Goal: Contribute content: Contribute content

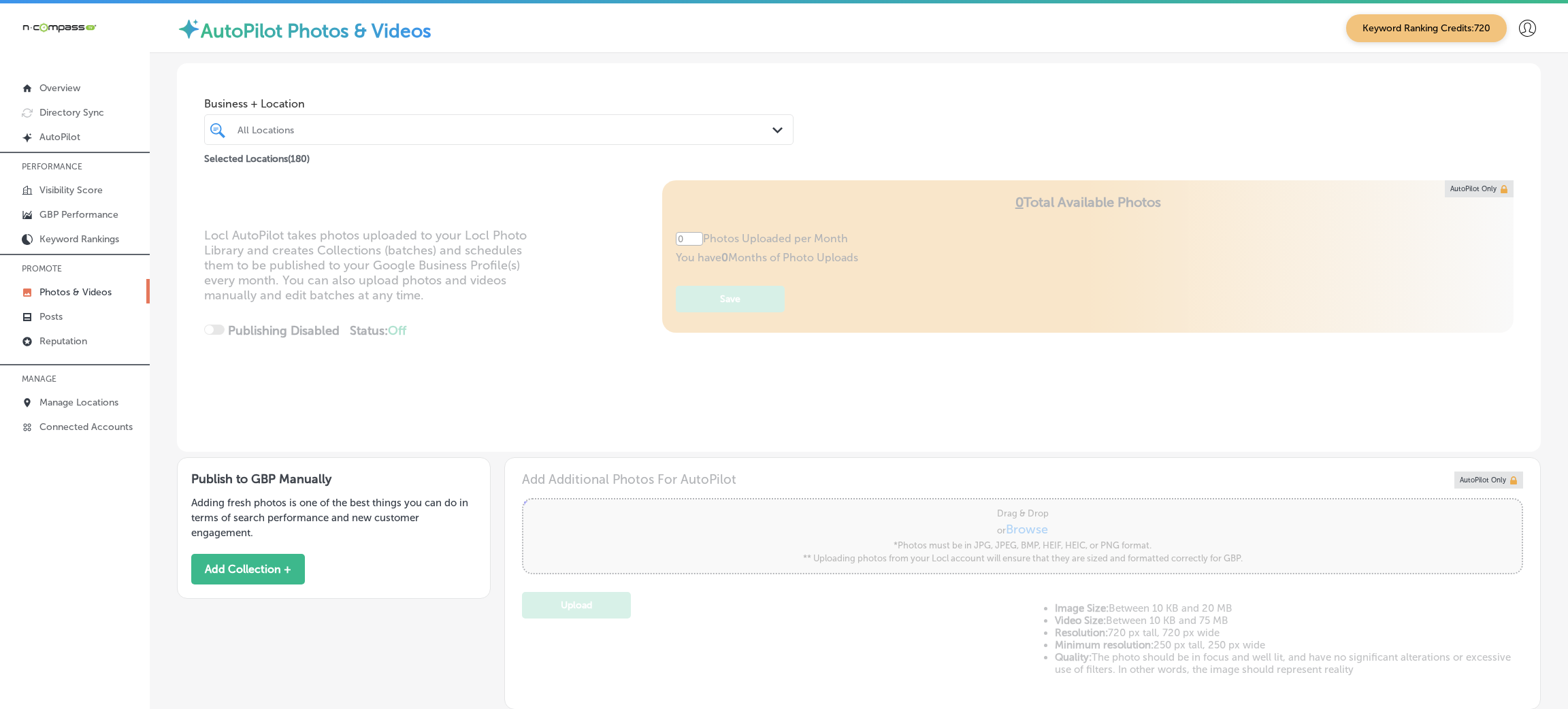
type input "5"
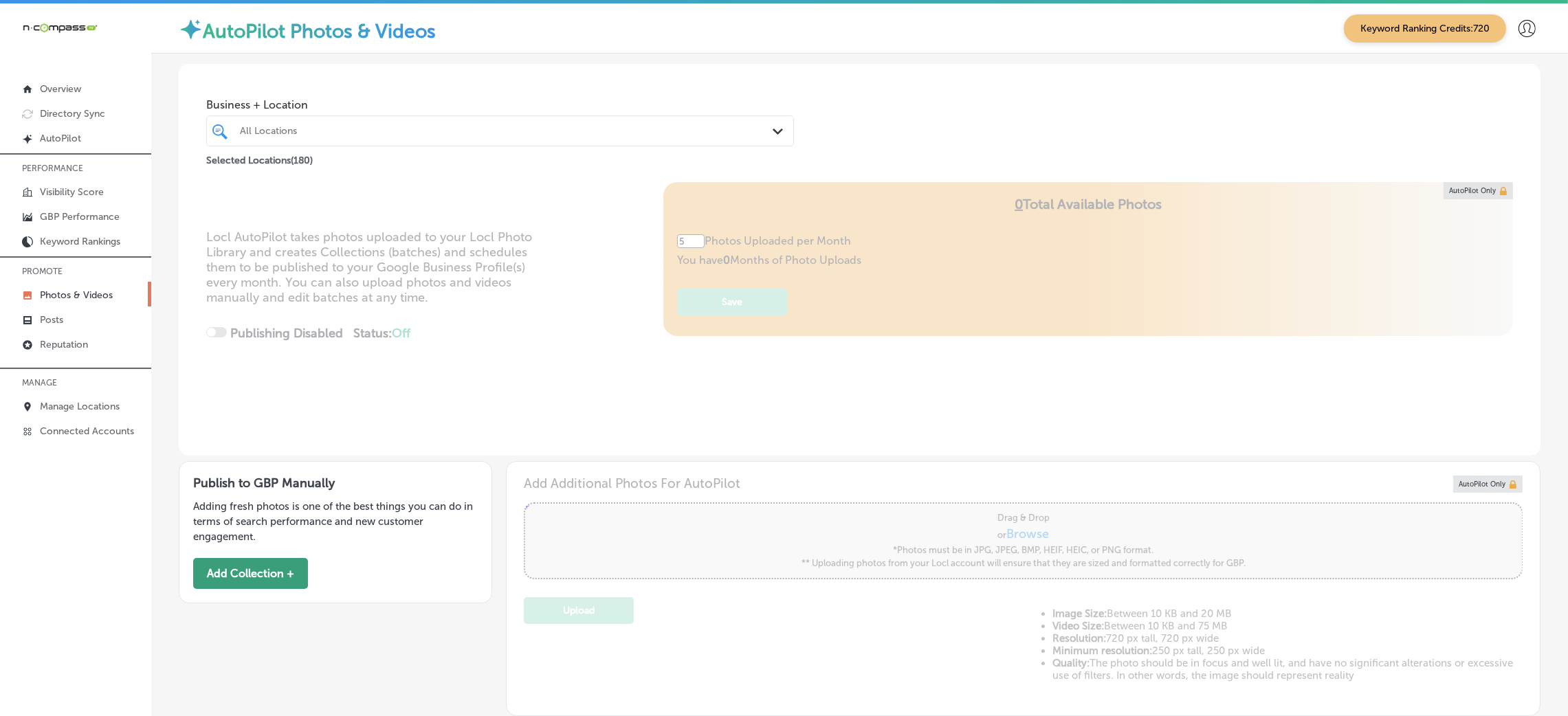
click at [241, 579] on button "Add Collection +" at bounding box center [250, 573] width 115 height 31
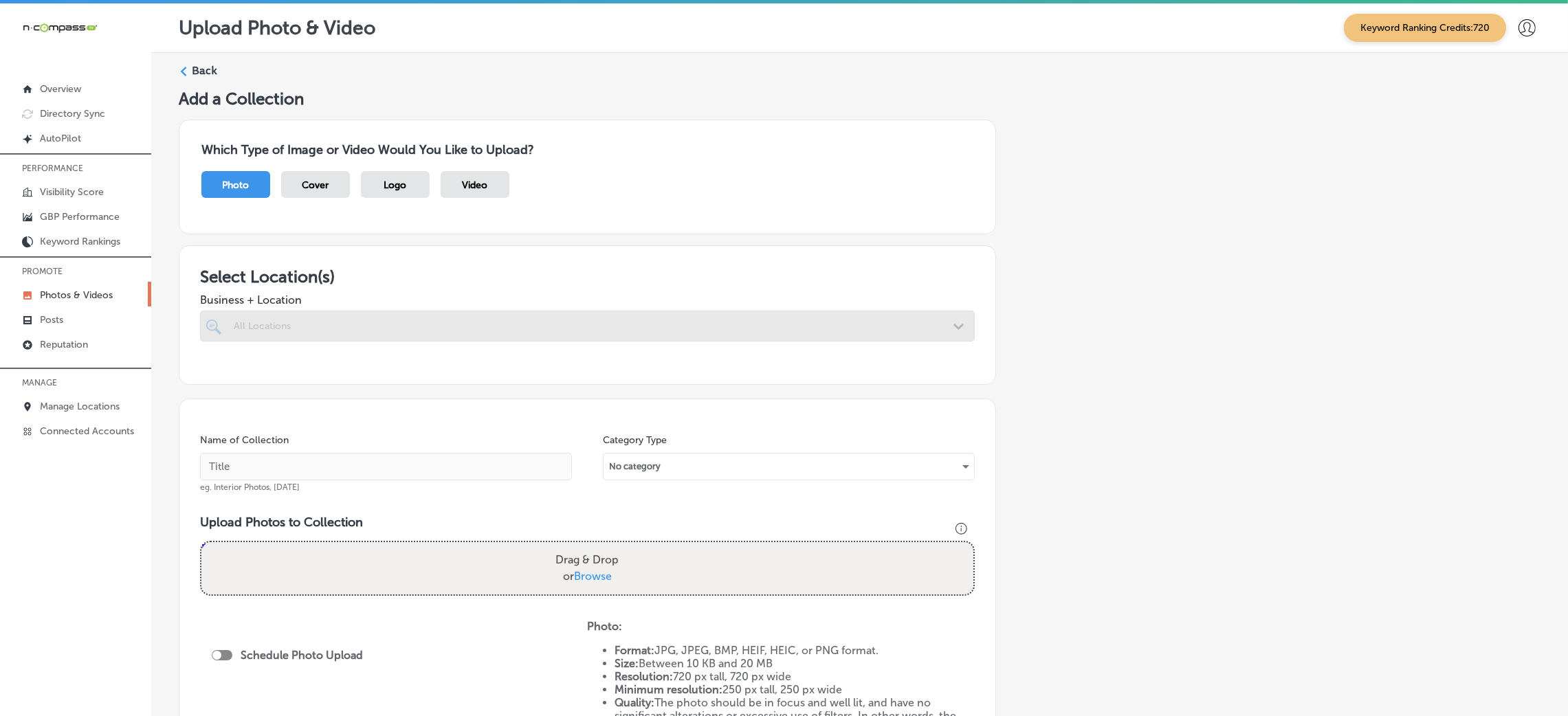
click at [295, 331] on div at bounding box center [587, 325] width 774 height 31
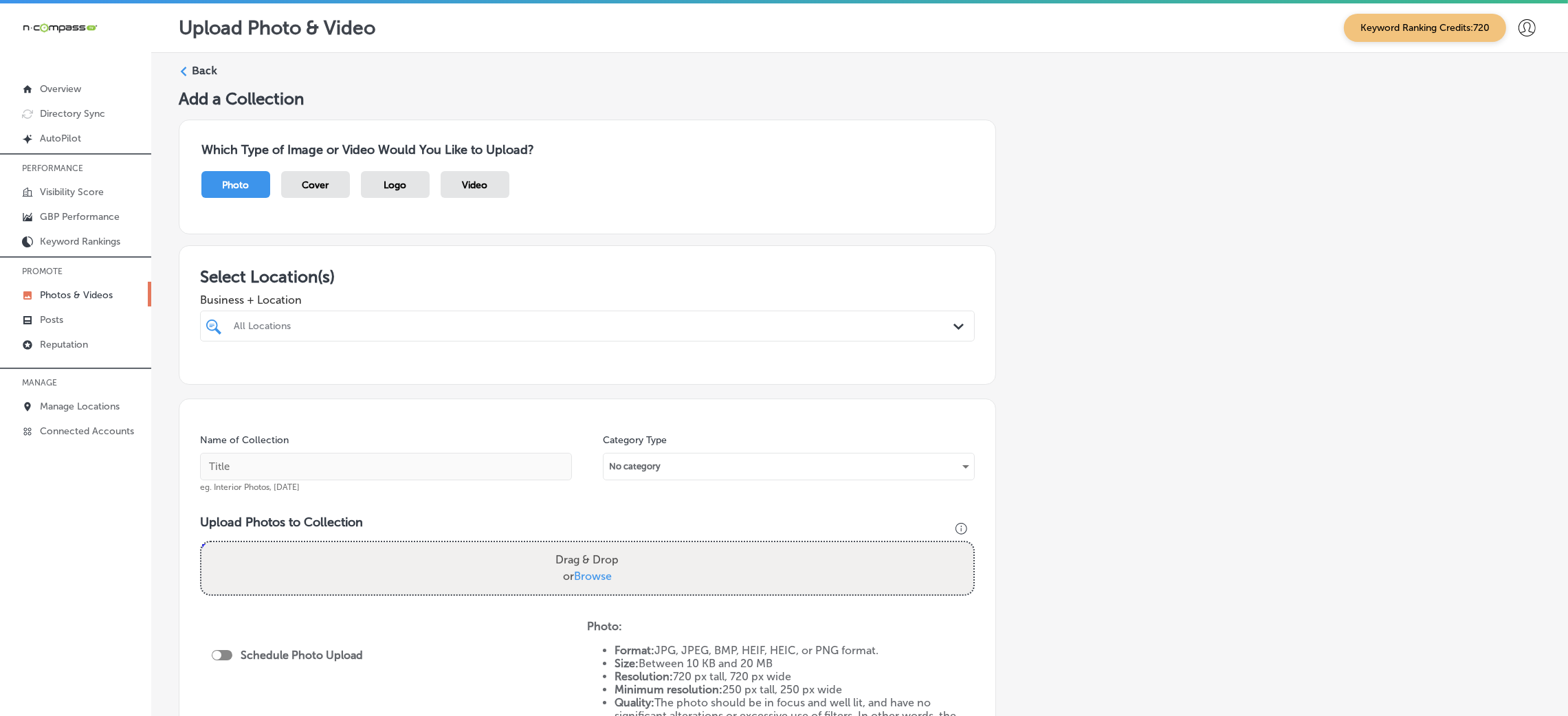
click at [208, 80] on div "Back" at bounding box center [859, 76] width 1361 height 25
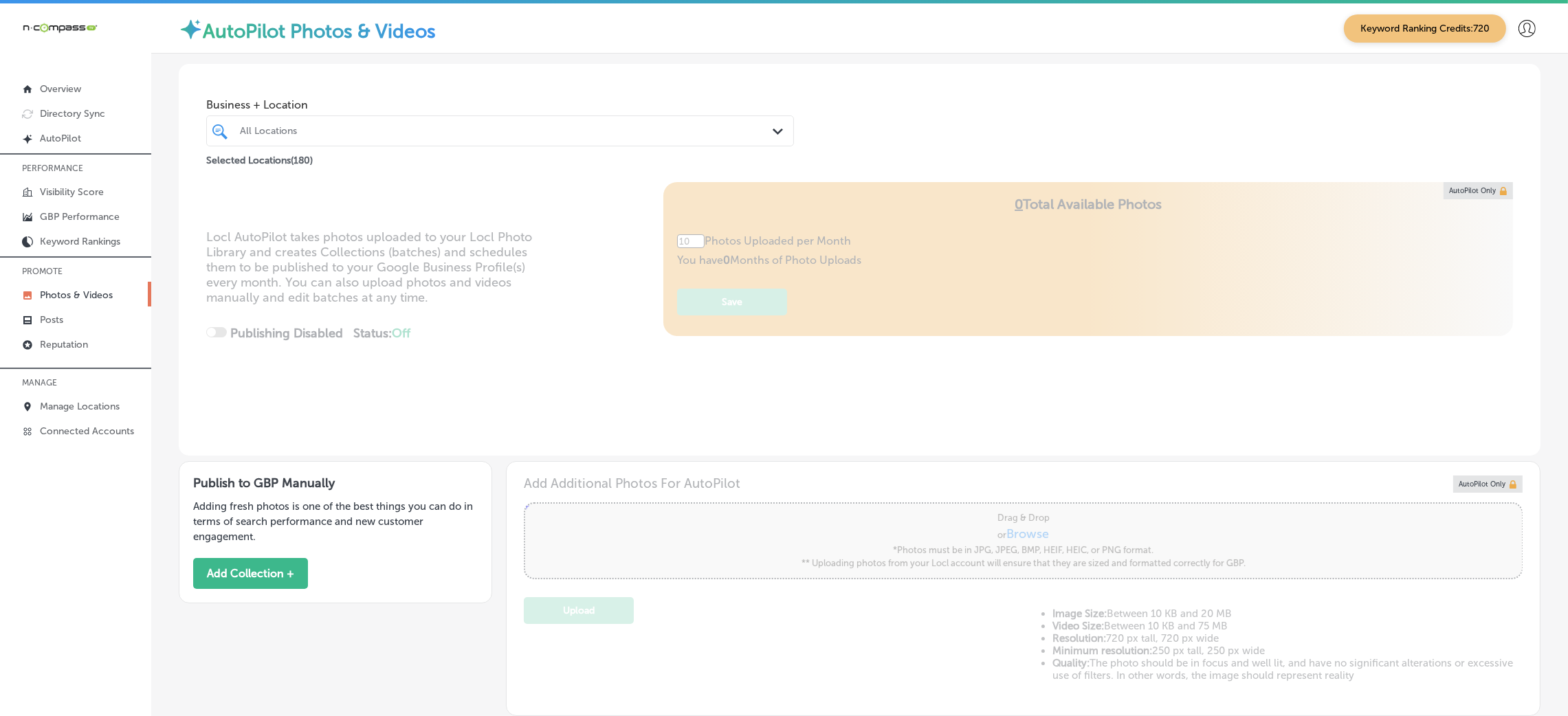
click at [277, 128] on div "All Locations" at bounding box center [507, 130] width 534 height 12
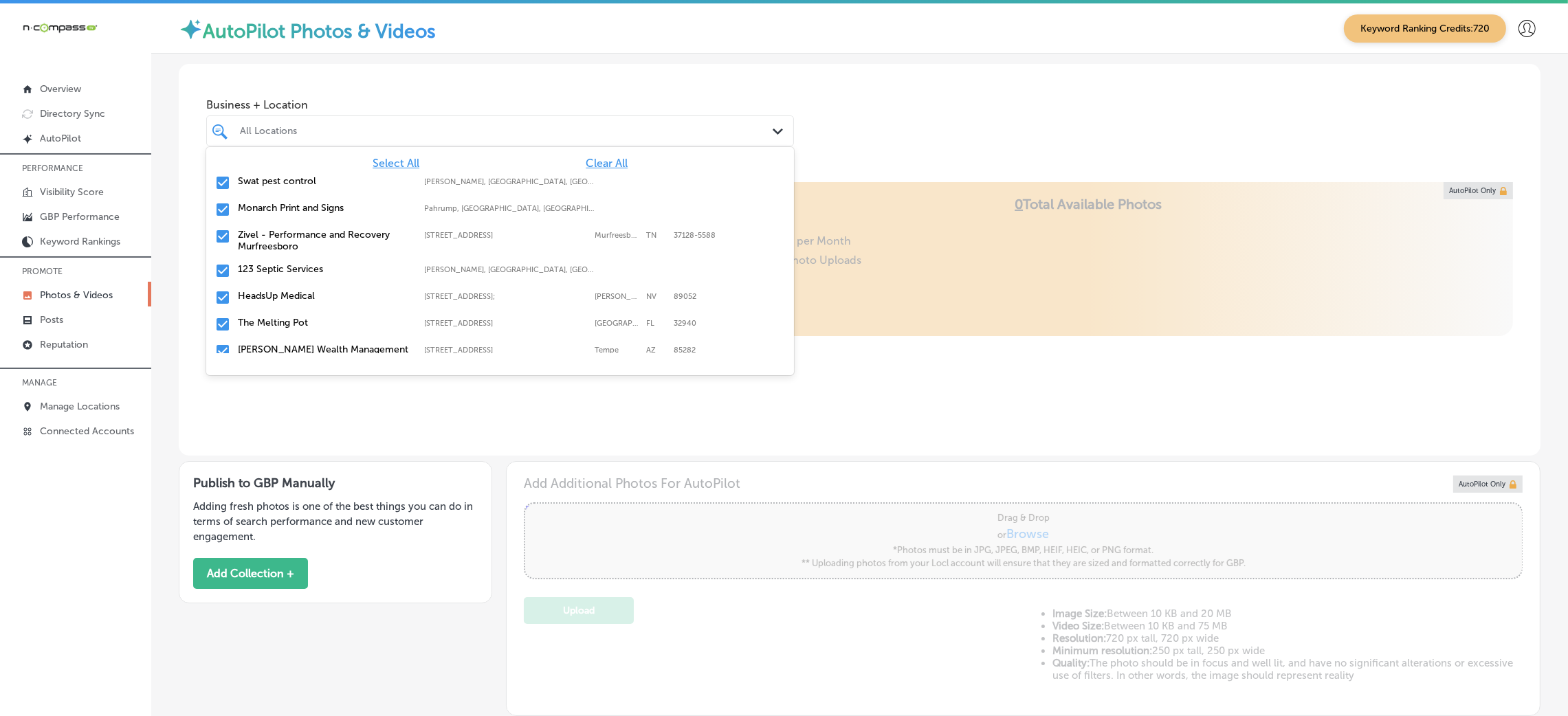
type input "5"
click at [585, 173] on div "Swat pest control [PERSON_NAME], [GEOGRAPHIC_DATA], [GEOGRAPHIC_DATA] | Hosston…" at bounding box center [500, 183] width 577 height 21
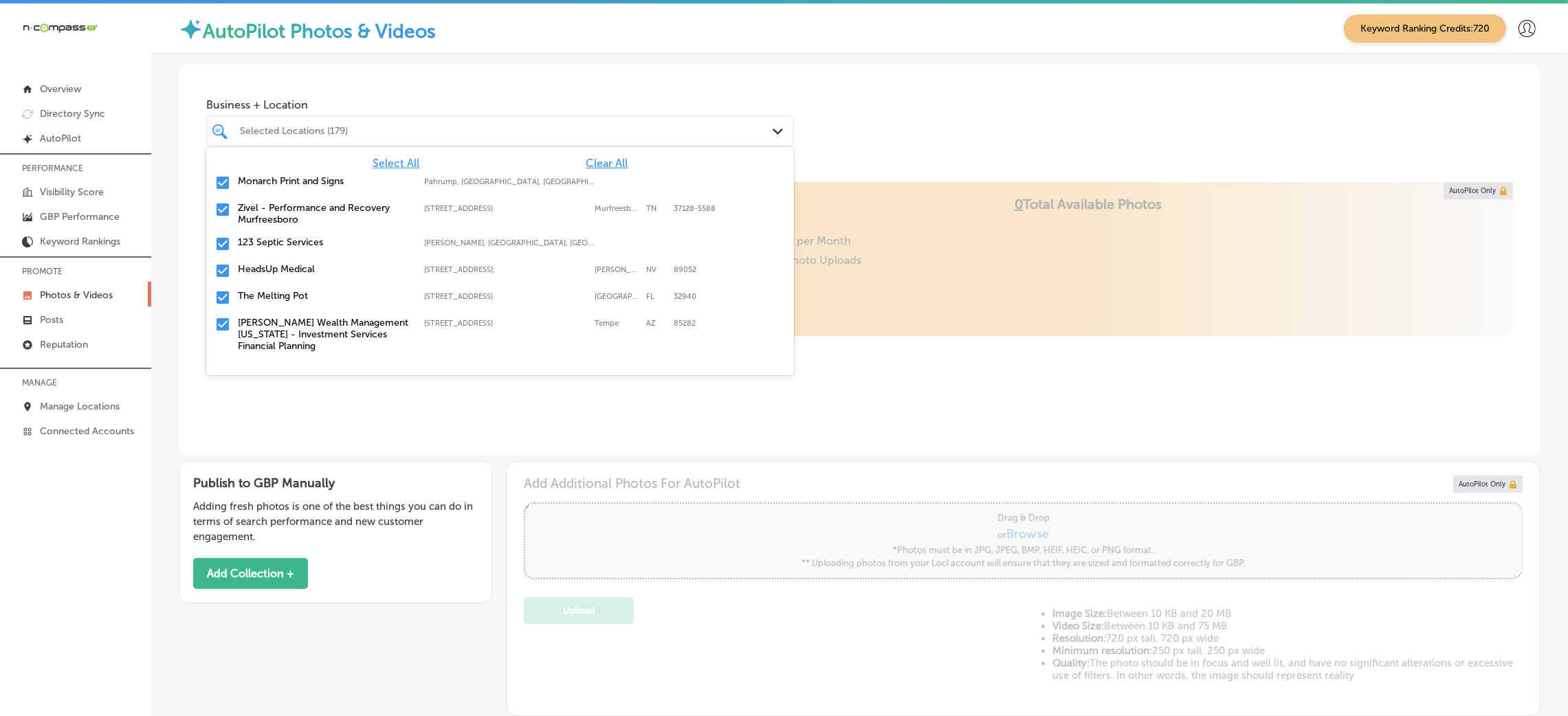
click at [585, 160] on span "Clear All" at bounding box center [606, 163] width 42 height 13
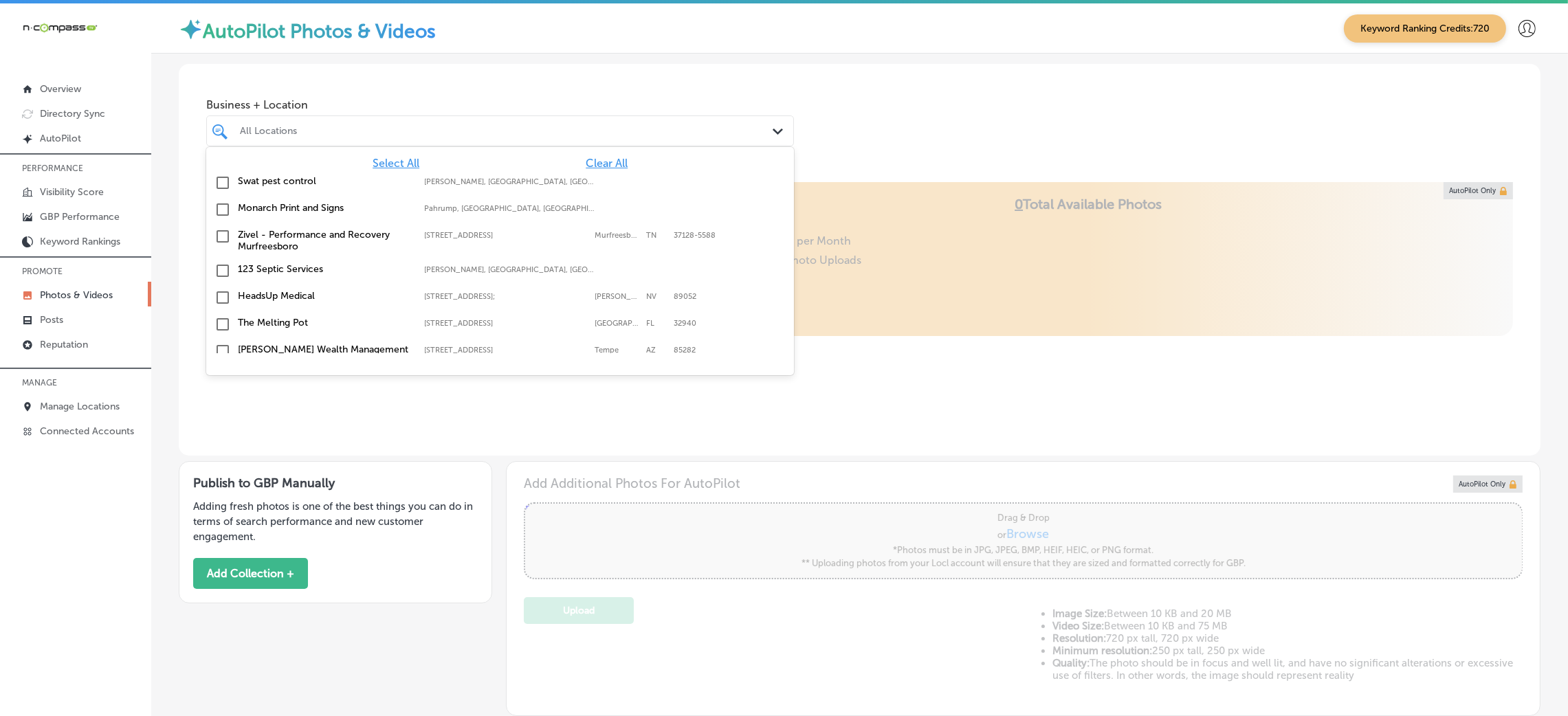
click at [585, 162] on span "Clear All" at bounding box center [606, 163] width 42 height 13
type input "a"
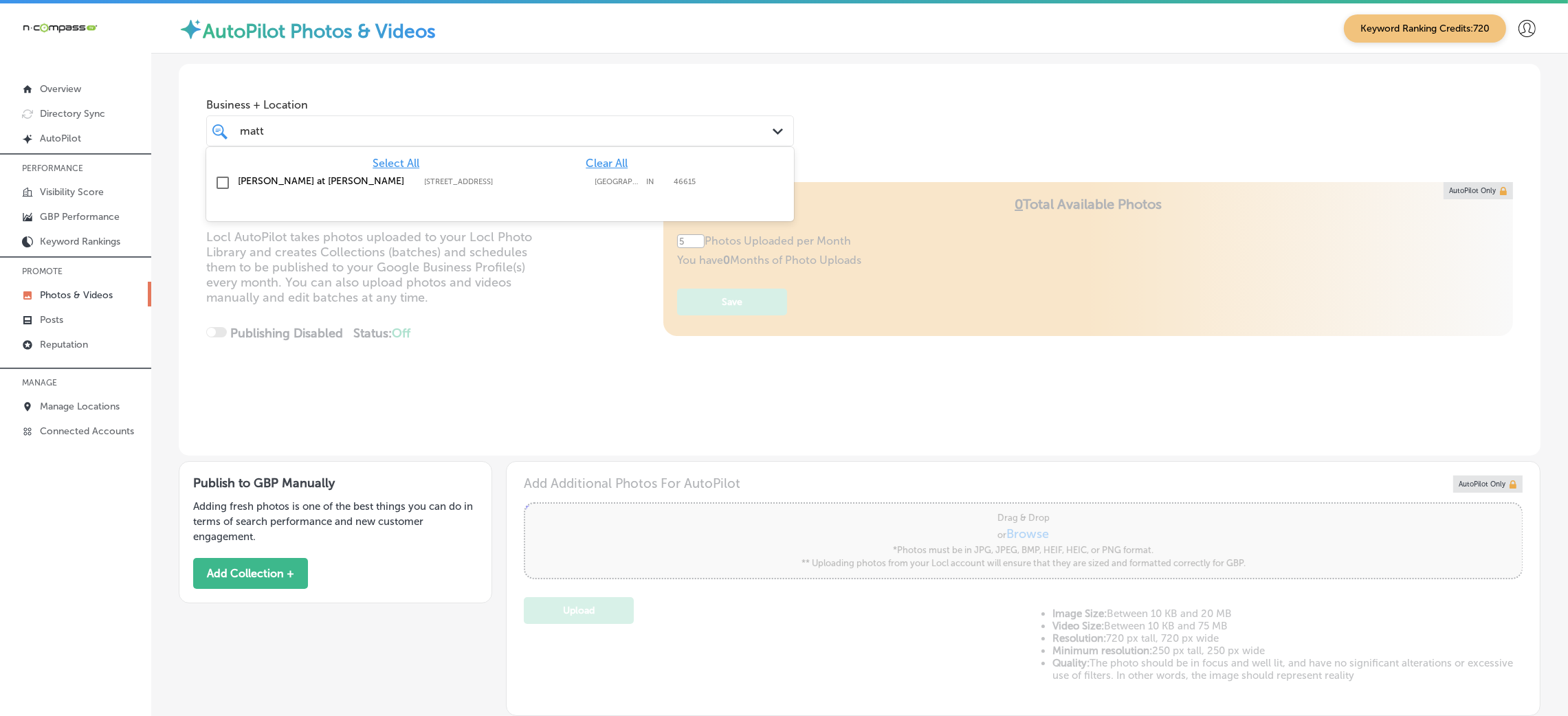
click at [555, 195] on div "[PERSON_NAME] at [PERSON_NAME] [STREET_ADDRESS] [STREET_ADDRESS]" at bounding box center [500, 183] width 588 height 27
type input "matt"
click at [960, 102] on div "Business + Location [PERSON_NAME] [PERSON_NAME] Path Created with Sketch. Selec…" at bounding box center [859, 116] width 1361 height 105
click at [431, 125] on div "[PERSON_NAME] [PERSON_NAME]" at bounding box center [473, 130] width 471 height 18
click at [1001, 66] on div "Business + Location option [STREET_ADDRESS]. option focused, 1 of 181. 2 result…" at bounding box center [859, 116] width 1361 height 105
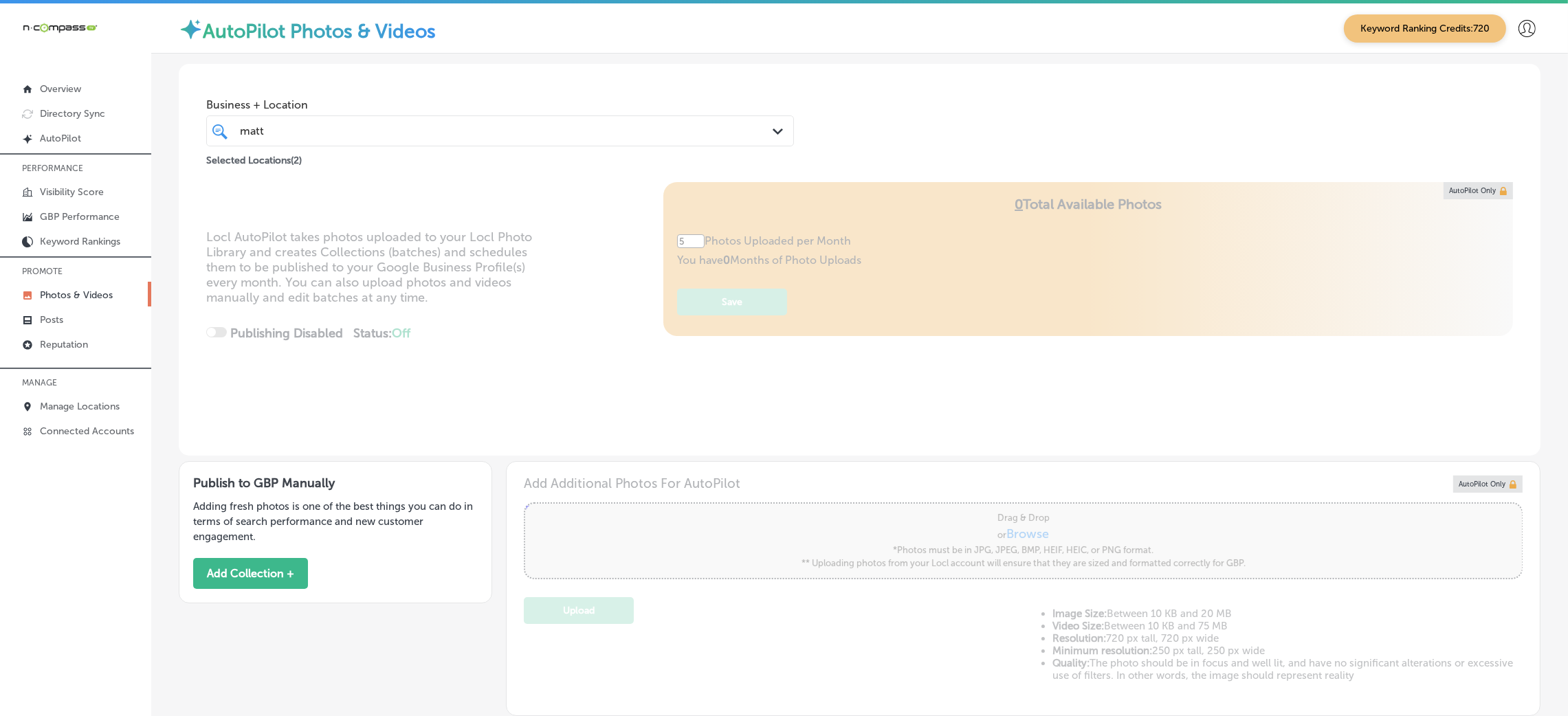
click at [320, 141] on div "[PERSON_NAME] [PERSON_NAME]" at bounding box center [500, 130] width 534 height 21
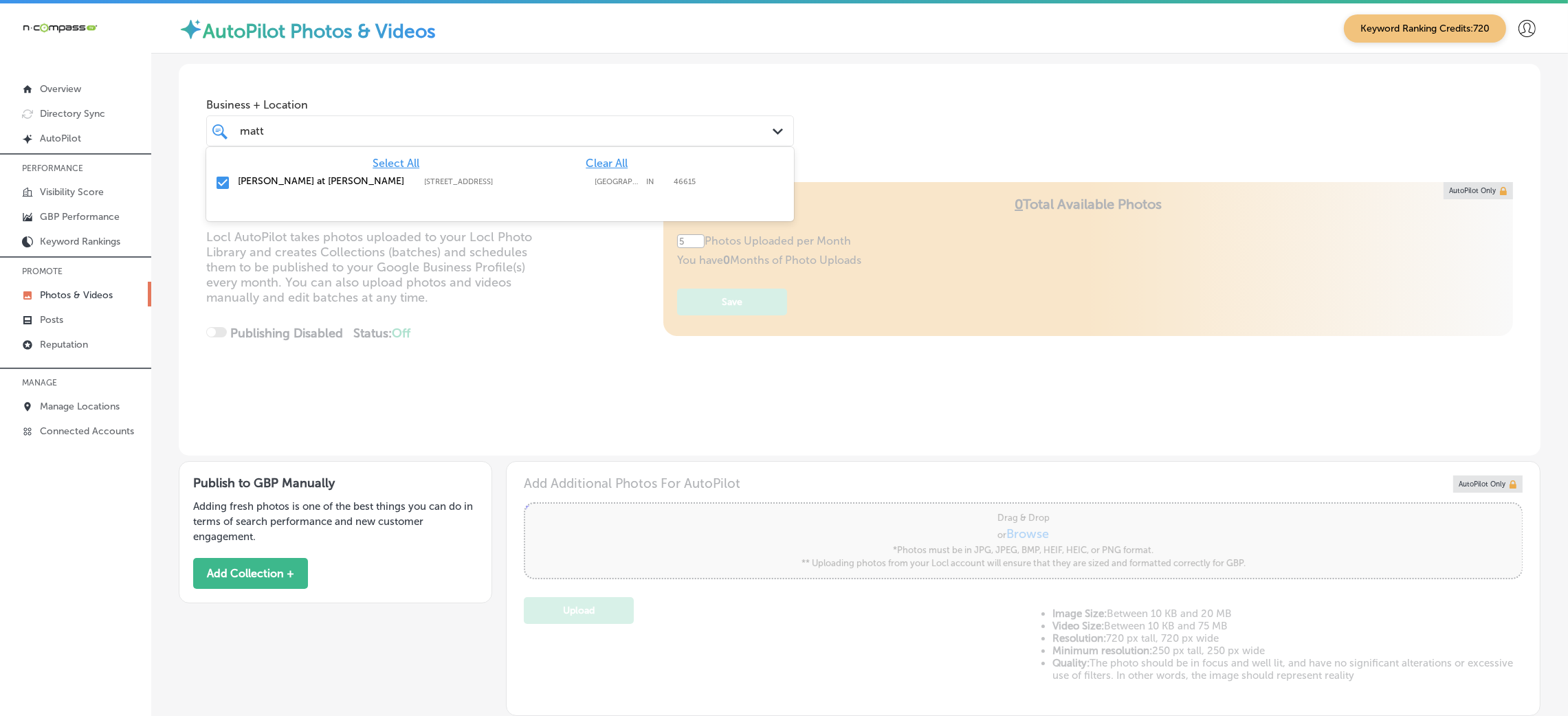
click at [317, 186] on label "[PERSON_NAME] at [PERSON_NAME]" at bounding box center [323, 181] width 172 height 12
click at [360, 179] on label "[PERSON_NAME] at [PERSON_NAME]" at bounding box center [323, 181] width 172 height 12
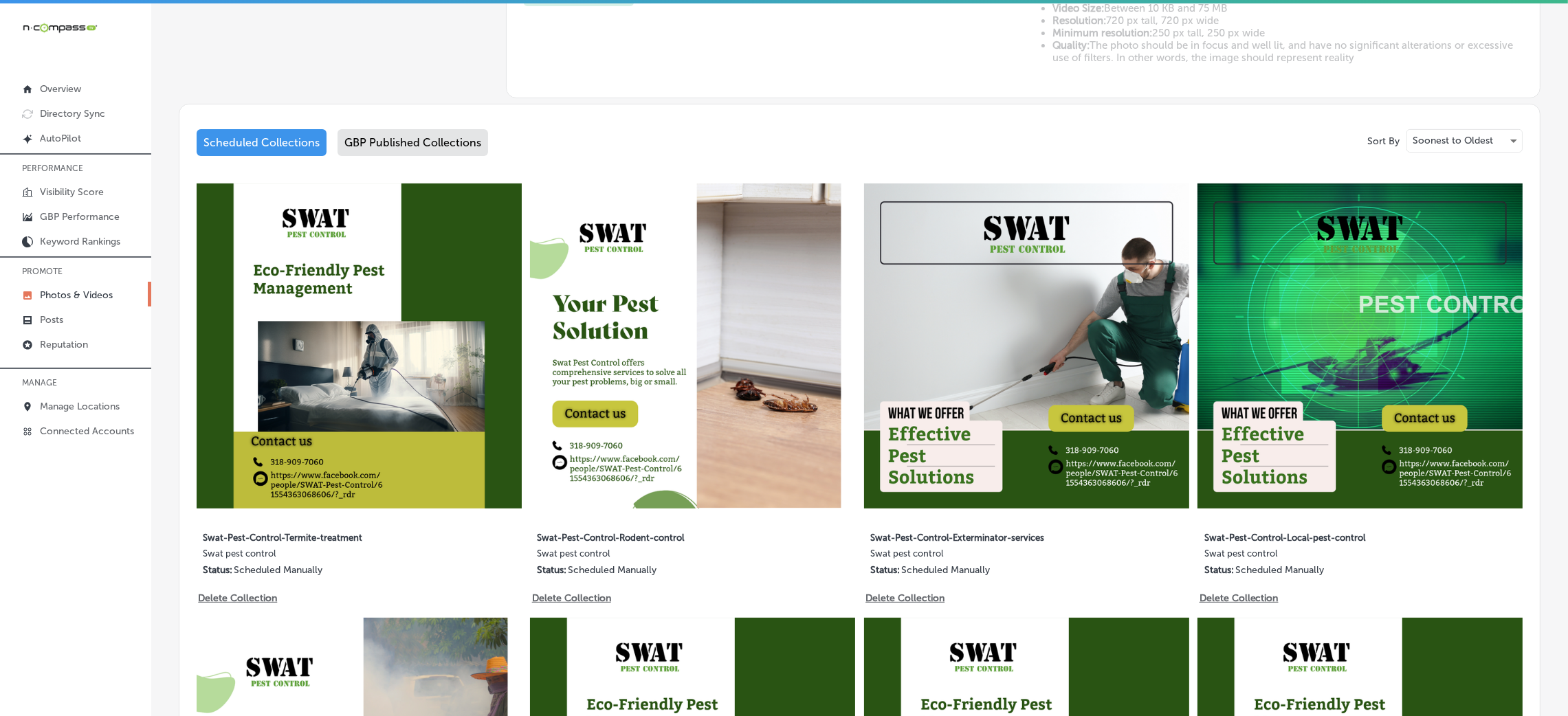
click at [440, 159] on div "Scheduled Collections GBP Published Collections" at bounding box center [859, 145] width 1326 height 33
click at [431, 144] on div "GBP Published Collections" at bounding box center [413, 143] width 151 height 27
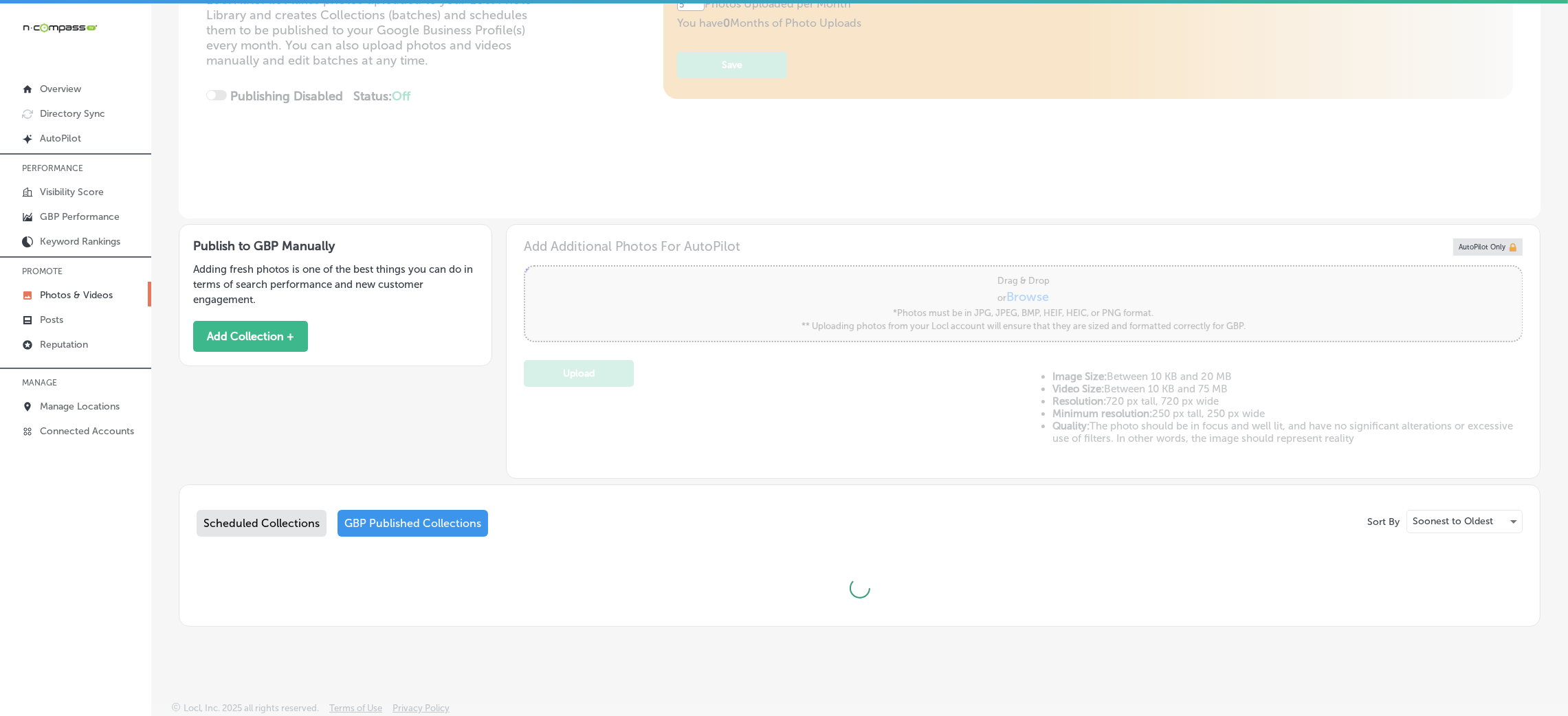
click at [279, 523] on div "Scheduled Collections" at bounding box center [261, 523] width 130 height 27
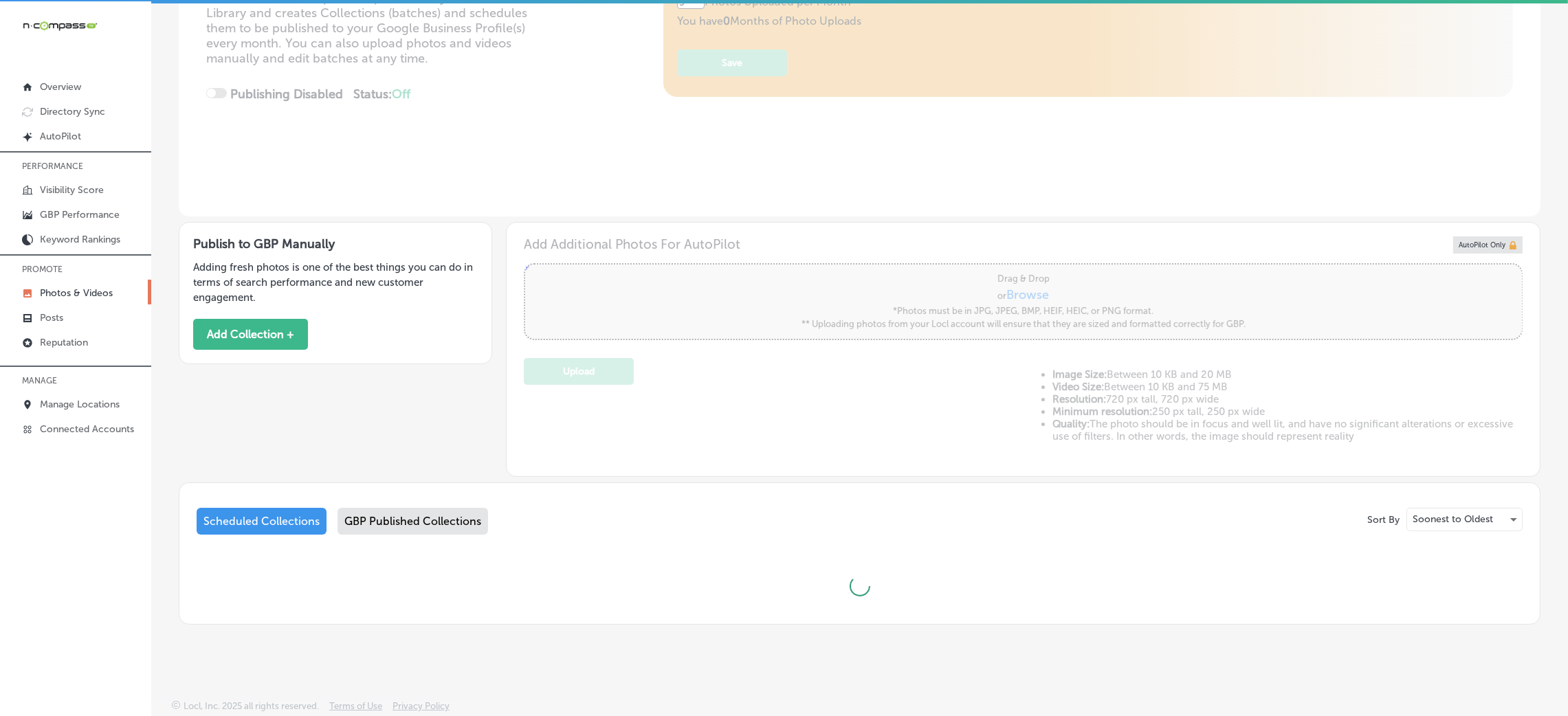
scroll to position [2, 0]
click at [381, 518] on div "GBP Published Collections" at bounding box center [413, 521] width 151 height 27
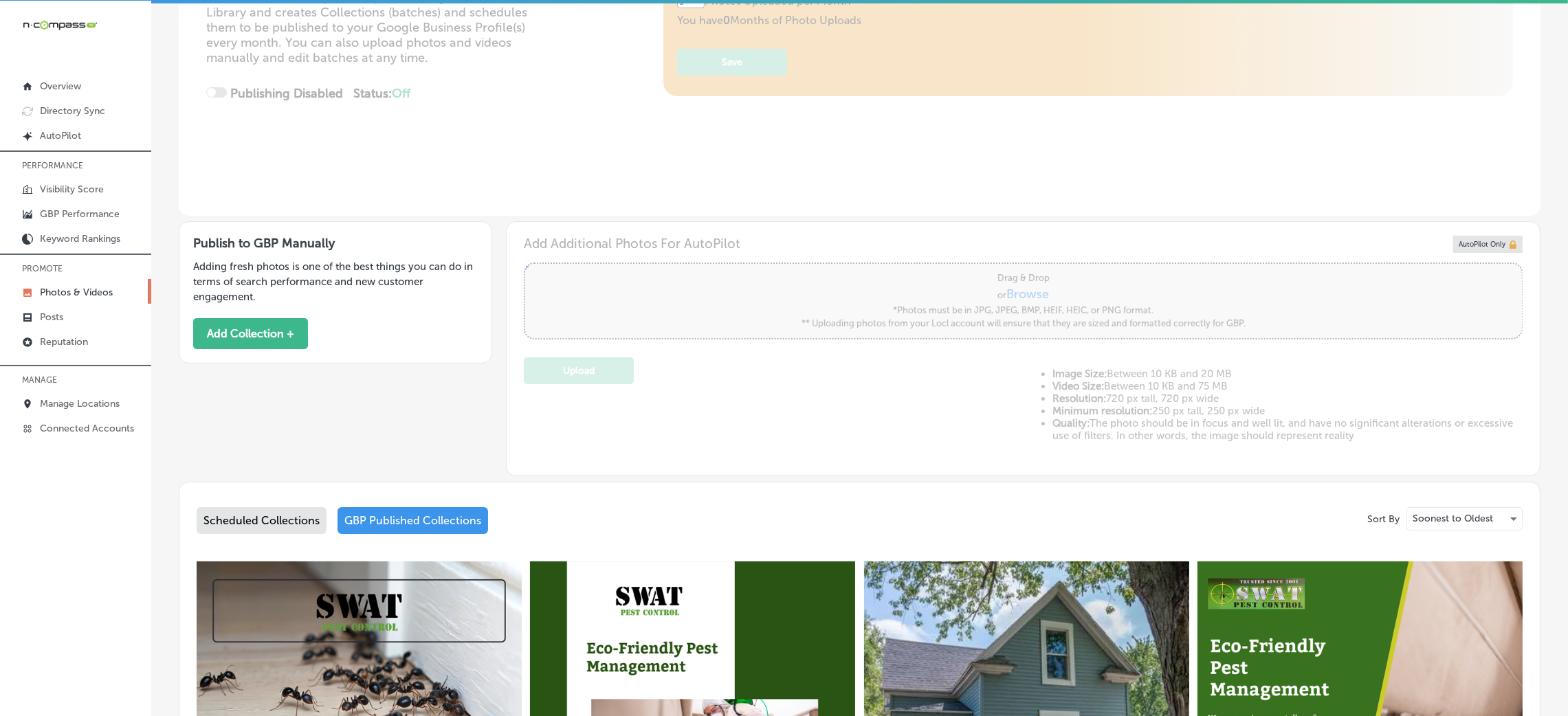
scroll to position [618, 0]
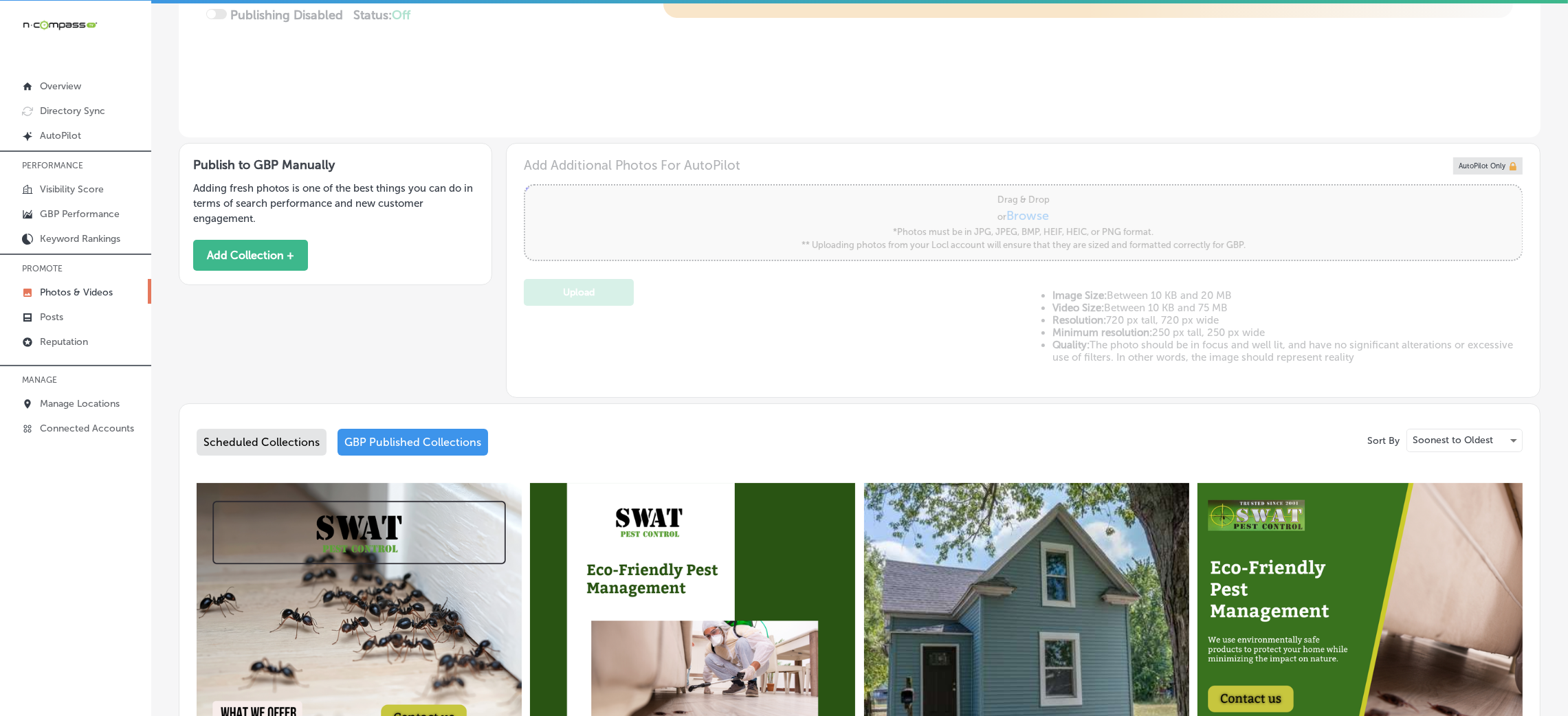
scroll to position [0, 0]
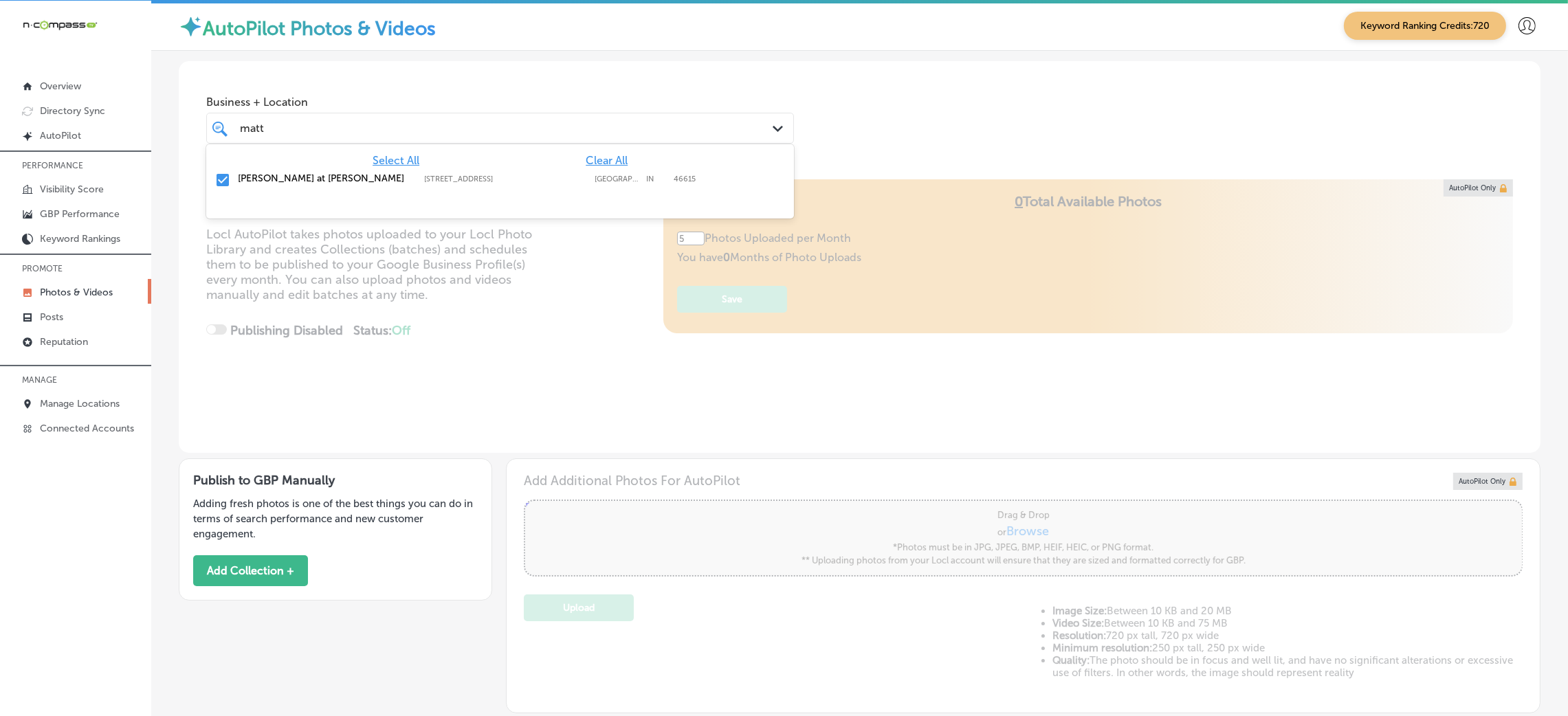
click at [365, 113] on div "[PERSON_NAME] [PERSON_NAME] Path Created with Sketch." at bounding box center [500, 128] width 588 height 31
click at [997, 135] on div "Business + Location option [STREET_ADDRESS]. option focused, 1 of 181. 2 result…" at bounding box center [859, 114] width 1361 height 105
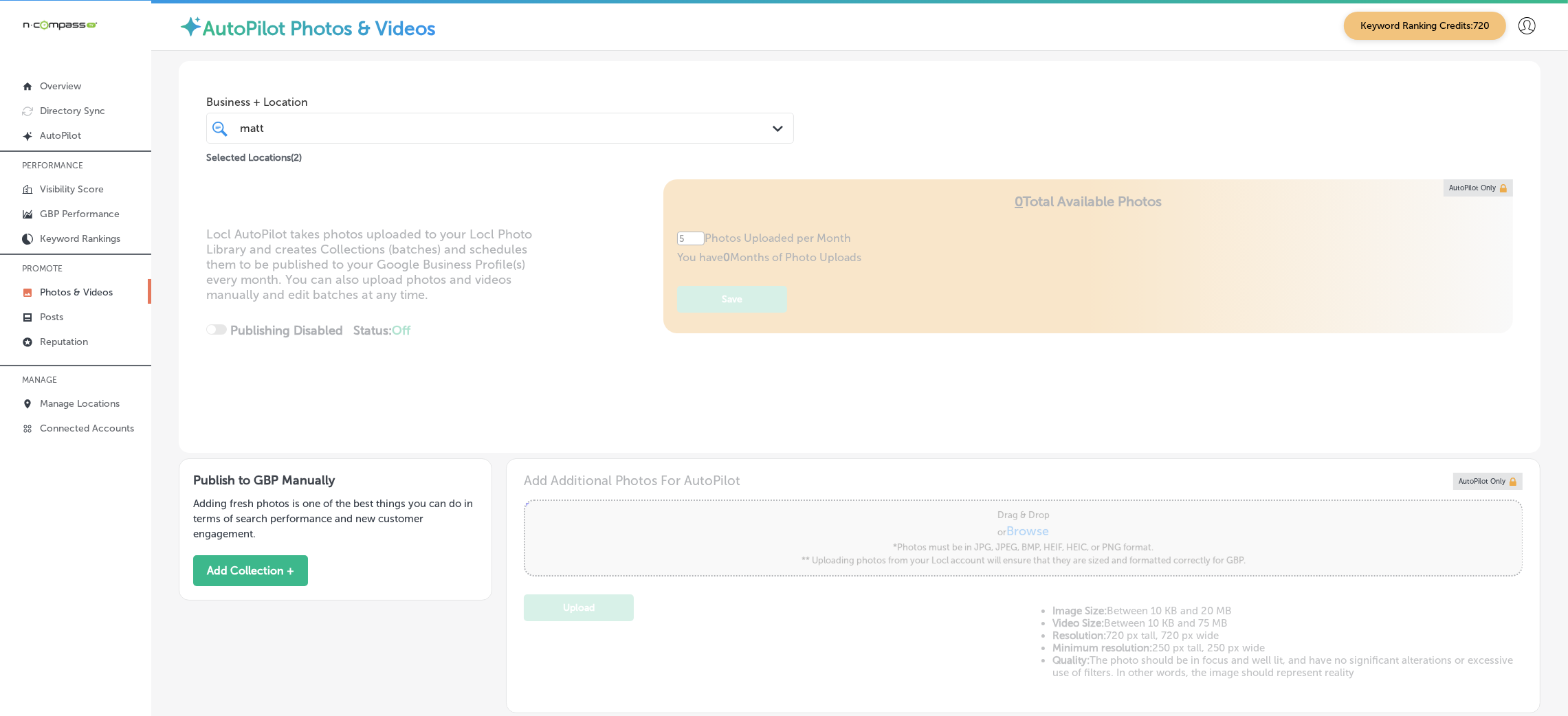
click at [409, 114] on div "[PERSON_NAME] [PERSON_NAME] Path Created with Sketch." at bounding box center [500, 128] width 588 height 31
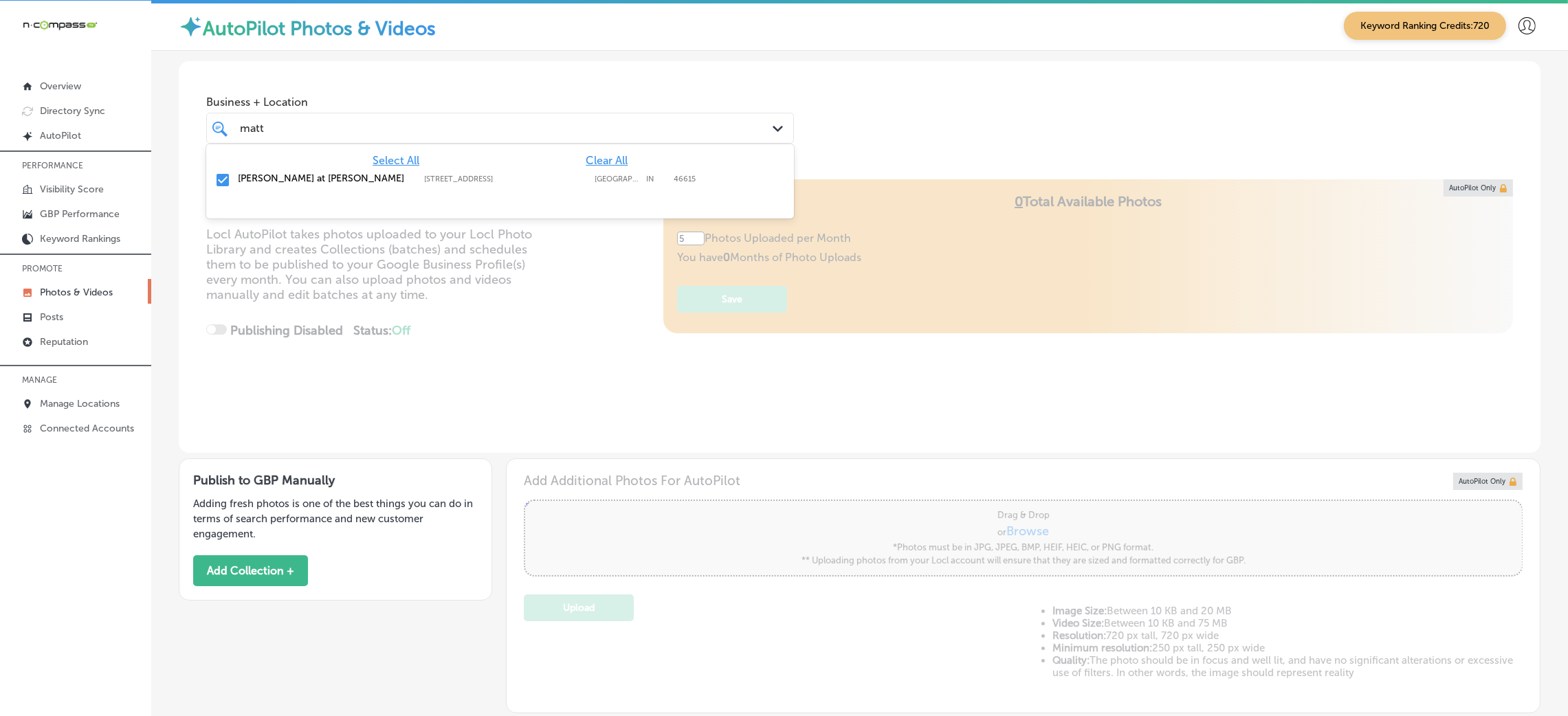
click at [603, 156] on span "Clear All" at bounding box center [606, 160] width 42 height 13
click at [1049, 90] on div "Business + Location [PERSON_NAME] [PERSON_NAME] Path Created with Sketch." at bounding box center [859, 114] width 1361 height 105
click at [381, 115] on div "[PERSON_NAME] [PERSON_NAME] Path Created with Sketch." at bounding box center [500, 128] width 588 height 31
click at [369, 176] on label "[PERSON_NAME] at [PERSON_NAME]" at bounding box center [323, 178] width 172 height 12
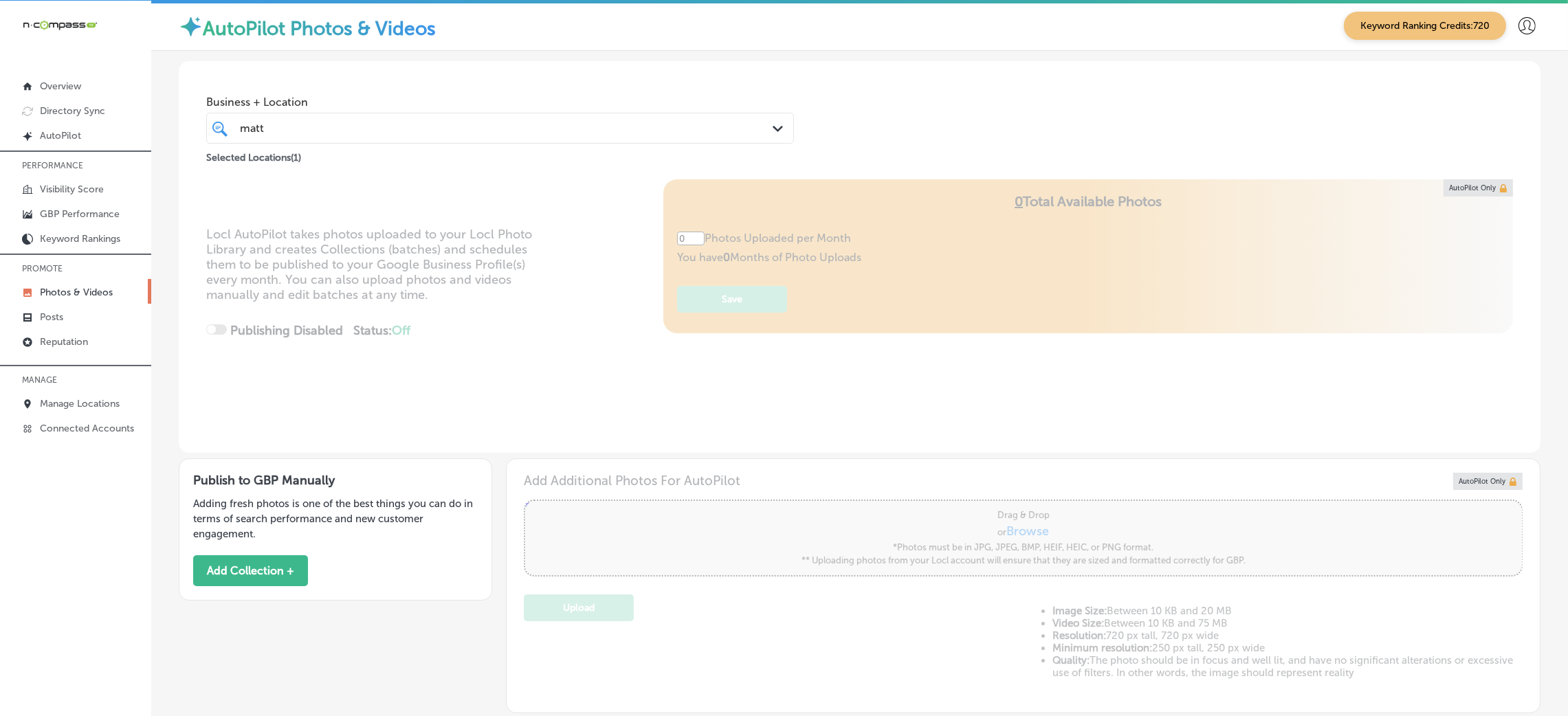
click at [539, 249] on div "Locl AutoPilot takes photos uploaded to your Locl Photo Library and creates Col…" at bounding box center [859, 316] width 1361 height 273
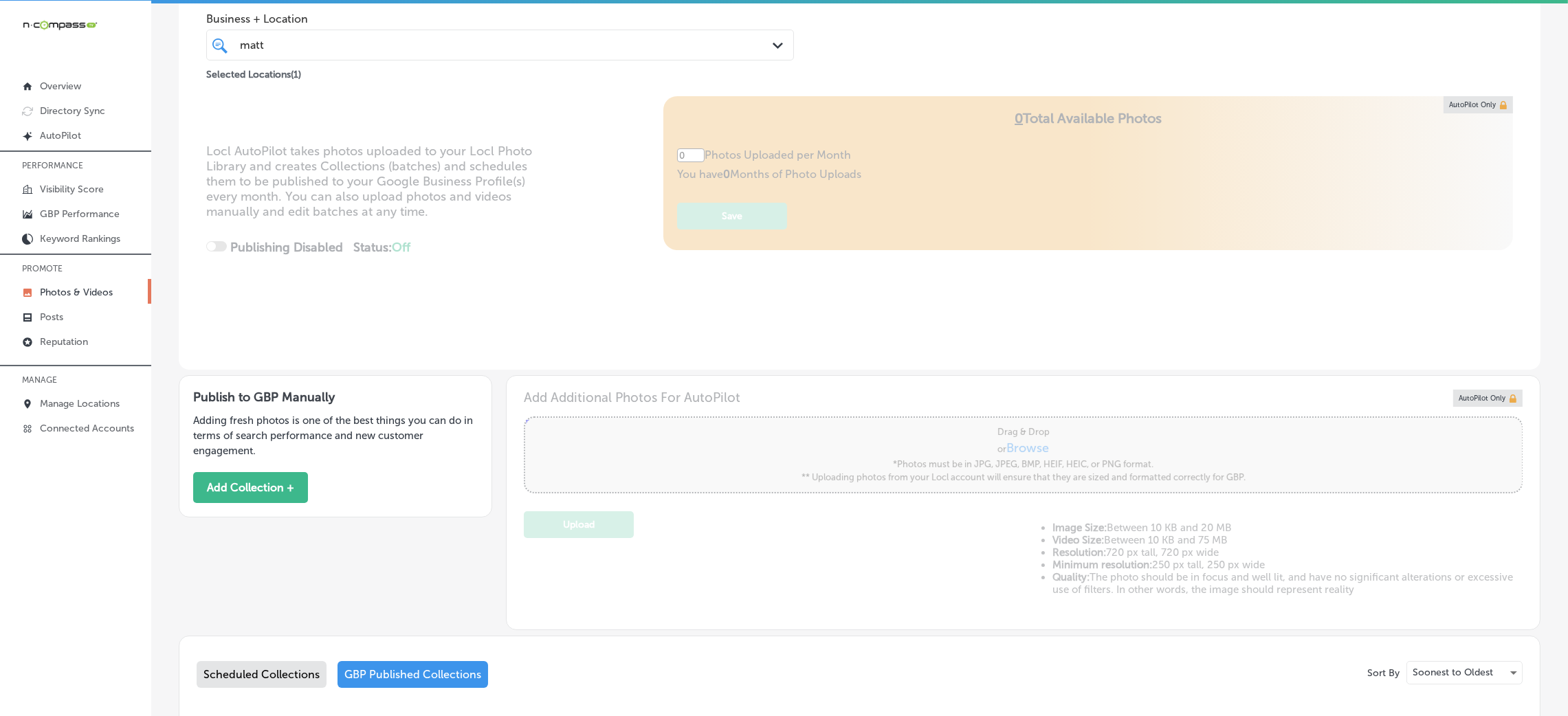
type input "5"
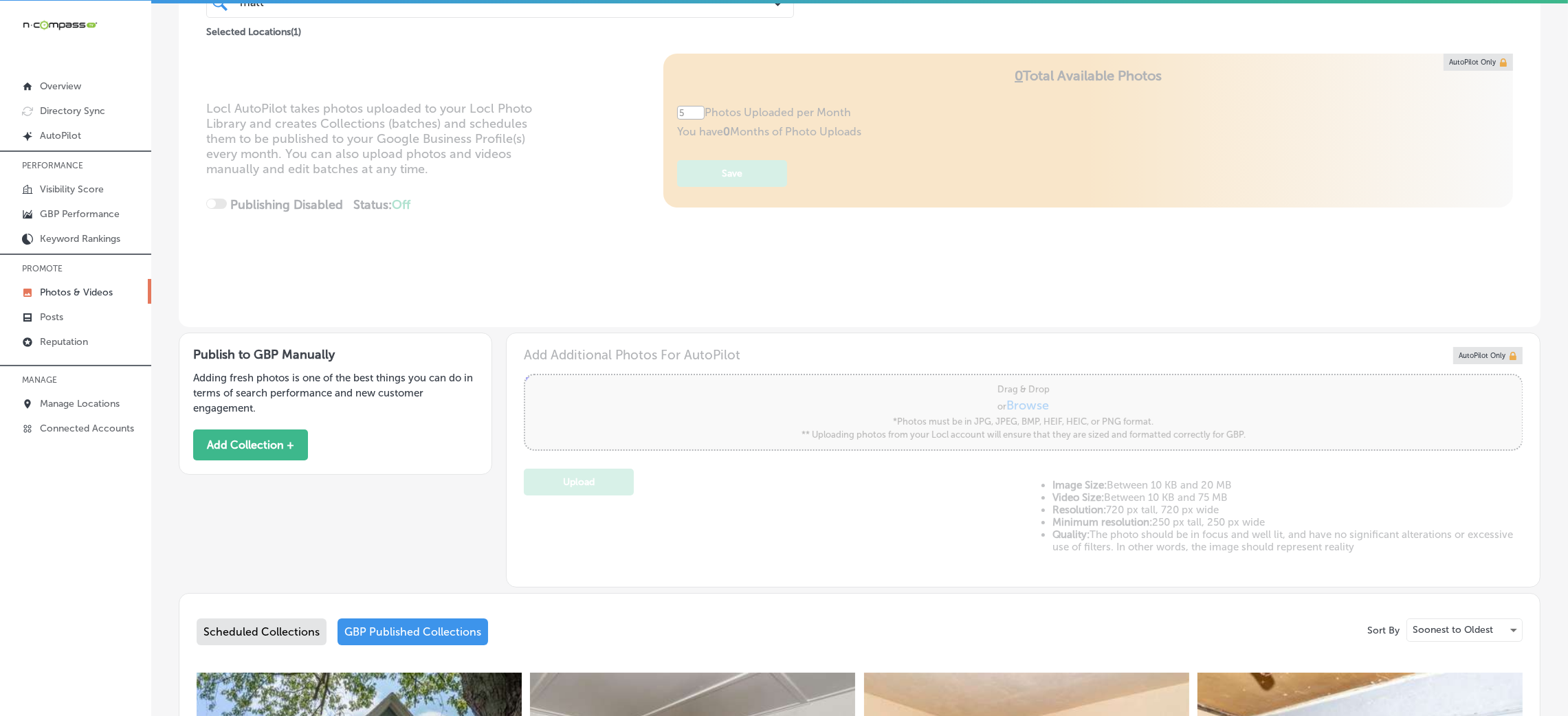
scroll to position [309, 0]
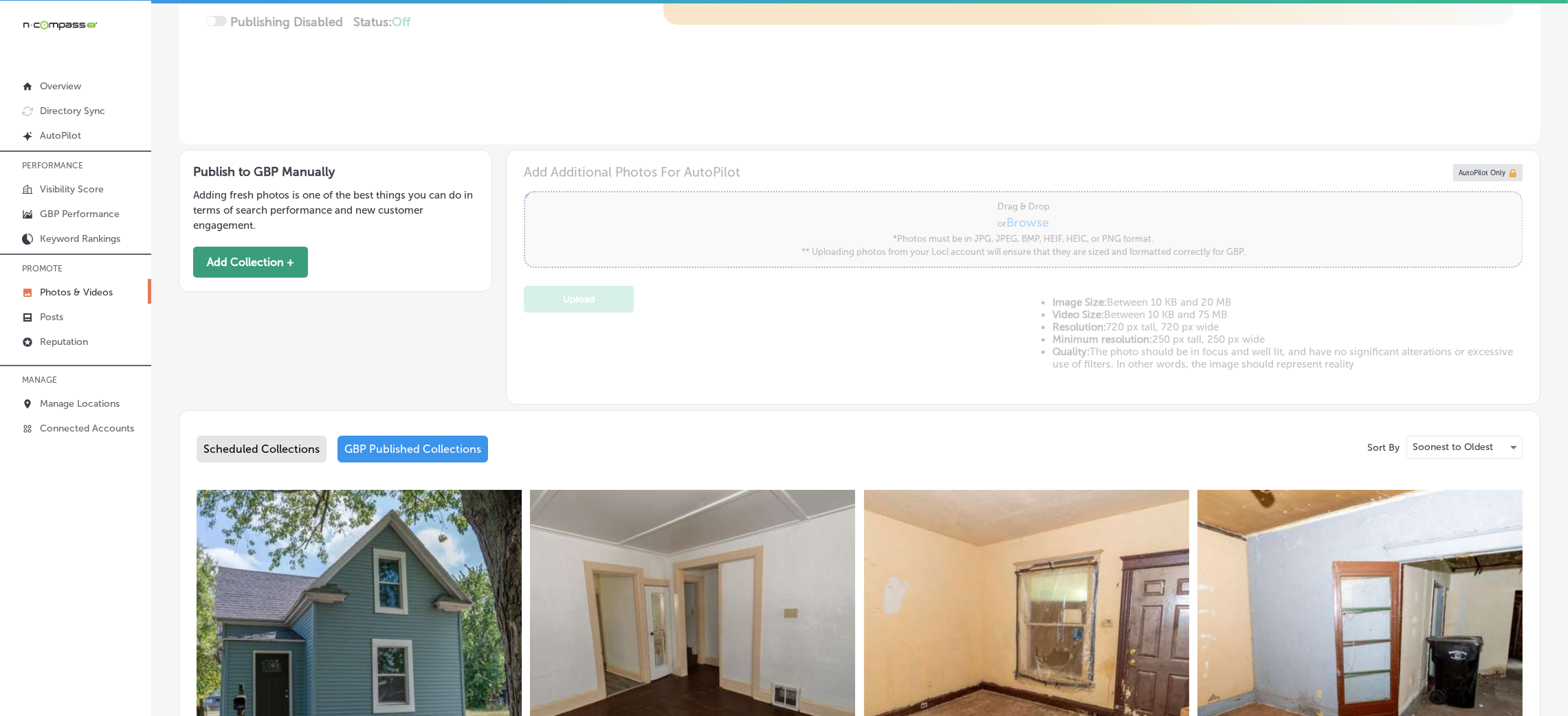
click at [238, 250] on button "Add Collection +" at bounding box center [250, 262] width 115 height 31
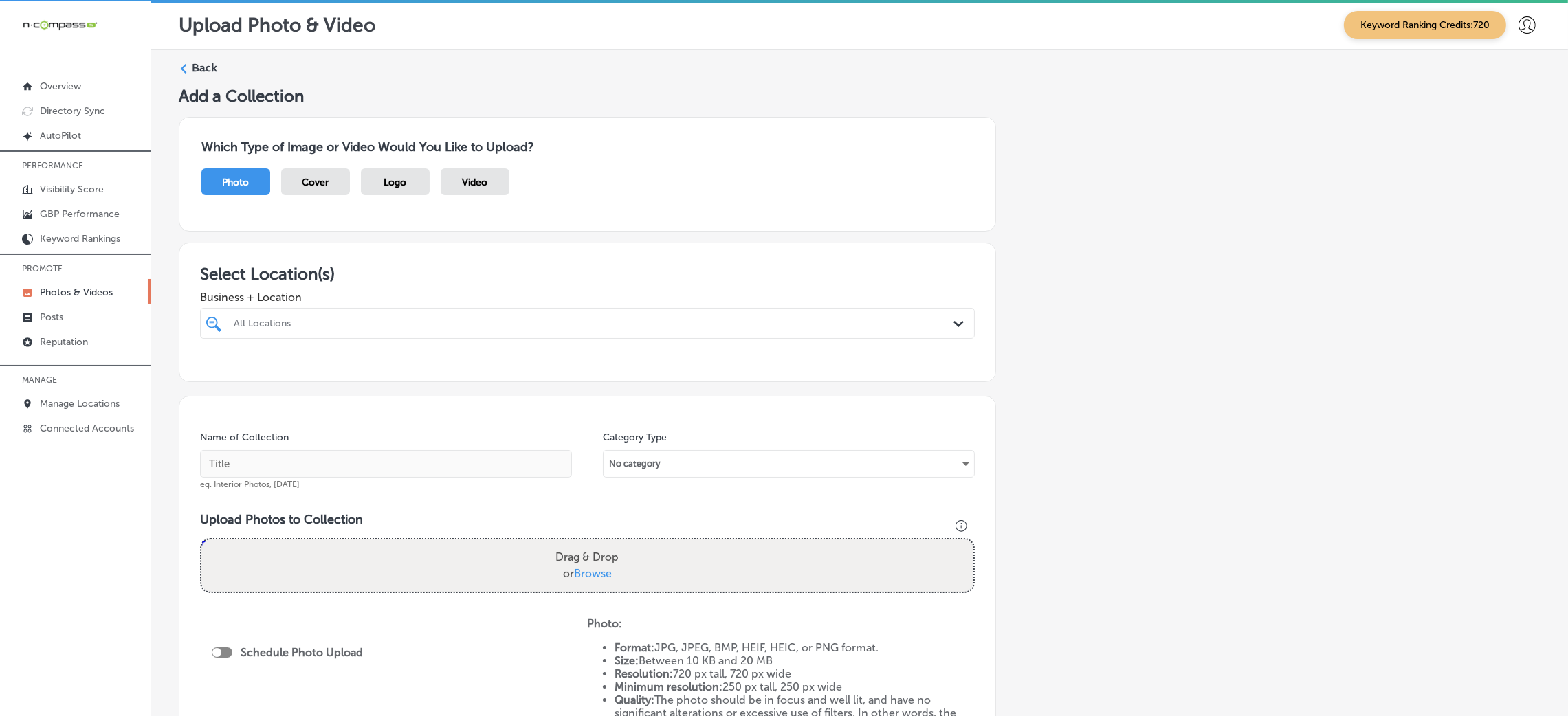
drag, startPoint x: 385, startPoint y: 288, endPoint x: 387, endPoint y: 308, distance: 20.1
click at [385, 293] on div "Business + Location All Locations Path Created with Sketch." at bounding box center [587, 310] width 774 height 55
click at [391, 328] on div "All Locations" at bounding box center [594, 323] width 721 height 12
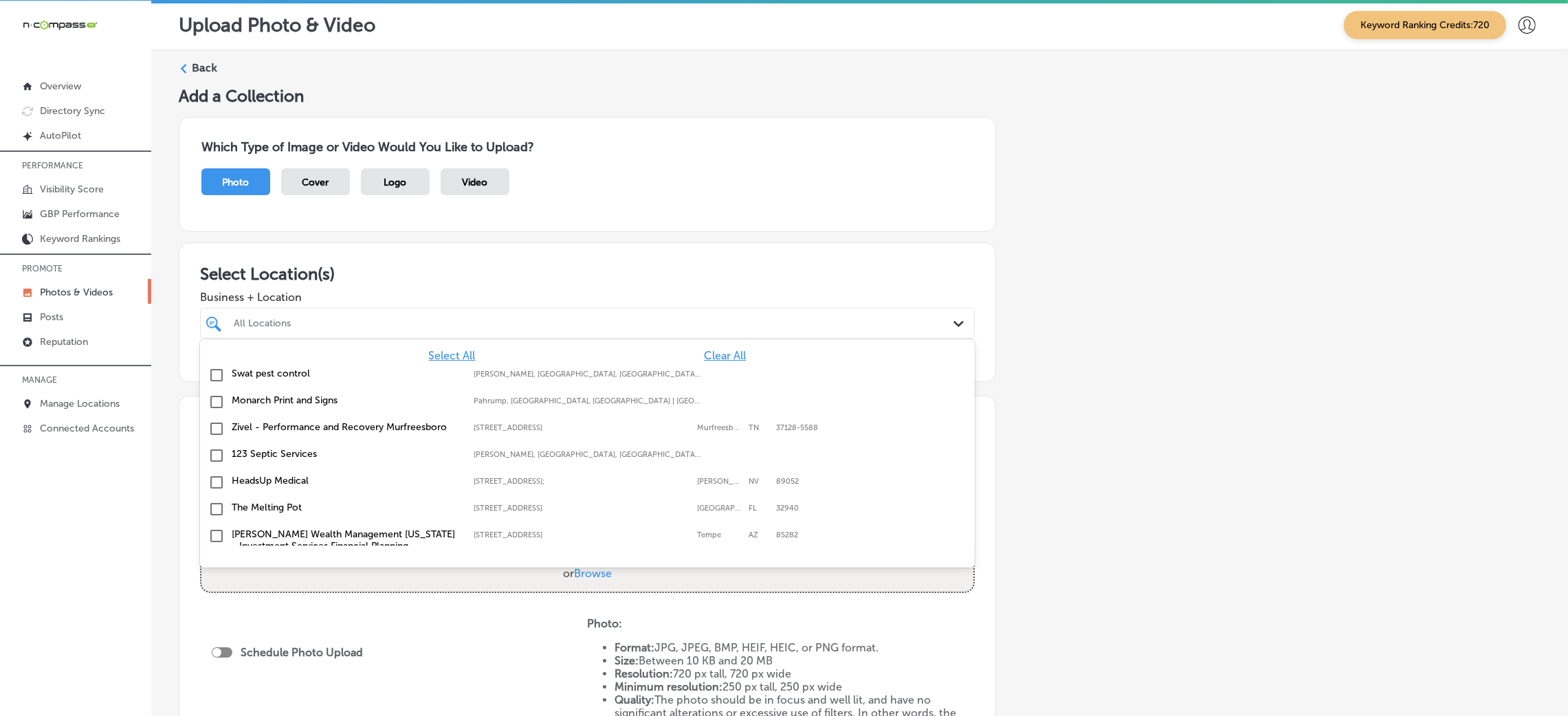
click at [704, 349] on span "Clear All" at bounding box center [724, 356] width 42 height 13
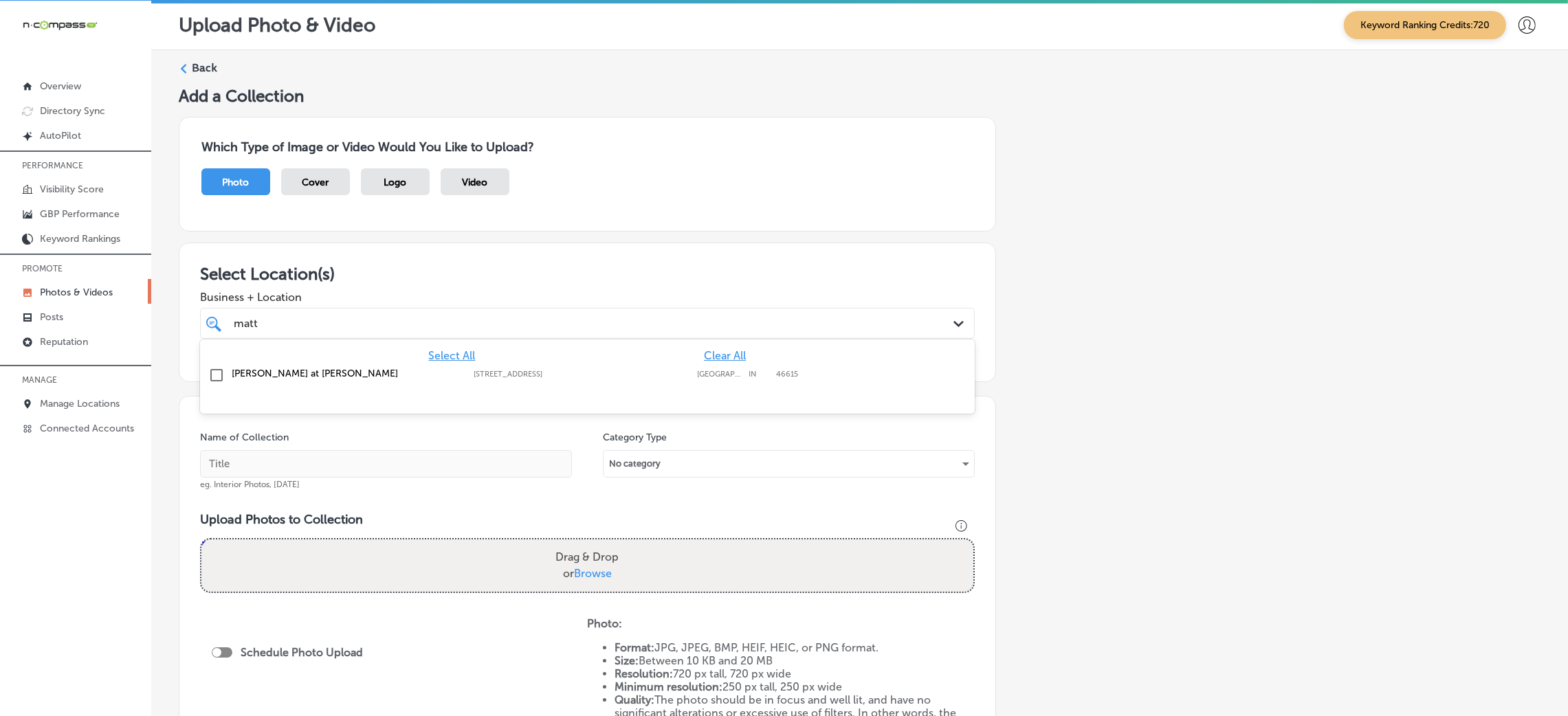
click at [714, 386] on div "[PERSON_NAME] at [PERSON_NAME] [STREET_ADDRESS] [STREET_ADDRESS]" at bounding box center [587, 375] width 774 height 27
type input "matt"
click at [1144, 348] on div "Add a Collection Which Type of Image or Video Would You Like to Upload? Photo C…" at bounding box center [859, 480] width 1361 height 789
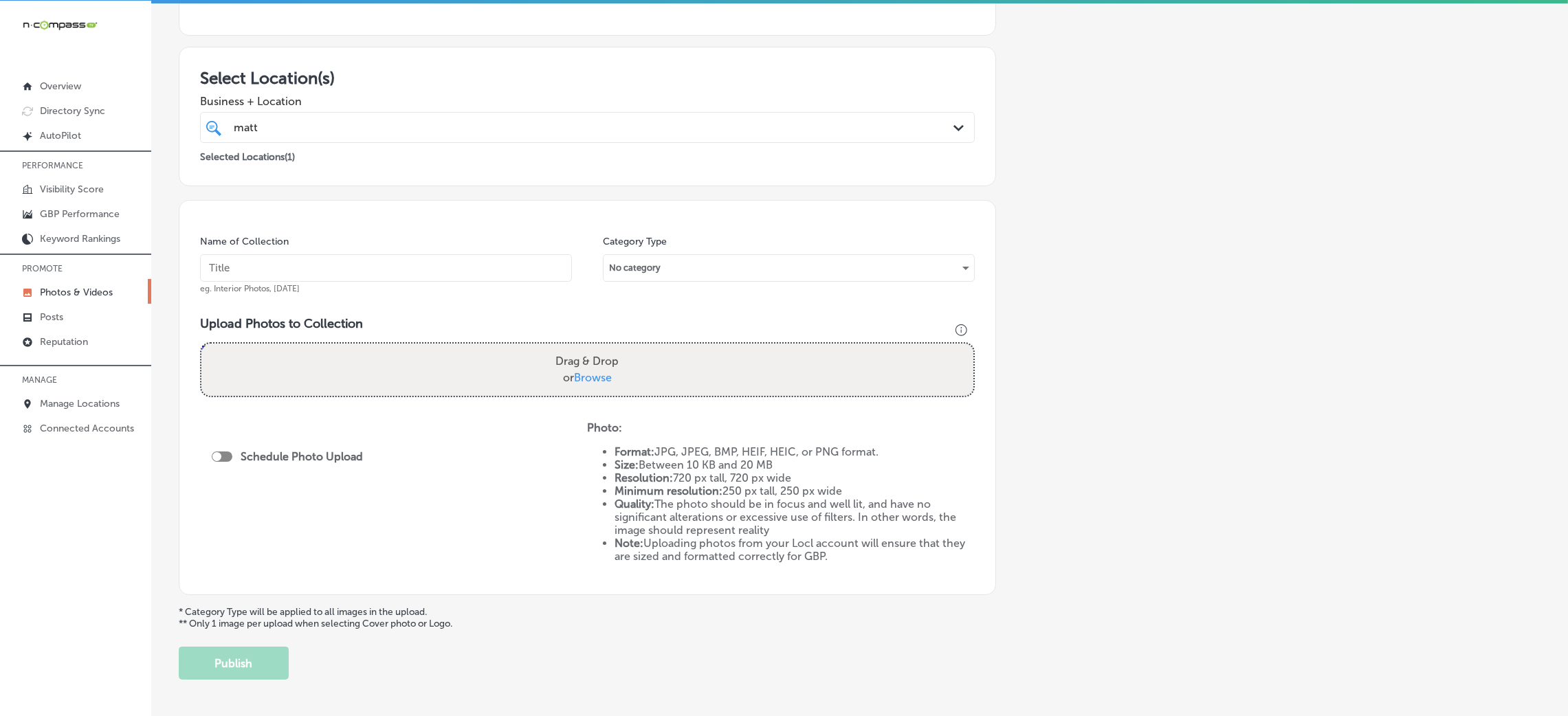
scroll to position [206, 0]
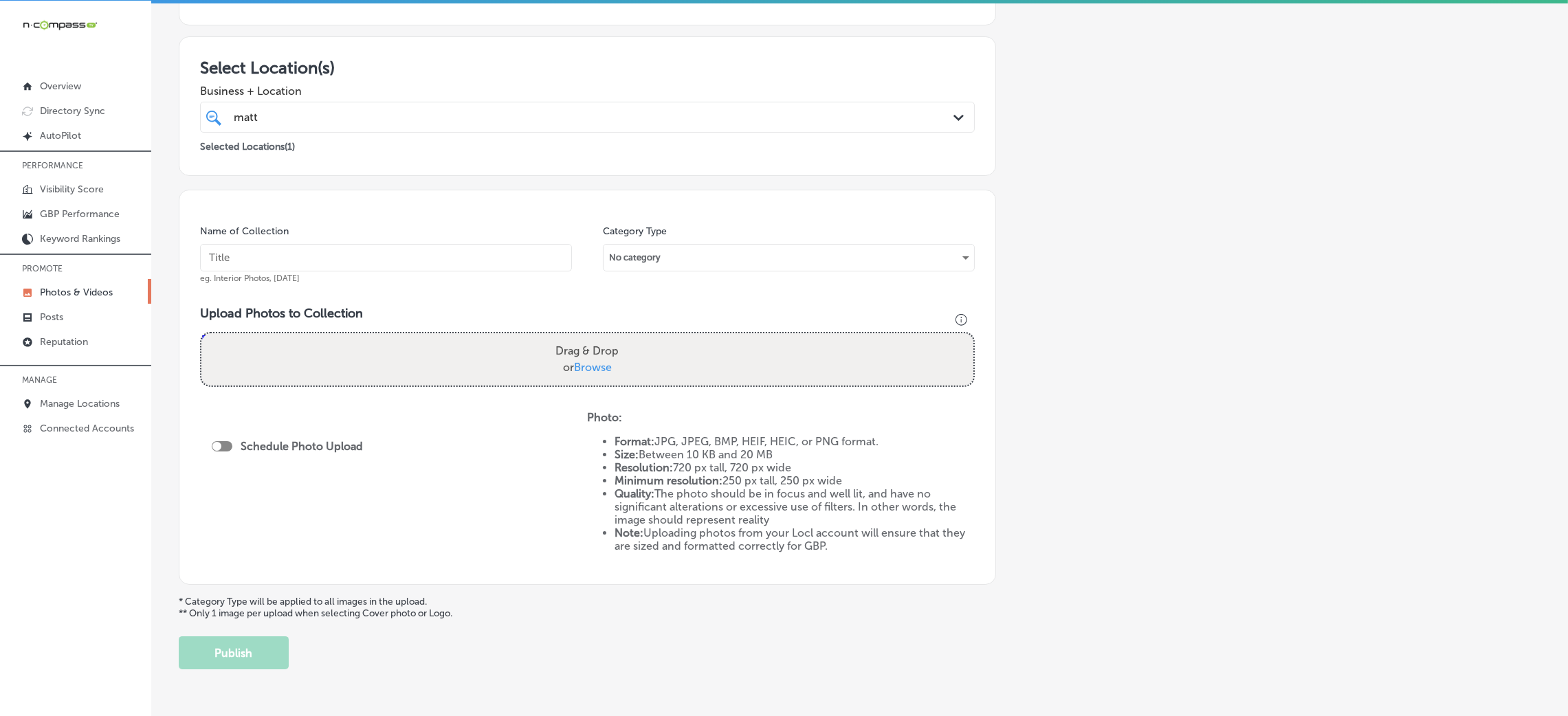
click at [329, 254] on input "text" at bounding box center [386, 257] width 372 height 28
click at [413, 256] on input "matt" at bounding box center [386, 257] width 372 height 28
click at [415, 256] on input "matt" at bounding box center [386, 257] width 372 height 28
click at [416, 256] on input "matt" at bounding box center [386, 257] width 372 height 28
click at [417, 256] on input "matt" at bounding box center [386, 257] width 372 height 28
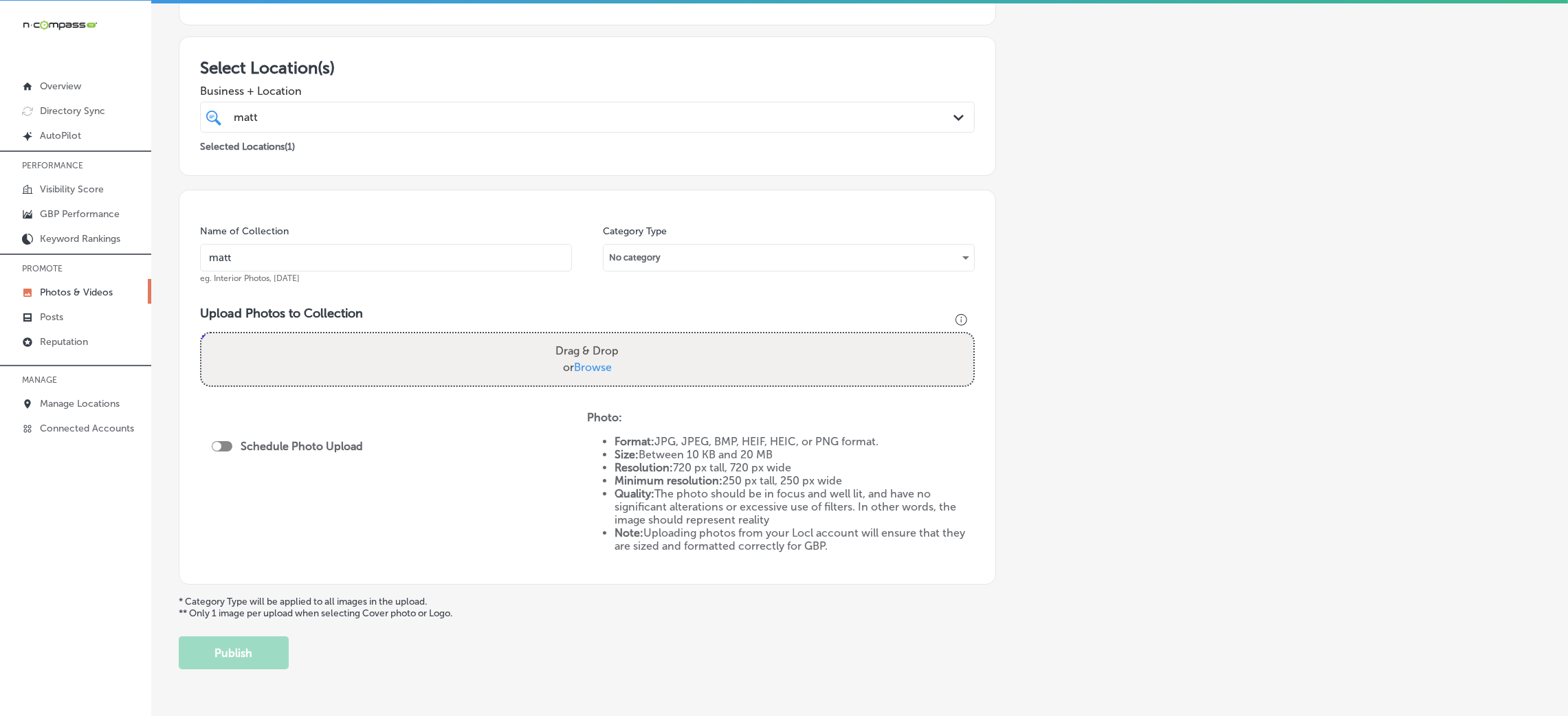
click at [417, 256] on input "matt" at bounding box center [386, 257] width 372 height 28
click at [417, 256] on input "matt-" at bounding box center [386, 257] width 372 height 28
paste input "[PERSON_NAME] at [PERSON_NAME]"
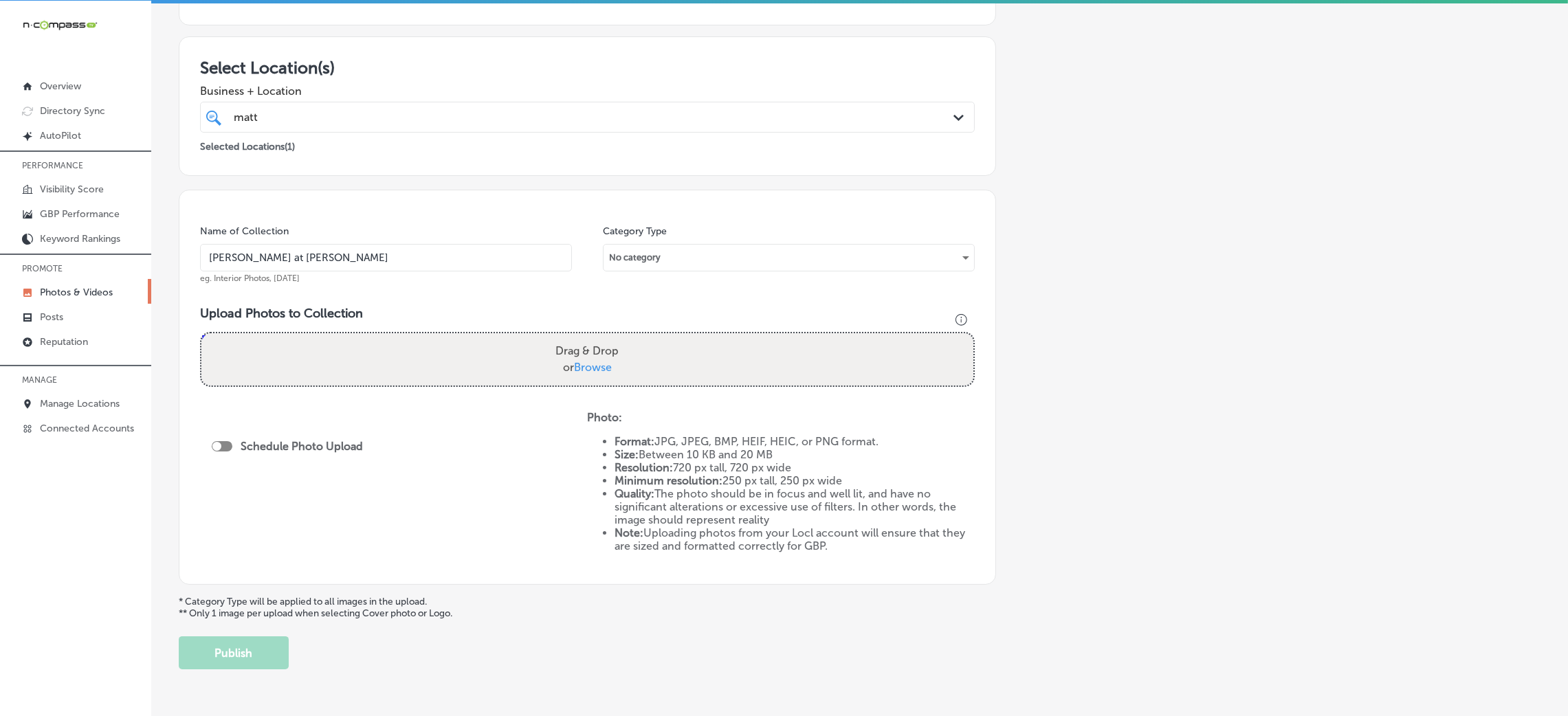
click at [234, 259] on input "[PERSON_NAME] at [PERSON_NAME]" at bounding box center [386, 257] width 372 height 28
paste input "[PERSON_NAME] & [PERSON_NAME] real estate"
click at [351, 264] on input "[PERSON_NAME]-at-[PERSON_NAME]-Everettcressy & [PERSON_NAME] real estate" at bounding box center [386, 257] width 372 height 28
click at [360, 260] on input "[PERSON_NAME]-at-[PERSON_NAME]-&-[PERSON_NAME]-real-estate" at bounding box center [386, 257] width 372 height 28
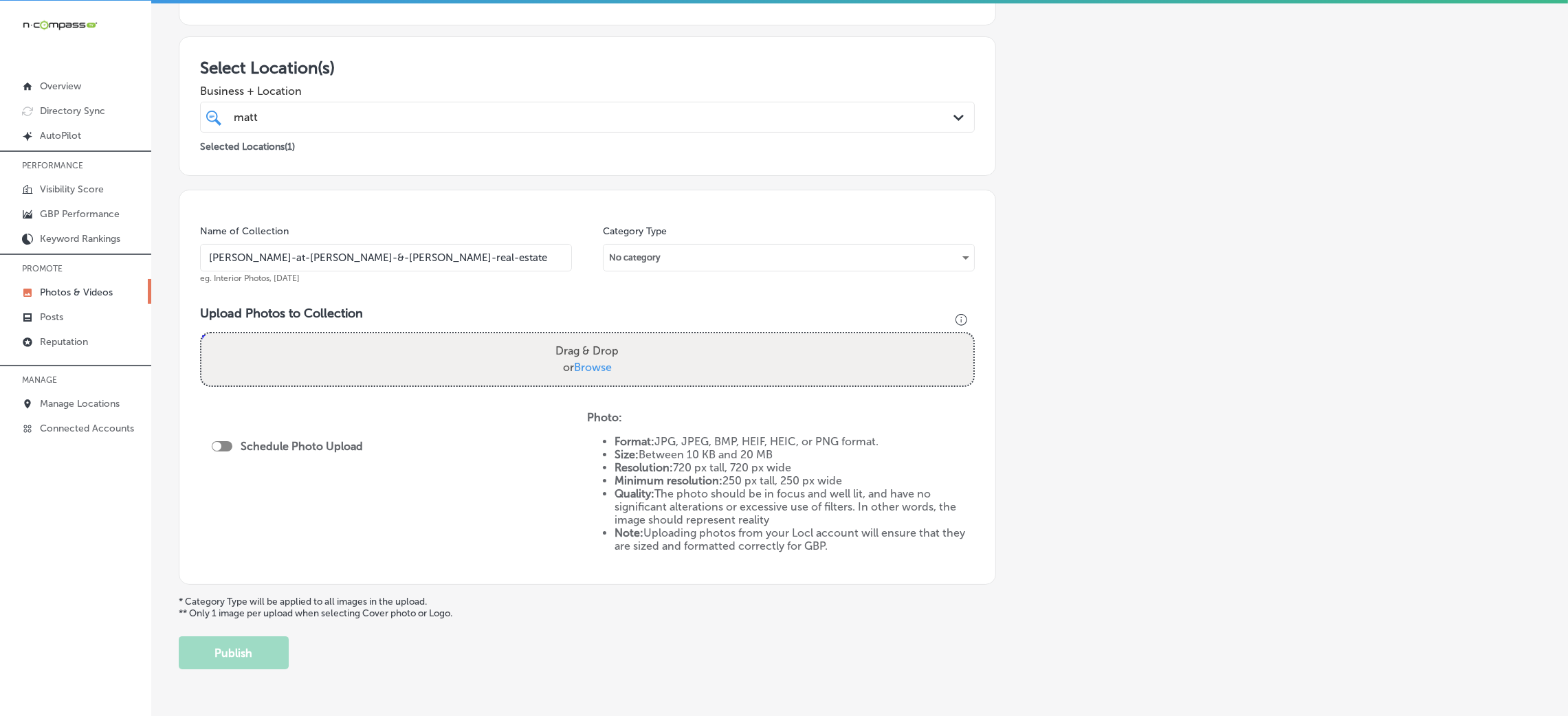
click at [360, 260] on input "[PERSON_NAME]-at-[PERSON_NAME]-&-[PERSON_NAME]-real-estate" at bounding box center [386, 257] width 372 height 28
type input "[PERSON_NAME]-at-[PERSON_NAME]-&-[PERSON_NAME]-real-estate"
click at [492, 355] on div "Drag & Drop or Browse" at bounding box center [588, 360] width 772 height 52
click at [202, 333] on input "Drag & Drop or Browse" at bounding box center [588, 335] width 772 height 4
type input "C:\fakepath\[PERSON_NAME] at [PERSON_NAME] (32).jpg"
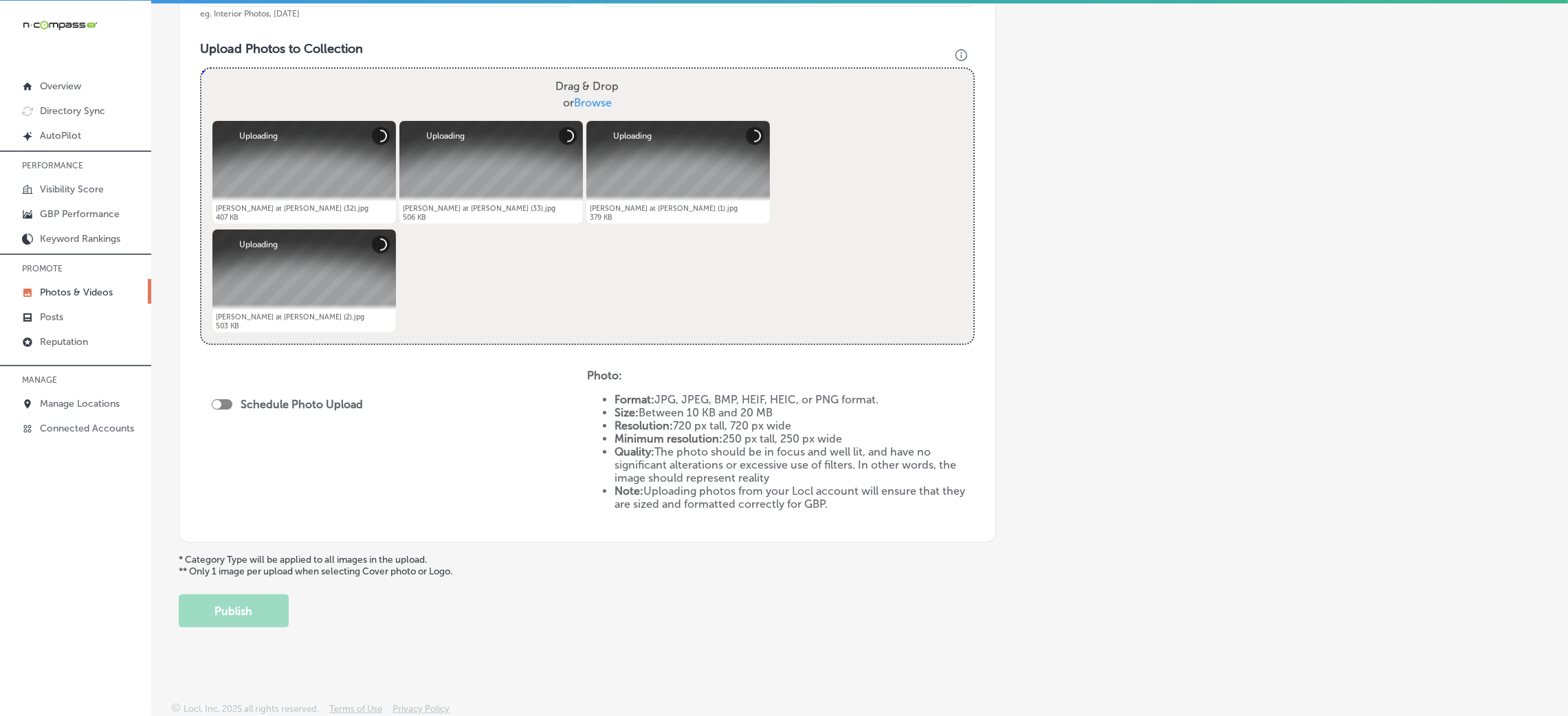
scroll to position [475, 0]
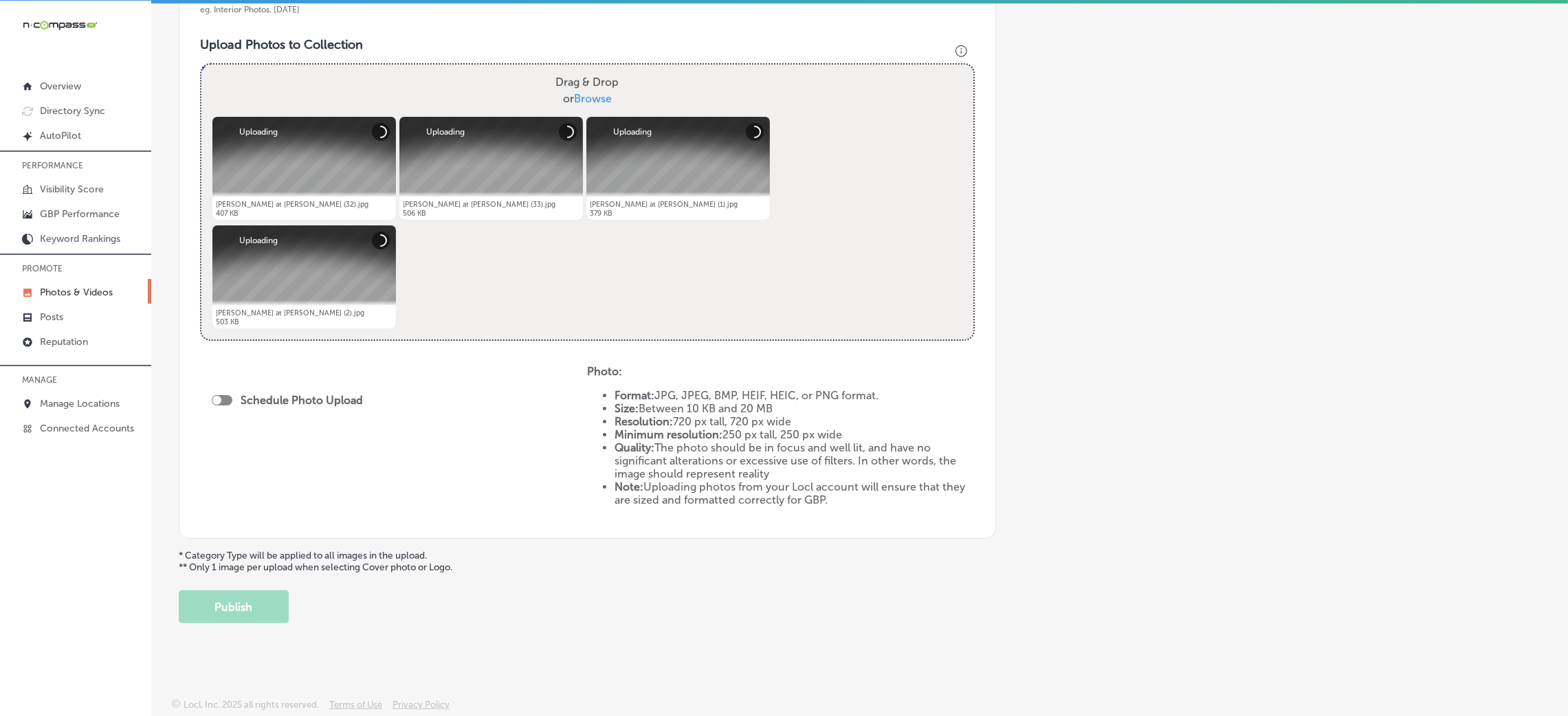
click at [232, 398] on div at bounding box center [222, 400] width 21 height 10
checkbox input "true"
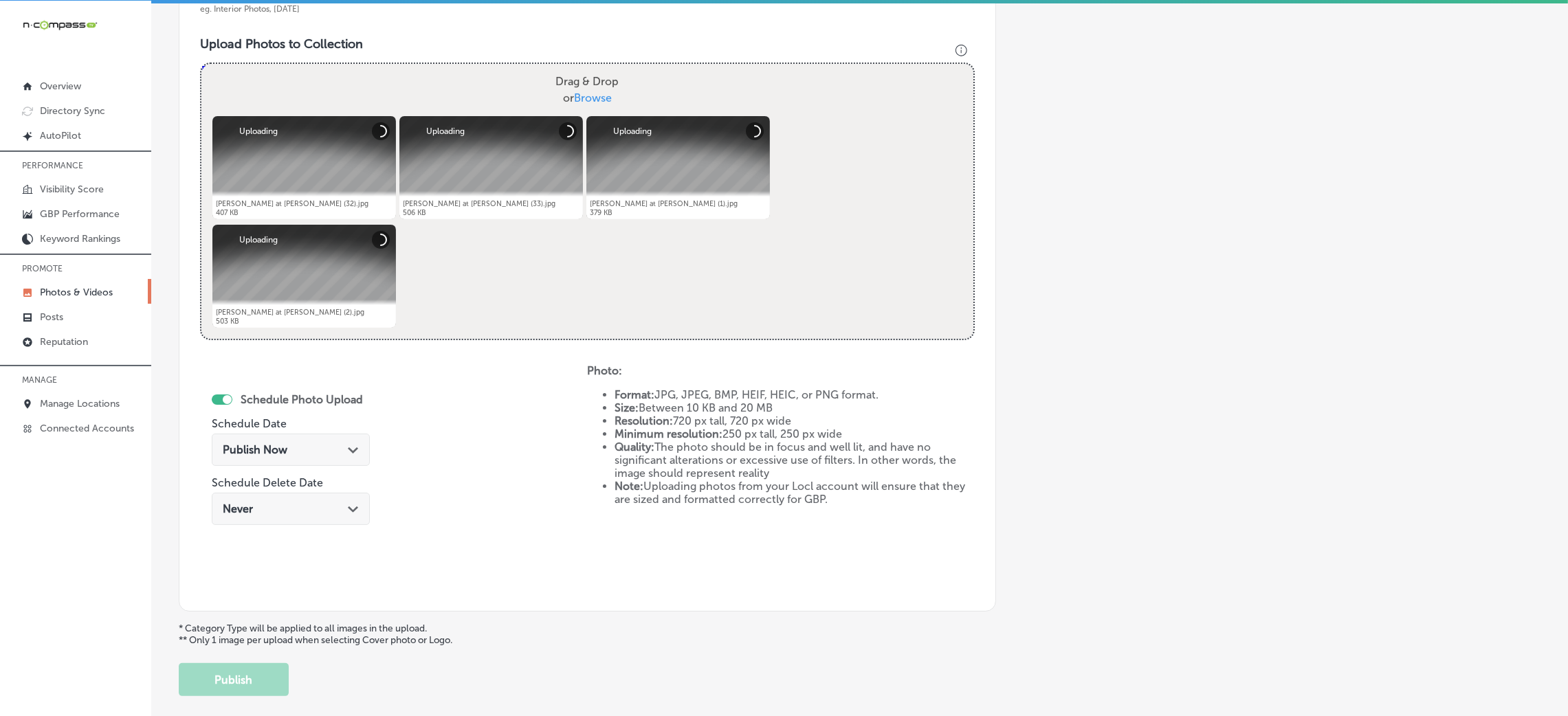
click at [288, 443] on div "Publish Now Path Created with Sketch." at bounding box center [290, 449] width 136 height 13
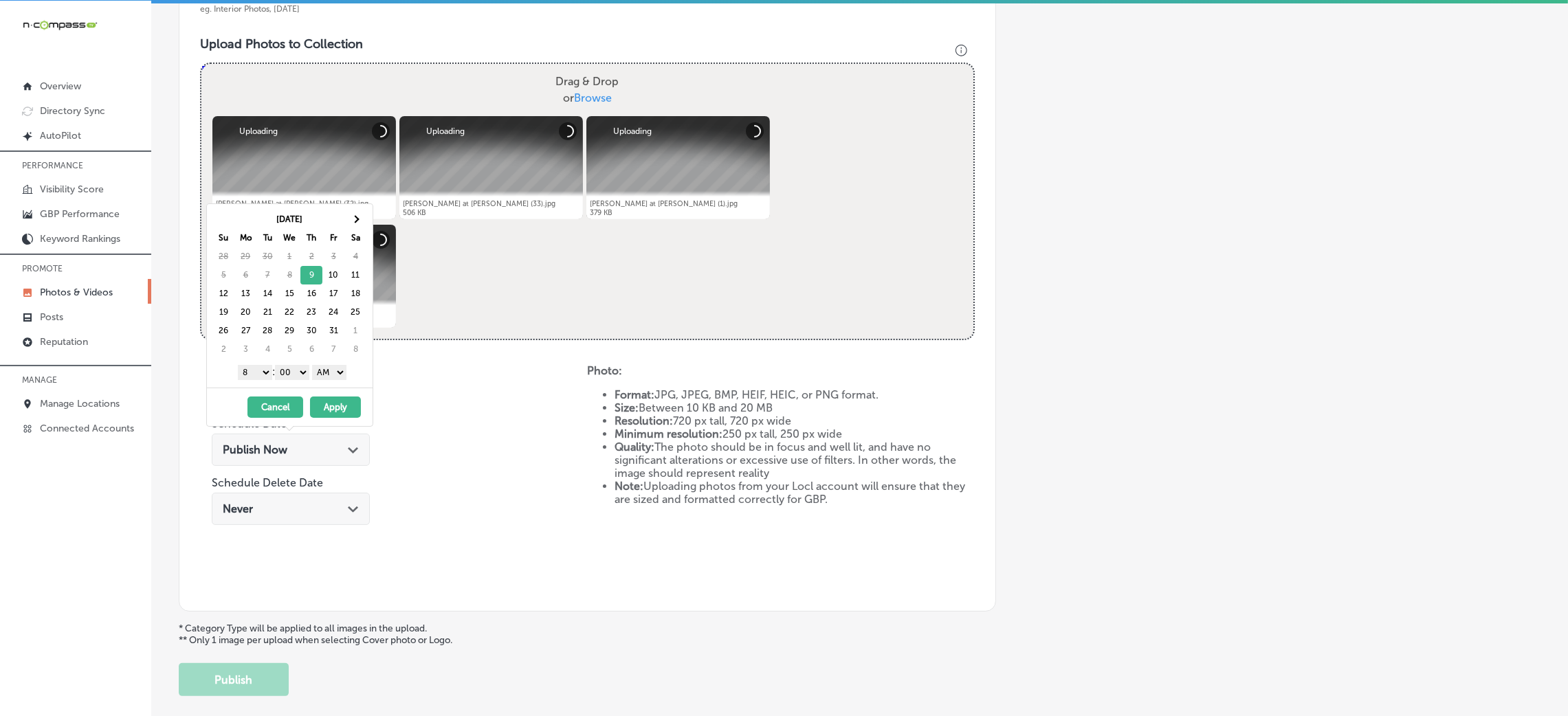
click at [330, 406] on button "Apply" at bounding box center [335, 406] width 51 height 21
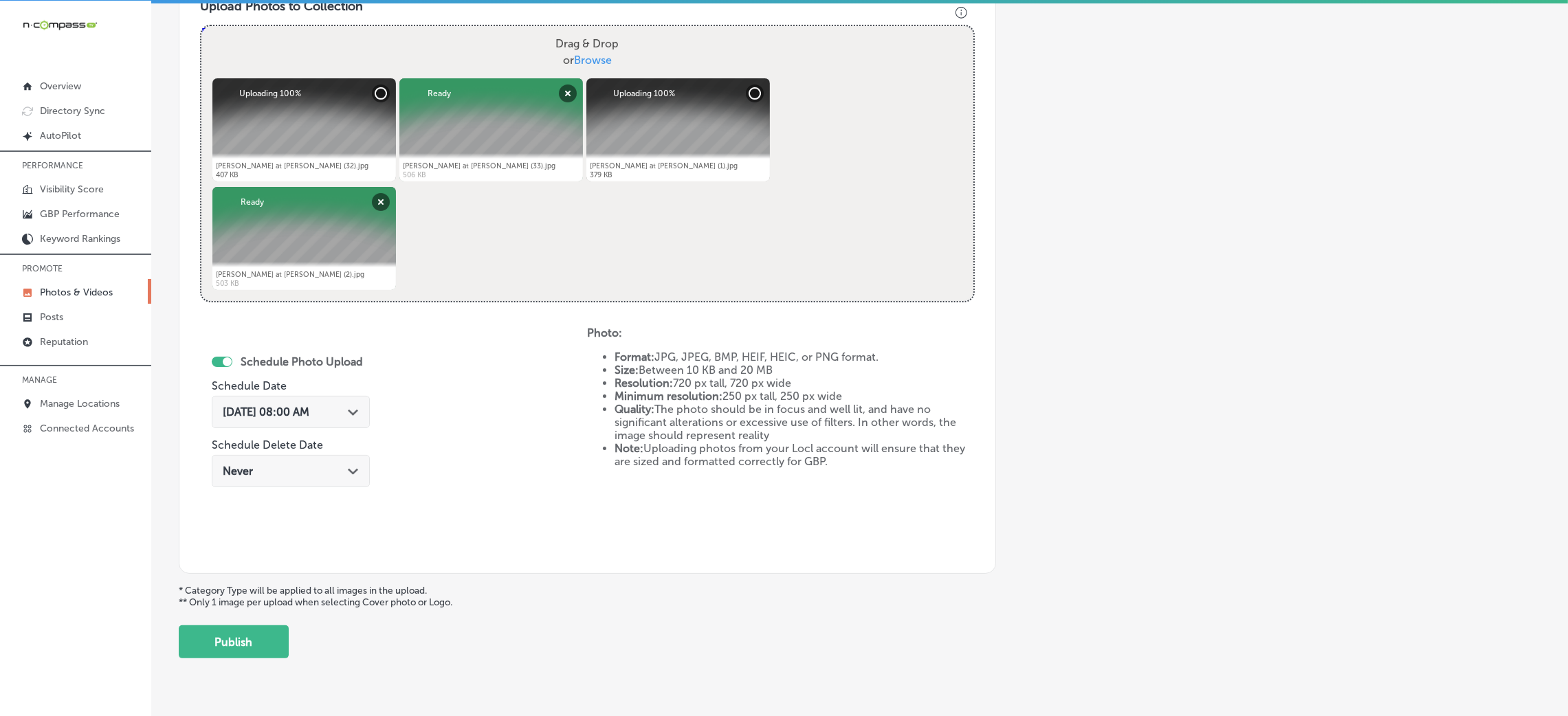
scroll to position [549, 0]
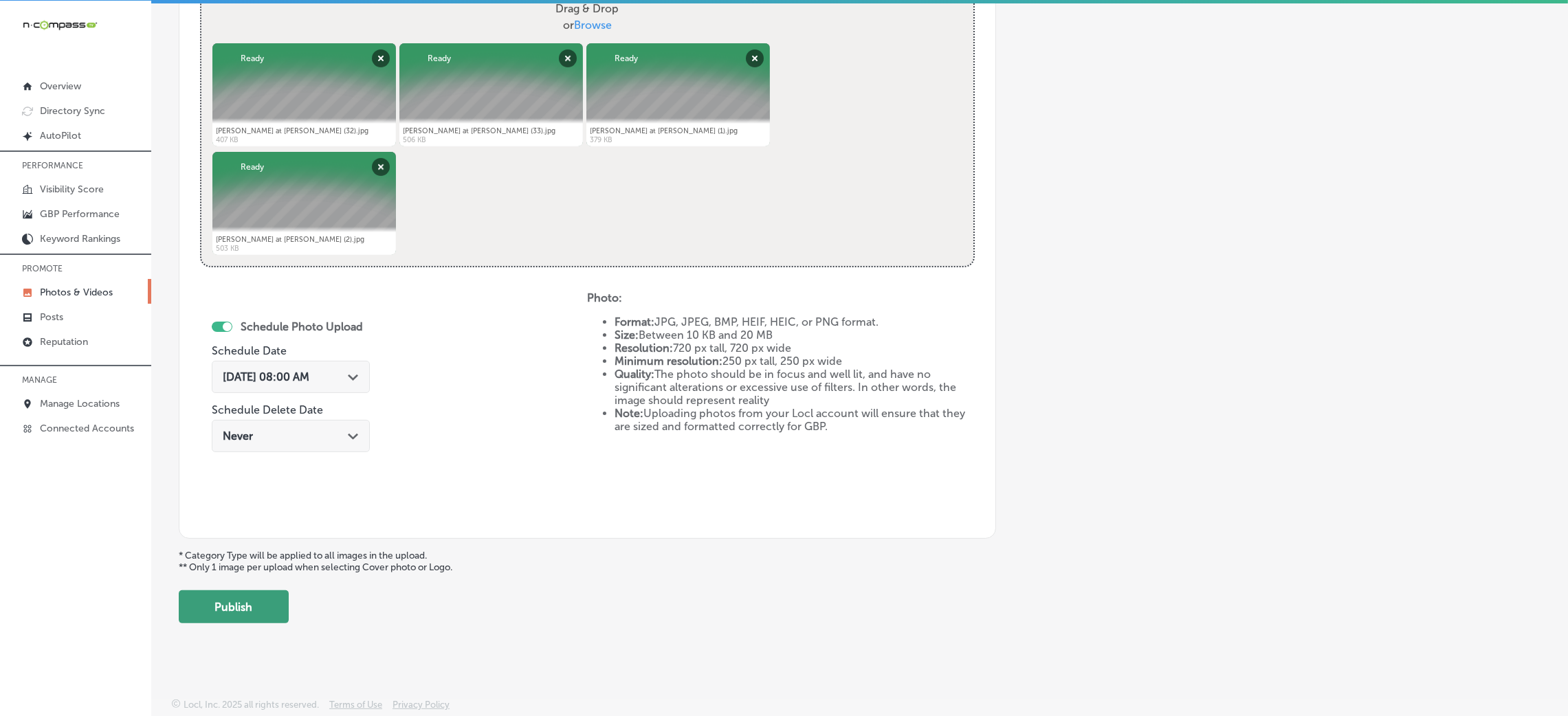
click at [262, 606] on button "Publish" at bounding box center [234, 606] width 110 height 33
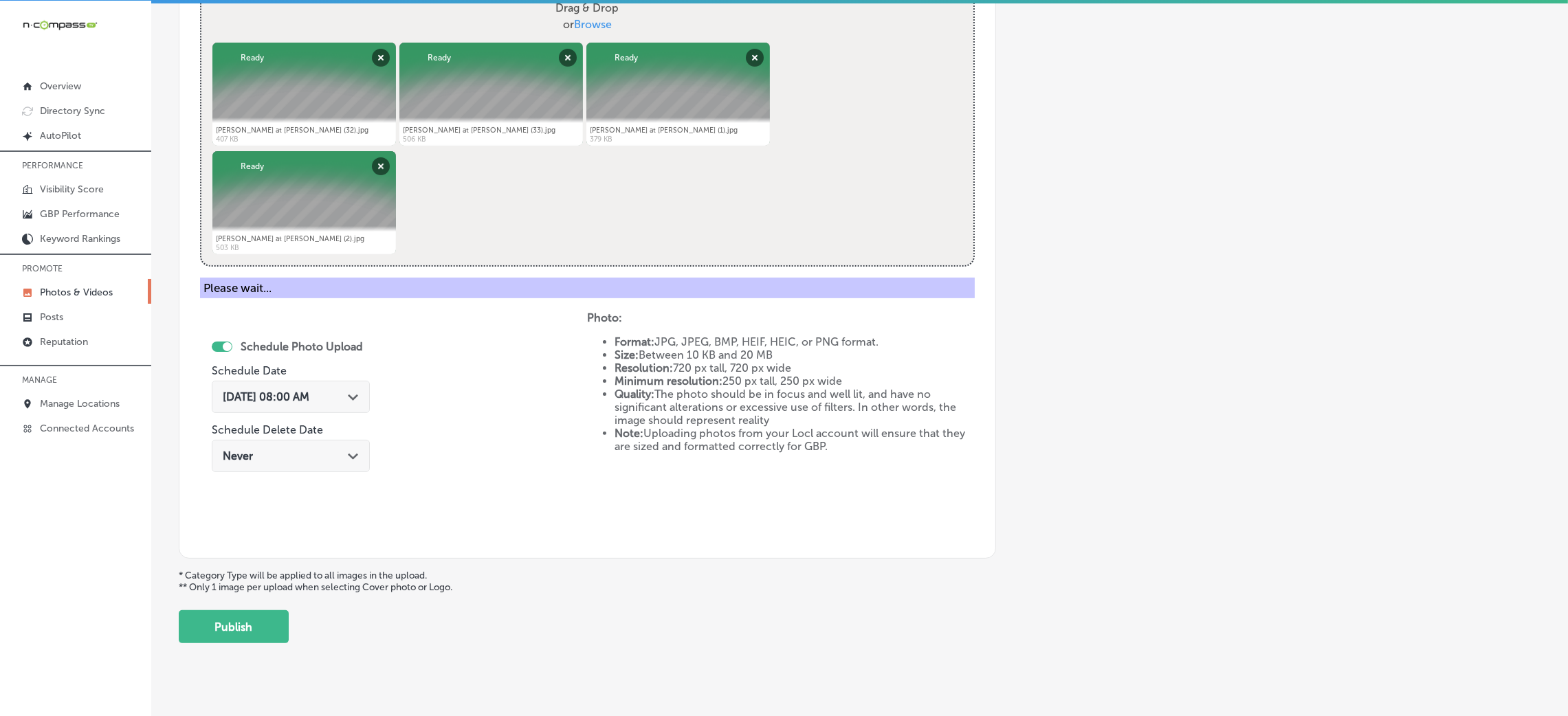
scroll to position [326, 0]
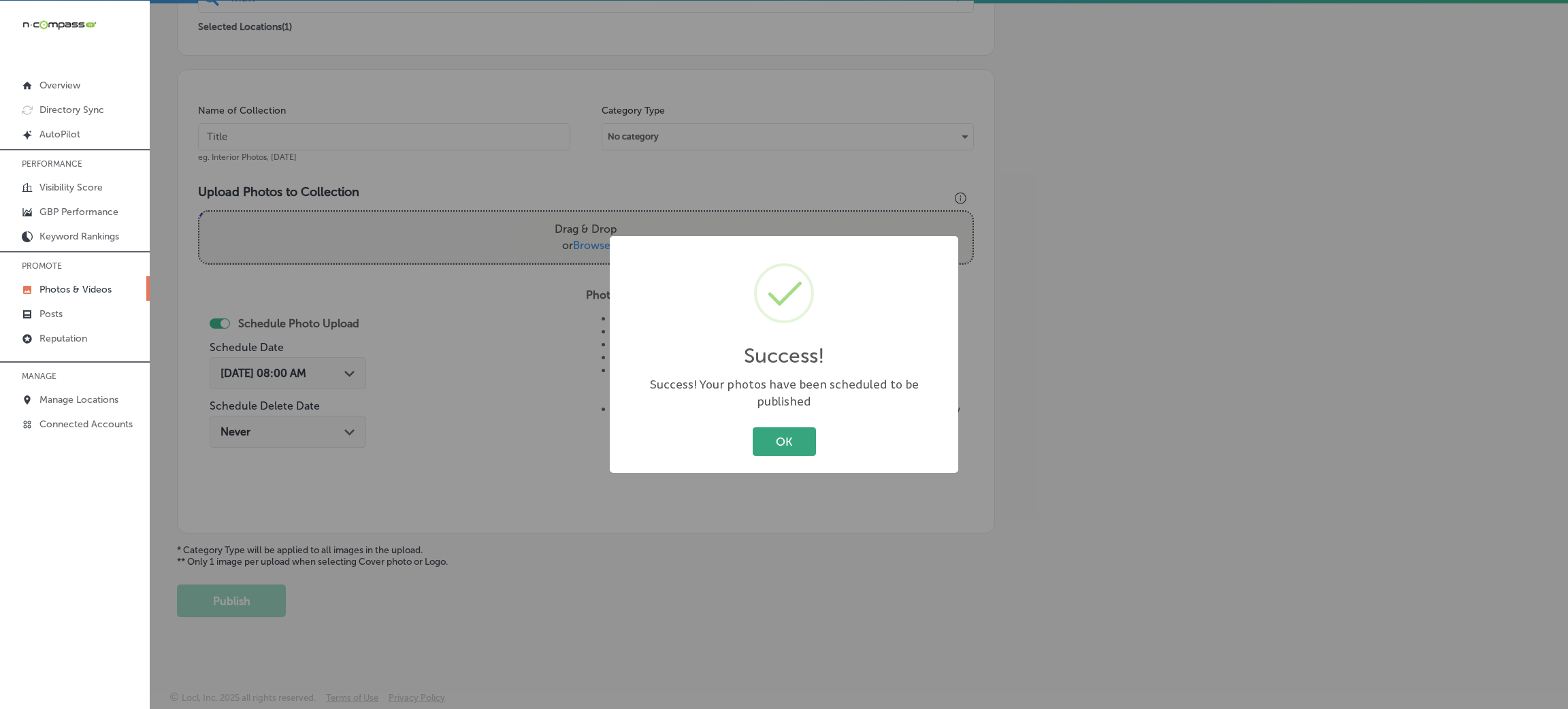
click at [766, 440] on button "OK" at bounding box center [784, 440] width 63 height 28
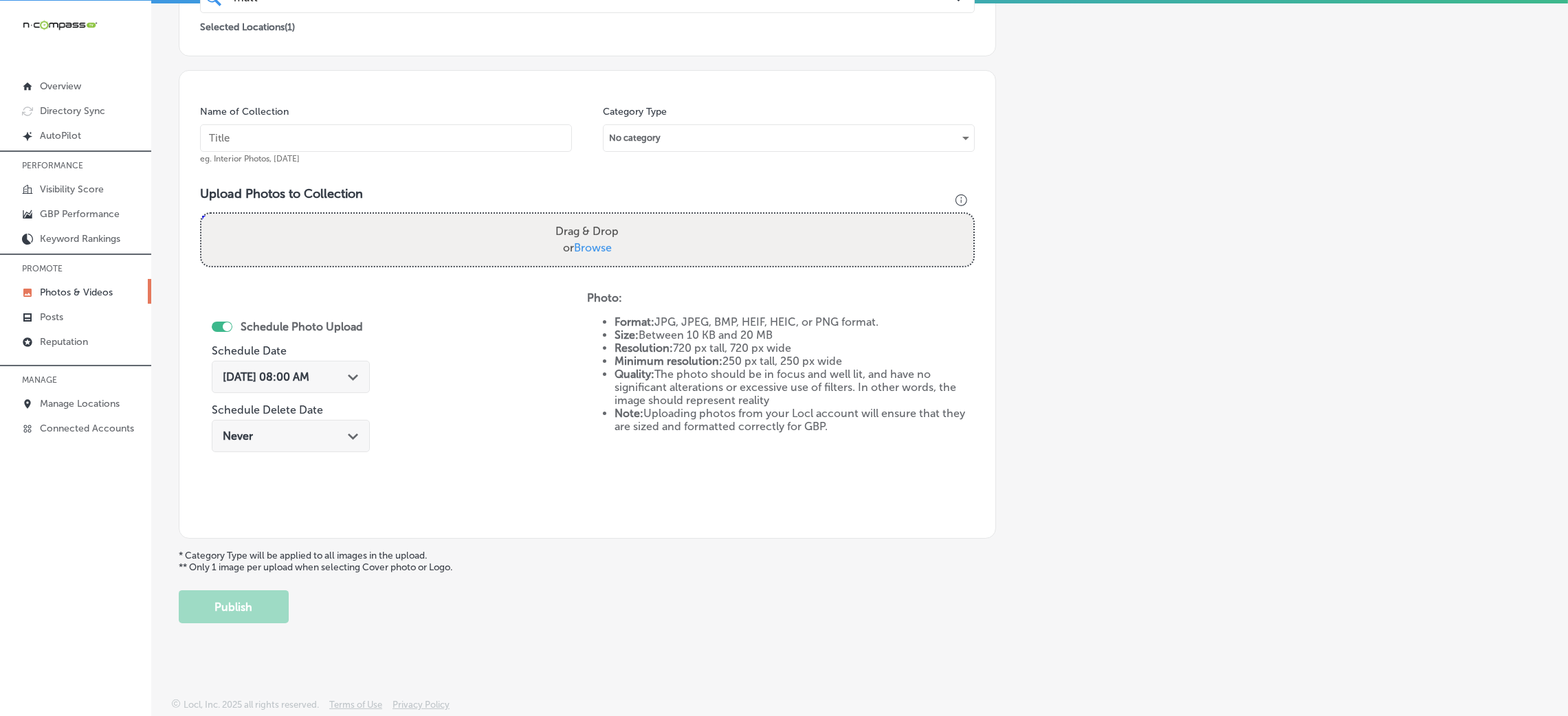
click at [355, 130] on input "text" at bounding box center [386, 138] width 372 height 28
paste input "[PERSON_NAME]"
type input "[PERSON_NAME]"
click at [365, 137] on input "[PERSON_NAME]" at bounding box center [386, 138] width 372 height 28
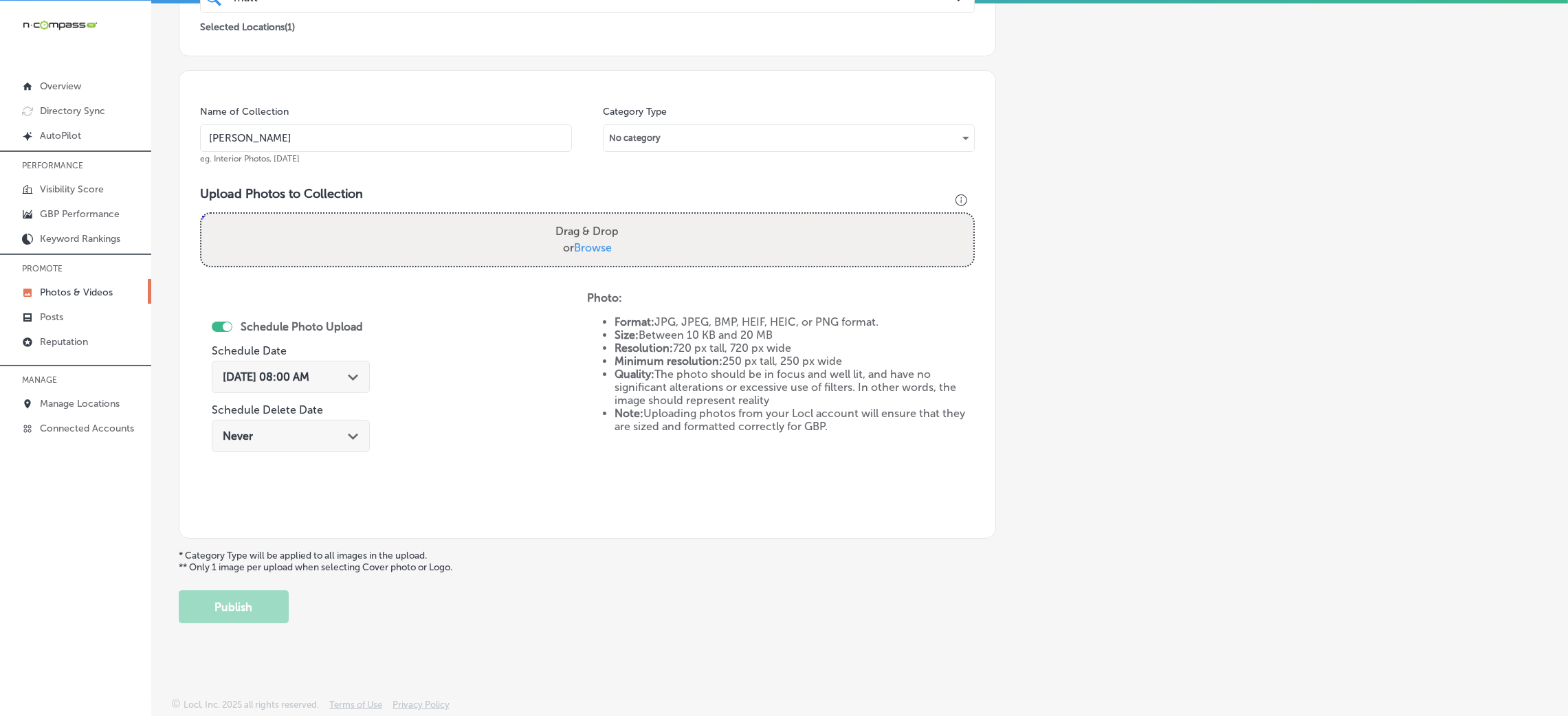
click at [365, 137] on input "[PERSON_NAME]" at bounding box center [386, 138] width 372 height 28
paste input "text"
click at [365, 137] on input "[PERSON_NAME]" at bounding box center [386, 138] width 372 height 28
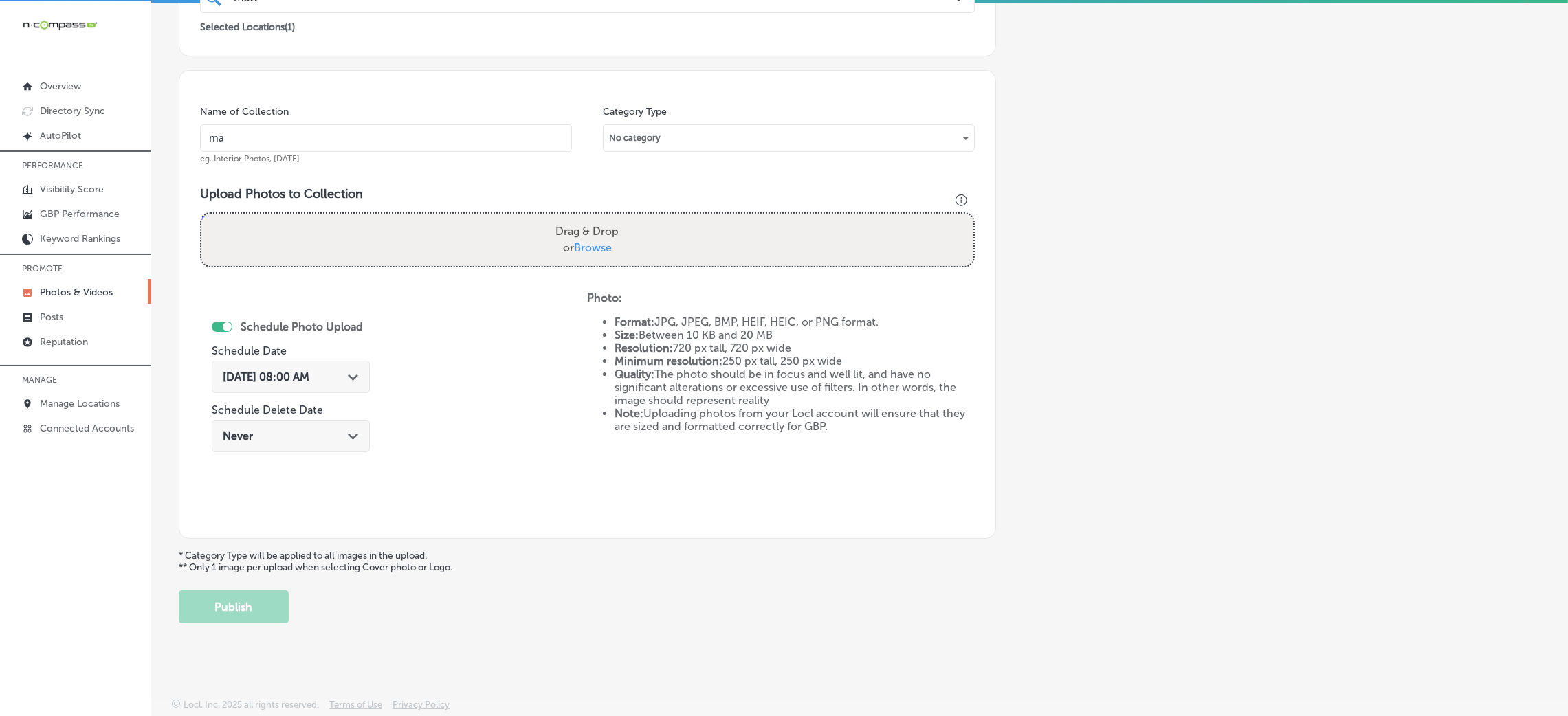
type input "[PERSON_NAME]-at-[PERSON_NAME]-&-[PERSON_NAME]-real-estate"
click at [406, 132] on input "[PERSON_NAME]-at-[PERSON_NAME]-&-[PERSON_NAME]-real-estate" at bounding box center [386, 138] width 372 height 28
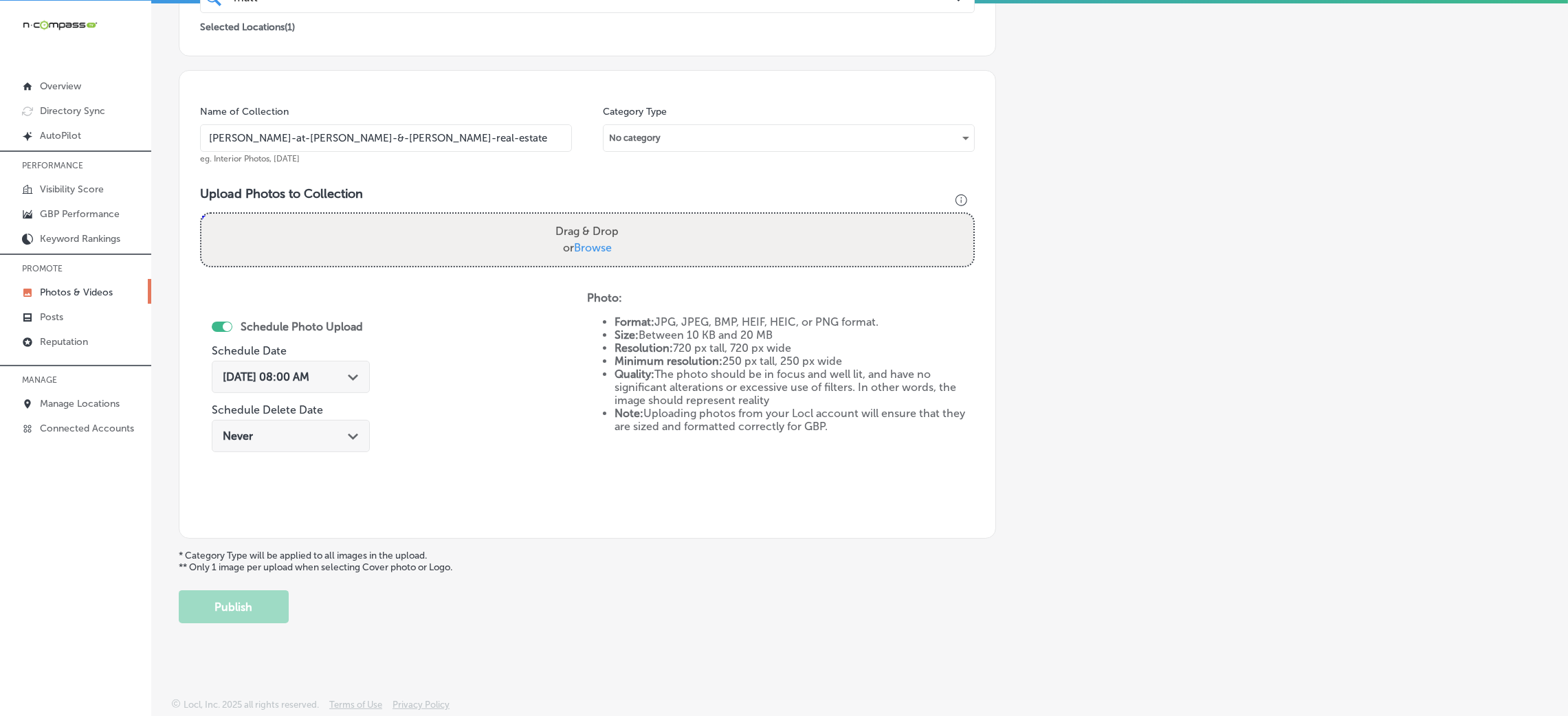
click at [1483, 690] on div "Upload Photo & Video Keyword Ranking Credits: 720 Back Add a Collection Which T…" at bounding box center [859, 359] width 1416 height 716
click at [1046, 360] on div "Add a Collection Which Type of Image or Video Would You Like to Upload? Photo C…" at bounding box center [859, 191] width 1361 height 863
click at [434, 228] on div "Drag & Drop or Browse" at bounding box center [588, 240] width 772 height 52
click at [202, 214] on input "Drag & Drop or Browse" at bounding box center [588, 215] width 772 height 4
type input "C:\fakepath\[PERSON_NAME] at [PERSON_NAME] (3).jpg"
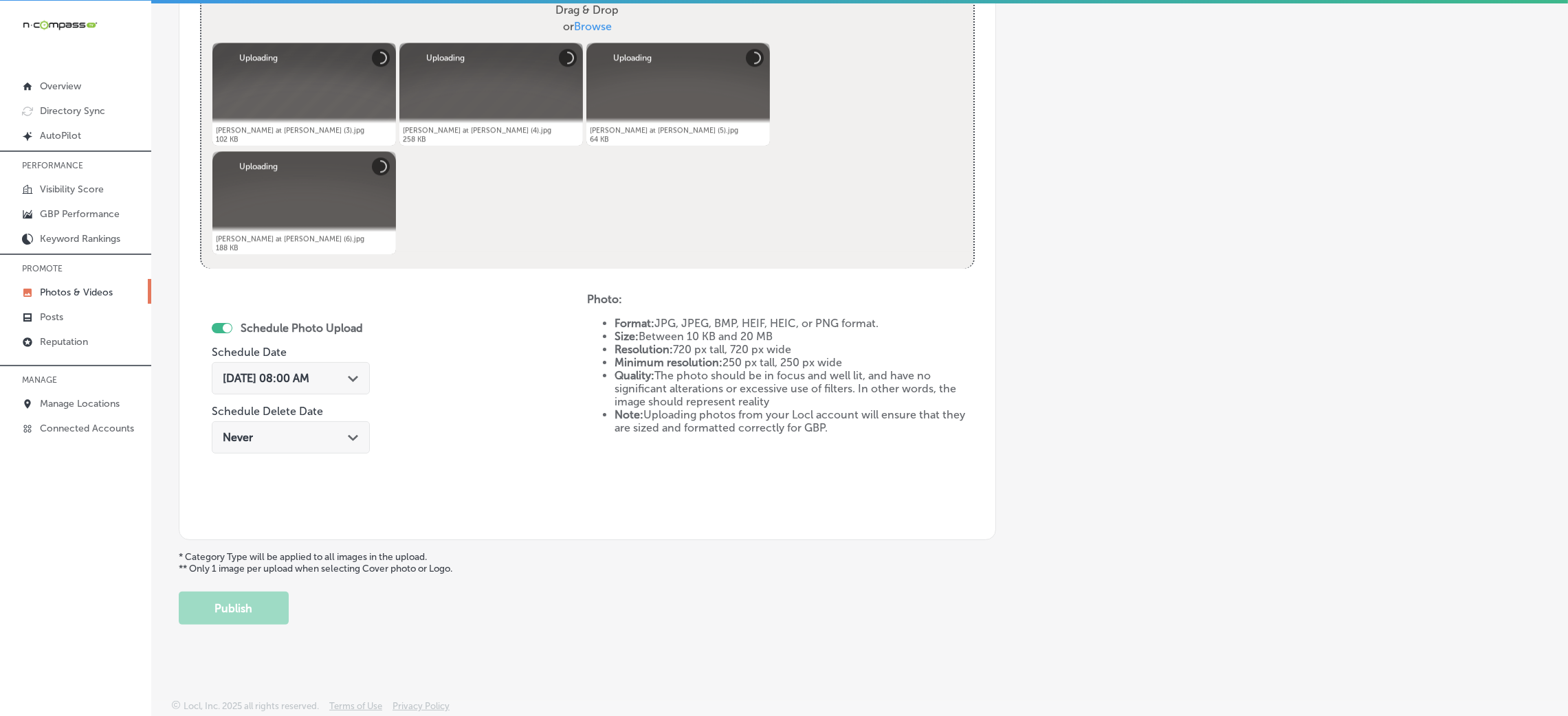
scroll to position [549, 0]
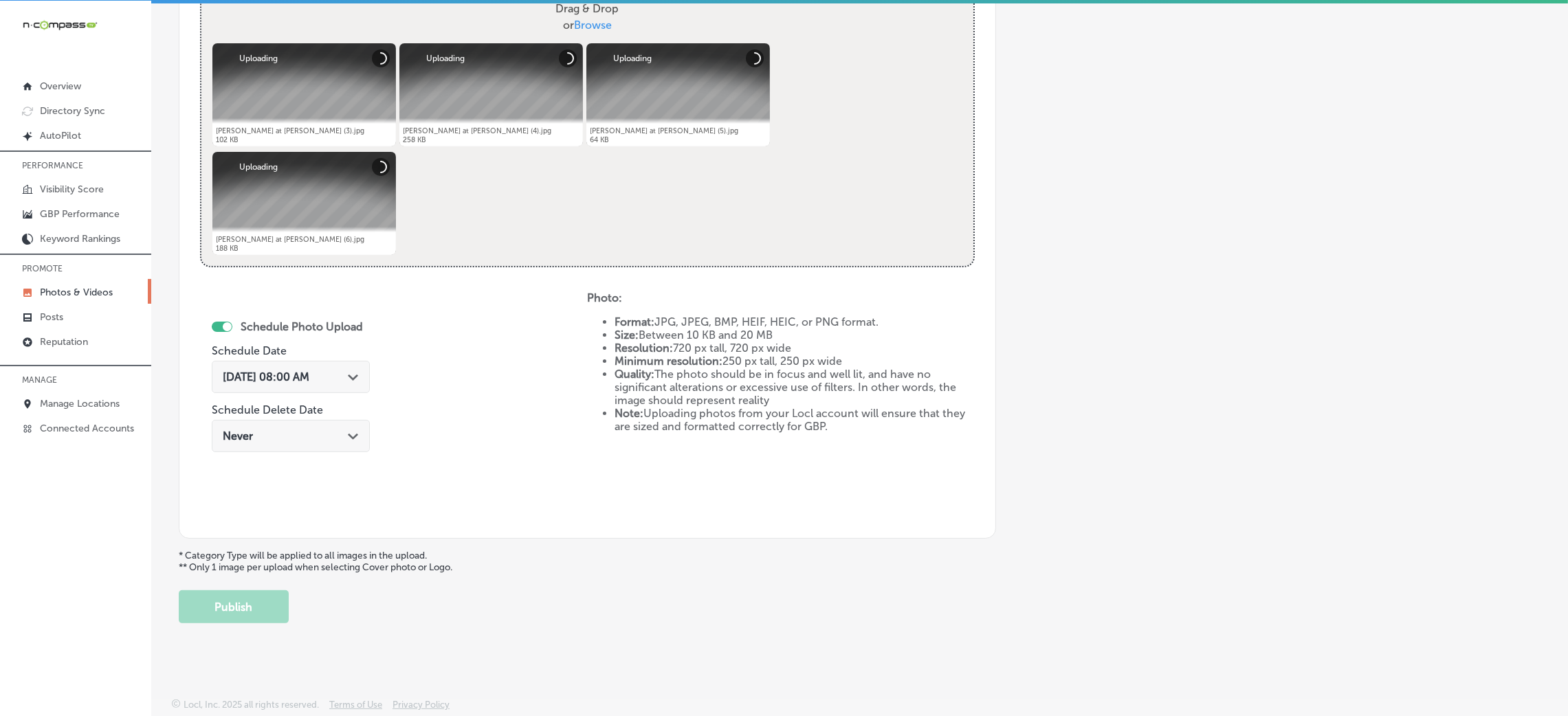
click at [253, 382] on div "[DATE] 08:00 AM Path Created with Sketch." at bounding box center [291, 376] width 158 height 33
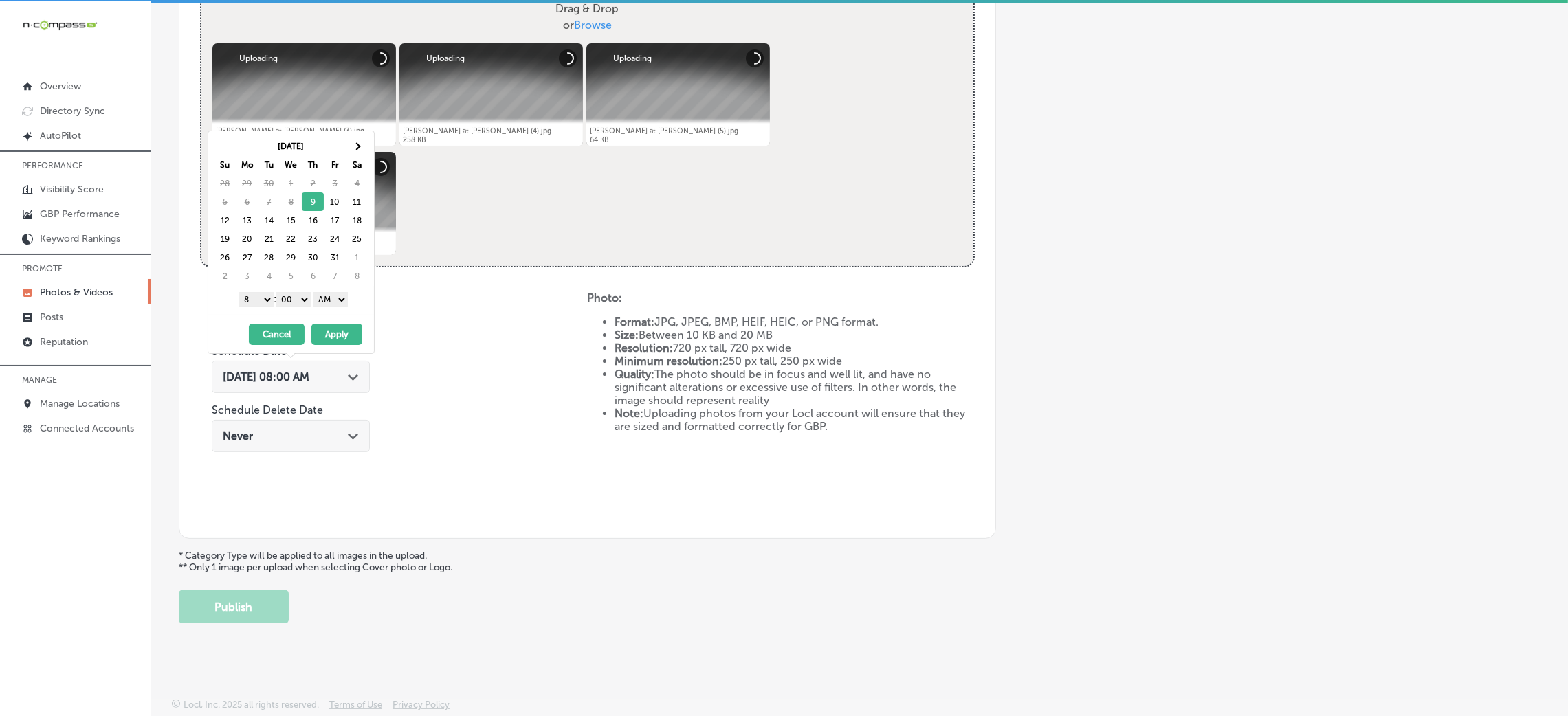
click at [325, 310] on div "[DATE] Su Mo Tu We Th Fr Sa 28 29 30 1 2 3 4 5 6 7 8 9 10 11 12 13 14 15 16 17 …" at bounding box center [291, 222] width 166 height 183
click at [330, 306] on select "AM PM" at bounding box center [330, 299] width 34 height 15
click at [258, 304] on select "1 2 3 4 5 6 7 8 9 10 11 12" at bounding box center [256, 299] width 34 height 15
click at [334, 327] on button "Apply" at bounding box center [337, 334] width 51 height 21
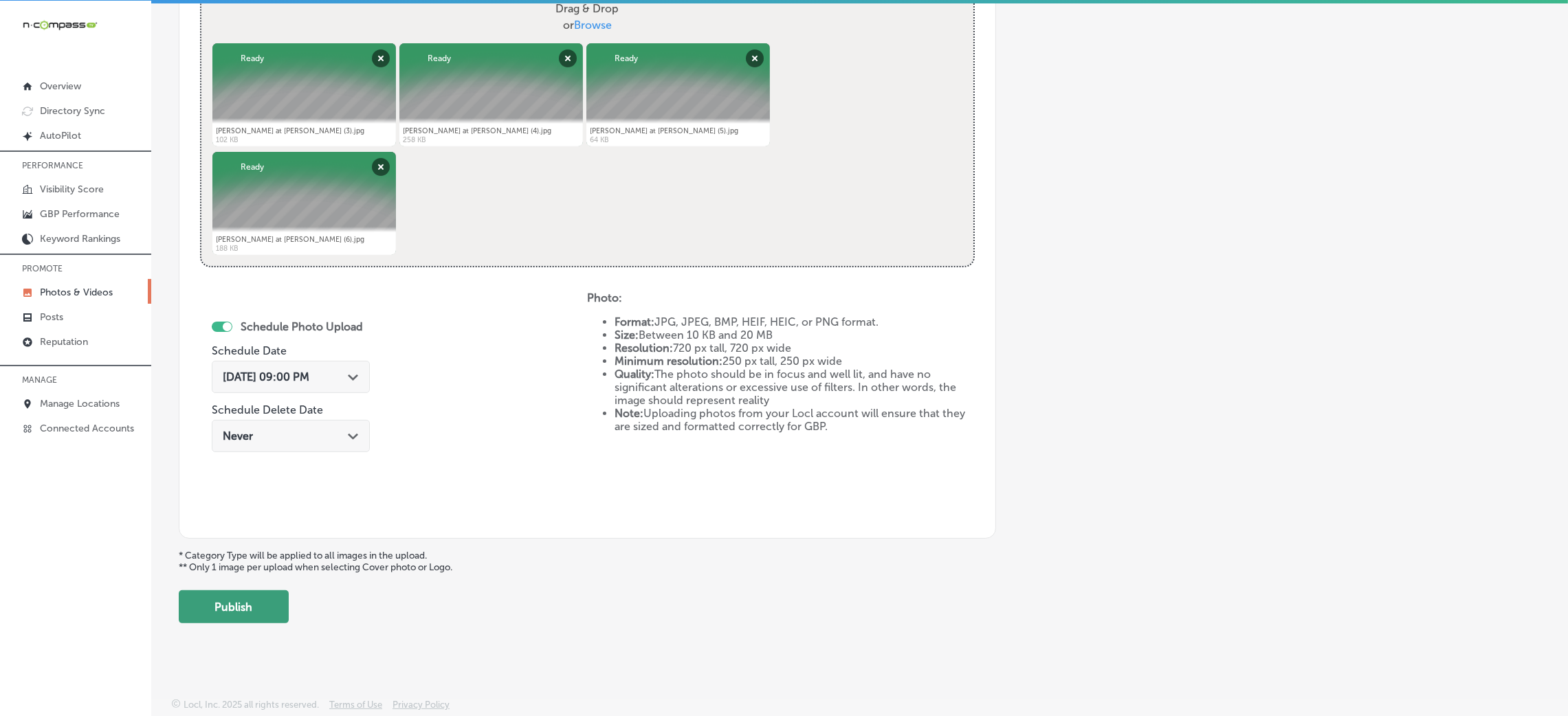
click at [255, 592] on button "Publish" at bounding box center [234, 606] width 110 height 33
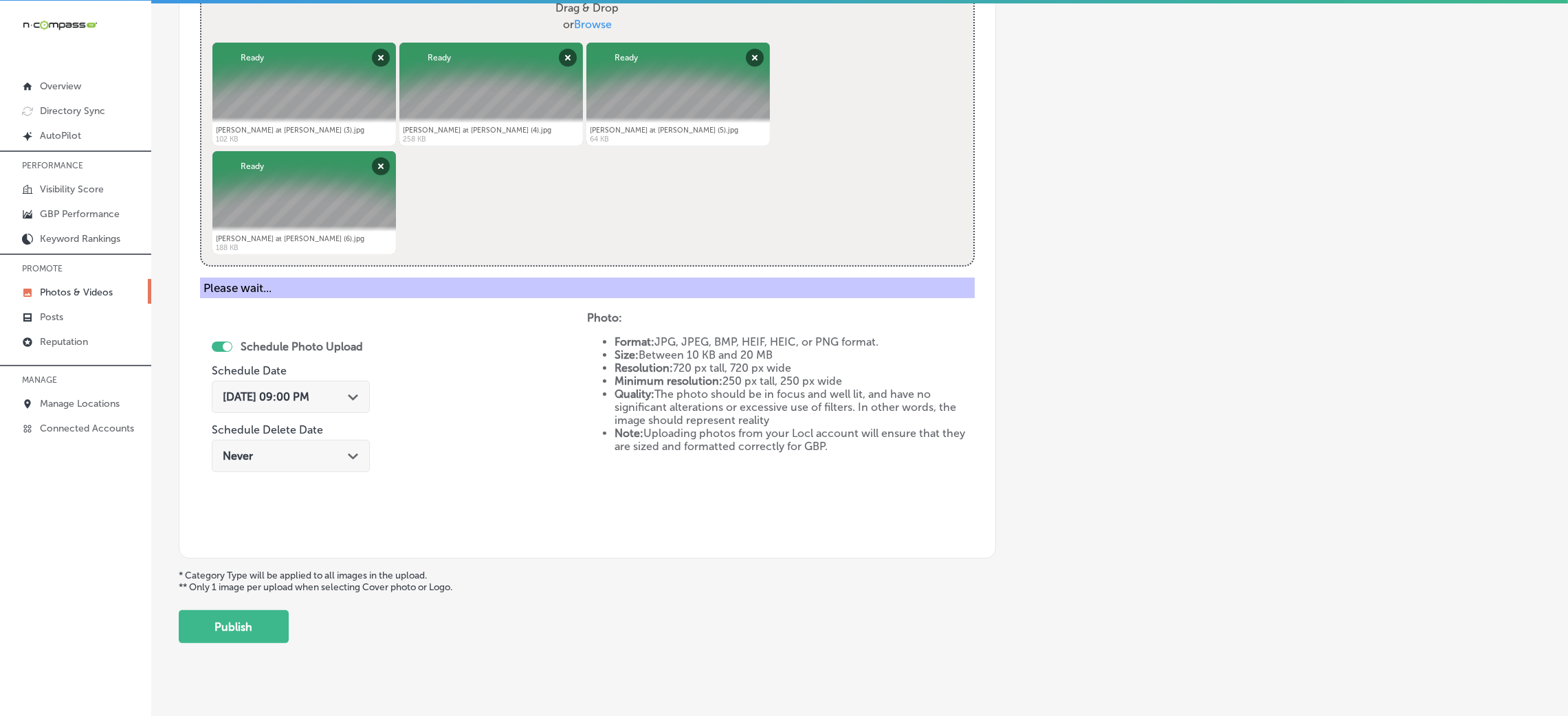
scroll to position [326, 0]
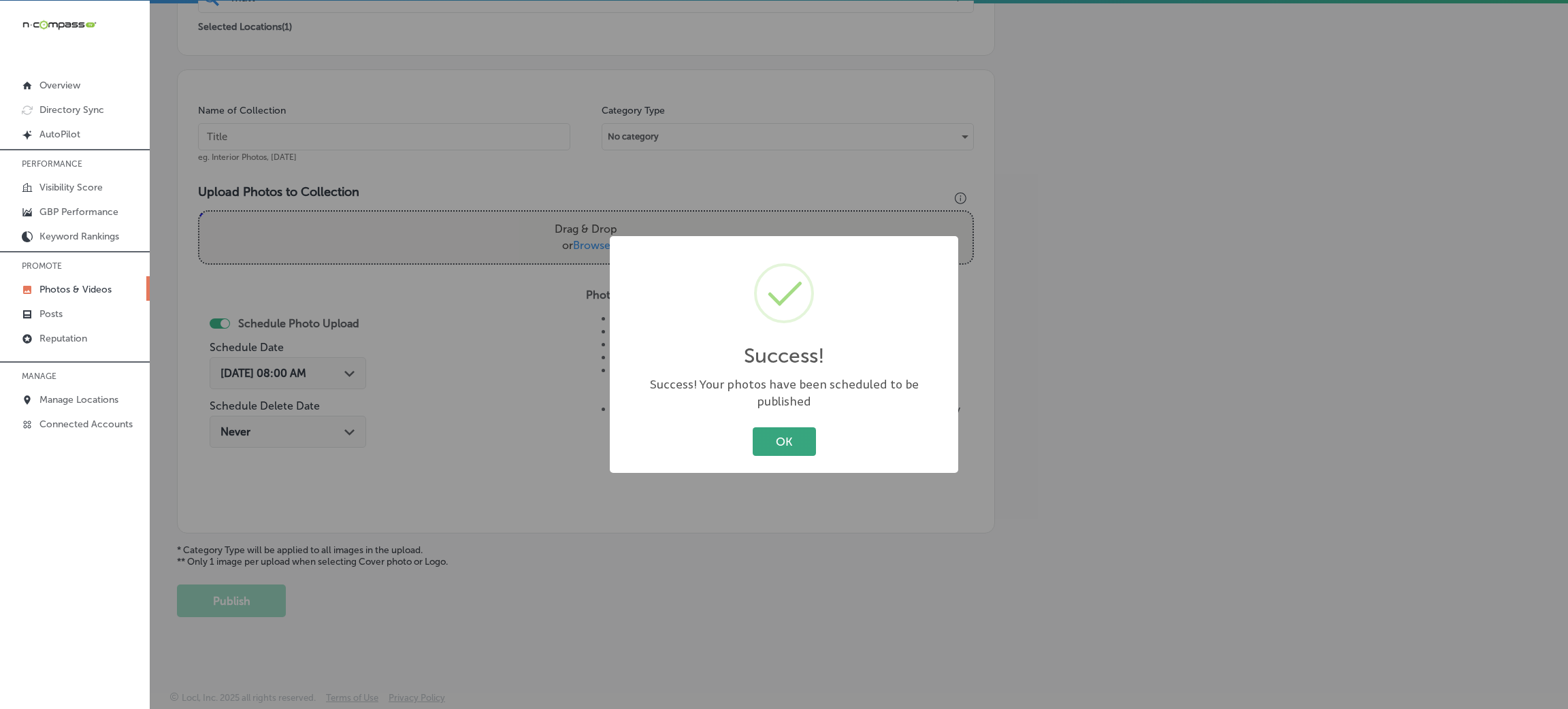
click at [770, 427] on button "OK" at bounding box center [784, 440] width 63 height 28
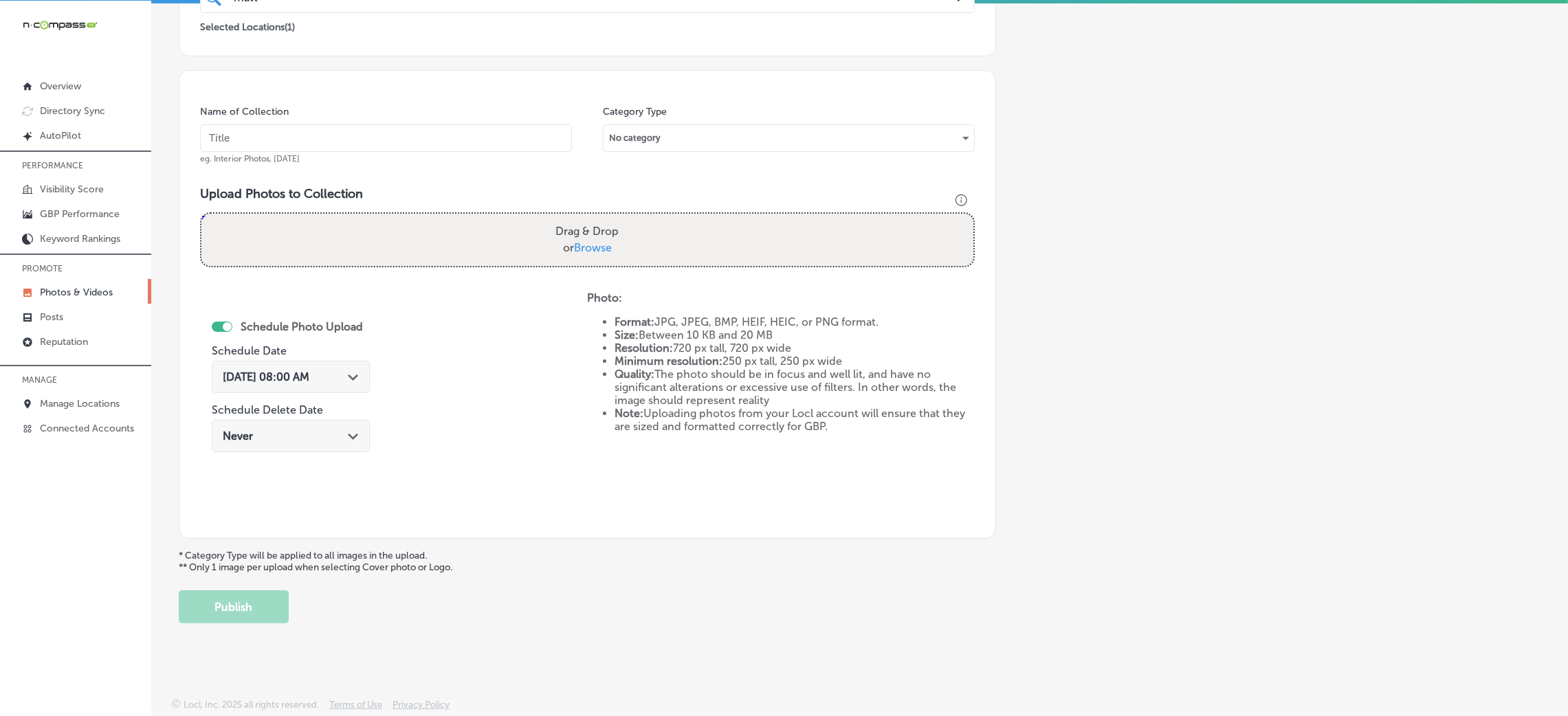
scroll to position [223, 0]
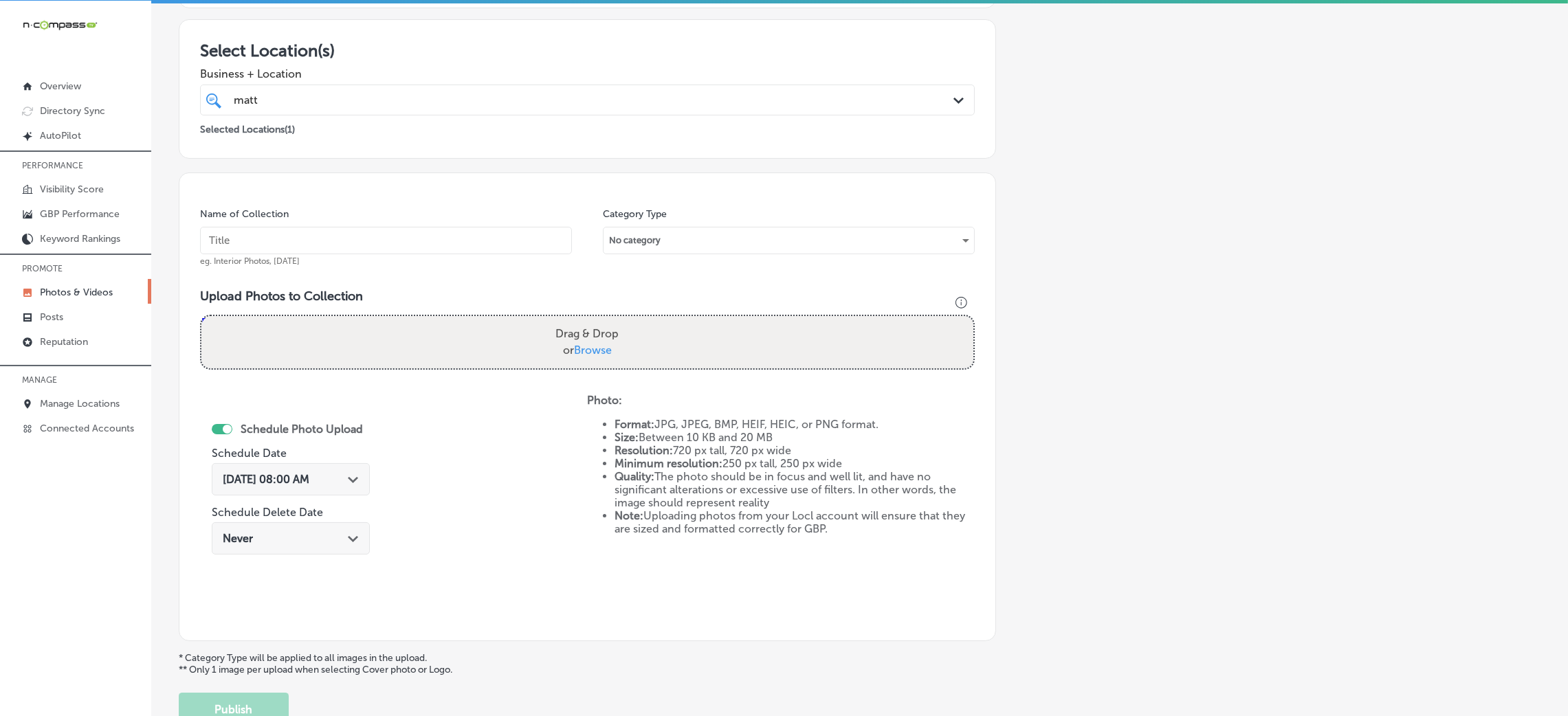
click at [339, 214] on div "Name of Collection eg. Interior Photos, [DATE]" at bounding box center [386, 237] width 372 height 59
click at [339, 234] on input "text" at bounding box center [386, 241] width 372 height 28
paste input "[PERSON_NAME]-at-[PERSON_NAME]-&-[PERSON_NAME]-real-estate"
type input "[PERSON_NAME]-at-[PERSON_NAME]-&-[PERSON_NAME]-real-estate"
click at [442, 345] on div "Drag & Drop or Browse" at bounding box center [588, 342] width 772 height 52
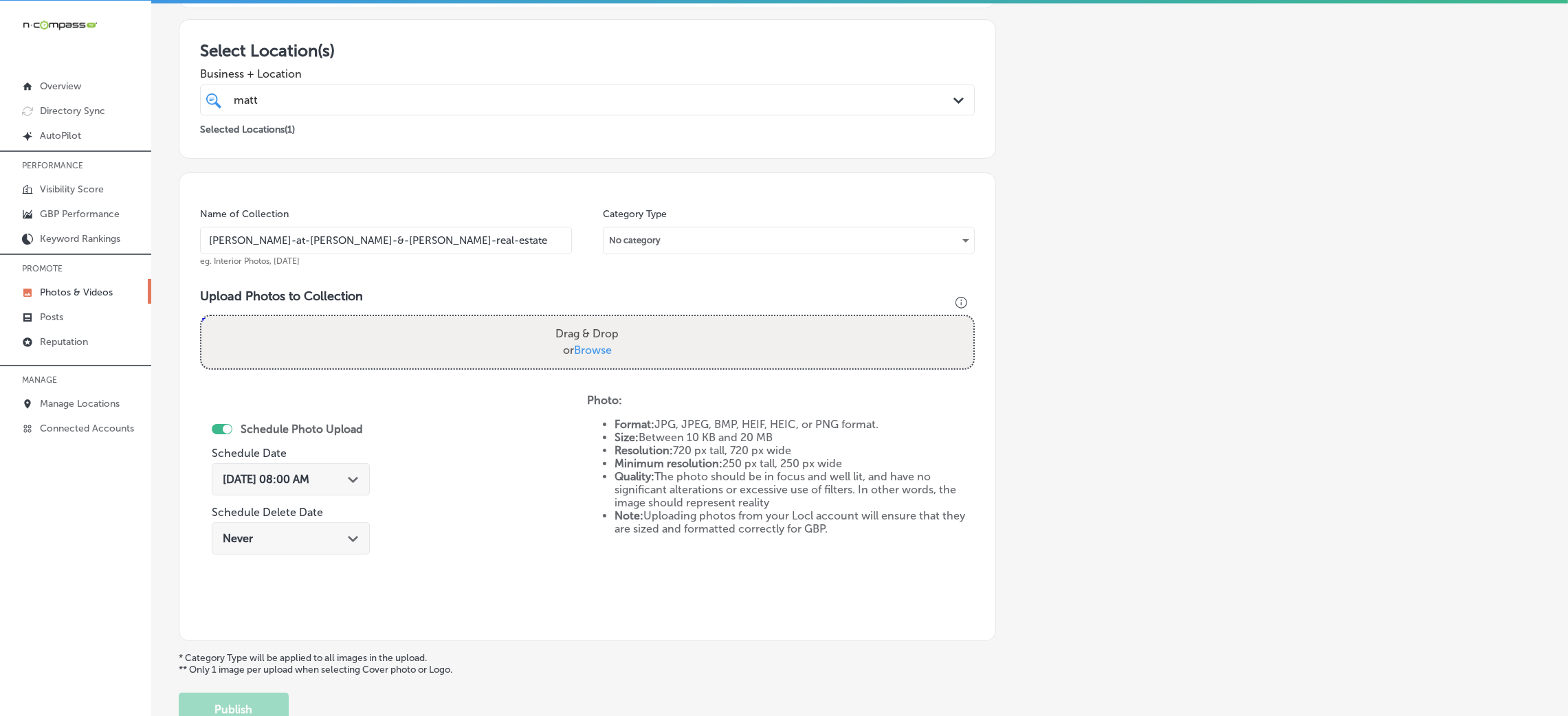
click at [202, 316] on input "Drag & Drop or Browse" at bounding box center [588, 318] width 772 height 4
type input "C:\fakepath\[PERSON_NAME] at [PERSON_NAME] (7).jpg"
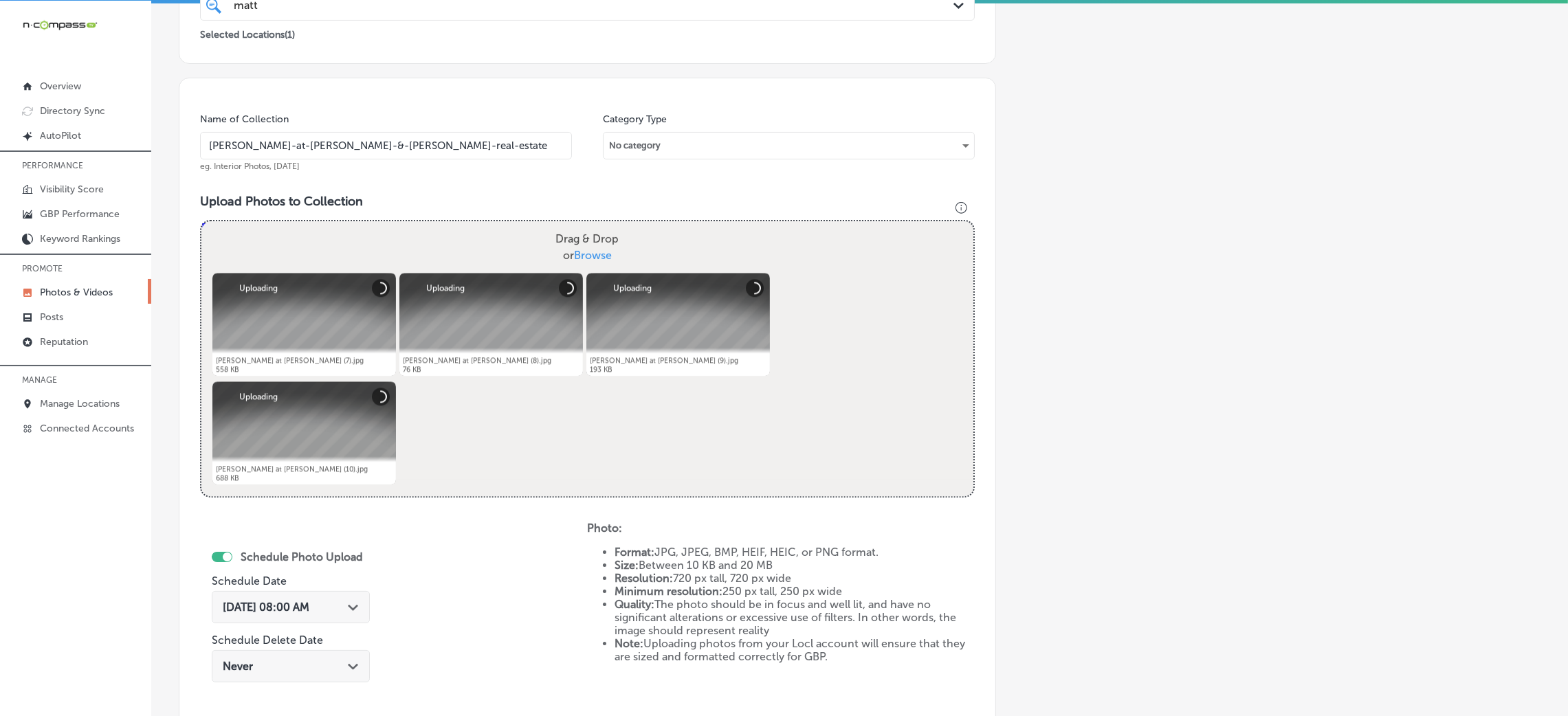
scroll to position [429, 0]
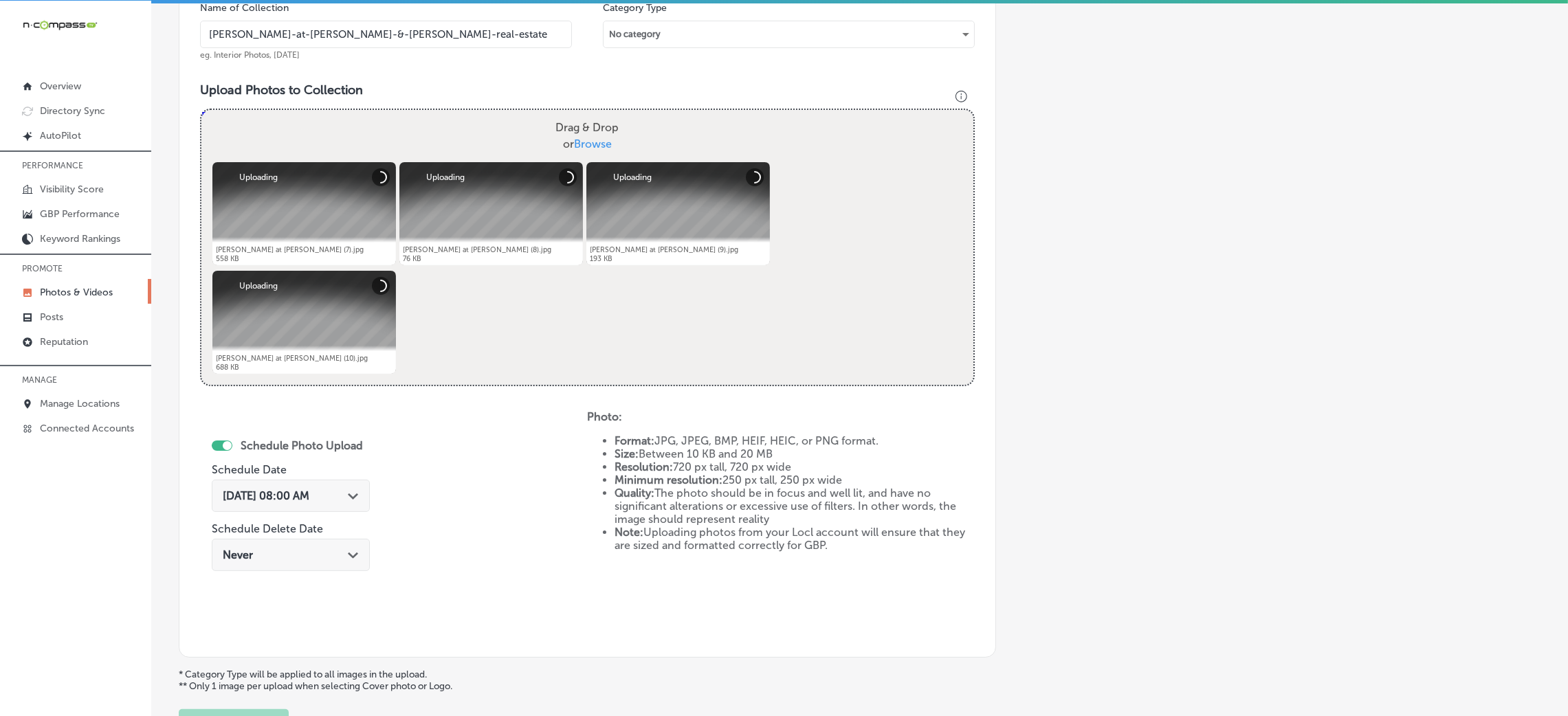
click at [258, 506] on div "[DATE] 08:00 AM Path Created with Sketch." at bounding box center [291, 495] width 158 height 33
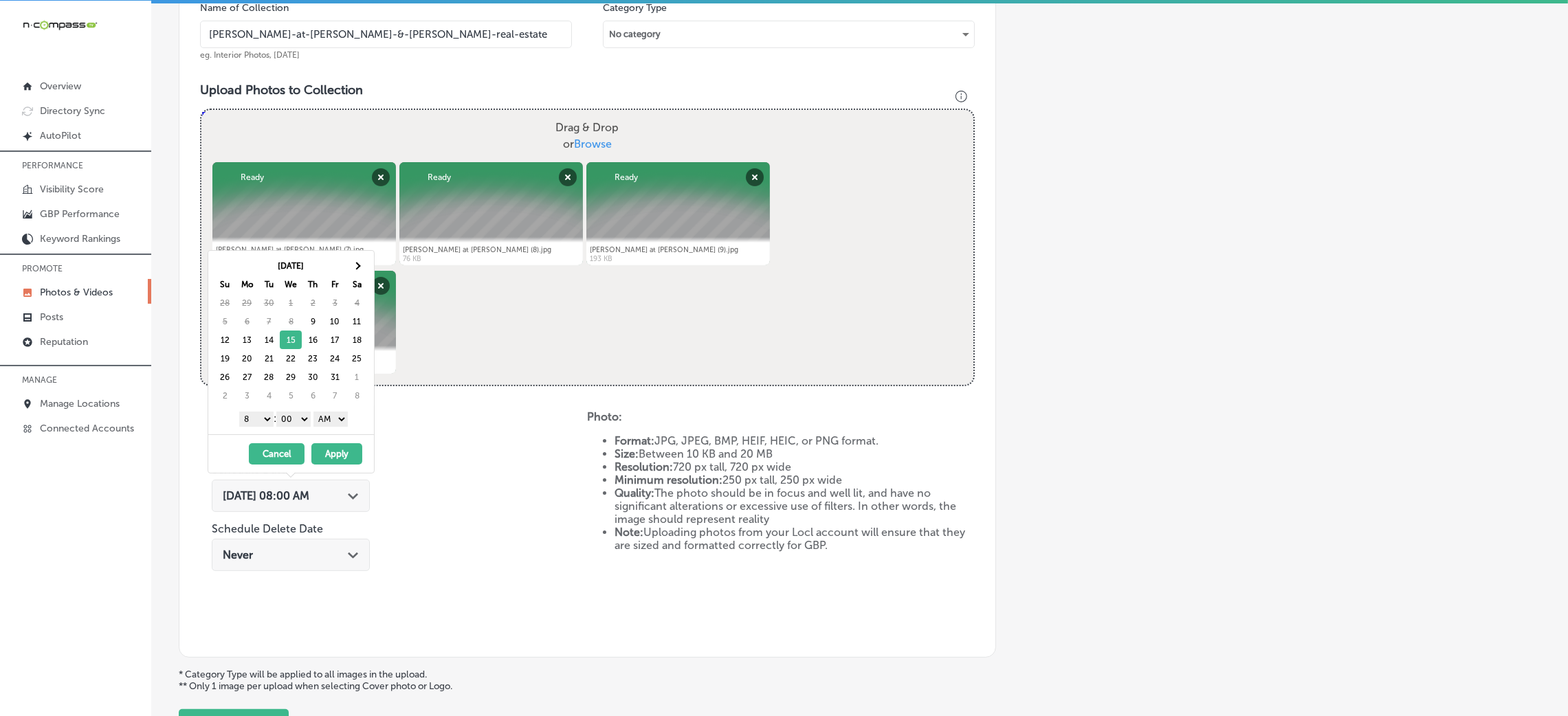
click at [332, 422] on select "AM PM" at bounding box center [330, 418] width 34 height 15
drag, startPoint x: 268, startPoint y: 421, endPoint x: 259, endPoint y: 426, distance: 10.3
click at [268, 420] on select "1 2 3 4 5 6 7 8 9 10 11 12" at bounding box center [256, 418] width 34 height 15
click at [345, 460] on button "Apply" at bounding box center [337, 453] width 51 height 21
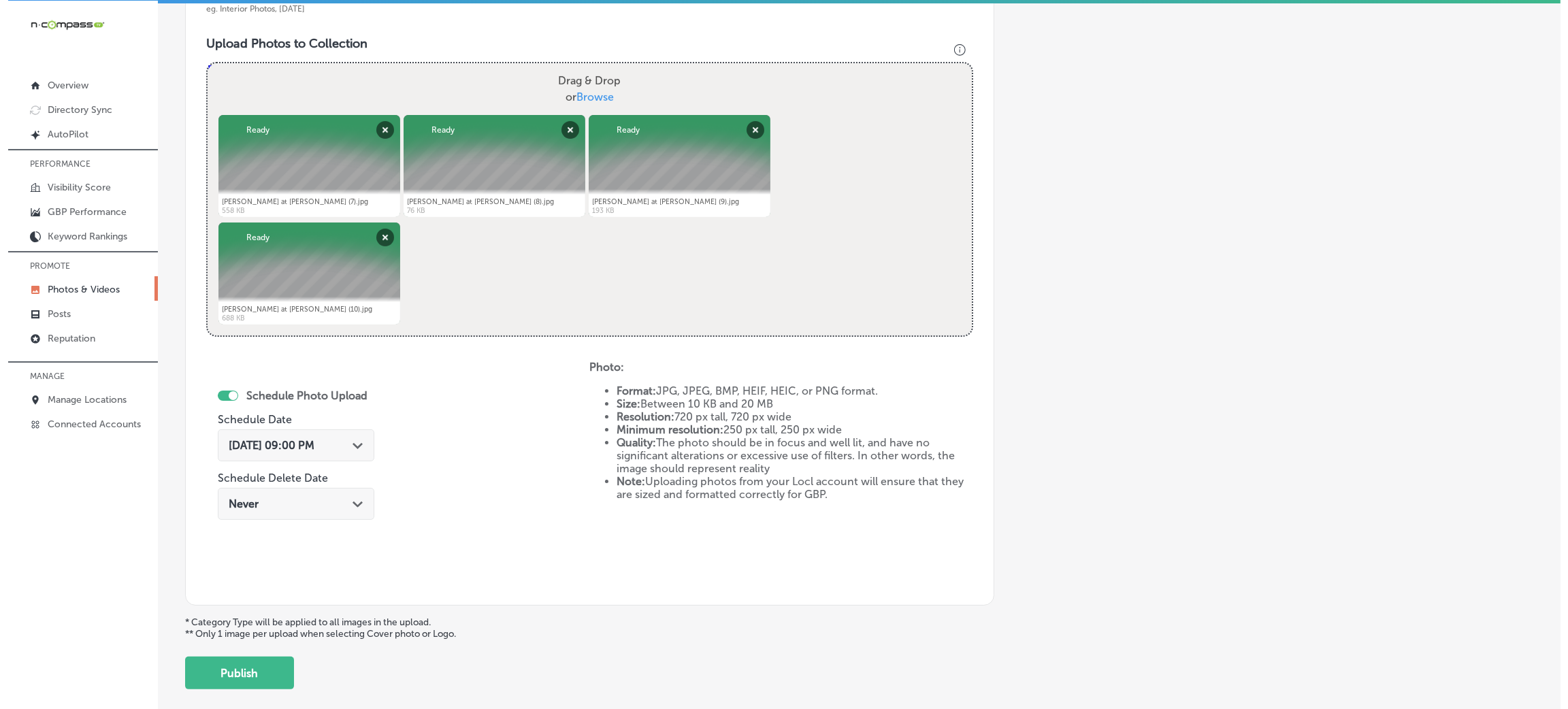
scroll to position [543, 0]
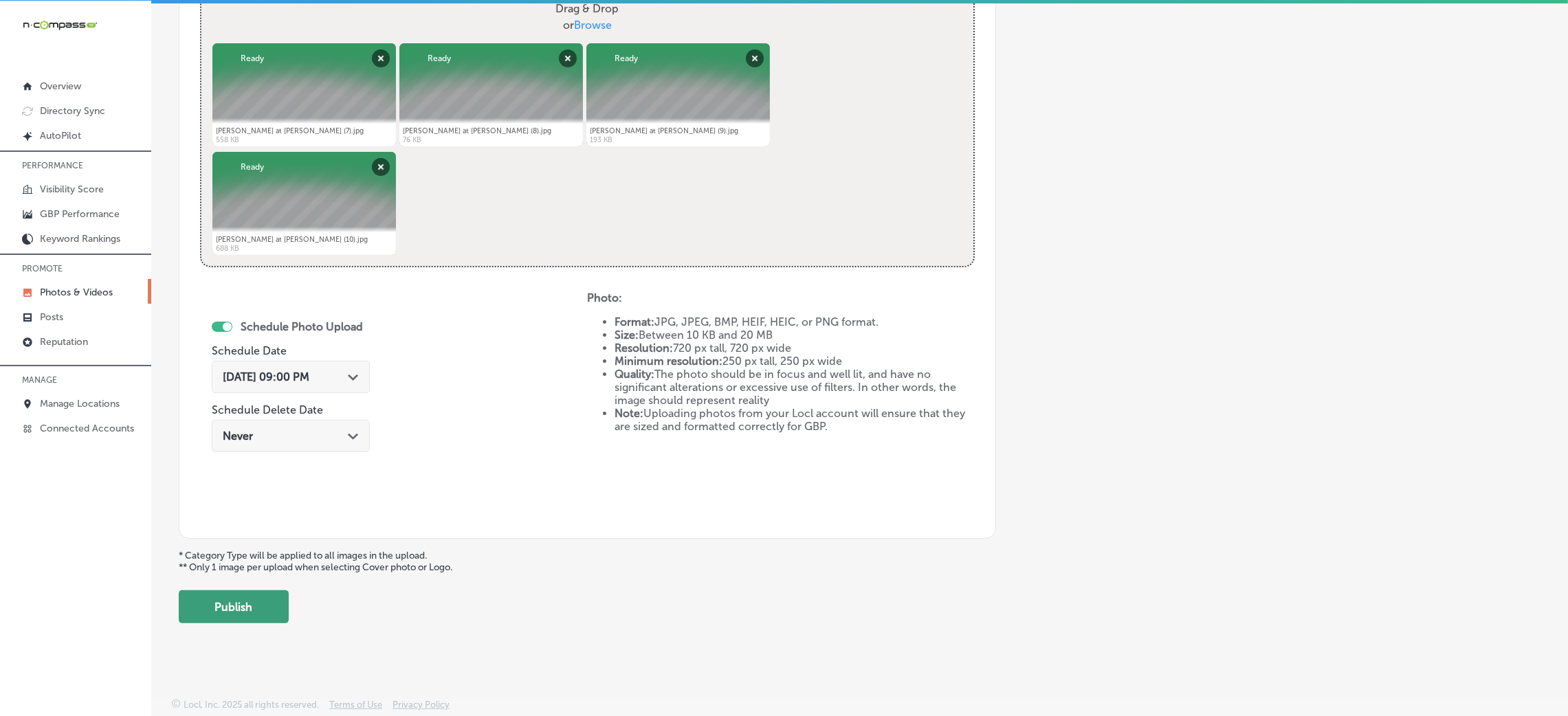
click at [249, 595] on button "Publish" at bounding box center [234, 606] width 110 height 33
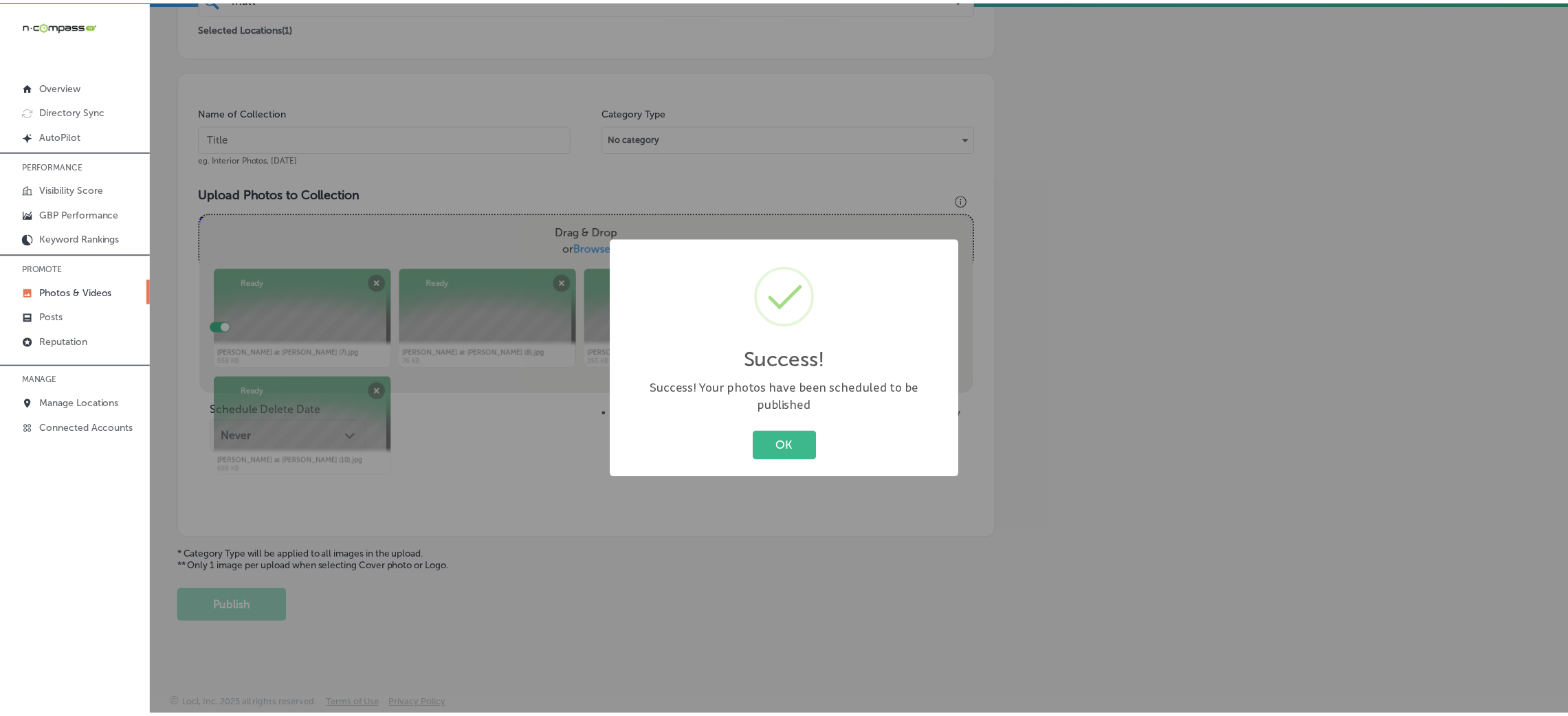
scroll to position [326, 0]
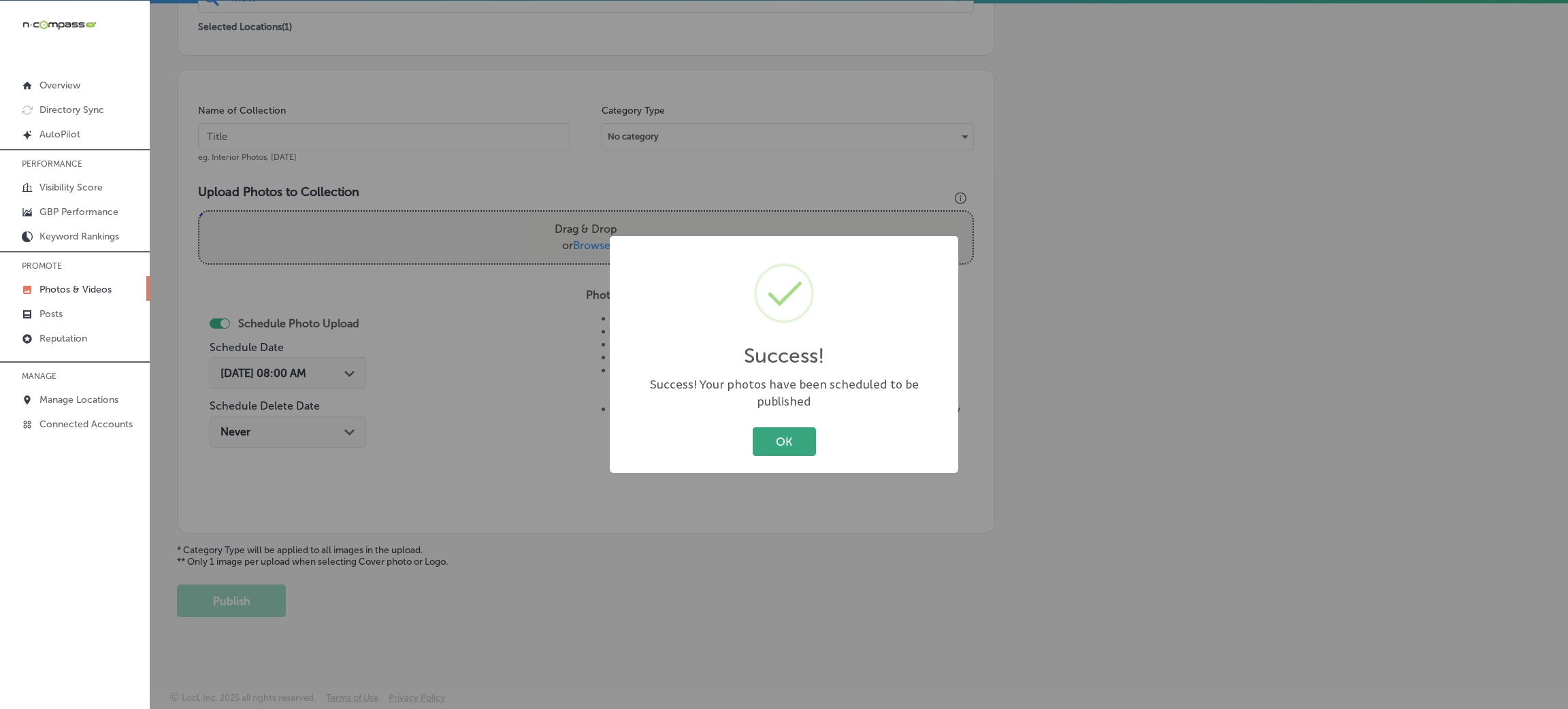
click at [762, 427] on button "OK" at bounding box center [784, 440] width 63 height 28
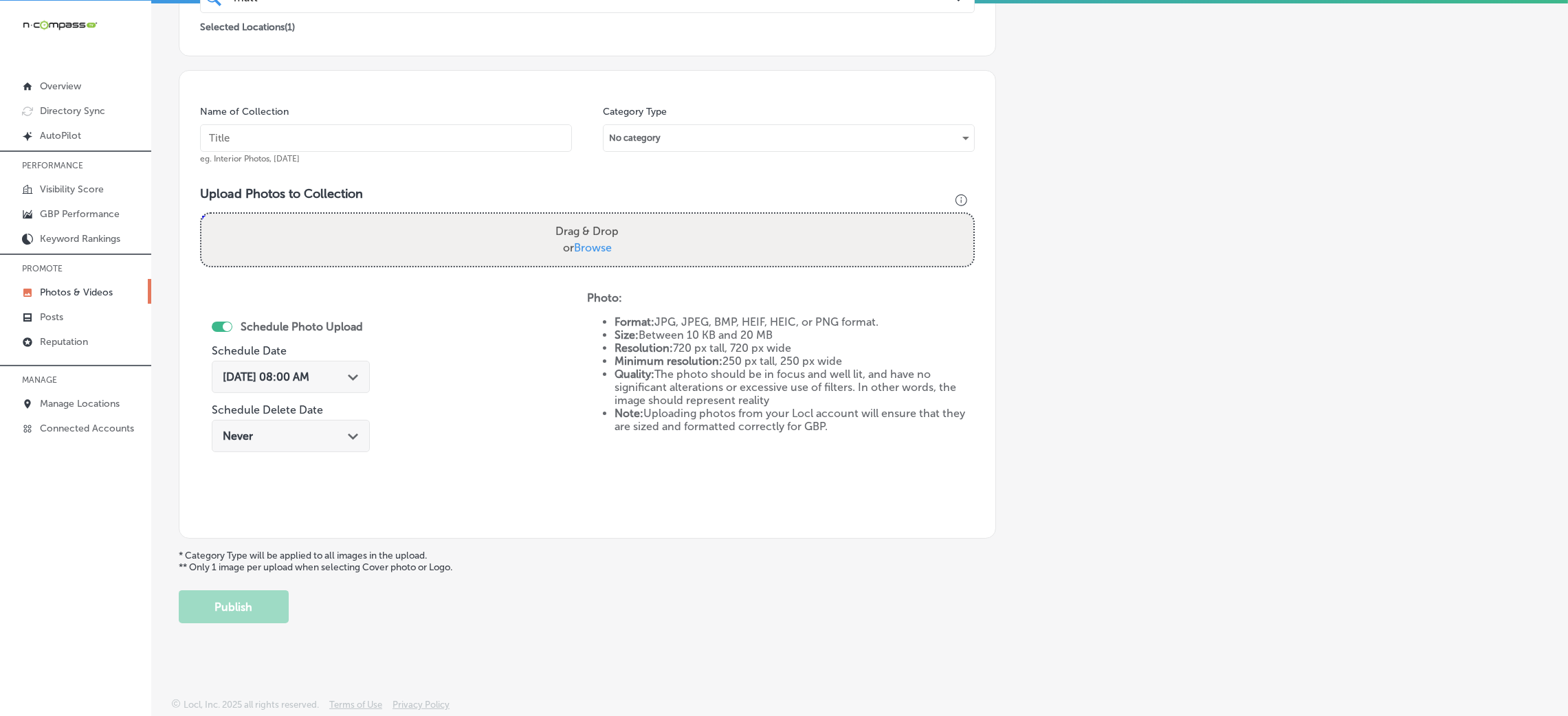
click at [382, 125] on input "text" at bounding box center [386, 138] width 372 height 28
paste input "[PERSON_NAME]-at-[PERSON_NAME]-&-[PERSON_NAME]-real-estate"
type input "[PERSON_NAME]-at-[PERSON_NAME]-&-[PERSON_NAME]-real-estate"
click at [462, 244] on div "Drag & Drop or Browse" at bounding box center [588, 240] width 772 height 52
click at [202, 214] on input "Drag & Drop or Browse" at bounding box center [588, 215] width 772 height 4
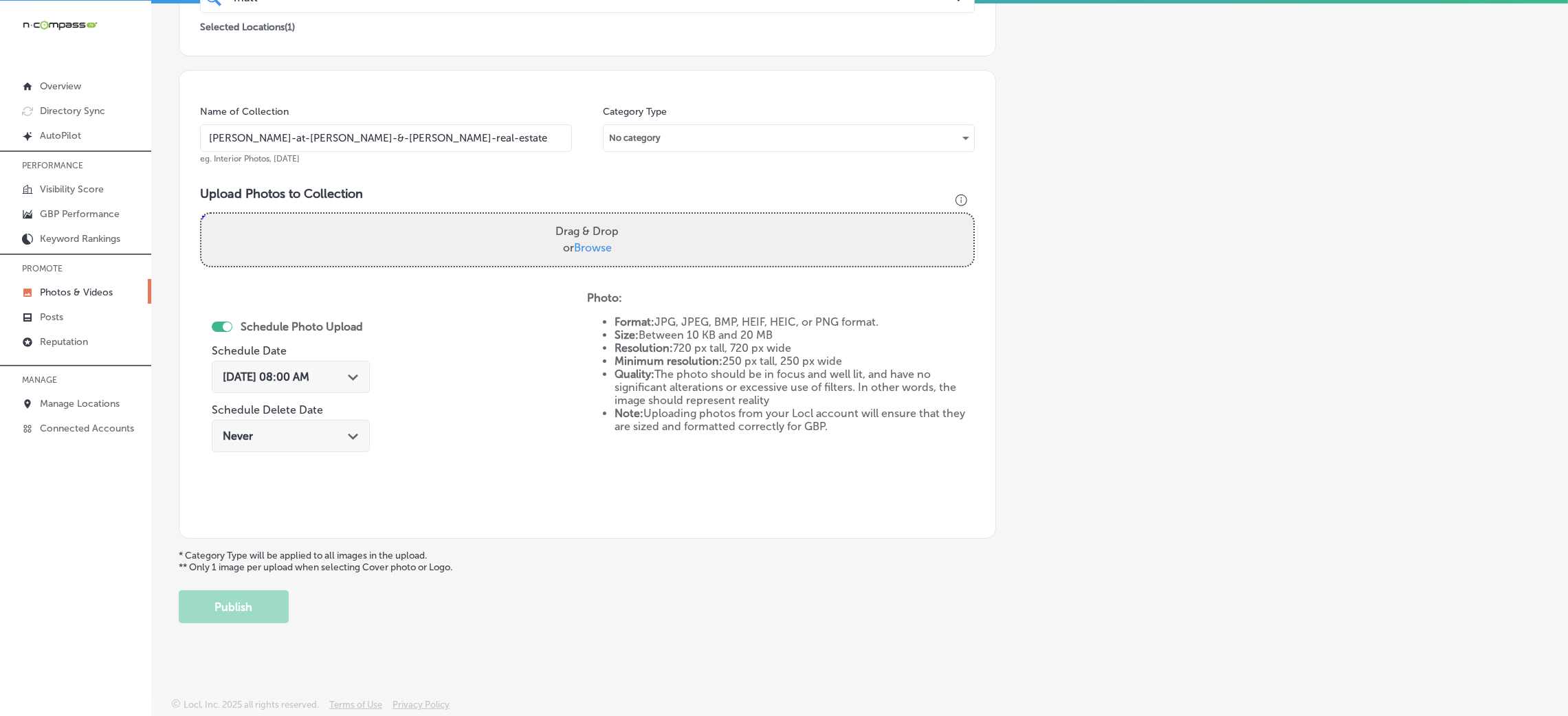
type input "C:\fakepath\[PERSON_NAME] at [PERSON_NAME] (11).jpg"
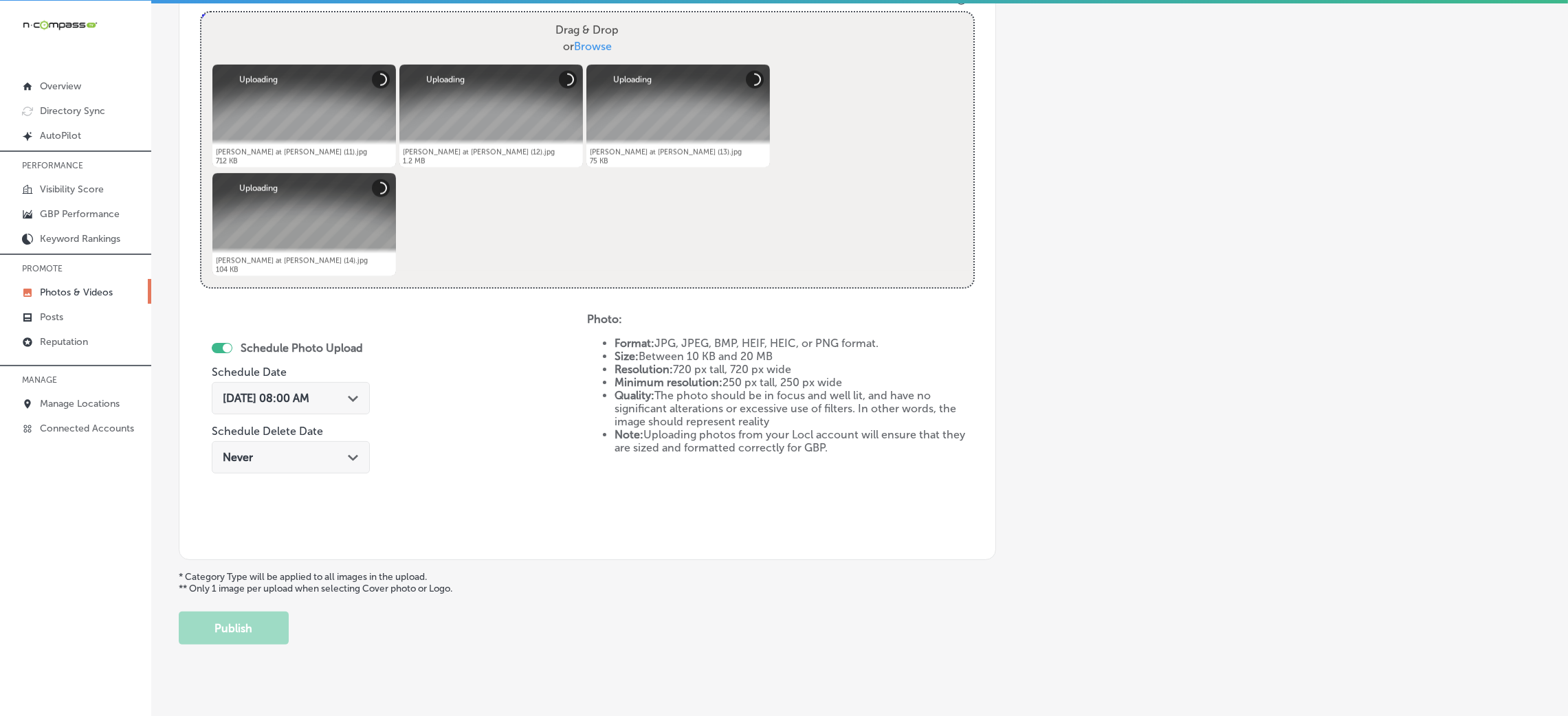
scroll to position [533, 0]
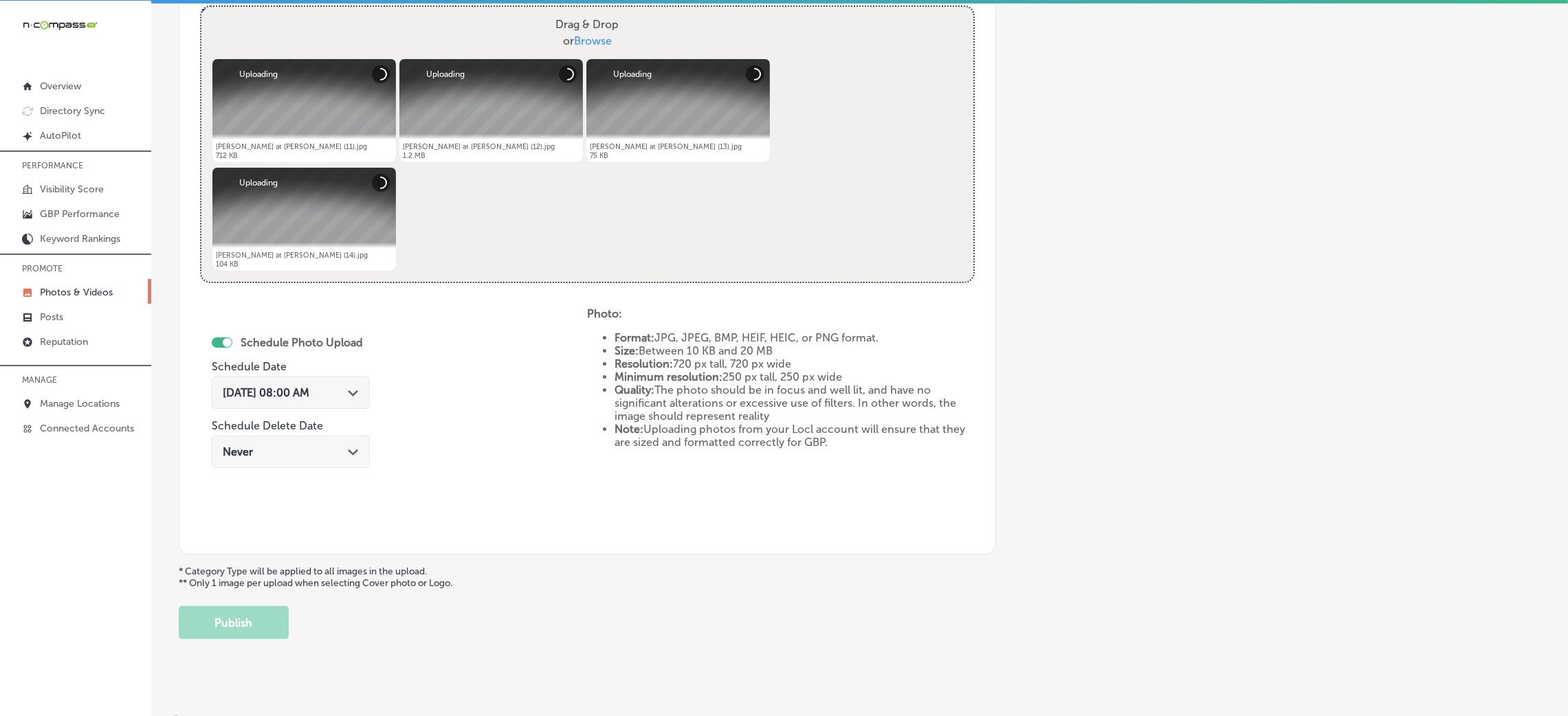
click at [339, 395] on div "[DATE] 08:00 AM Path Created with Sketch." at bounding box center [290, 392] width 136 height 13
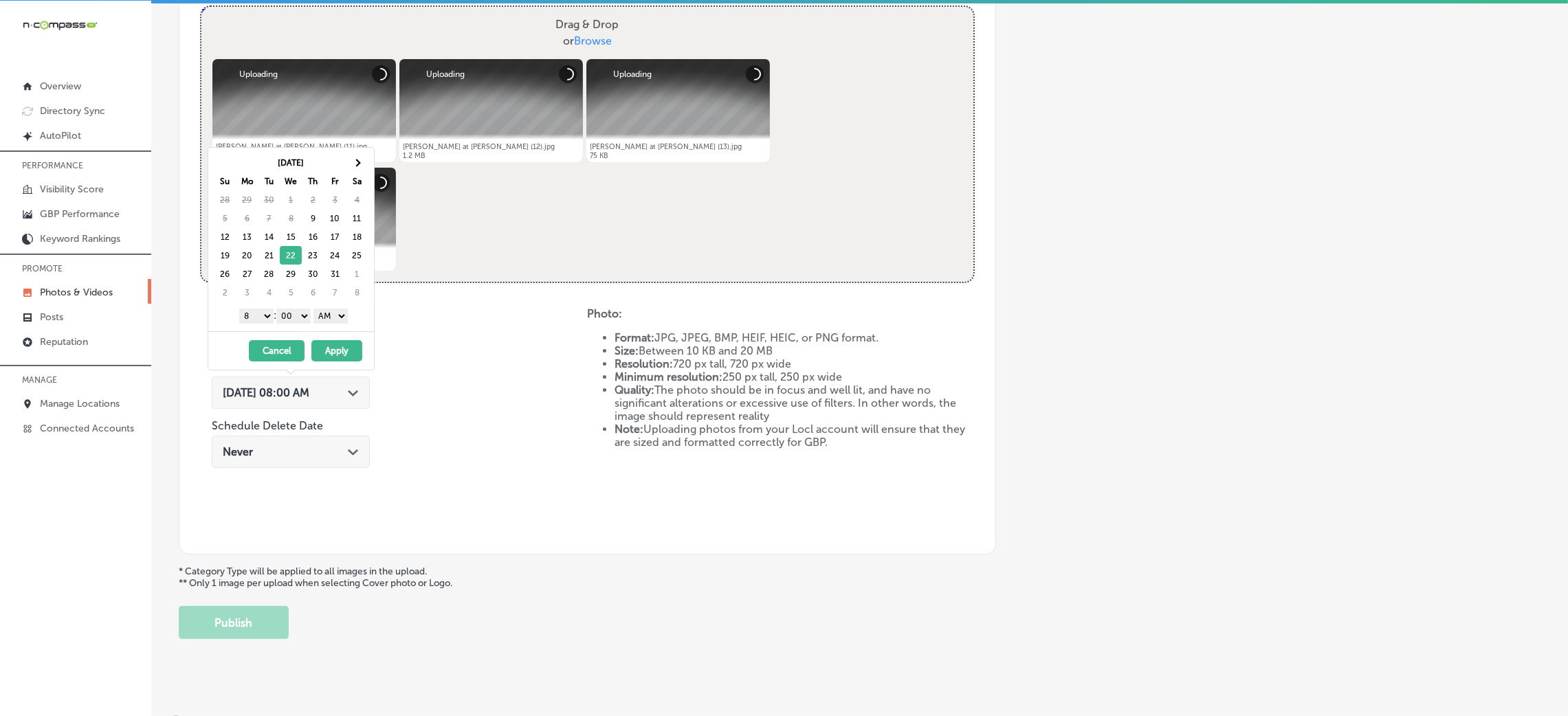
click at [259, 315] on select "1 2 3 4 5 6 7 8 9 10 11 12" at bounding box center [256, 316] width 34 height 15
drag, startPoint x: 330, startPoint y: 310, endPoint x: 336, endPoint y: 319, distance: 10.8
click at [330, 310] on select "AM PM" at bounding box center [330, 316] width 34 height 15
click at [330, 356] on button "Apply" at bounding box center [337, 350] width 51 height 21
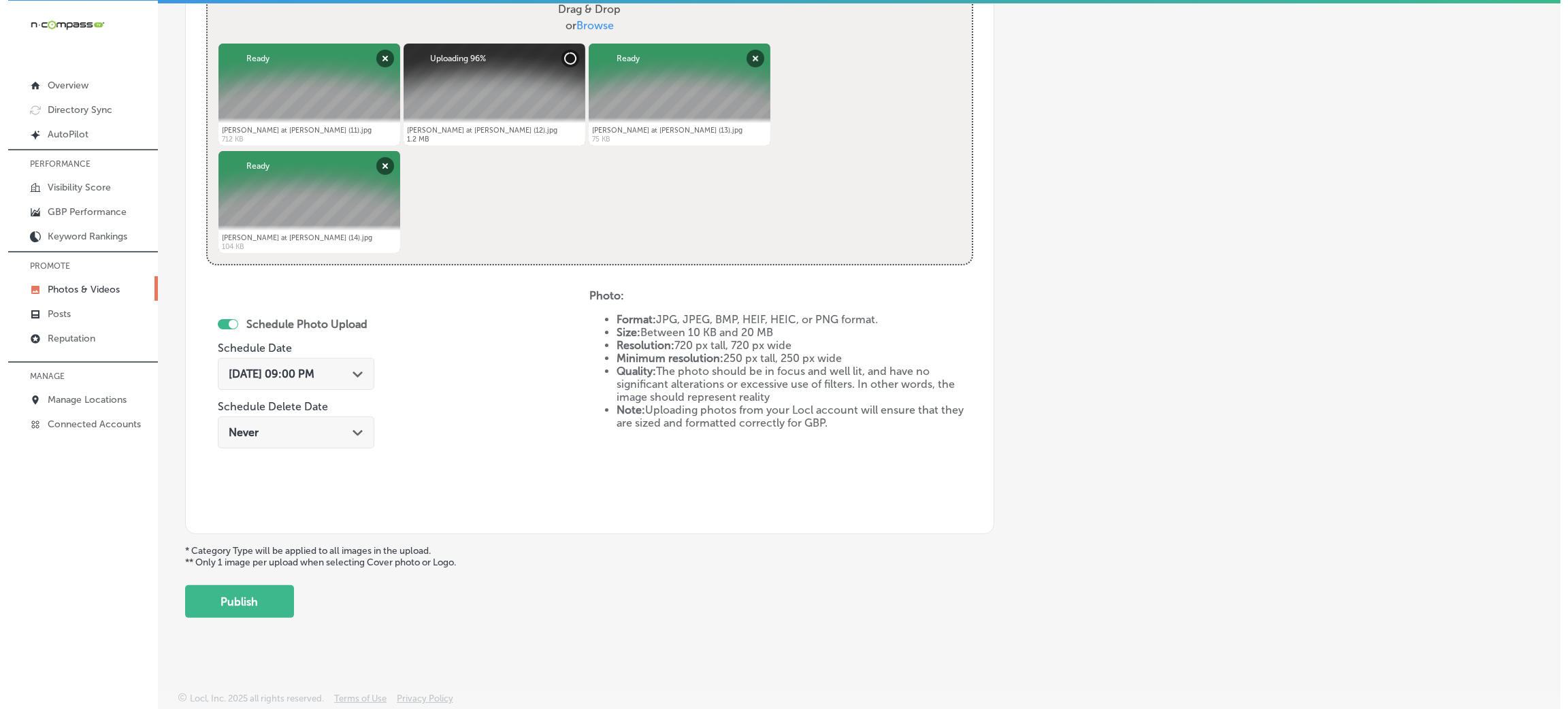
scroll to position [543, 0]
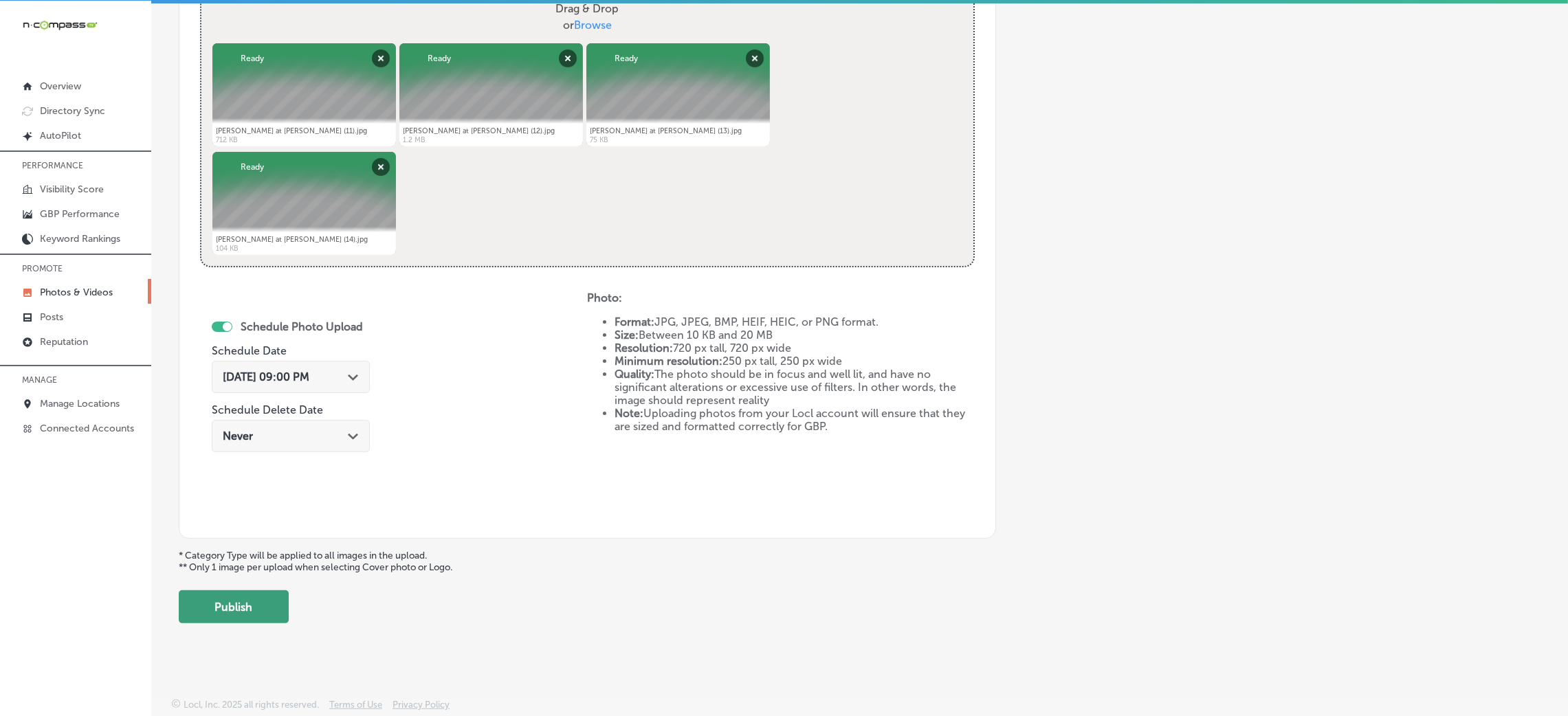
click at [253, 605] on button "Publish" at bounding box center [234, 606] width 110 height 33
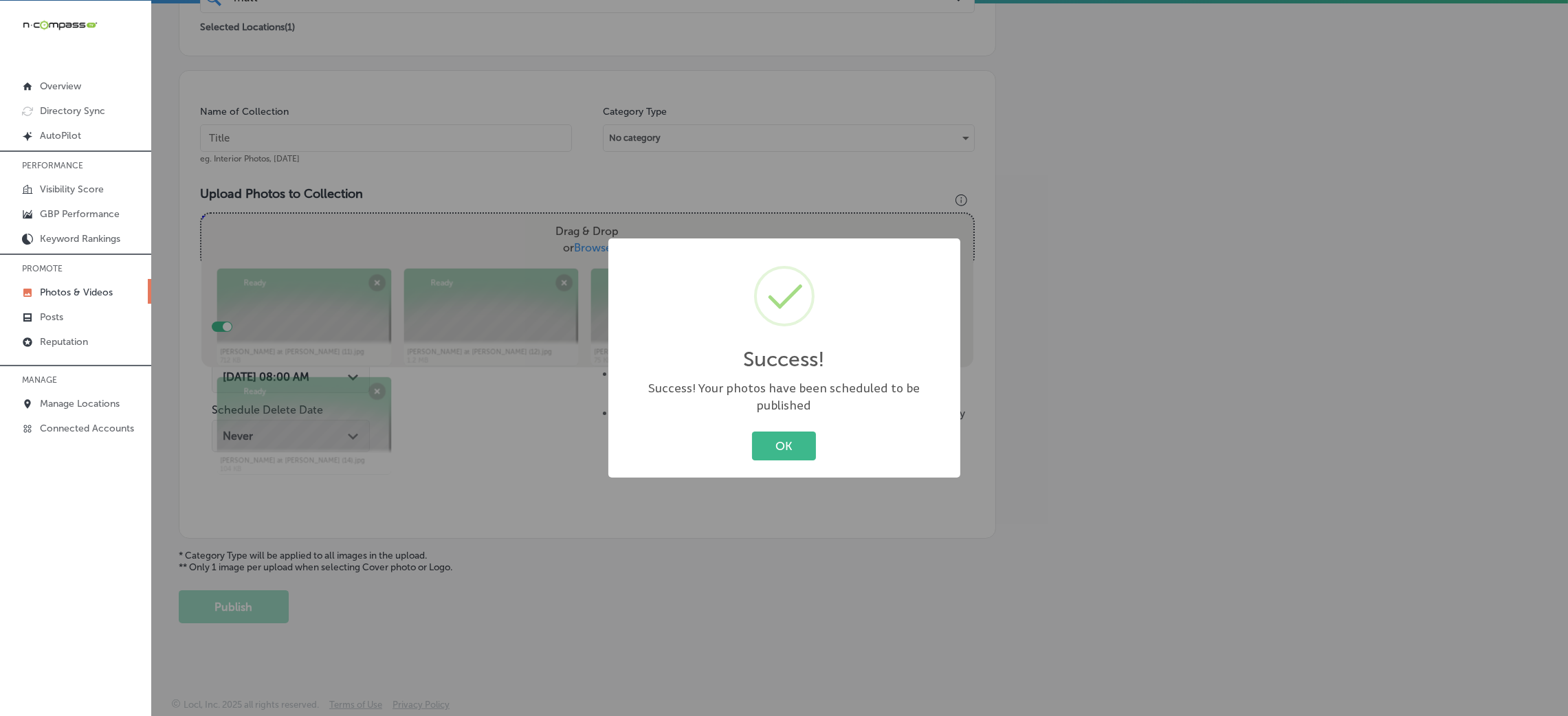
scroll to position [326, 0]
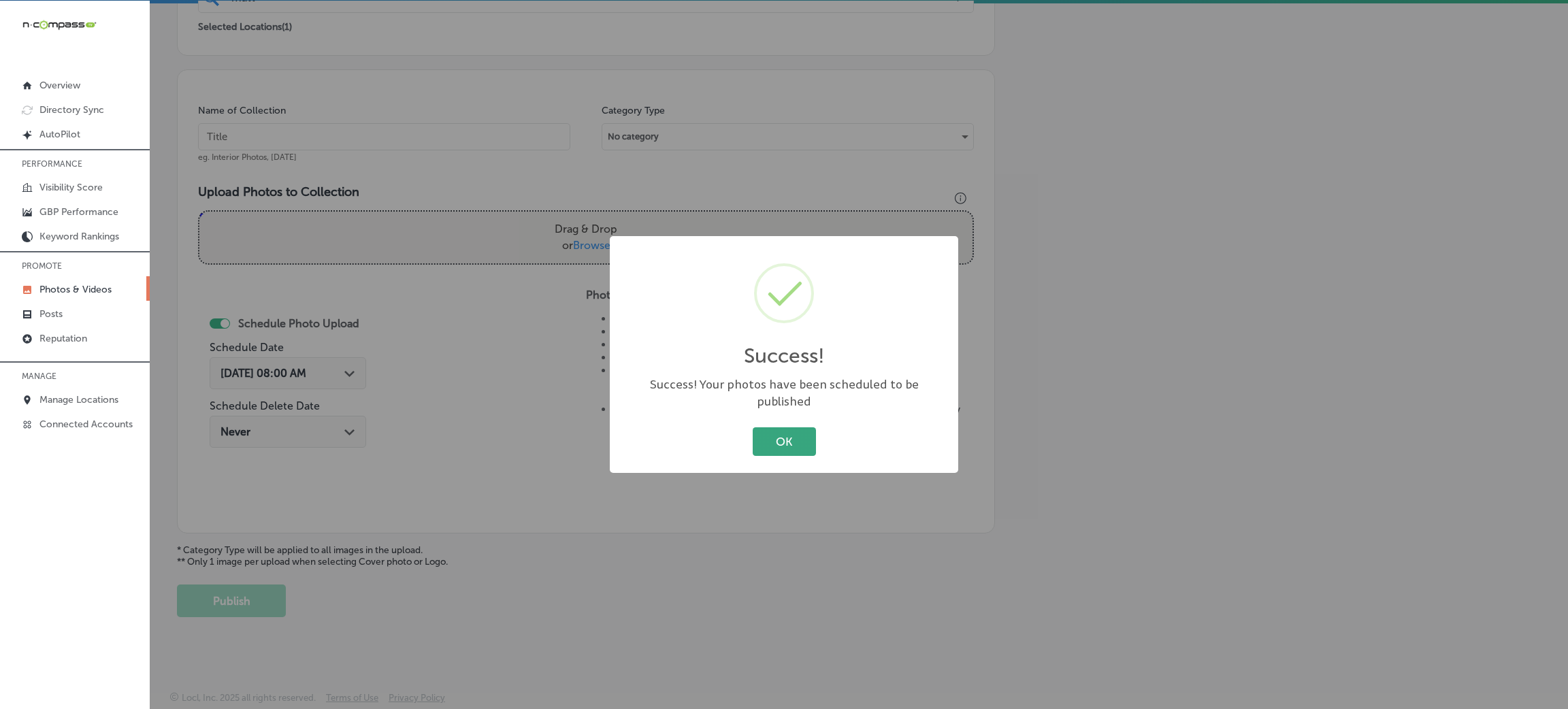
drag, startPoint x: 789, startPoint y: 427, endPoint x: 771, endPoint y: 419, distance: 19.7
click at [786, 427] on button "OK" at bounding box center [784, 440] width 63 height 28
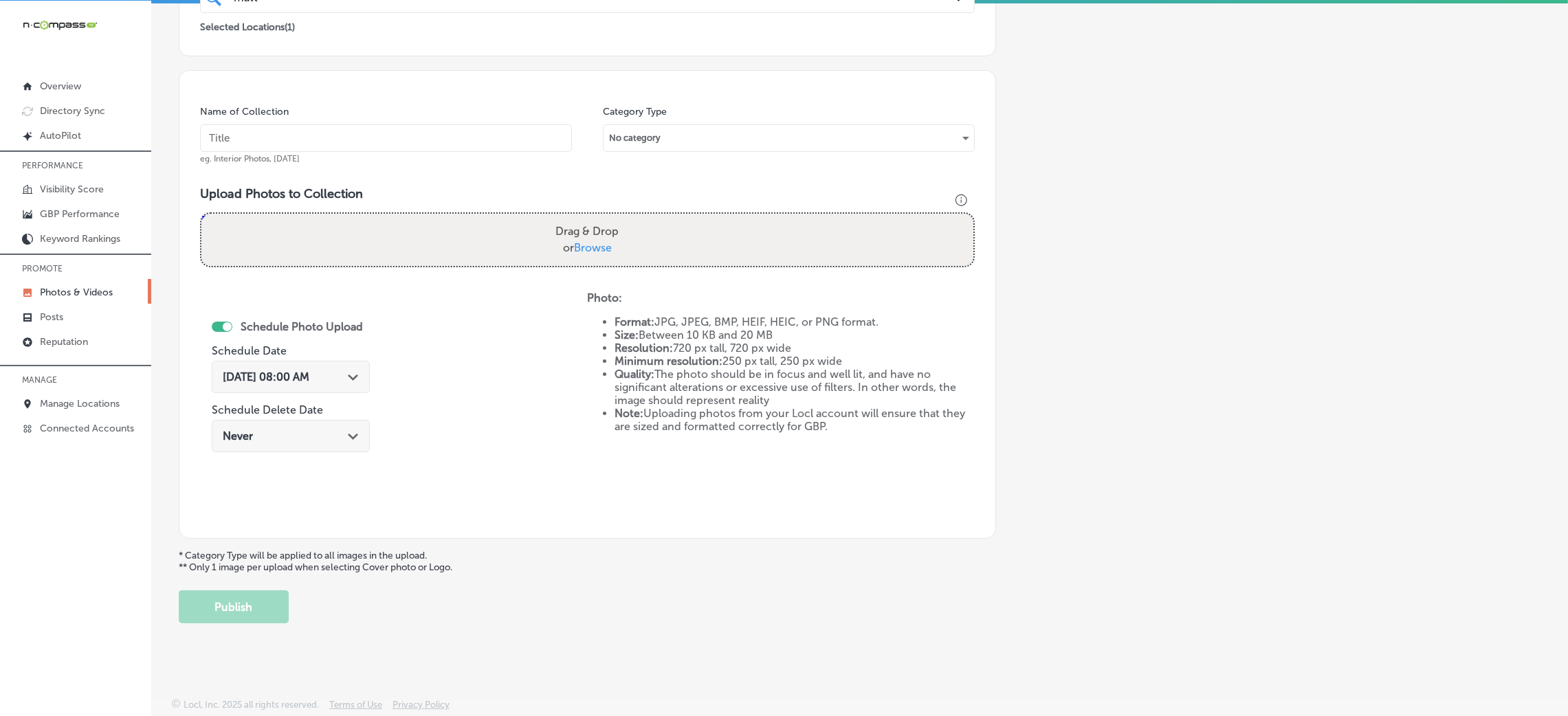
click at [417, 136] on input "text" at bounding box center [386, 138] width 372 height 28
paste input "[PERSON_NAME]-at-[PERSON_NAME]-&-[PERSON_NAME]-real-estate"
type input "[PERSON_NAME]-at-[PERSON_NAME]-&-[PERSON_NAME]-real-estate"
click at [576, 231] on label "Drag & Drop or Browse" at bounding box center [586, 239] width 74 height 44
click at [576, 217] on input "Drag & Drop or Browse" at bounding box center [588, 215] width 772 height 4
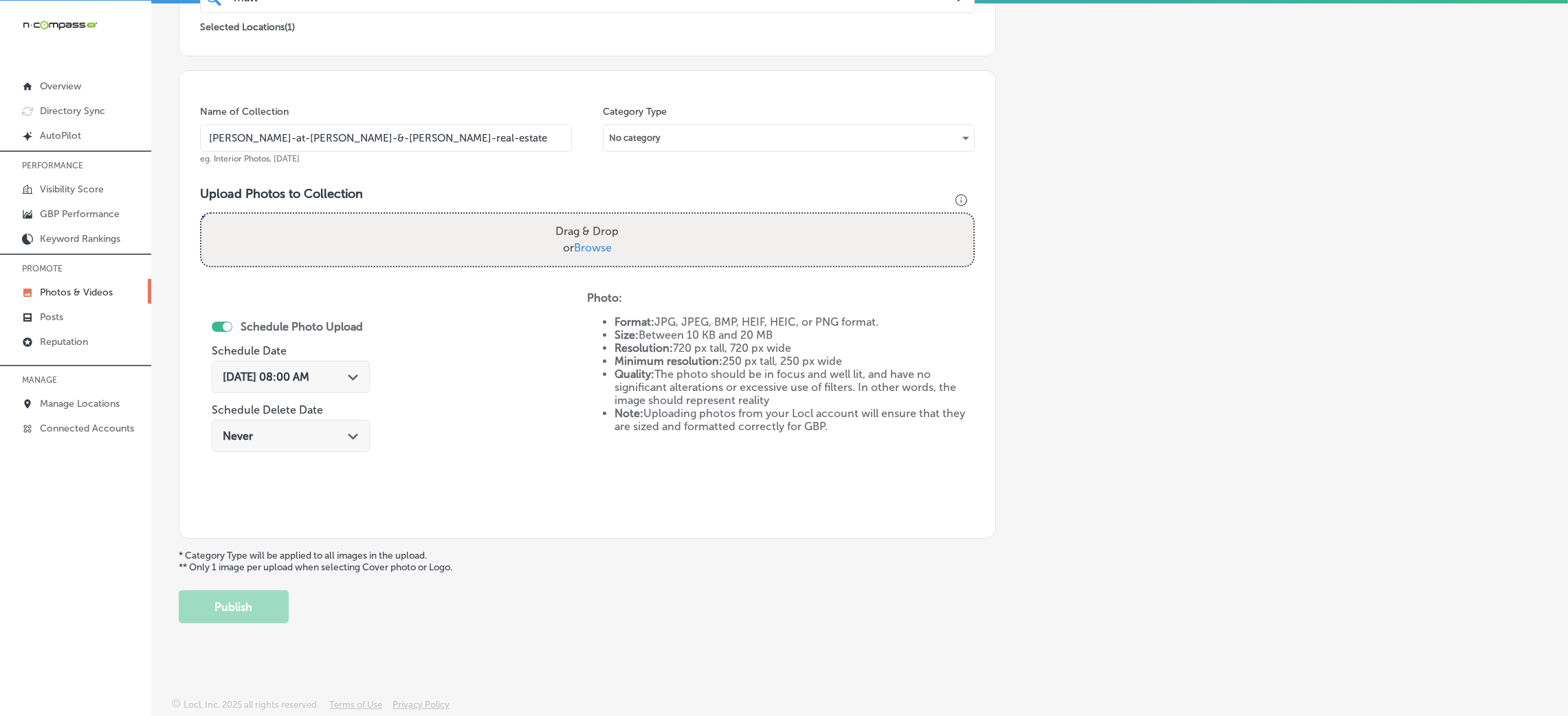
type input "C:\fakepath\[PERSON_NAME] at [PERSON_NAME] (15).jpg"
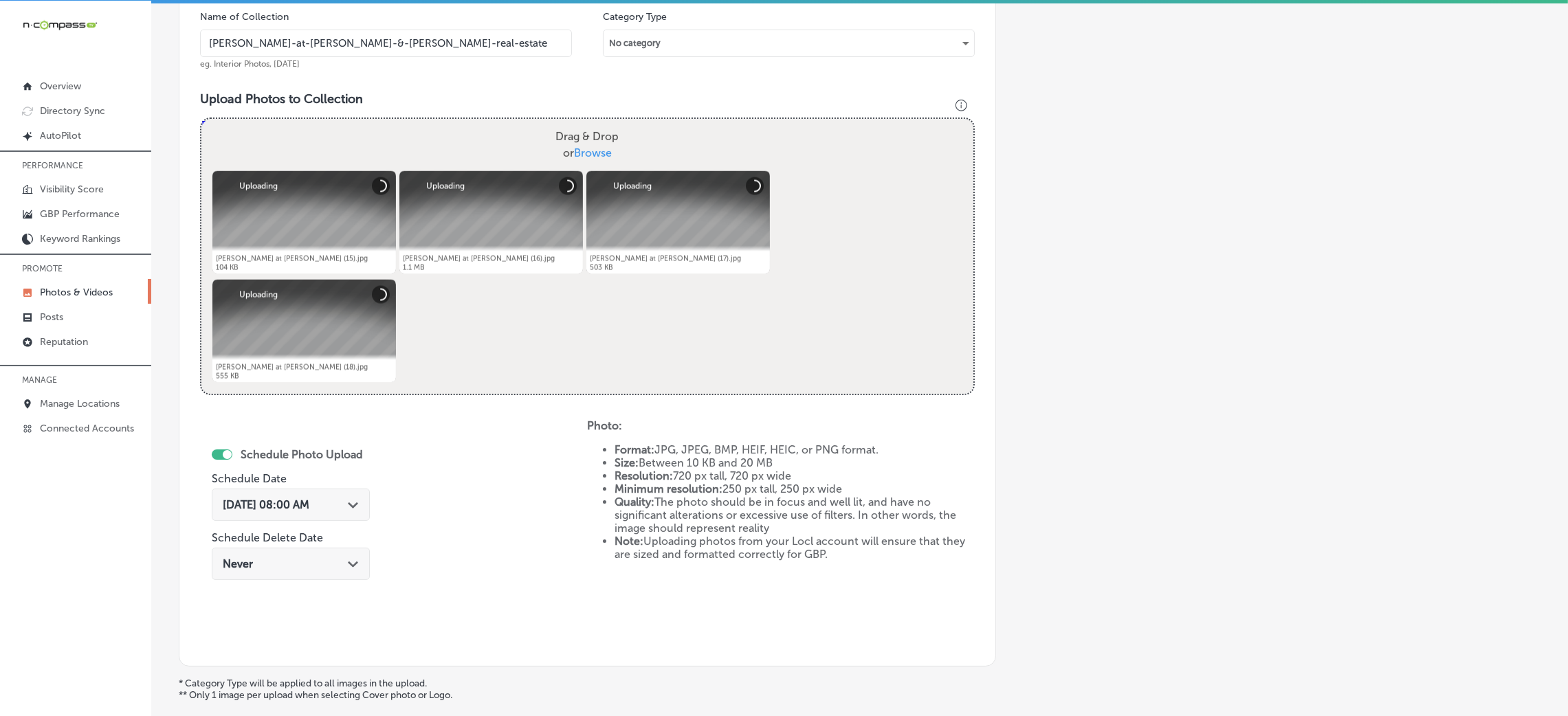
scroll to position [429, 0]
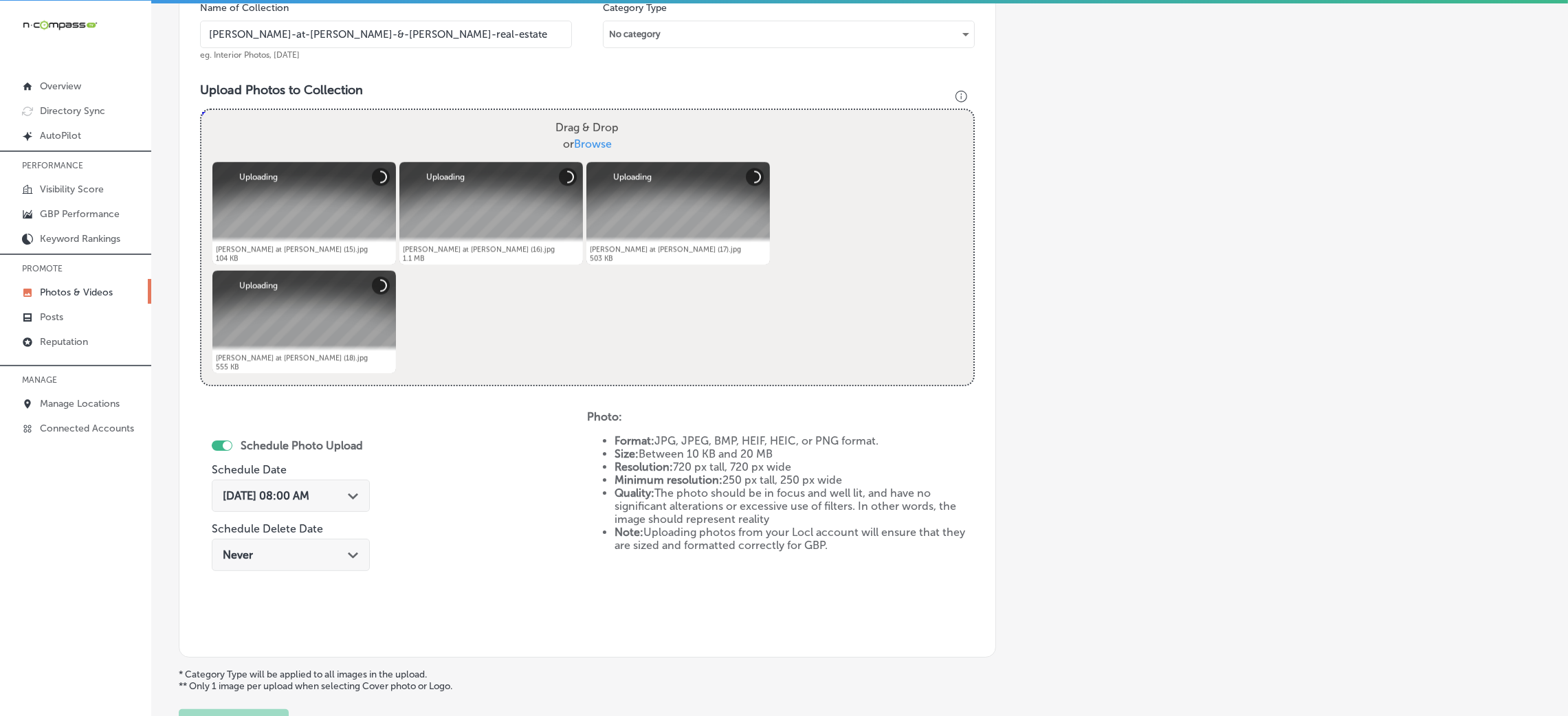
click at [284, 499] on span "[DATE] 08:00 AM" at bounding box center [265, 495] width 87 height 13
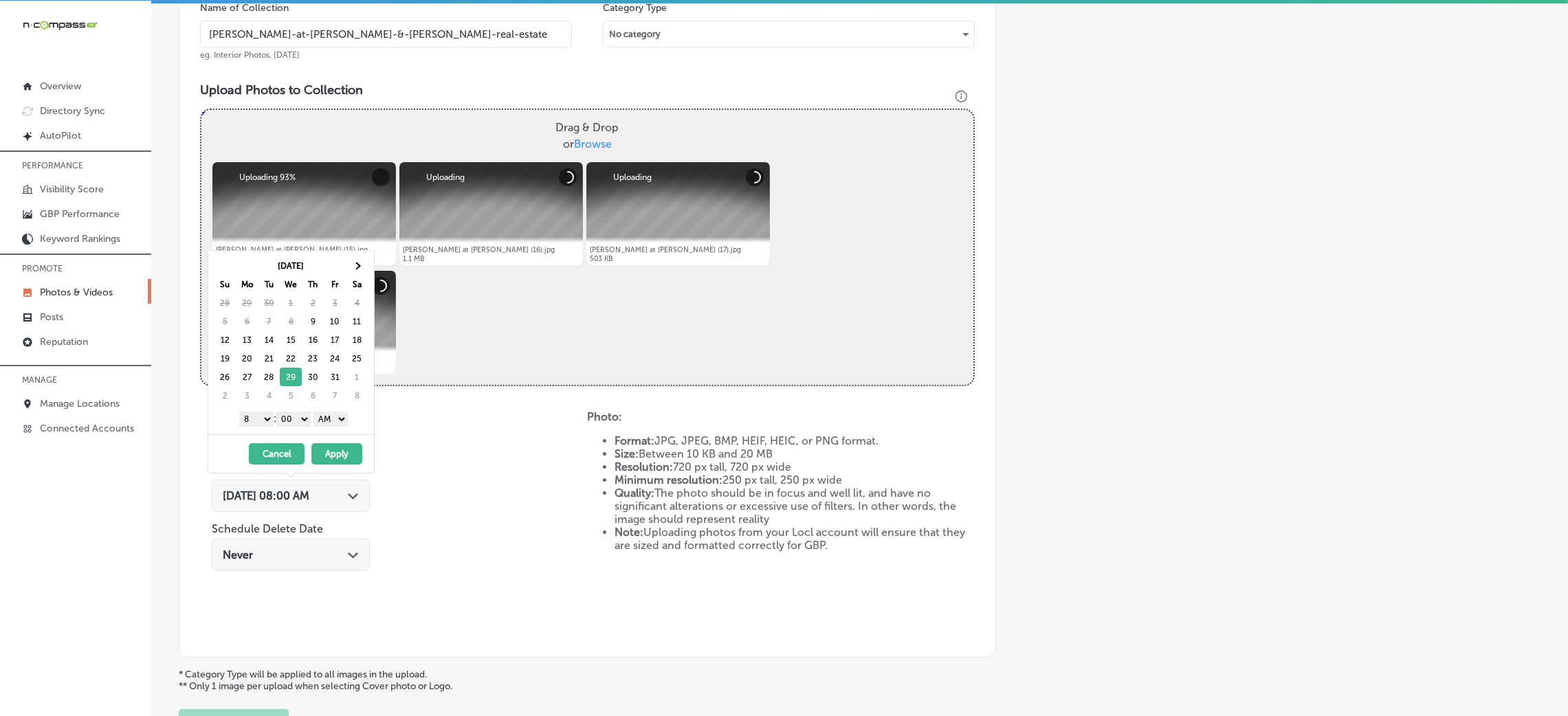
click at [330, 418] on select "AM PM" at bounding box center [330, 418] width 34 height 15
click at [249, 415] on select "1 2 3 4 5 6 7 8 9 10 11 12" at bounding box center [256, 418] width 34 height 15
click at [328, 456] on button "Apply" at bounding box center [337, 453] width 51 height 21
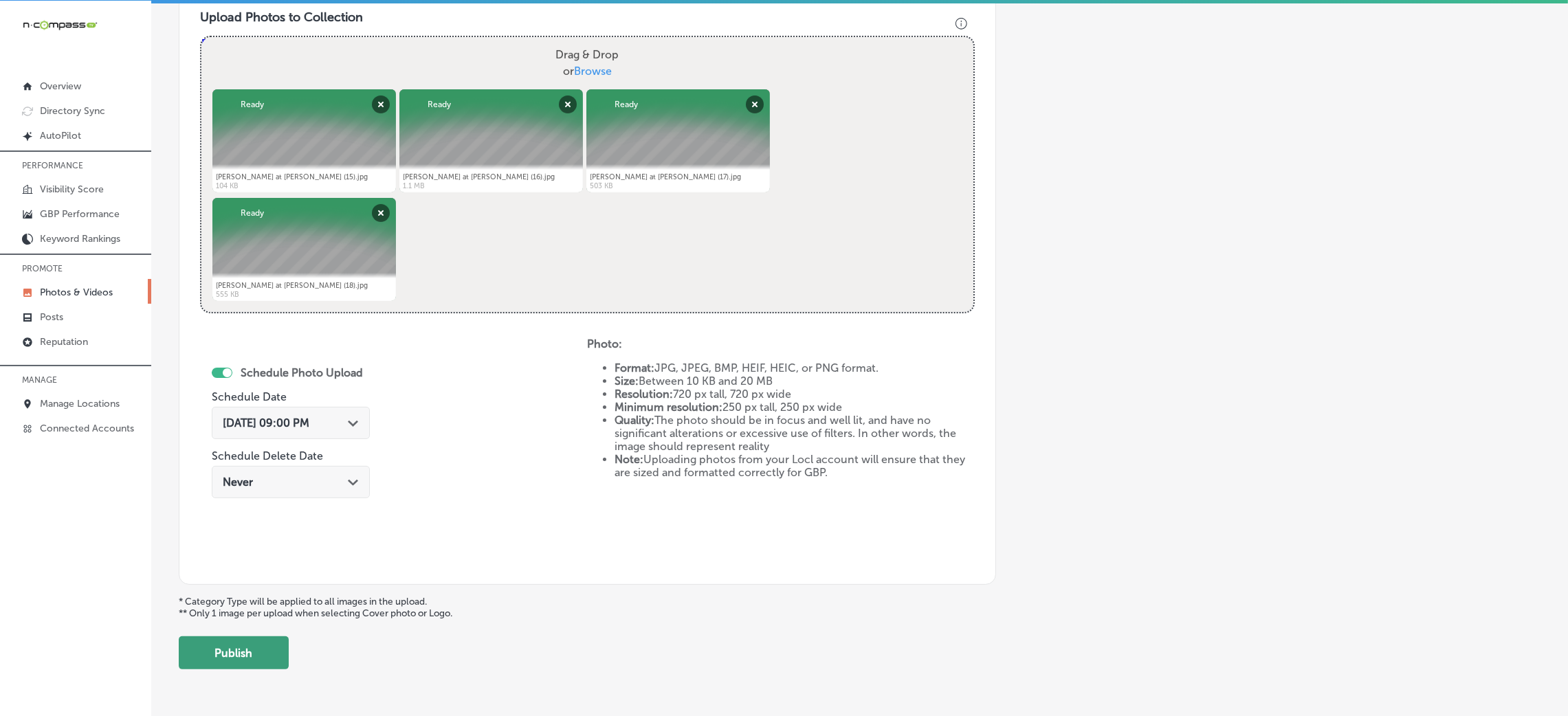
scroll to position [549, 0]
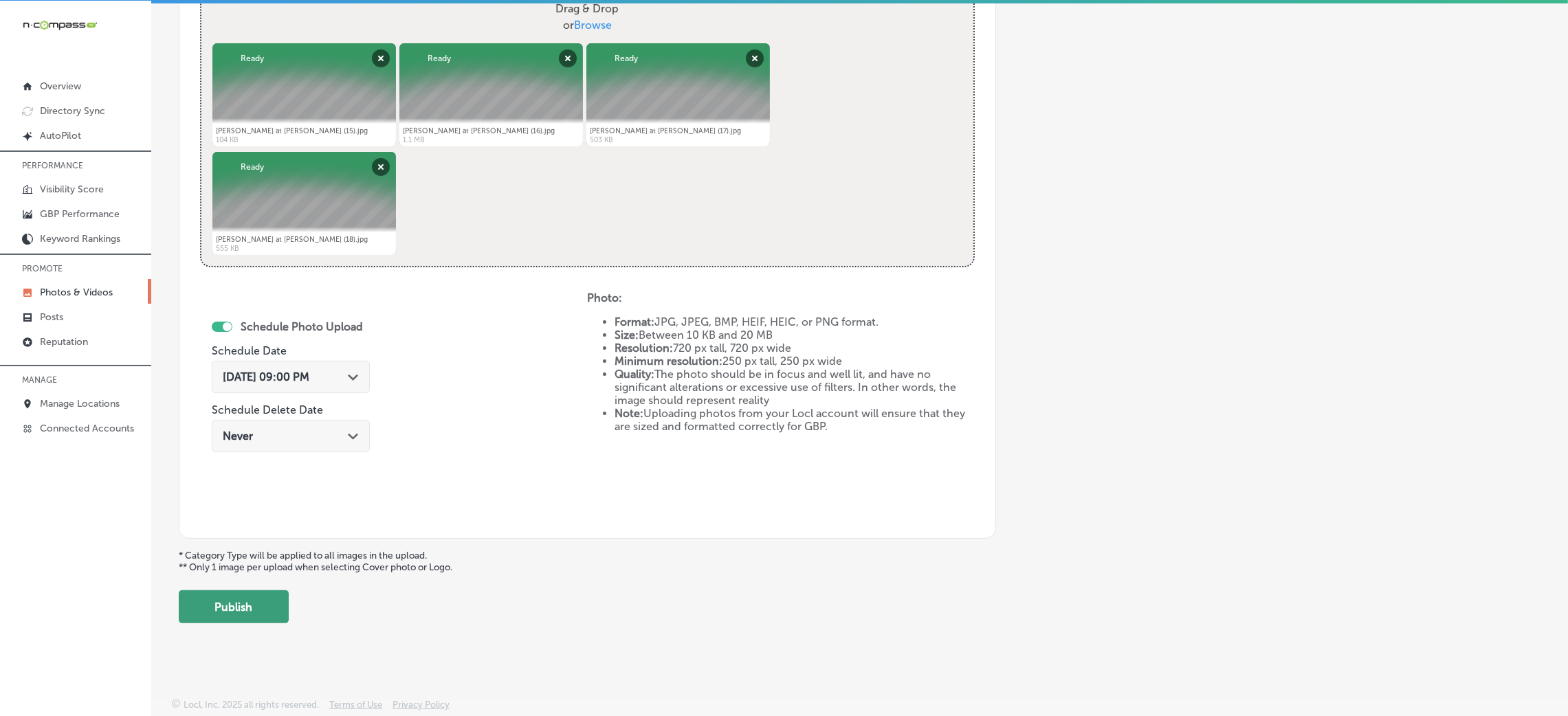
click at [258, 604] on button "Publish" at bounding box center [234, 606] width 110 height 33
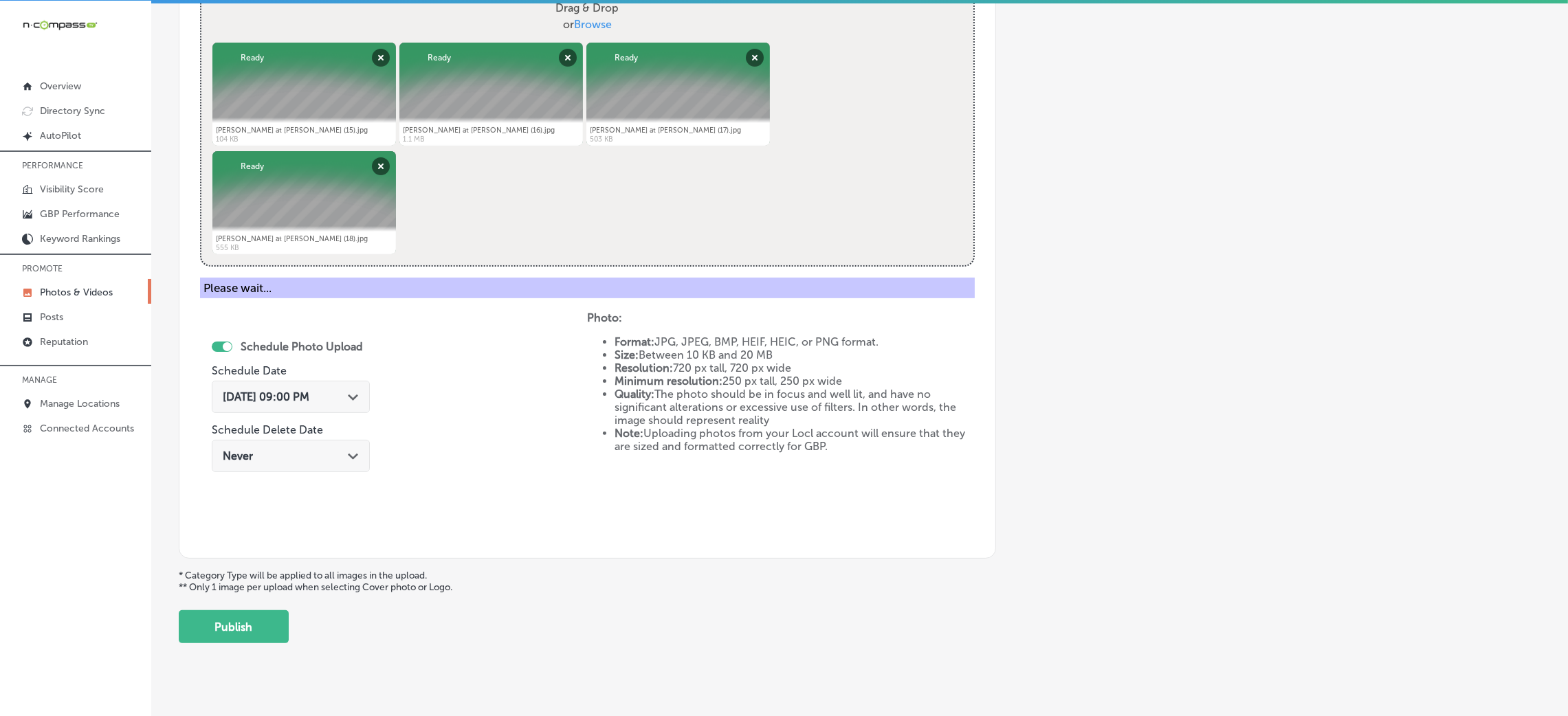
scroll to position [326, 0]
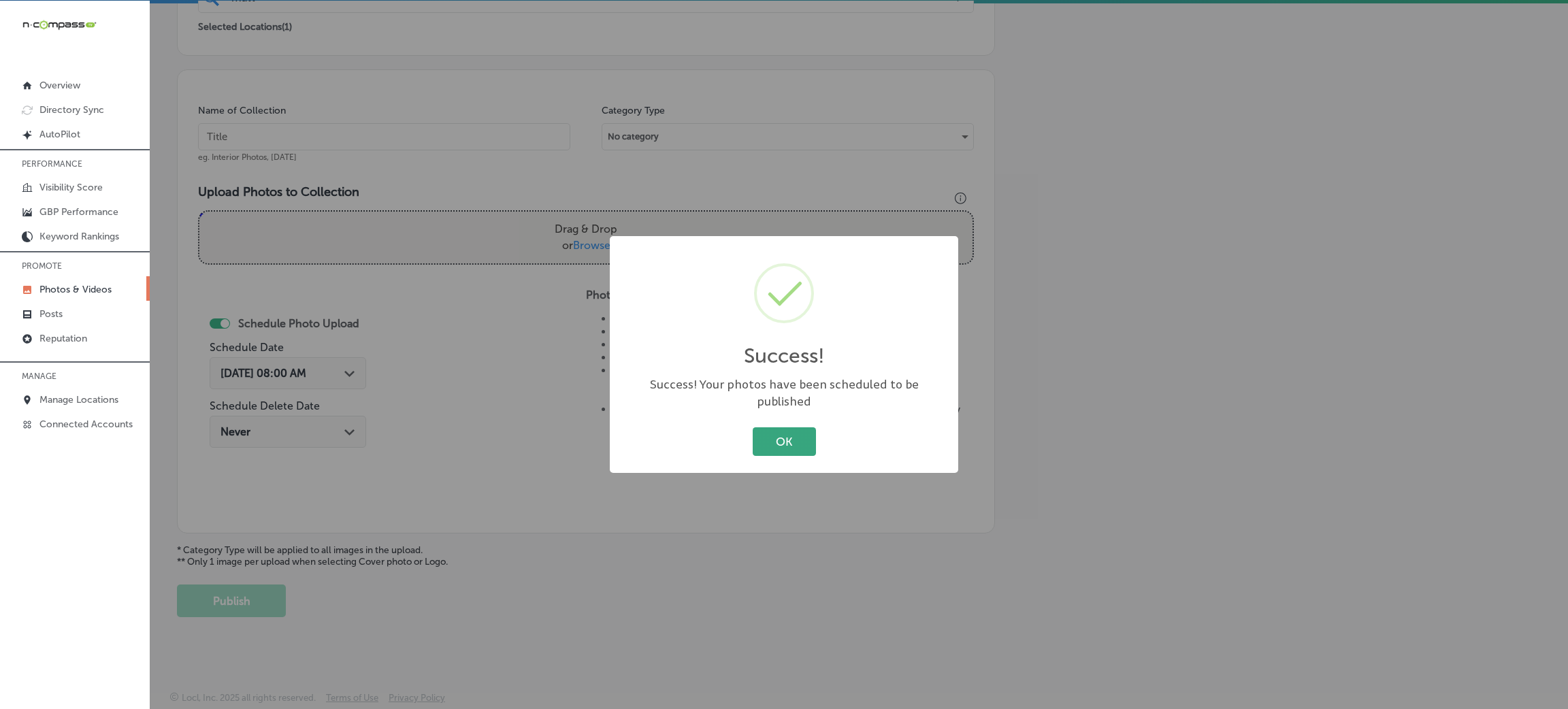
click at [810, 427] on button "OK" at bounding box center [784, 440] width 63 height 28
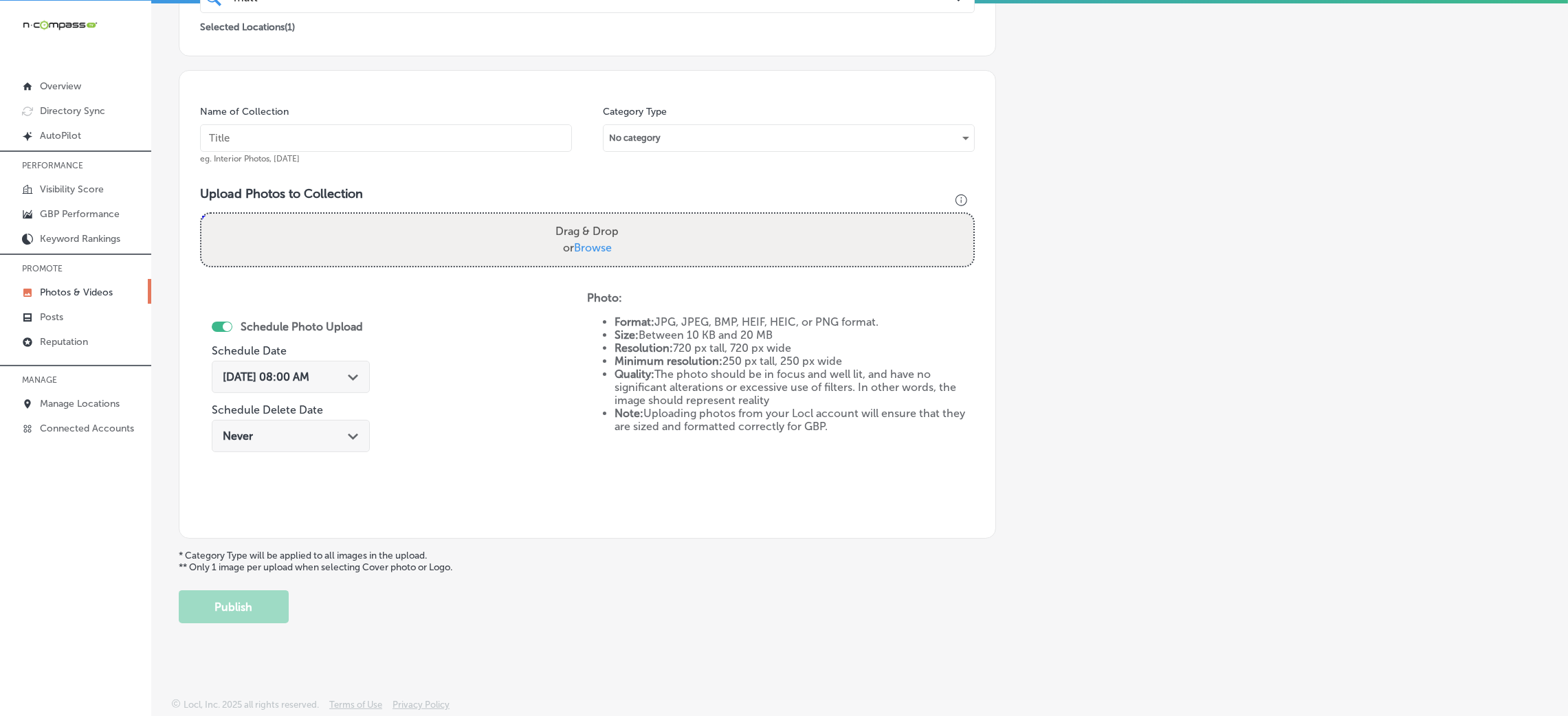
click at [303, 151] on input "text" at bounding box center [386, 138] width 372 height 28
paste input "[PERSON_NAME]-at-[PERSON_NAME]-&-[PERSON_NAME]-real-estate"
type input "[PERSON_NAME]-at-[PERSON_NAME]-&-[PERSON_NAME]-real-estate"
click at [518, 214] on div "Drag & Drop or Browse" at bounding box center [588, 240] width 772 height 52
click at [202, 214] on input "Drag & Drop or Browse" at bounding box center [588, 215] width 772 height 4
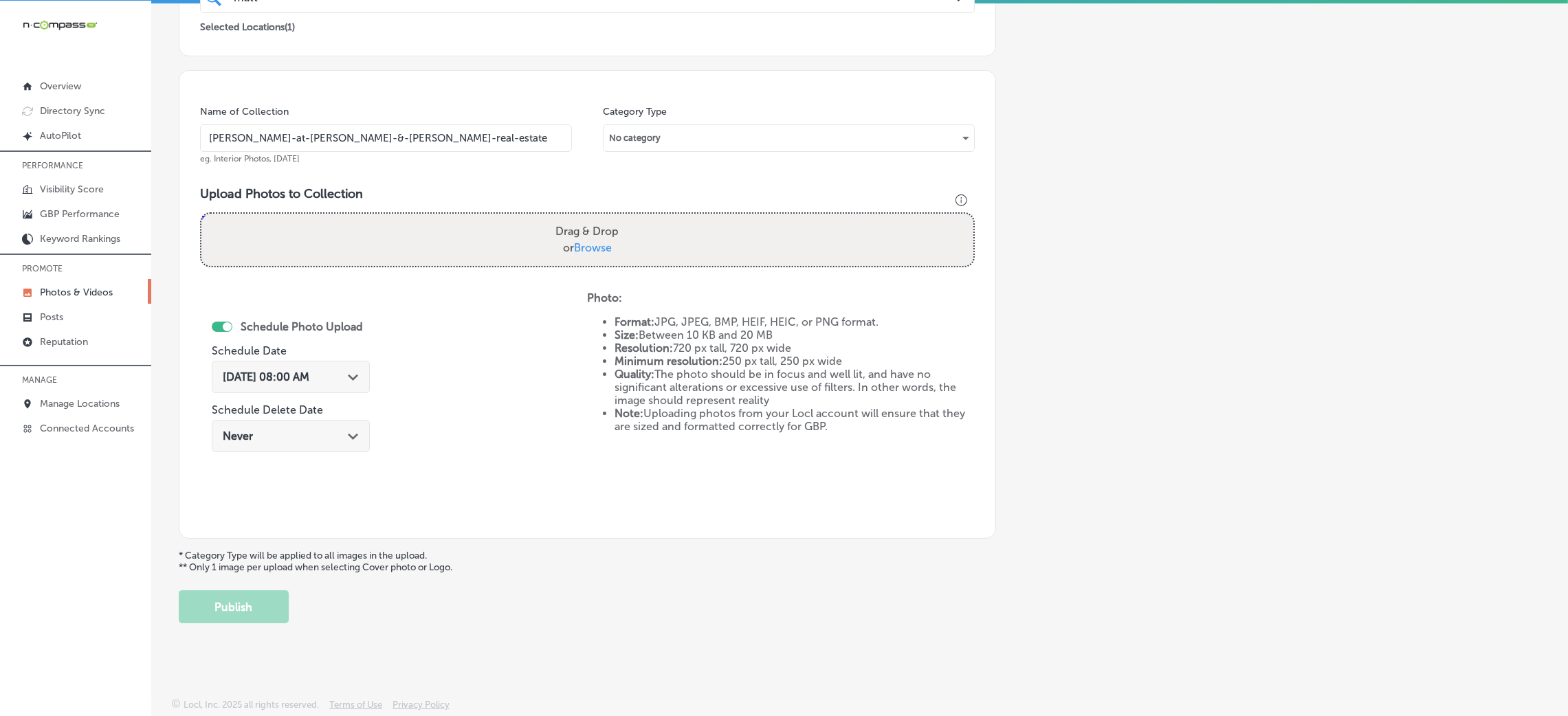
type input "C:\fakepath\[PERSON_NAME] at [PERSON_NAME] (15).jpg"
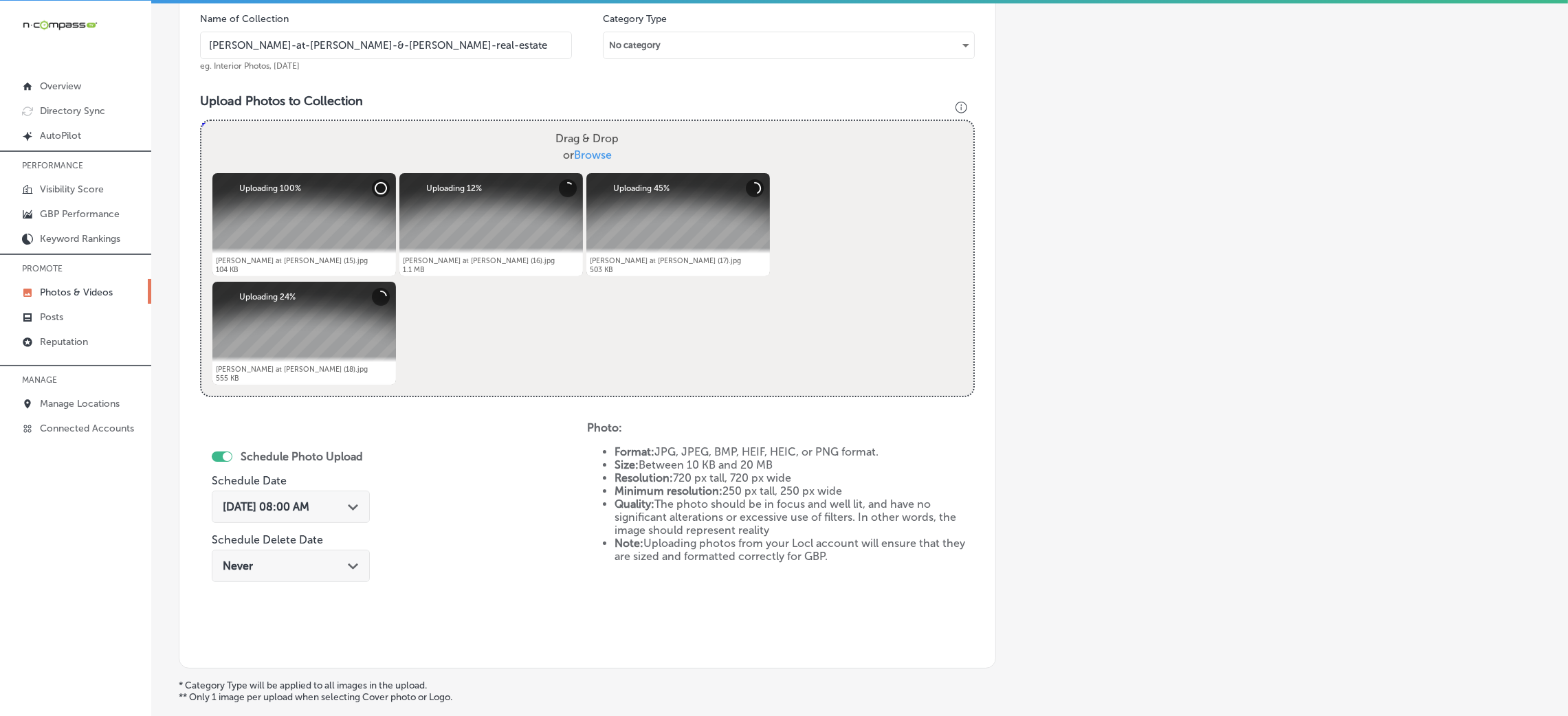
scroll to position [549, 0]
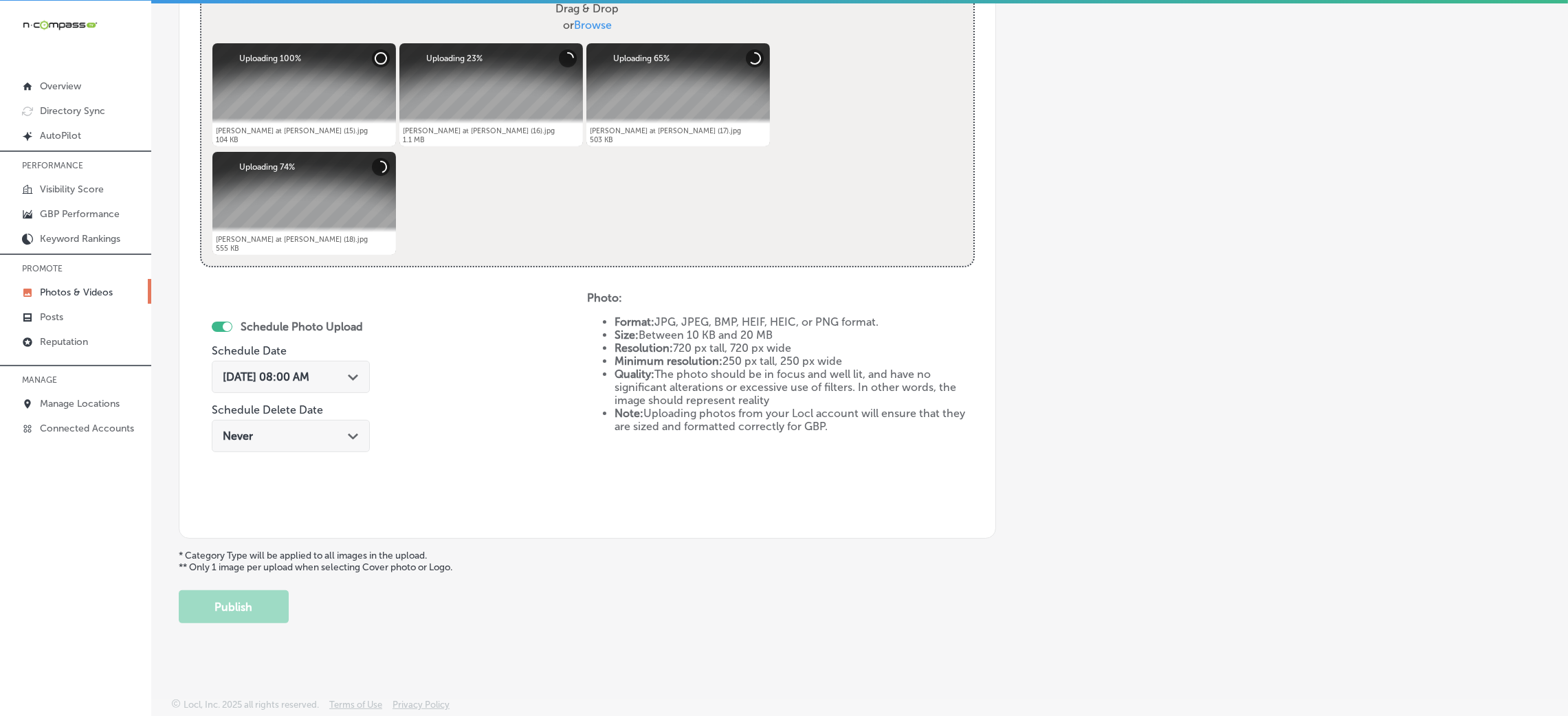
click at [348, 379] on icon "Path Created with Sketch." at bounding box center [353, 378] width 10 height 6
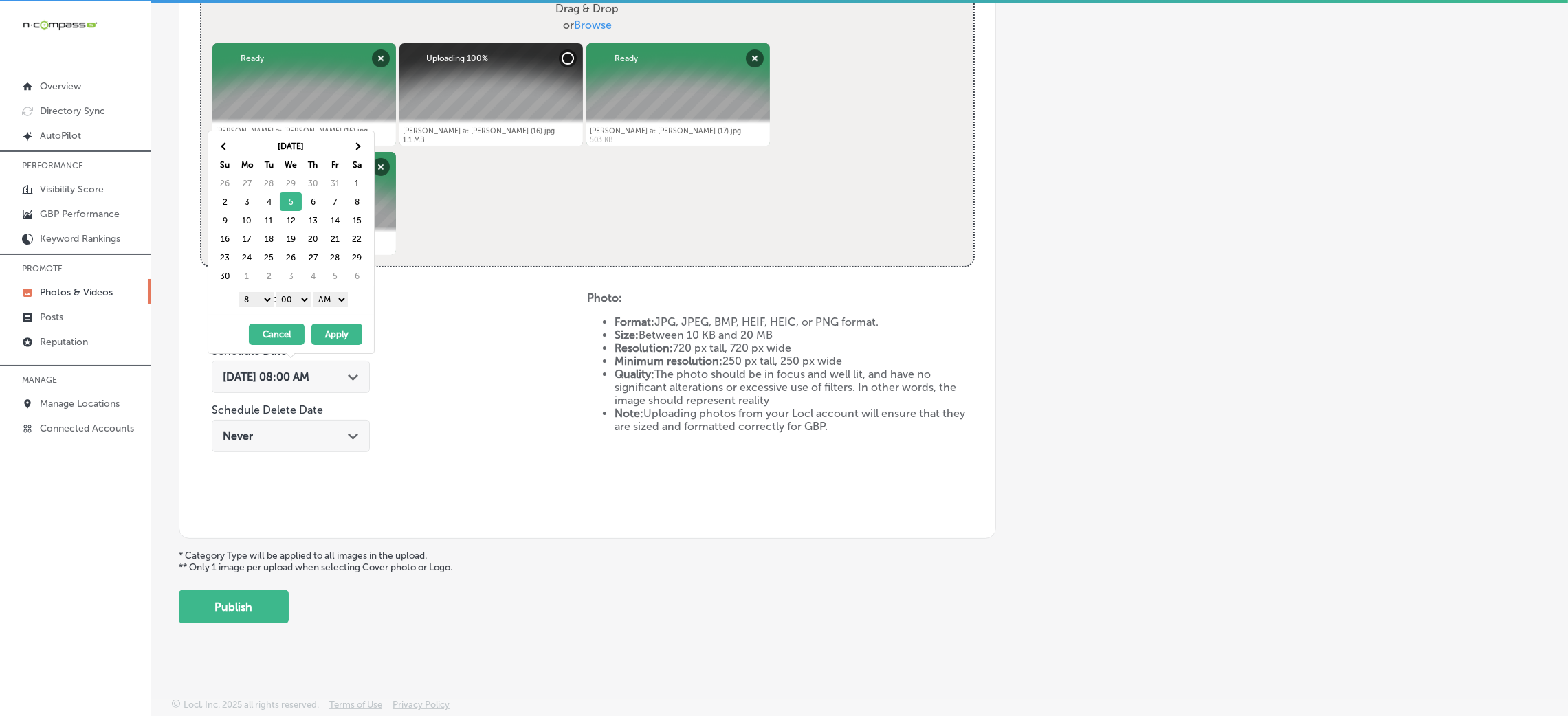
click at [337, 301] on select "AM PM" at bounding box center [330, 299] width 34 height 15
click at [268, 299] on select "1 2 3 4 5 6 7 8 9 10 11 12" at bounding box center [256, 299] width 34 height 15
click at [328, 339] on button "Apply" at bounding box center [337, 334] width 51 height 21
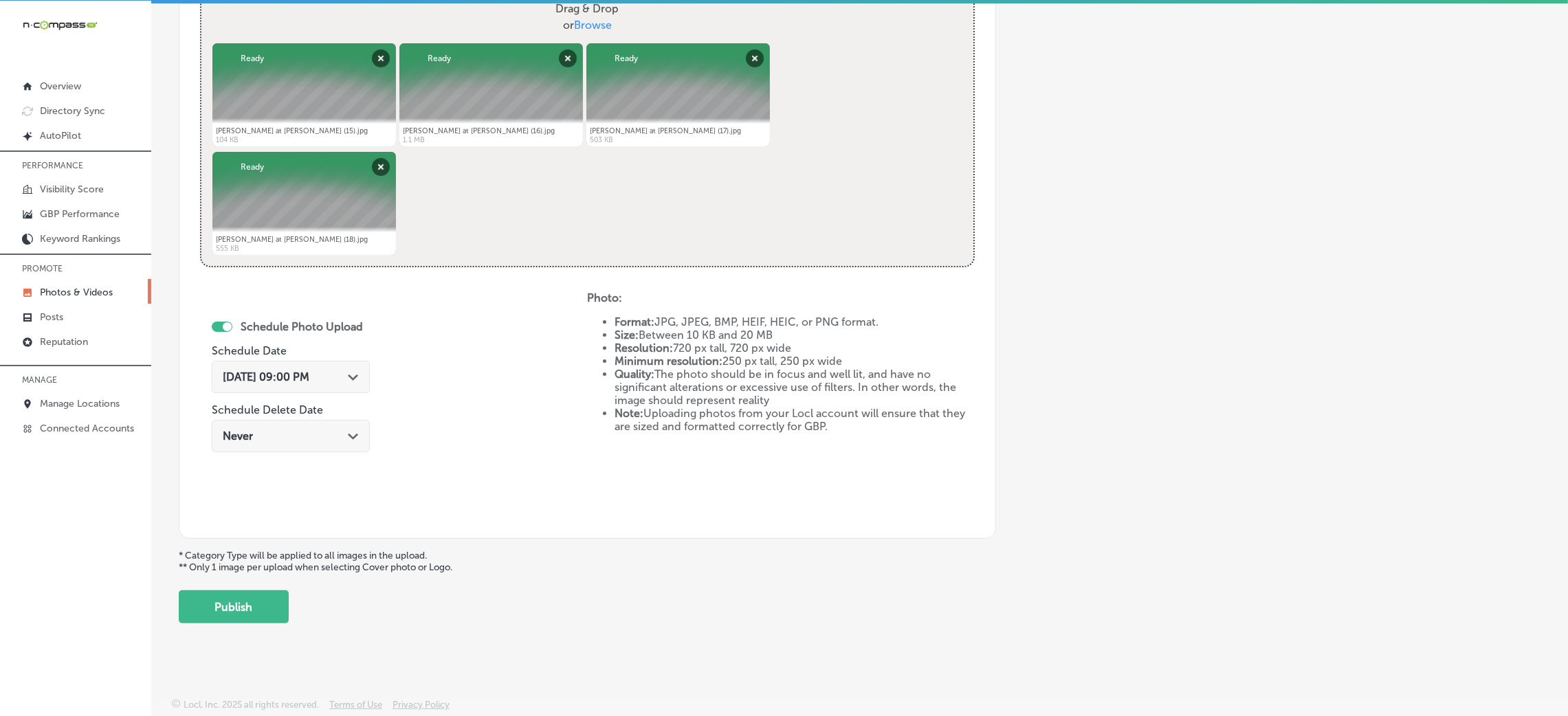
scroll to position [343, 0]
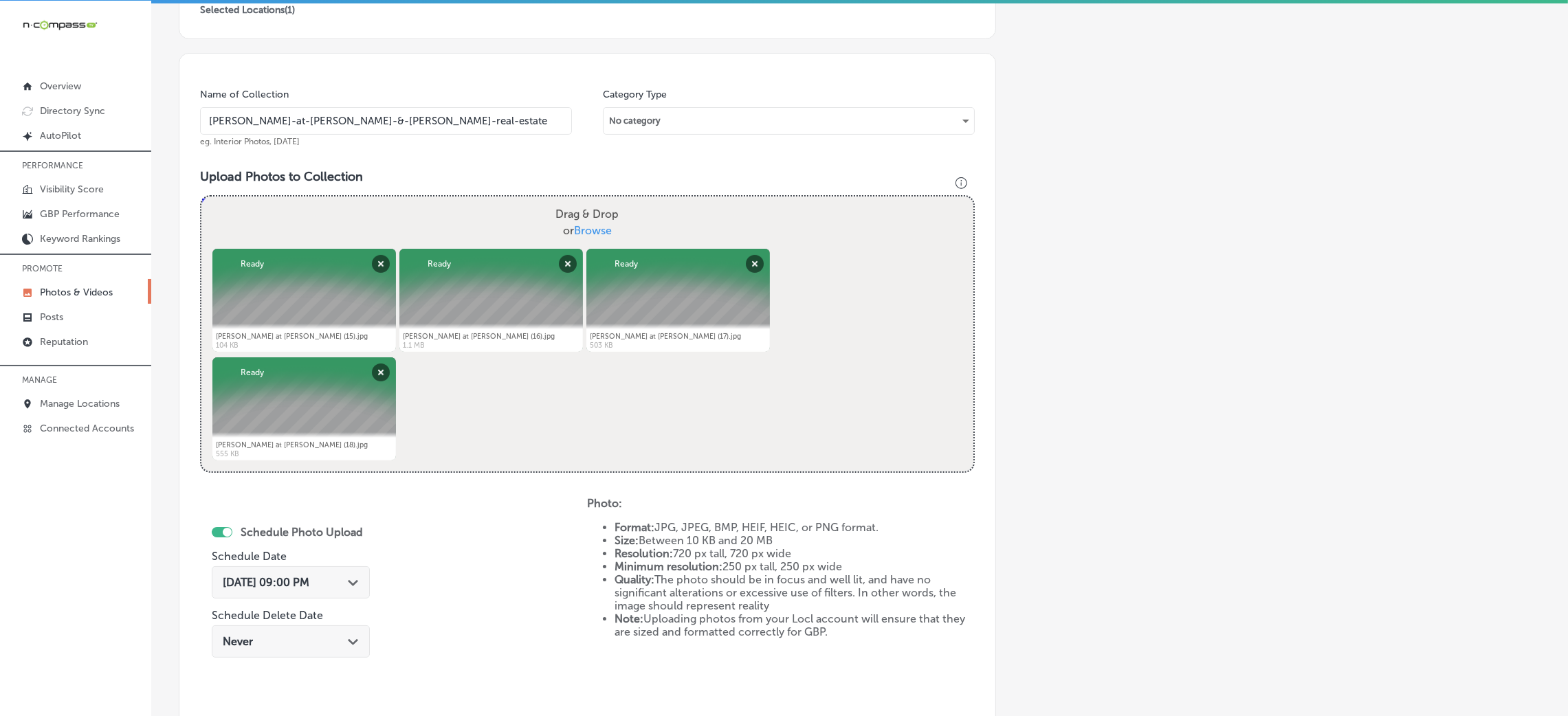
click at [387, 123] on input "[PERSON_NAME]-at-[PERSON_NAME]-&-[PERSON_NAME]-real-estate" at bounding box center [386, 121] width 372 height 28
click at [417, 160] on div "Name of Collection [PERSON_NAME]-at-[PERSON_NAME]-&-[PERSON_NAME]-real-estate e…" at bounding box center [587, 398] width 817 height 691
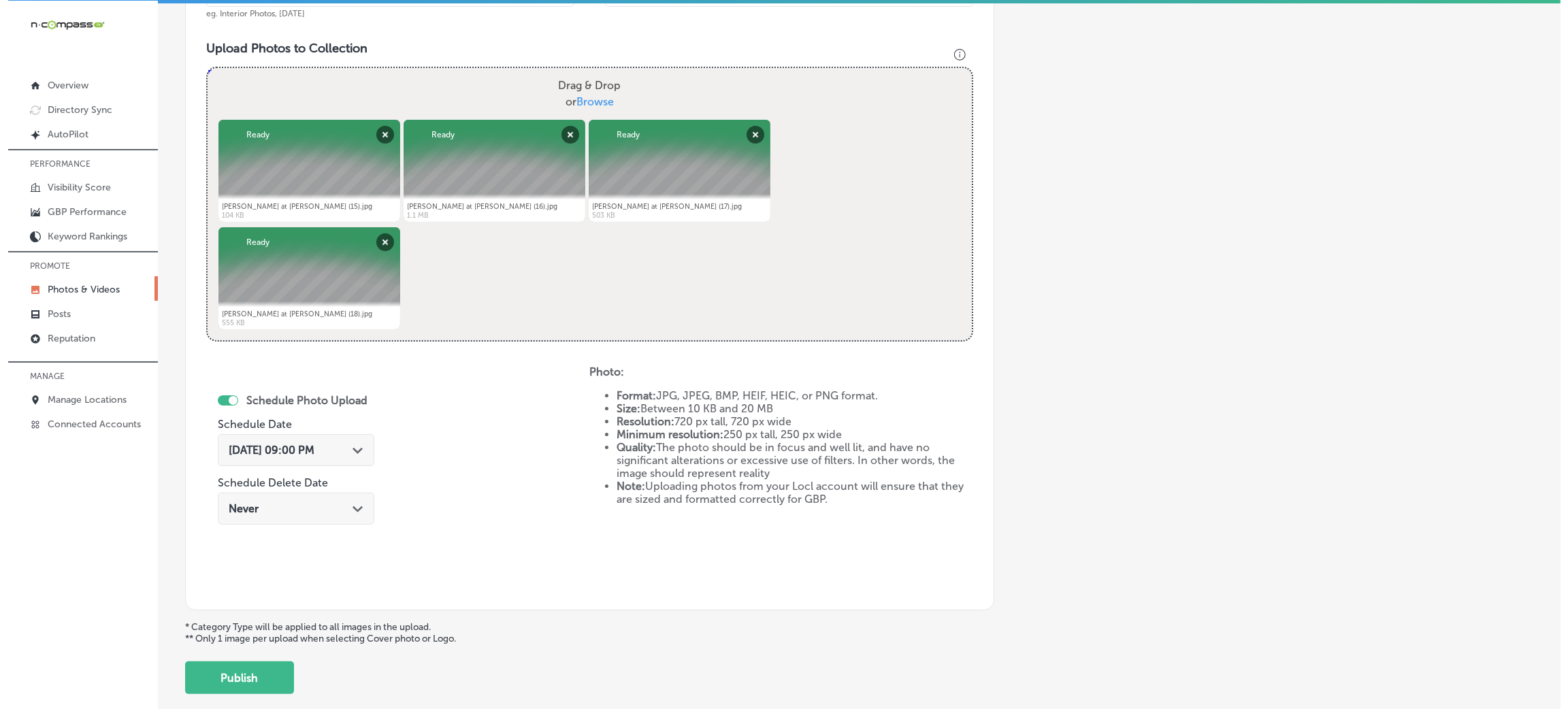
scroll to position [543, 0]
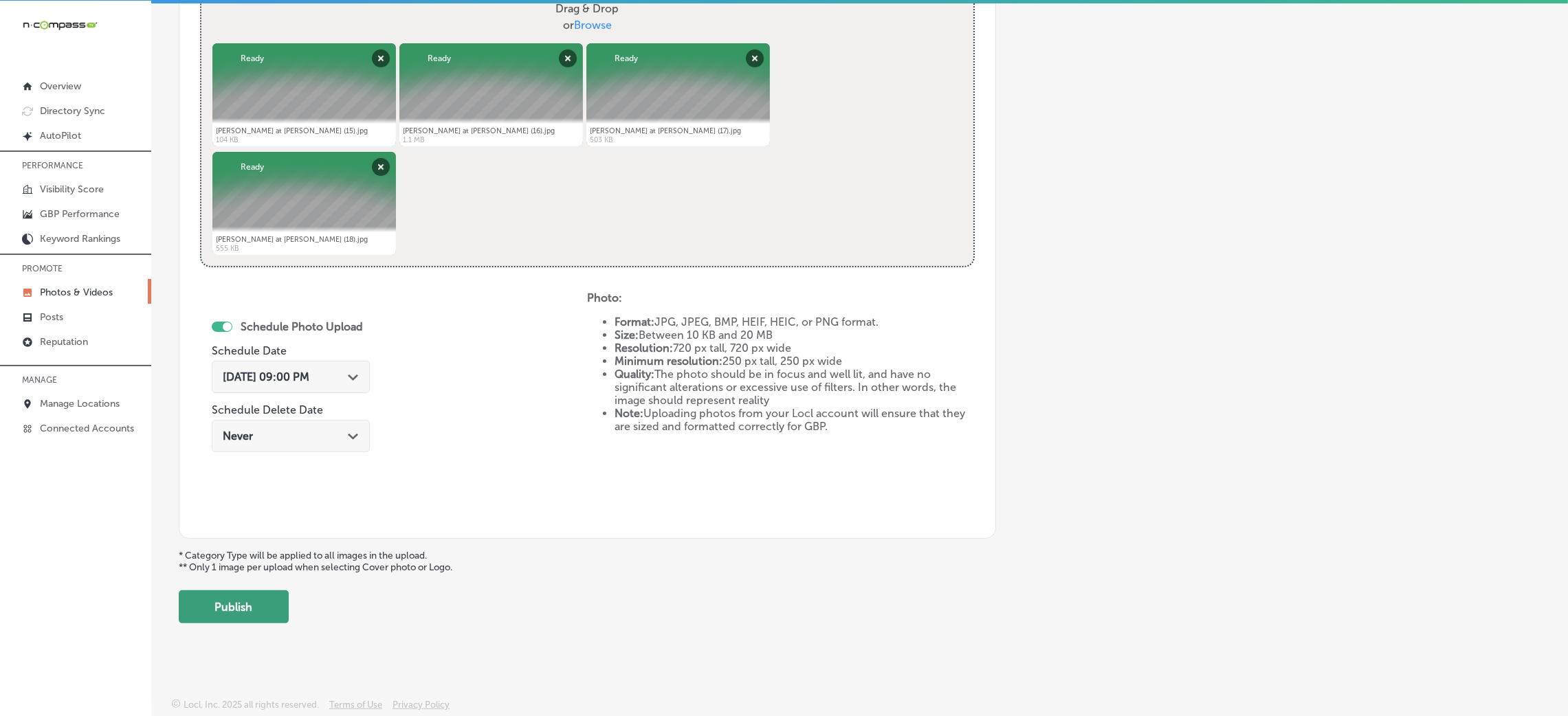
click at [230, 601] on button "Publish" at bounding box center [234, 606] width 110 height 33
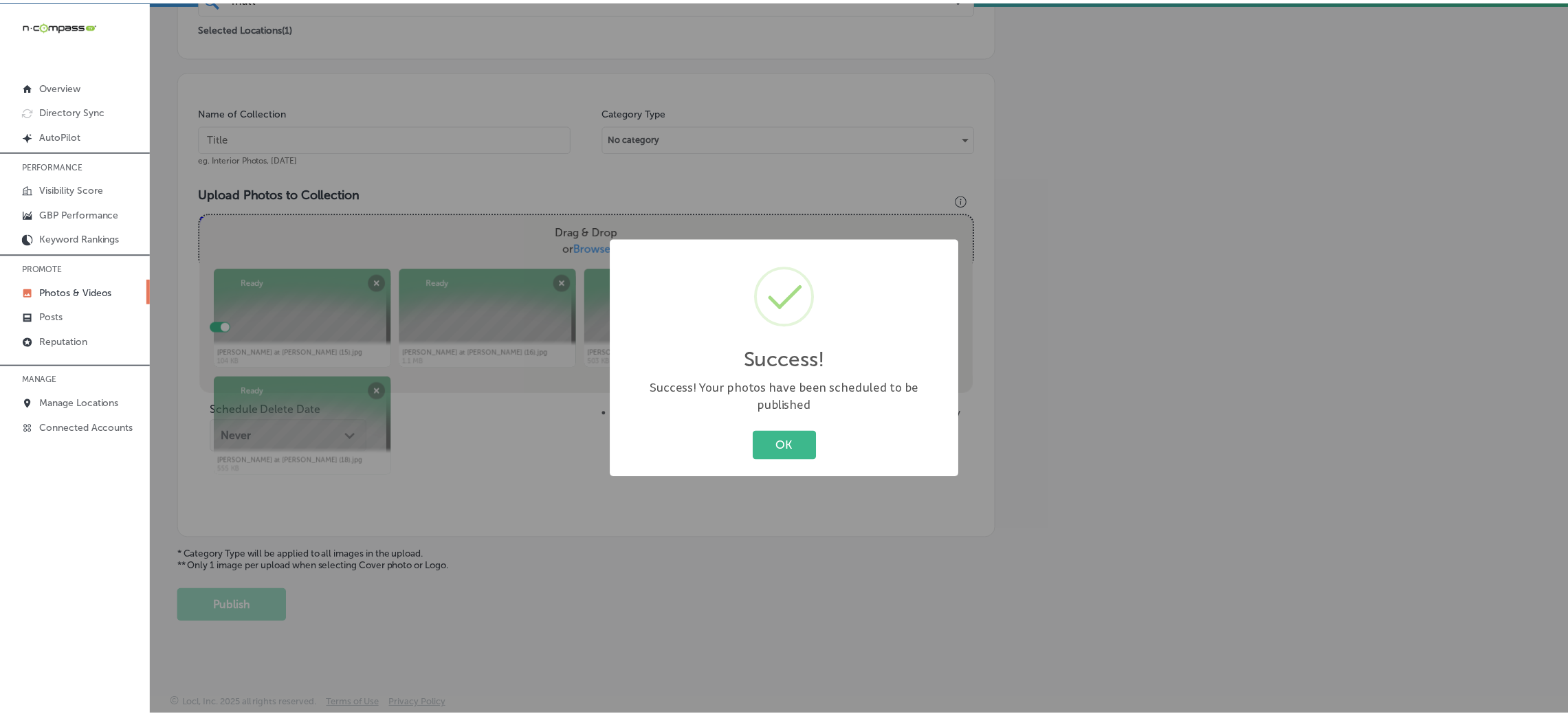
scroll to position [326, 0]
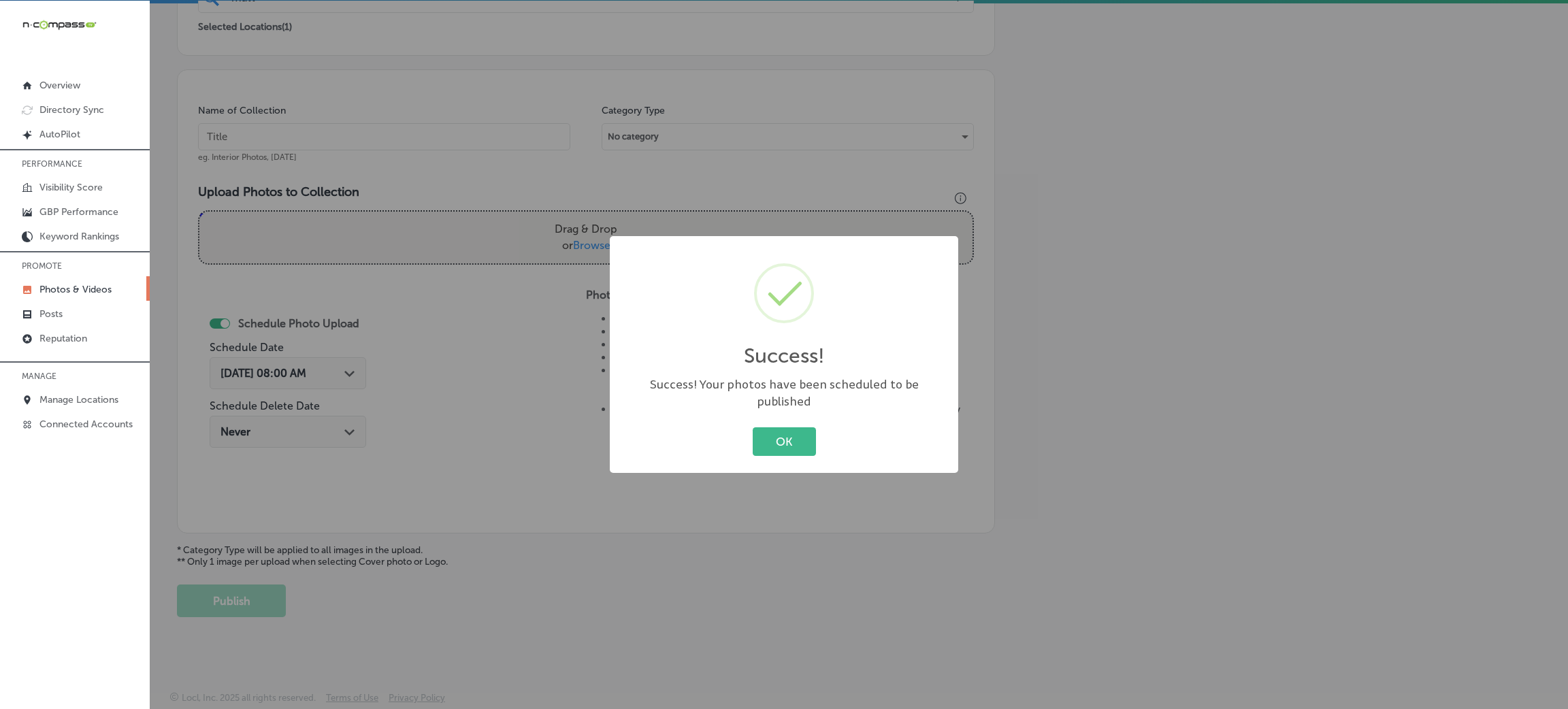
drag, startPoint x: 790, startPoint y: 441, endPoint x: 694, endPoint y: 377, distance: 115.4
click at [790, 443] on button "OK" at bounding box center [784, 440] width 63 height 28
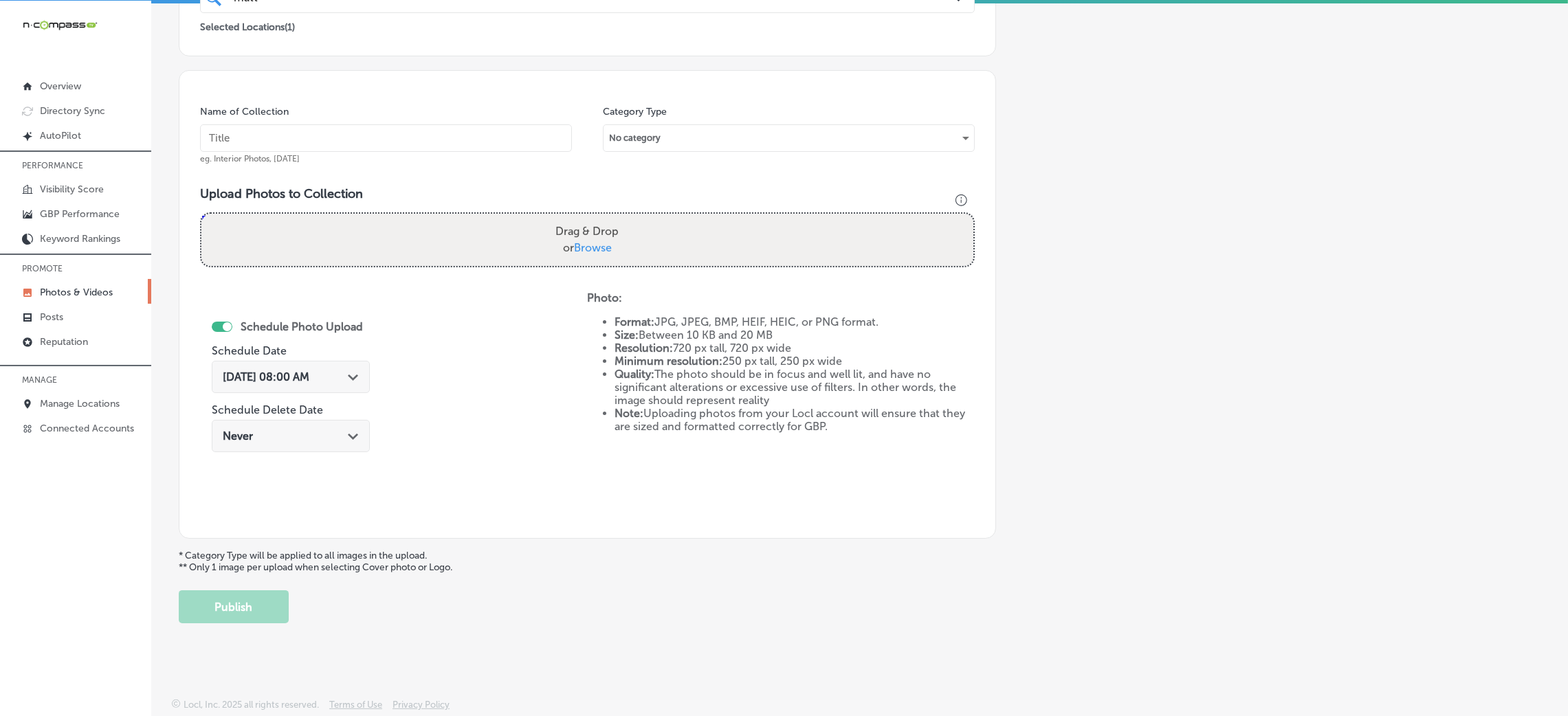
click at [362, 141] on input "text" at bounding box center [386, 138] width 372 height 28
paste input "[PERSON_NAME]-at-[PERSON_NAME]-&-[PERSON_NAME]-real-estate"
type input "[PERSON_NAME]-at-[PERSON_NAME]-&-[PERSON_NAME]-real-estate"
click at [563, 243] on label "Drag & Drop or Browse" at bounding box center [586, 239] width 74 height 44
click at [563, 217] on input "Drag & Drop or Browse" at bounding box center [588, 215] width 772 height 4
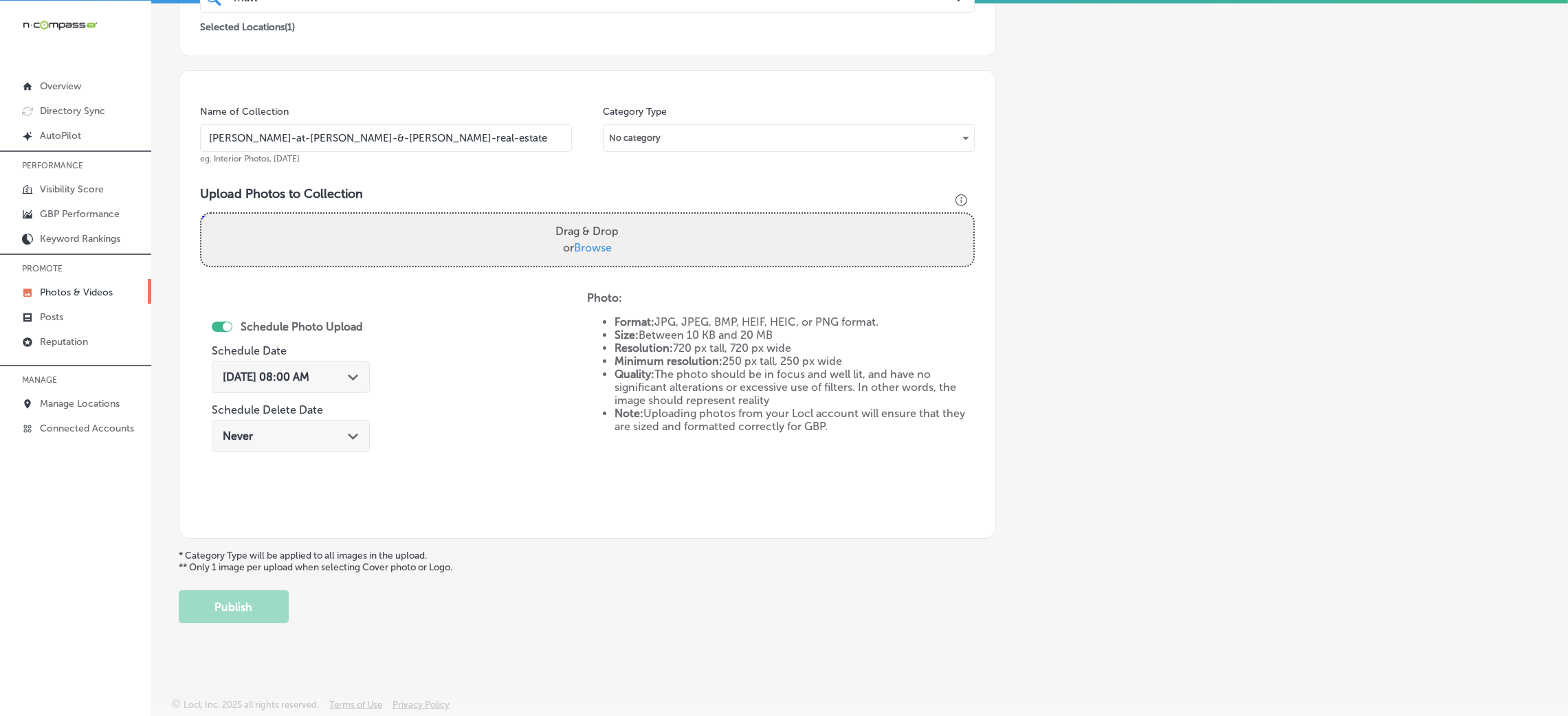
type input "C:\fakepath\[PERSON_NAME] at [PERSON_NAME] (19).jpg"
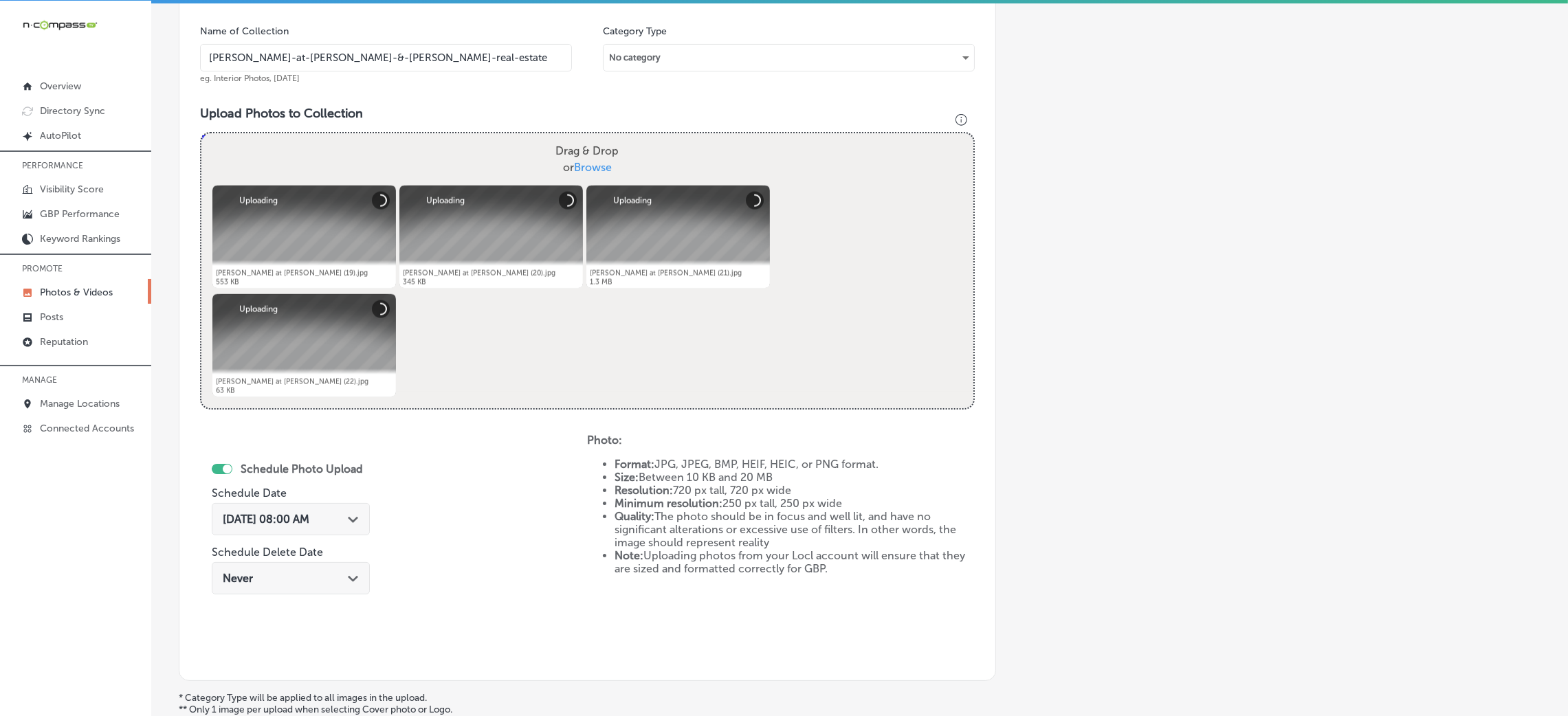
scroll to position [533, 0]
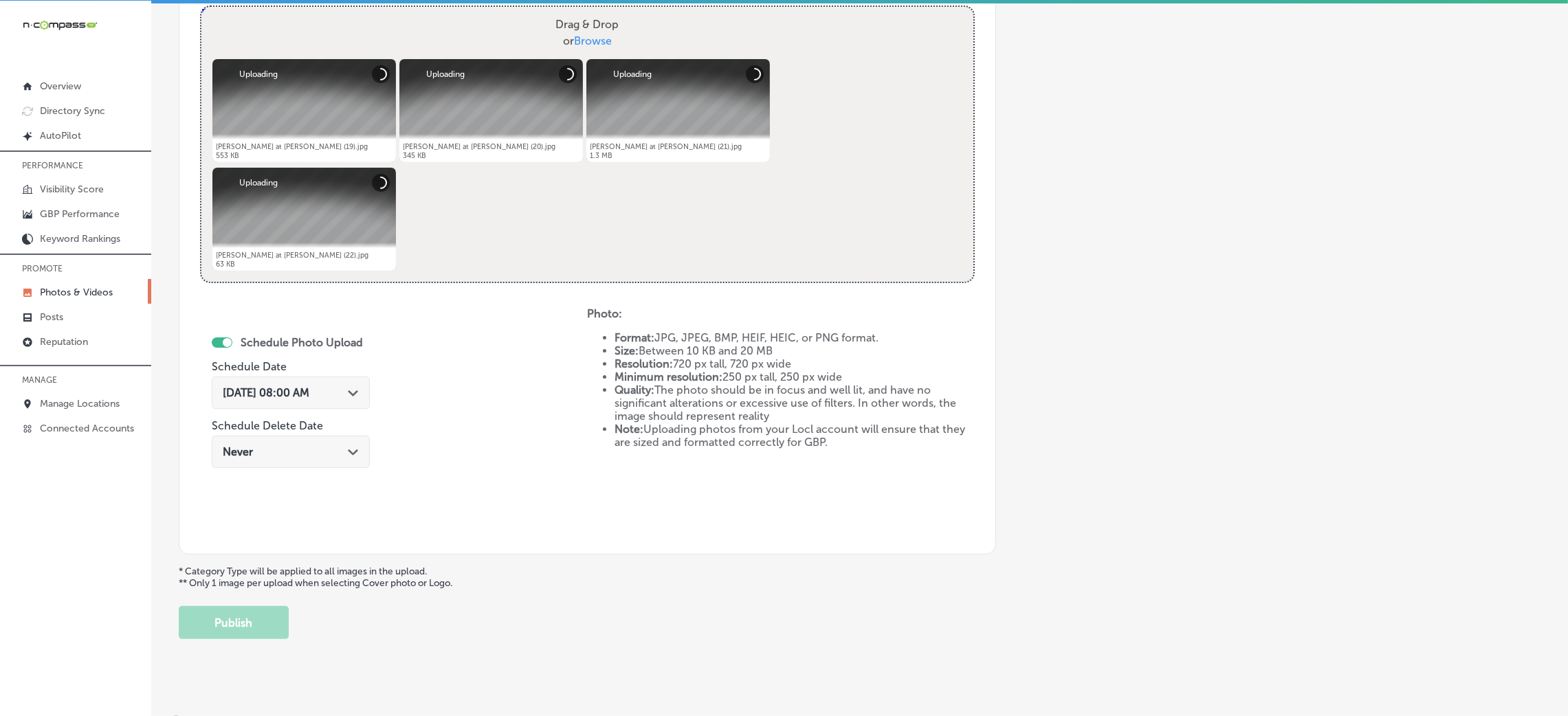
click at [281, 382] on div "[DATE] 08:00 AM Path Created with Sketch." at bounding box center [291, 392] width 158 height 33
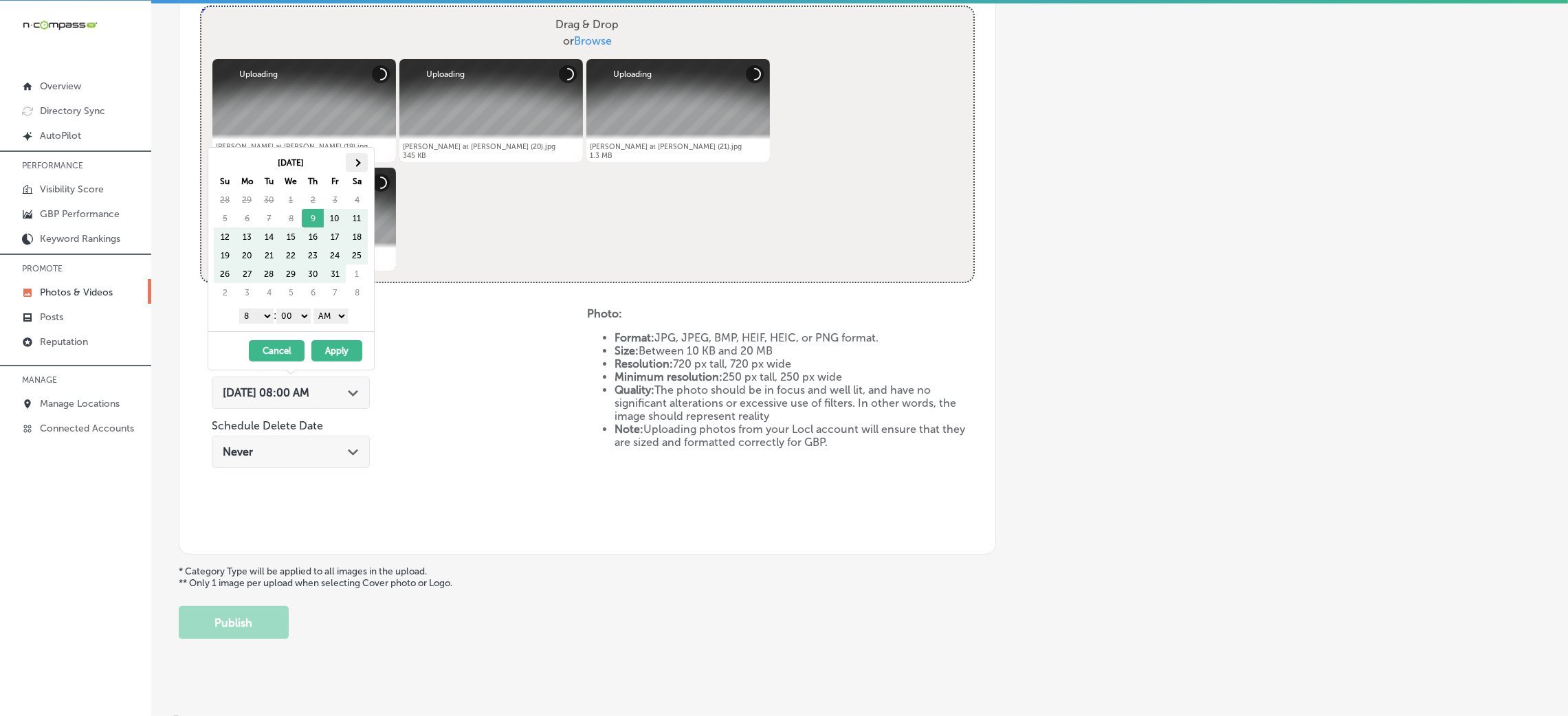
click at [358, 167] on th at bounding box center [357, 162] width 22 height 18
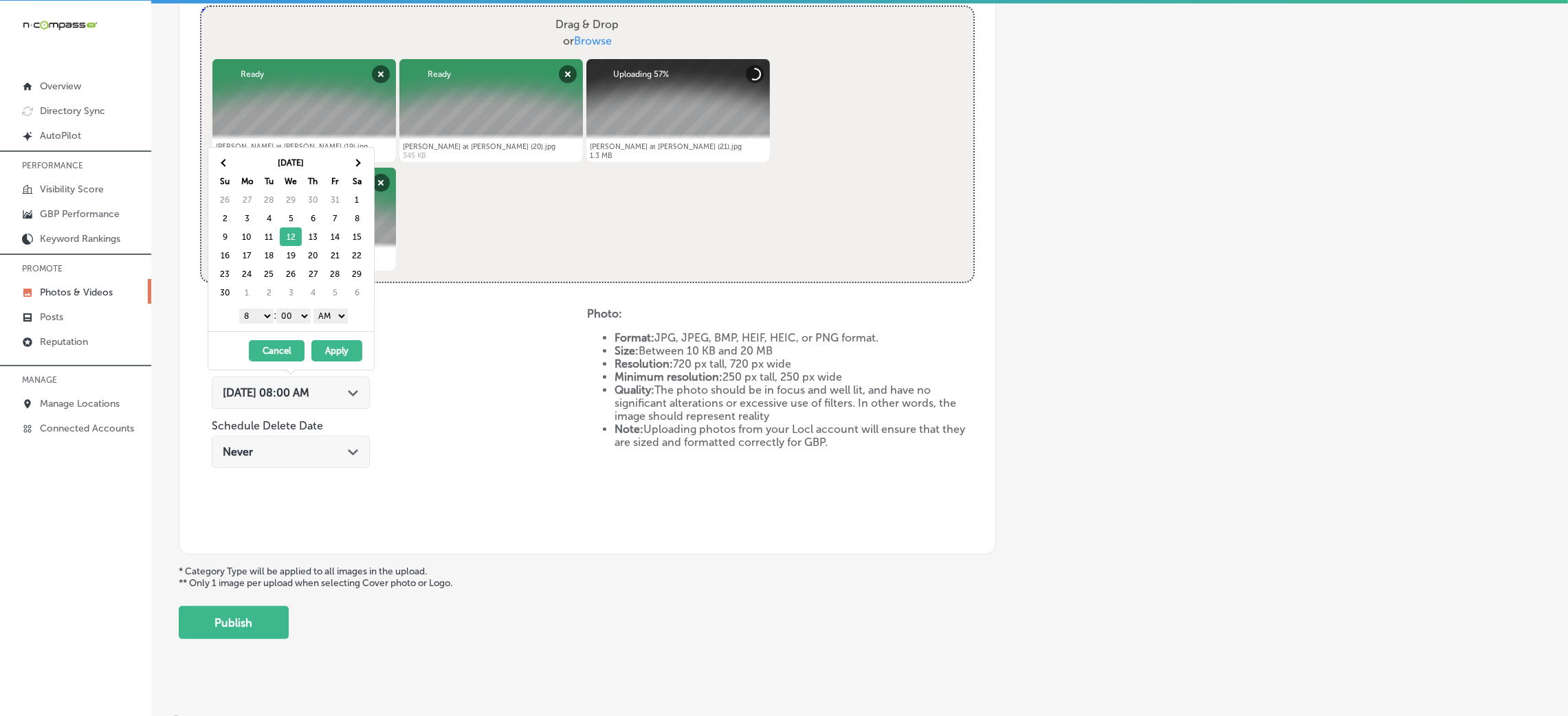
click at [334, 320] on select "AM PM" at bounding box center [330, 316] width 34 height 15
click at [244, 319] on select "1 2 3 4 5 6 7 8 9 10 11 12" at bounding box center [256, 316] width 34 height 15
click at [341, 341] on button "Apply" at bounding box center [337, 350] width 51 height 21
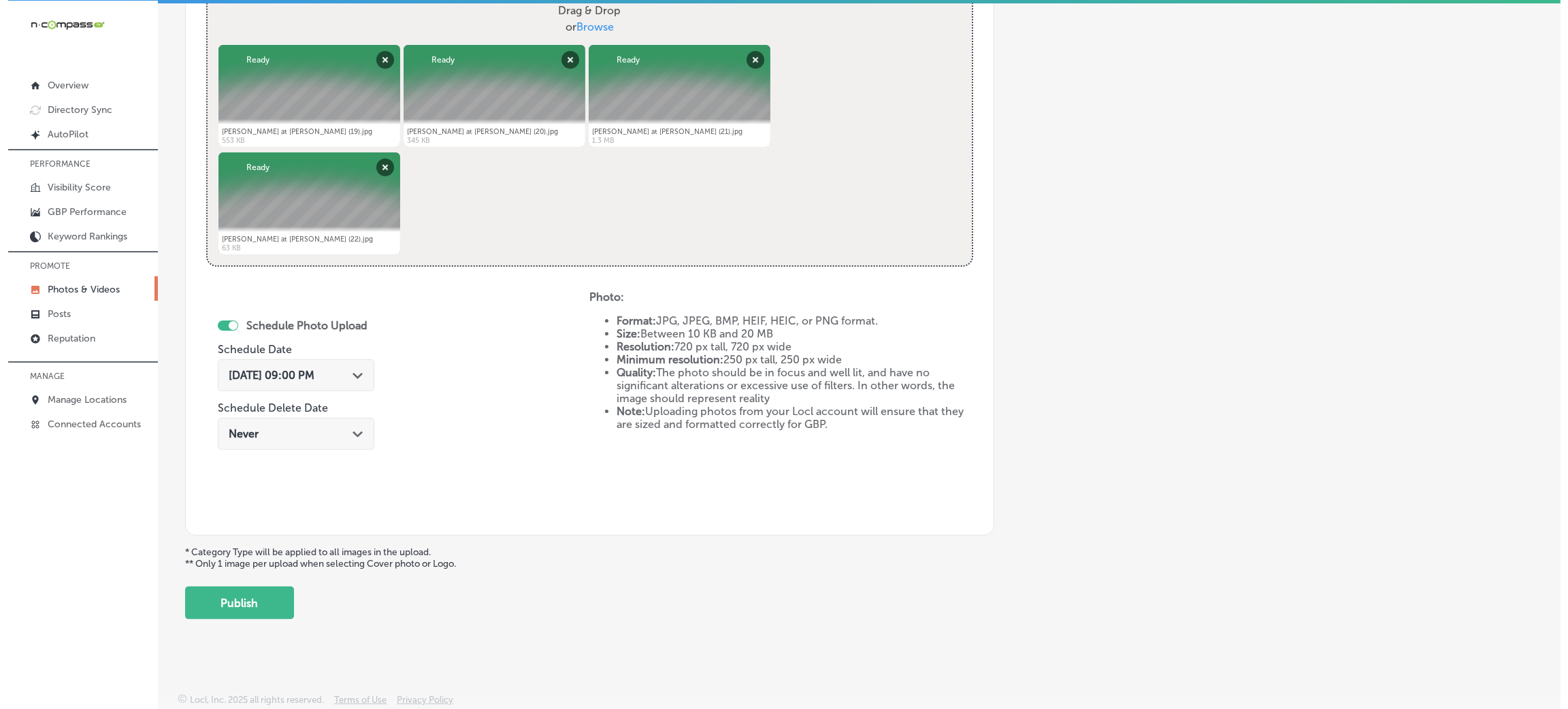
scroll to position [543, 0]
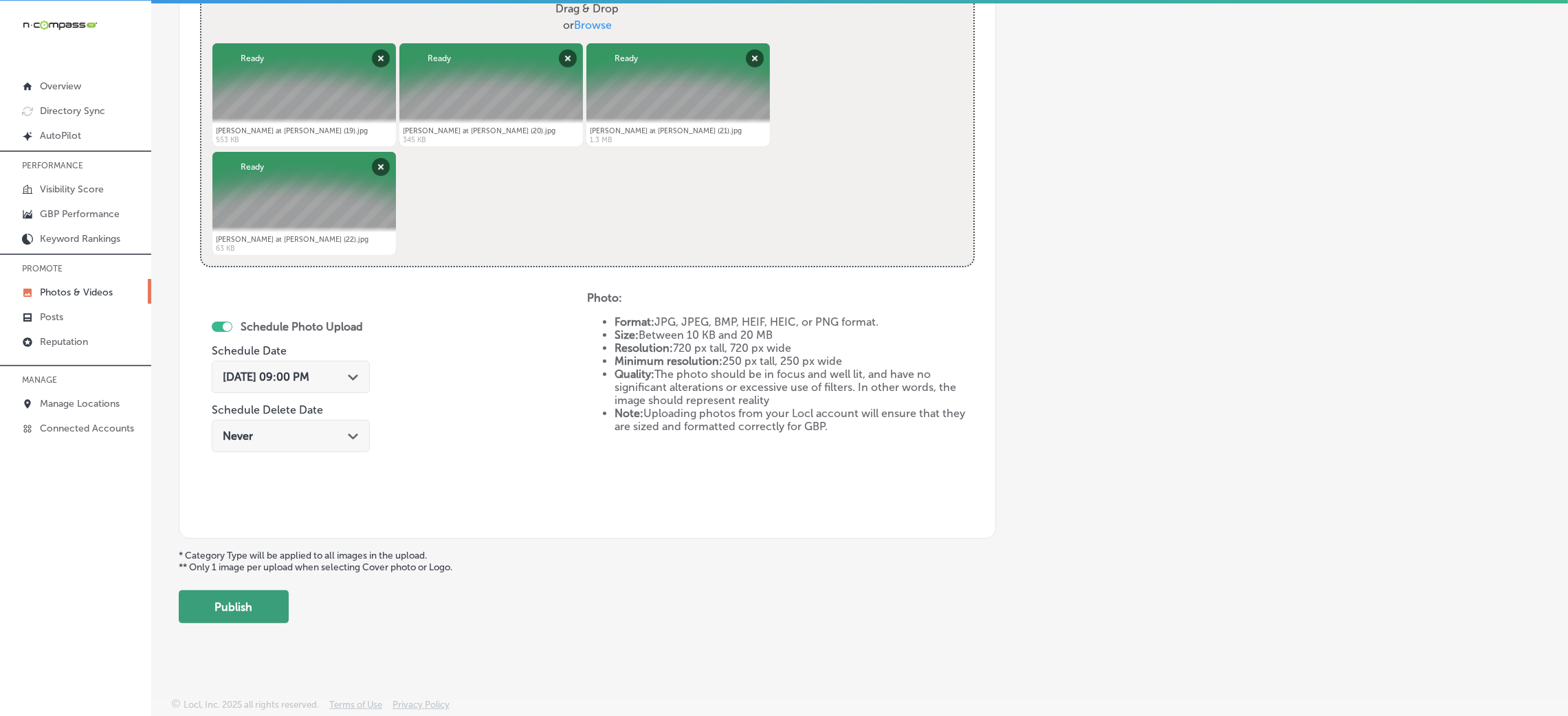
click at [217, 592] on button "Publish" at bounding box center [234, 606] width 110 height 33
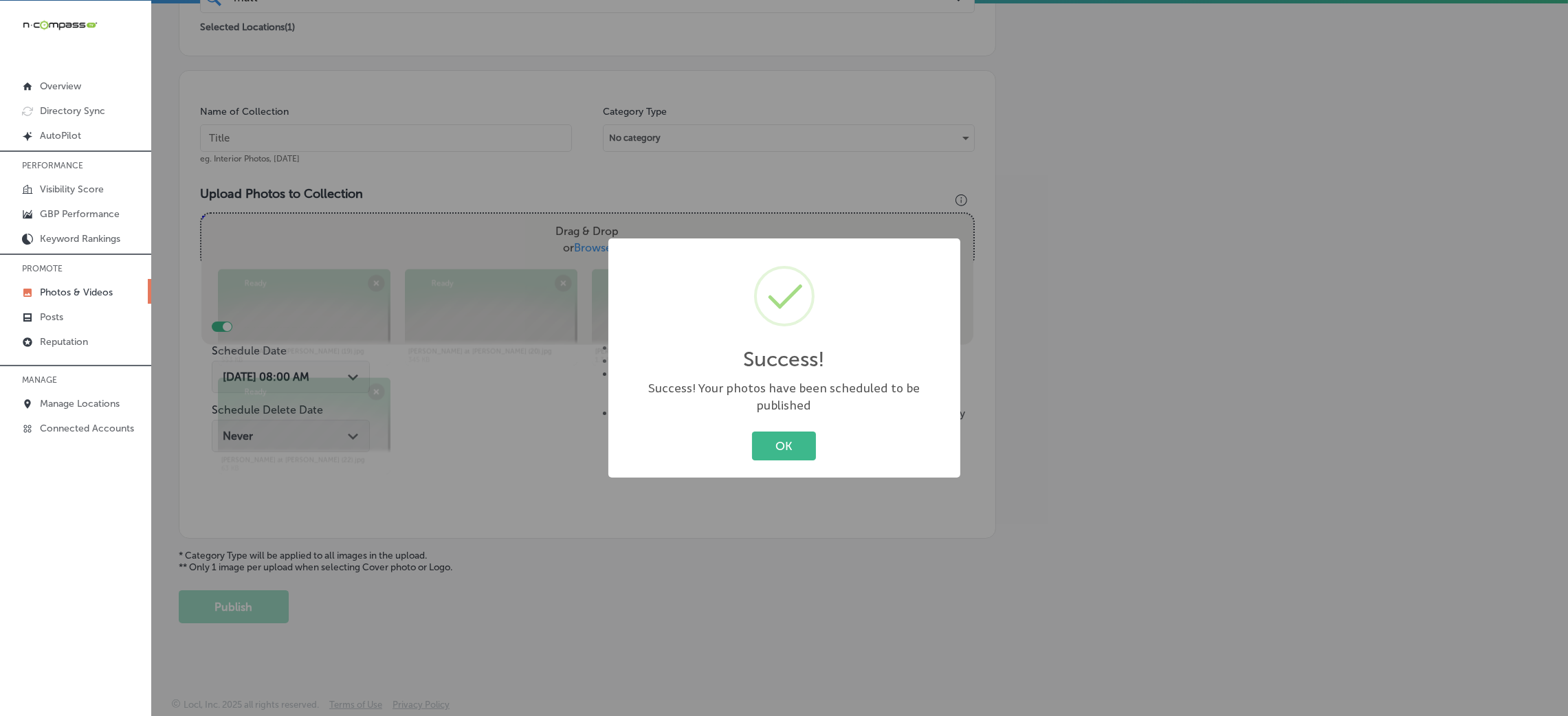
scroll to position [326, 0]
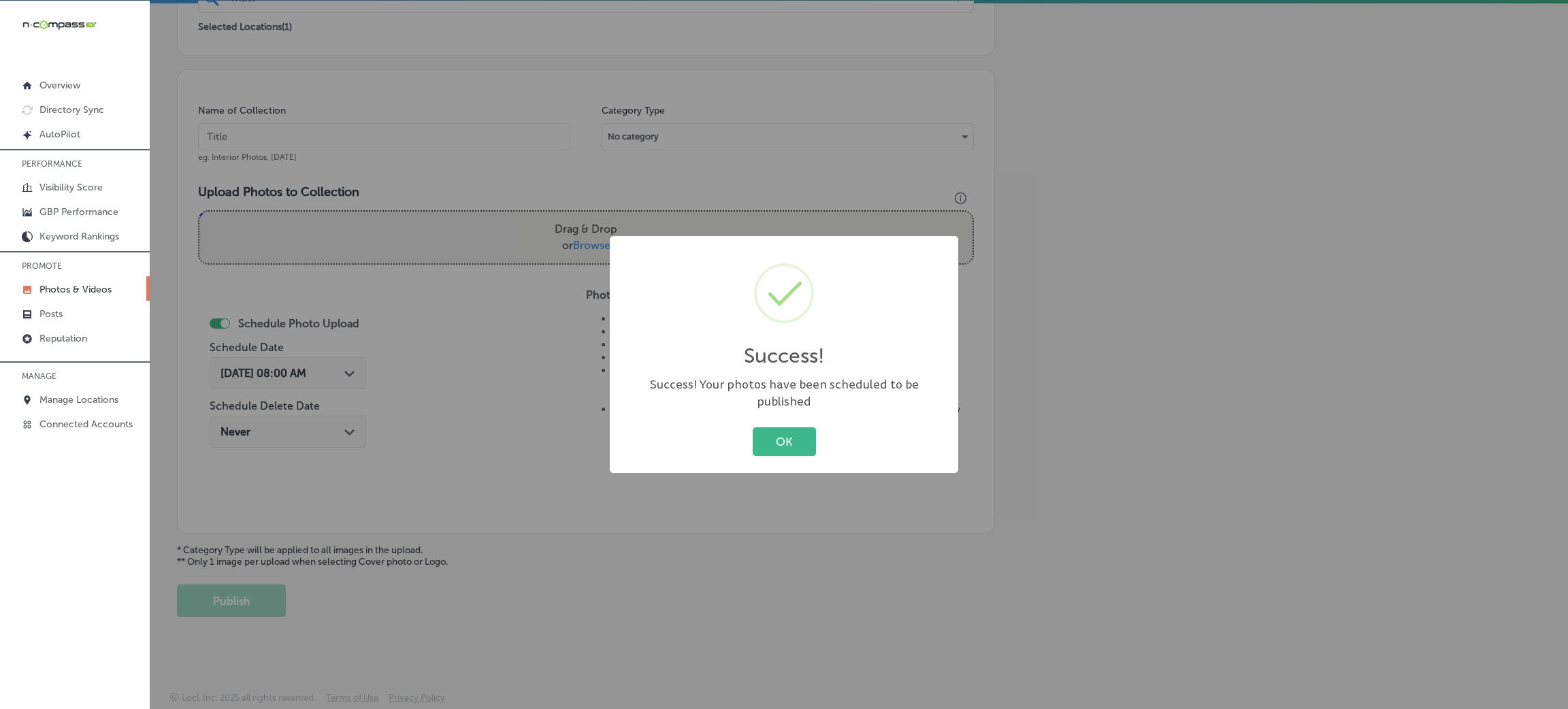
drag, startPoint x: 786, startPoint y: 430, endPoint x: 730, endPoint y: 408, distance: 60.2
click at [786, 430] on button "OK" at bounding box center [784, 440] width 63 height 28
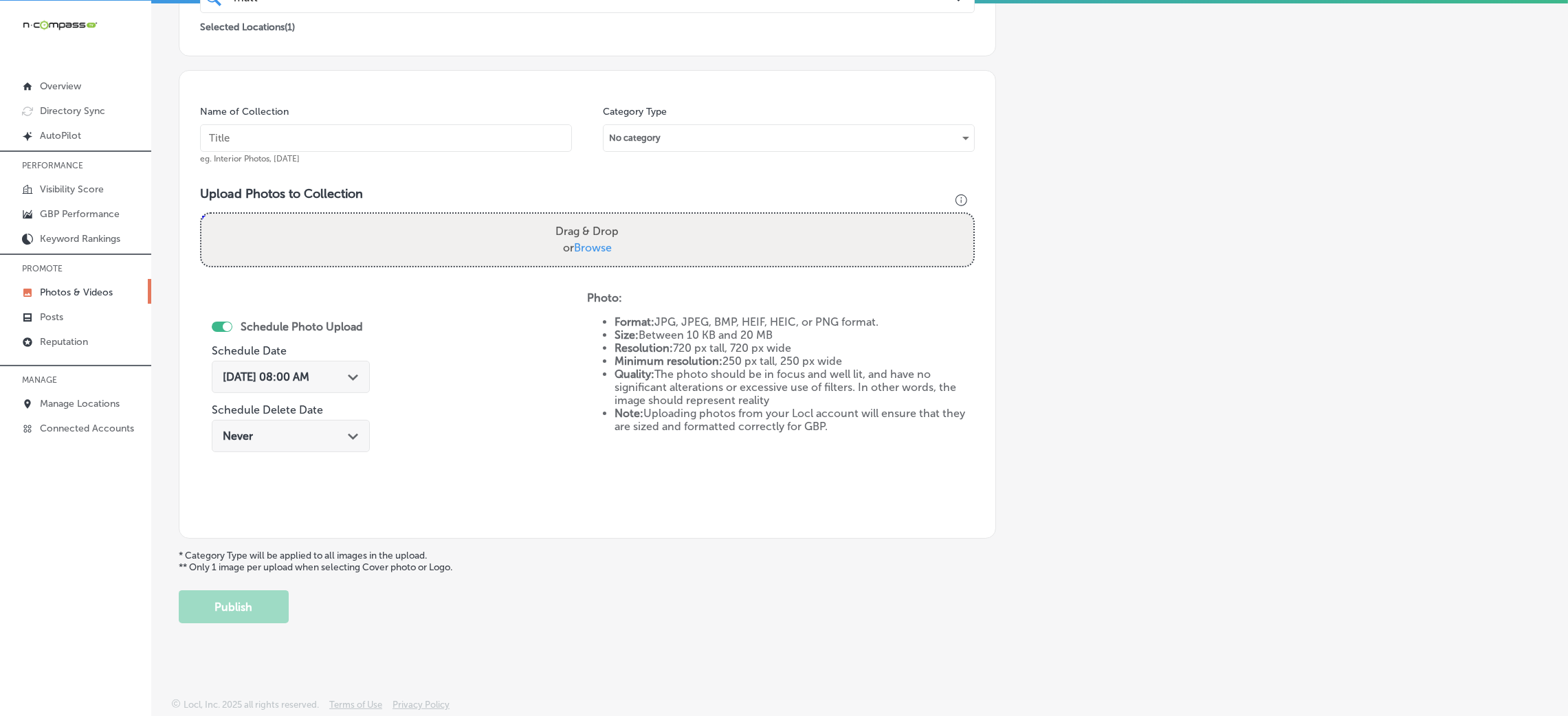
click at [402, 129] on input "text" at bounding box center [386, 138] width 372 height 28
paste input "[PERSON_NAME]-at-[PERSON_NAME]-&-[PERSON_NAME]-real-estate"
type input "[PERSON_NAME]-at-[PERSON_NAME]-&-[PERSON_NAME]-real-estate"
click at [630, 251] on div "Drag & Drop or Browse" at bounding box center [588, 240] width 772 height 52
click at [202, 214] on input "Drag & Drop or Browse" at bounding box center [588, 215] width 772 height 4
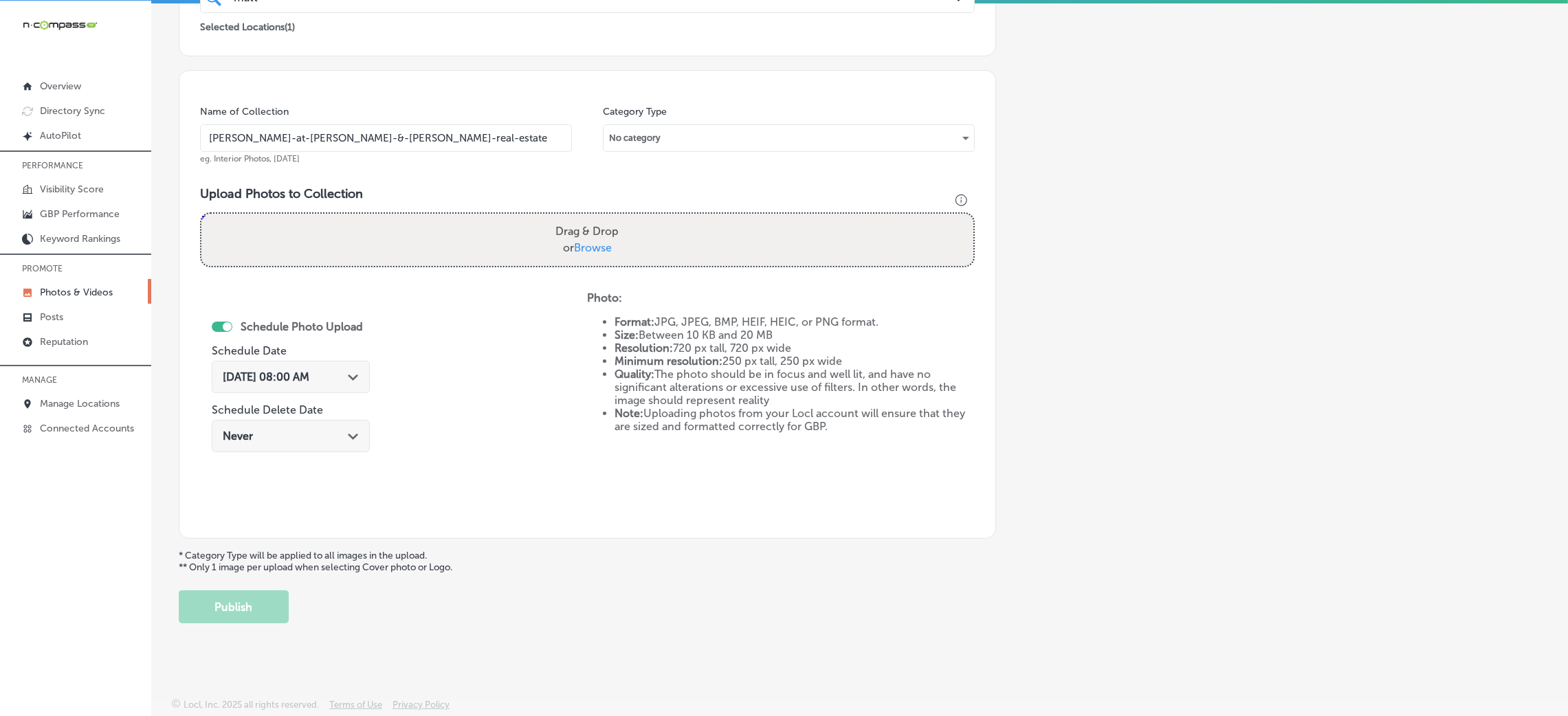
type input "C:\fakepath\[PERSON_NAME] at [PERSON_NAME] (23).jpg"
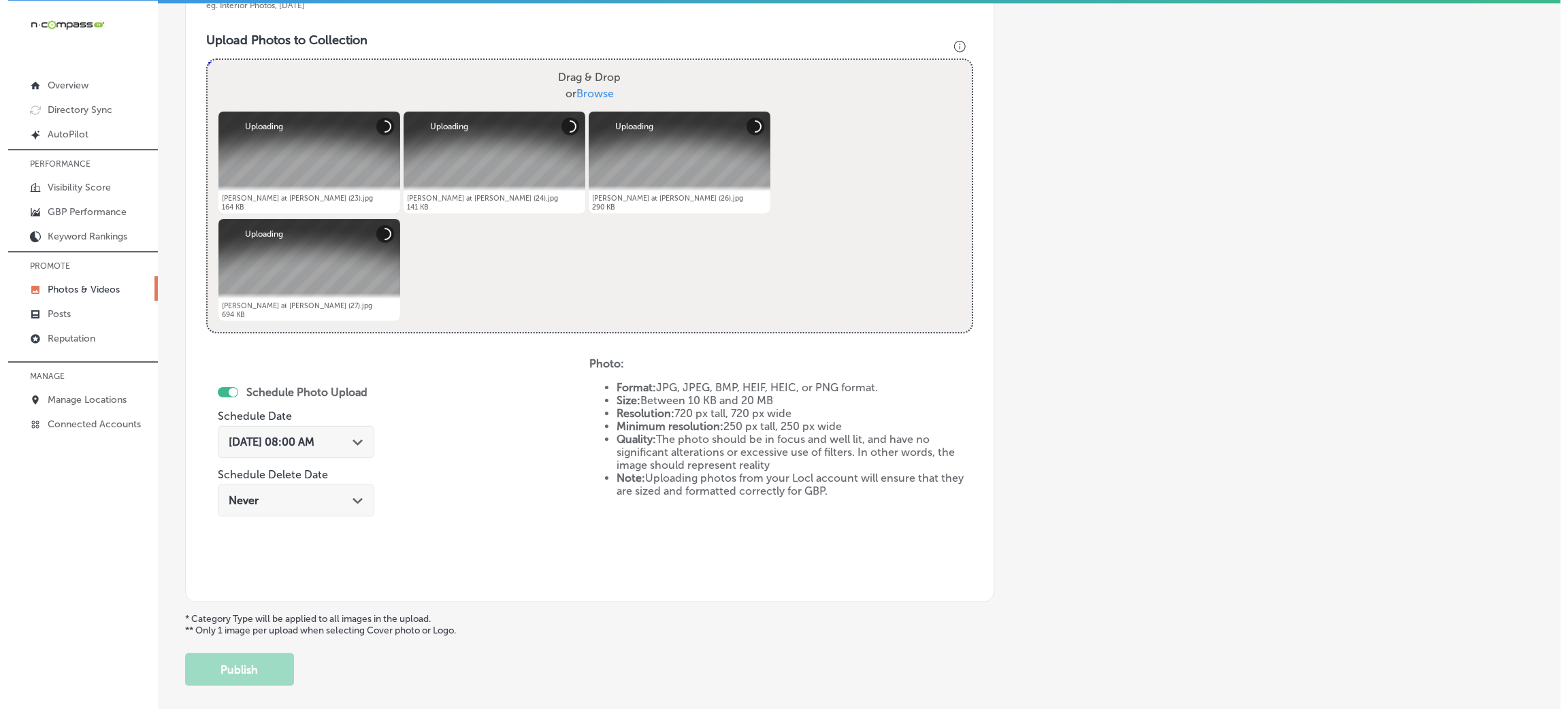
scroll to position [527, 0]
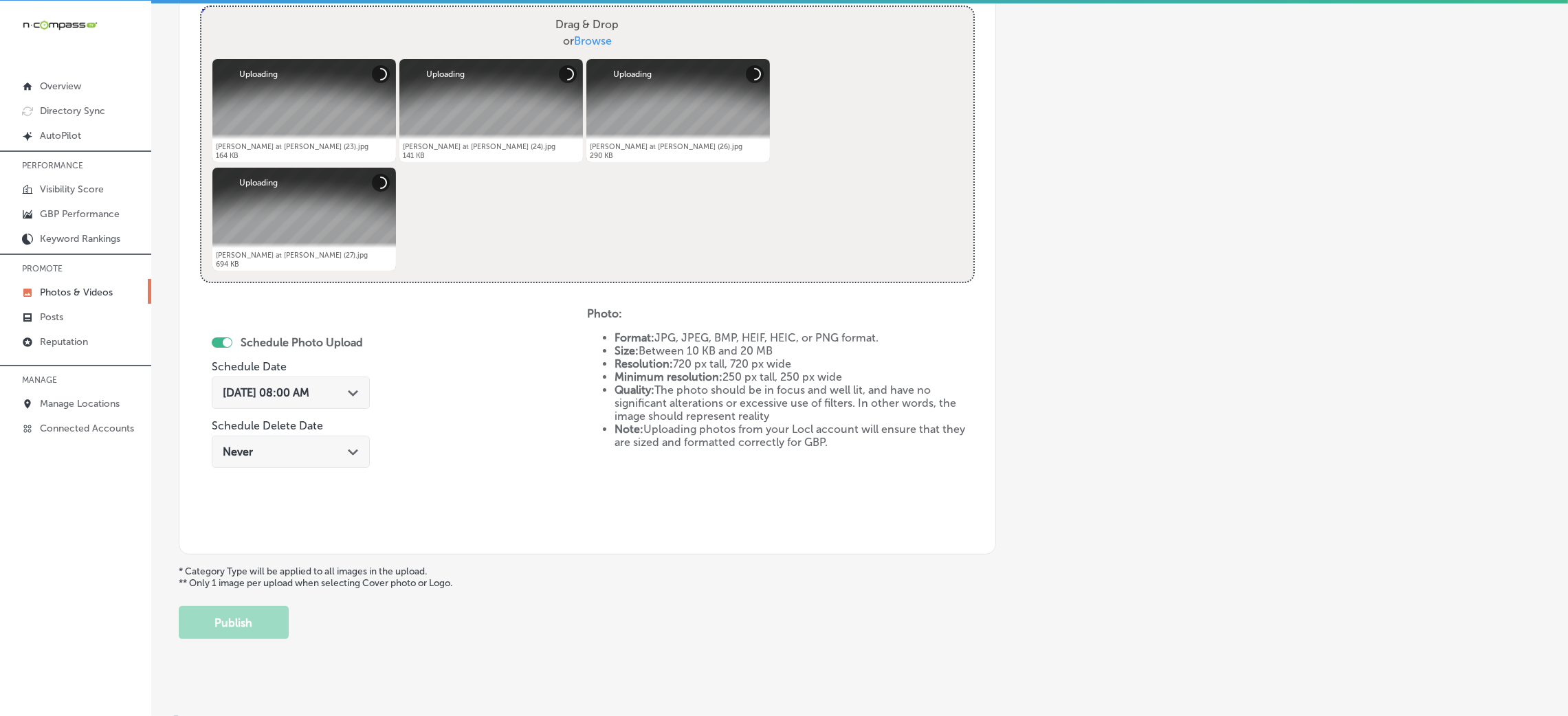
click at [269, 391] on span "[DATE] 08:00 AM" at bounding box center [265, 392] width 87 height 13
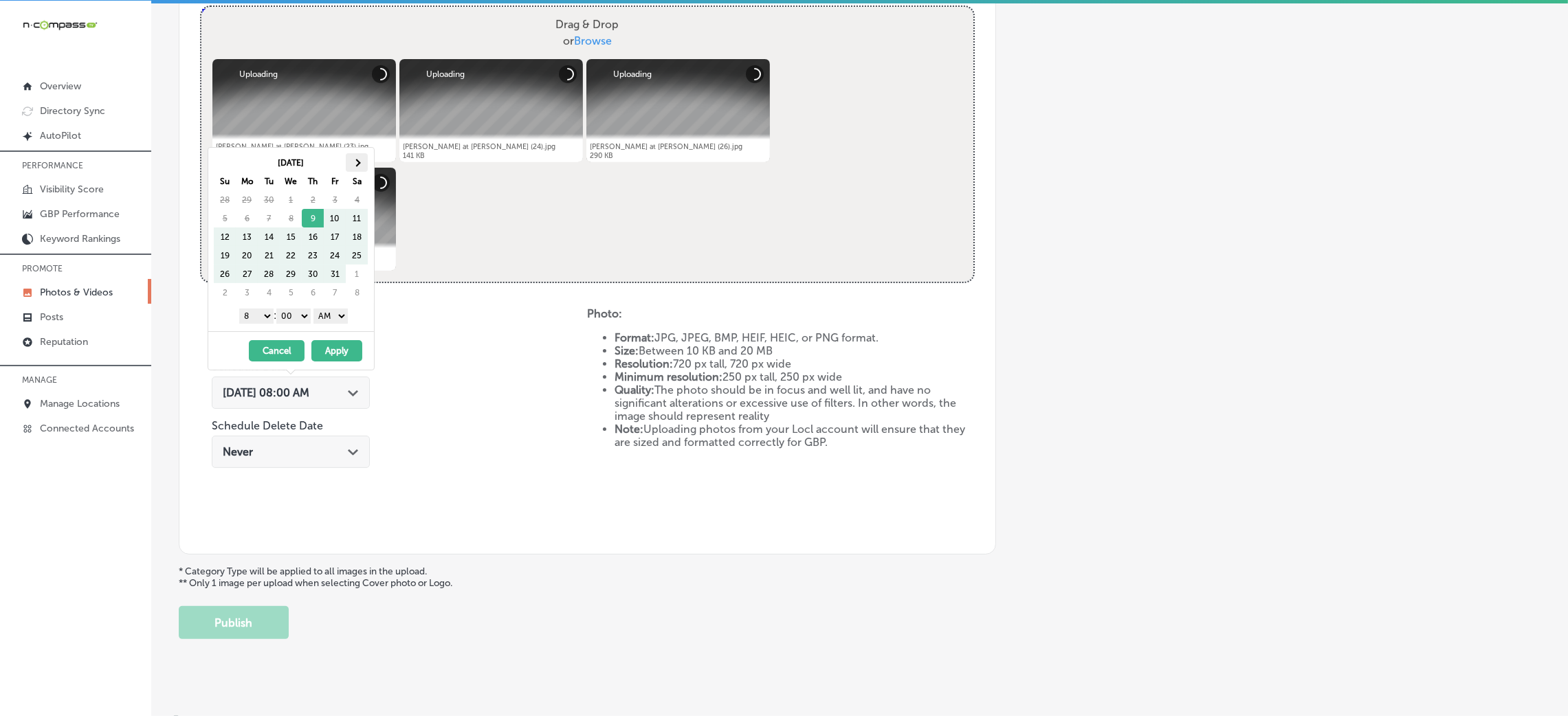
click at [356, 160] on span at bounding box center [357, 163] width 8 height 8
click at [330, 316] on select "AM PM" at bounding box center [330, 316] width 34 height 15
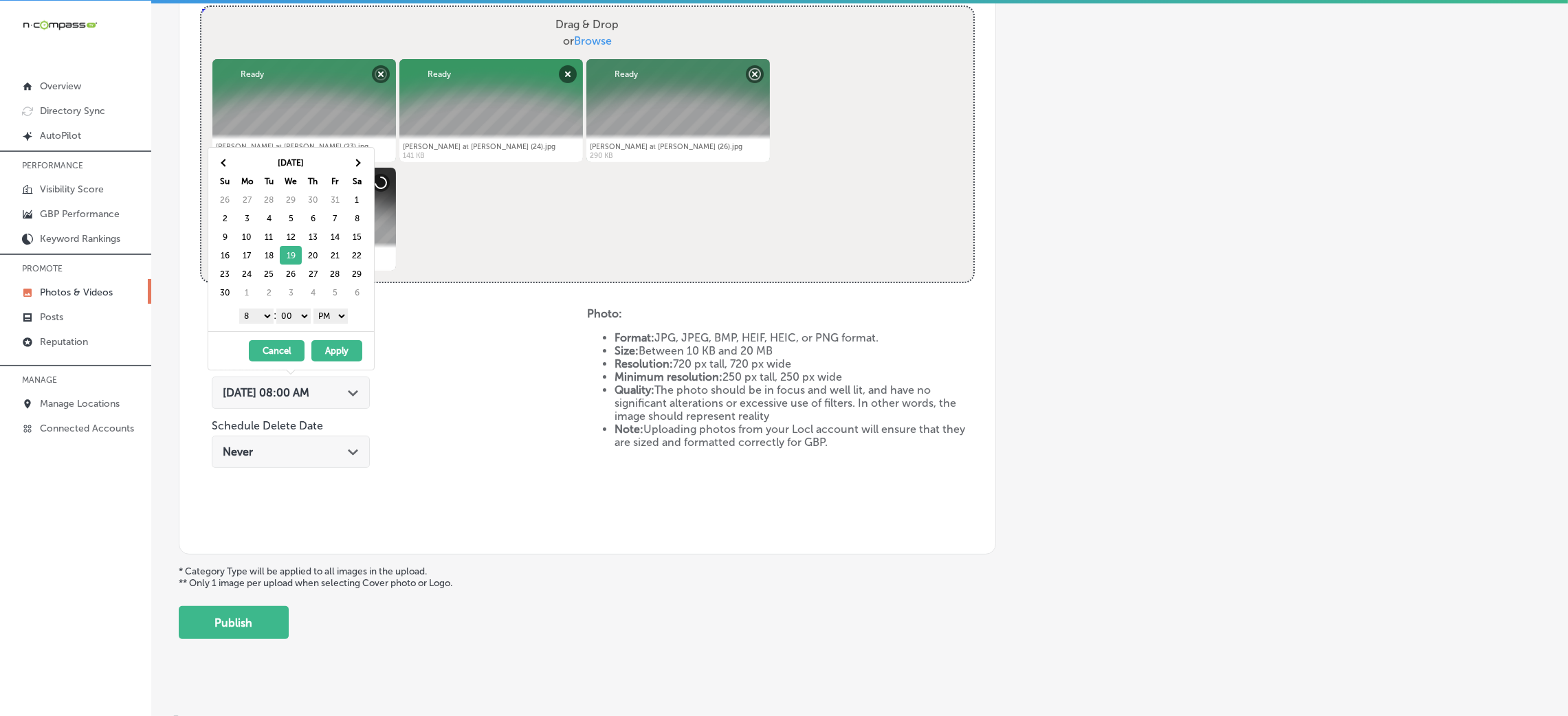
click at [258, 315] on select "1 2 3 4 5 6 7 8 9 10 11 12" at bounding box center [256, 316] width 34 height 15
click at [325, 349] on button "Apply" at bounding box center [337, 350] width 51 height 21
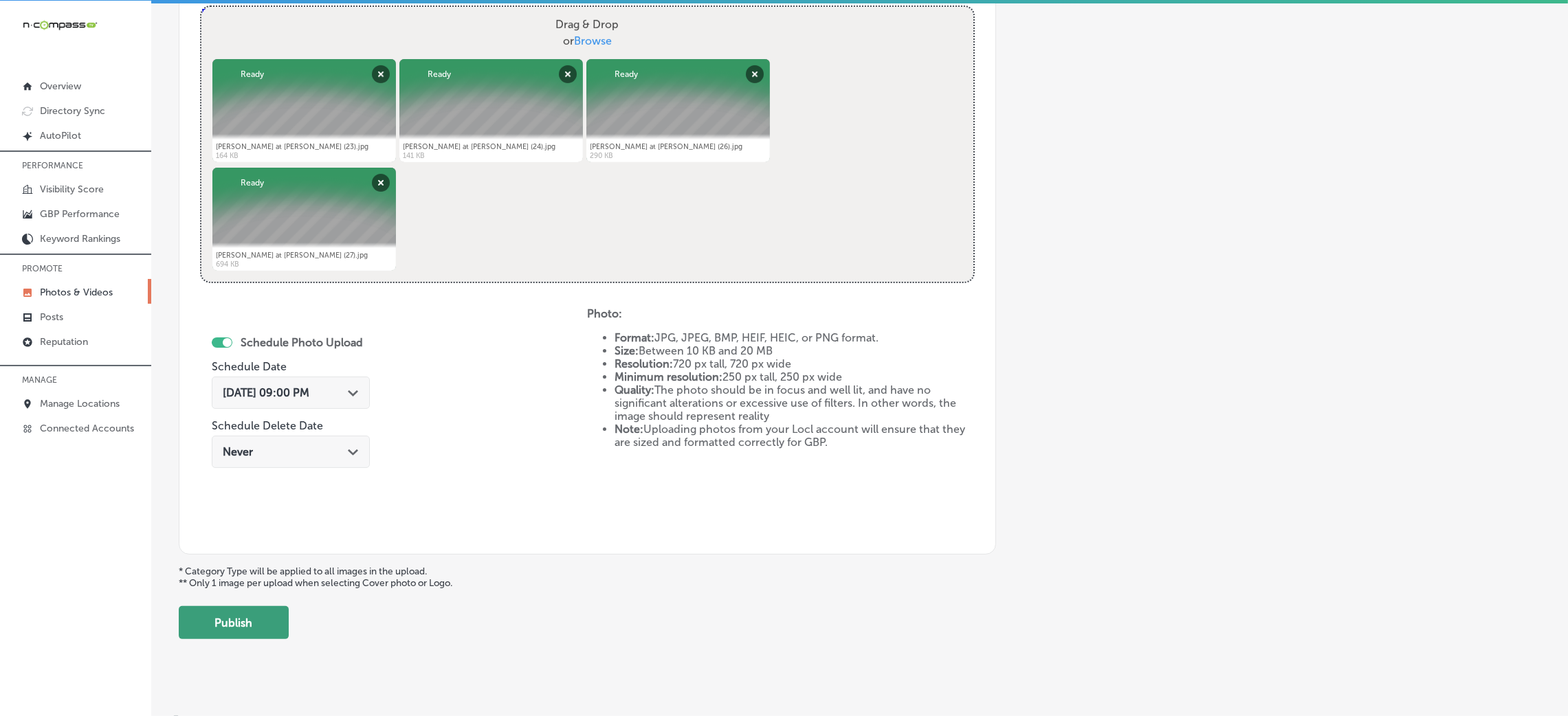
click at [265, 628] on button "Publish" at bounding box center [234, 622] width 110 height 33
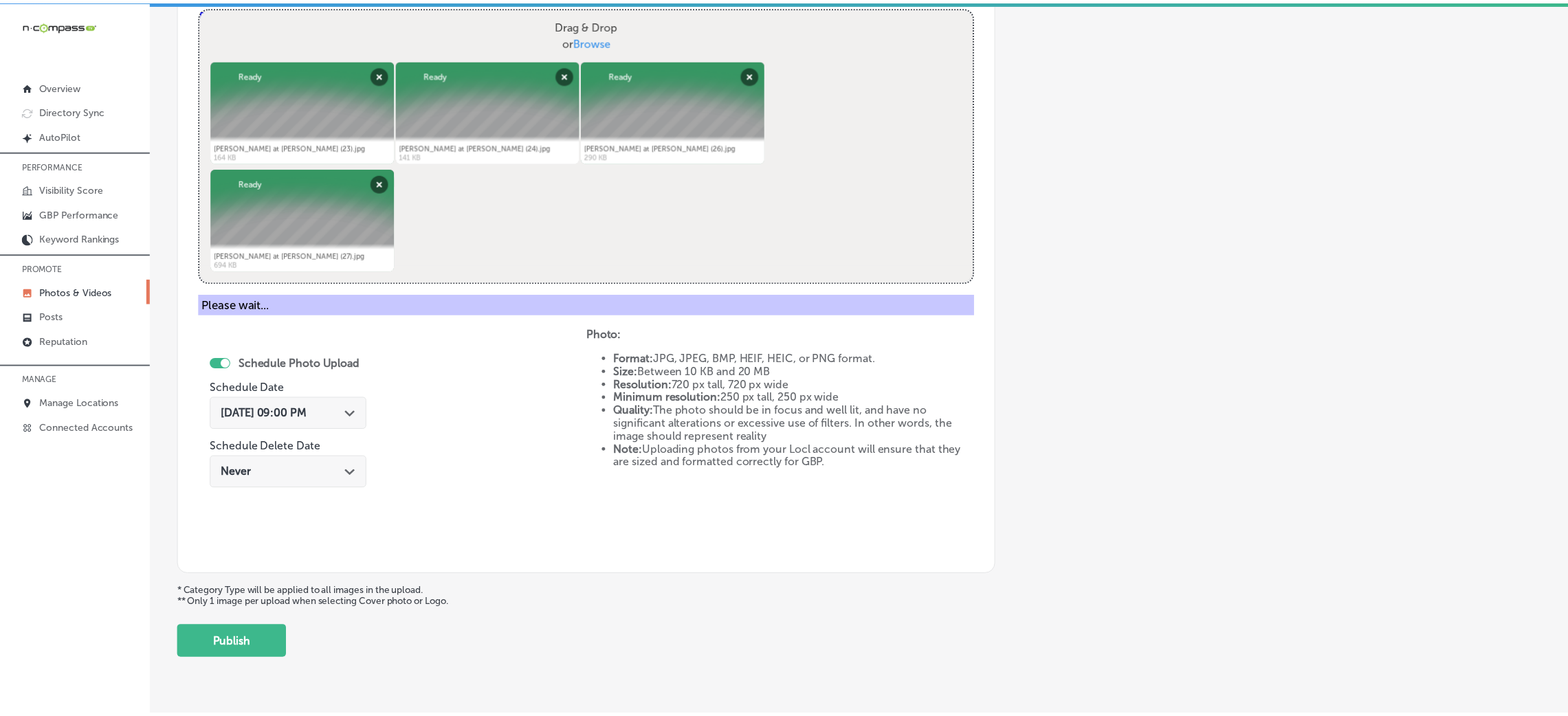
scroll to position [326, 0]
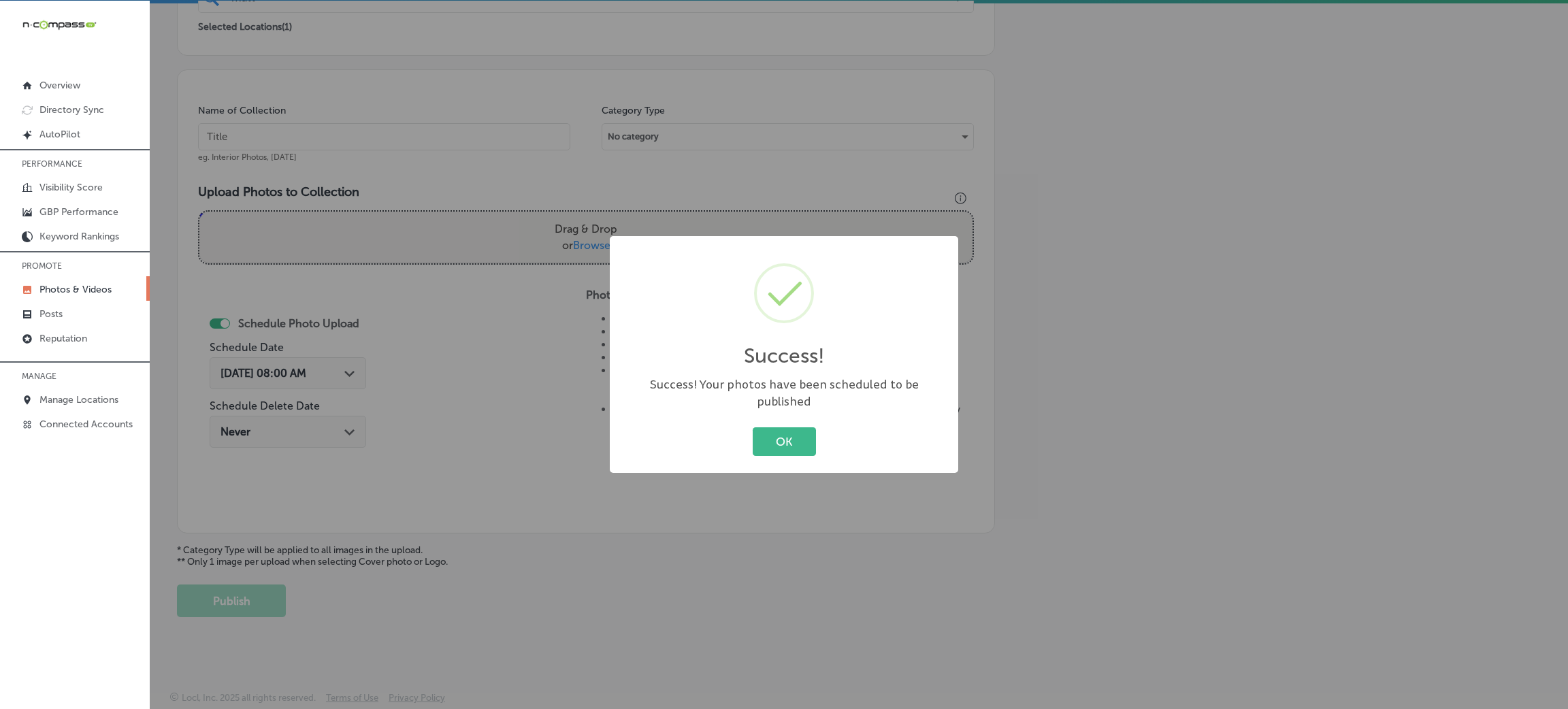
click at [801, 447] on button "OK" at bounding box center [784, 440] width 63 height 28
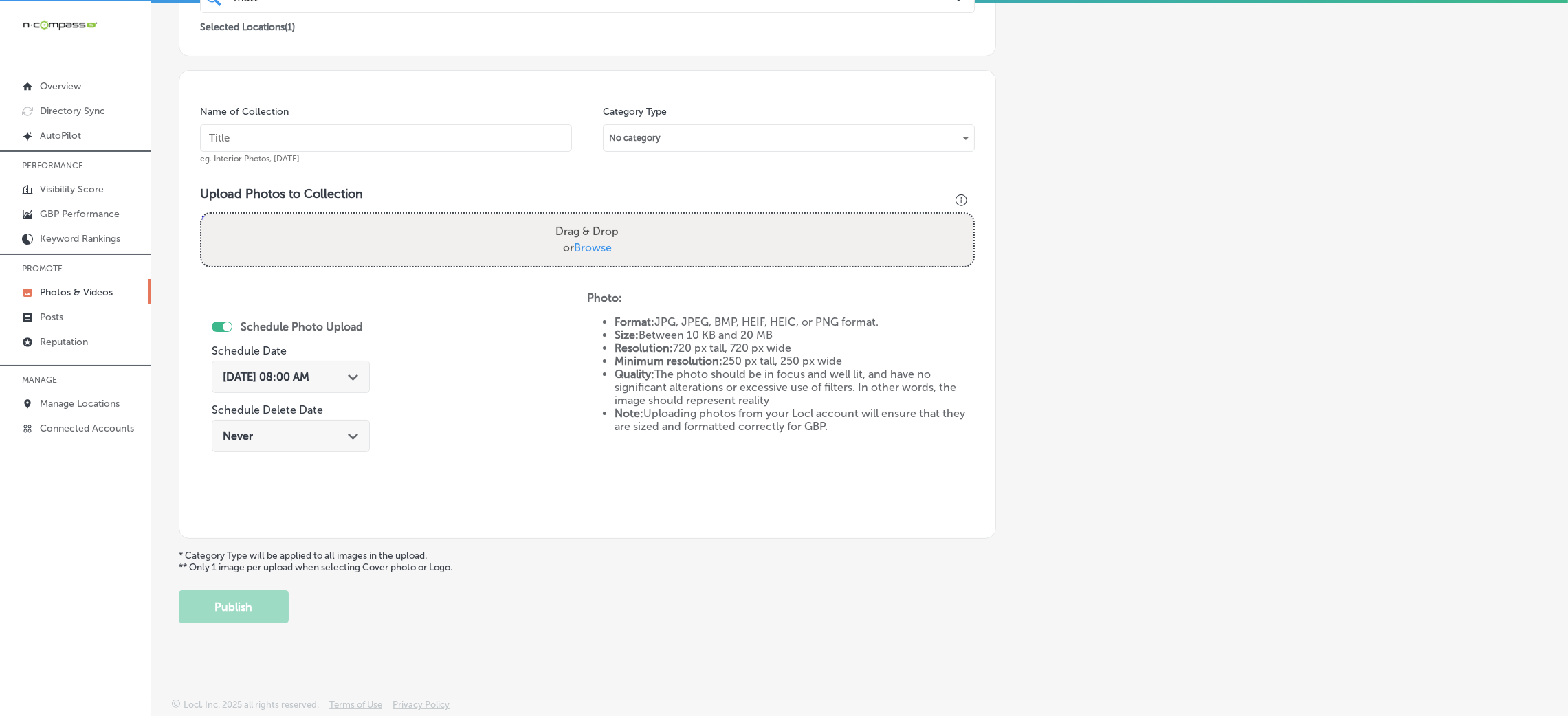
click at [530, 143] on input "text" at bounding box center [386, 138] width 372 height 28
paste input "[PERSON_NAME]-at-[PERSON_NAME]-&-[PERSON_NAME]-real-estate"
type input "[PERSON_NAME]-at-[PERSON_NAME]-&-[PERSON_NAME]-real-estate"
click at [641, 262] on div "Drag & Drop or Browse" at bounding box center [588, 240] width 772 height 52
click at [202, 214] on input "Drag & Drop or Browse" at bounding box center [588, 215] width 772 height 4
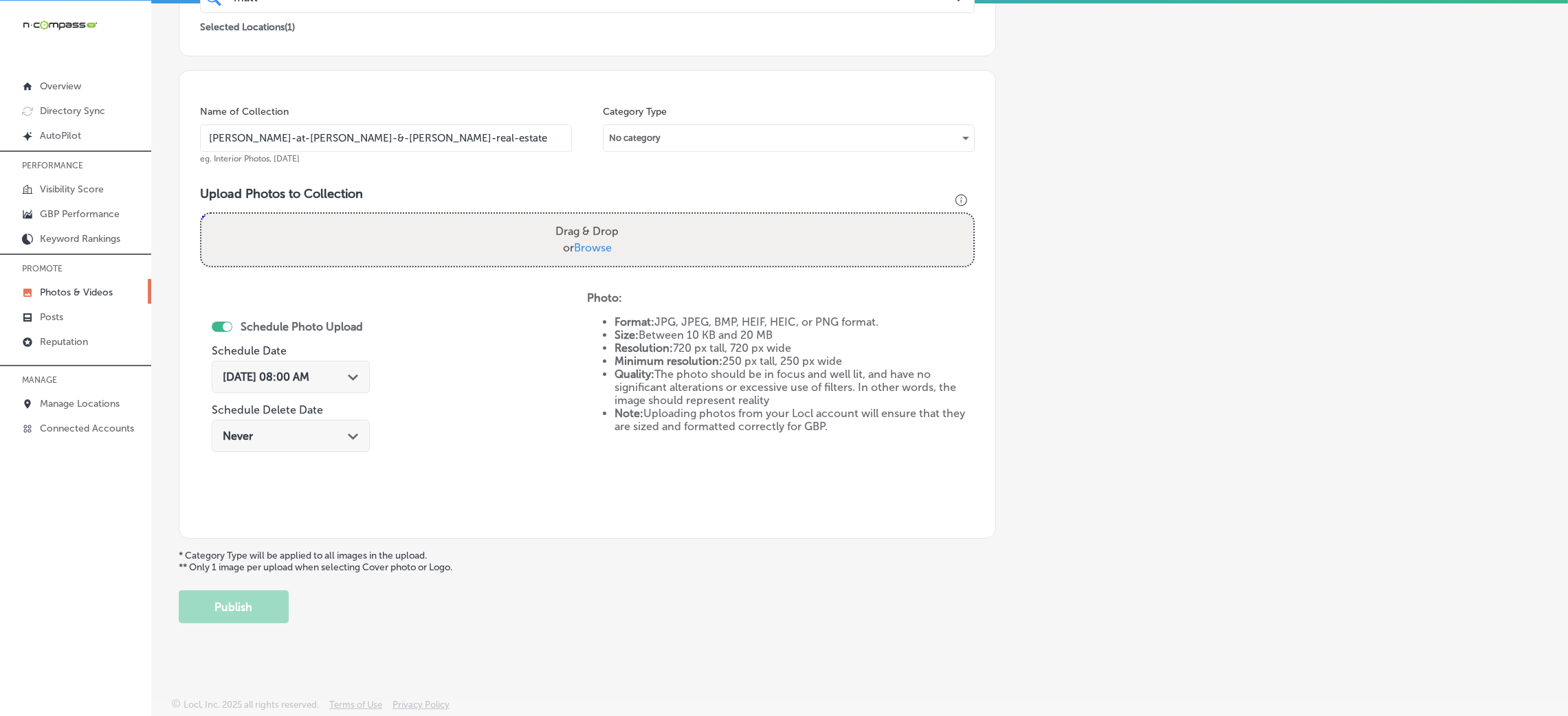
type input "C:\fakepath\[PERSON_NAME] at [PERSON_NAME] (28).jpg"
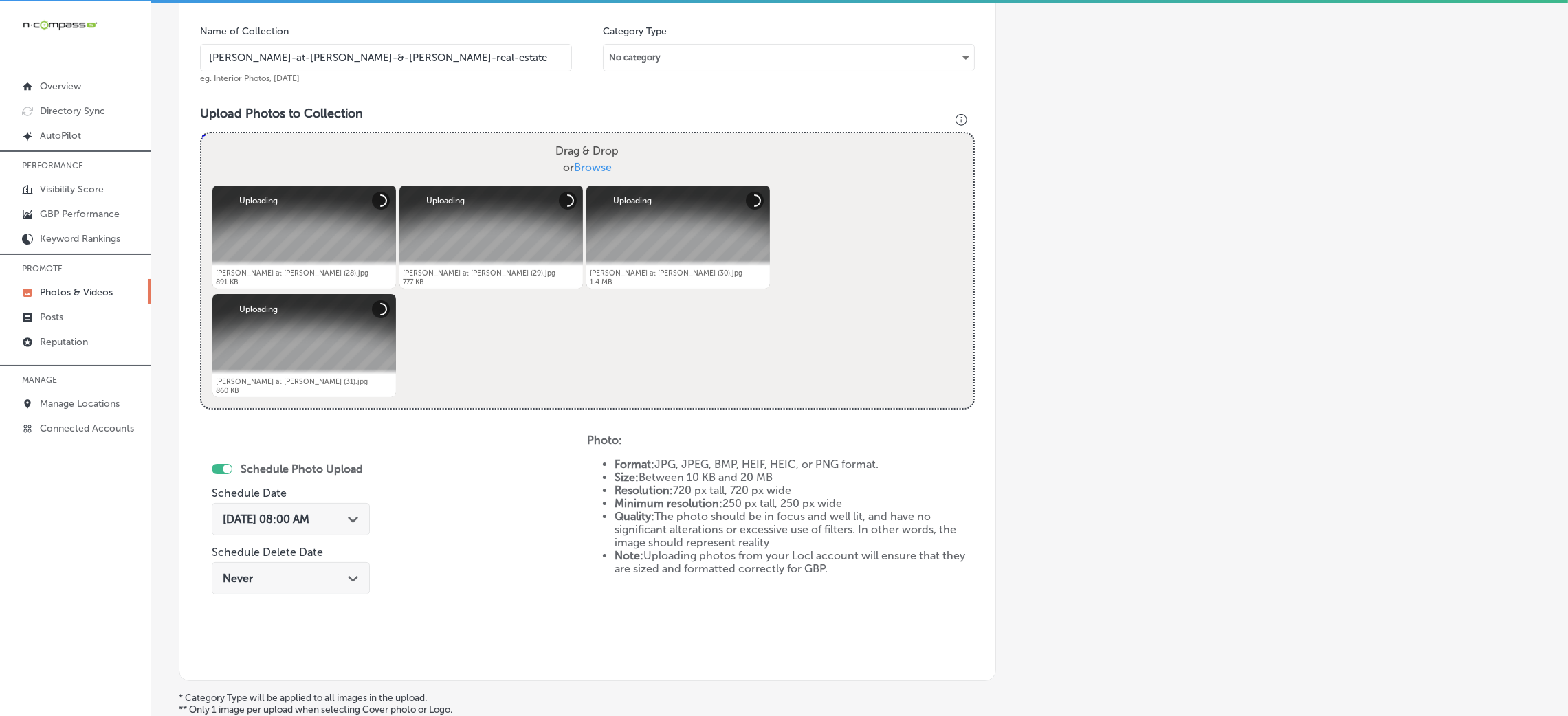
scroll to position [429, 0]
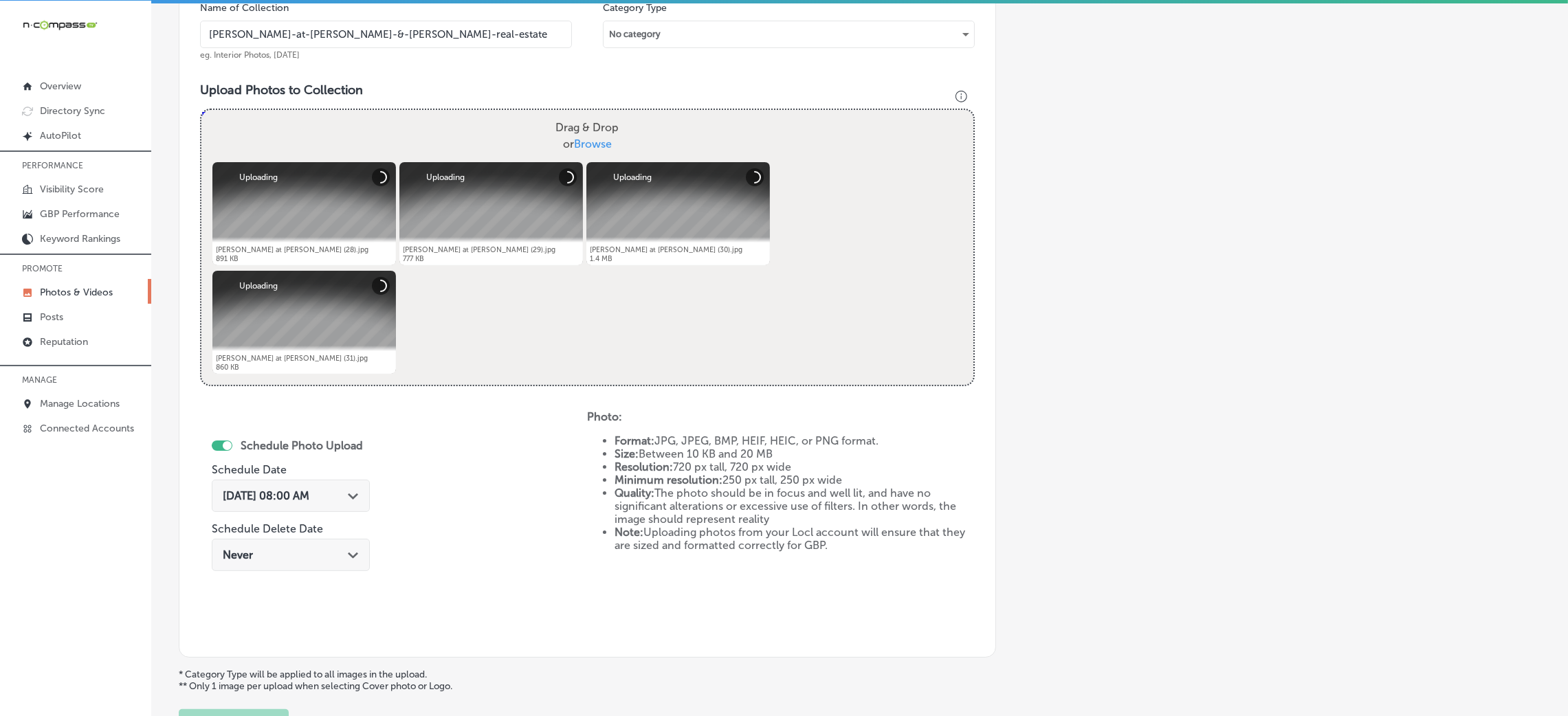
click at [309, 491] on span "[DATE] 08:00 AM" at bounding box center [265, 495] width 87 height 13
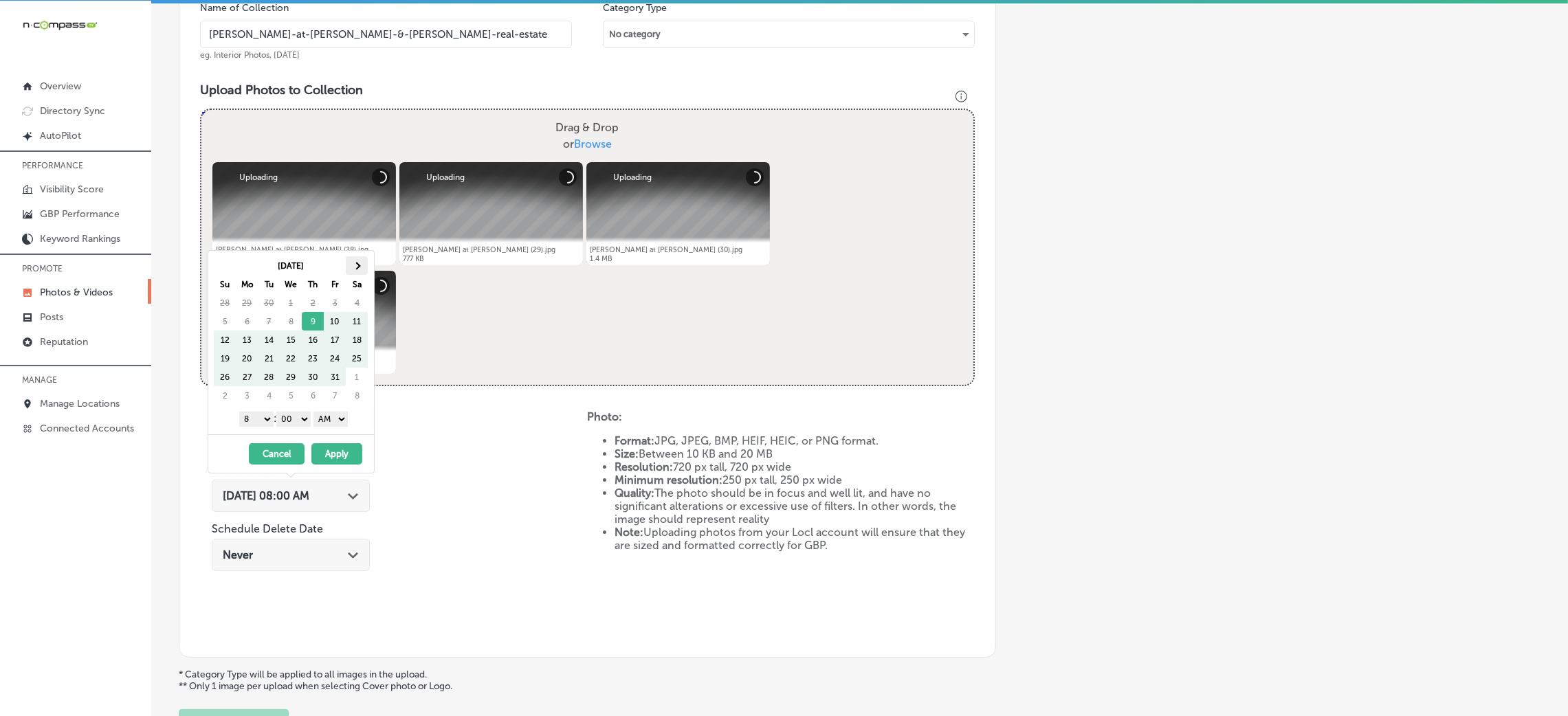
click at [353, 262] on th at bounding box center [357, 265] width 22 height 18
click at [333, 419] on select "AM PM" at bounding box center [330, 418] width 34 height 15
click at [250, 423] on select "1 2 3 4 5 6 7 8 9 10 11 12" at bounding box center [256, 418] width 34 height 15
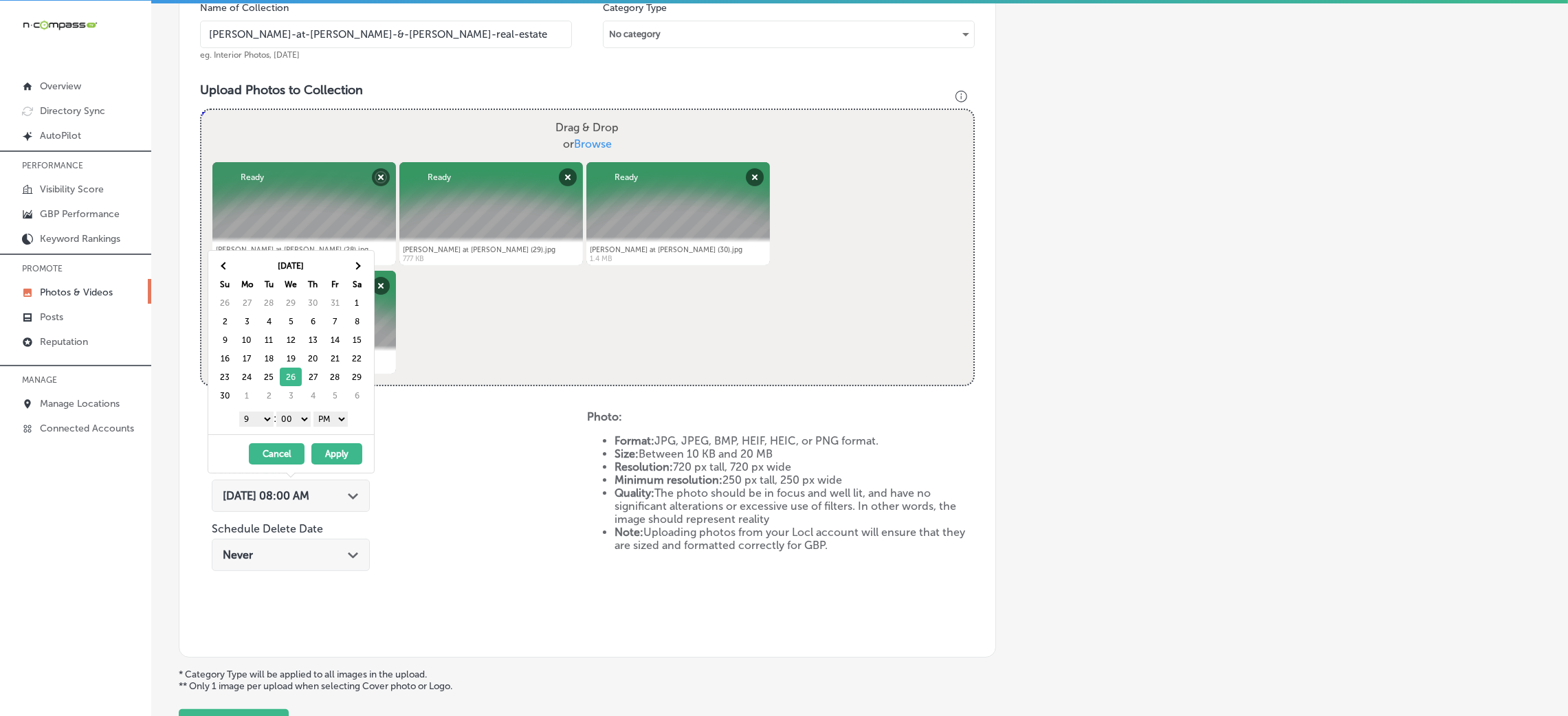
click at [325, 448] on button "Apply" at bounding box center [337, 453] width 51 height 21
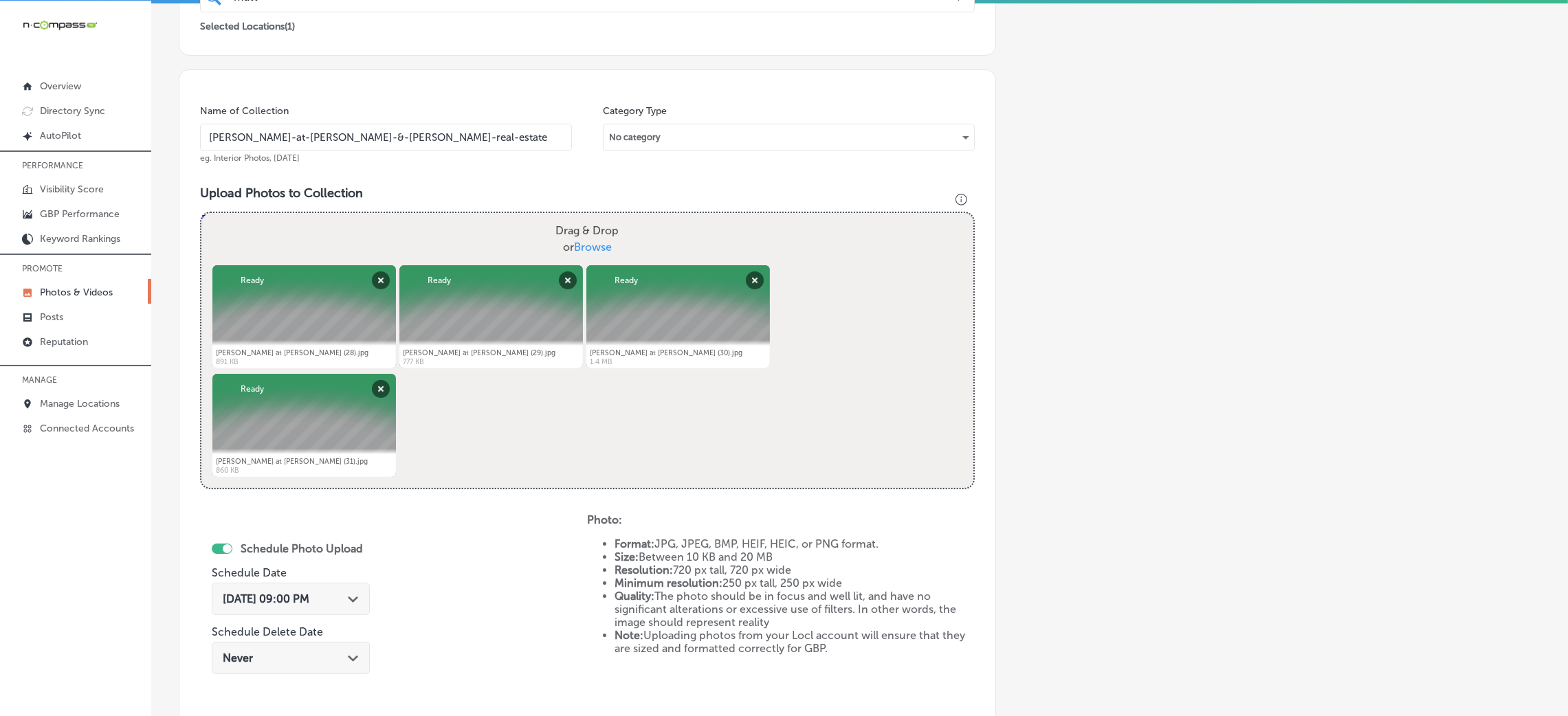
scroll to position [549, 0]
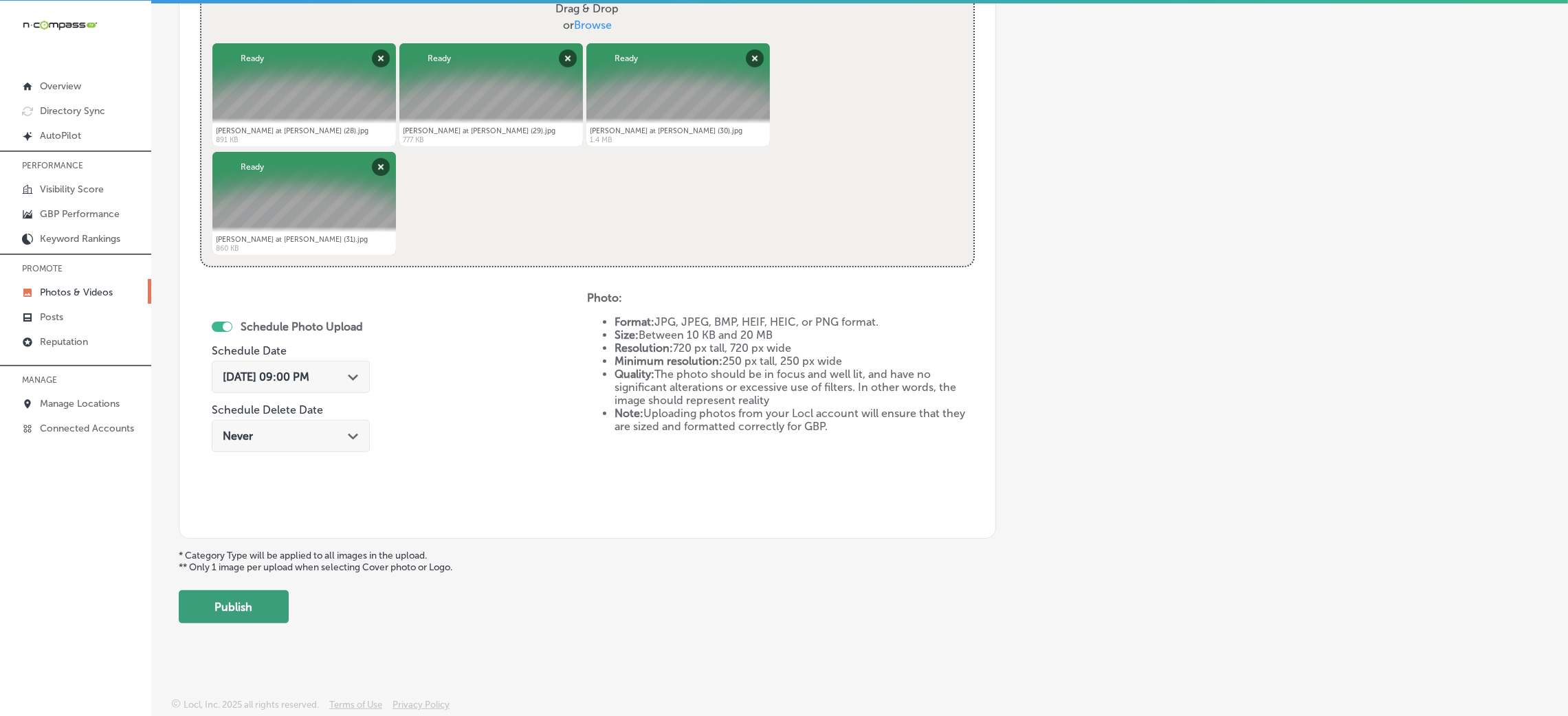
click at [261, 606] on button "Publish" at bounding box center [234, 606] width 110 height 33
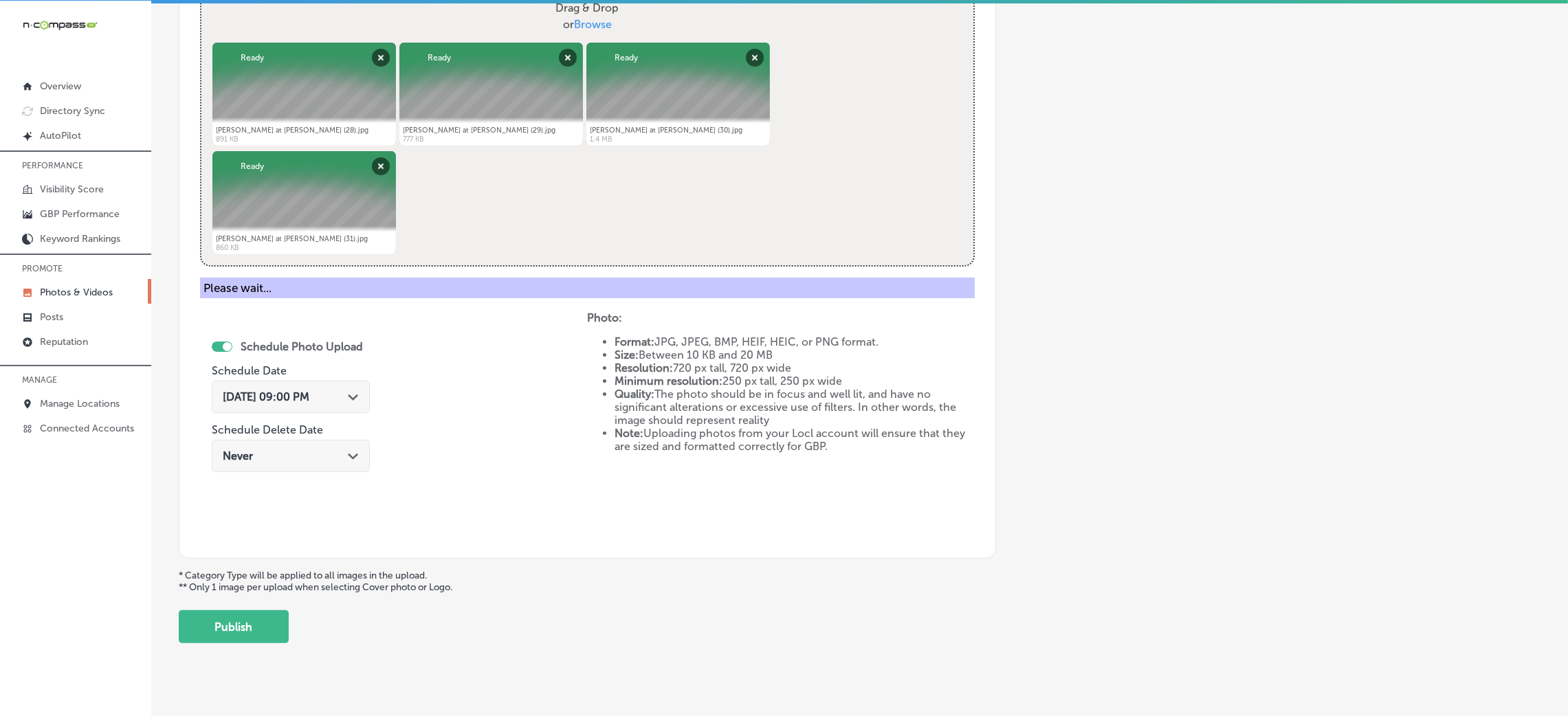
scroll to position [326, 0]
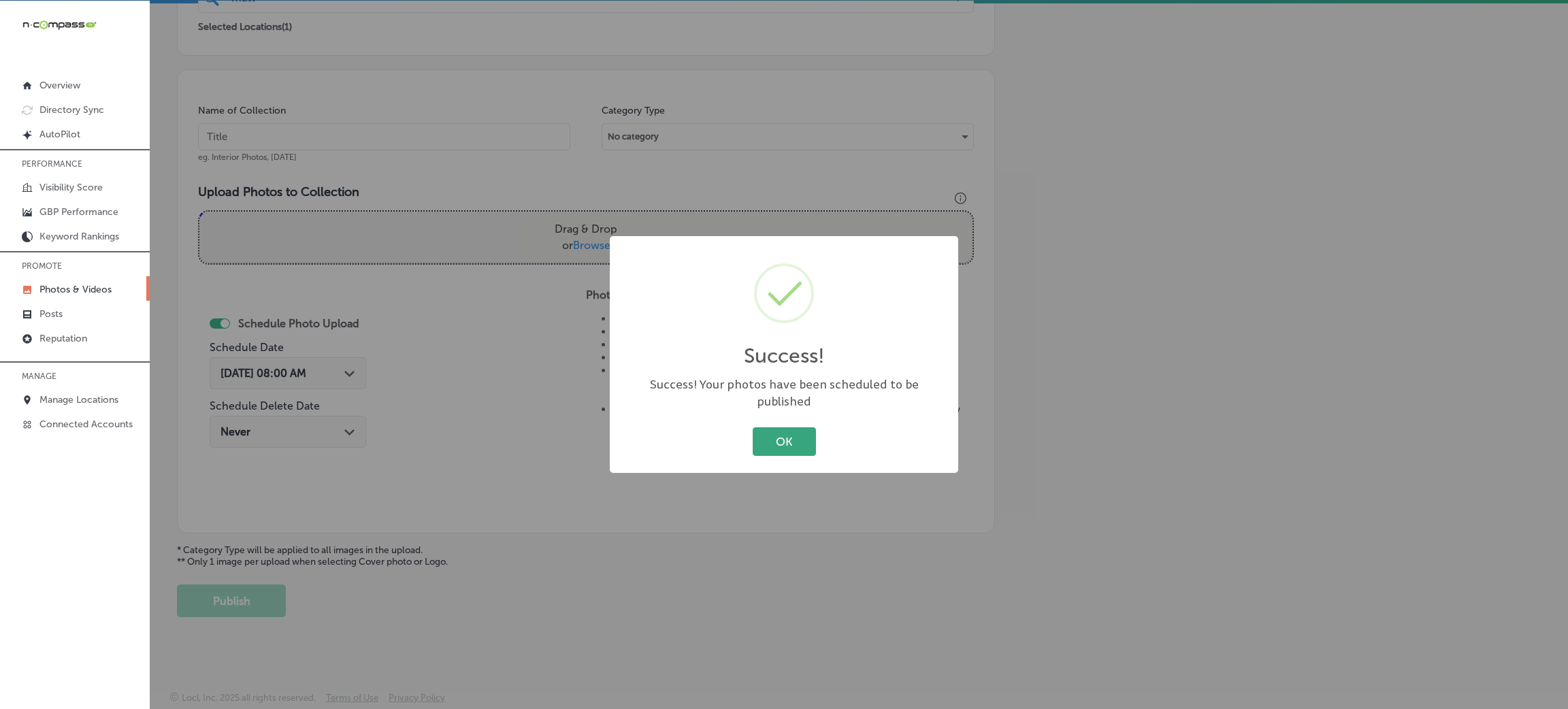
click at [753, 428] on button "OK" at bounding box center [784, 440] width 63 height 28
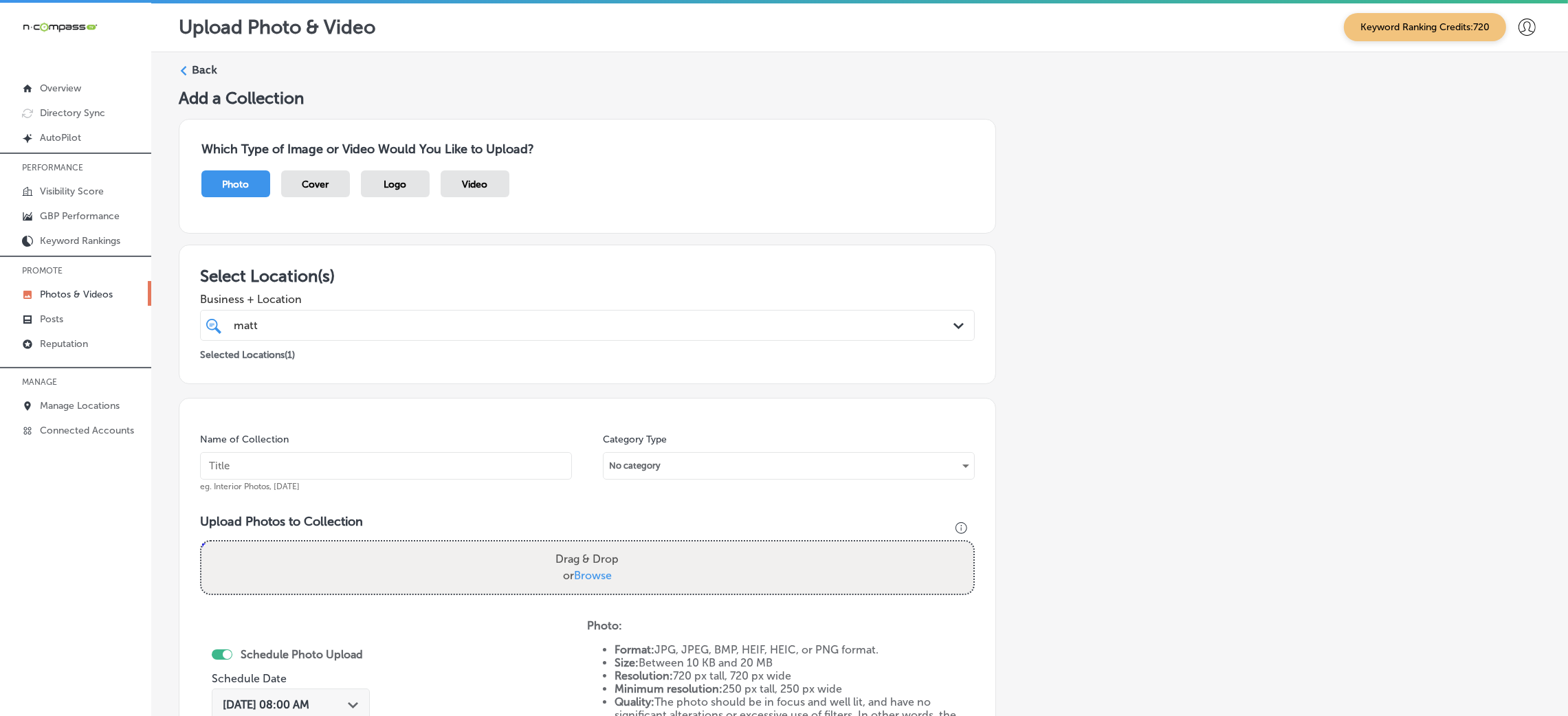
scroll to position [0, 0]
click at [208, 68] on label "Back" at bounding box center [204, 71] width 25 height 15
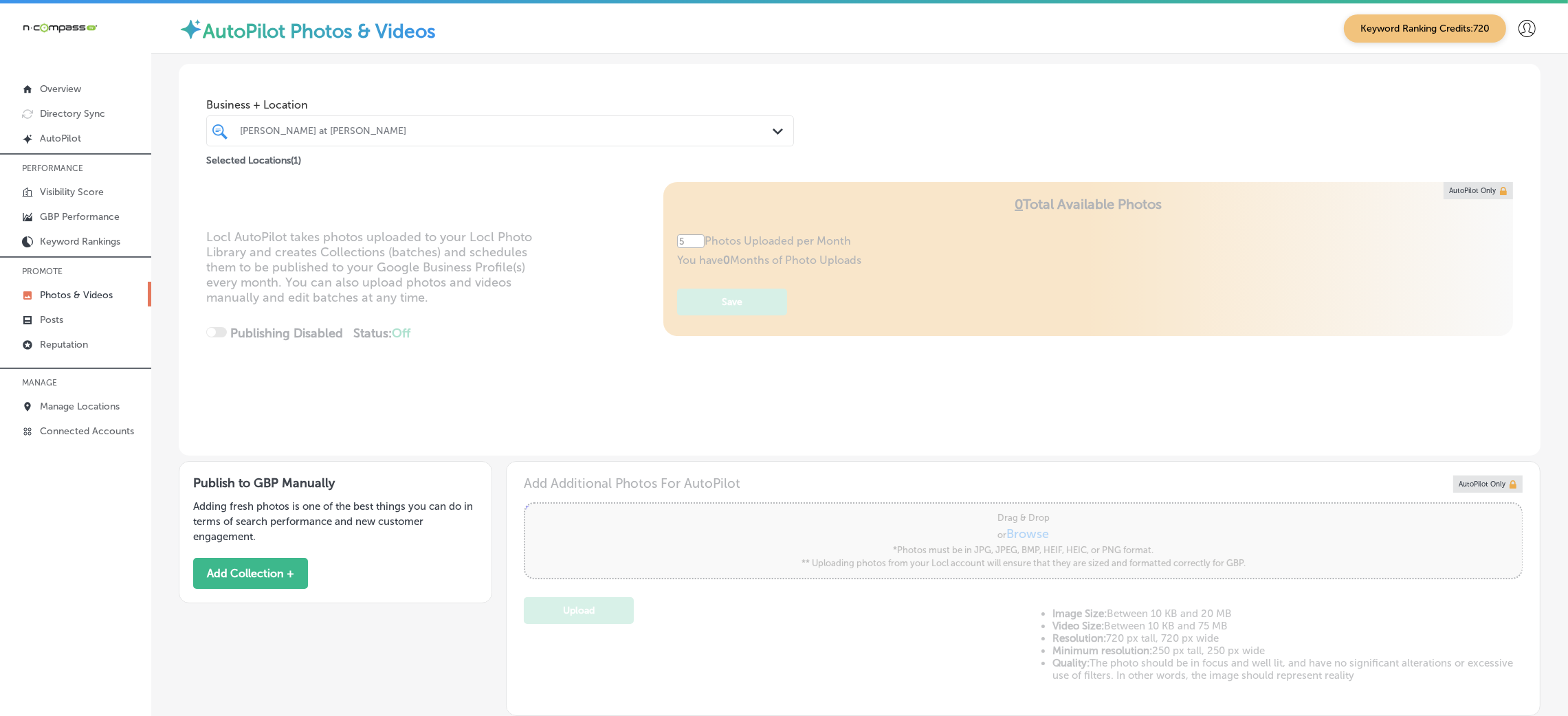
click at [349, 140] on div at bounding box center [473, 130] width 471 height 18
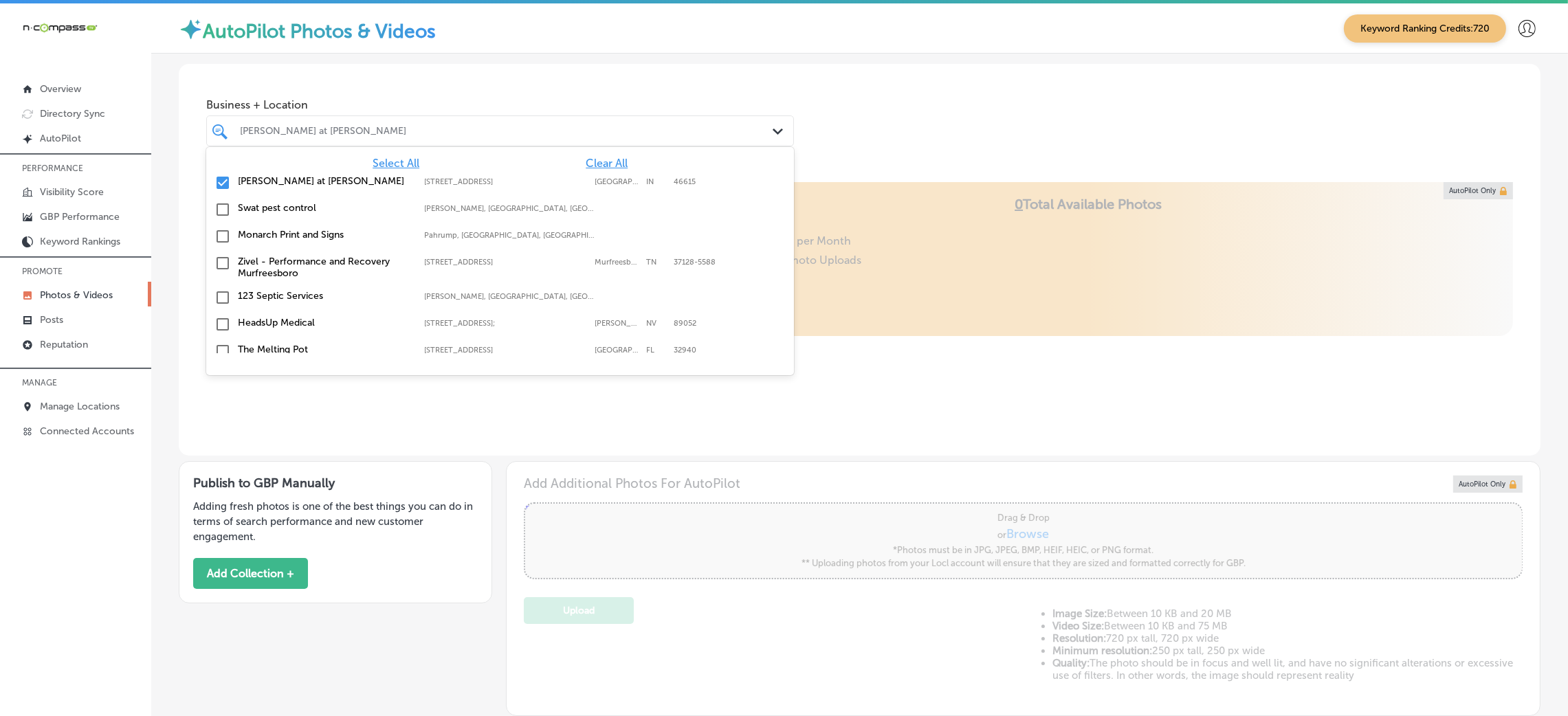
click at [595, 164] on span "Clear All" at bounding box center [606, 163] width 42 height 13
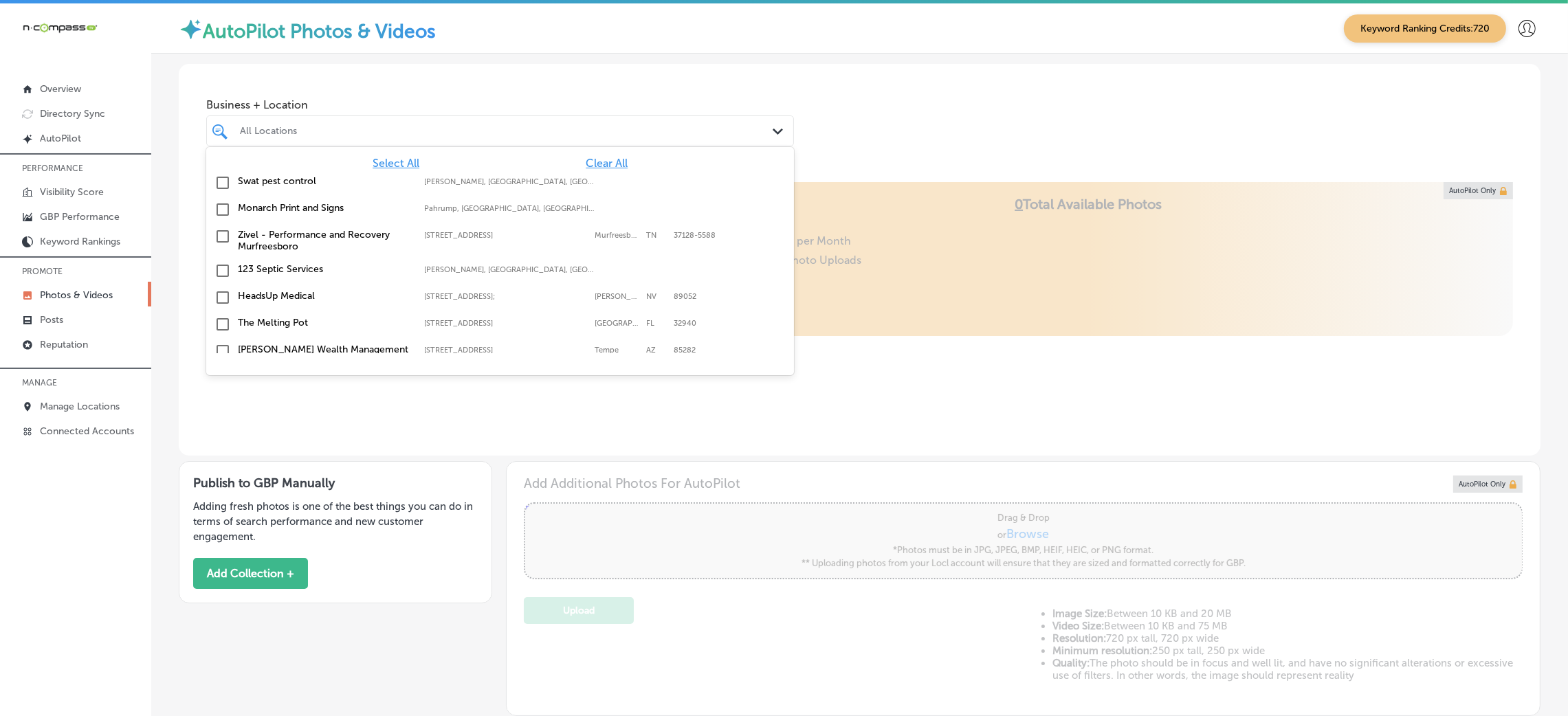
click at [972, 81] on div "Business + Location option focused, 1 of 181. 181 results available. Use Up and…" at bounding box center [859, 116] width 1361 height 105
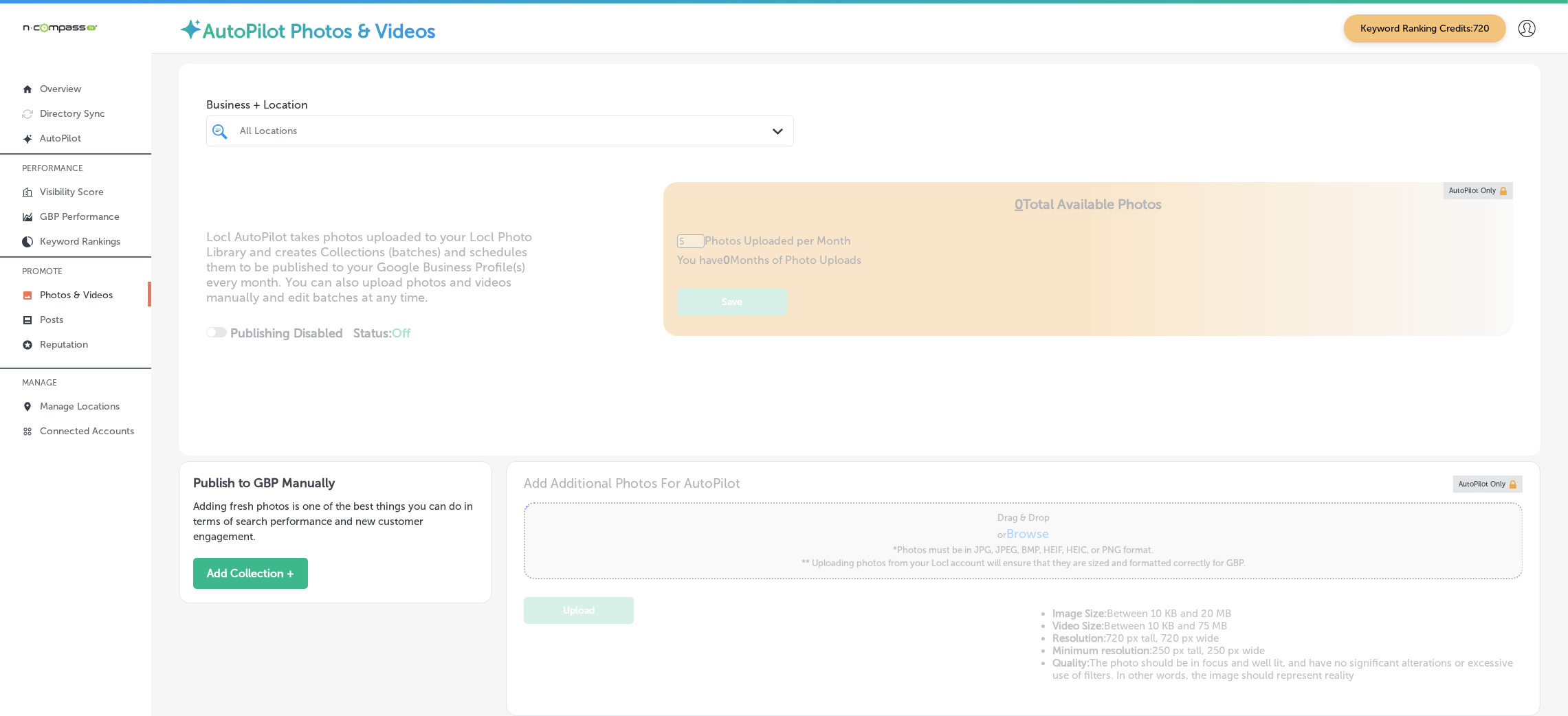
type input "0"
drag, startPoint x: 308, startPoint y: 128, endPoint x: 303, endPoint y: 134, distance: 7.8
click at [308, 129] on div "All Locations" at bounding box center [507, 130] width 534 height 12
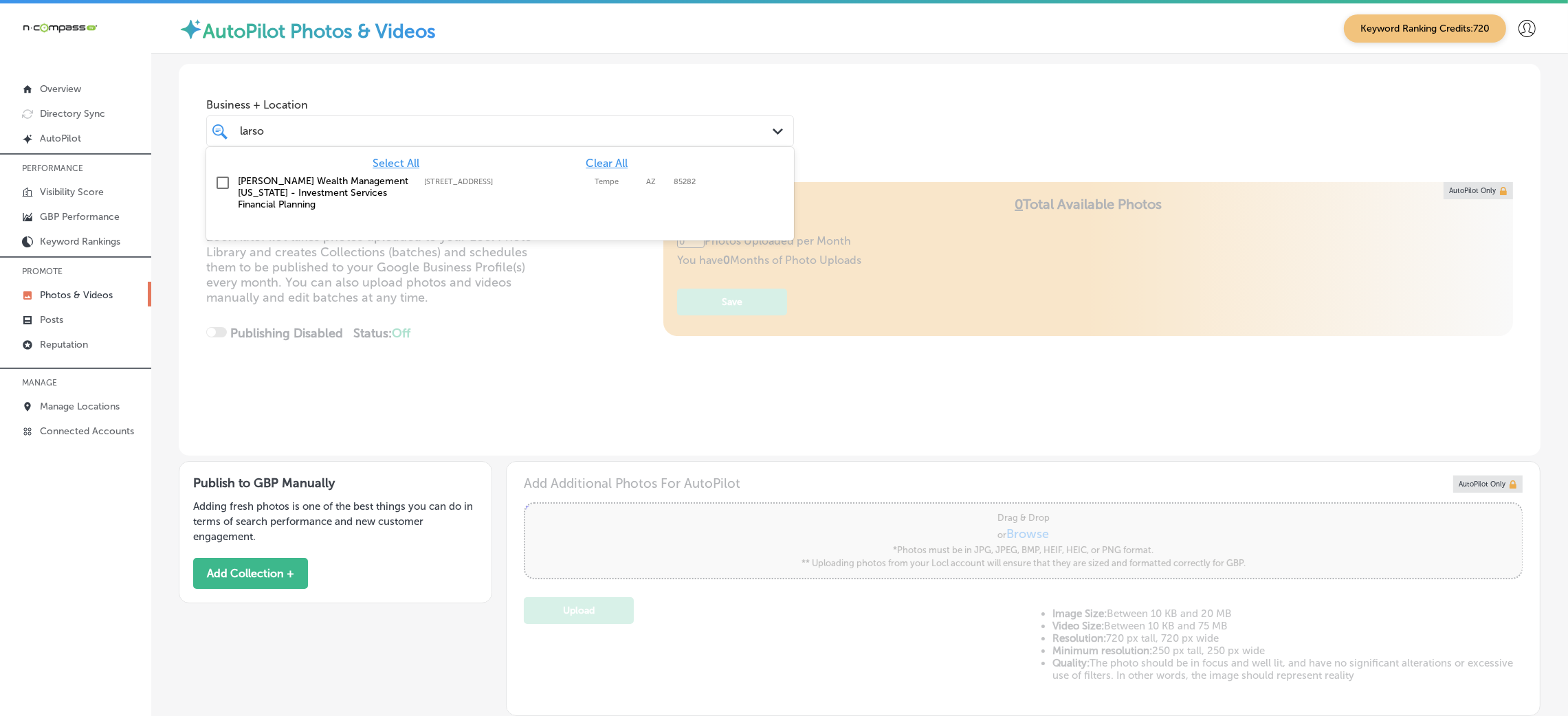
click at [351, 210] on label "[PERSON_NAME] Wealth Management [US_STATE] - Investment Services Financial Plan…" at bounding box center [323, 193] width 172 height 35
type input "larso"
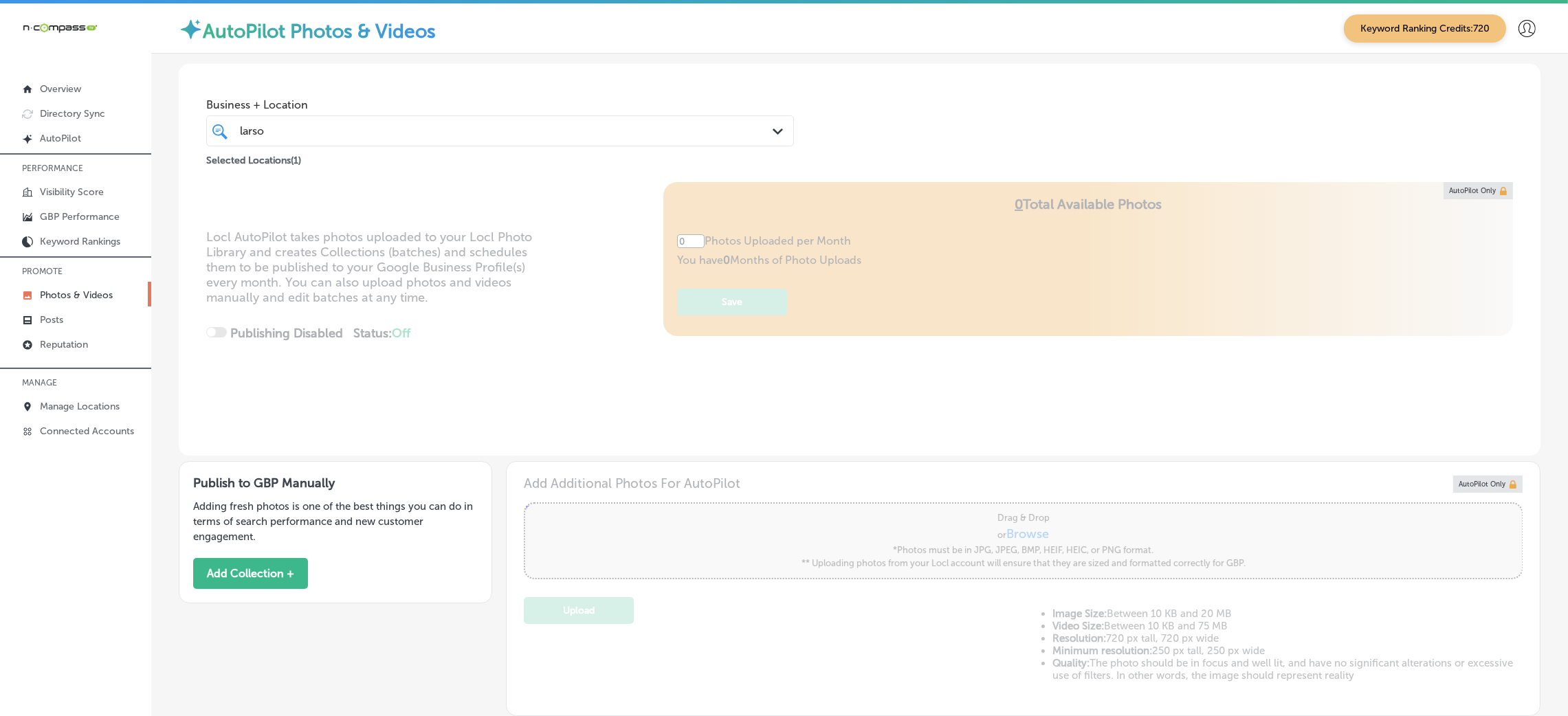
click at [904, 119] on div "Business + Location [PERSON_NAME] Path Created with Sketch. Selected Locations …" at bounding box center [859, 116] width 1361 height 105
type input "5"
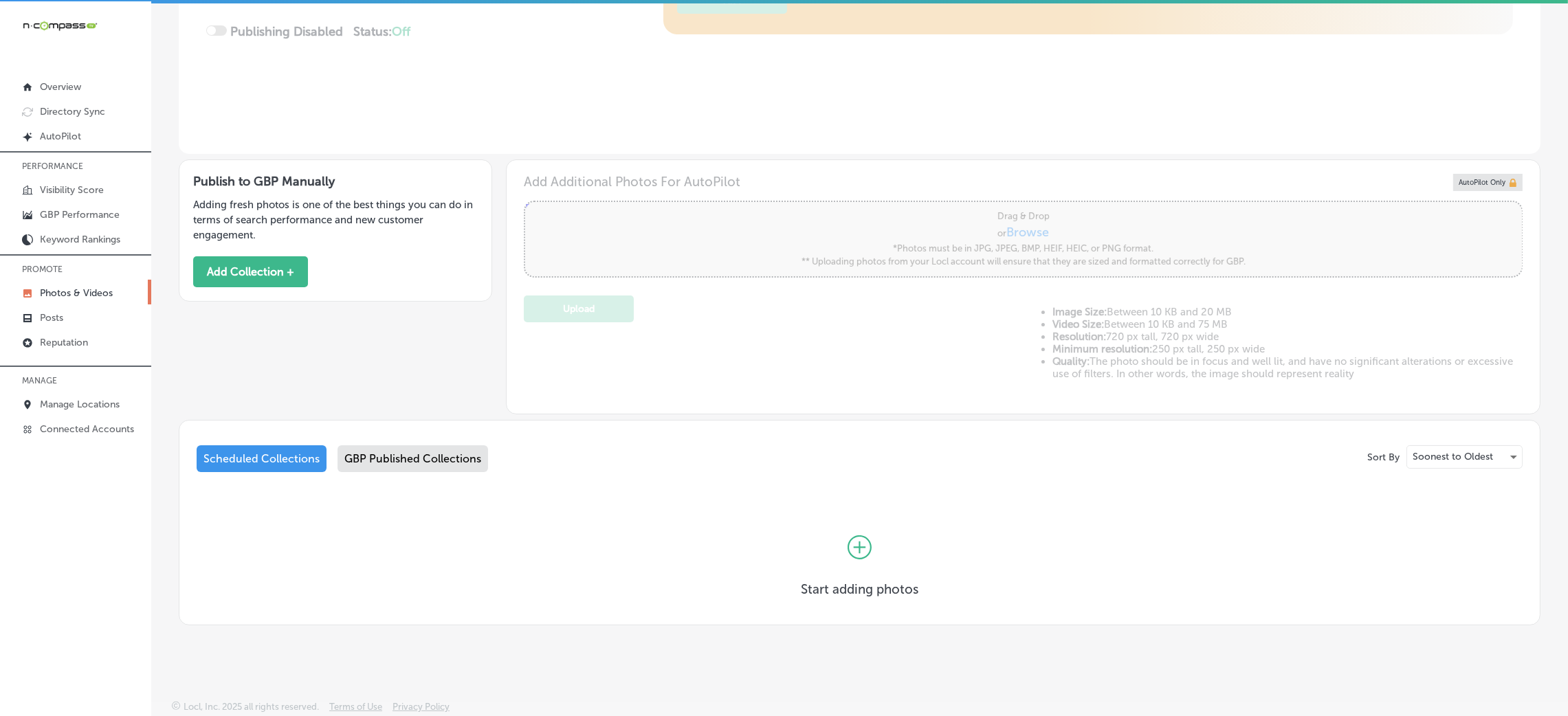
scroll to position [2, 0]
click at [422, 453] on div "GBP Published Collections" at bounding box center [413, 458] width 151 height 27
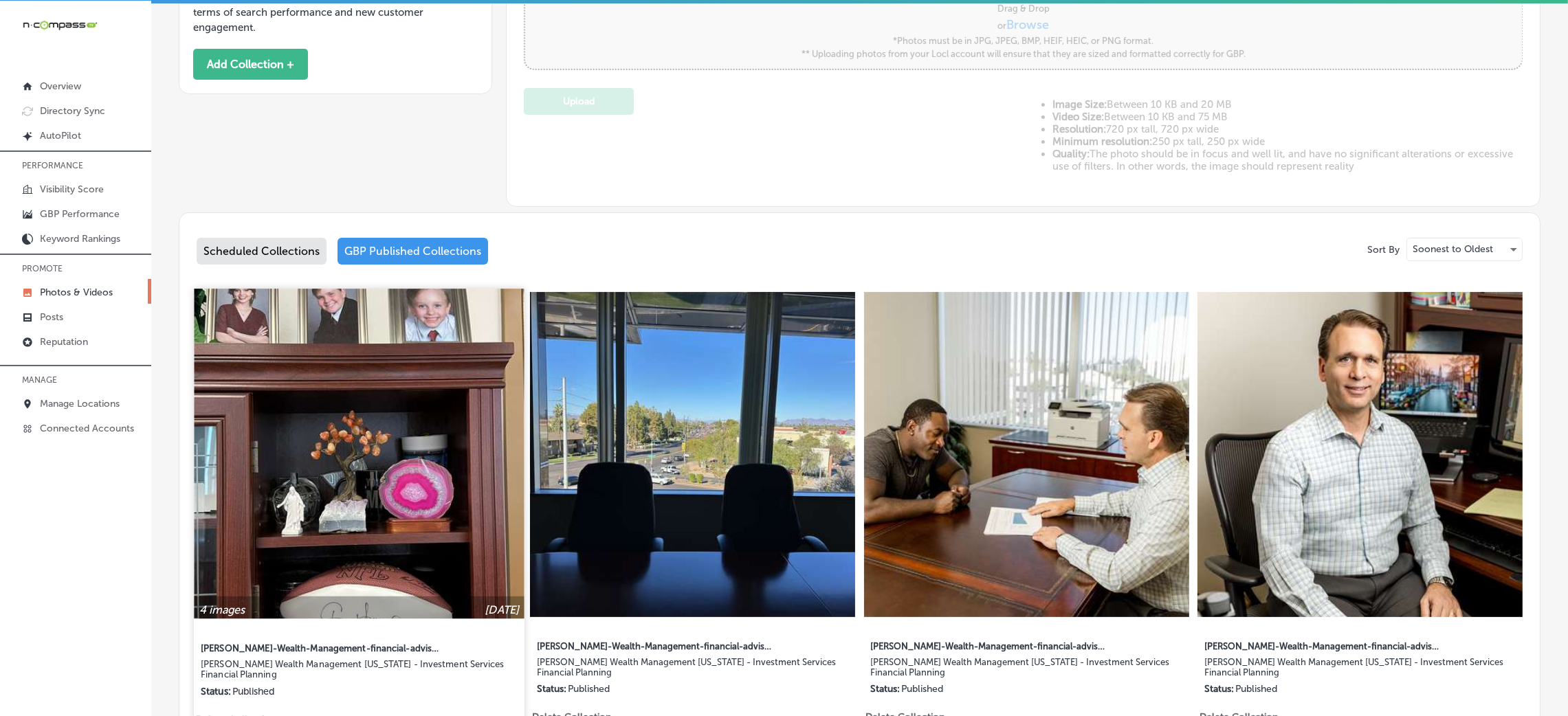
scroll to position [609, 0]
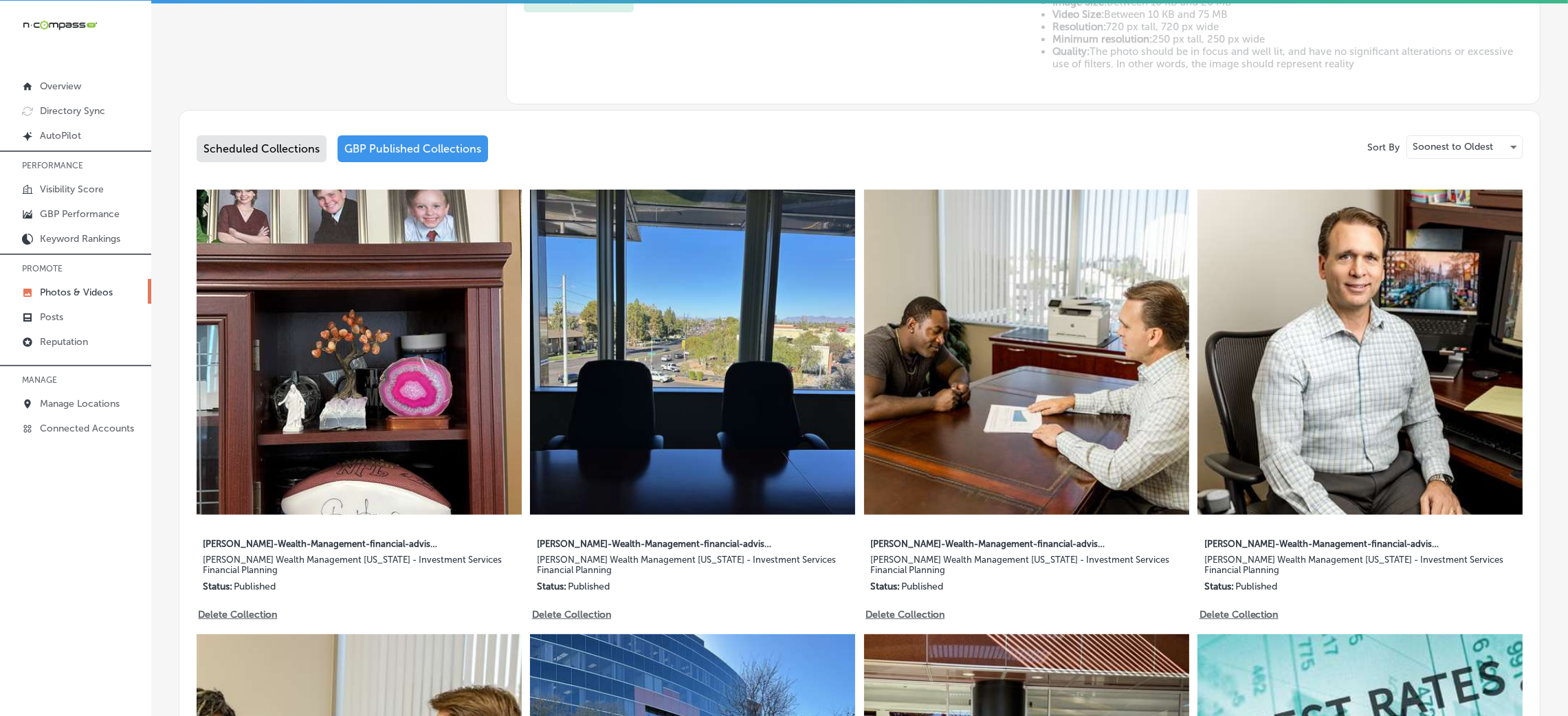
click at [279, 137] on div "Scheduled Collections" at bounding box center [261, 148] width 130 height 27
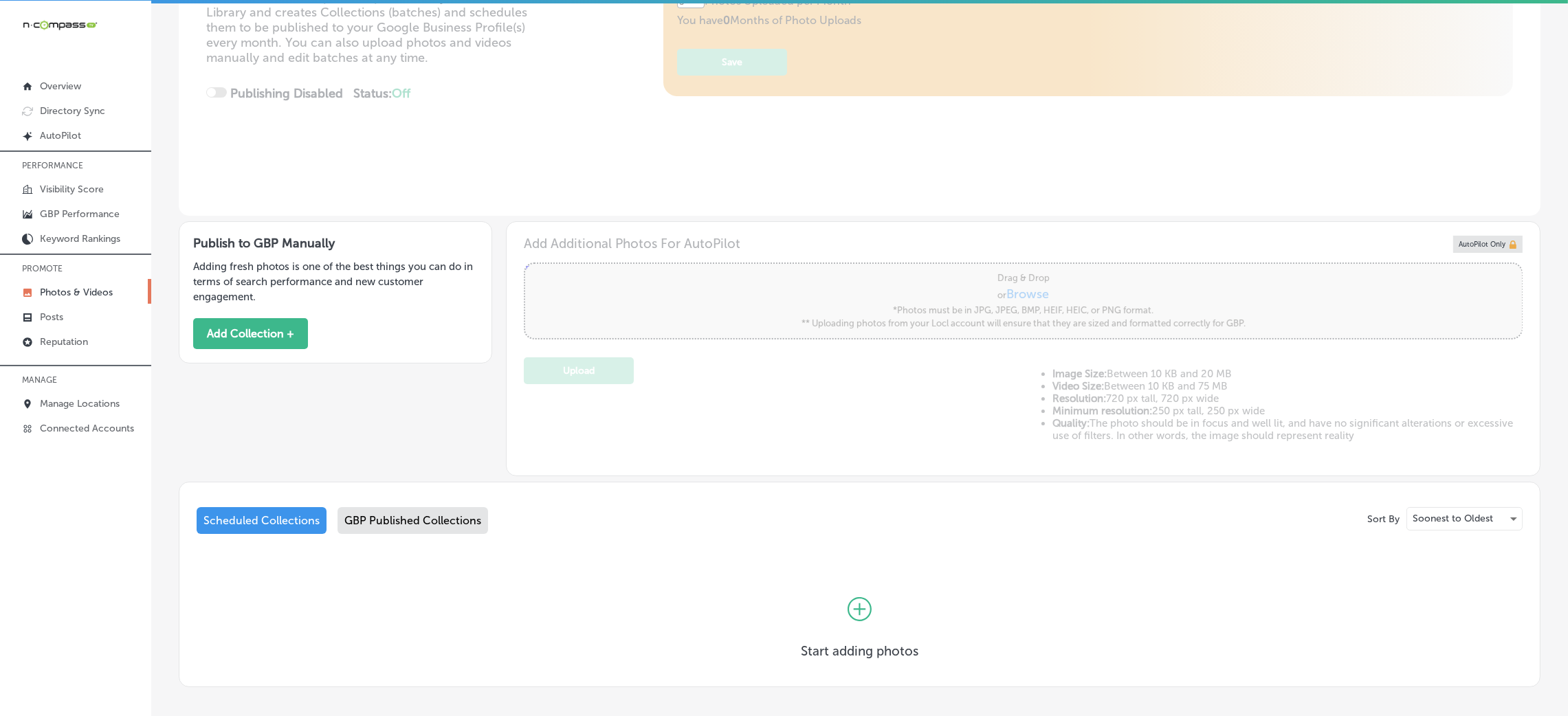
scroll to position [299, 0]
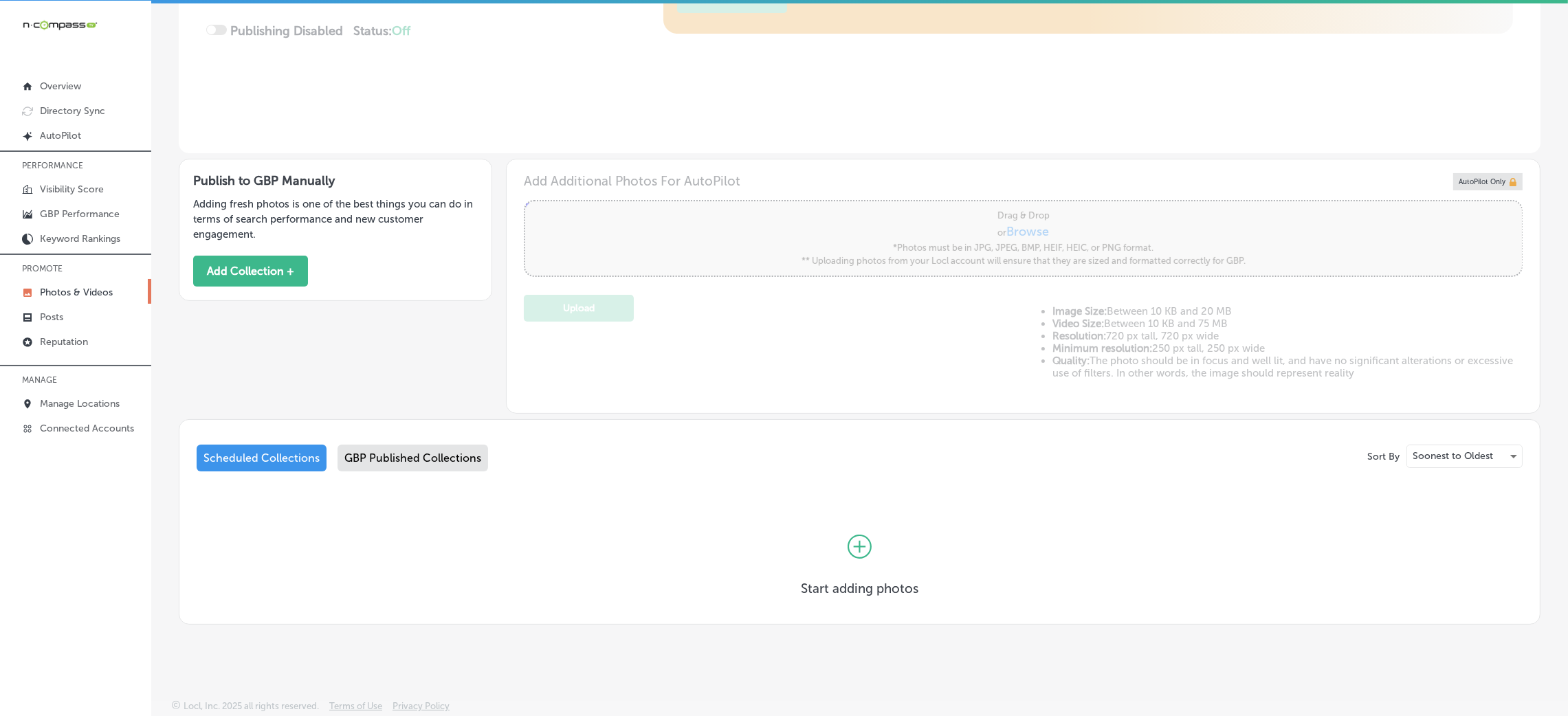
click at [253, 247] on div "Publish to GBP Manually Adding fresh photos is one of the best things you can d…" at bounding box center [335, 229] width 314 height 142
click at [253, 278] on button "Add Collection +" at bounding box center [250, 271] width 115 height 31
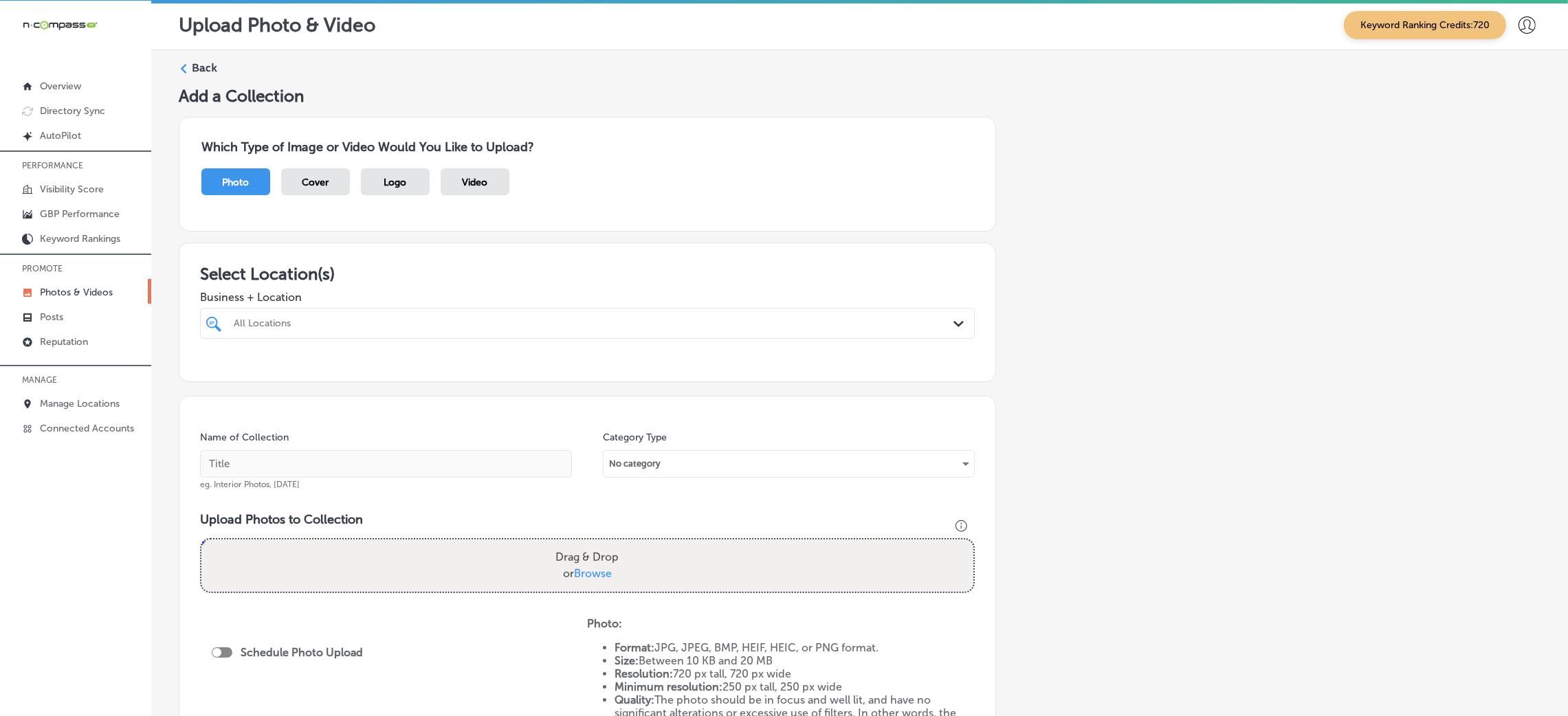
click at [488, 320] on div "All Locations" at bounding box center [594, 323] width 721 height 12
click at [639, 366] on div "[PERSON_NAME] Wealth Management [US_STATE] - Investment Services Financial Plan…" at bounding box center [587, 379] width 763 height 29
type input "[PERSON_NAME]"
click at [1136, 367] on div "Add a Collection Which Type of Image or Video Would You Like to Upload? Photo C…" at bounding box center [859, 480] width 1361 height 789
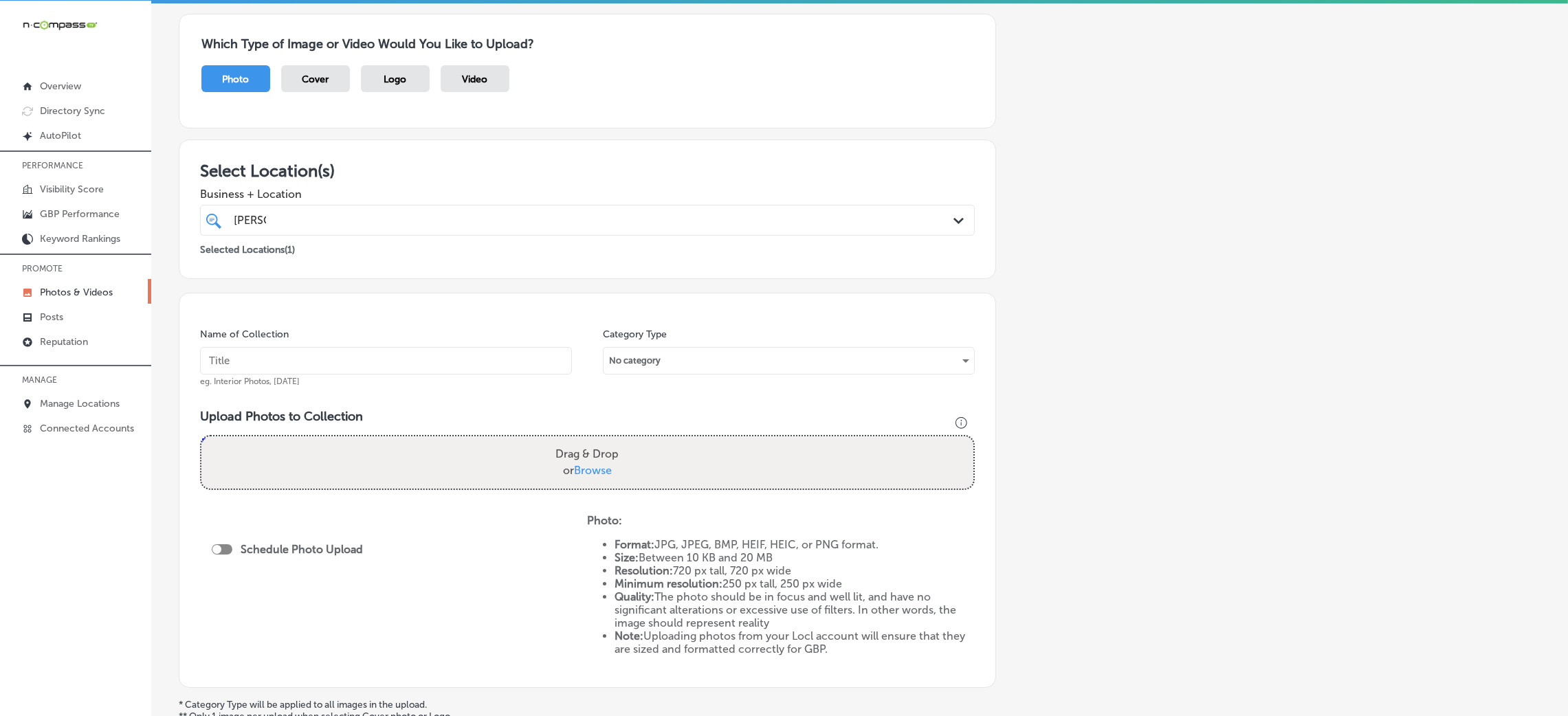
click at [321, 357] on input "text" at bounding box center [386, 360] width 372 height 28
click at [352, 353] on input "larso" at bounding box center [386, 360] width 372 height 28
paste input "[PERSON_NAME] Wealth Management [US_STATE] - Investment Services Financial Plan…"
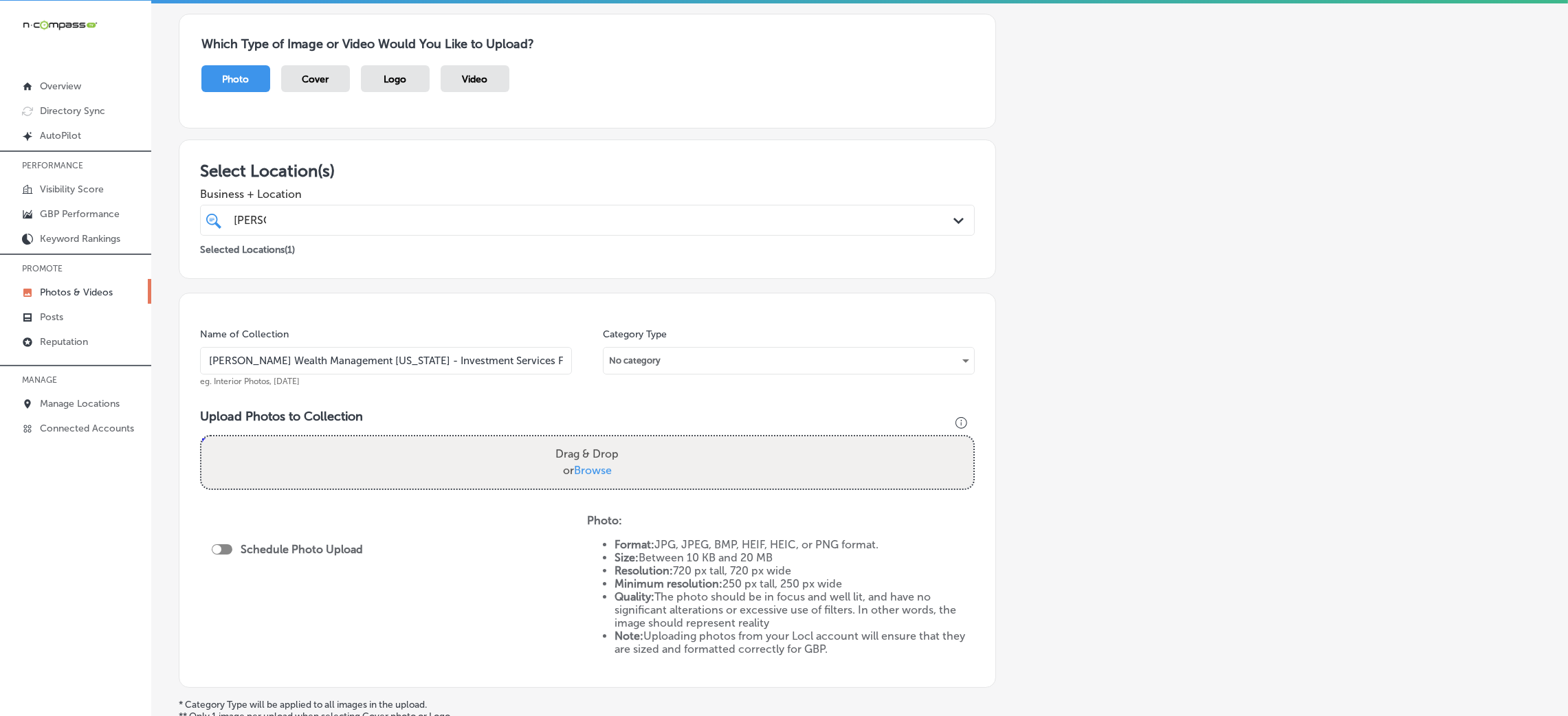
scroll to position [0, 17]
click at [251, 364] on input "[PERSON_NAME] Wealth Management [US_STATE] - Investment Services Financial Plan…" at bounding box center [386, 360] width 372 height 28
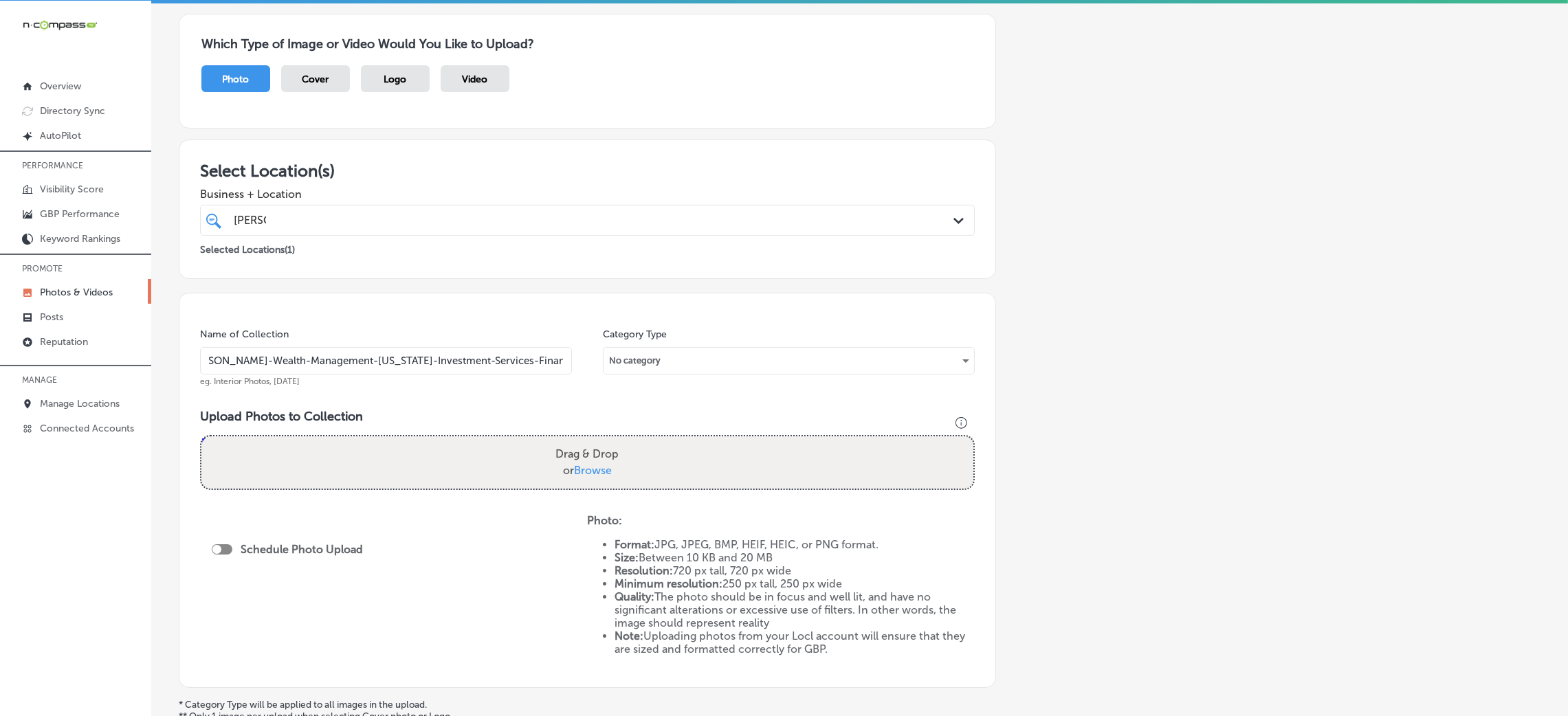
click at [254, 352] on input "[PERSON_NAME]-Wealth-Management-[US_STATE]-Investment-Services-Financial-Planni…" at bounding box center [386, 360] width 372 height 28
type input "[PERSON_NAME]-Wealth-Management-[US_STATE]-Investment-Services-Financial-Planni…"
click at [554, 399] on div "Name of Collection [PERSON_NAME]-Wealth-Management-[US_STATE]-Investment-Servic…" at bounding box center [587, 491] width 817 height 395
click at [562, 451] on label "Drag & Drop or Browse" at bounding box center [586, 462] width 74 height 44
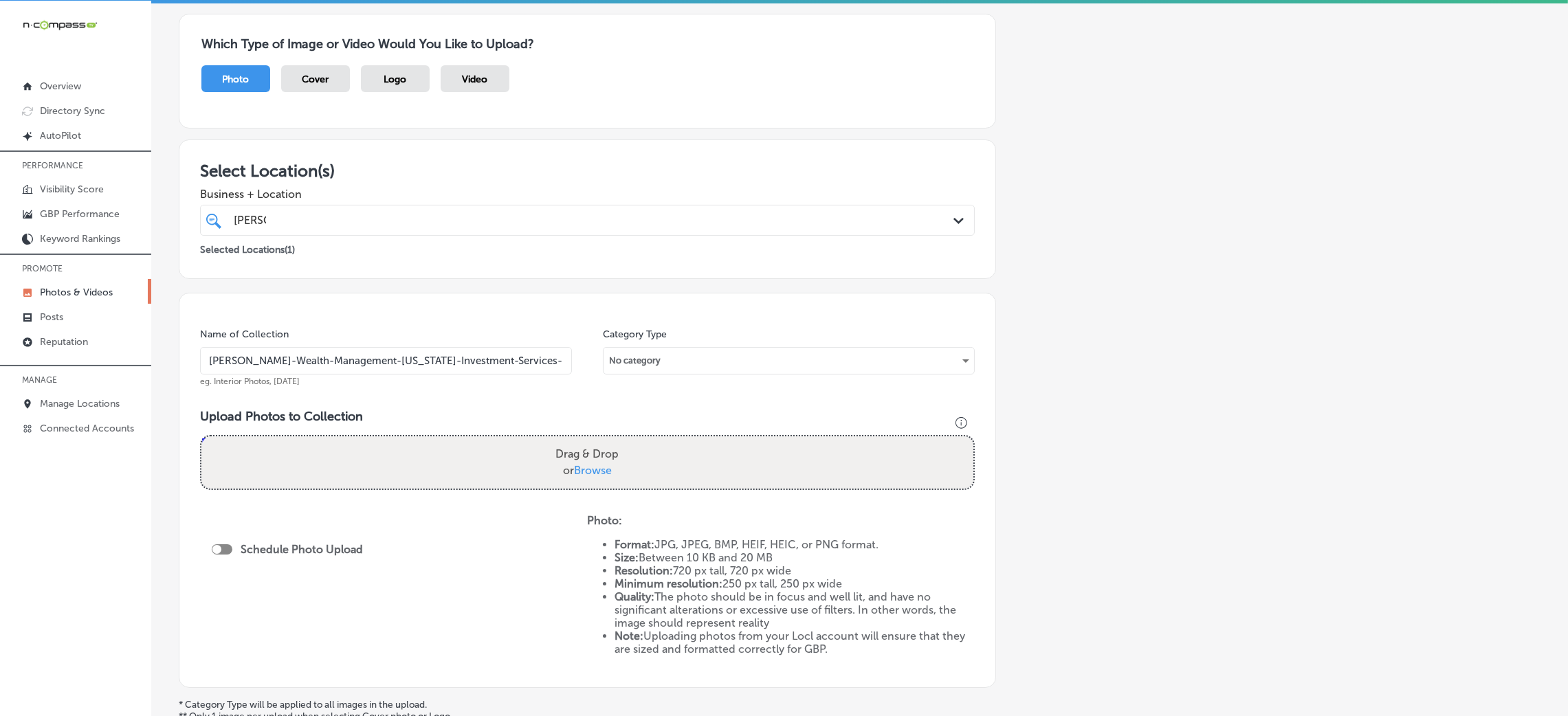
click at [562, 441] on input "Drag & Drop or Browse" at bounding box center [588, 437] width 772 height 4
click at [321, 218] on div "[PERSON_NAME] [PERSON_NAME]" at bounding box center [551, 220] width 639 height 18
click at [436, 179] on h3 "Select Location(s)" at bounding box center [587, 170] width 774 height 20
click at [406, 356] on input "[PERSON_NAME]-Wealth-Management-[US_STATE]-Investment-Services-Financial-Planni…" at bounding box center [386, 360] width 372 height 28
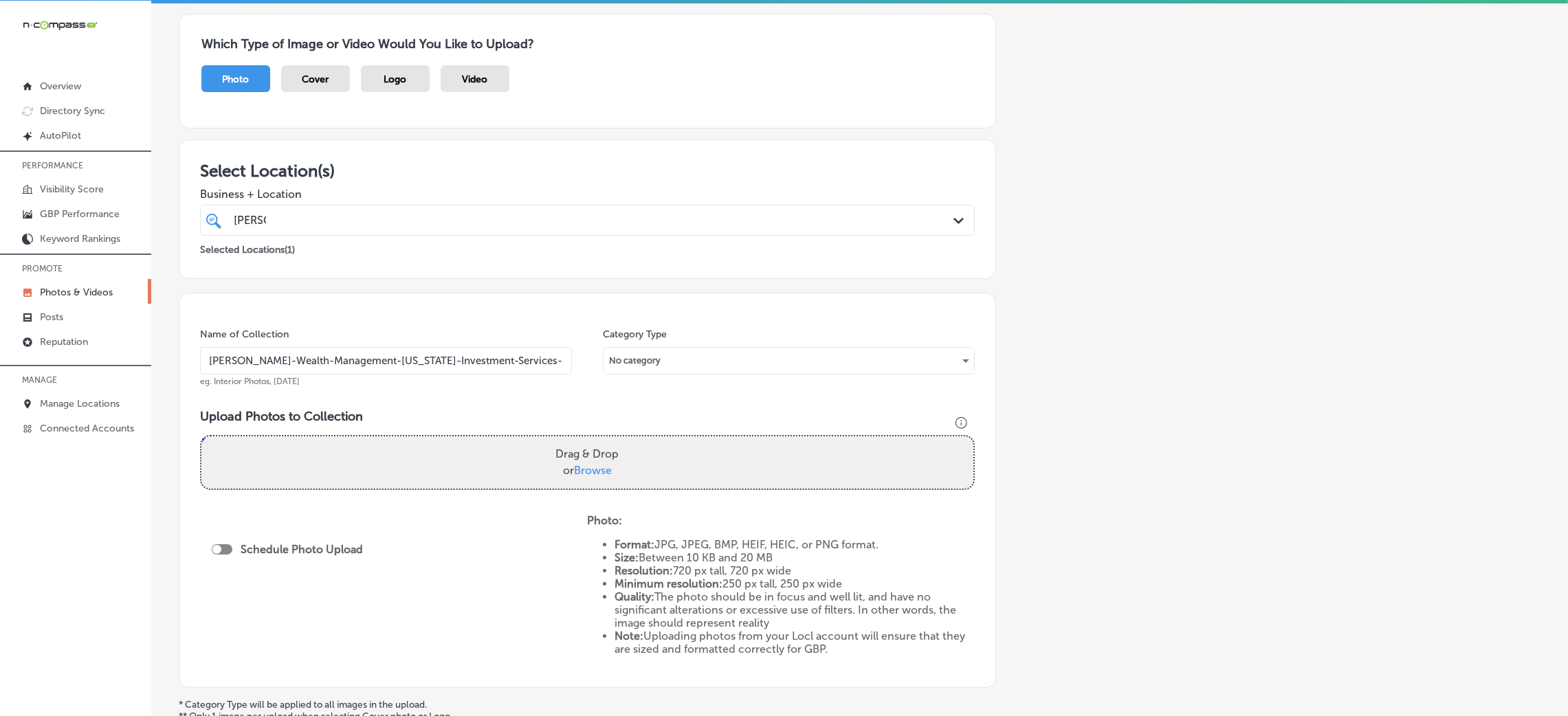
click at [406, 356] on input "[PERSON_NAME]-Wealth-Management-[US_STATE]-Investment-Services-Financial-Planni…" at bounding box center [386, 360] width 372 height 28
click at [446, 409] on h3 "Upload Photos to Collection" at bounding box center [587, 416] width 774 height 15
click at [428, 456] on div "Drag & Drop or Browse" at bounding box center [588, 462] width 772 height 52
click at [202, 436] on input "Drag & Drop or Browse" at bounding box center [588, 437] width 772 height 4
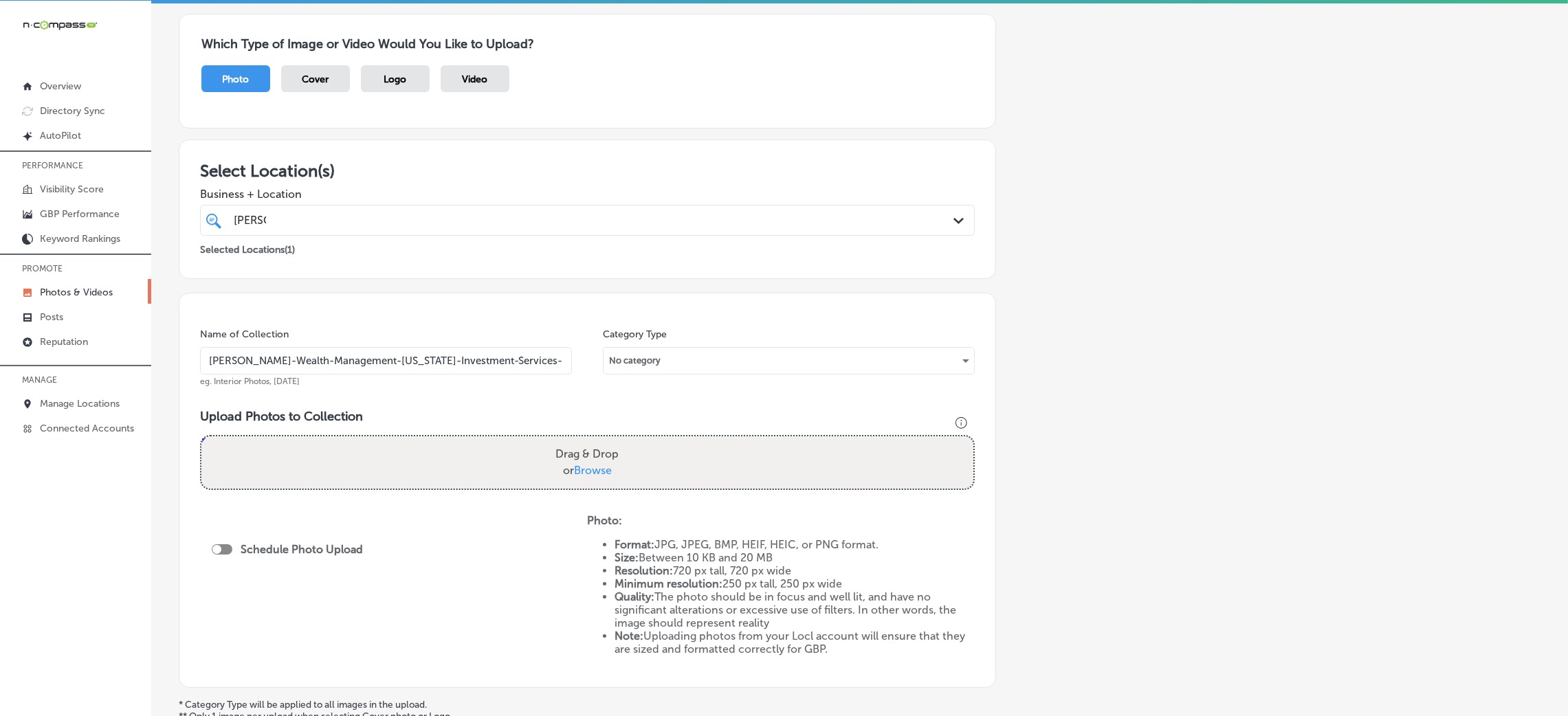
type input "C:\fakepath\[PERSON_NAME]-Wealth-Management-[US_STATE]-Investment-Services-Fina…"
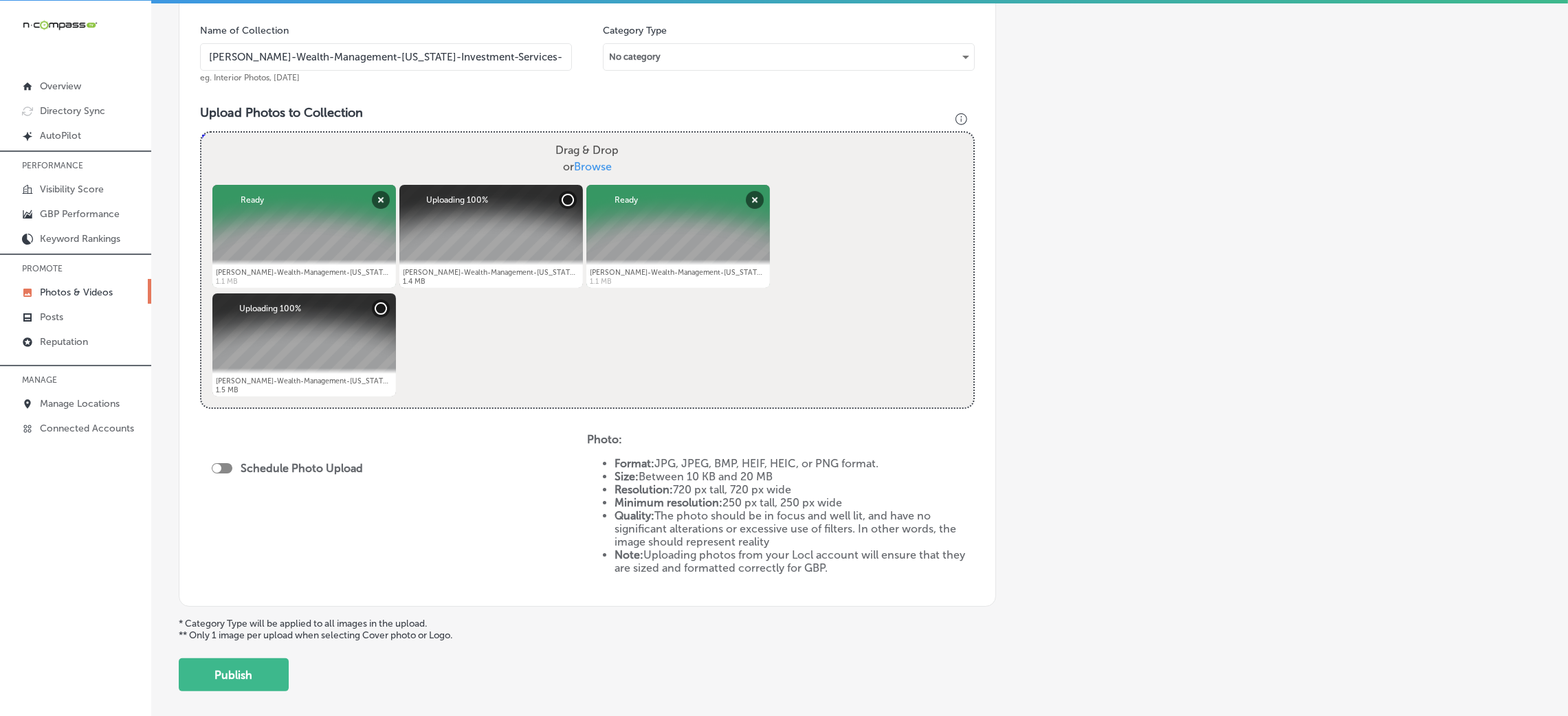
scroll to position [412, 0]
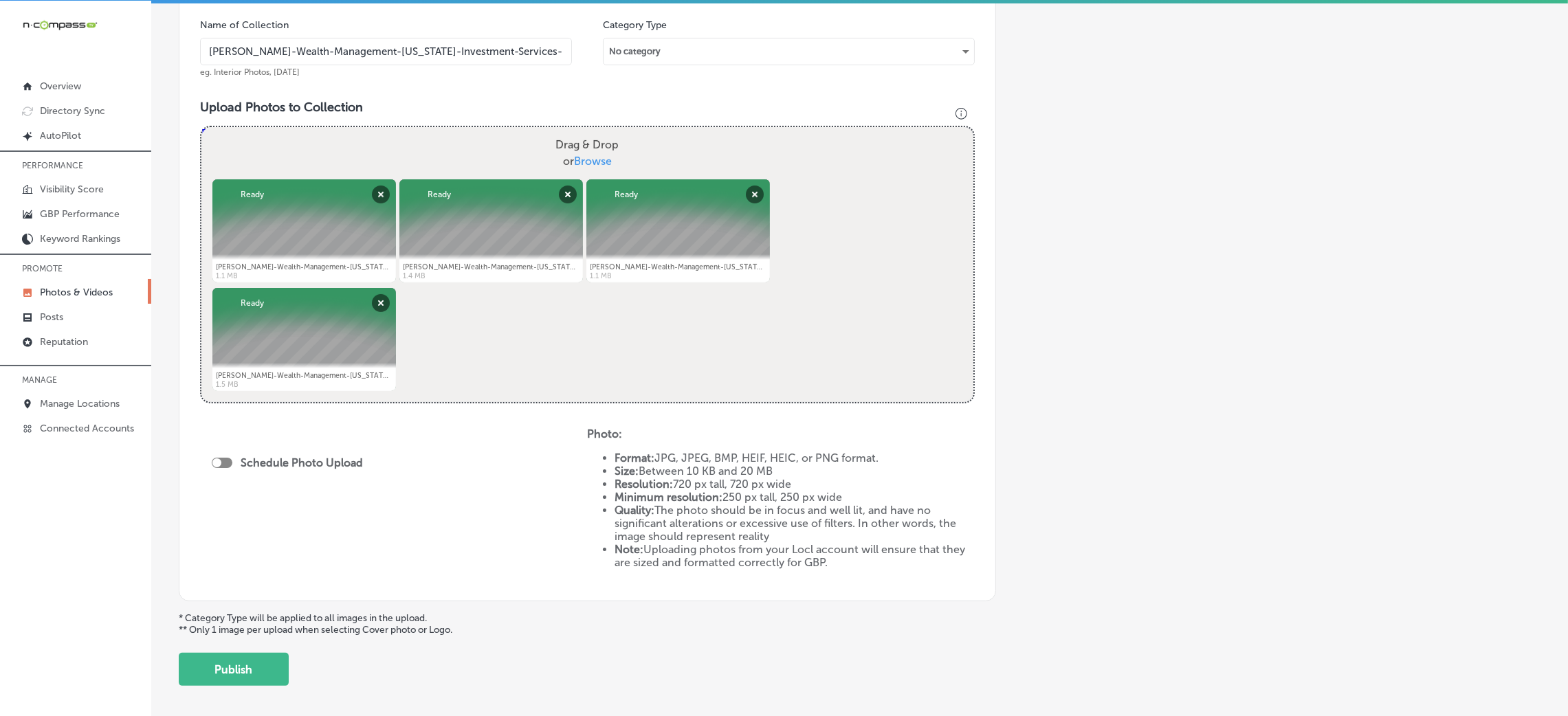
click at [432, 53] on input "[PERSON_NAME]-Wealth-Management-[US_STATE]-Investment-Services-Financial-Planni…" at bounding box center [386, 52] width 372 height 28
click at [503, 100] on h3 "Upload Photos to Collection" at bounding box center [587, 106] width 774 height 15
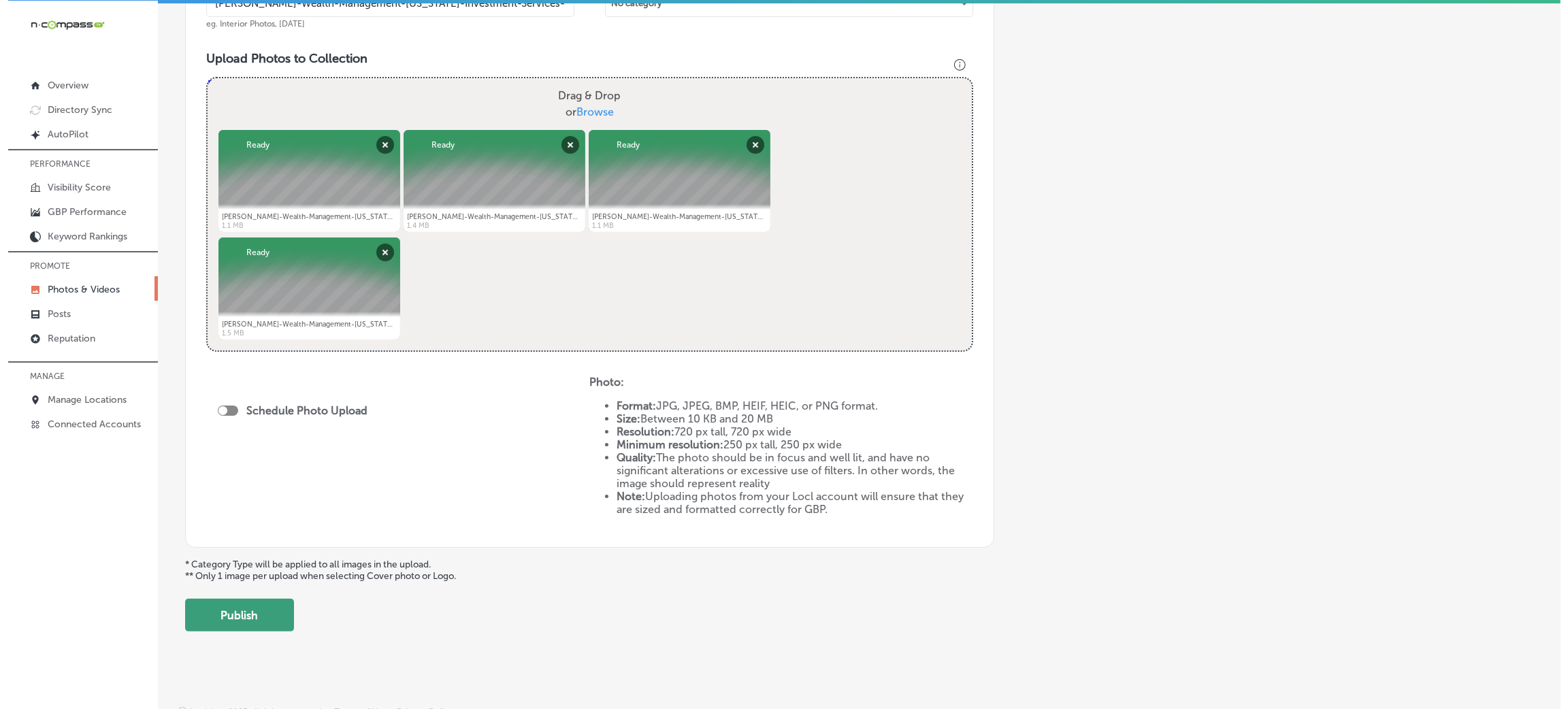
scroll to position [471, 0]
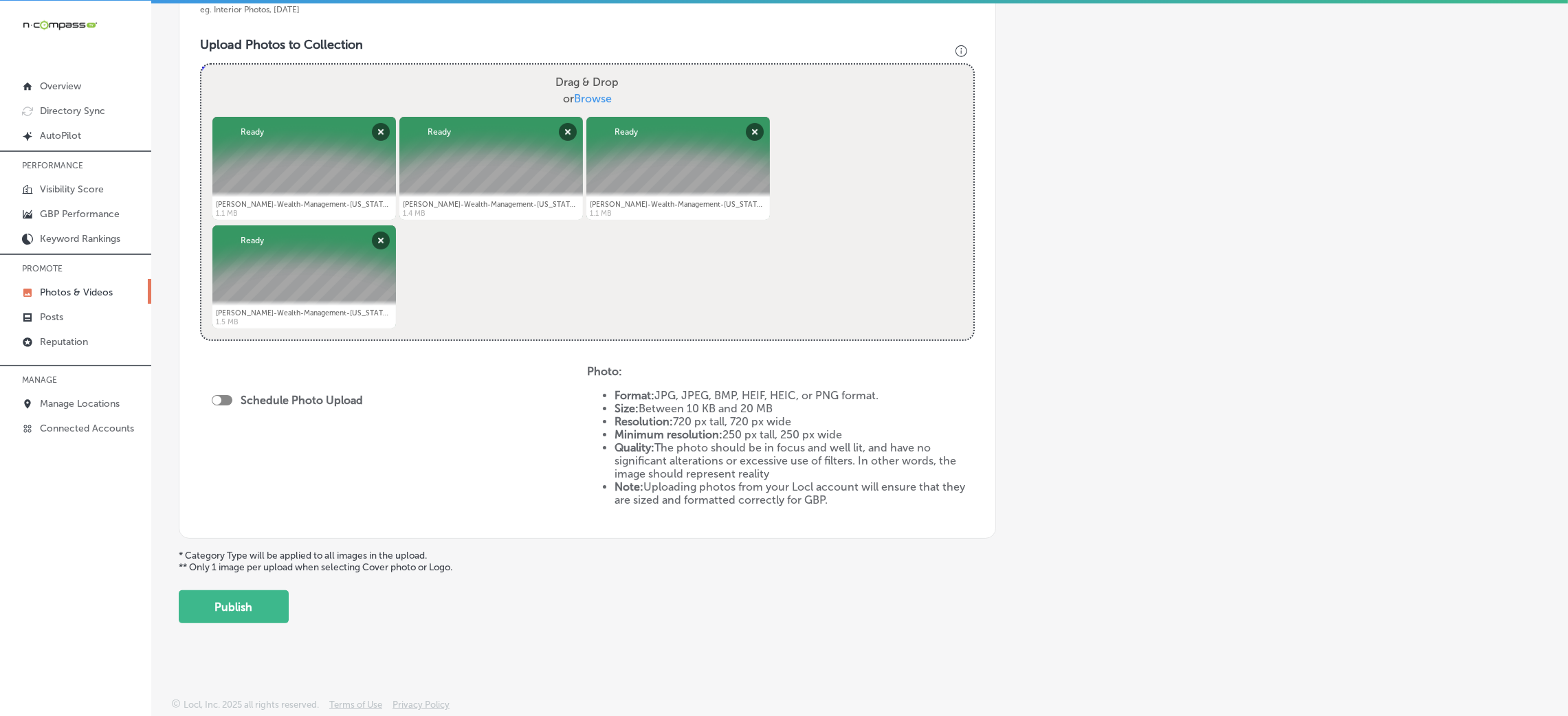
click at [221, 395] on div at bounding box center [222, 400] width 21 height 10
checkbox input "true"
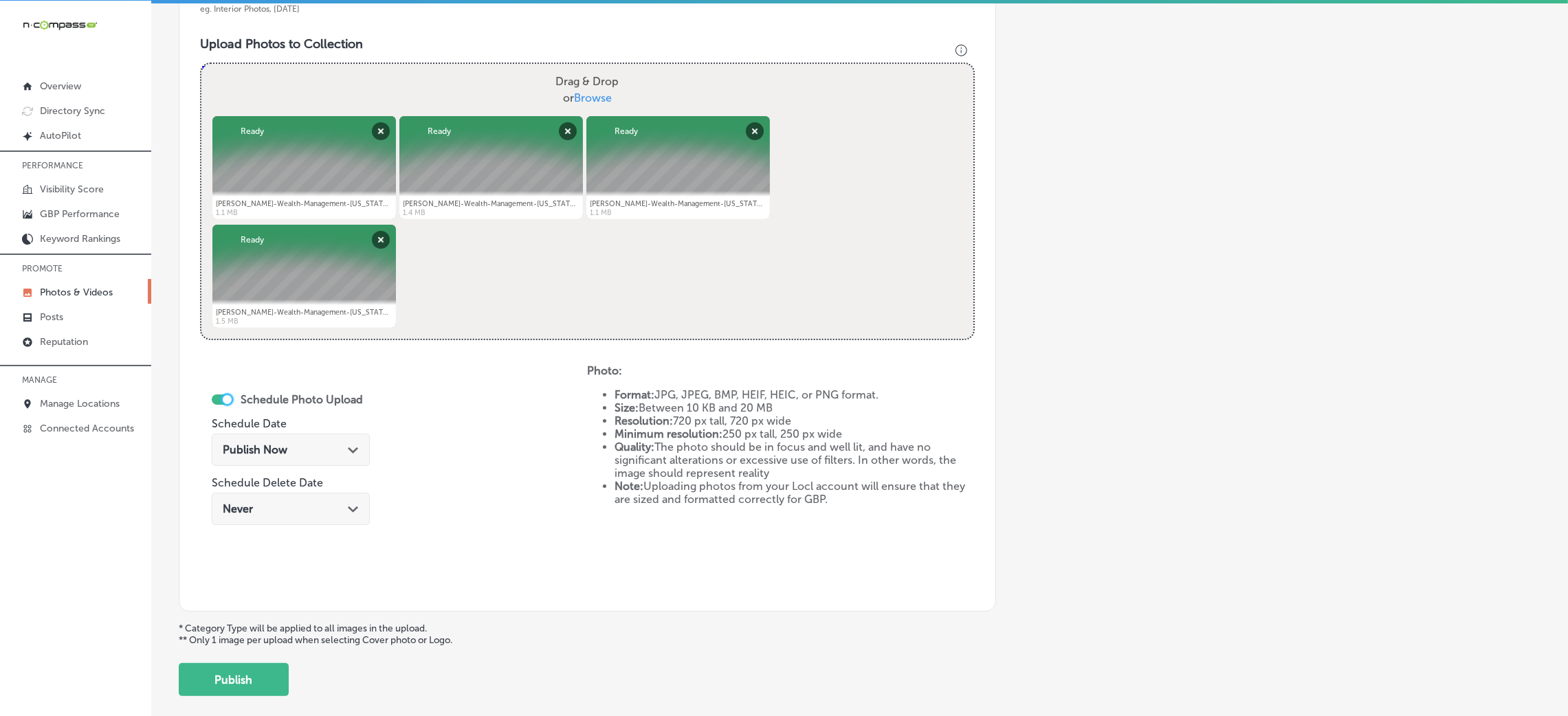
click at [265, 452] on span "Publish Now" at bounding box center [254, 449] width 64 height 13
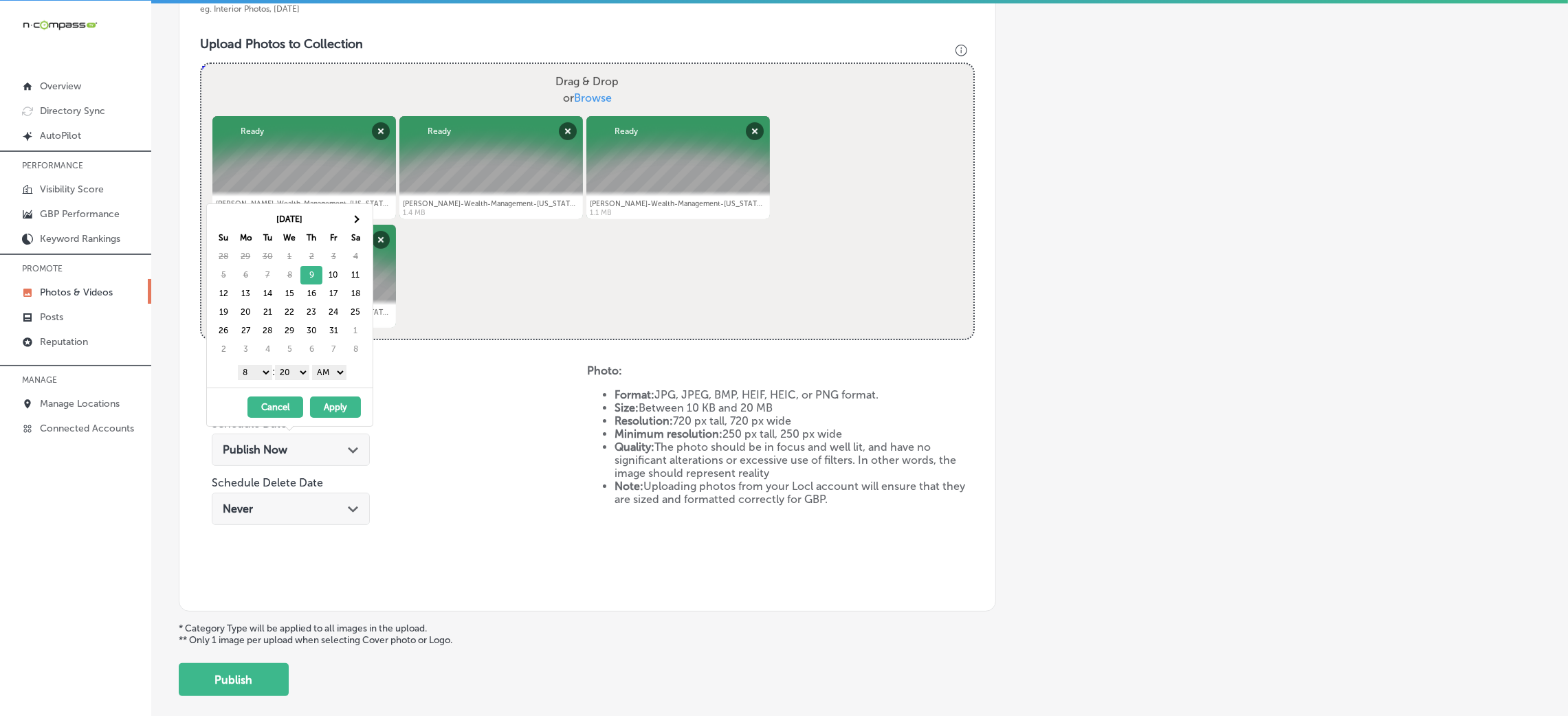
click at [333, 410] on button "Apply" at bounding box center [335, 406] width 51 height 21
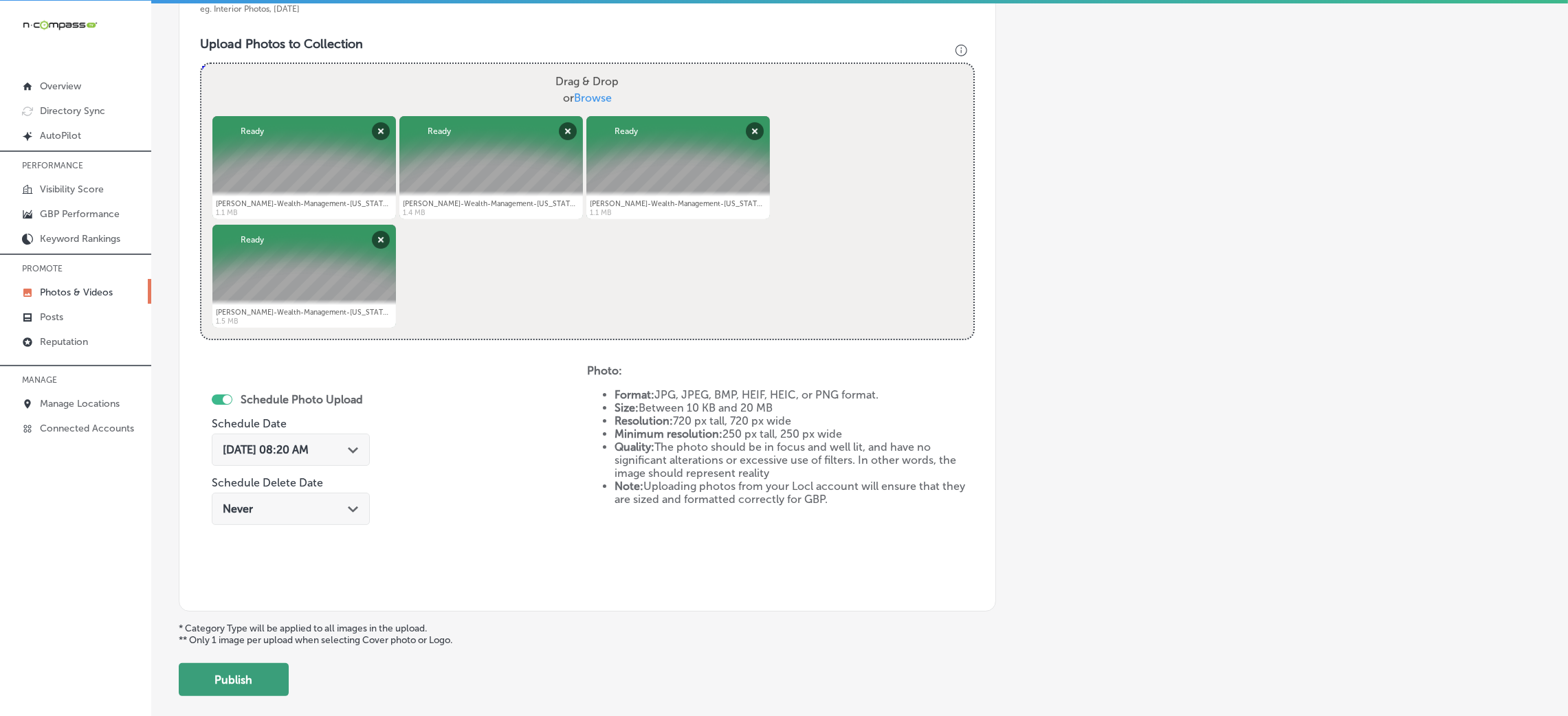
click at [262, 675] on button "Publish" at bounding box center [234, 679] width 110 height 33
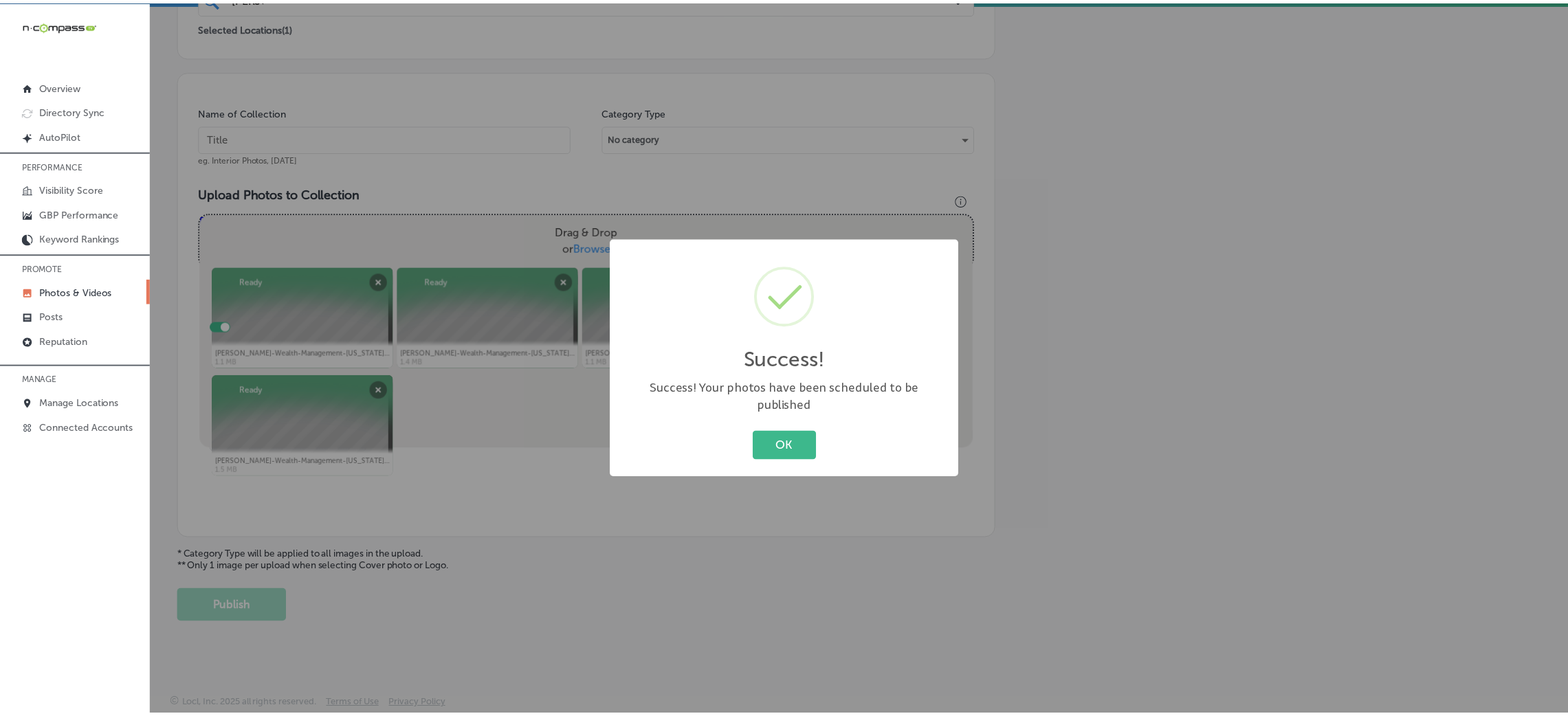
scroll to position [326, 0]
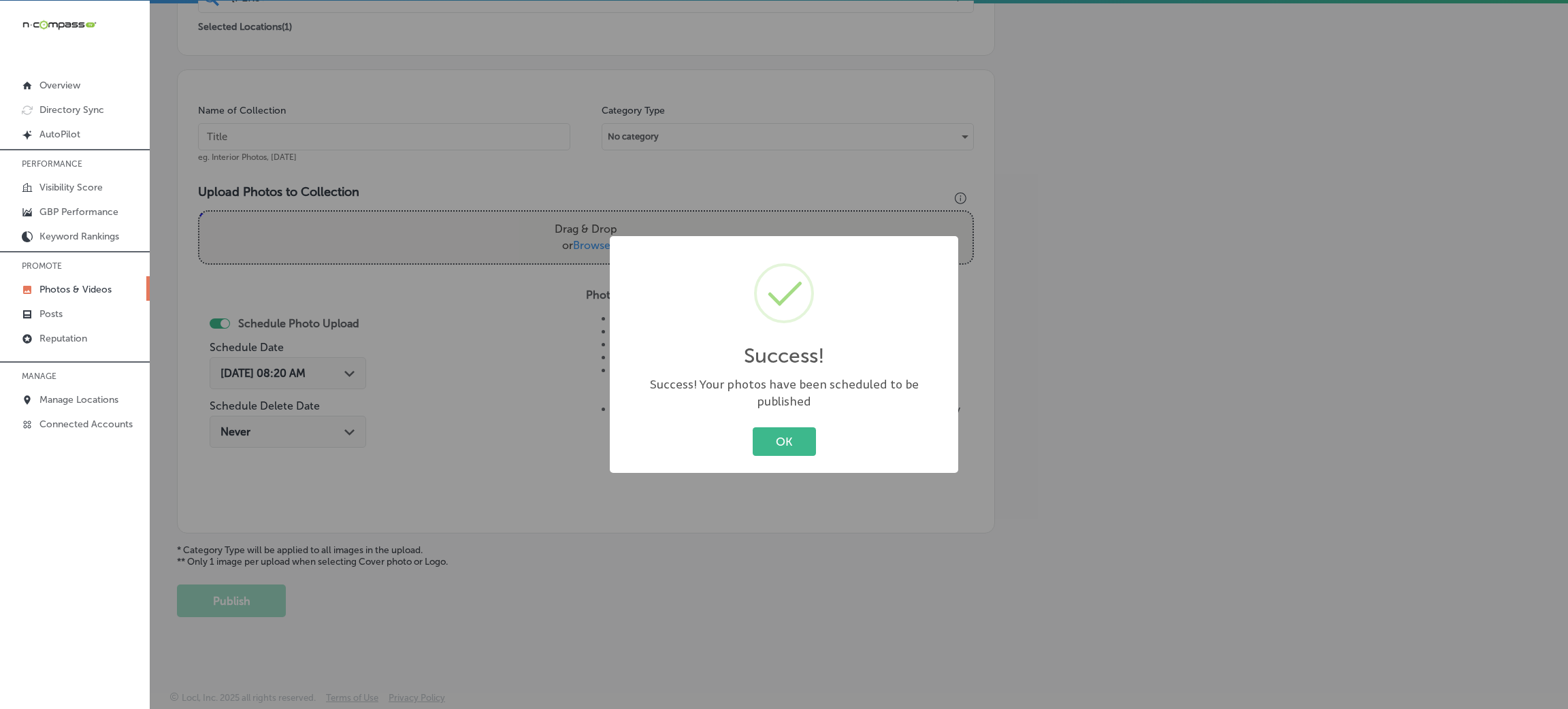
click at [777, 404] on div "Success! × Success! Your photos have been scheduled to be published OK Cancel" at bounding box center [783, 354] width 348 height 237
click at [778, 436] on button "OK" at bounding box center [784, 440] width 63 height 28
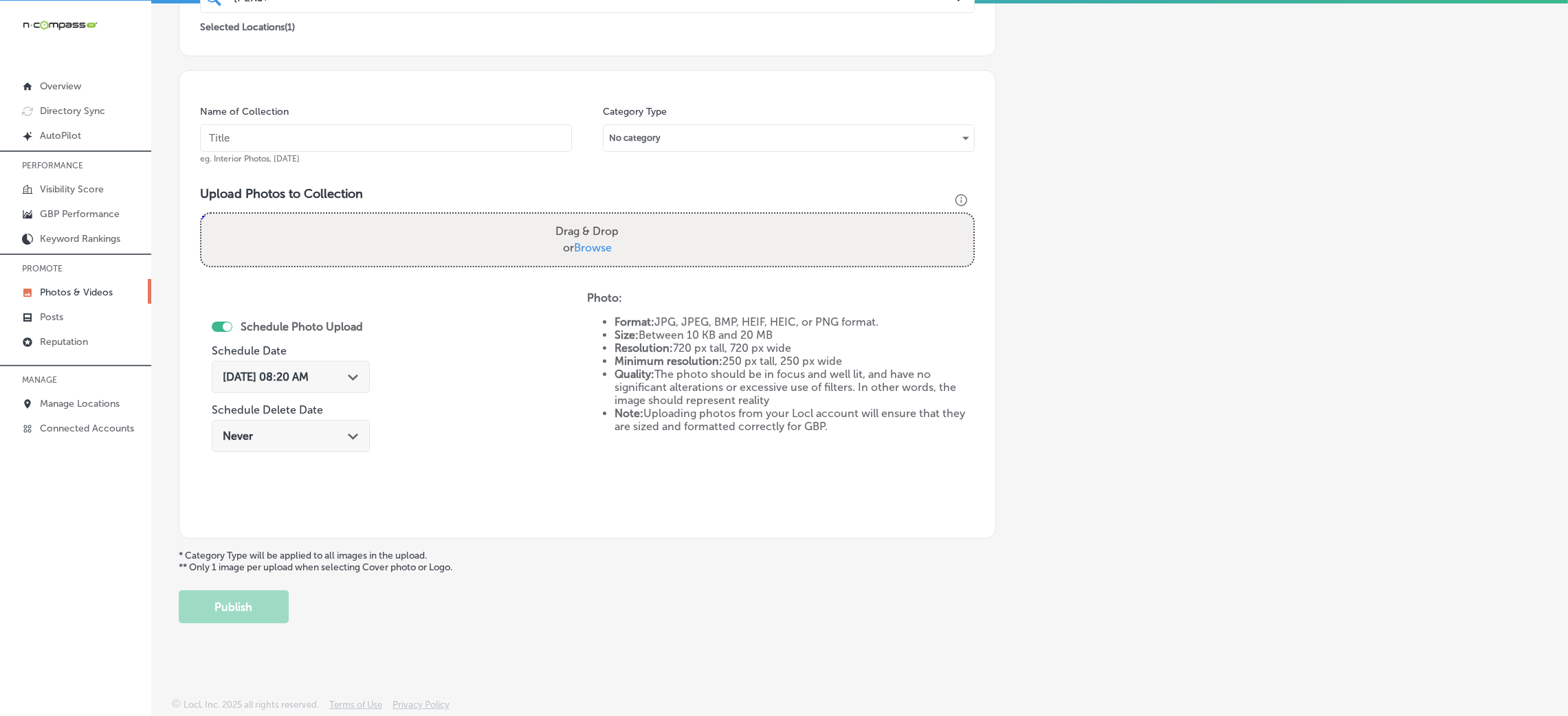
click at [370, 137] on input "text" at bounding box center [386, 138] width 372 height 28
paste input "[PERSON_NAME]-Wealth-Management-[US_STATE]-Investment-Services-Financial-Planni…"
type input "[PERSON_NAME]-Wealth-Management-[US_STATE]-Investment-Services-Financial-Planni…"
click at [496, 218] on div "Drag & Drop or Browse" at bounding box center [588, 240] width 772 height 52
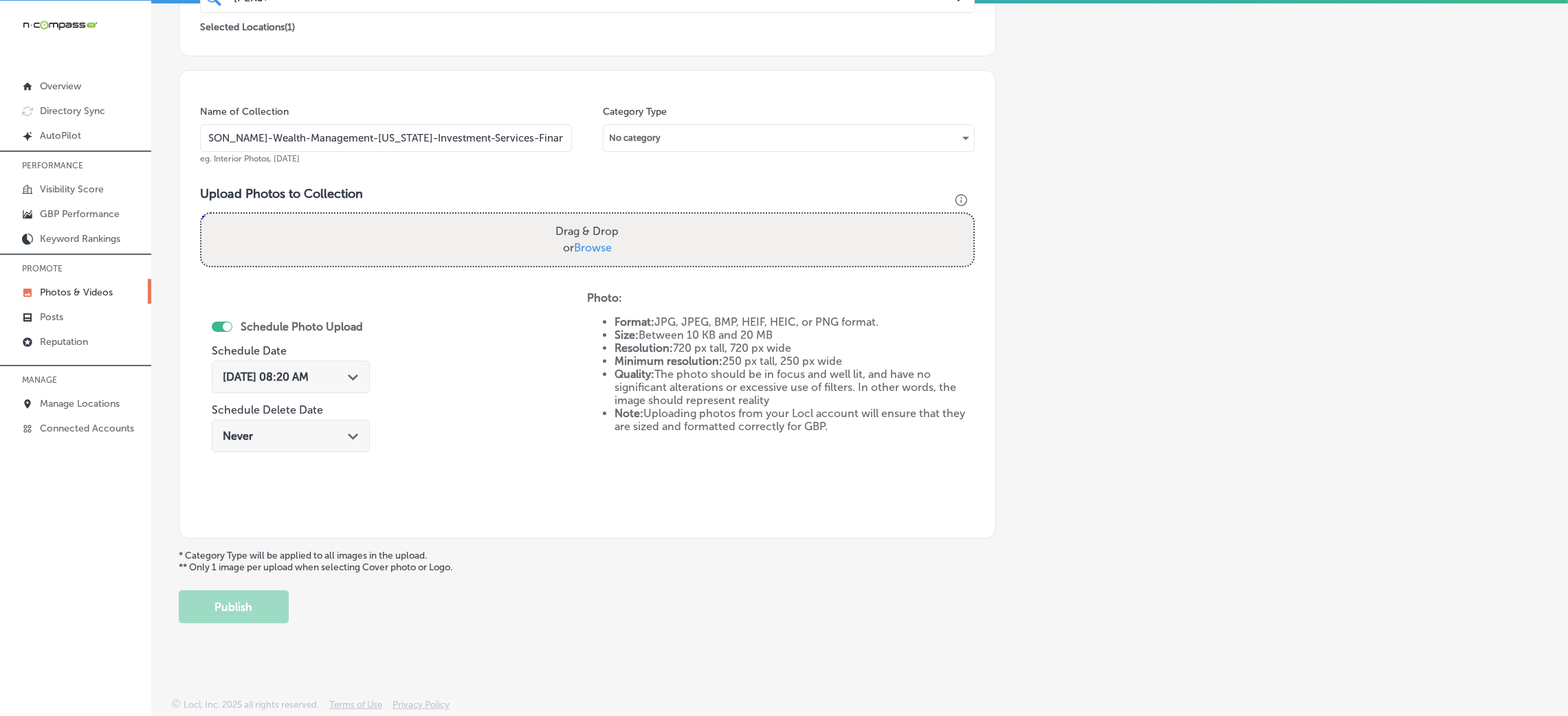
click at [202, 214] on input "Drag & Drop or Browse" at bounding box center [588, 215] width 772 height 4
type input "C:\fakepath\[PERSON_NAME]-Wealth-Management-[US_STATE]-Investment-Services-Fina…"
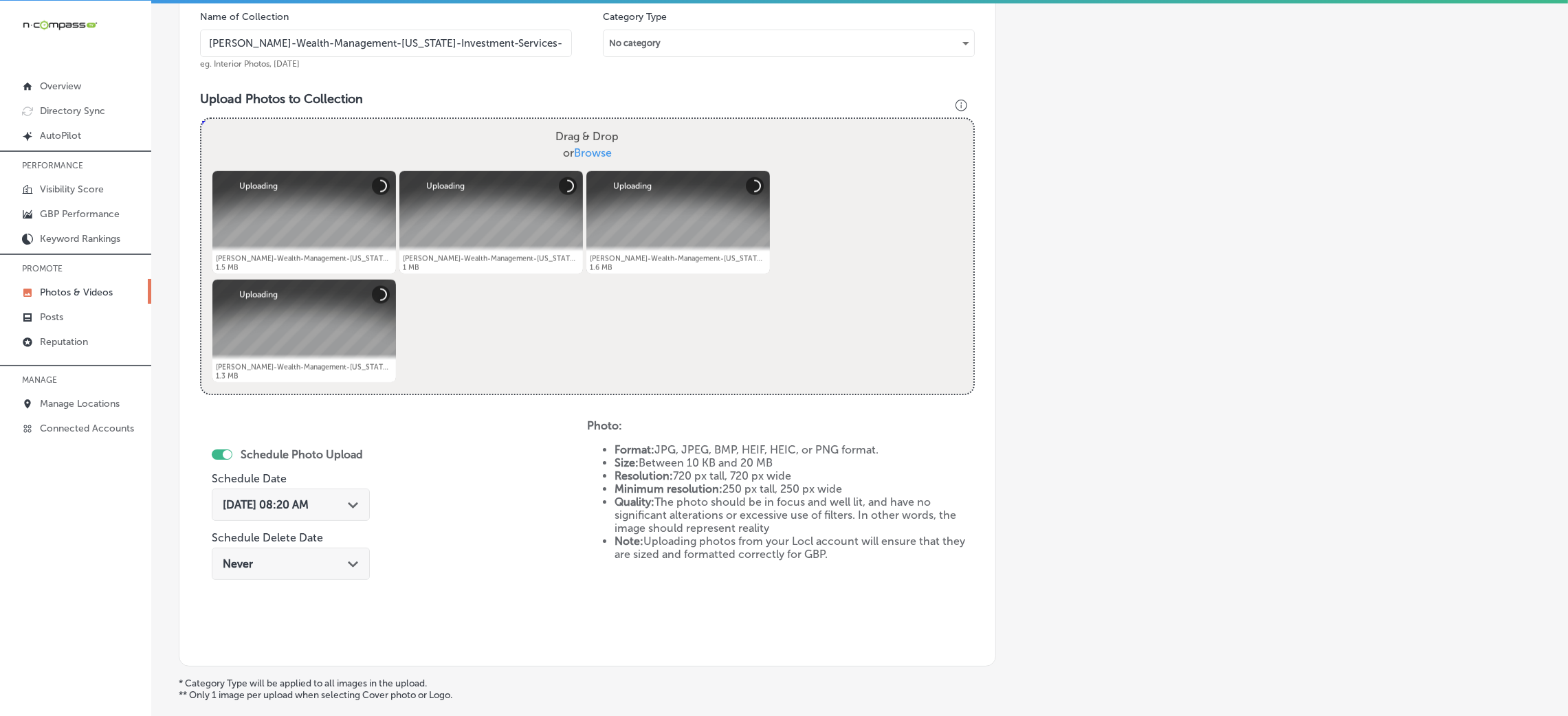
scroll to position [533, 0]
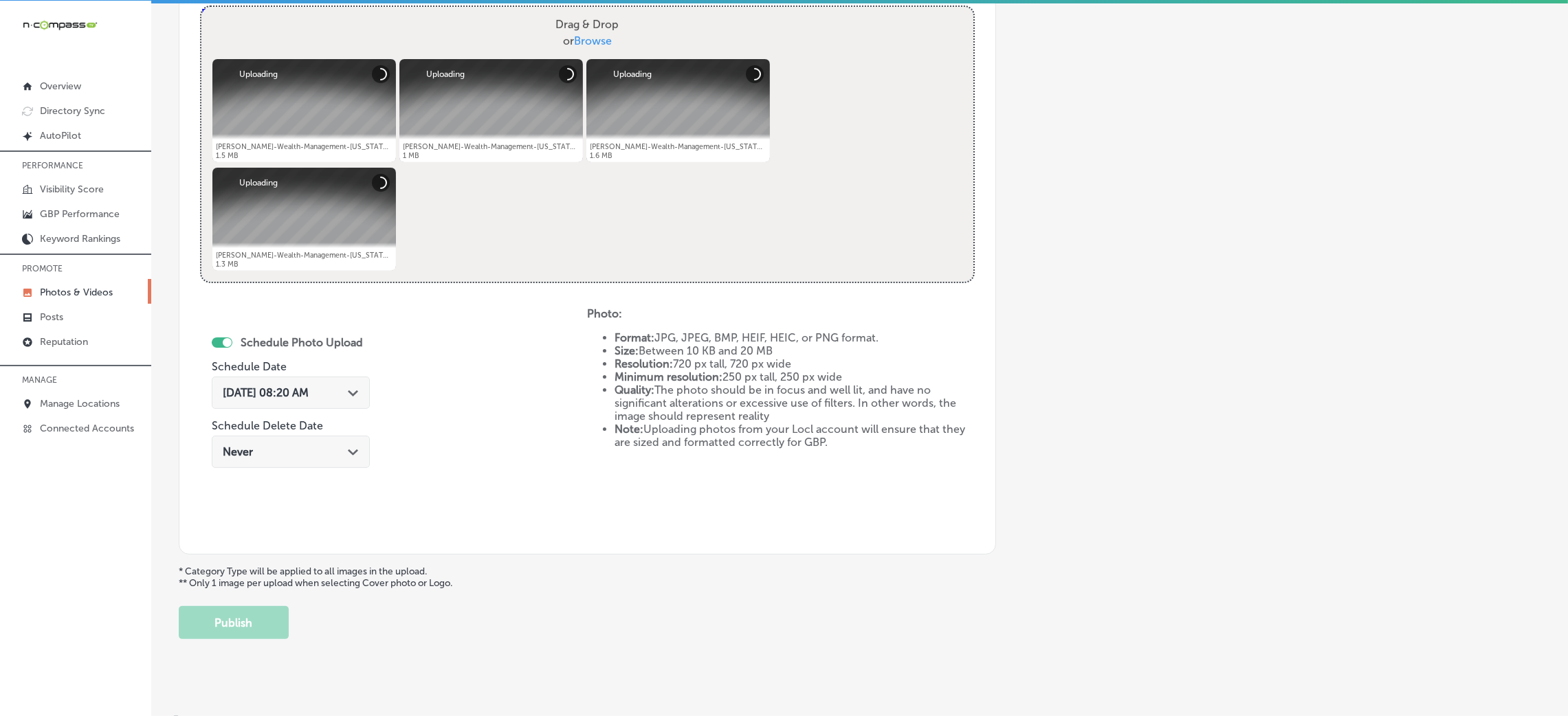
click at [253, 403] on div "[DATE] 08:20 AM Path Created with Sketch." at bounding box center [291, 392] width 158 height 33
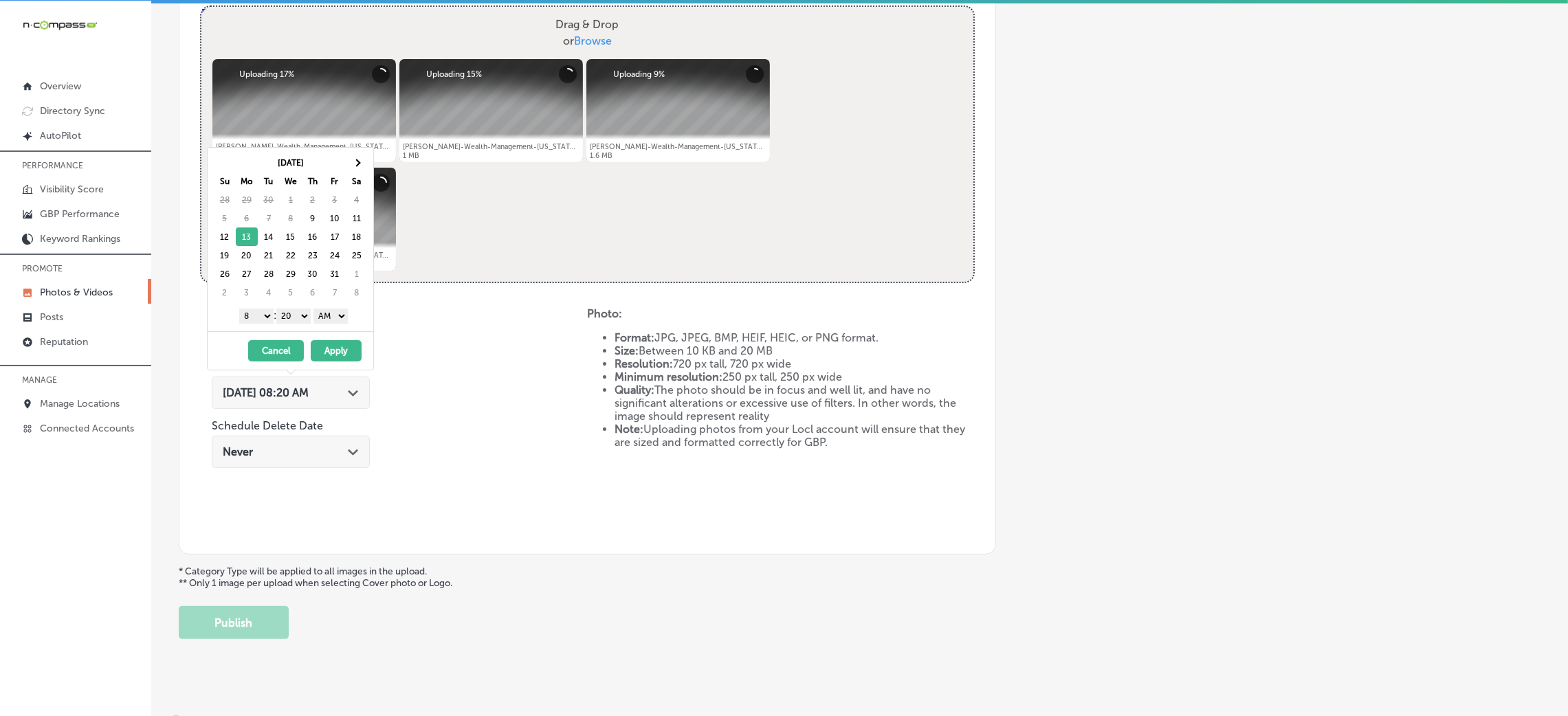
click at [329, 327] on div "[DATE] Su Mo Tu We Th Fr Sa 28 29 30 1 2 3 4 5 6 7 8 9 10 11 12 13 14 15 16 17 …" at bounding box center [290, 239] width 166 height 183
click at [343, 310] on select "AM PM" at bounding box center [330, 316] width 34 height 15
click at [257, 315] on select "1 2 3 4 5 6 7 8 9 10 11 12" at bounding box center [256, 316] width 34 height 15
click at [299, 325] on div "1 2 3 4 5 6 7 8 9 10 11 12 : 00 10 20 30 40 50 AM PM" at bounding box center [293, 315] width 160 height 21
click at [304, 317] on select "00 10 20 30 40 50" at bounding box center [293, 316] width 34 height 15
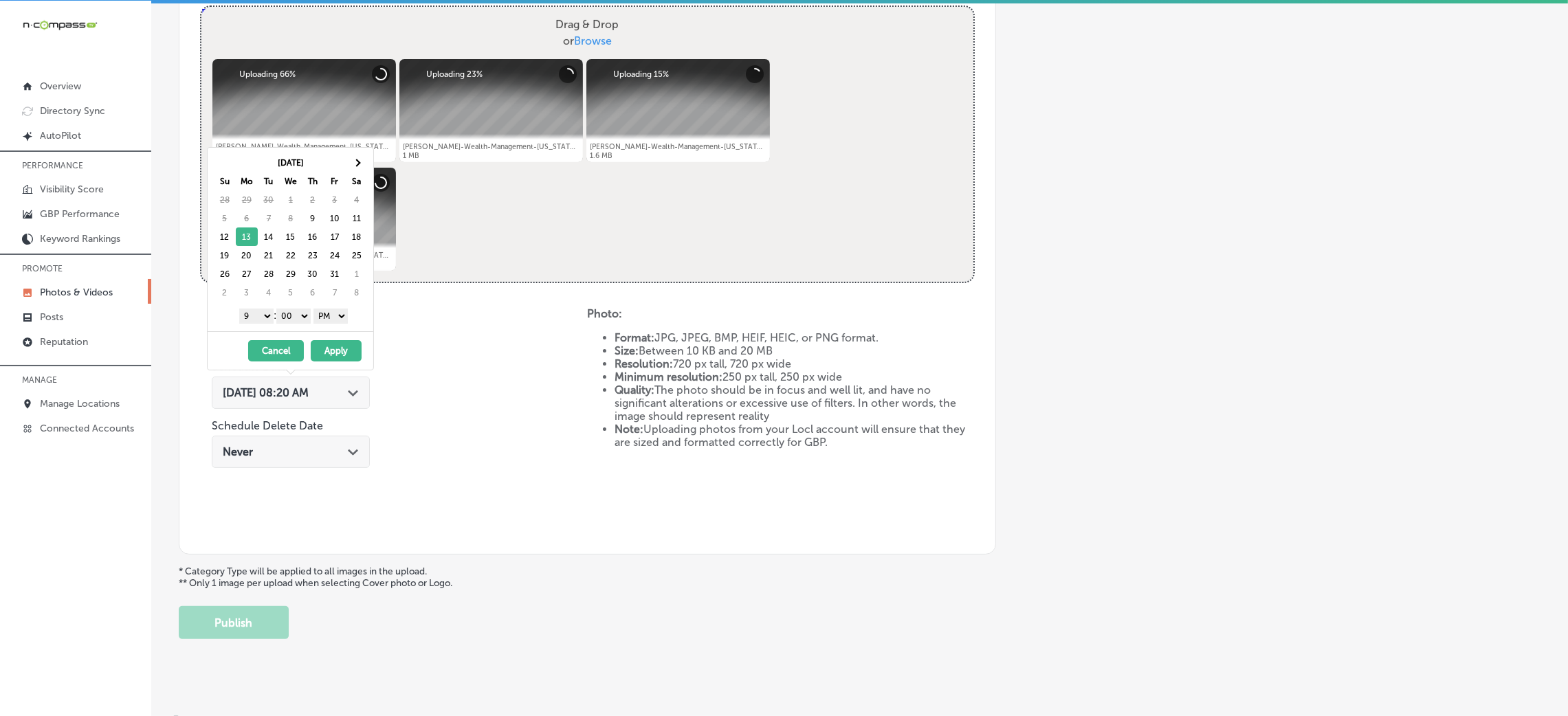
click at [338, 356] on button "Apply" at bounding box center [336, 350] width 51 height 21
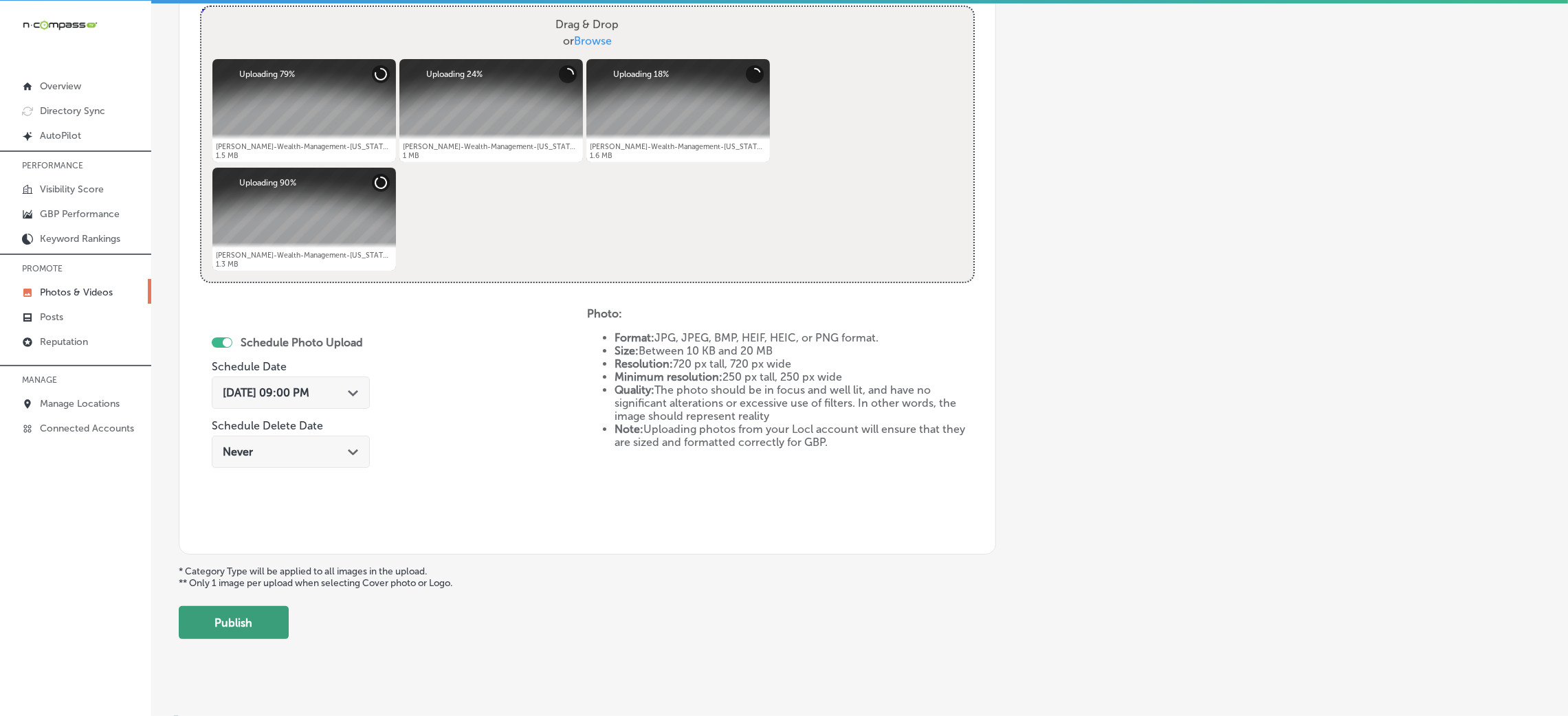
click at [253, 626] on button "Publish" at bounding box center [234, 622] width 110 height 33
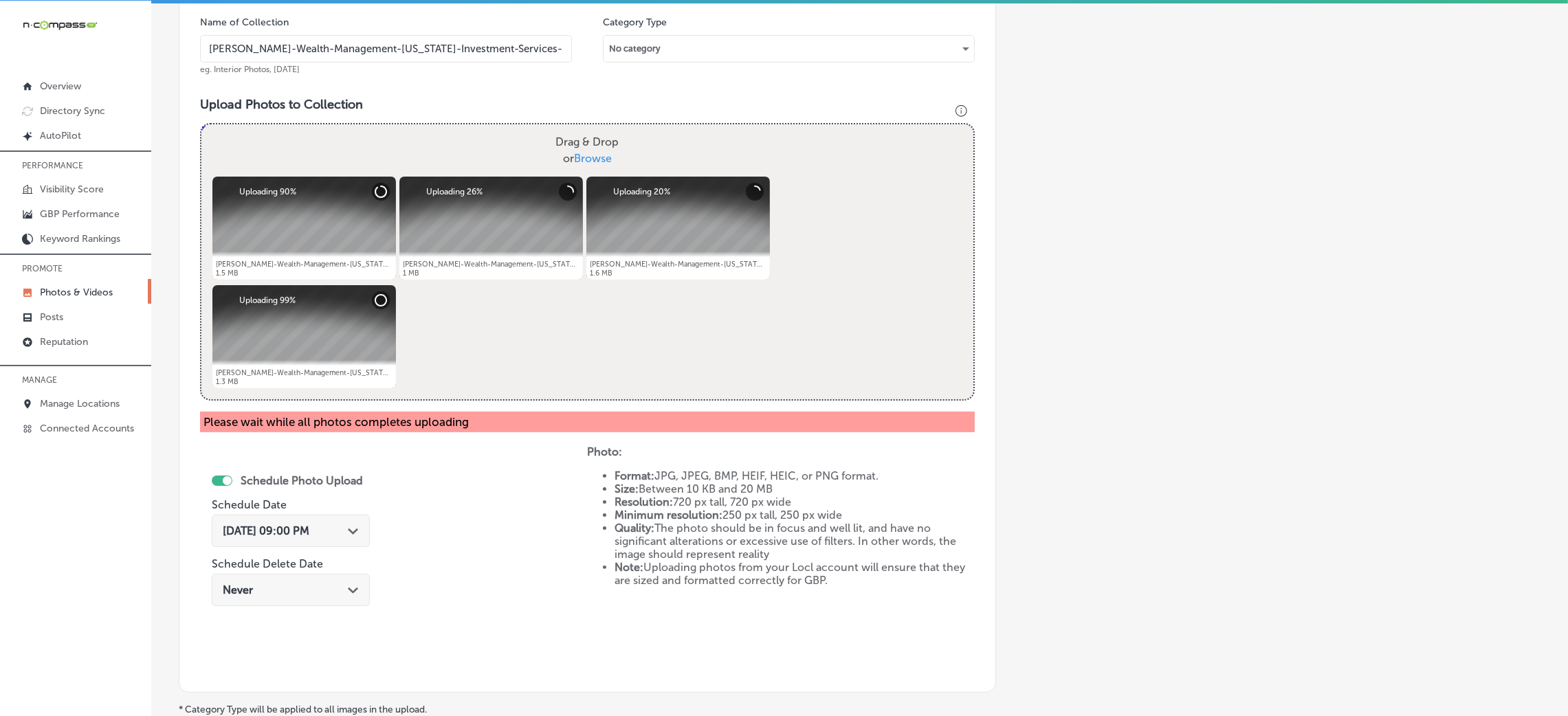
scroll to position [326, 0]
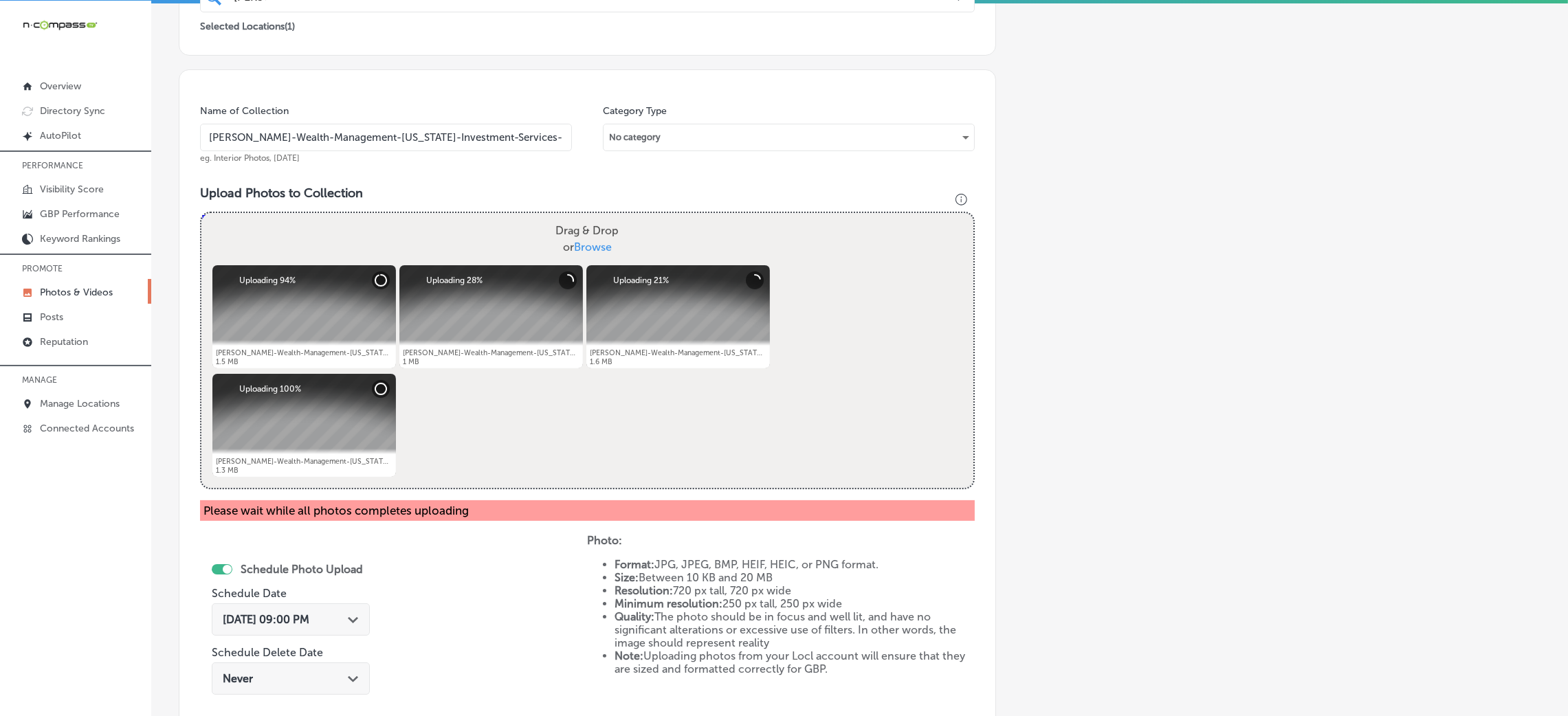
click at [388, 156] on div "Name of Collection [PERSON_NAME]-Wealth-Management-[US_STATE]-Investment-Servic…" at bounding box center [386, 134] width 372 height 59
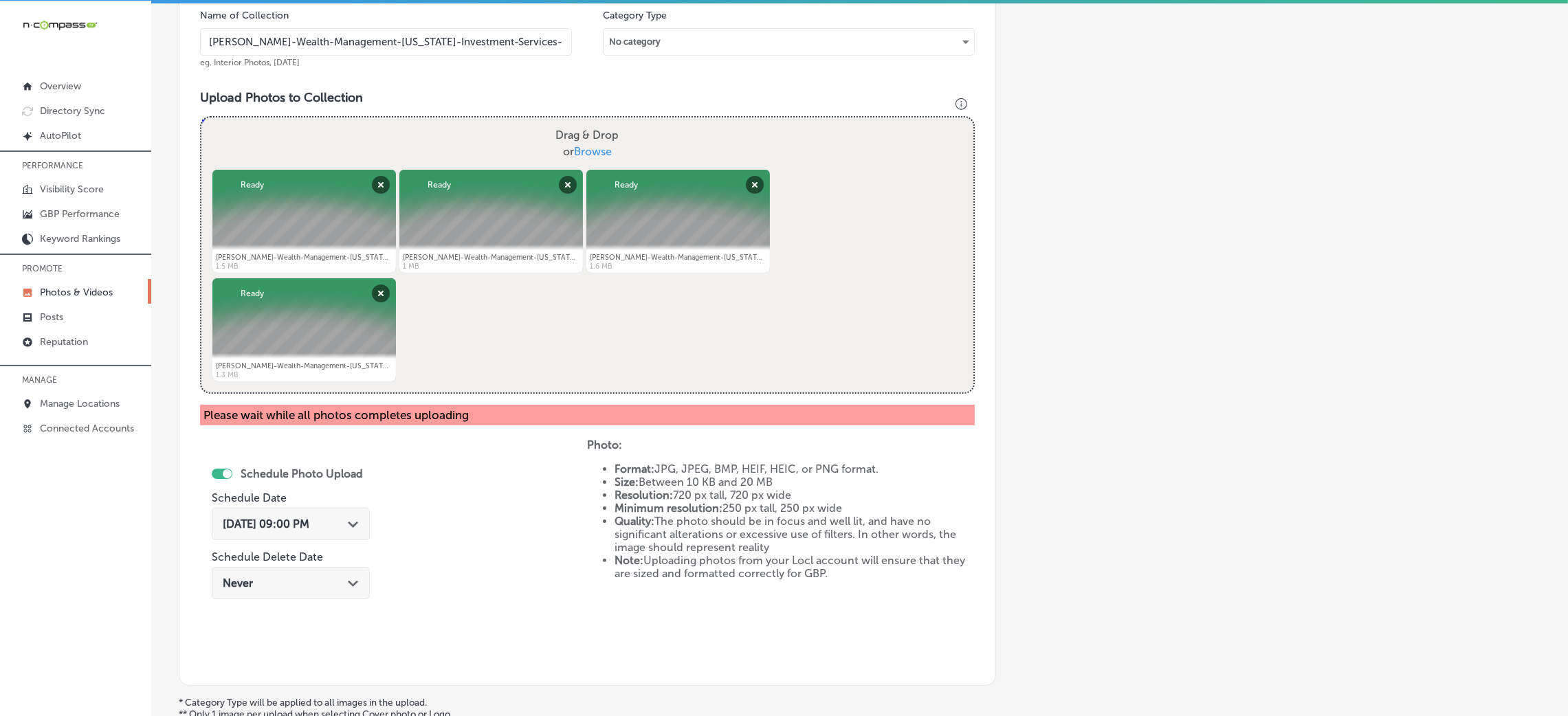
scroll to position [569, 0]
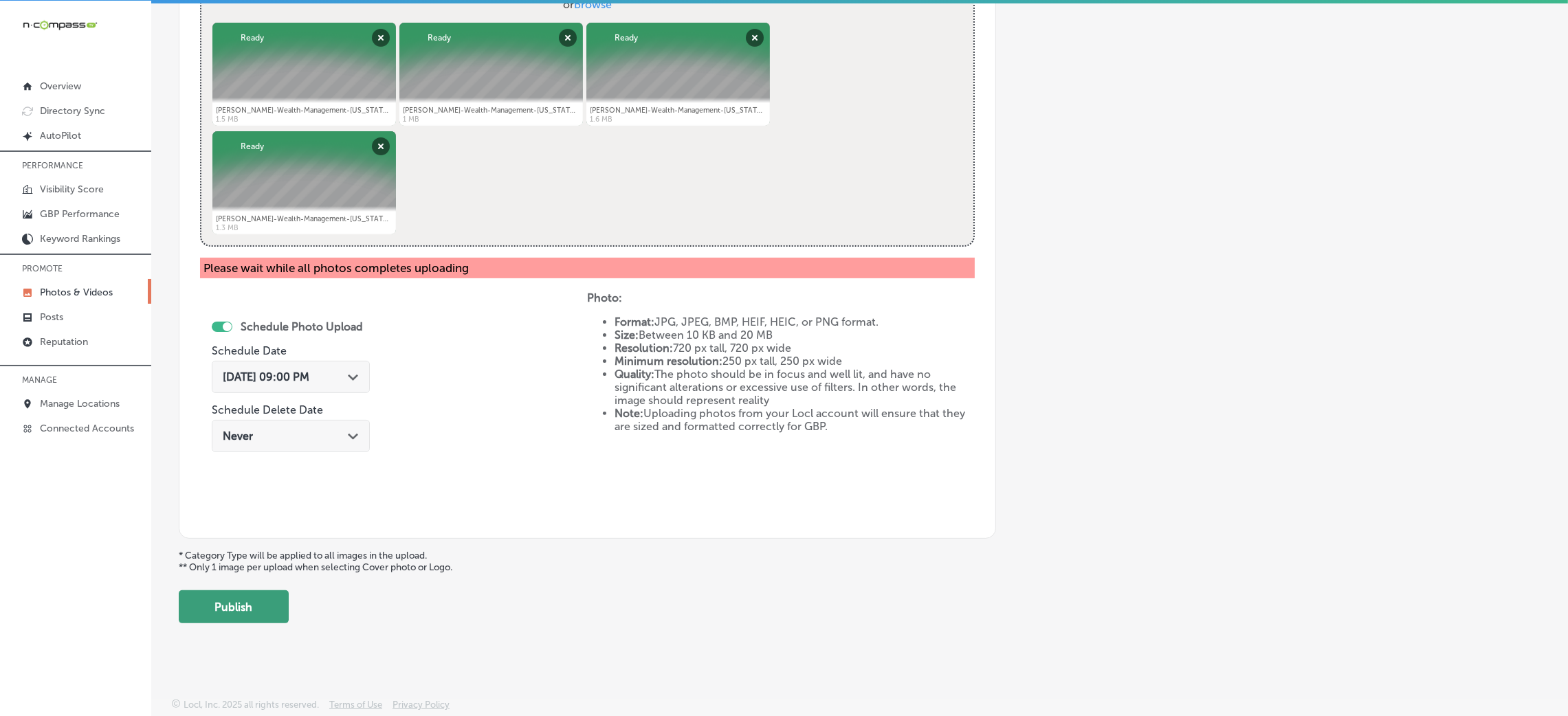
click at [247, 605] on button "Publish" at bounding box center [234, 606] width 110 height 33
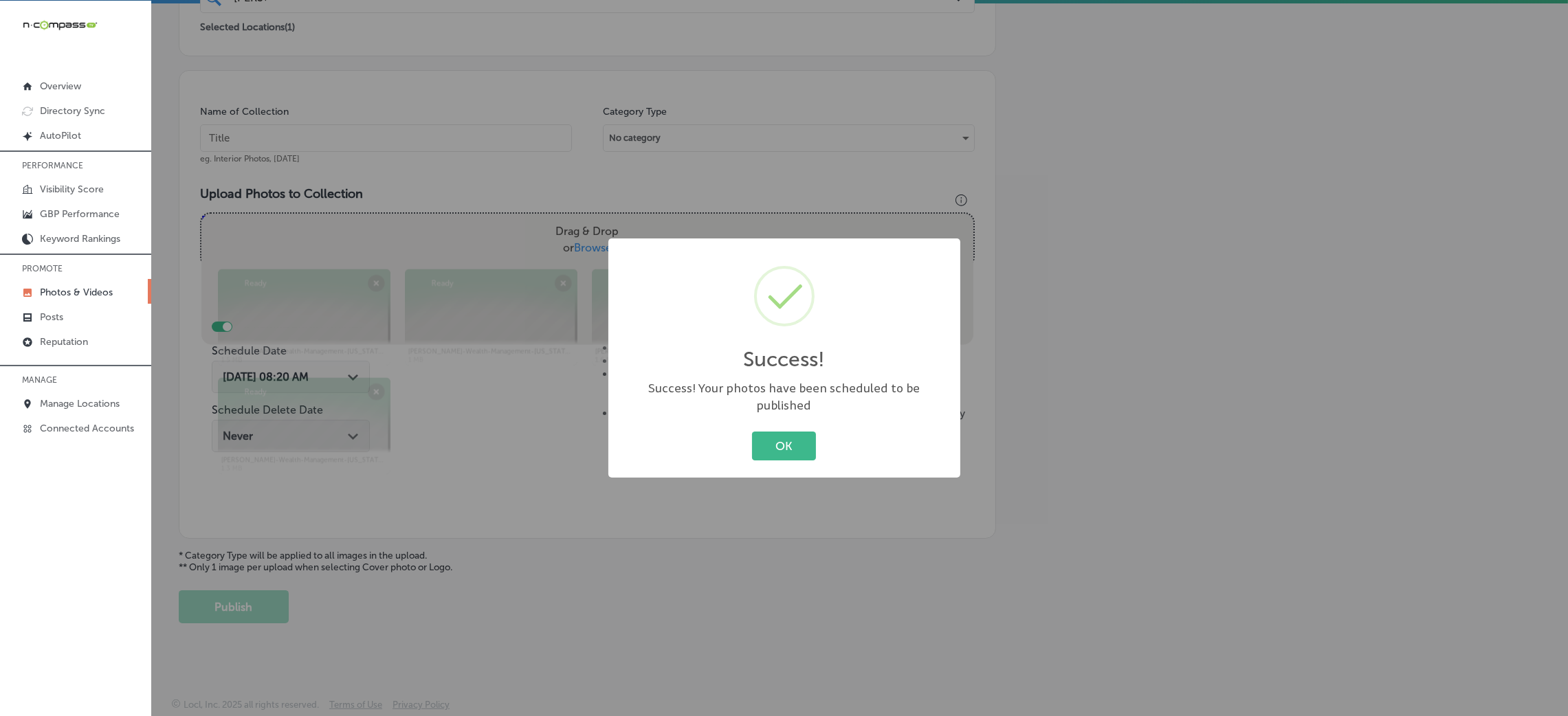
scroll to position [326, 0]
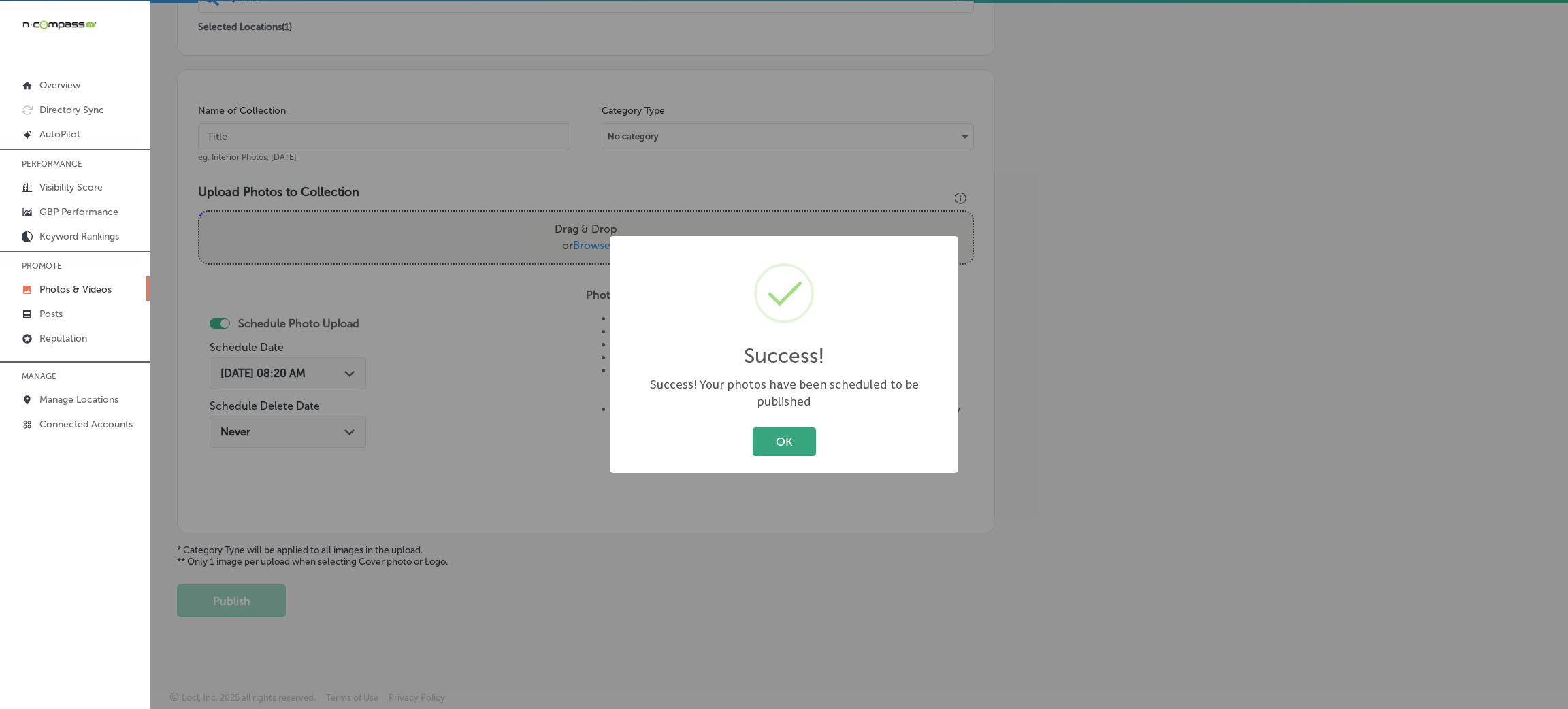
click at [801, 428] on button "OK" at bounding box center [784, 440] width 63 height 28
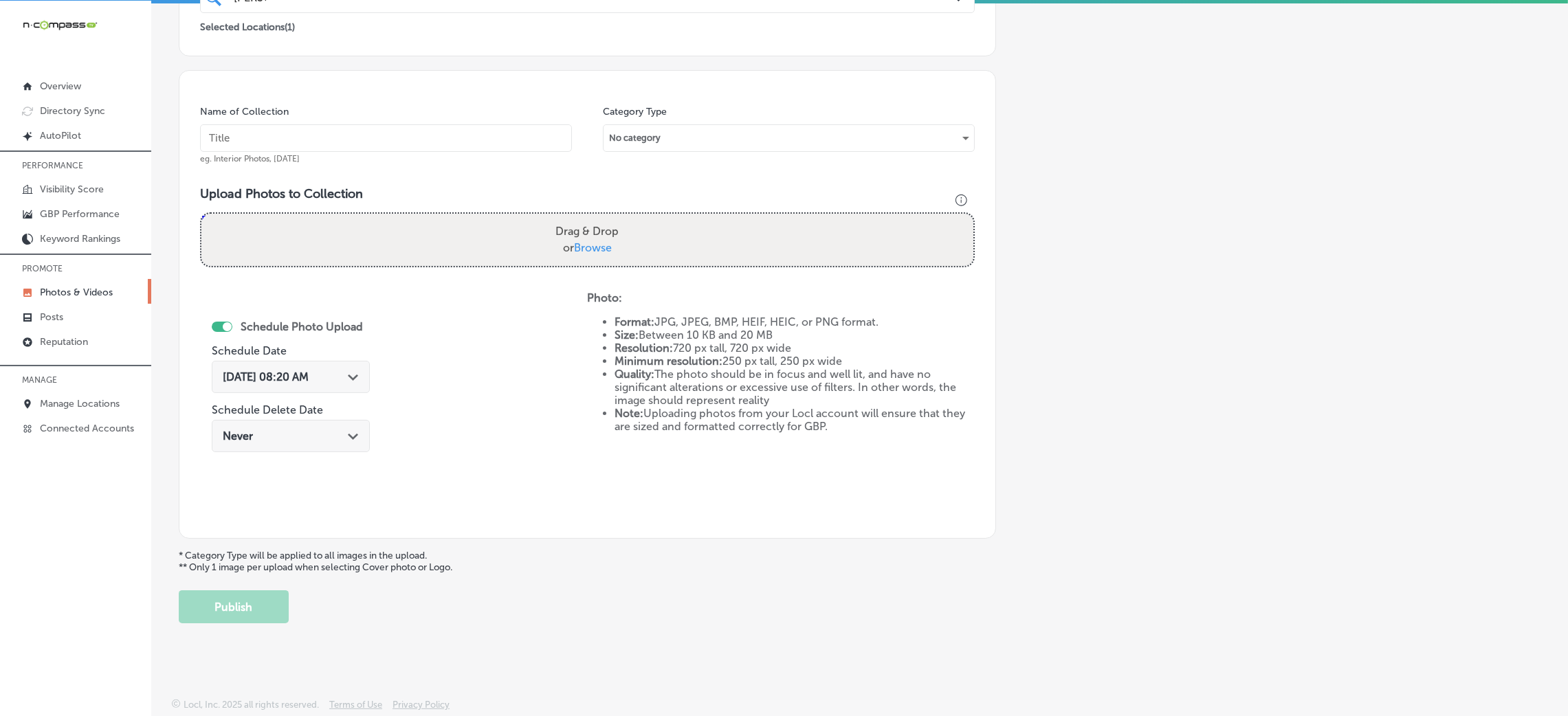
click at [372, 132] on input "text" at bounding box center [386, 138] width 372 height 28
paste input "[PERSON_NAME]-Wealth-Management-[US_STATE]-Investment-Services-Financial-Planni…"
type input "[PERSON_NAME]-Wealth-Management-[US_STATE]-Investment-Services-Financial-Planni…"
click at [485, 231] on div "Drag & Drop or Browse" at bounding box center [588, 240] width 772 height 52
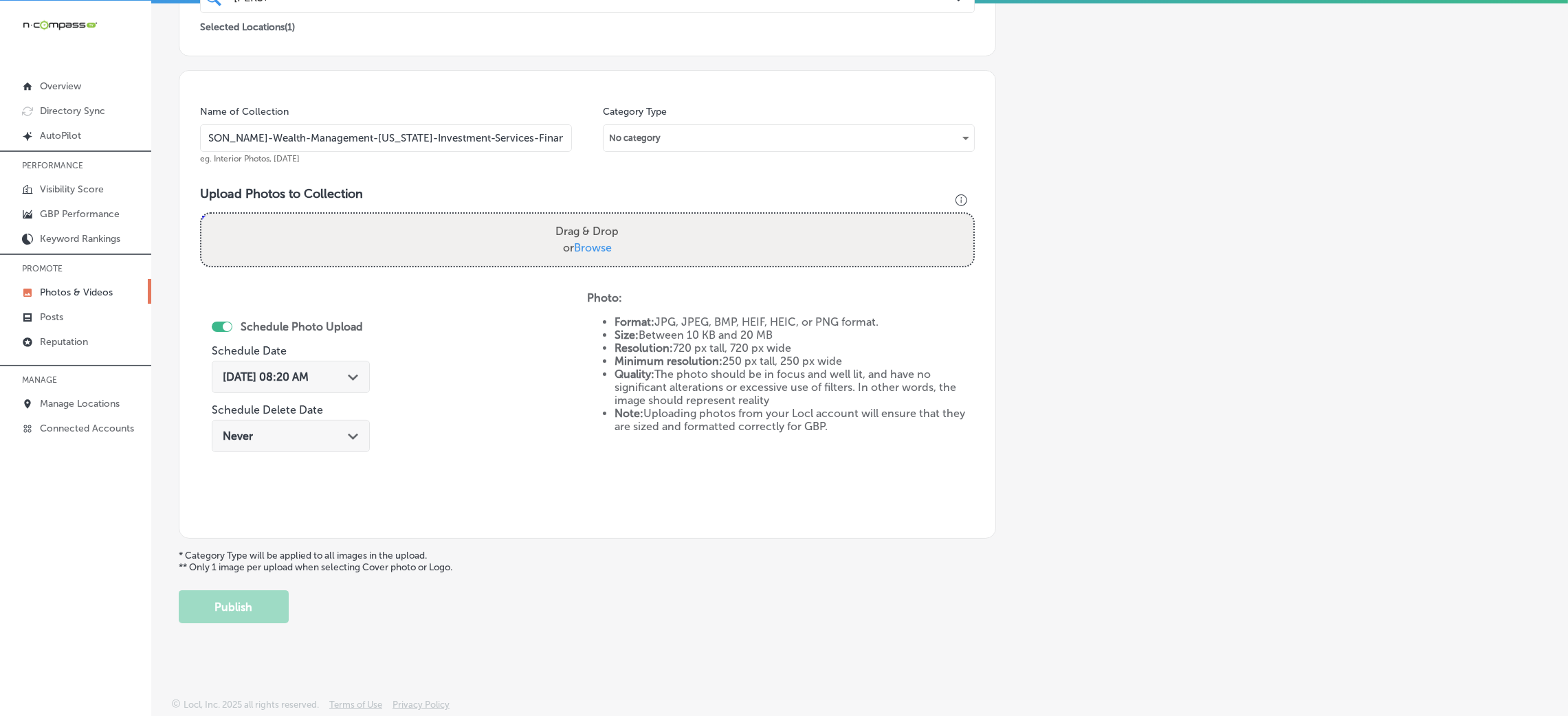
click at [202, 214] on input "Drag & Drop or Browse" at bounding box center [588, 215] width 772 height 4
type input "C:\fakepath\[PERSON_NAME]-Wealth-Management-[US_STATE]-Investment-Services-Fina…"
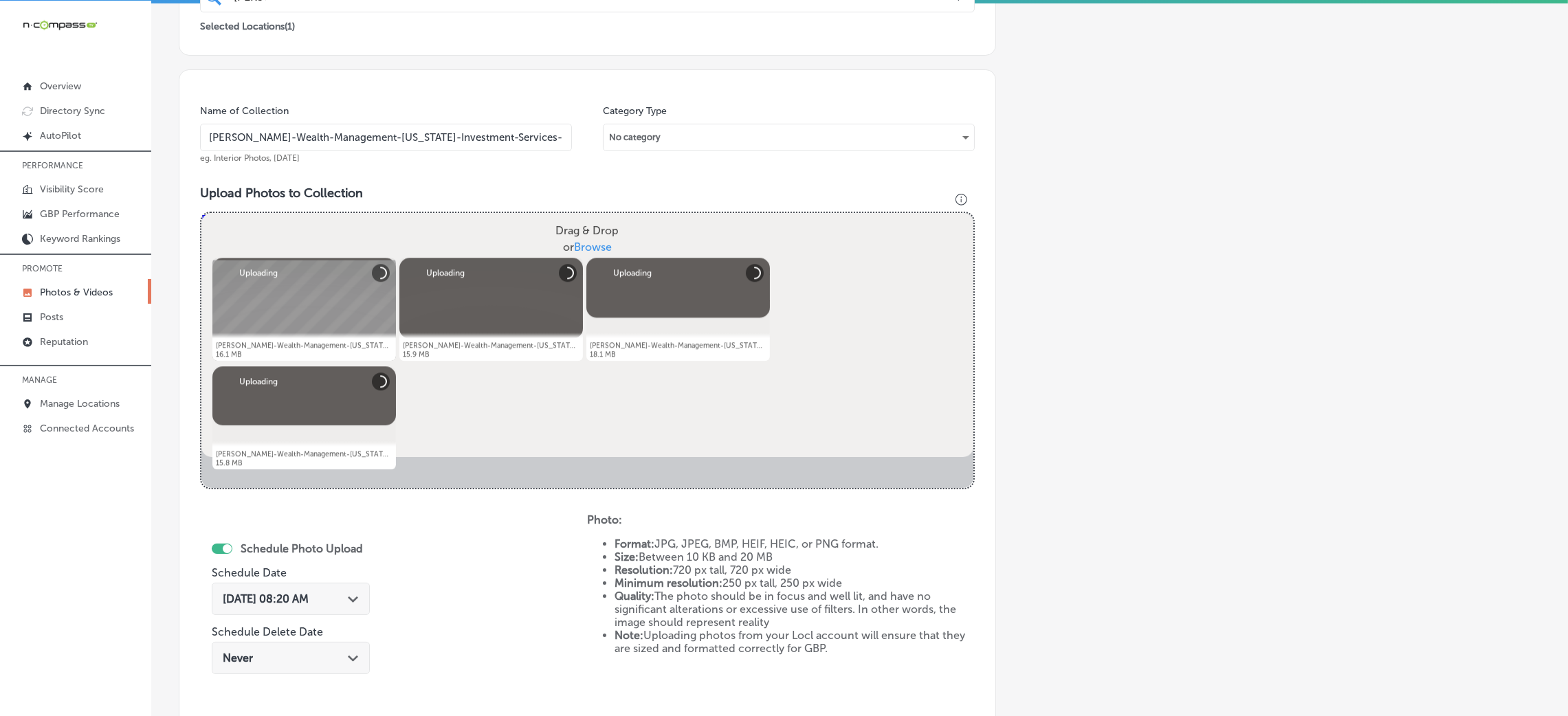
click at [306, 592] on span "[DATE] 08:20 AM" at bounding box center [265, 599] width 86 height 13
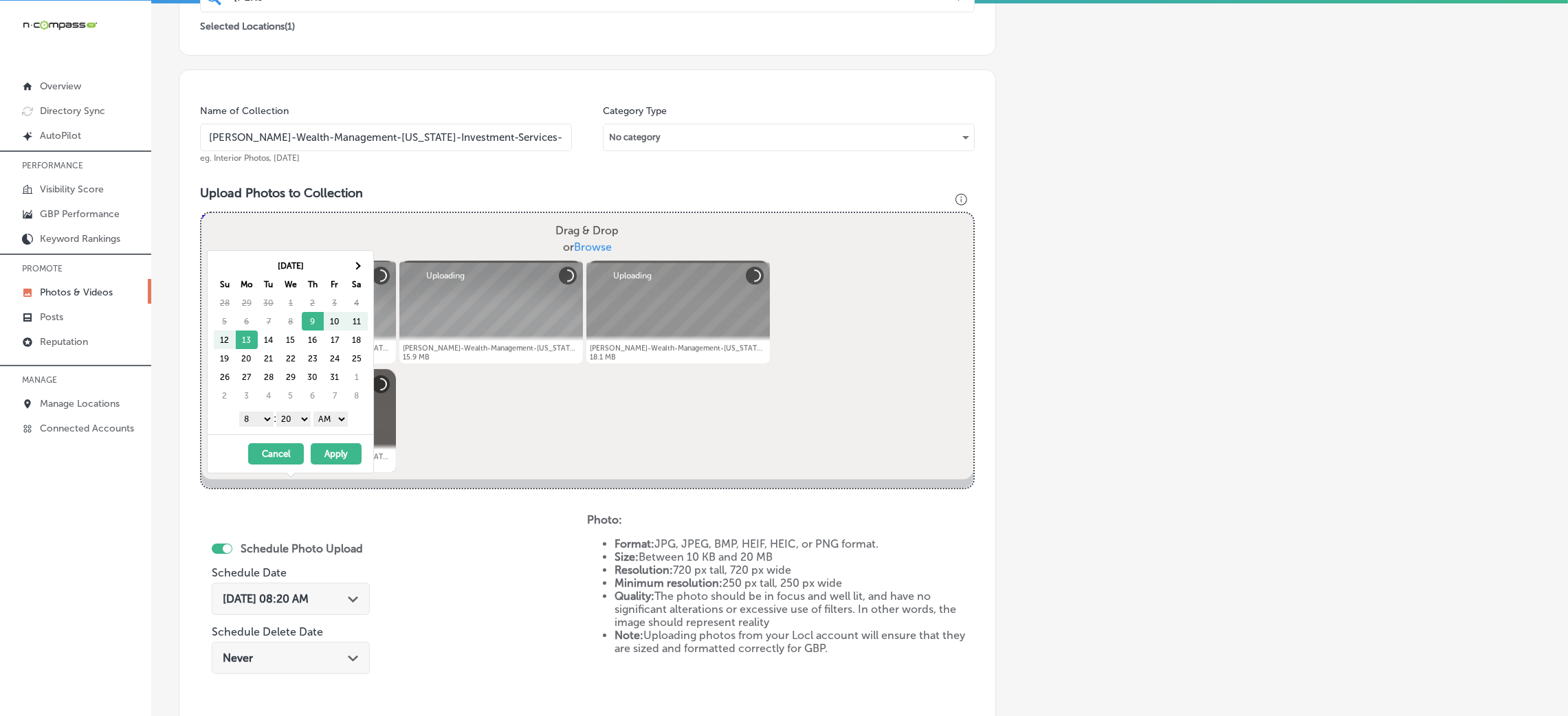
scroll to position [429, 0]
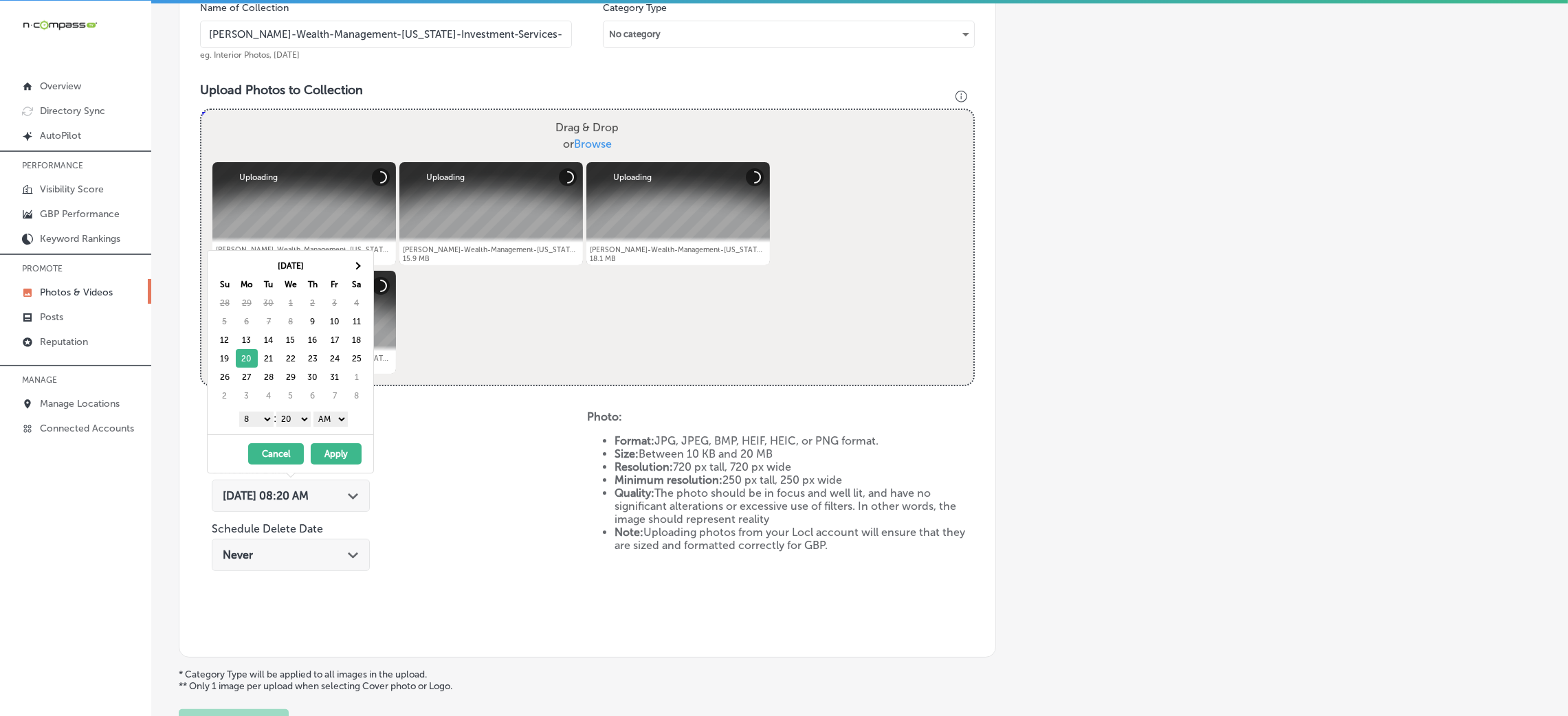
click at [292, 418] on select "00 10 20 30 40 50" at bounding box center [293, 418] width 34 height 15
click at [336, 419] on select "AM PM" at bounding box center [330, 418] width 34 height 15
click at [249, 422] on select "1 2 3 4 5 6 7 8 9 10 11 12" at bounding box center [256, 418] width 34 height 15
click at [350, 452] on button "Apply" at bounding box center [336, 453] width 51 height 21
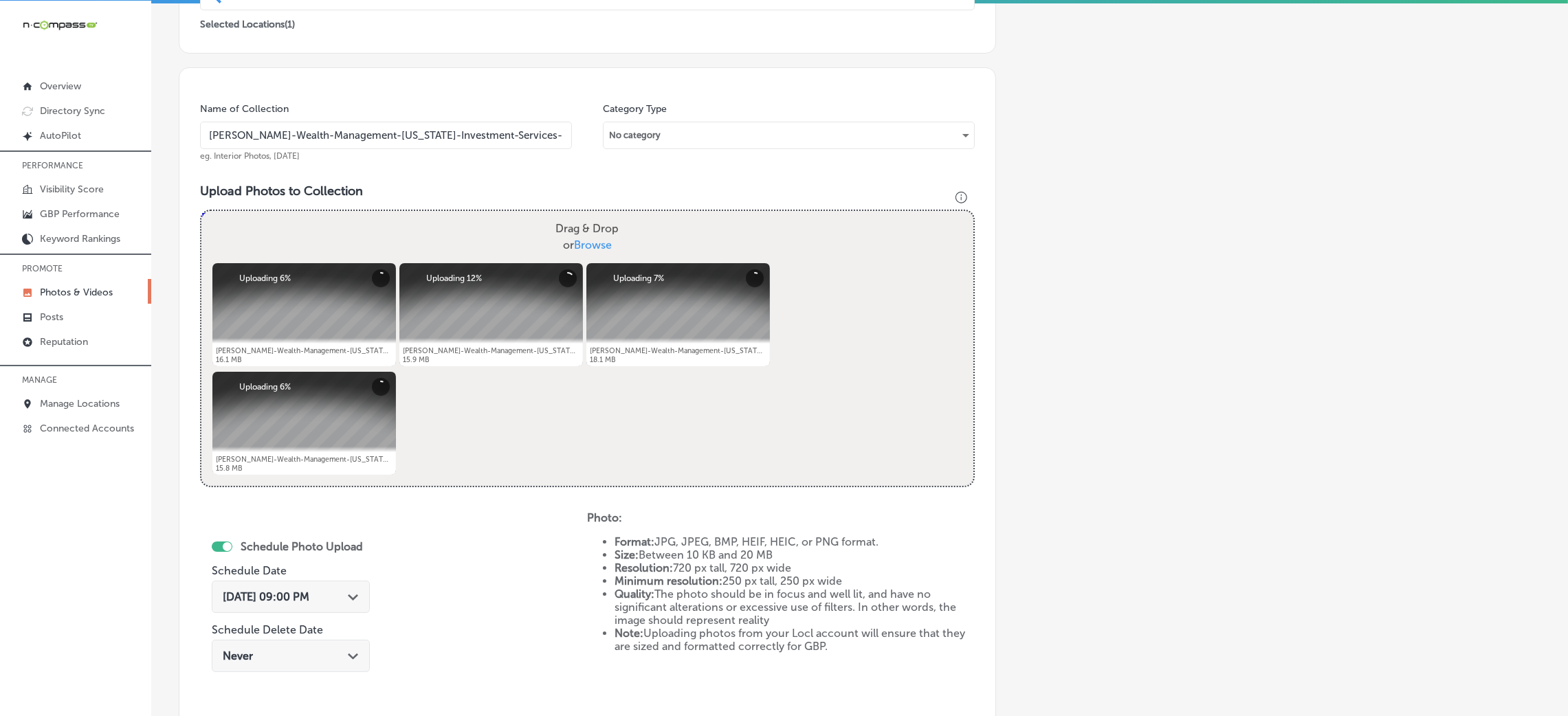
scroll to position [326, 0]
click at [1049, 252] on div "Add a Collection Which Type of Image or Video Would You Like to Upload? Photo C…" at bounding box center [859, 302] width 1361 height 1085
click at [232, 271] on button "Remove" at bounding box center [227, 280] width 17 height 17
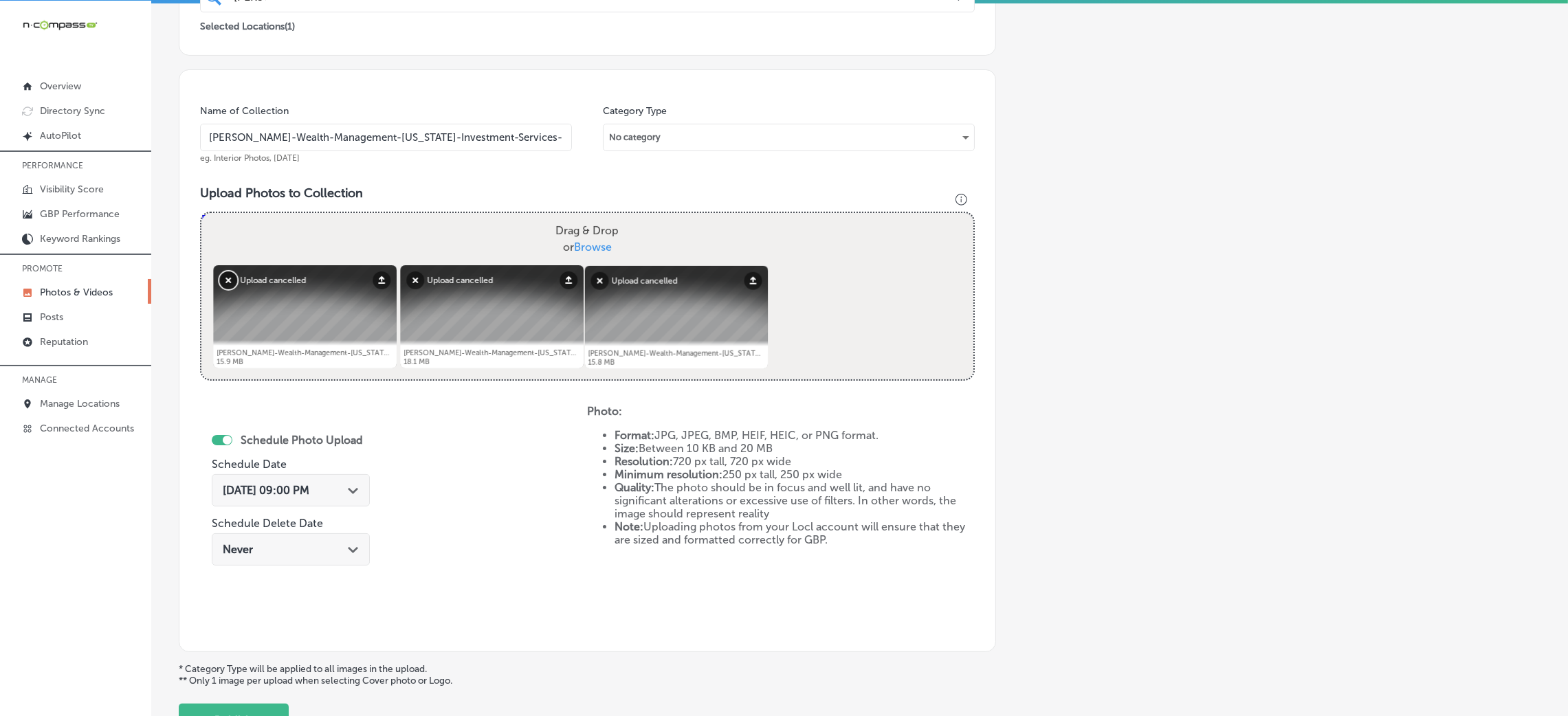
click at [229, 279] on button "Remove" at bounding box center [228, 280] width 17 height 17
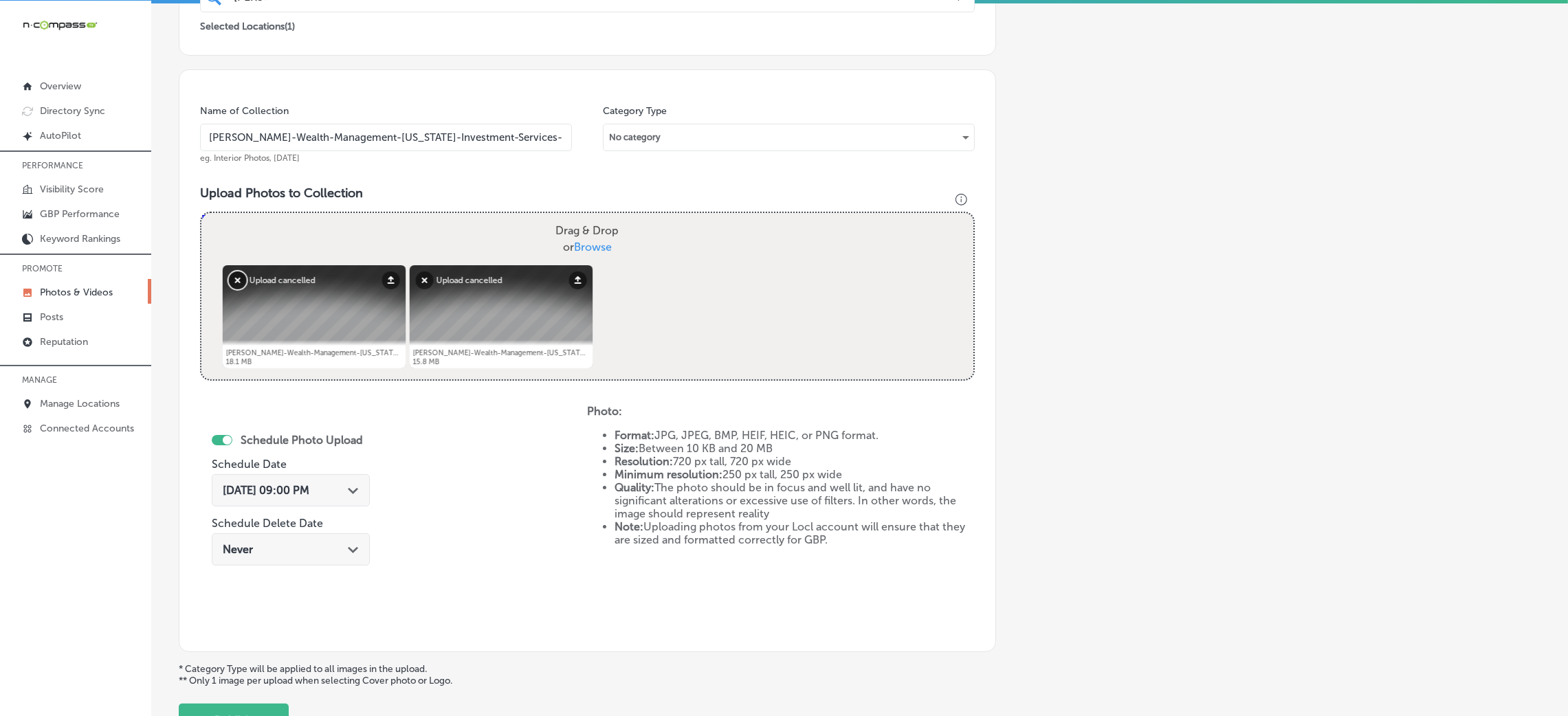
click at [229, 279] on button "Remove" at bounding box center [238, 280] width 17 height 17
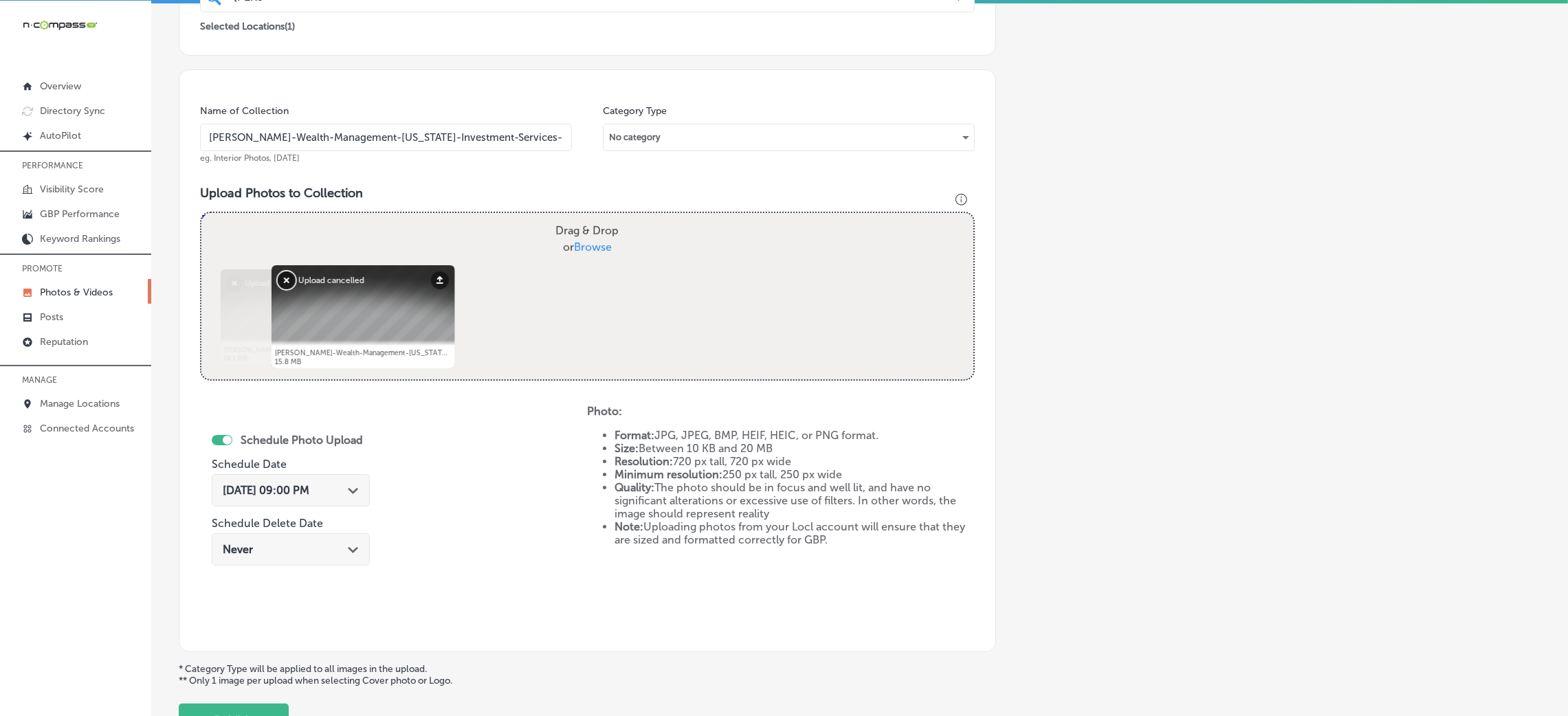
click at [278, 279] on button "Remove" at bounding box center [287, 280] width 17 height 17
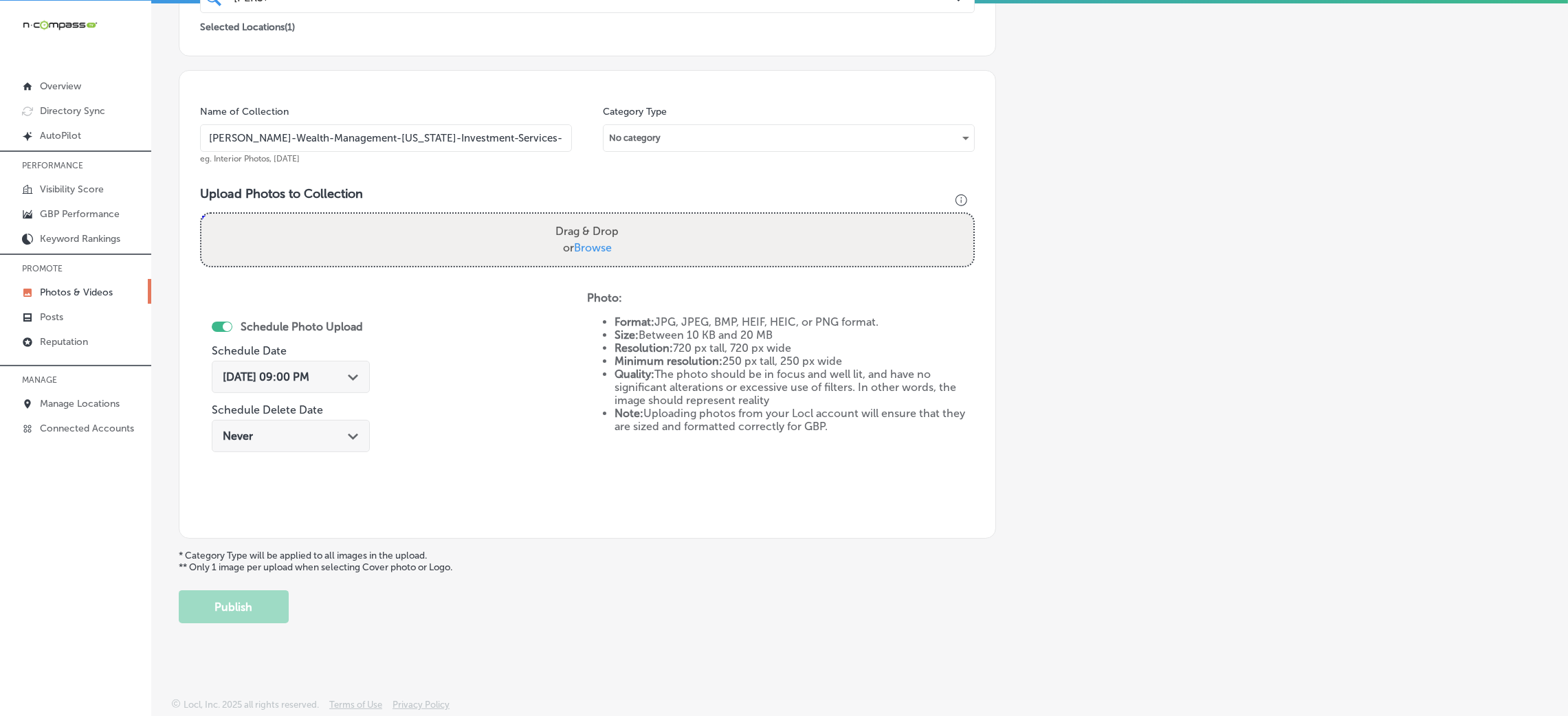
click at [550, 253] on label "Drag & Drop or Browse" at bounding box center [586, 239] width 74 height 44
click at [548, 217] on input "Drag & Drop or Browse" at bounding box center [588, 215] width 772 height 4
type input "C:\fakepath\[PERSON_NAME]-Wealth-Management-[US_STATE]-Investment-Services-Fina…"
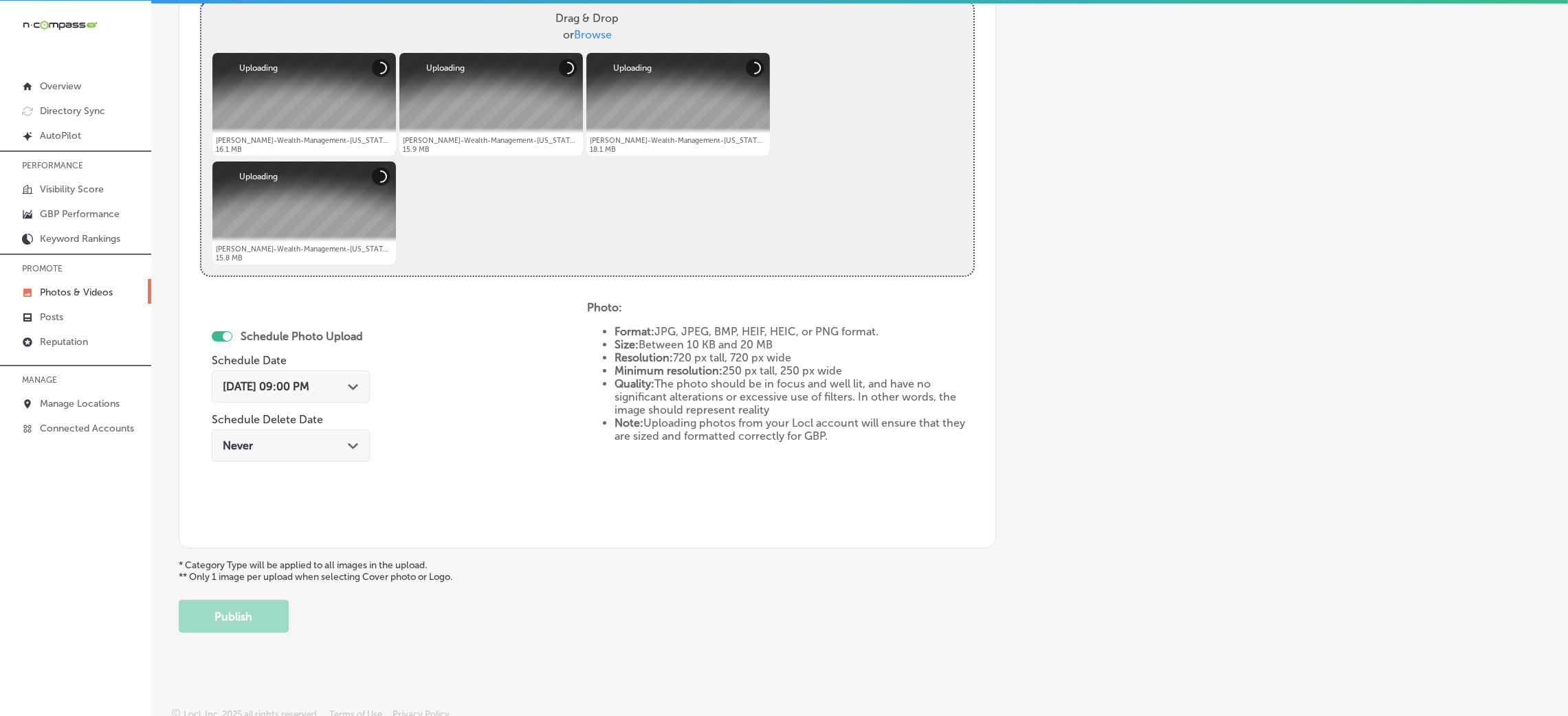
scroll to position [549, 0]
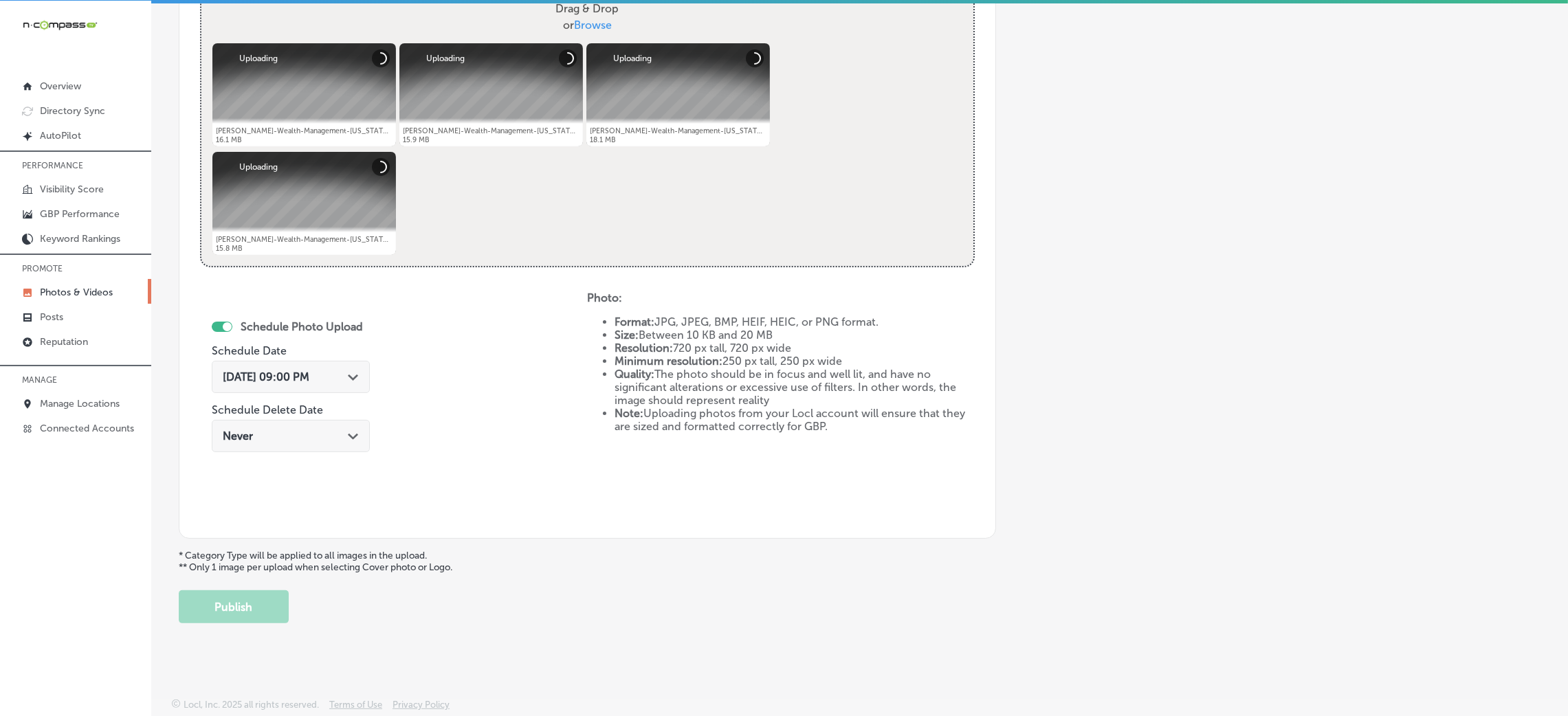
click at [347, 362] on div "[DATE] 09:00 PM Path Created with Sketch." at bounding box center [291, 376] width 158 height 33
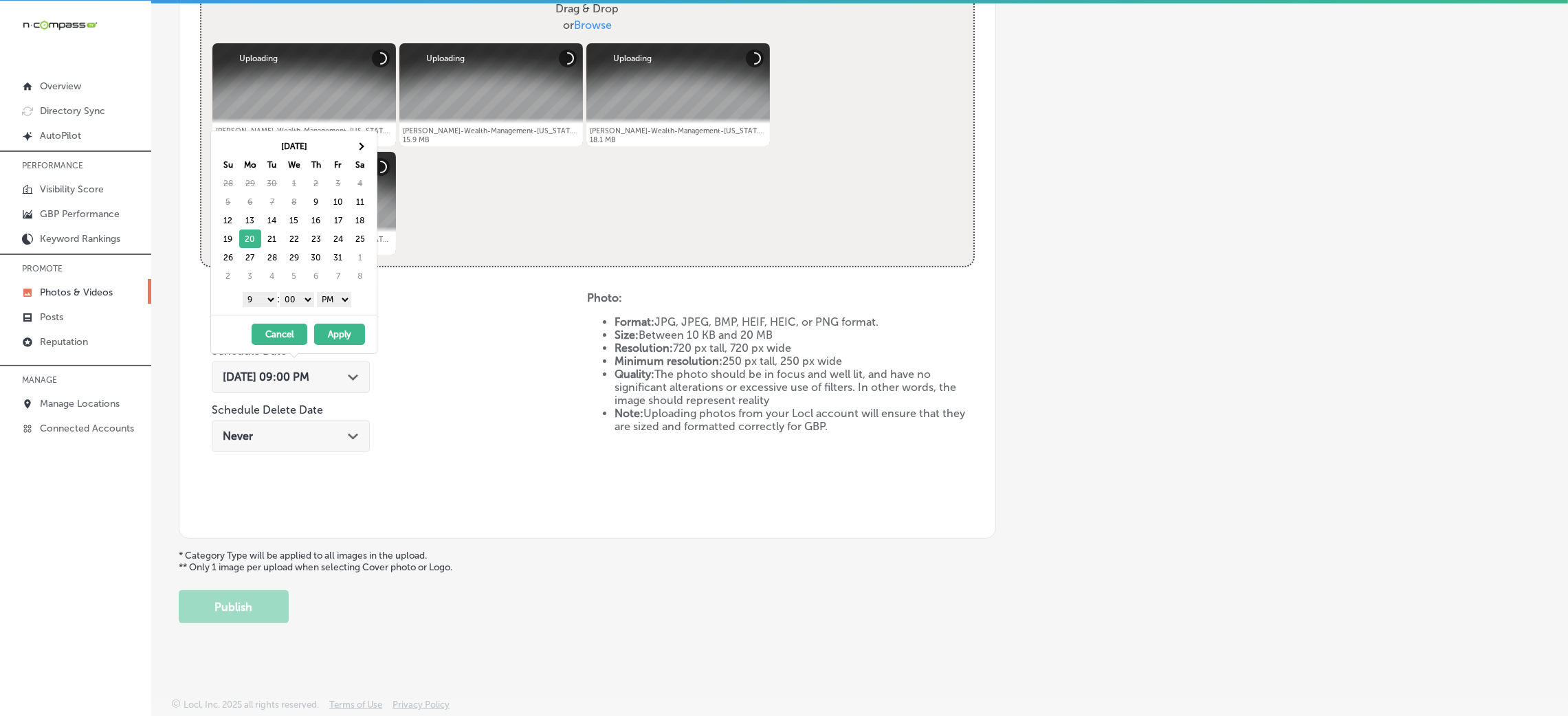
click at [348, 337] on button "Apply" at bounding box center [339, 334] width 51 height 21
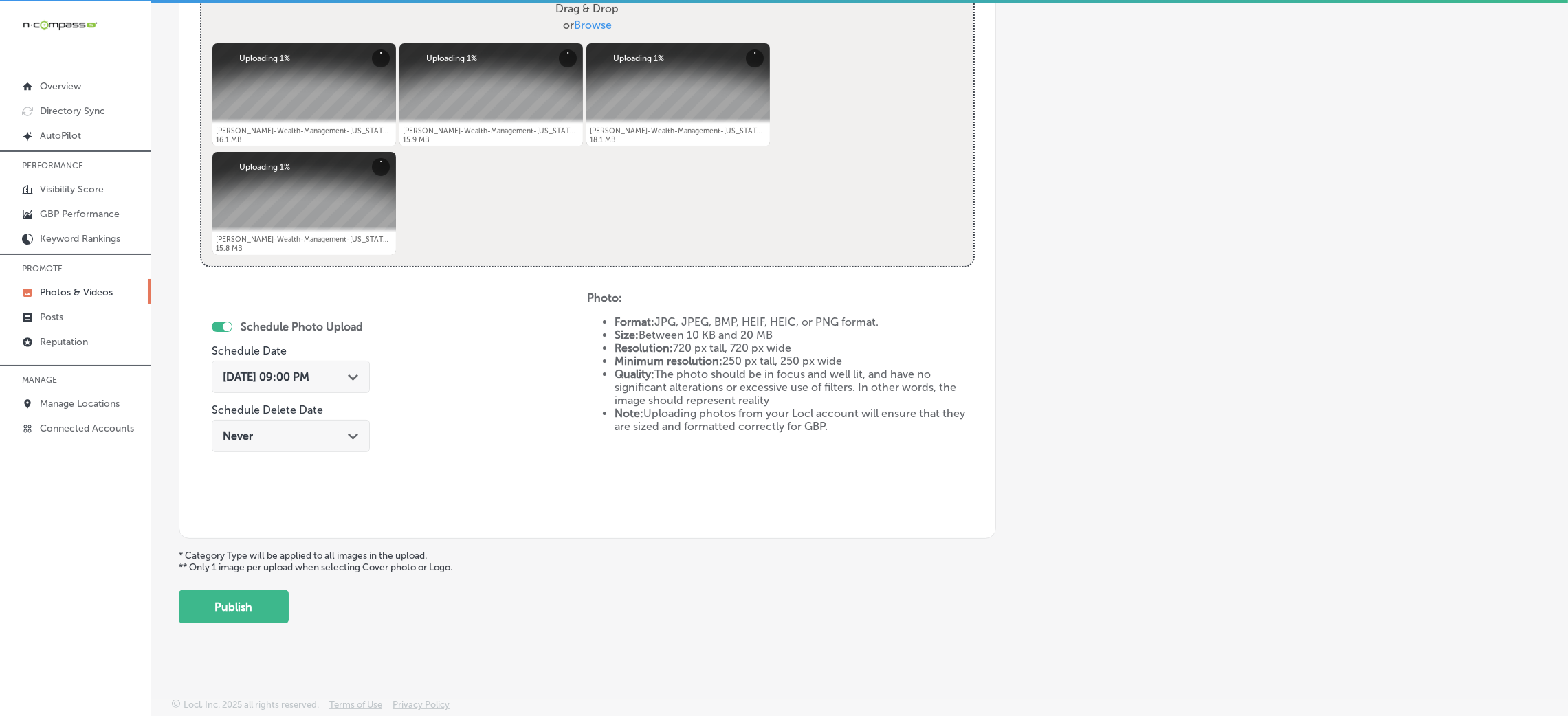
scroll to position [240, 0]
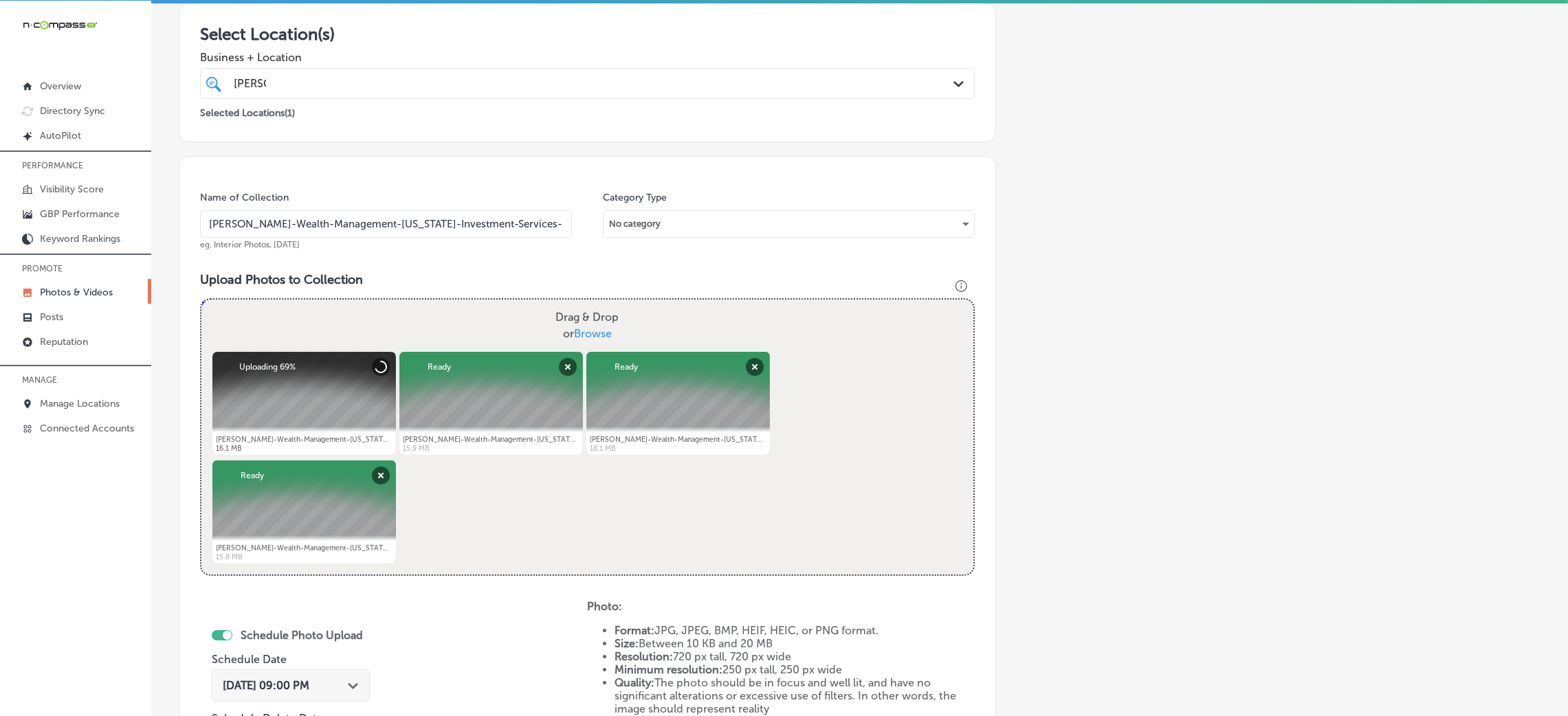
click at [407, 214] on input "[PERSON_NAME]-Wealth-Management-[US_STATE]-Investment-Services-Financial-Planni…" at bounding box center [386, 224] width 372 height 28
click at [410, 214] on input "[PERSON_NAME]-Wealth-Management-[US_STATE]-Investment-Services-Financial-Planni…" at bounding box center [386, 224] width 372 height 28
click at [456, 258] on div "Name of Collection [PERSON_NAME]-Wealth-Management-[US_STATE]-Investment-Servic…" at bounding box center [587, 501] width 817 height 691
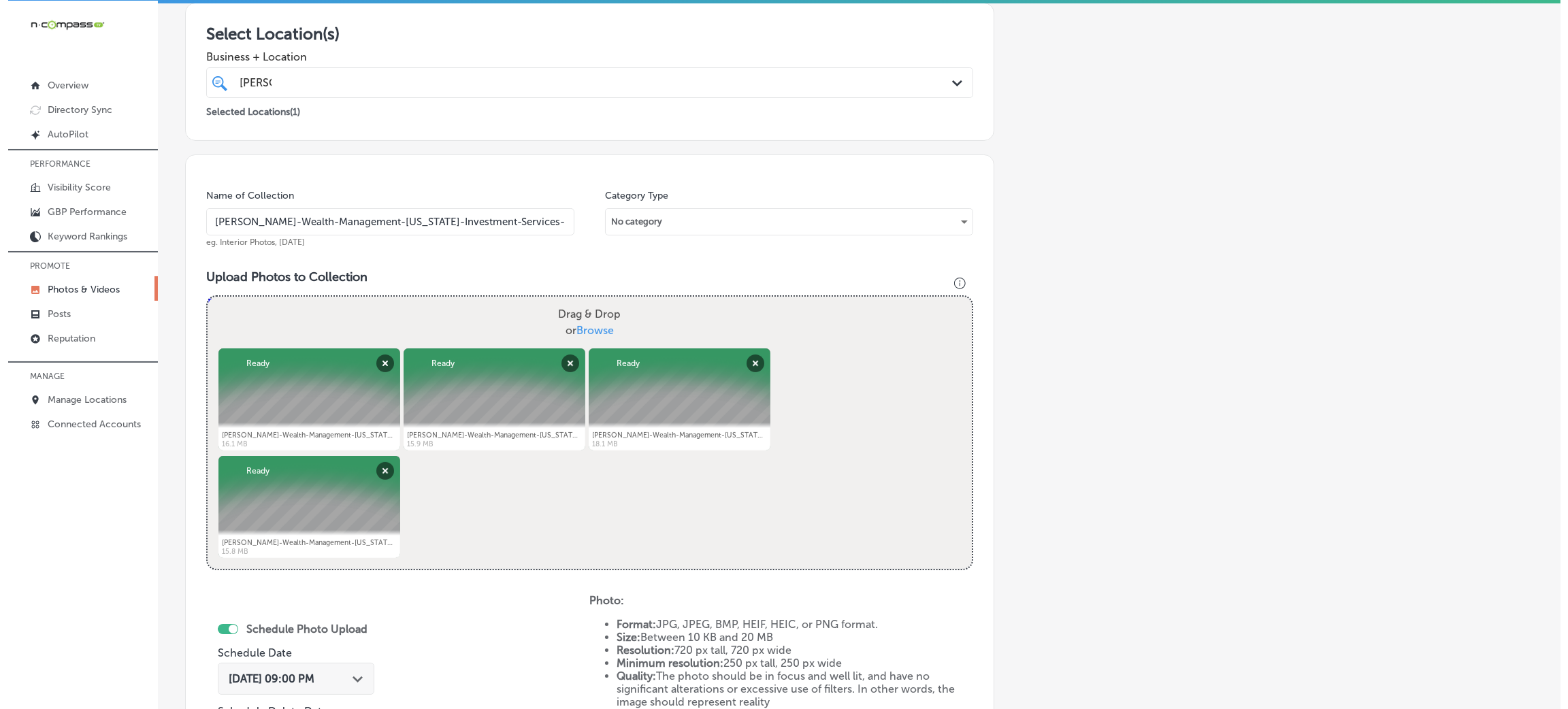
scroll to position [543, 0]
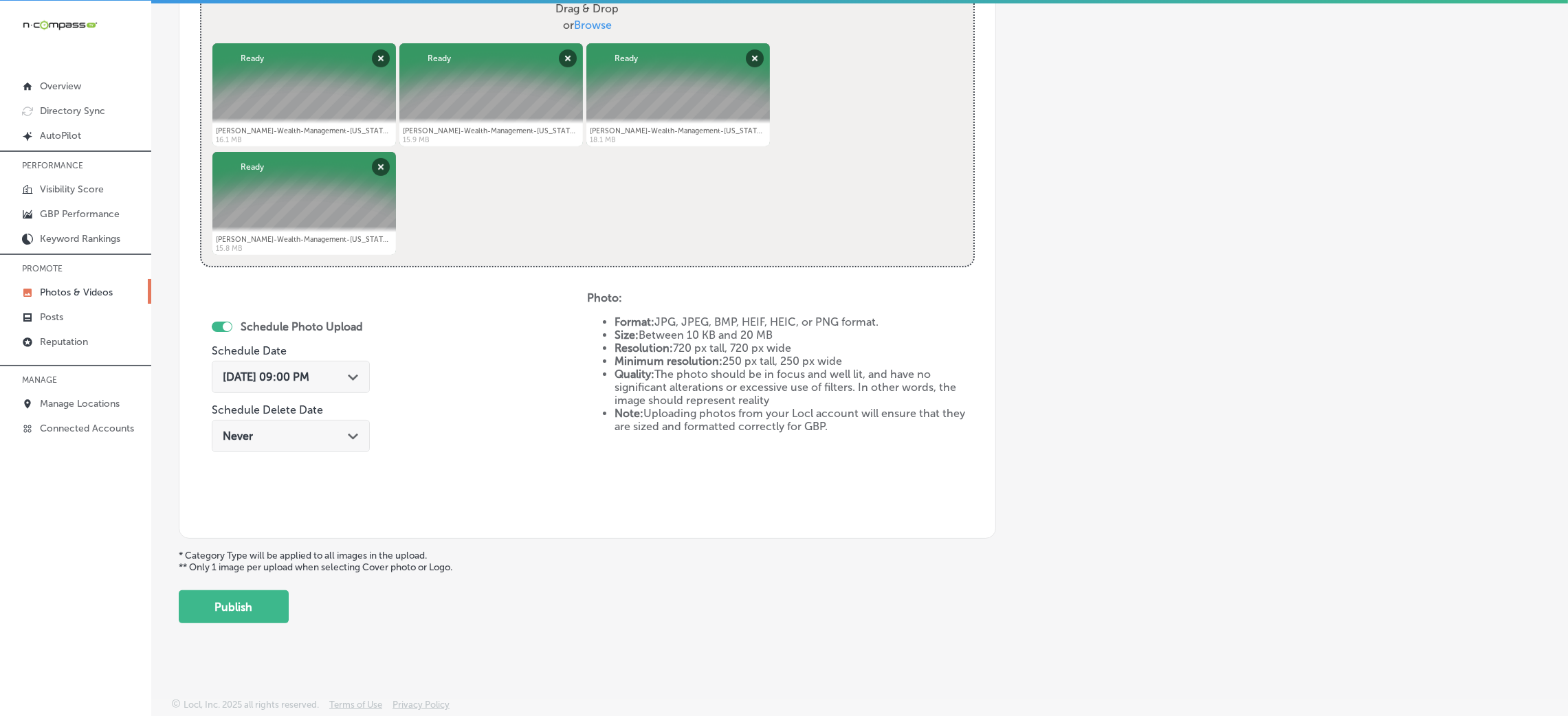
click at [244, 602] on button "Publish" at bounding box center [234, 606] width 110 height 33
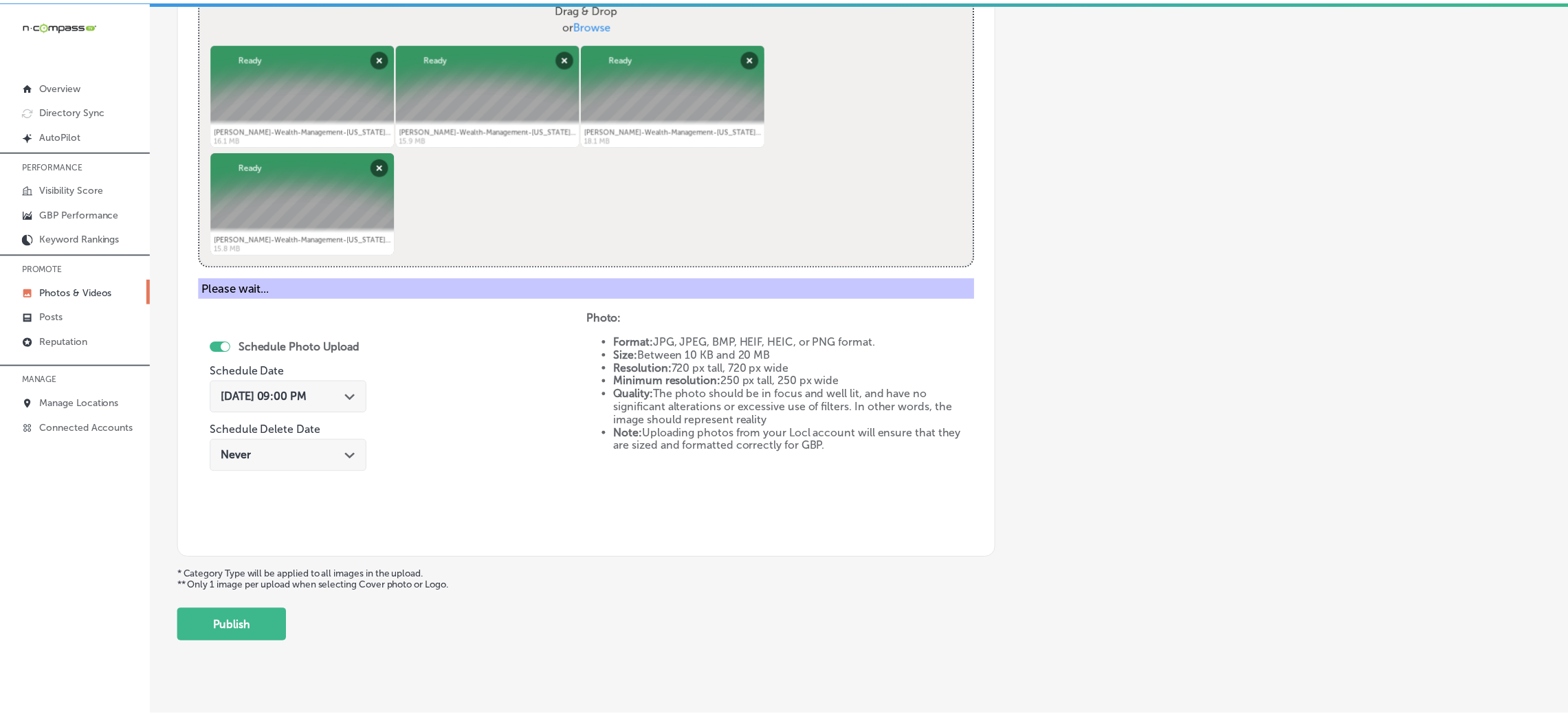
scroll to position [326, 0]
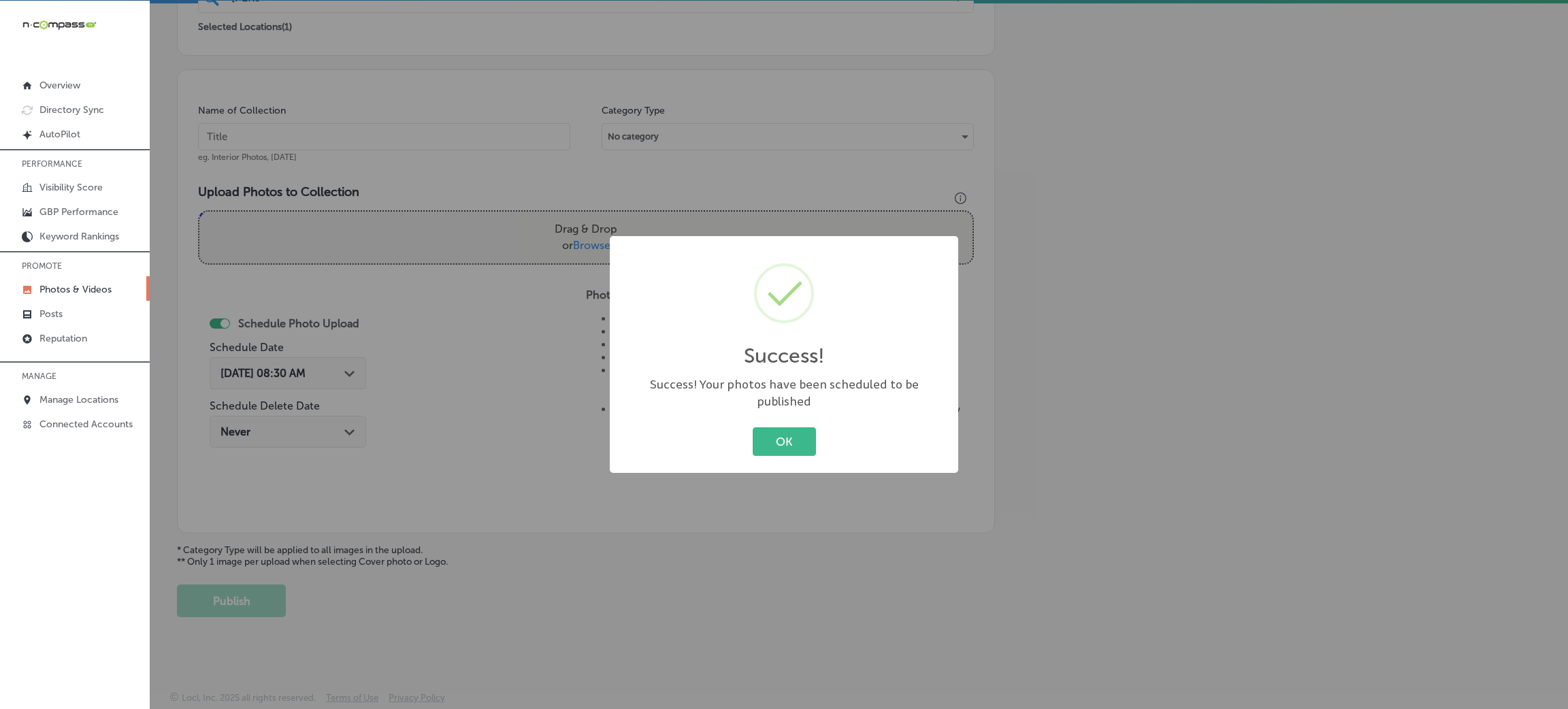
click at [781, 449] on div "OK Cancel" at bounding box center [784, 441] width 321 height 35
click at [750, 410] on div "Success! × Success! Your photos have been scheduled to be published OK Cancel" at bounding box center [783, 354] width 348 height 237
click at [771, 432] on button "OK" at bounding box center [784, 440] width 63 height 28
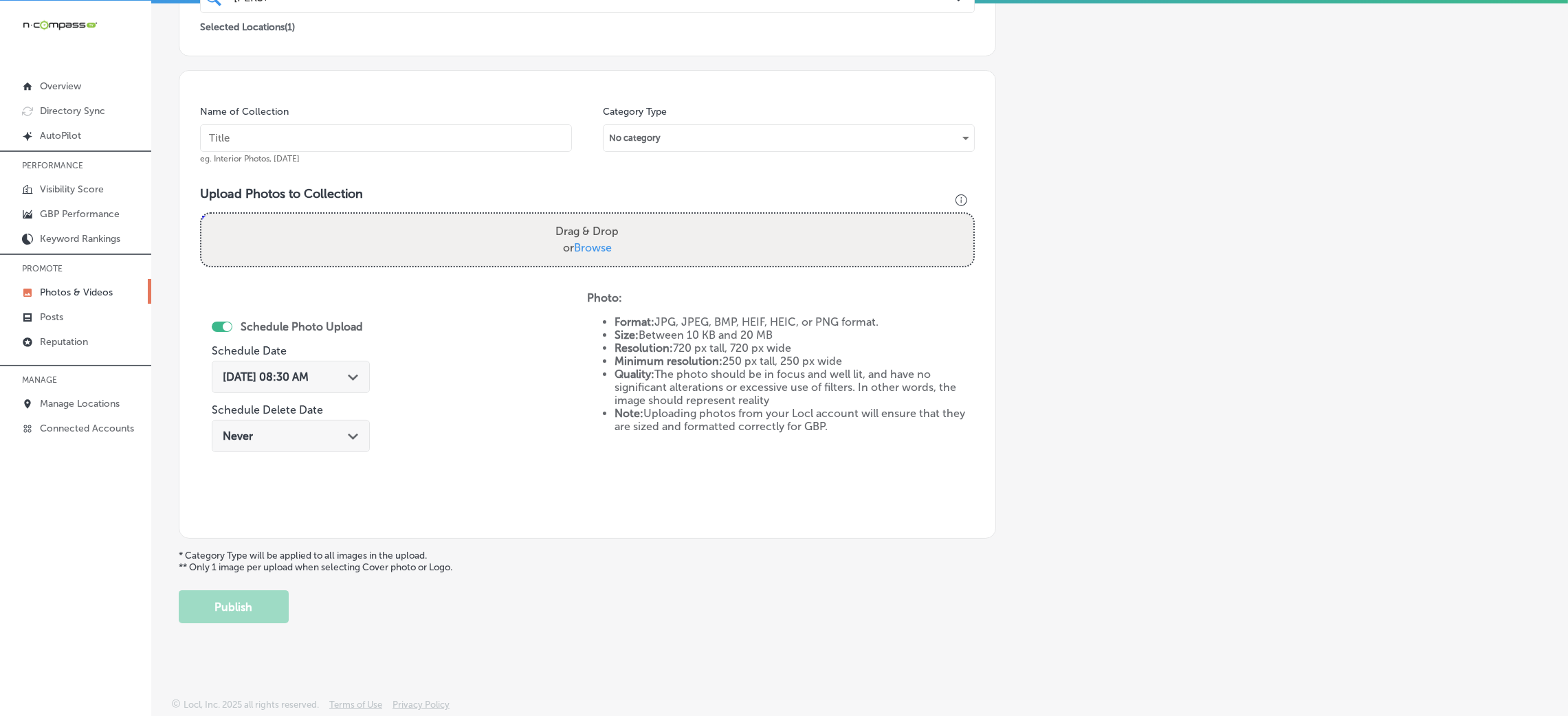
click at [411, 148] on input "text" at bounding box center [386, 138] width 372 height 28
paste input "[PERSON_NAME]-Wealth-Management-[US_STATE]-Investment-Services-Financial-Planni…"
type input "[PERSON_NAME]-Wealth-Management-[US_STATE]-Investment-Services-Financial-Planni…"
click at [597, 235] on label "Drag & Drop or Browse" at bounding box center [586, 239] width 74 height 44
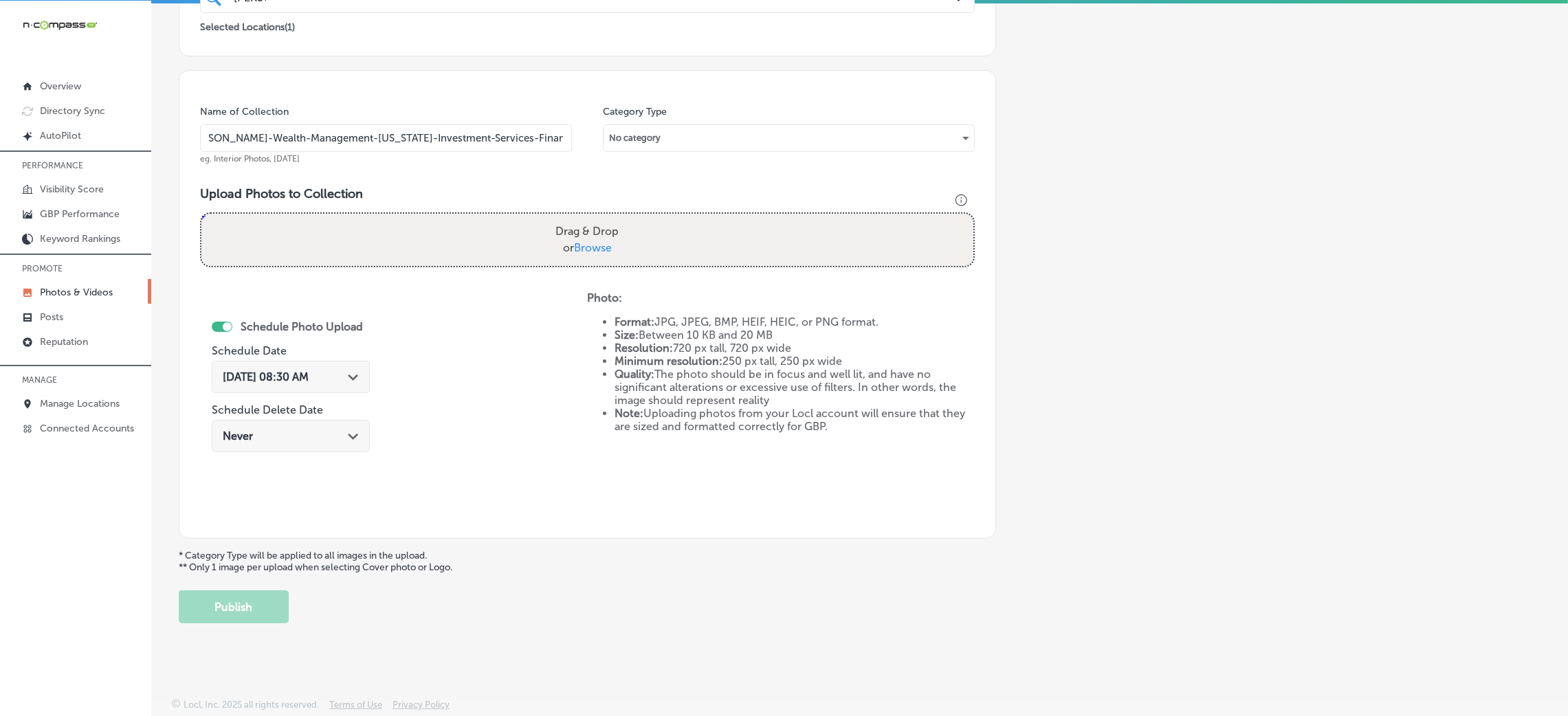
click at [597, 217] on input "Drag & Drop or Browse" at bounding box center [588, 215] width 772 height 4
type input "C:\fakepath\[PERSON_NAME]-Wealth-Management-[US_STATE]-Investment-Services-Fina…"
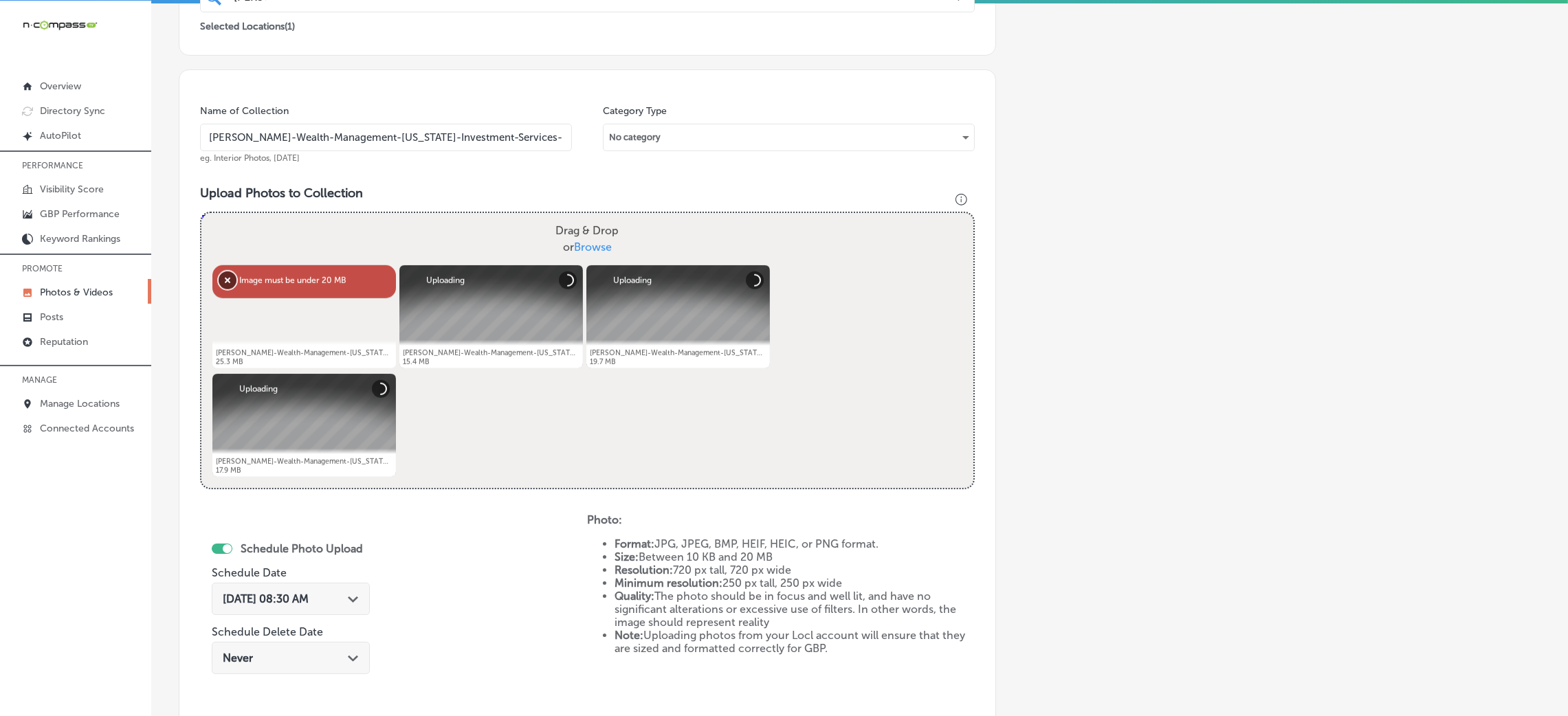
click at [225, 276] on button "Remove" at bounding box center [227, 280] width 17 height 17
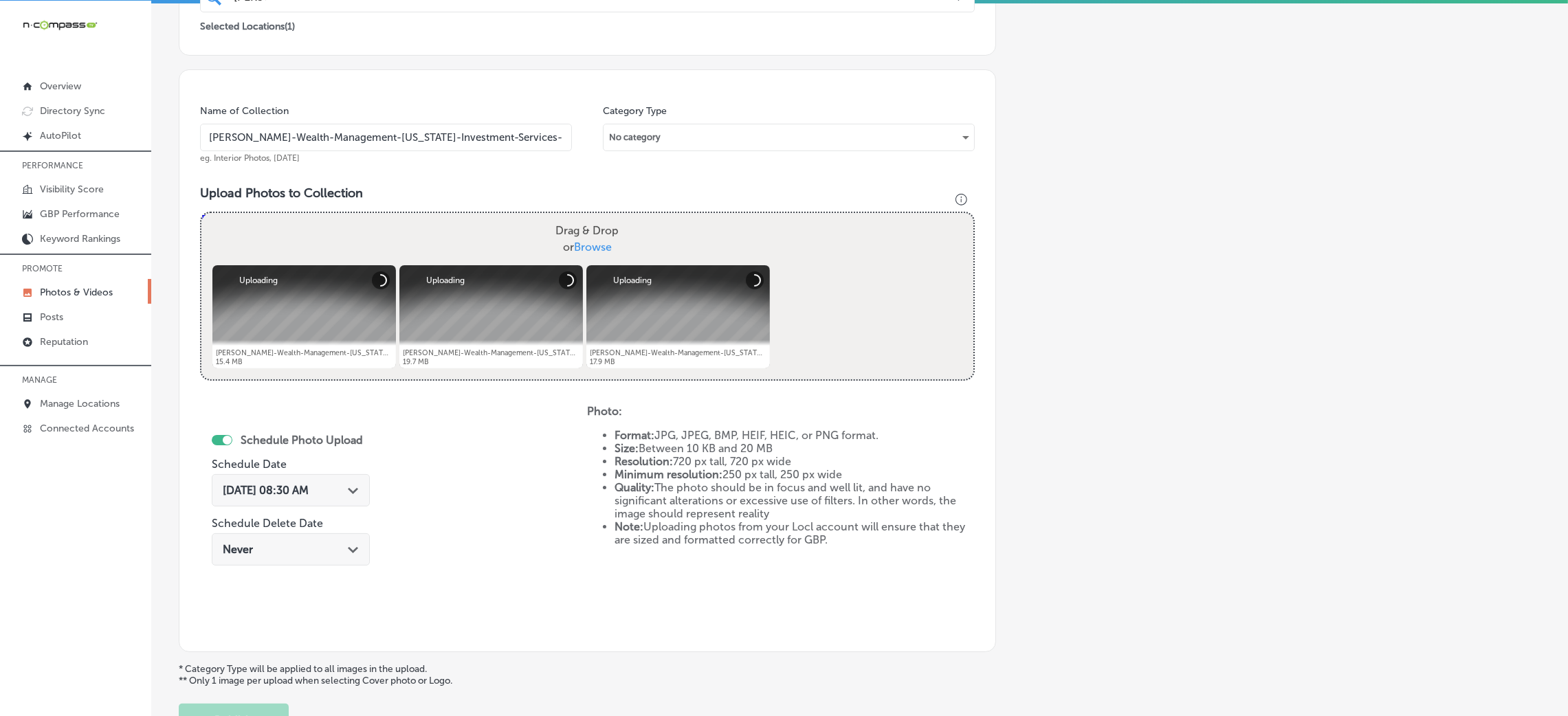
click at [604, 244] on span "Browse" at bounding box center [593, 247] width 38 height 13
click at [604, 217] on input "Drag & Drop or Browse" at bounding box center [588, 214] width 772 height 4
type input "C:\fakepath\[PERSON_NAME]-Wealth-Management-[US_STATE]-Investment-Services-Fina…"
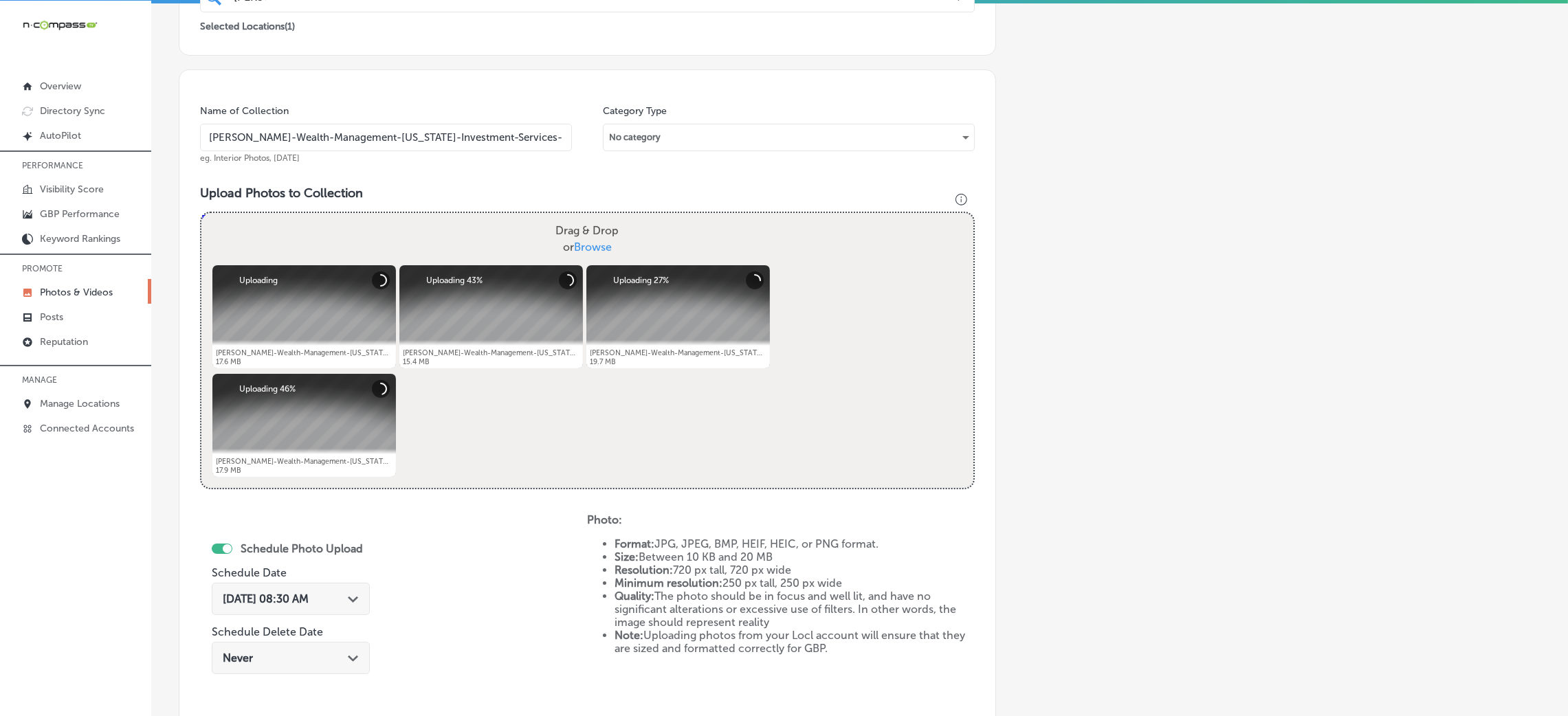
click at [270, 599] on span "[DATE] 08:30 AM" at bounding box center [265, 599] width 86 height 13
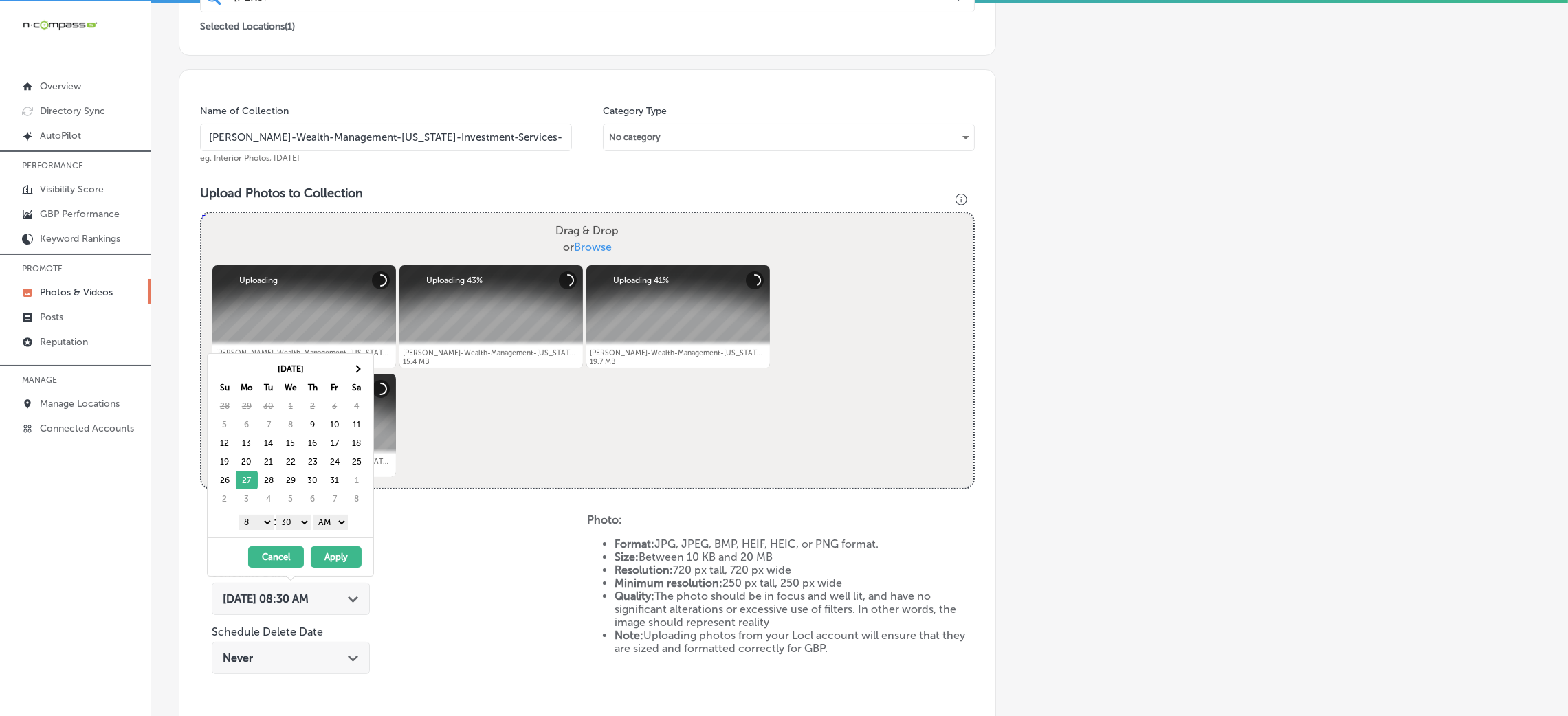
drag, startPoint x: 242, startPoint y: 480, endPoint x: 253, endPoint y: 483, distance: 11.4
click at [320, 526] on select "AM PM" at bounding box center [330, 522] width 34 height 15
click at [295, 515] on div "1 2 3 4 5 6 7 8 9 10 11 12 : 00 10 20 30 40 50 AM PM" at bounding box center [293, 522] width 160 height 21
click at [296, 535] on div "[DATE] Su Mo Tu We Th Fr Sa 28 29 30 1 2 3 4 5 6 7 8 9 10 11 12 13 14 15 16 17 …" at bounding box center [290, 445] width 166 height 183
click at [296, 523] on select "00 10 20 30 40 50" at bounding box center [293, 522] width 34 height 15
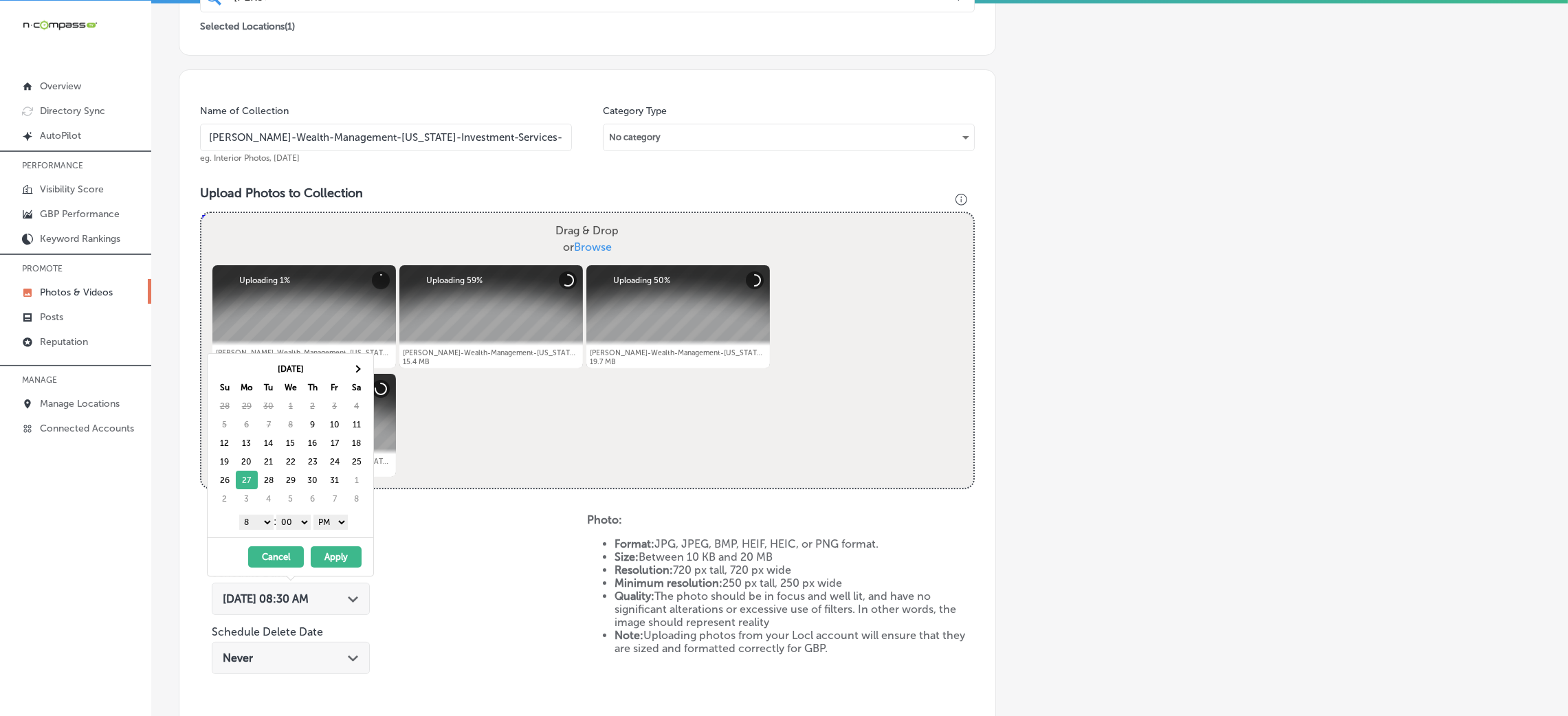
click at [242, 518] on select "1 2 3 4 5 6 7 8 9 10 11 12" at bounding box center [256, 522] width 34 height 15
click at [350, 552] on button "Apply" at bounding box center [336, 556] width 51 height 21
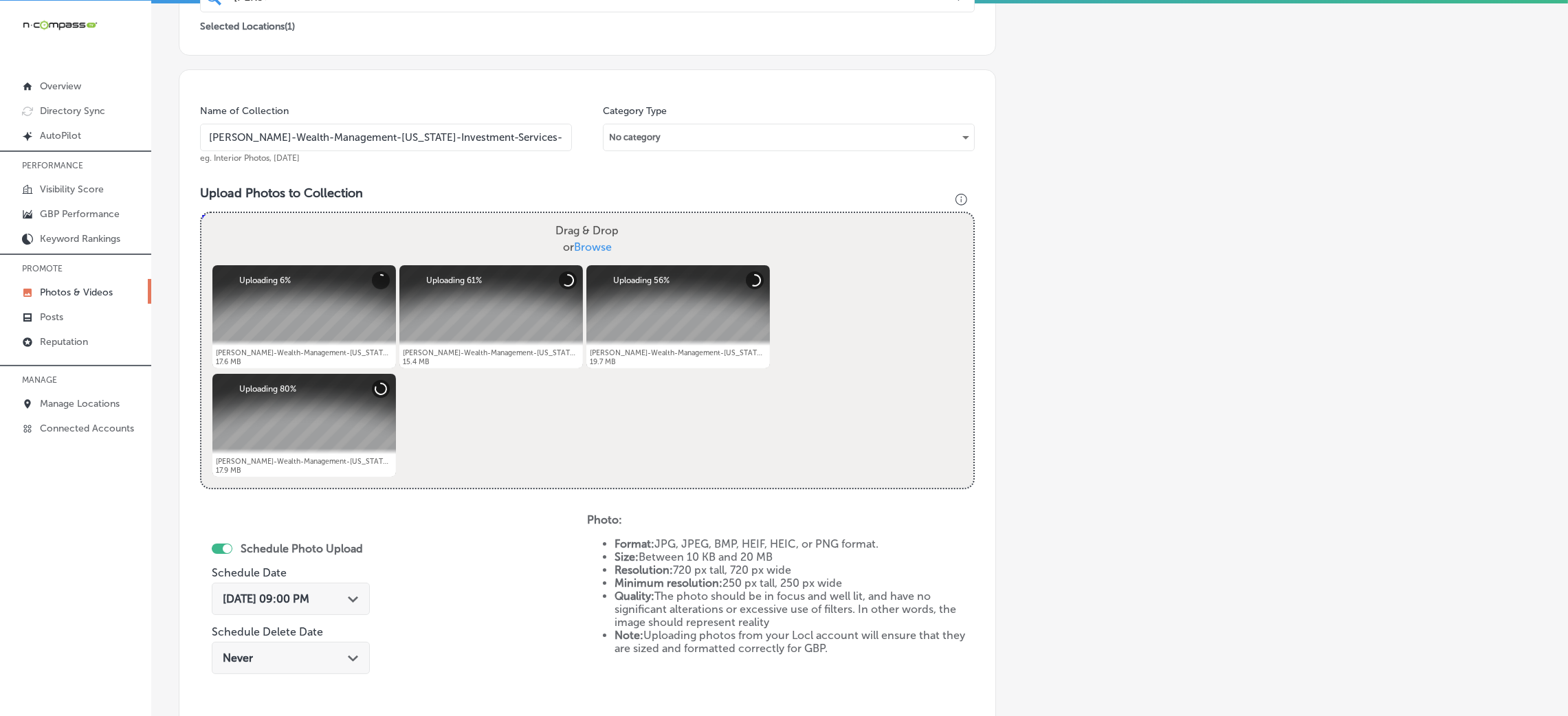
click at [383, 143] on input "[PERSON_NAME]-Wealth-Management-[US_STATE]-Investment-Services-Financial-Planni…" at bounding box center [386, 137] width 372 height 28
click at [385, 143] on input "[PERSON_NAME]-Wealth-Management-[US_STATE]-Investment-Services-Financial-Planni…" at bounding box center [386, 137] width 372 height 28
click at [427, 177] on div "Name of Collection [PERSON_NAME]-Wealth-Management-[US_STATE]-Investment-Servic…" at bounding box center [587, 414] width 817 height 691
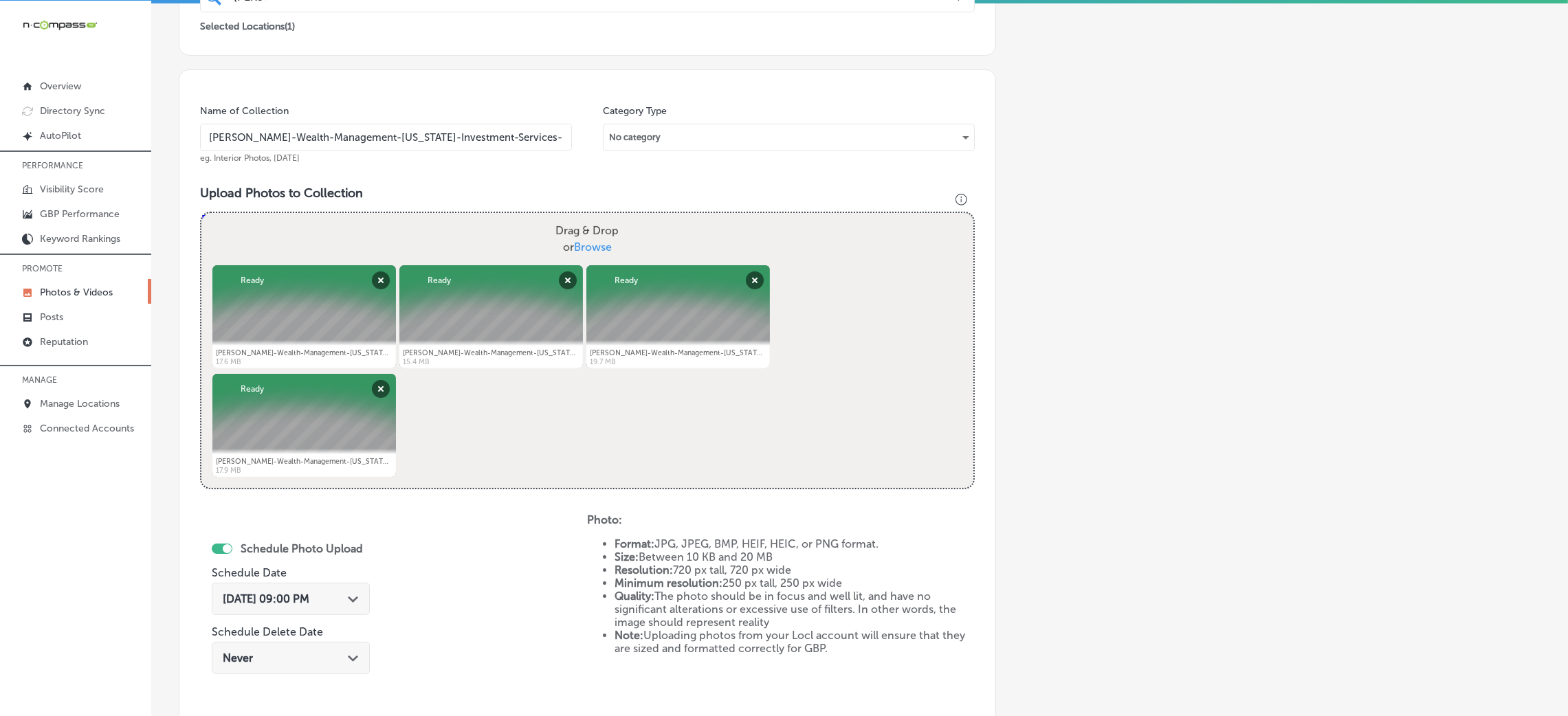
click at [1210, 636] on div "Add a Collection Which Type of Image or Video Would You Like to Upload? Photo C…" at bounding box center [859, 302] width 1361 height 1085
click at [1119, 448] on div "Add a Collection Which Type of Image or Video Would You Like to Upload? Photo C…" at bounding box center [859, 302] width 1361 height 1085
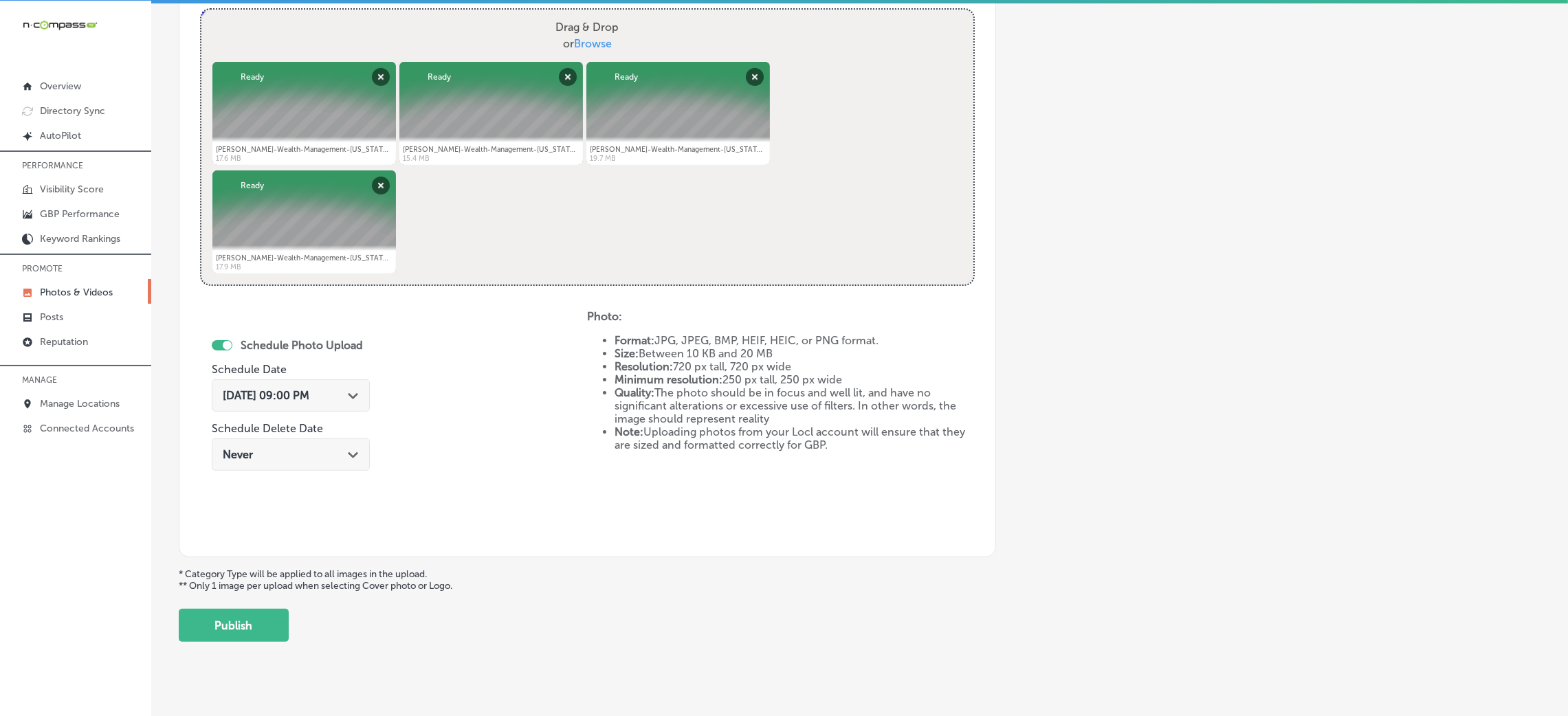
scroll to position [533, 0]
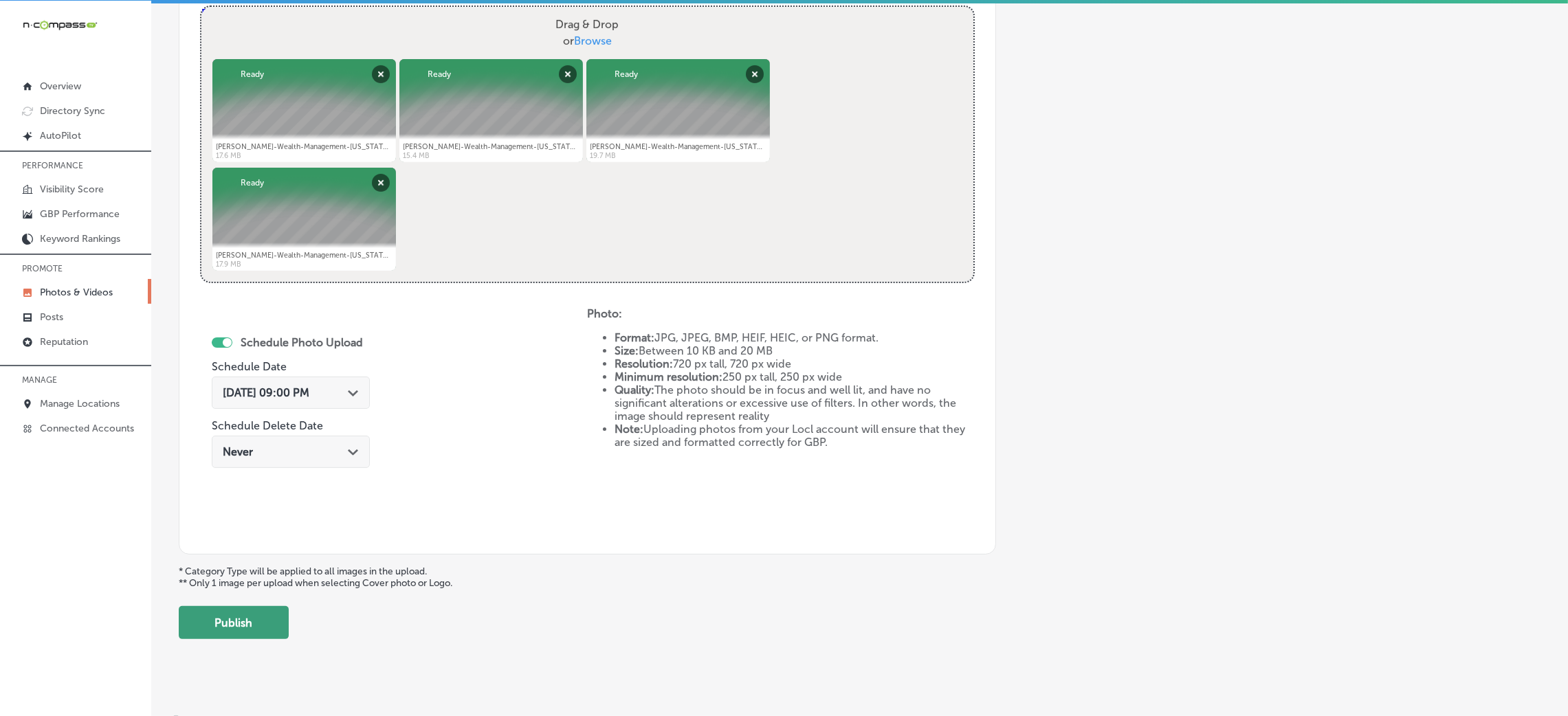
click at [249, 612] on button "Publish" at bounding box center [234, 622] width 110 height 33
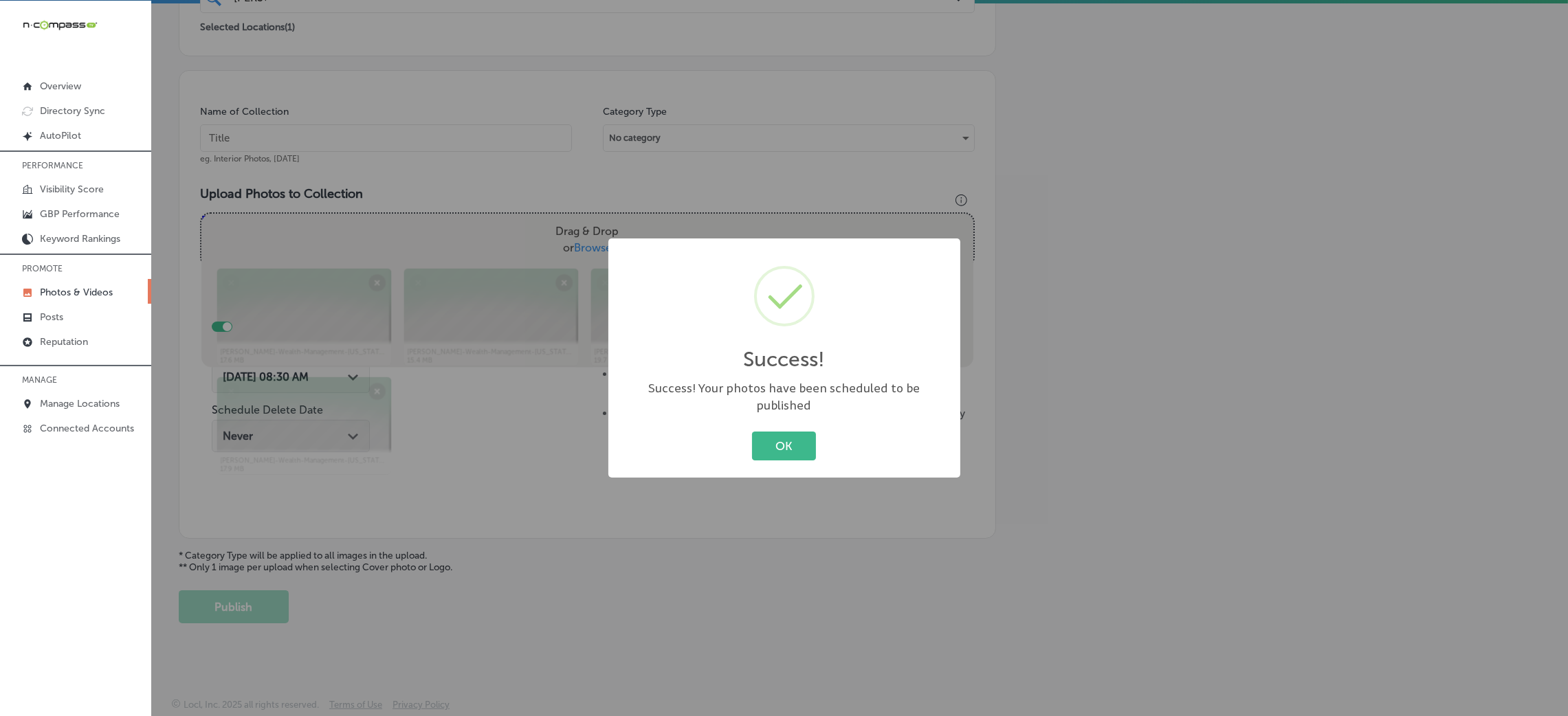
scroll to position [326, 0]
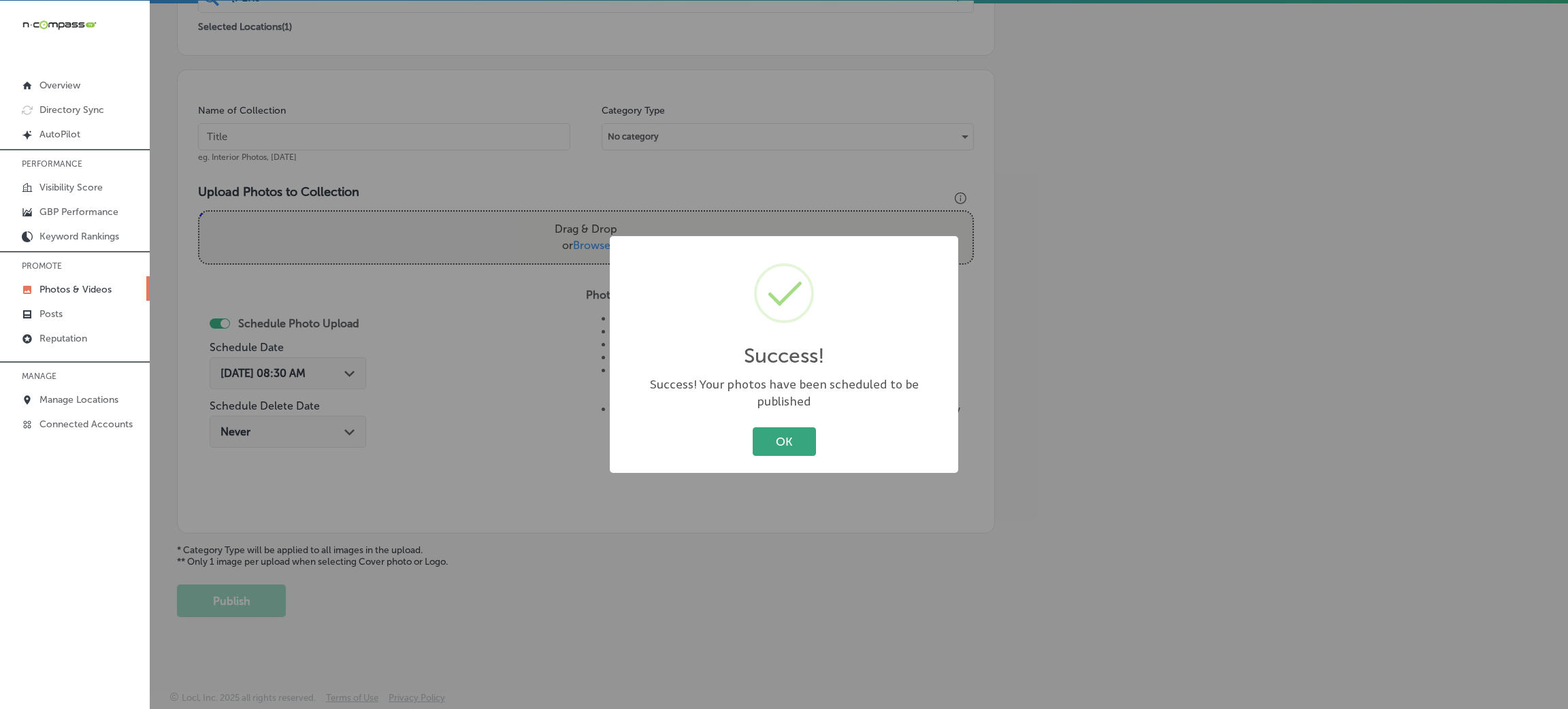
click at [762, 428] on button "OK" at bounding box center [784, 440] width 63 height 28
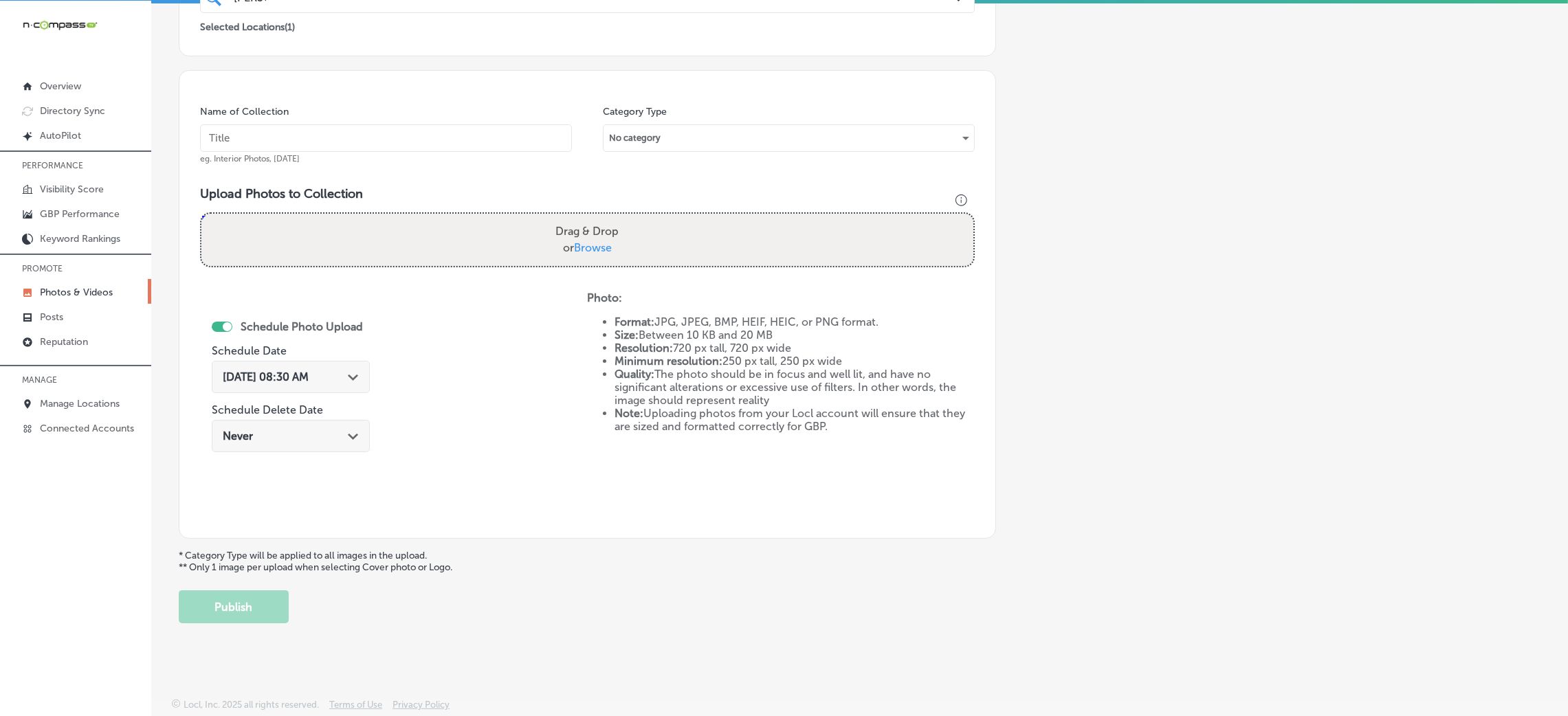
click at [436, 128] on input "text" at bounding box center [386, 138] width 372 height 28
paste input "[PERSON_NAME]-Wealth-Management-[US_STATE]-Investment-Services-Financial-Planni…"
type input "[PERSON_NAME]-Wealth-Management-[US_STATE]-Investment-Services-Financial-Planni…"
click at [567, 191] on h3 "Upload Photos to Collection" at bounding box center [587, 194] width 774 height 15
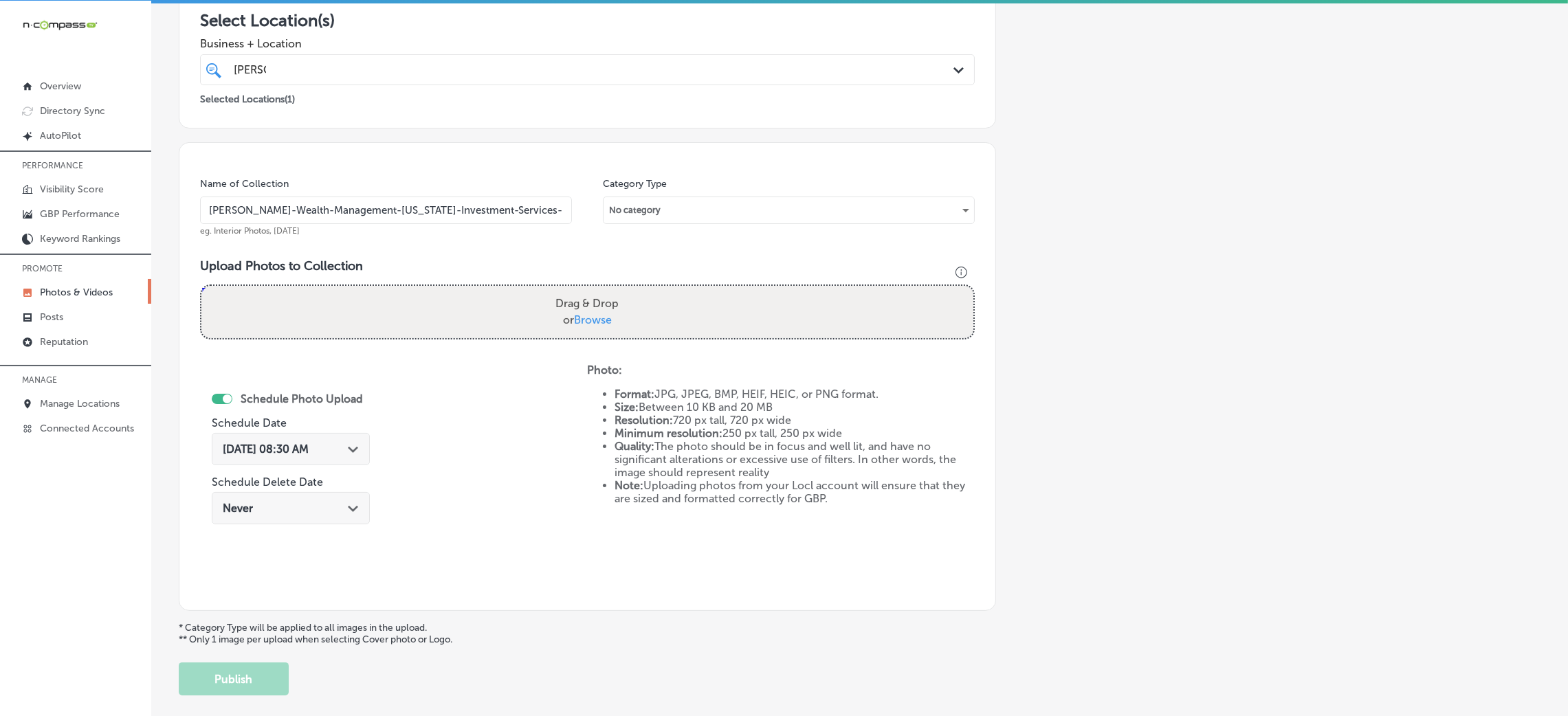
scroll to position [223, 0]
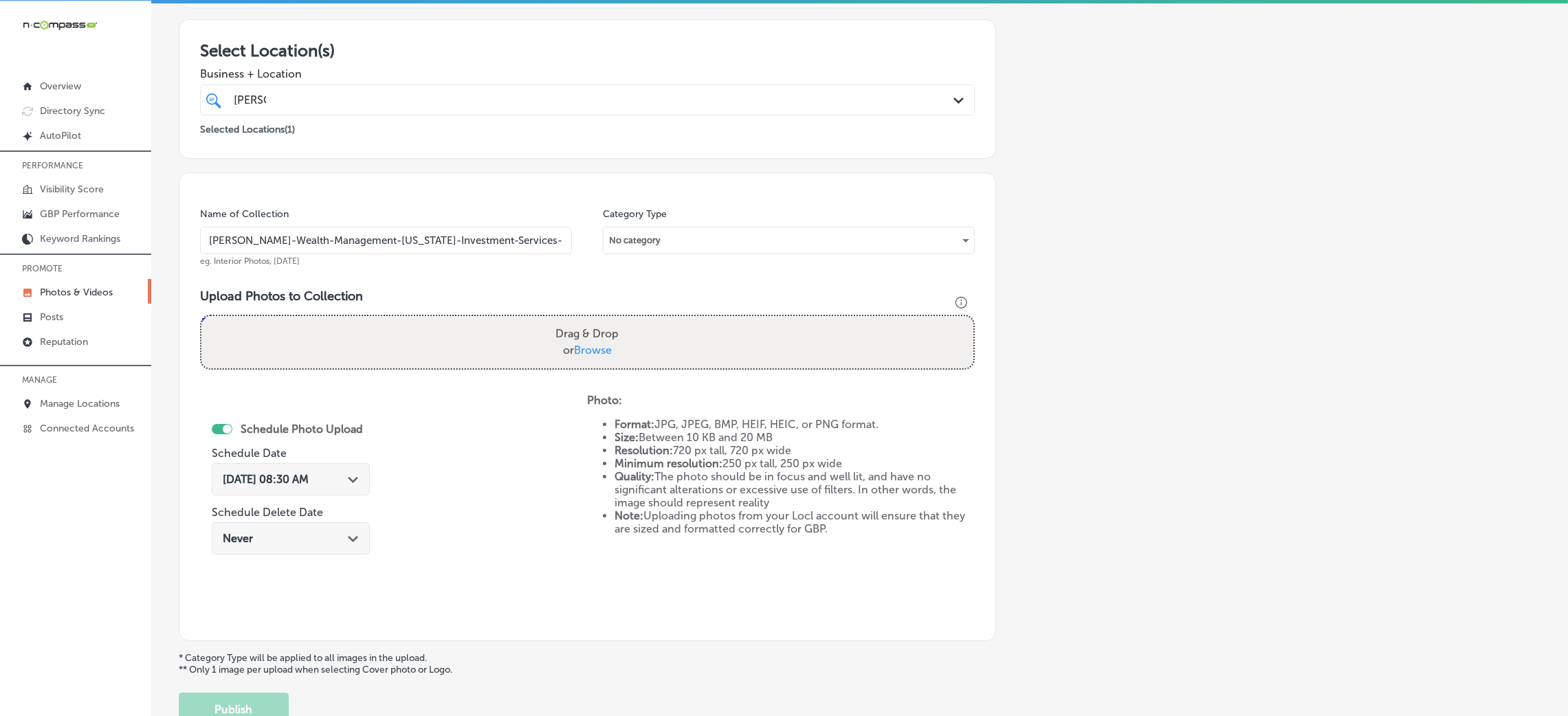
click at [554, 337] on label "Drag & Drop or Browse" at bounding box center [586, 341] width 74 height 44
click at [554, 320] on input "Drag & Drop or Browse" at bounding box center [588, 318] width 772 height 4
type input "C:\fakepath\[PERSON_NAME]-Wealth-Management-[US_STATE]-Investment-Services-Fina…"
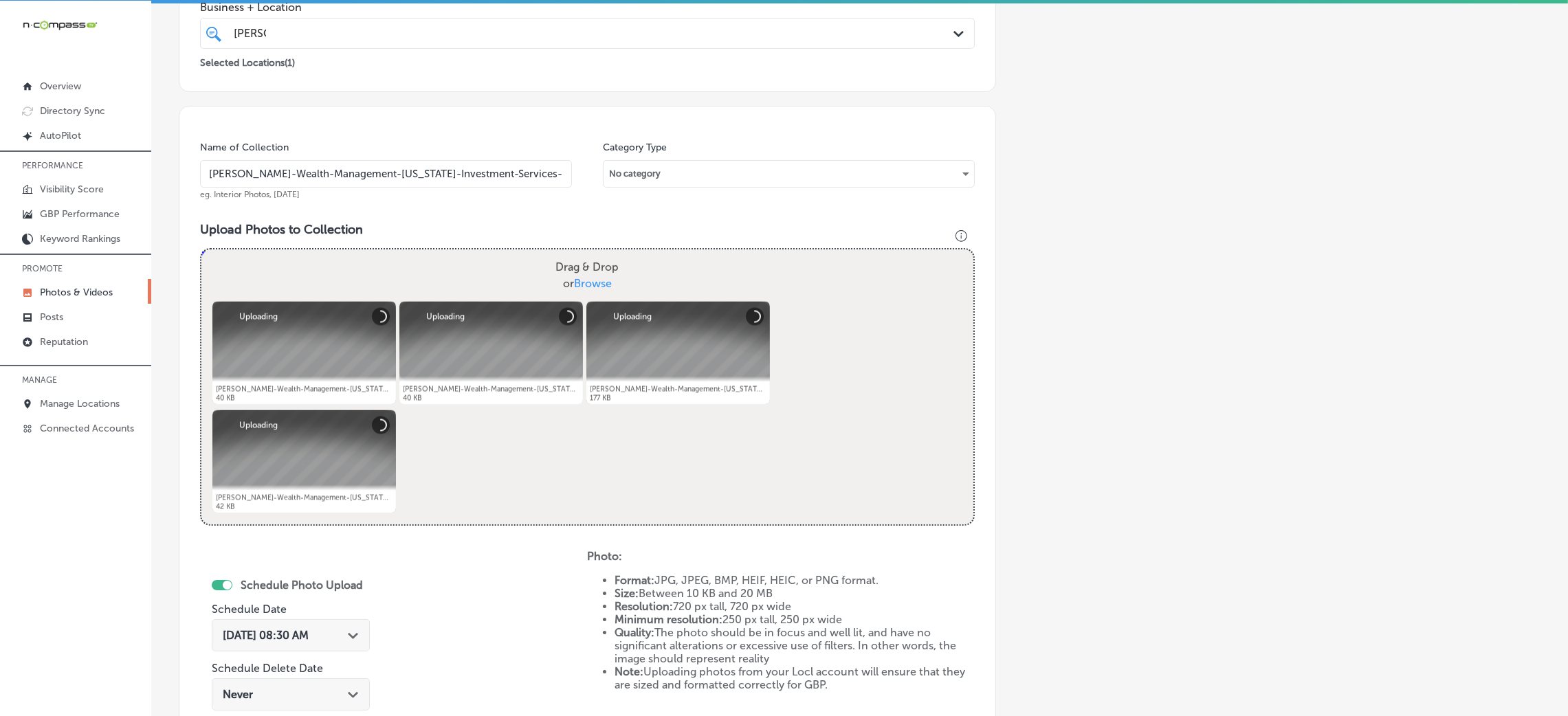
scroll to position [326, 0]
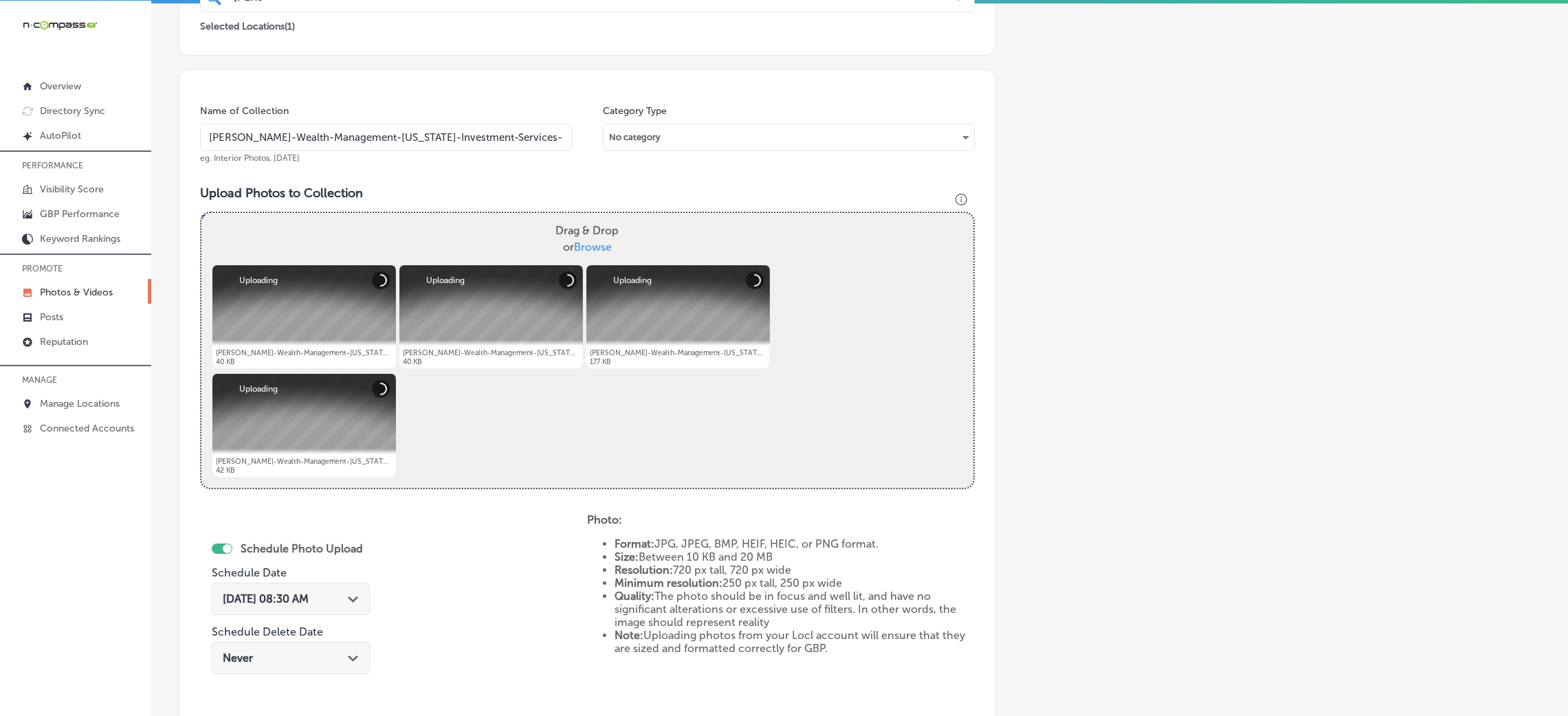
click at [315, 615] on div "[DATE] 08:30 AM Path Created with Sketch." at bounding box center [291, 602] width 158 height 46
click at [309, 599] on span "[DATE] 08:30 AM" at bounding box center [265, 599] width 86 height 13
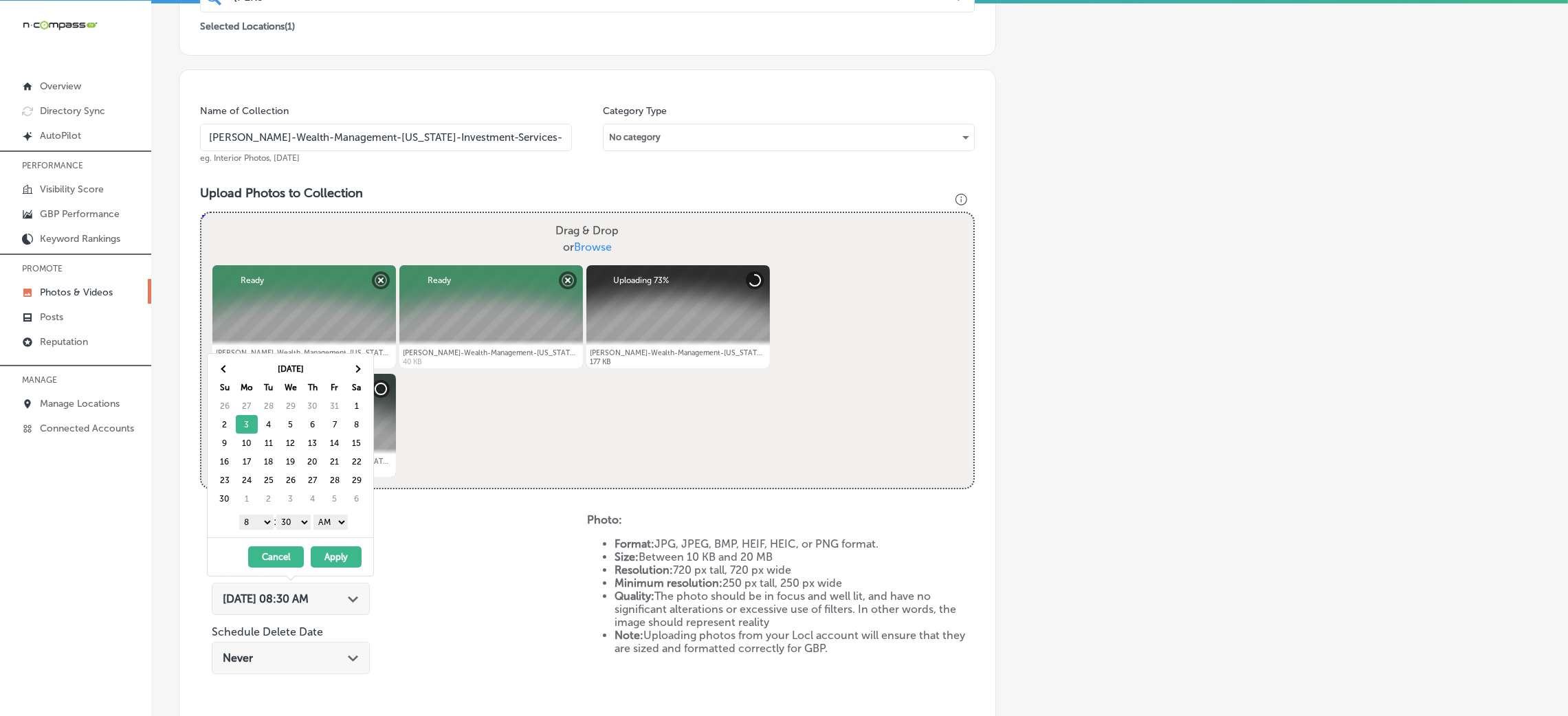
click at [327, 523] on select "AM PM" at bounding box center [330, 522] width 34 height 15
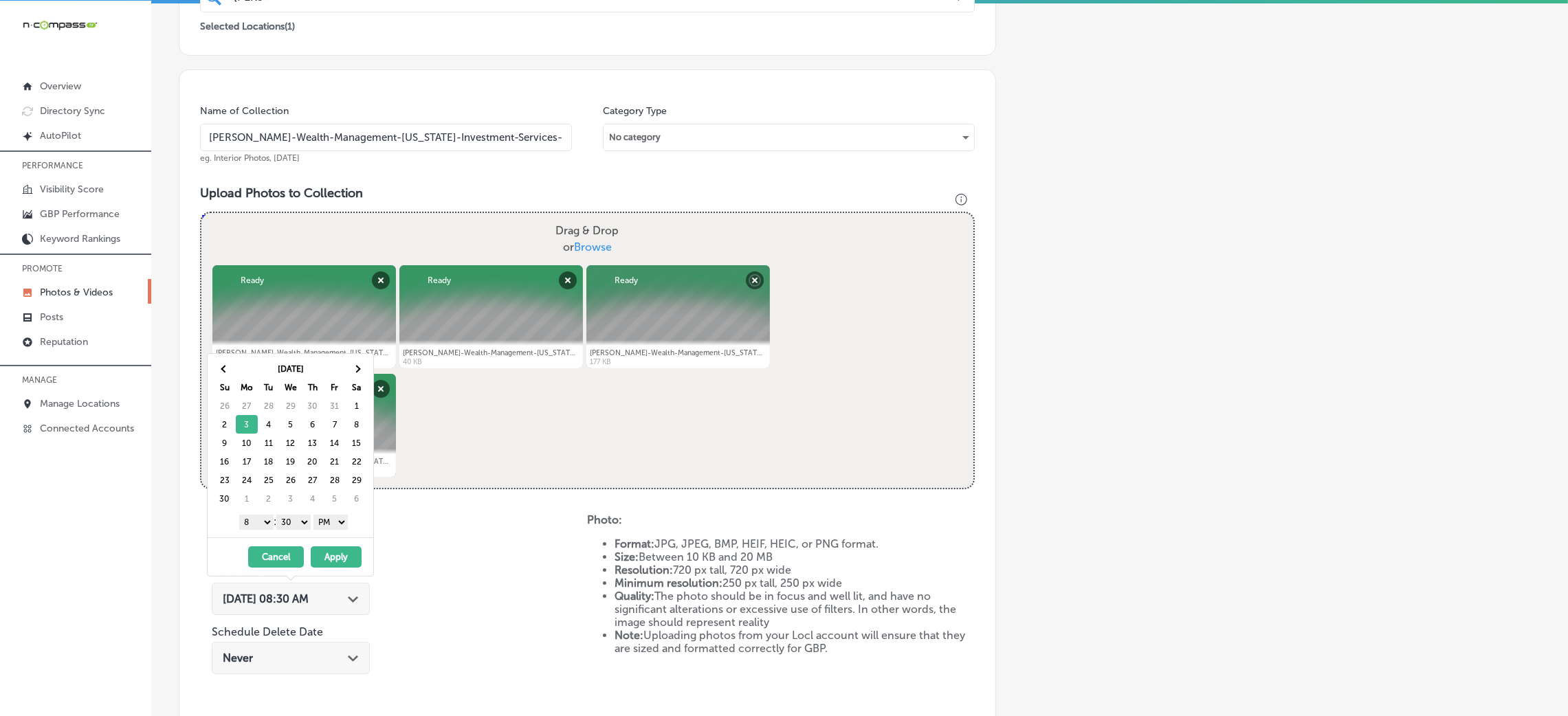
drag, startPoint x: 306, startPoint y: 532, endPoint x: 291, endPoint y: 525, distance: 16.6
click at [291, 523] on select "00 10 20 30 40 50" at bounding box center [293, 522] width 34 height 15
drag, startPoint x: 278, startPoint y: 537, endPoint x: 266, endPoint y: 543, distance: 13.4
click at [254, 519] on select "1 2 3 4 5 6 7 8 9 10 11 12" at bounding box center [256, 522] width 34 height 15
drag, startPoint x: 333, startPoint y: 558, endPoint x: 350, endPoint y: 552, distance: 18.0
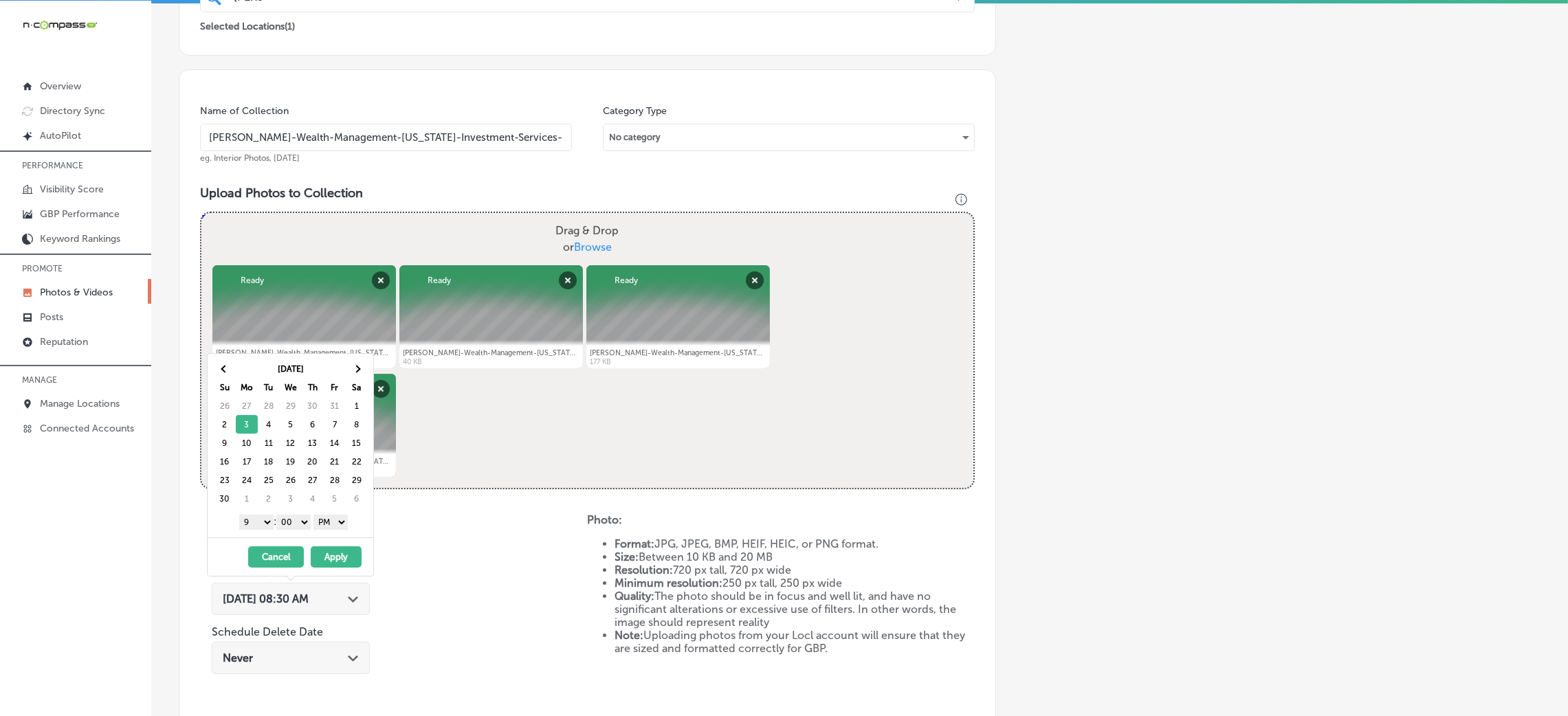
click at [333, 559] on button "Apply" at bounding box center [336, 556] width 51 height 21
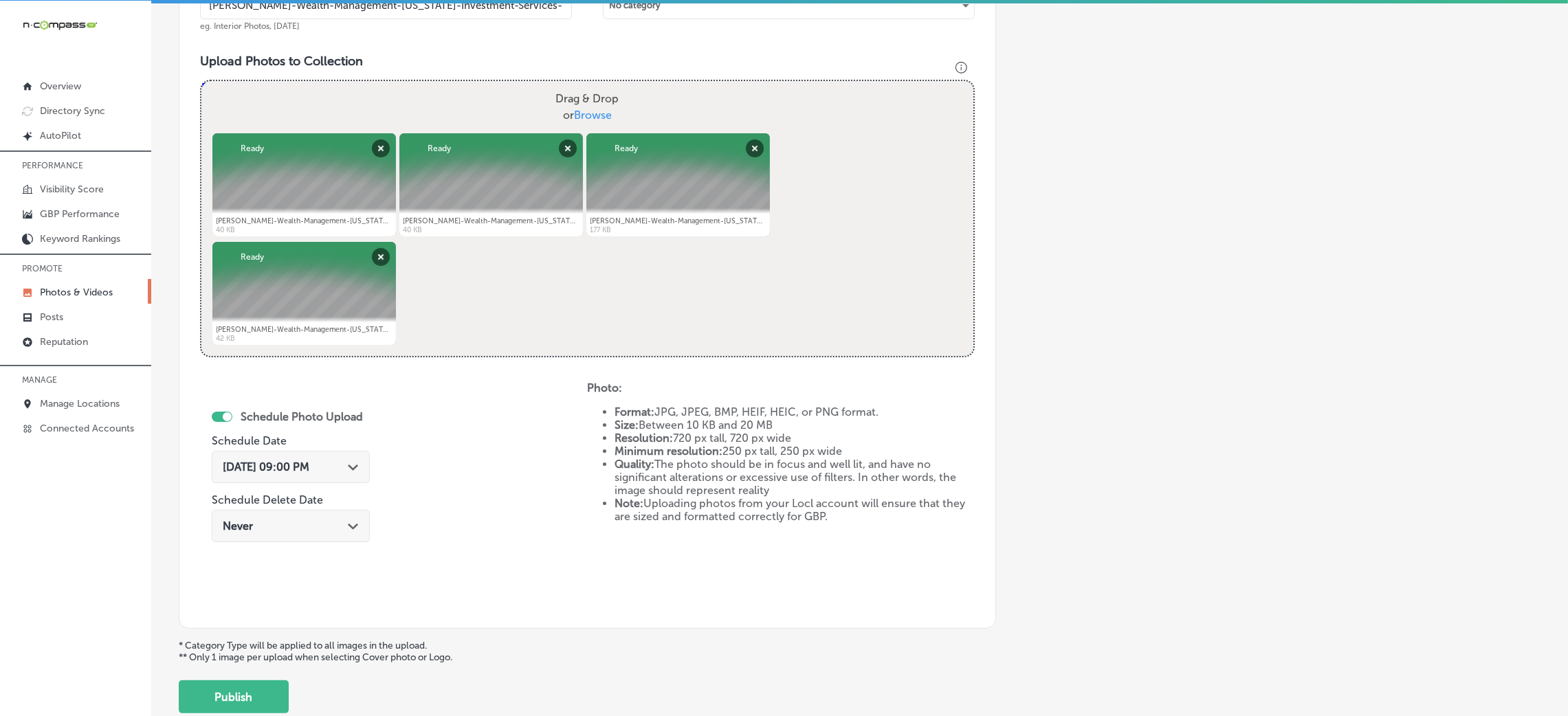
scroll to position [549, 0]
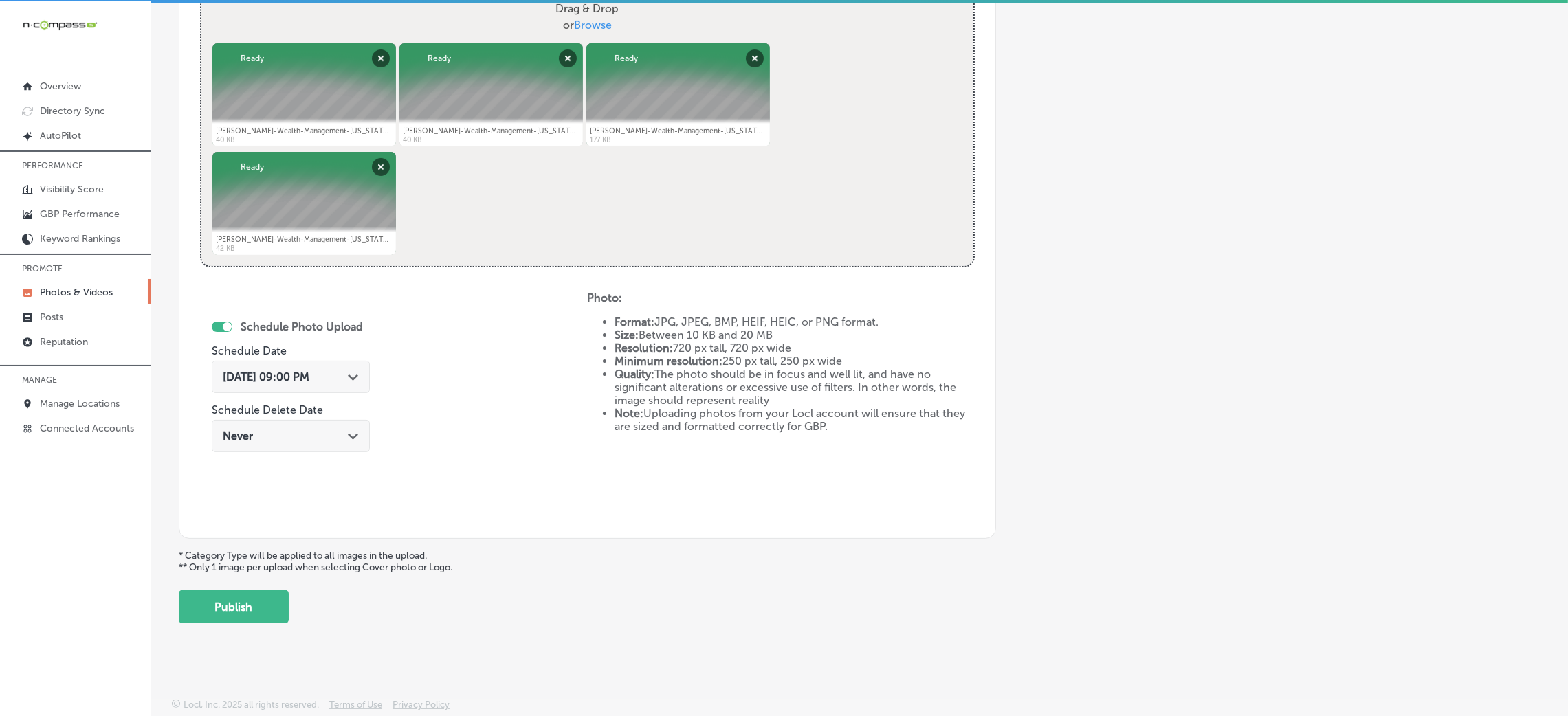
click at [259, 598] on button "Publish" at bounding box center [234, 606] width 110 height 33
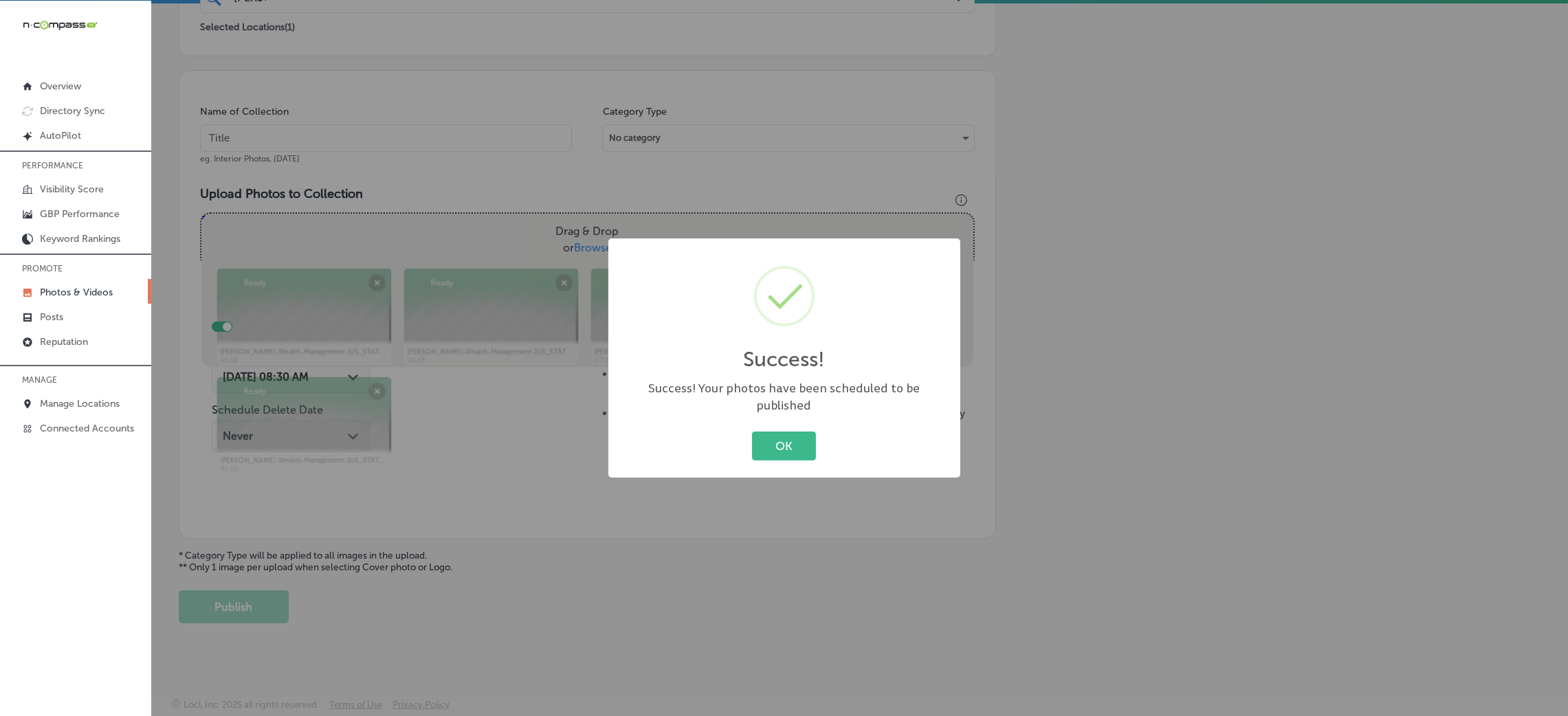
scroll to position [326, 0]
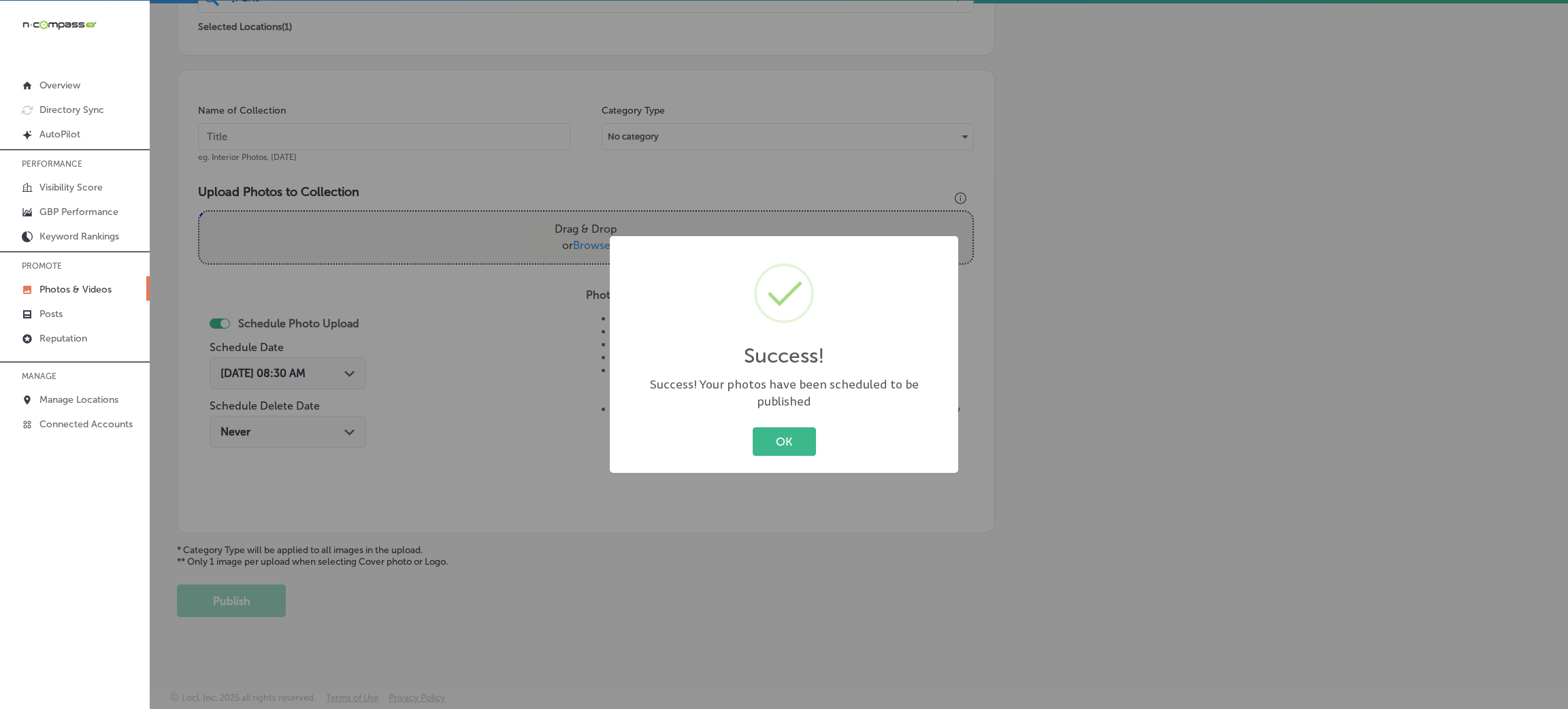
click at [759, 432] on button "OK" at bounding box center [784, 440] width 63 height 28
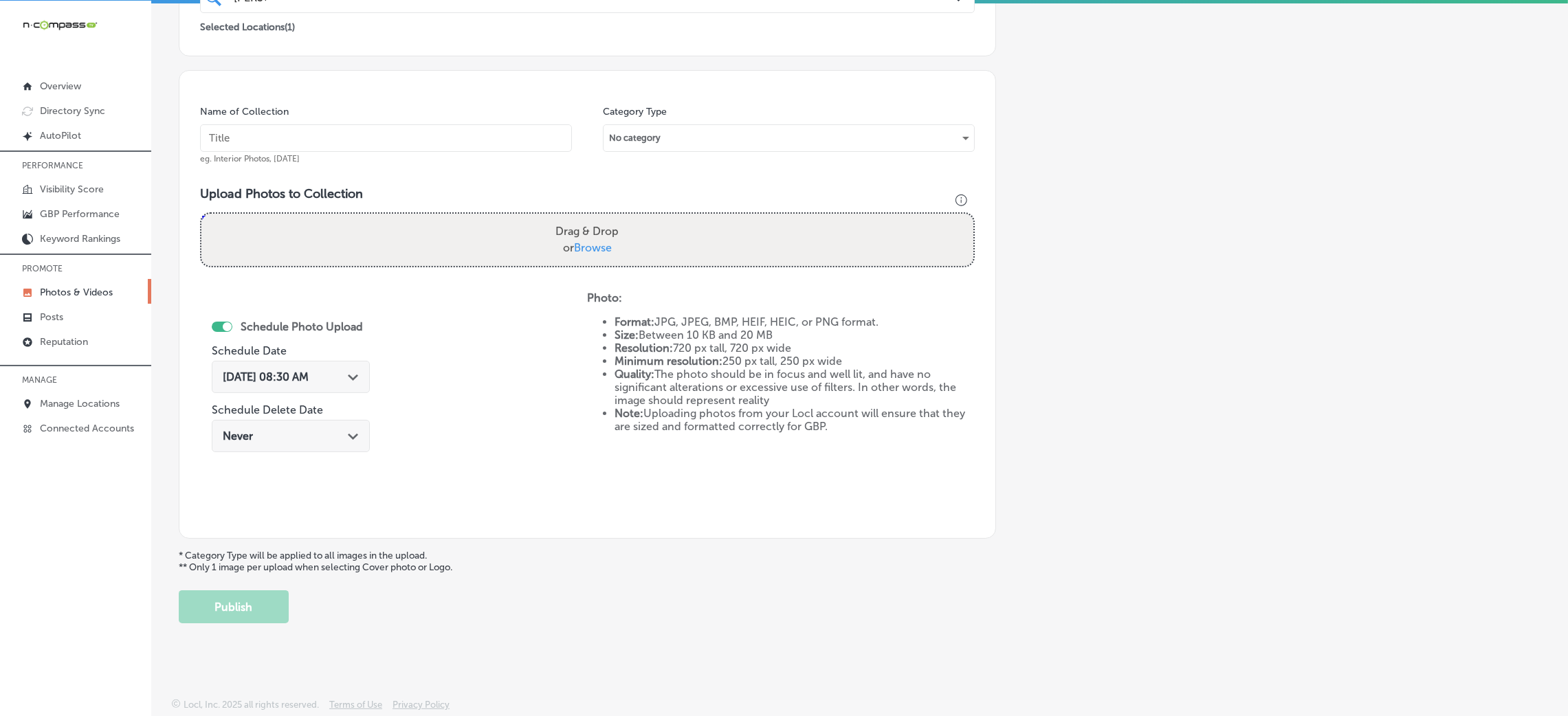
click at [390, 140] on input "text" at bounding box center [386, 138] width 372 height 28
paste input "[PERSON_NAME]-Wealth-Management-[US_STATE]-Investment-Services-Financial-Planni…"
type input "[PERSON_NAME]-Wealth-Management-[US_STATE]-Investment-Services-Financial-Planni…"
click at [567, 244] on label "Drag & Drop or Browse" at bounding box center [586, 239] width 74 height 44
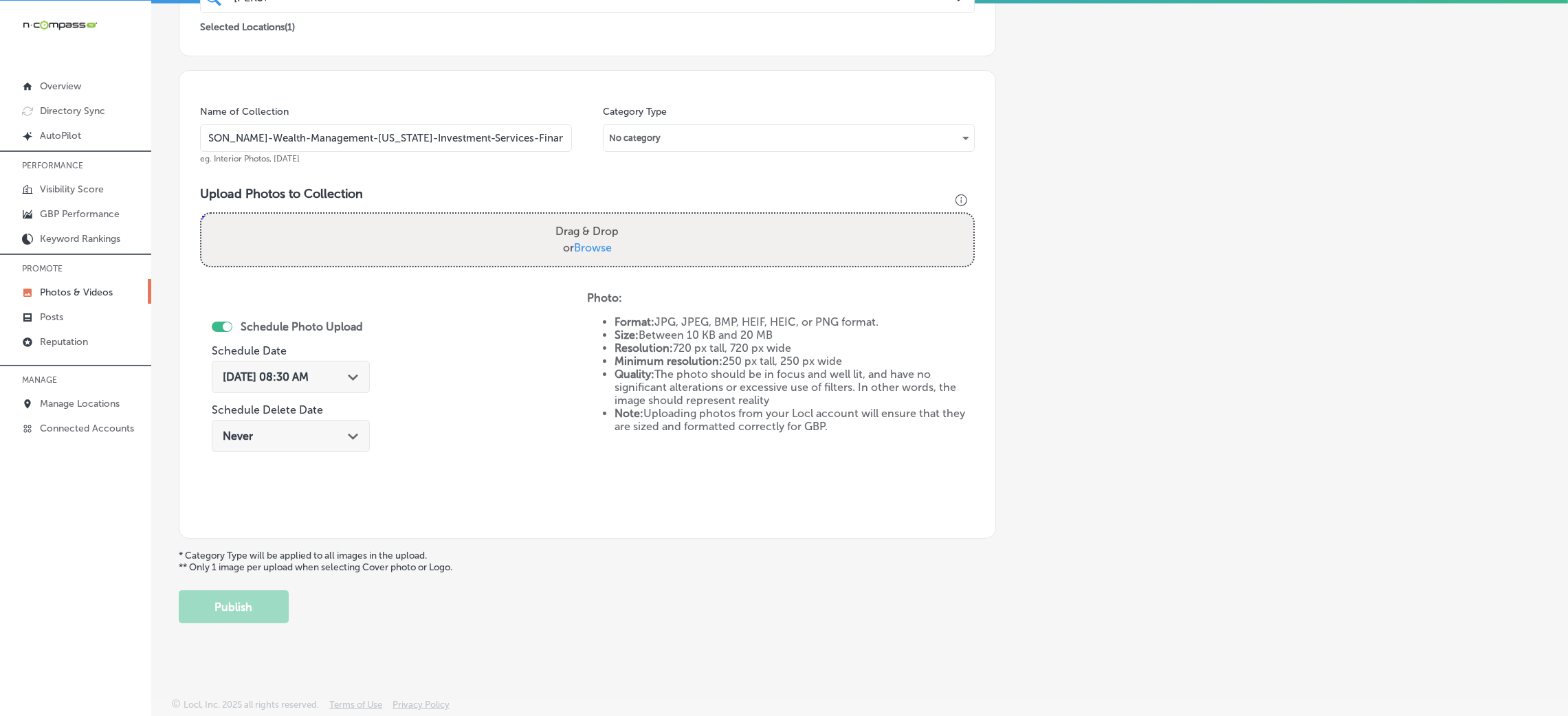
click at [567, 217] on input "Drag & Drop or Browse" at bounding box center [588, 215] width 772 height 4
type input "C:\fakepath\[PERSON_NAME]-Wealth-Management-[US_STATE]-Investment-Services-Fina…"
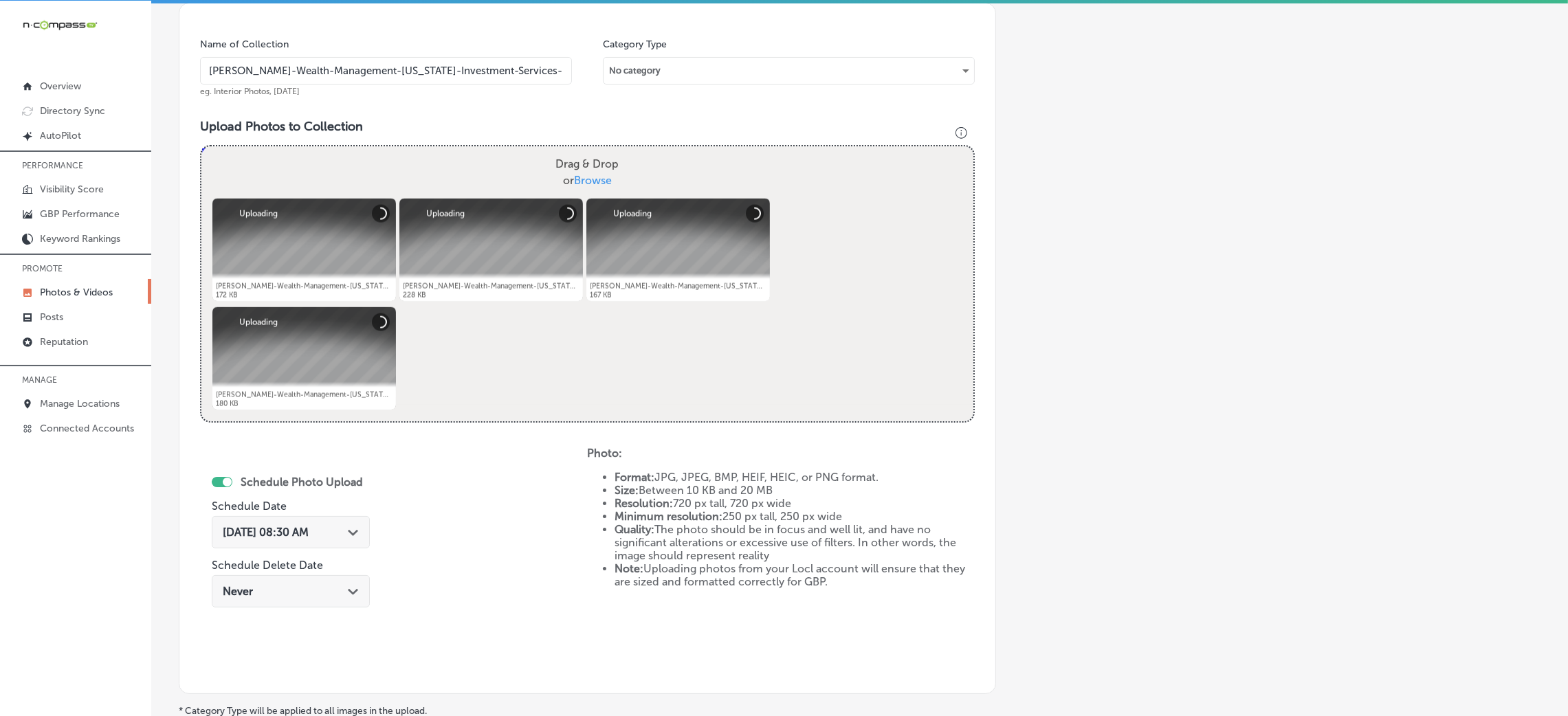
scroll to position [429, 0]
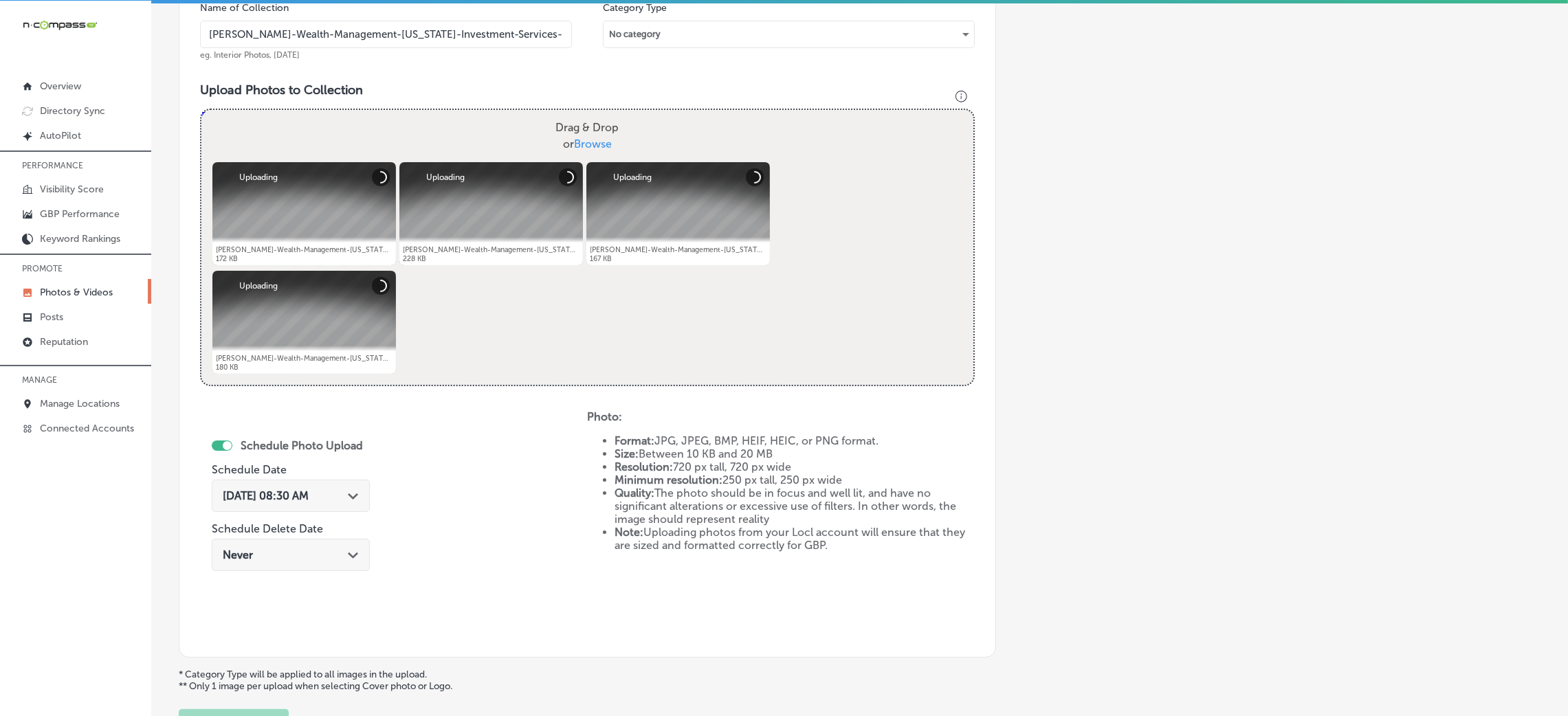
click at [250, 502] on div "[DATE] 08:30 AM Path Created with Sketch." at bounding box center [291, 495] width 158 height 33
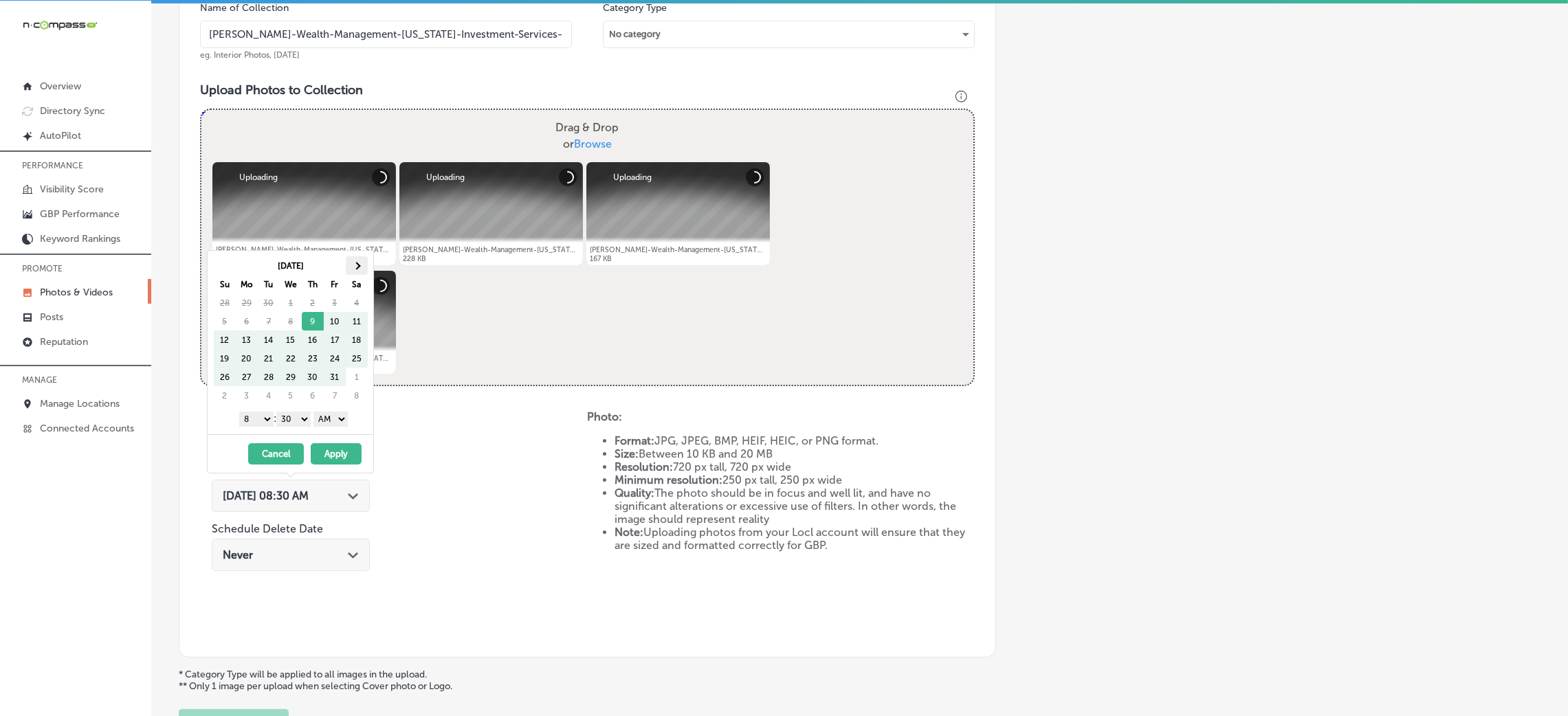
click at [361, 256] on th at bounding box center [357, 265] width 22 height 18
click at [361, 258] on th at bounding box center [357, 265] width 22 height 18
click at [211, 264] on div "[DATE] Su Mo Tu We Th Fr Sa 30 1 2 3 4 5 6 7 8 9 10 11 12 13 14 15 16 17 18 19 …" at bounding box center [290, 342] width 166 height 183
click at [232, 264] on th at bounding box center [225, 265] width 22 height 18
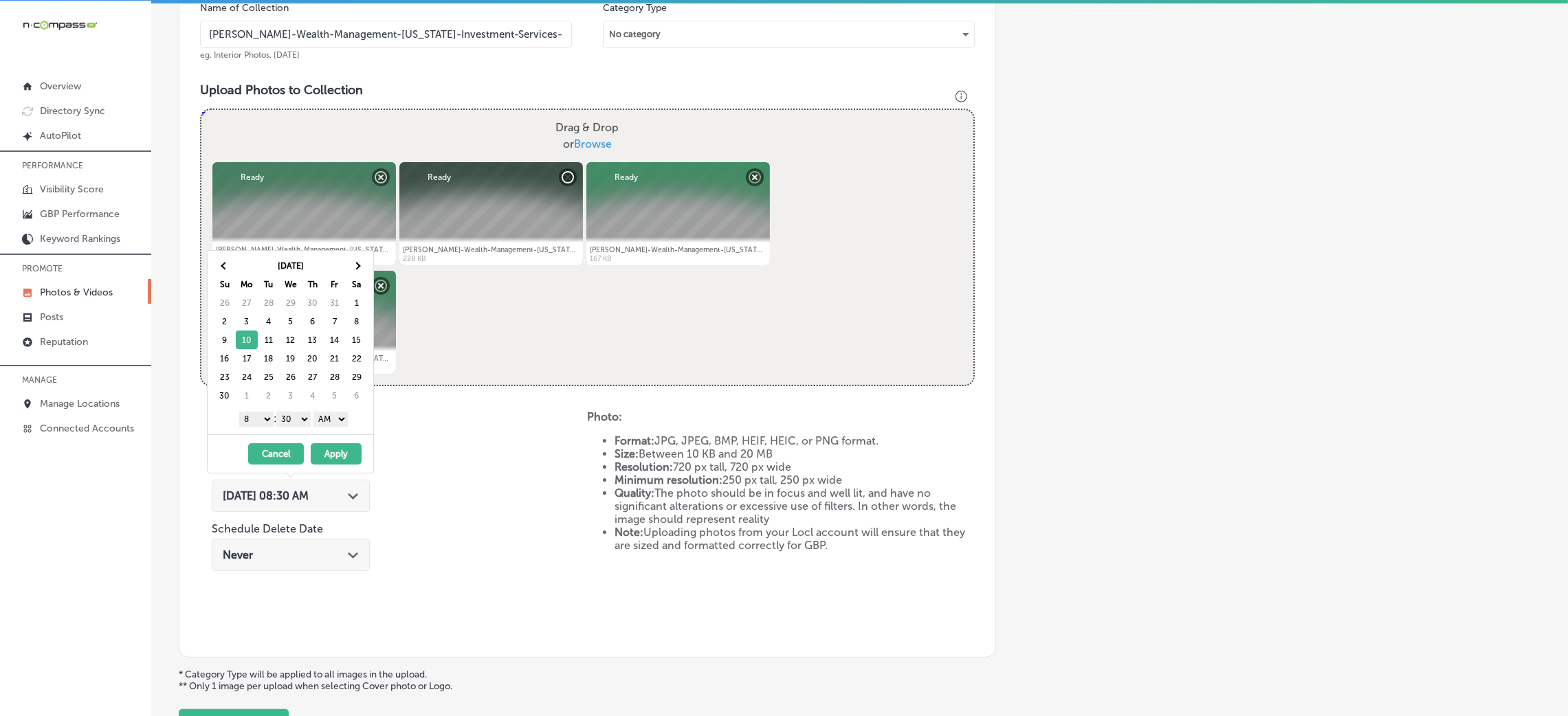
click at [331, 423] on select "AM PM" at bounding box center [330, 418] width 34 height 15
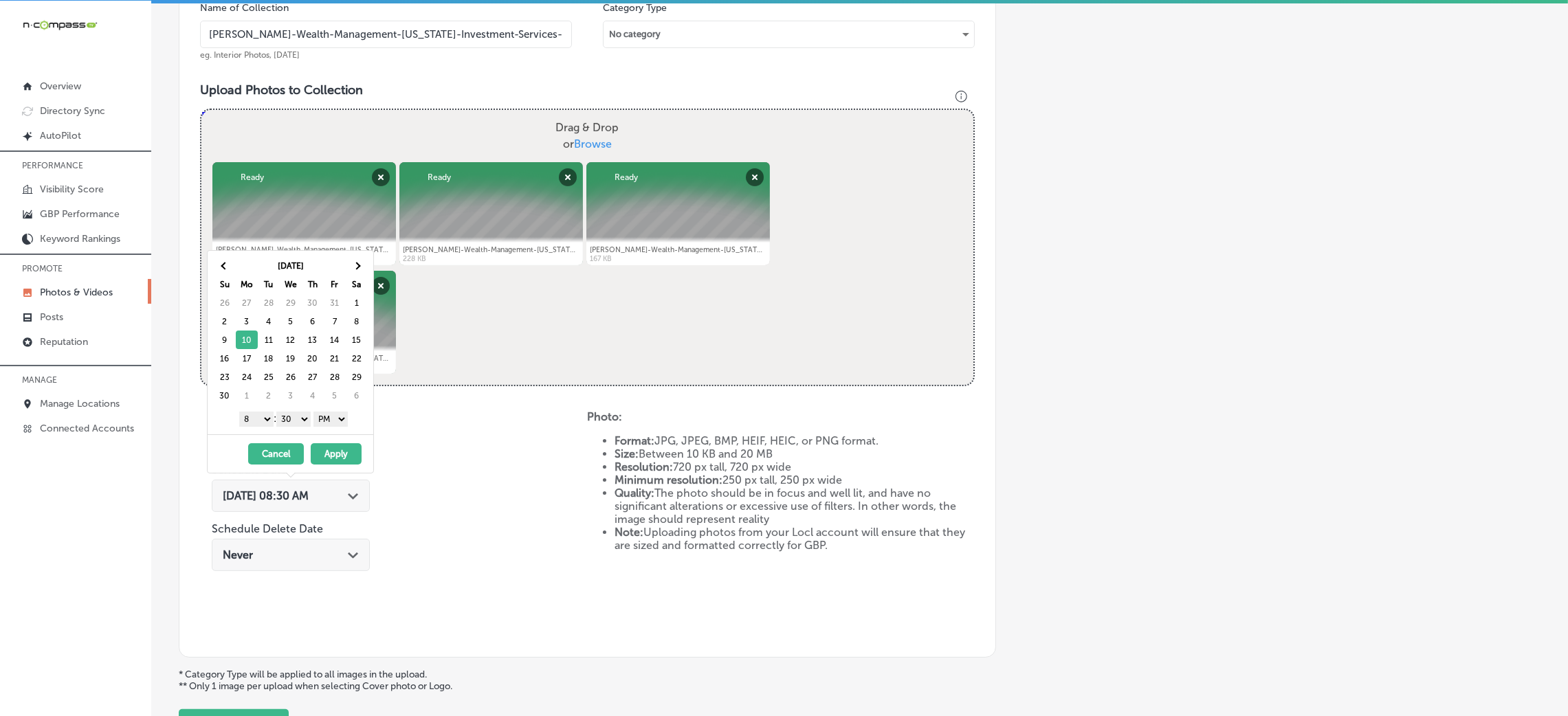
drag, startPoint x: 313, startPoint y: 423, endPoint x: 299, endPoint y: 423, distance: 14.0
click at [302, 416] on select "00 10 20 30 40 50" at bounding box center [293, 418] width 34 height 15
click at [259, 418] on select "1 2 3 4 5 6 7 8 9 10 11 12" at bounding box center [256, 418] width 34 height 15
click at [334, 453] on button "Apply" at bounding box center [336, 453] width 51 height 21
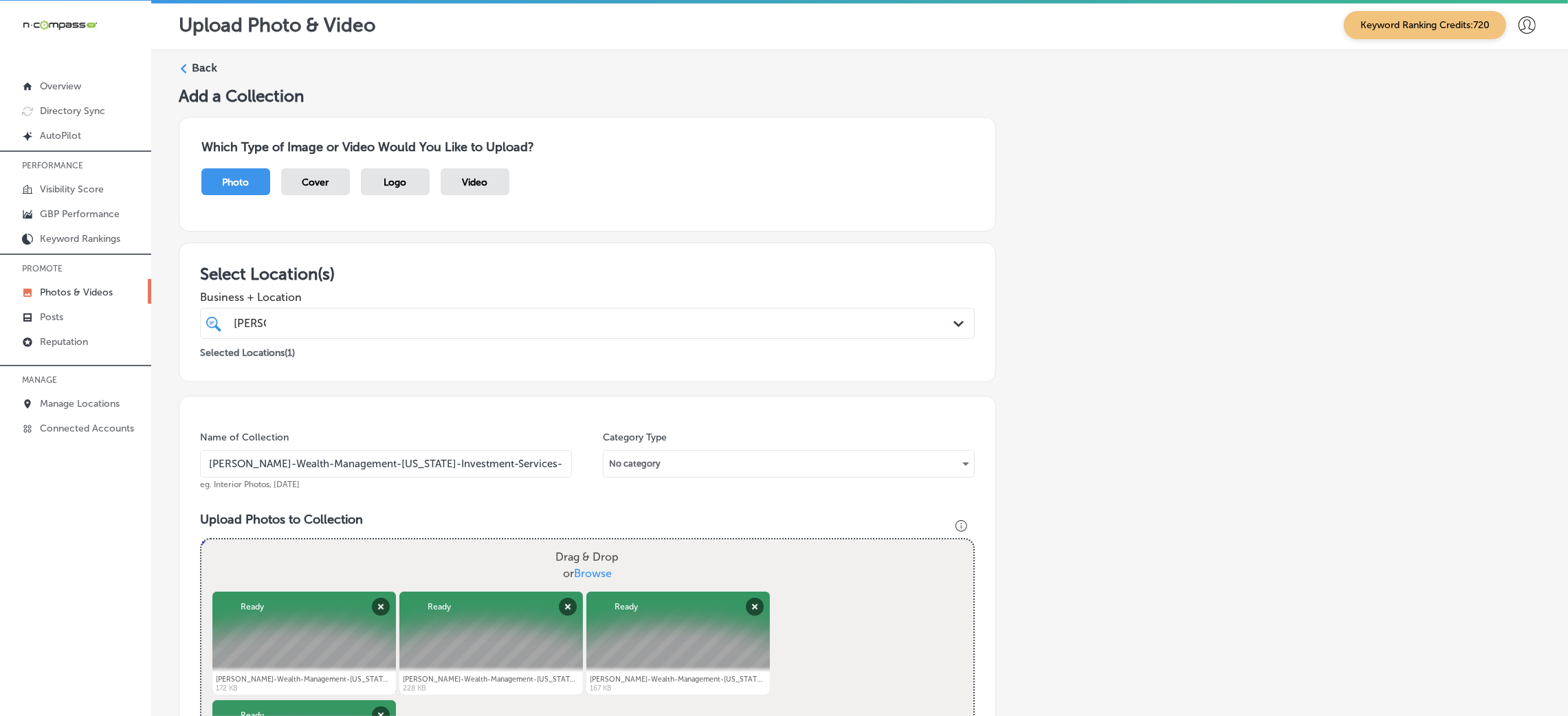
scroll to position [549, 0]
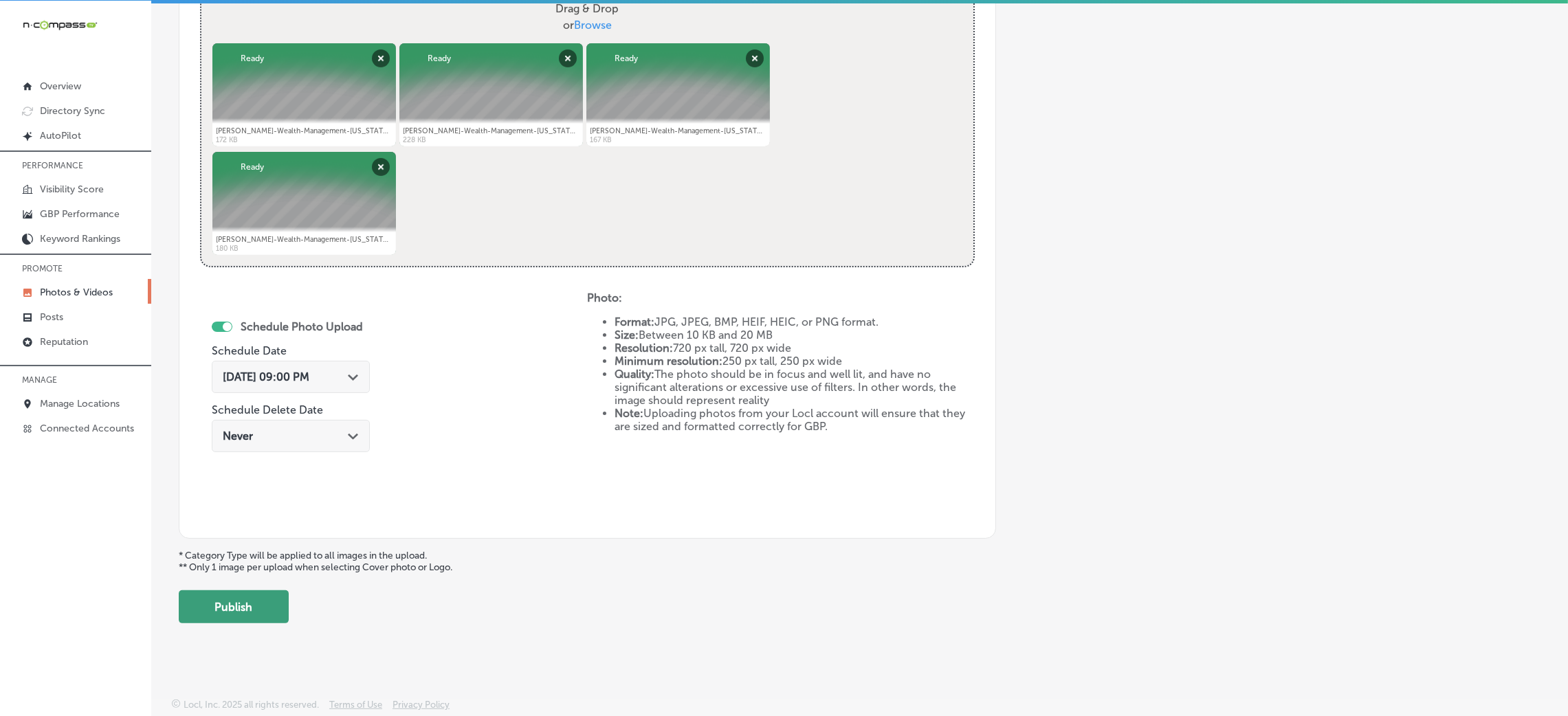
click at [268, 603] on button "Publish" at bounding box center [234, 606] width 110 height 33
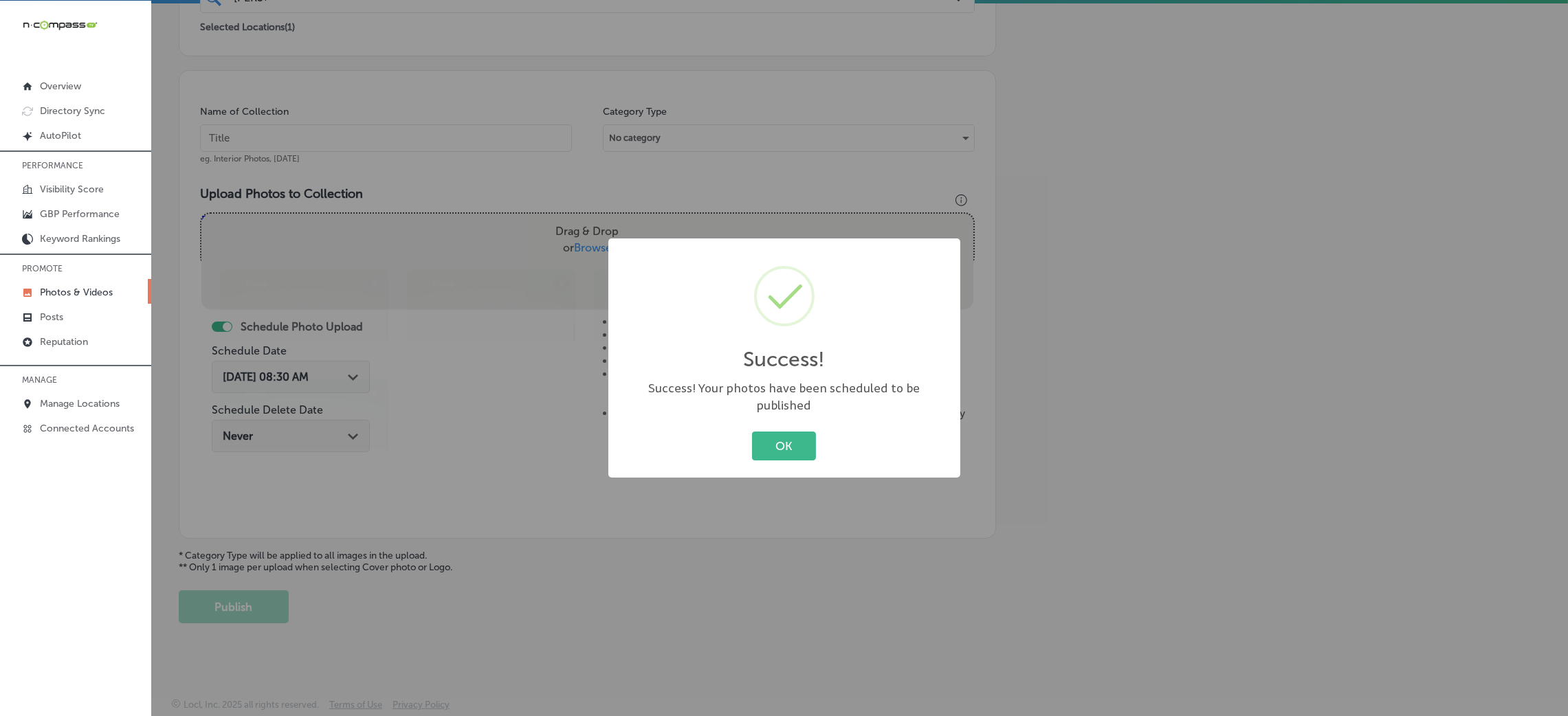
scroll to position [326, 0]
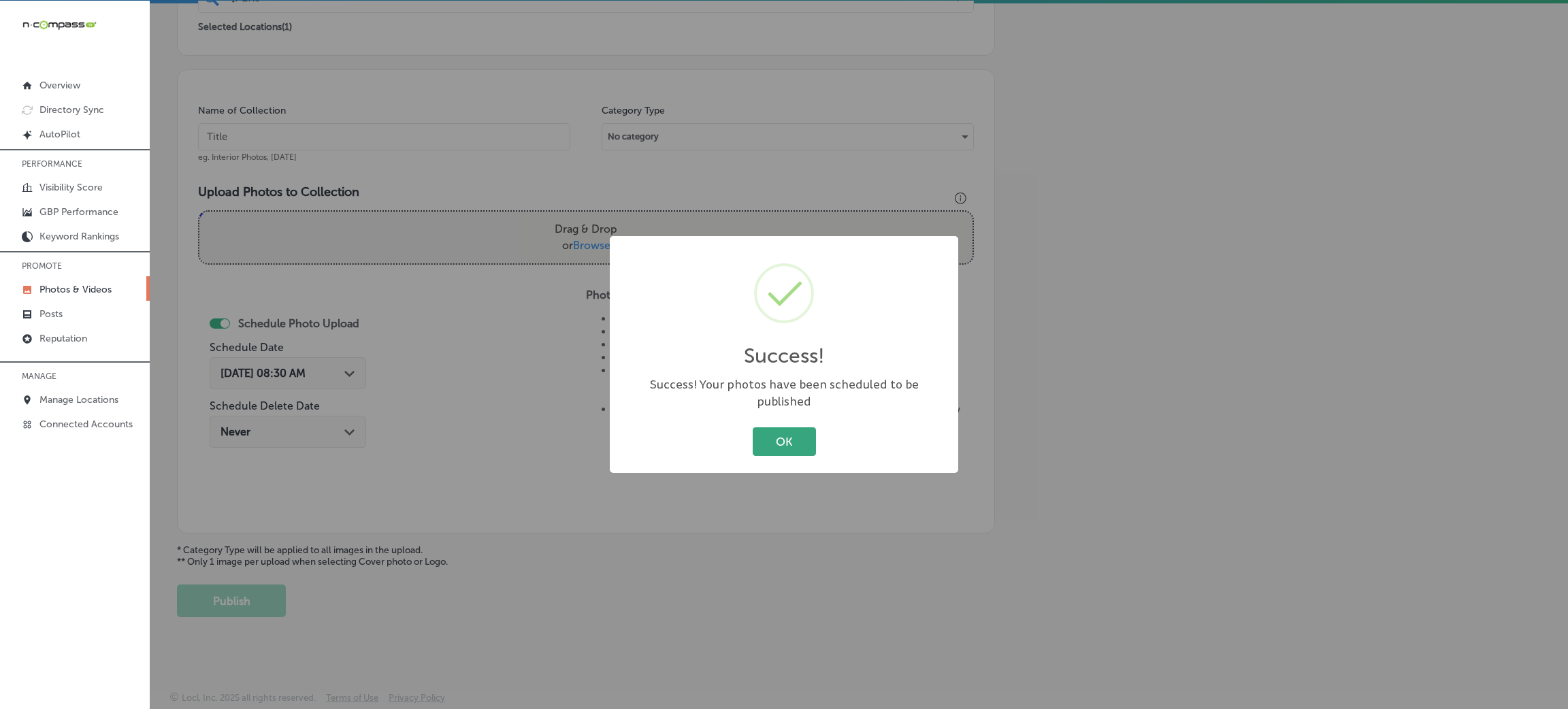
drag, startPoint x: 801, startPoint y: 412, endPoint x: 800, endPoint y: 421, distance: 9.1
click at [801, 414] on div "Success! × Success! Your photos have been scheduled to be published OK Cancel" at bounding box center [783, 354] width 348 height 237
click at [798, 427] on button "OK" at bounding box center [784, 440] width 63 height 28
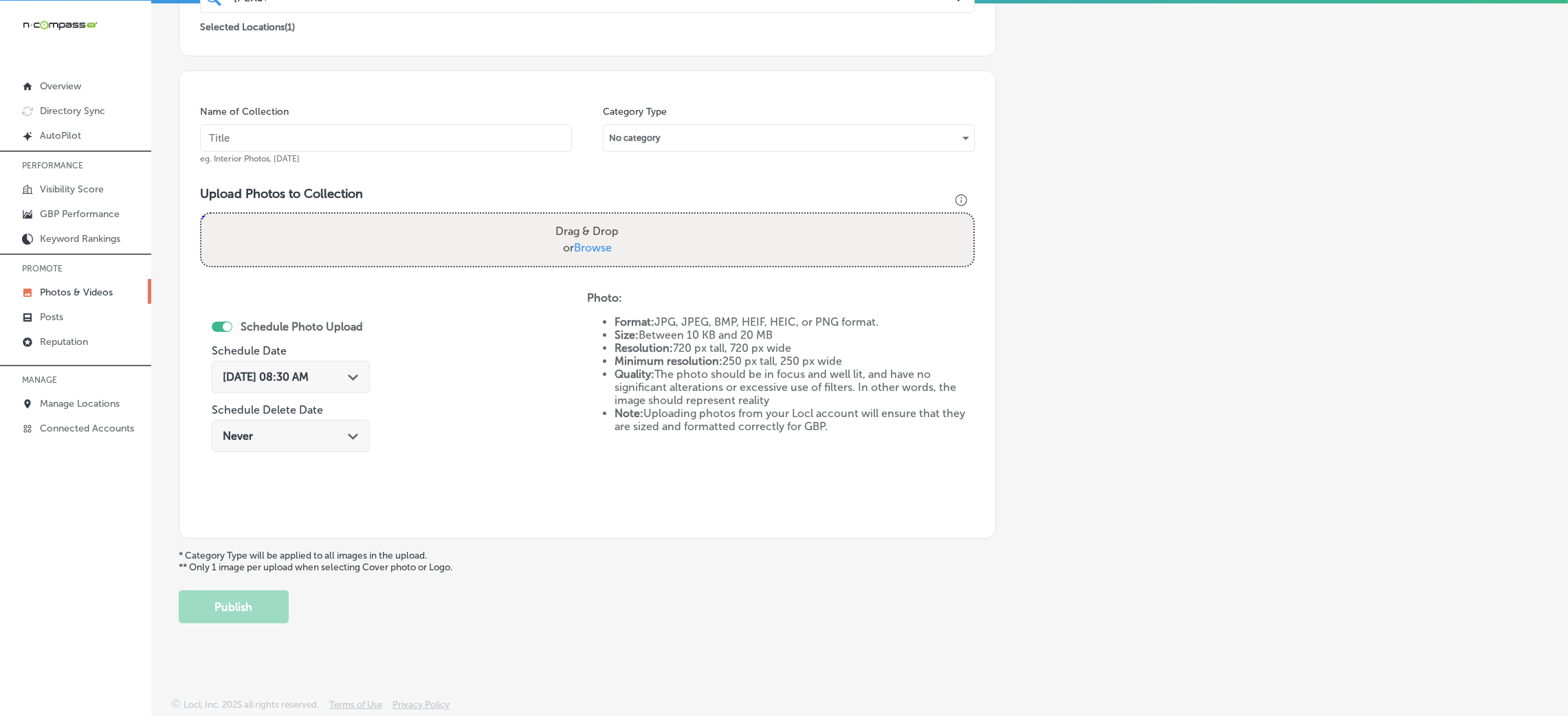
scroll to position [0, 0]
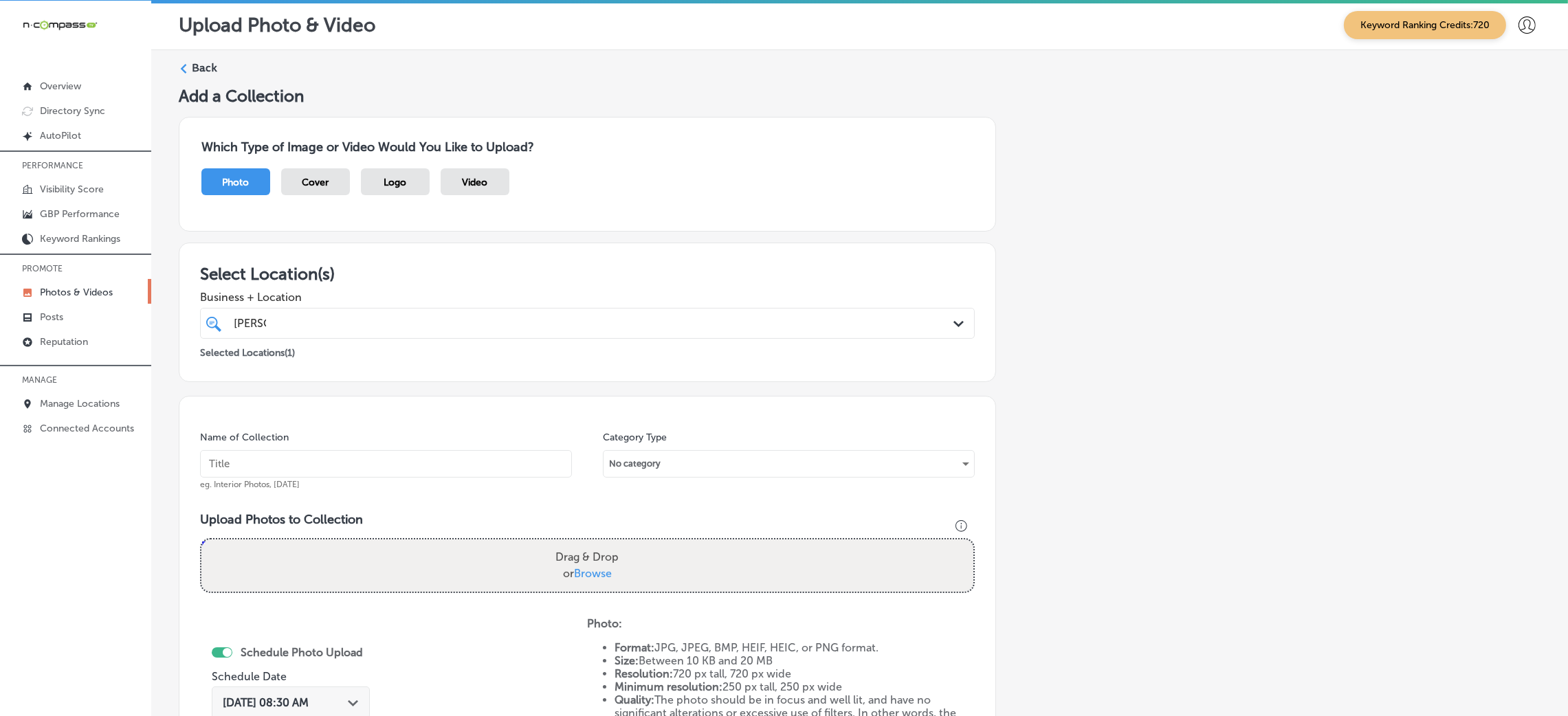
click at [213, 78] on div "Back" at bounding box center [859, 73] width 1361 height 25
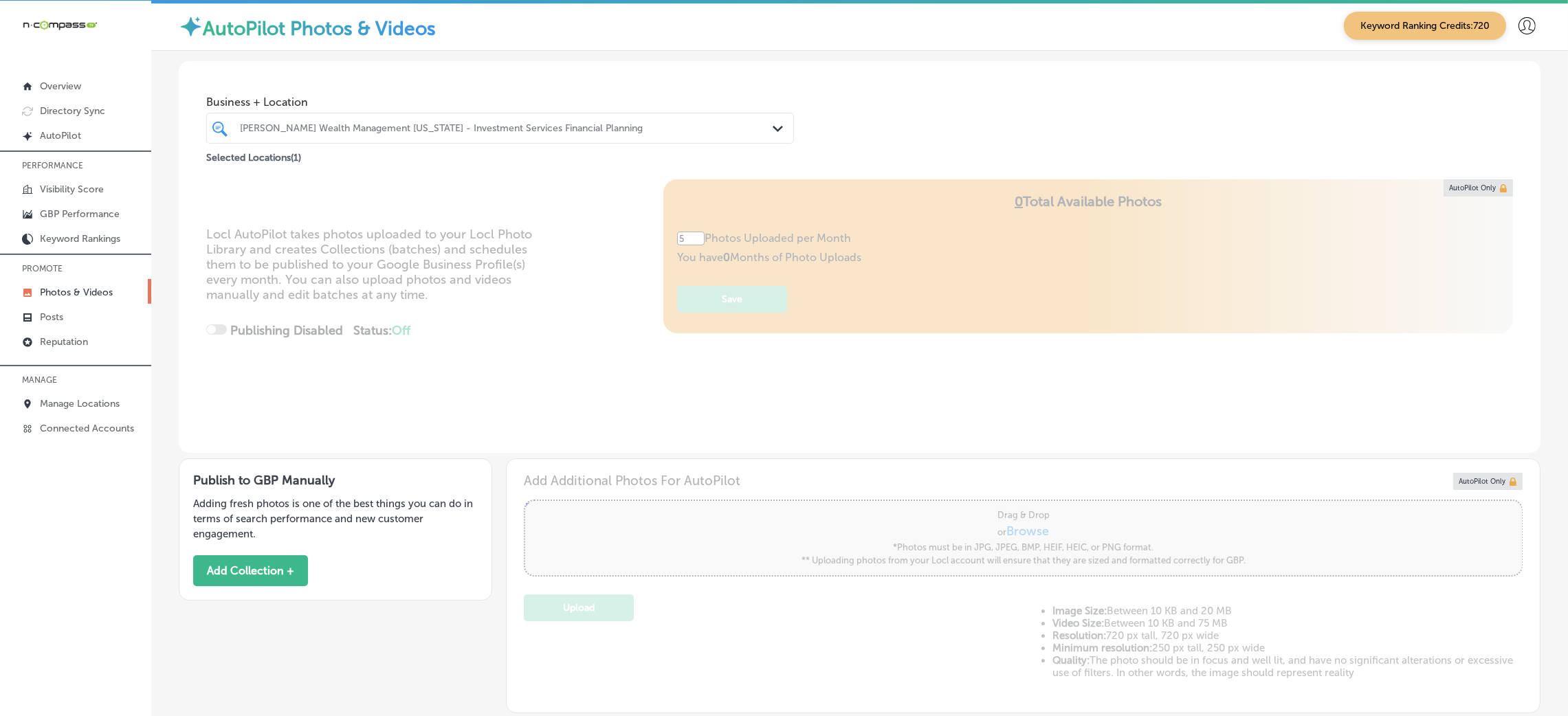
click at [249, 126] on div "[PERSON_NAME] Wealth Management [US_STATE] - Investment Services Financial Plan…" at bounding box center [507, 128] width 534 height 12
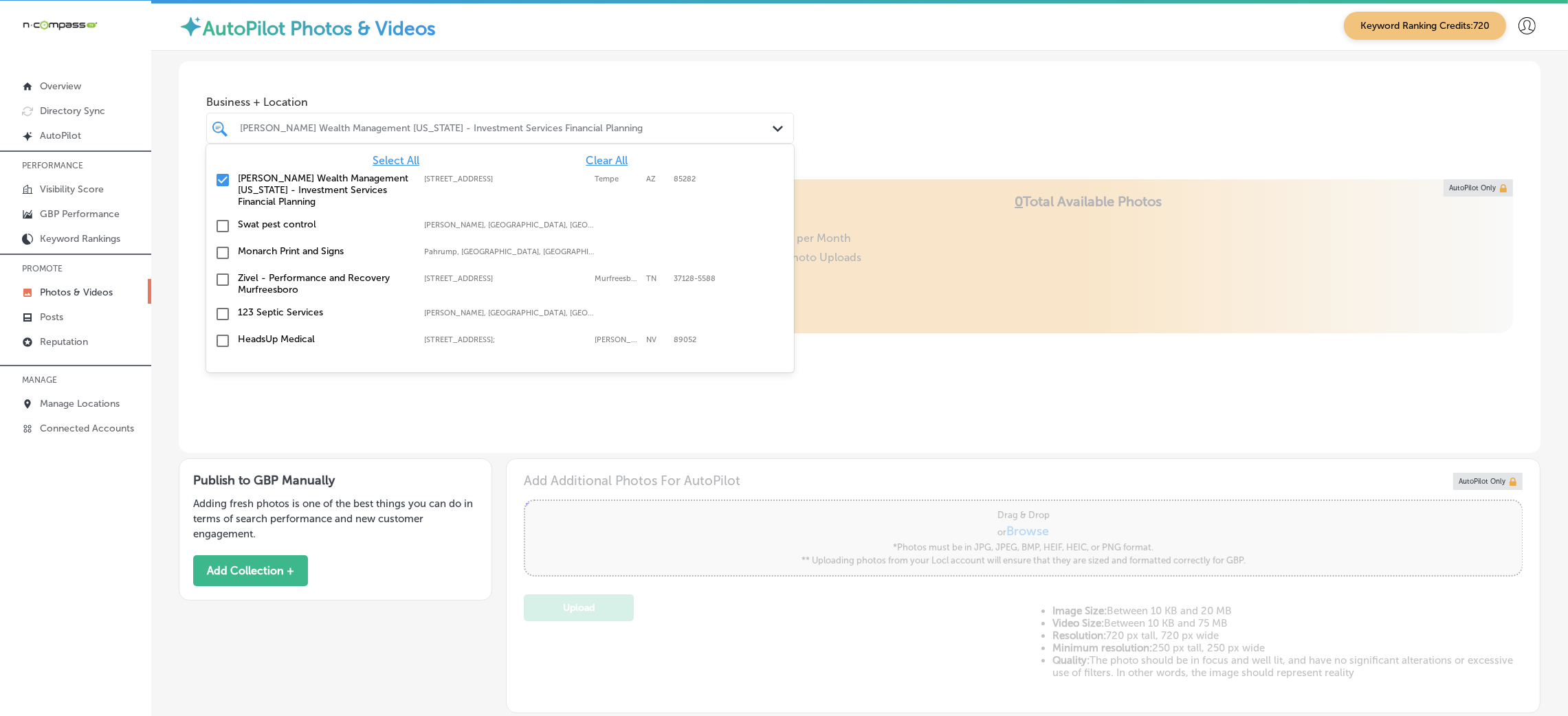
click at [596, 156] on span "Clear All" at bounding box center [606, 160] width 42 height 13
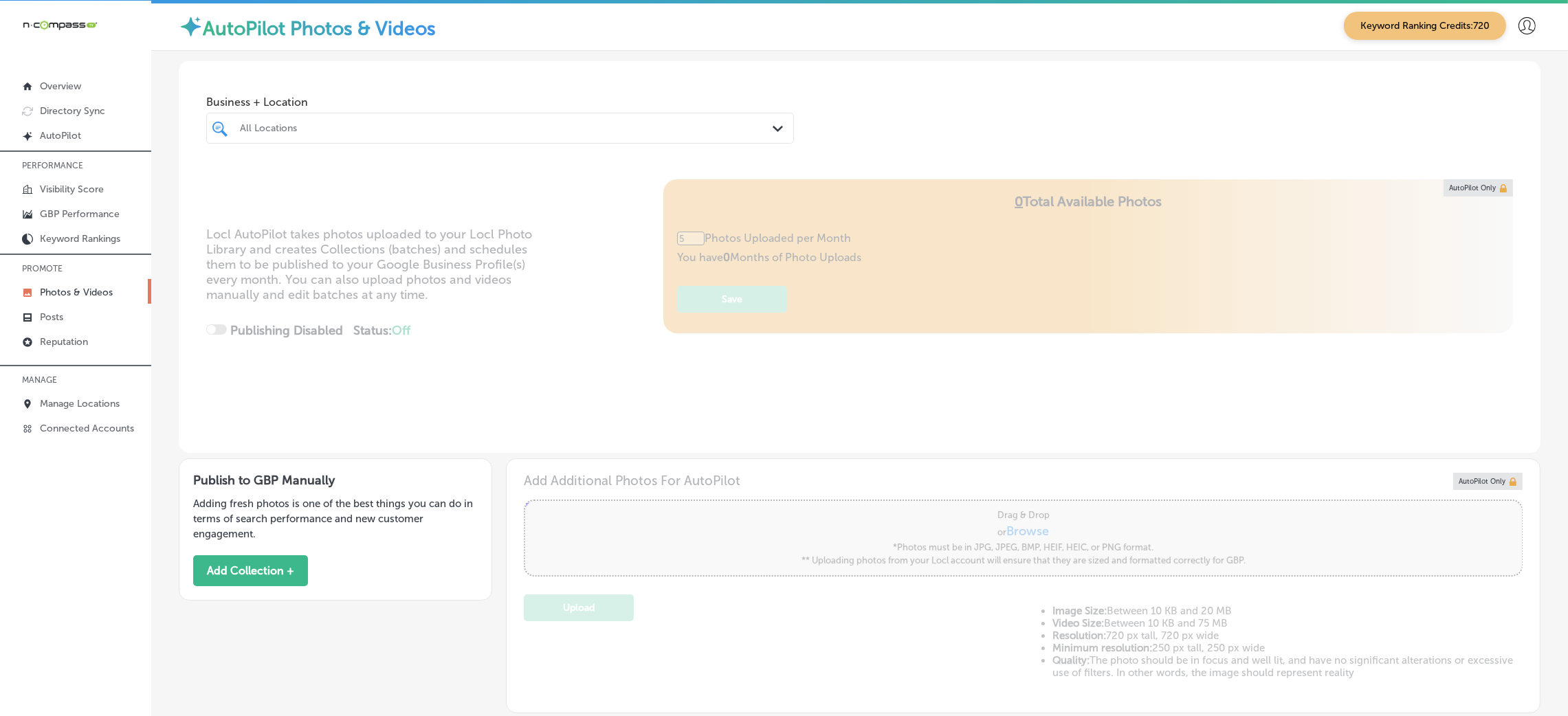
click at [851, 110] on div "Business + Location All Locations Path Created with Sketch." at bounding box center [859, 114] width 1361 height 105
type input "0"
click at [349, 131] on div "All Locations" at bounding box center [507, 128] width 534 height 12
click at [393, 186] on div "Active Rehab [MEDICAL_DATA] [STREET_ADDRESS]-3231 4225 IL-159, [GEOGRAPHIC_DATA…" at bounding box center [500, 180] width 577 height 21
type input "active re"
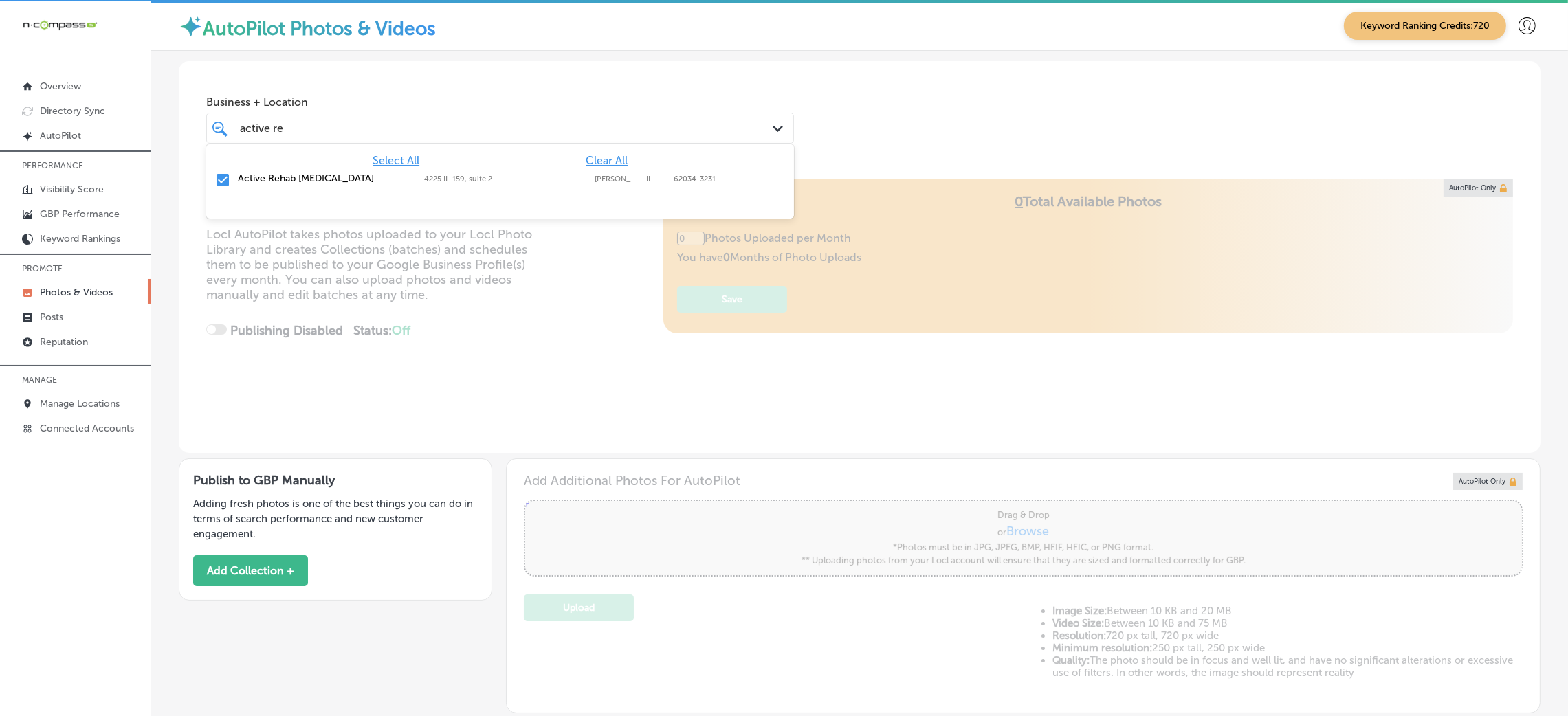
click at [828, 156] on div "Business + Location [STREET_ADDRESS]. option 4225 IL-159, suite 2 focused, 2 of…" at bounding box center [859, 114] width 1361 height 105
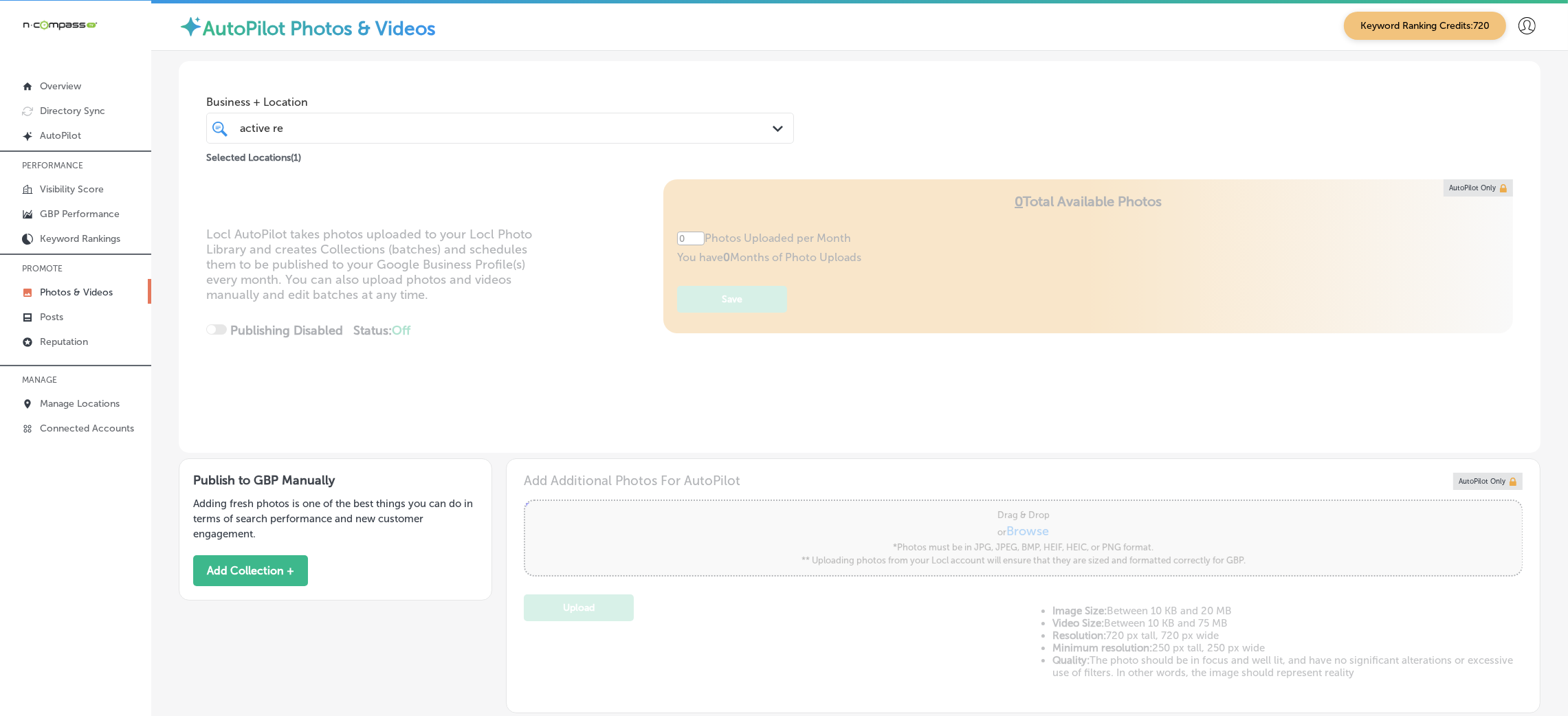
type input "5"
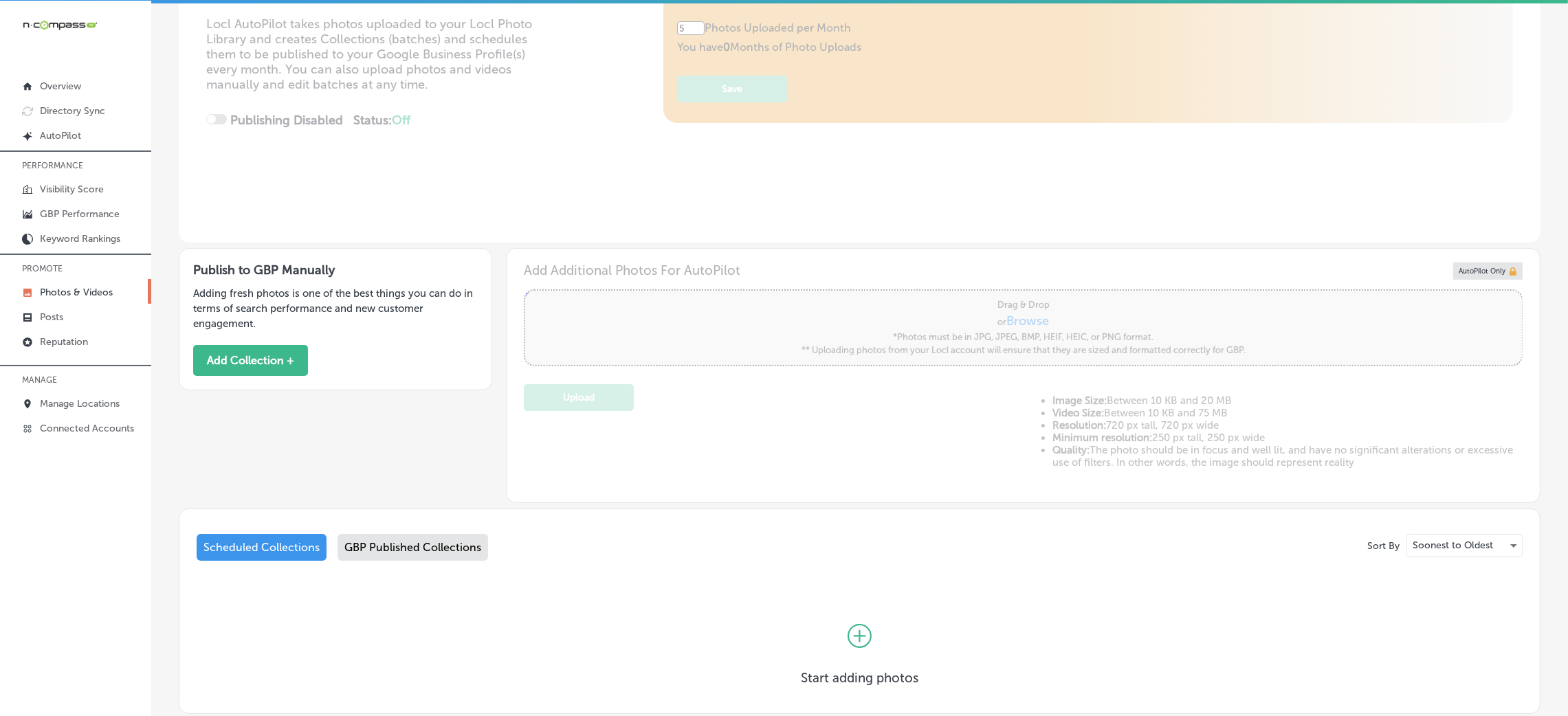
scroll to position [299, 0]
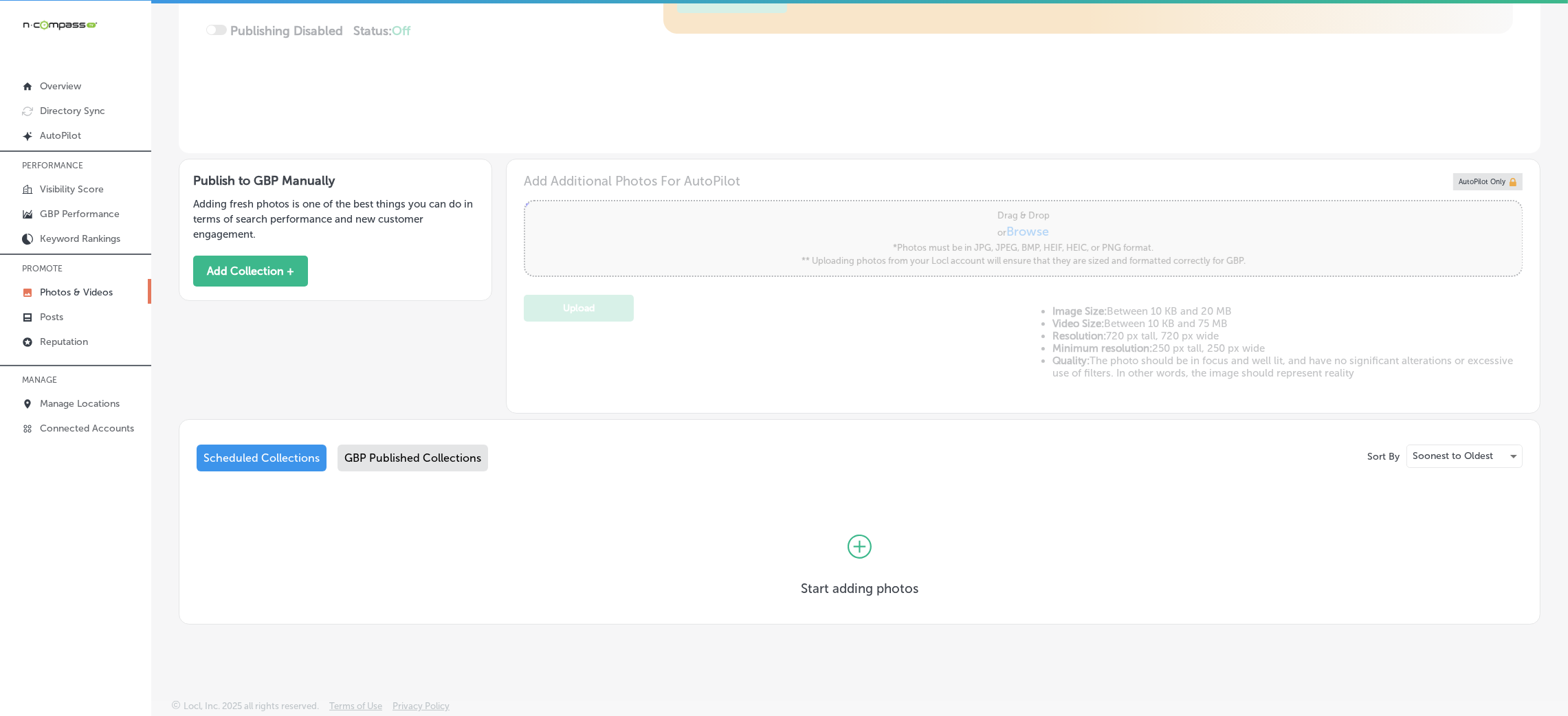
click at [411, 457] on div "GBP Published Collections" at bounding box center [413, 458] width 151 height 27
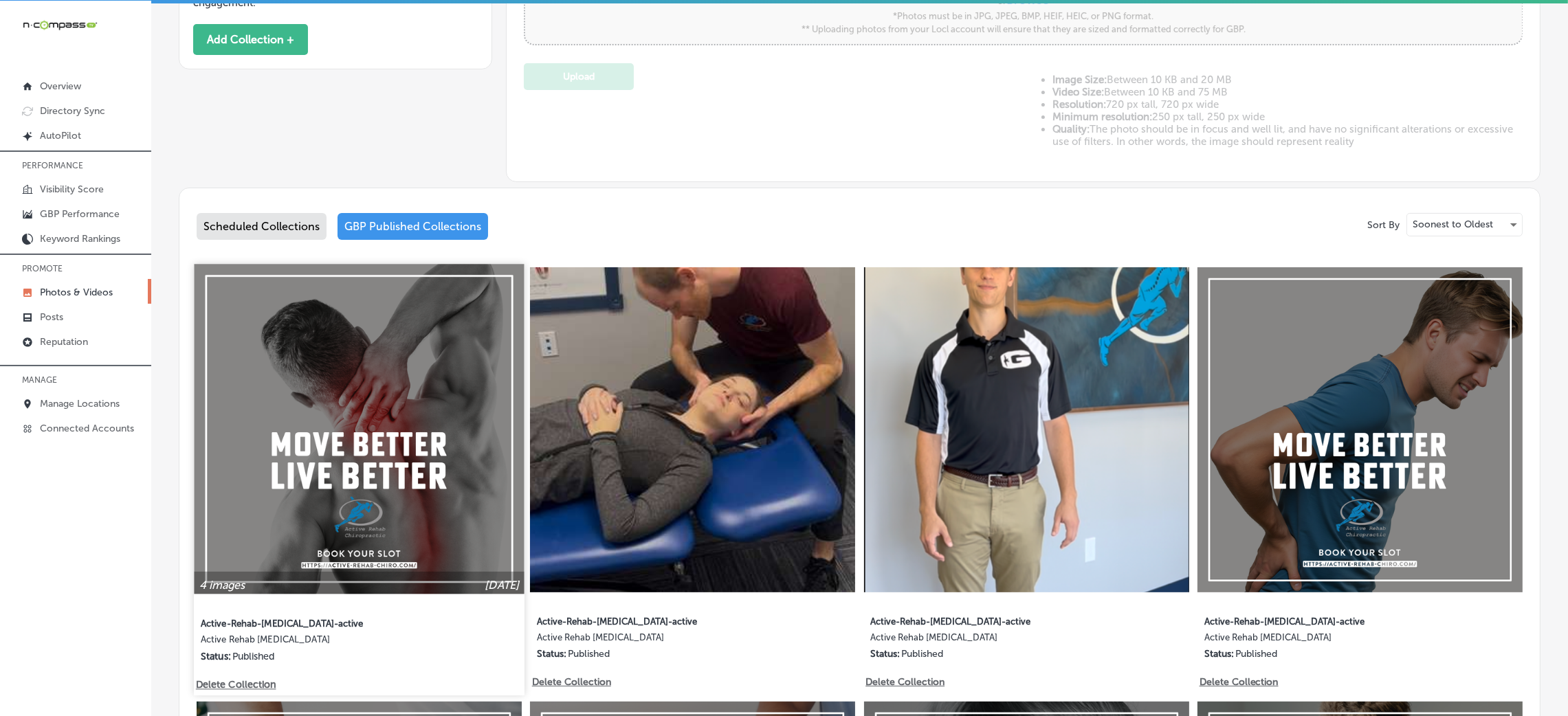
scroll to position [412, 0]
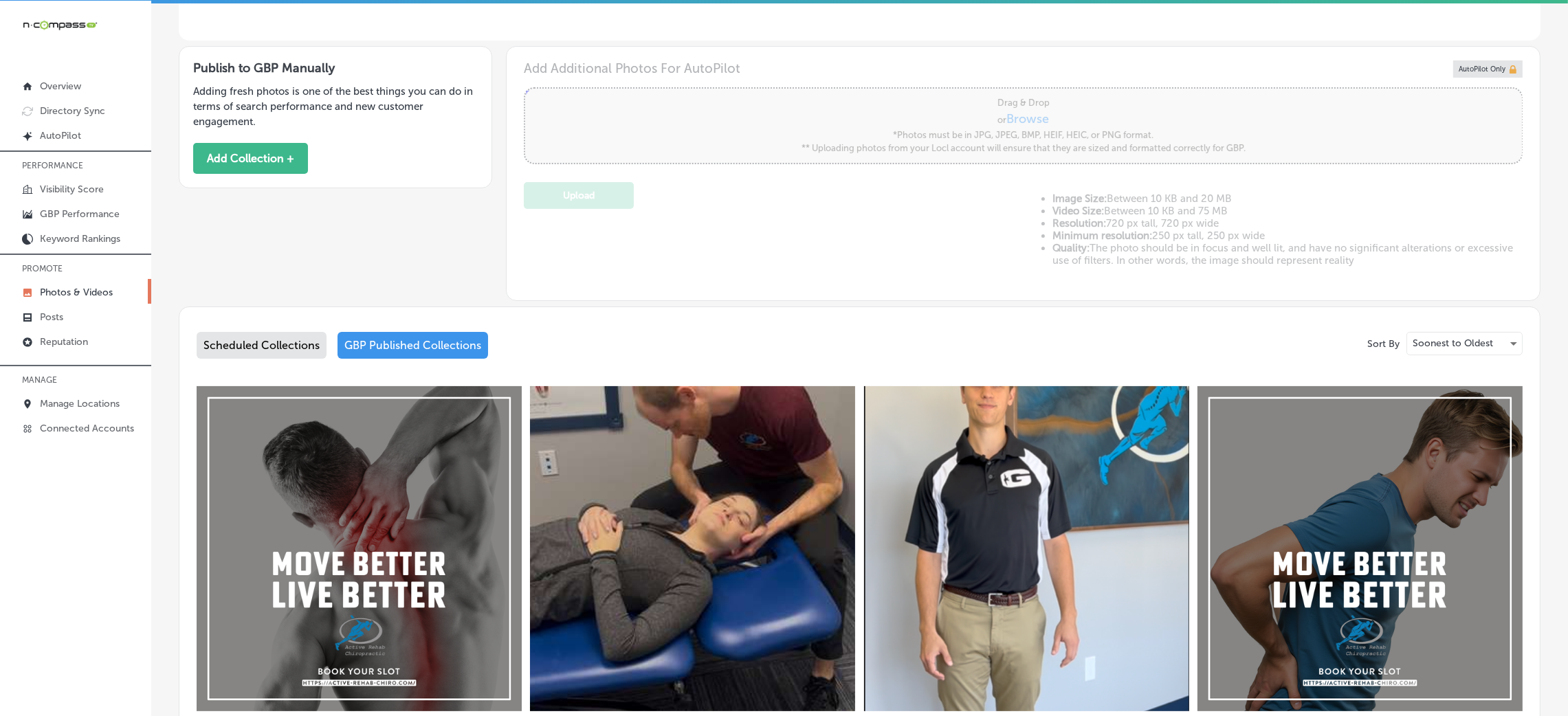
click at [242, 130] on div "Publish to GBP Manually Adding fresh photos is one of the best things you can d…" at bounding box center [335, 117] width 314 height 142
click at [245, 156] on button "Add Collection +" at bounding box center [250, 158] width 115 height 31
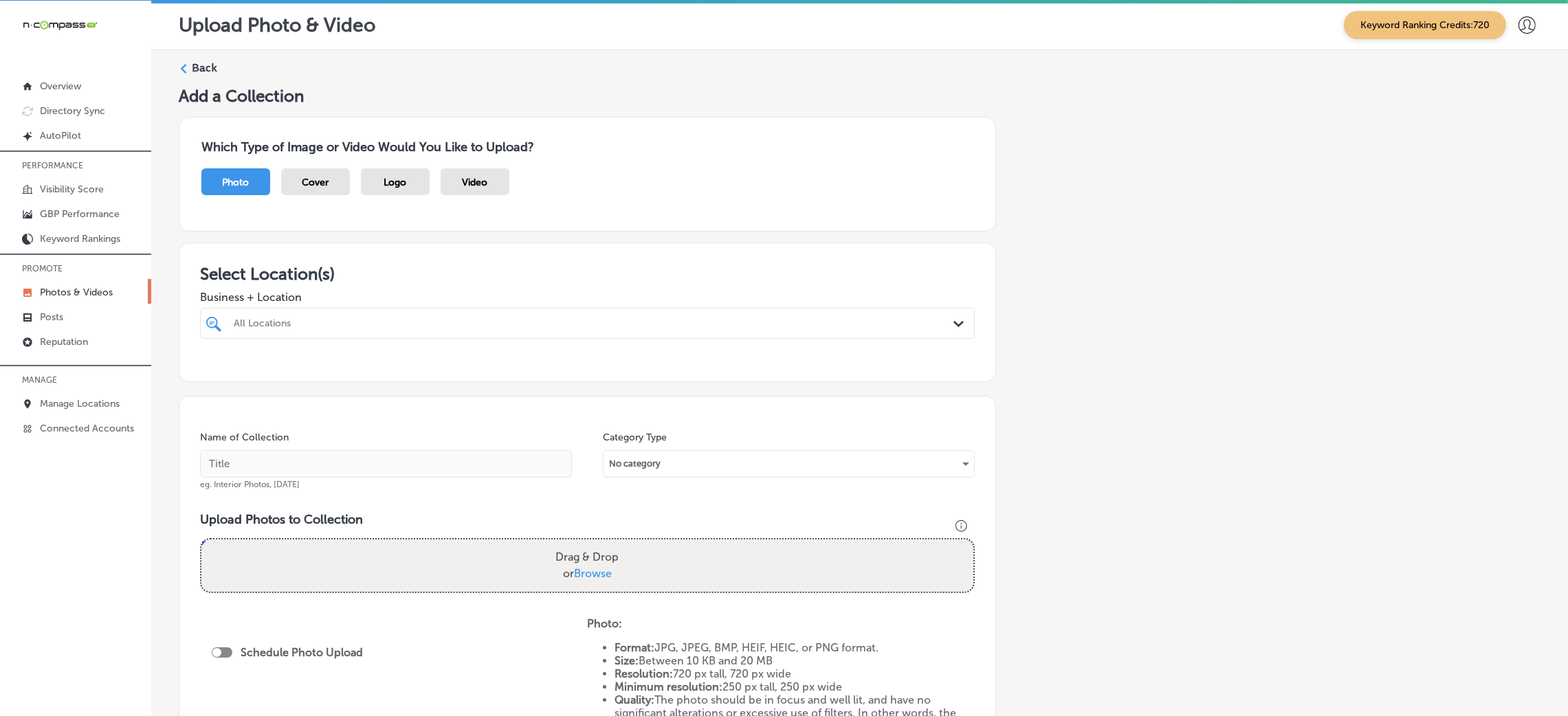
click at [552, 329] on div at bounding box center [551, 322] width 639 height 18
click at [724, 352] on span "Clear All" at bounding box center [724, 356] width 42 height 13
click at [615, 375] on label "4225 IL-159, suite 2" at bounding box center [581, 374] width 217 height 9
type input "active"
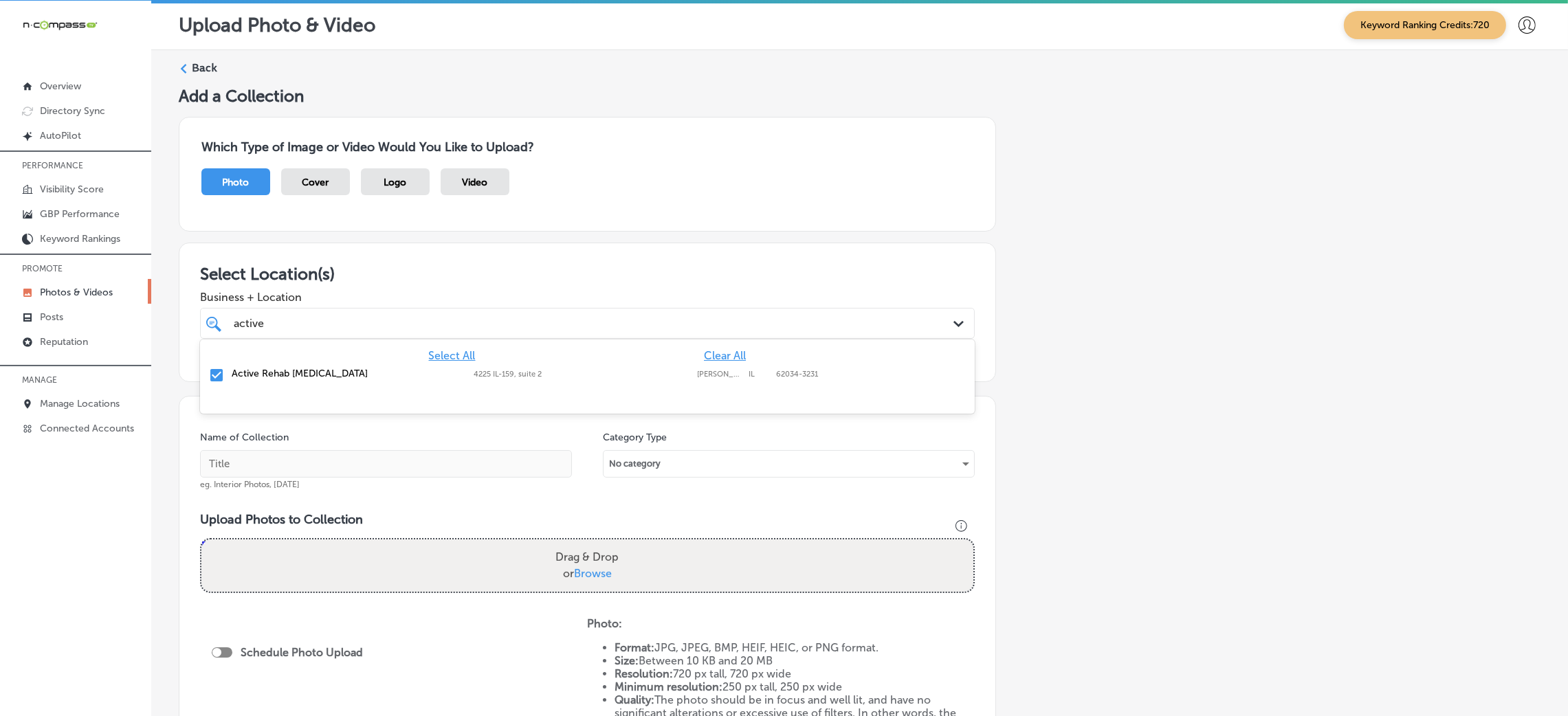
click at [1173, 377] on div "Add a Collection Which Type of Image or Video Would You Like to Upload? Photo C…" at bounding box center [859, 480] width 1361 height 789
click at [350, 466] on input "text" at bounding box center [386, 464] width 372 height 28
paste input "Active Rehab [MEDICAL_DATA]"
click at [242, 469] on input "Active Rehab [MEDICAL_DATA]" at bounding box center [386, 464] width 372 height 28
paste input "active release therapy near me"
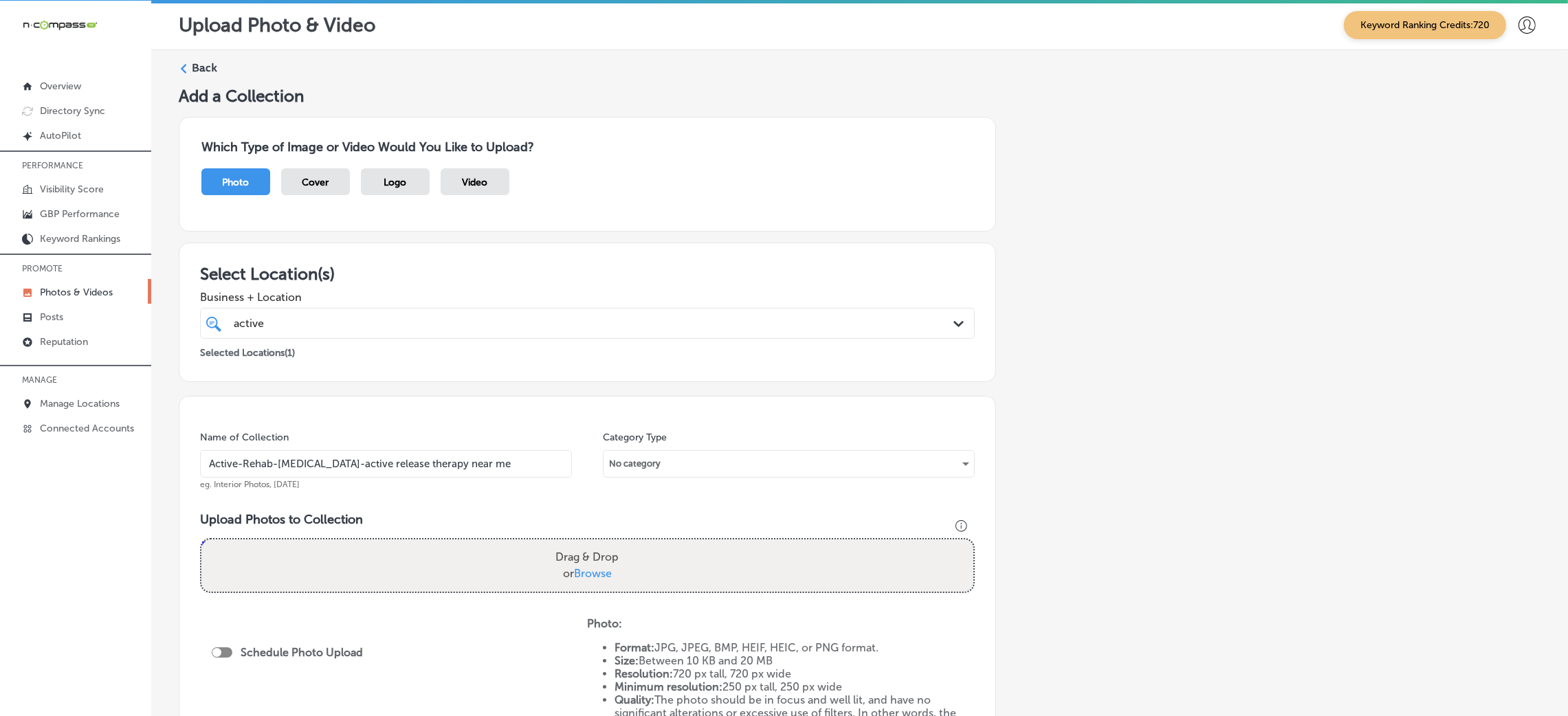
click at [375, 468] on input "Active-Rehab-[MEDICAL_DATA]-active release therapy near me" at bounding box center [386, 464] width 372 height 28
type input "Active-Rehab-[MEDICAL_DATA]-active-release-therapy-near-me"
click at [554, 502] on div "Name of Collection Active-Rehab-[MEDICAL_DATA]-active-release-therapy-near-me e…" at bounding box center [587, 593] width 817 height 395
click at [578, 559] on label "Drag & Drop or Browse" at bounding box center [586, 564] width 74 height 44
click at [578, 543] on input "Drag & Drop or Browse" at bounding box center [588, 541] width 772 height 4
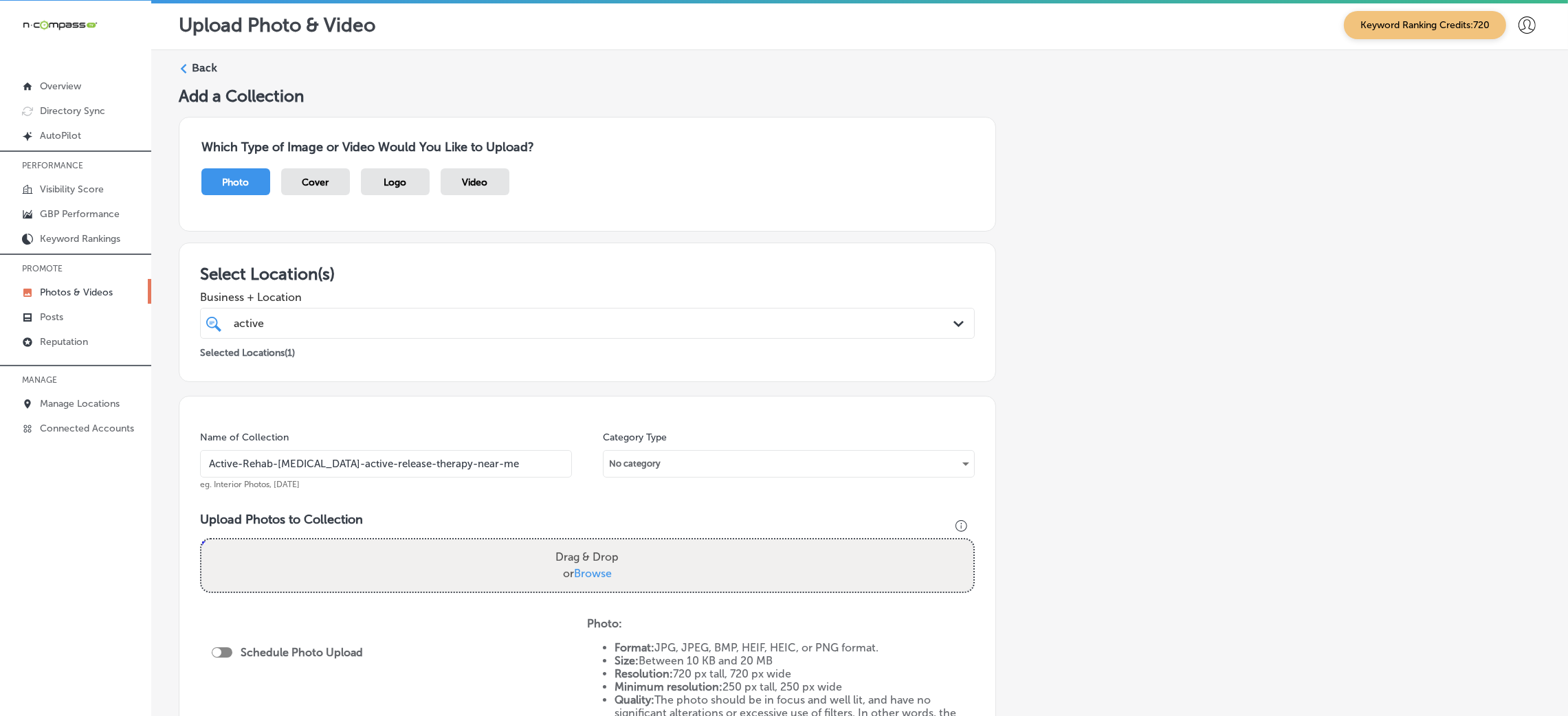
type input "C:\fakepath\Active Rehab [MEDICAL_DATA]-16 (9).png"
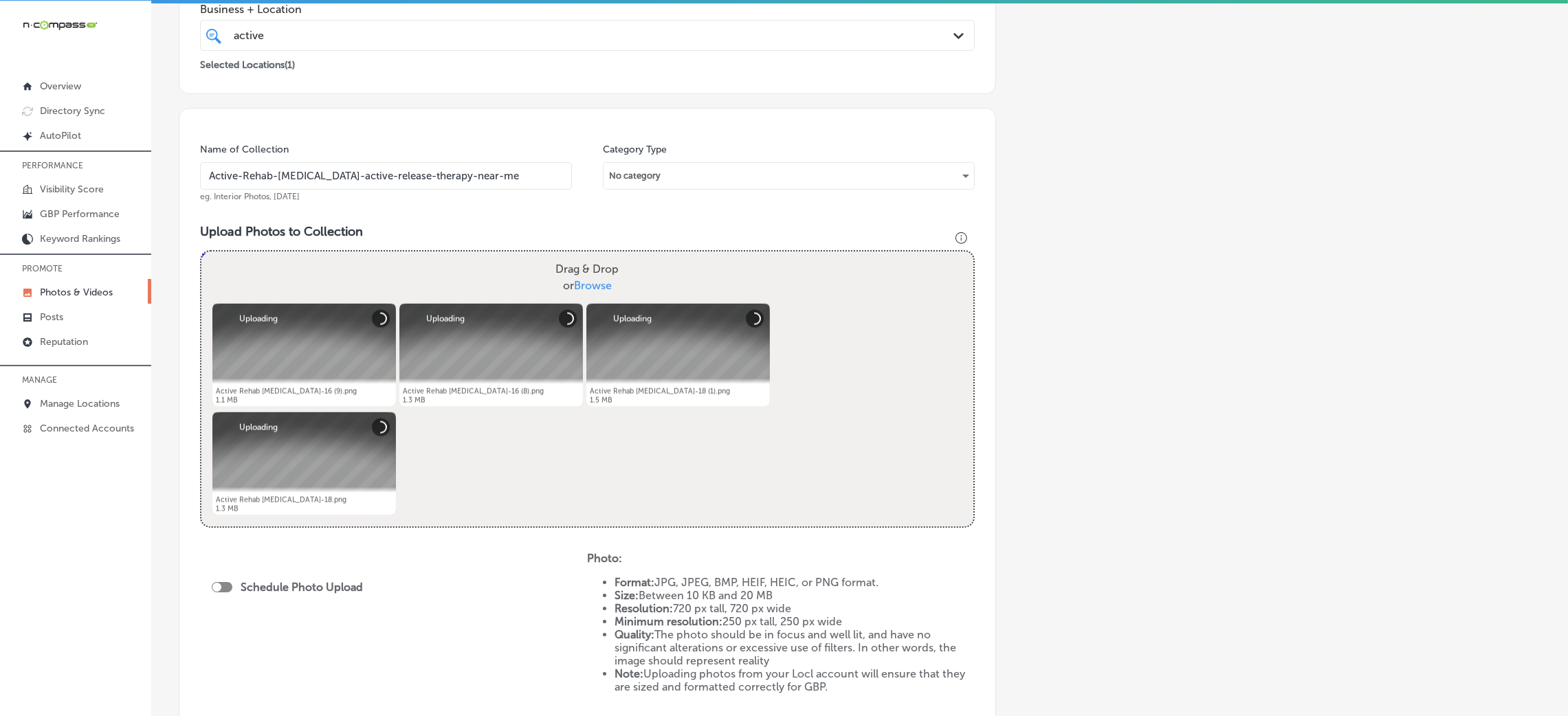
scroll to position [412, 0]
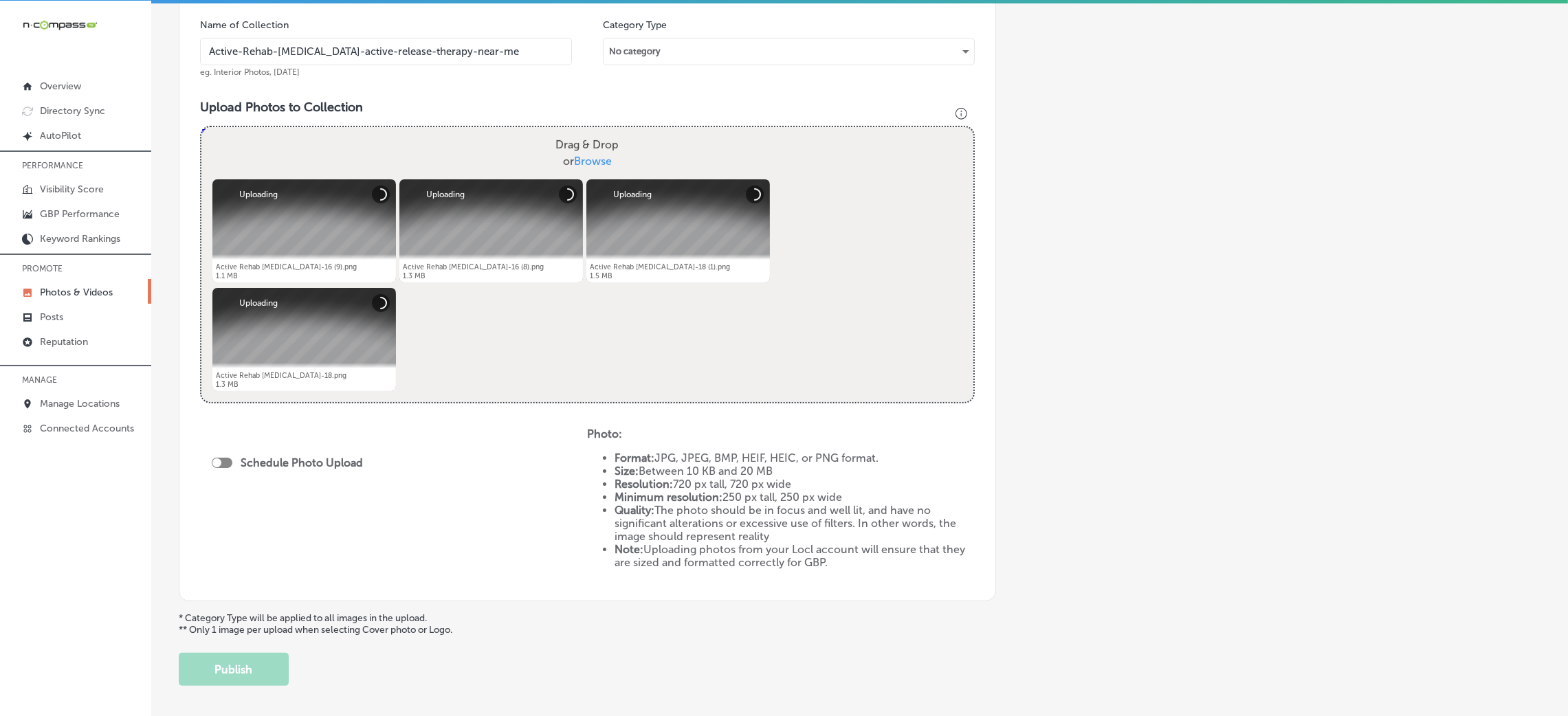
click at [227, 463] on div at bounding box center [222, 462] width 21 height 10
checkbox input "true"
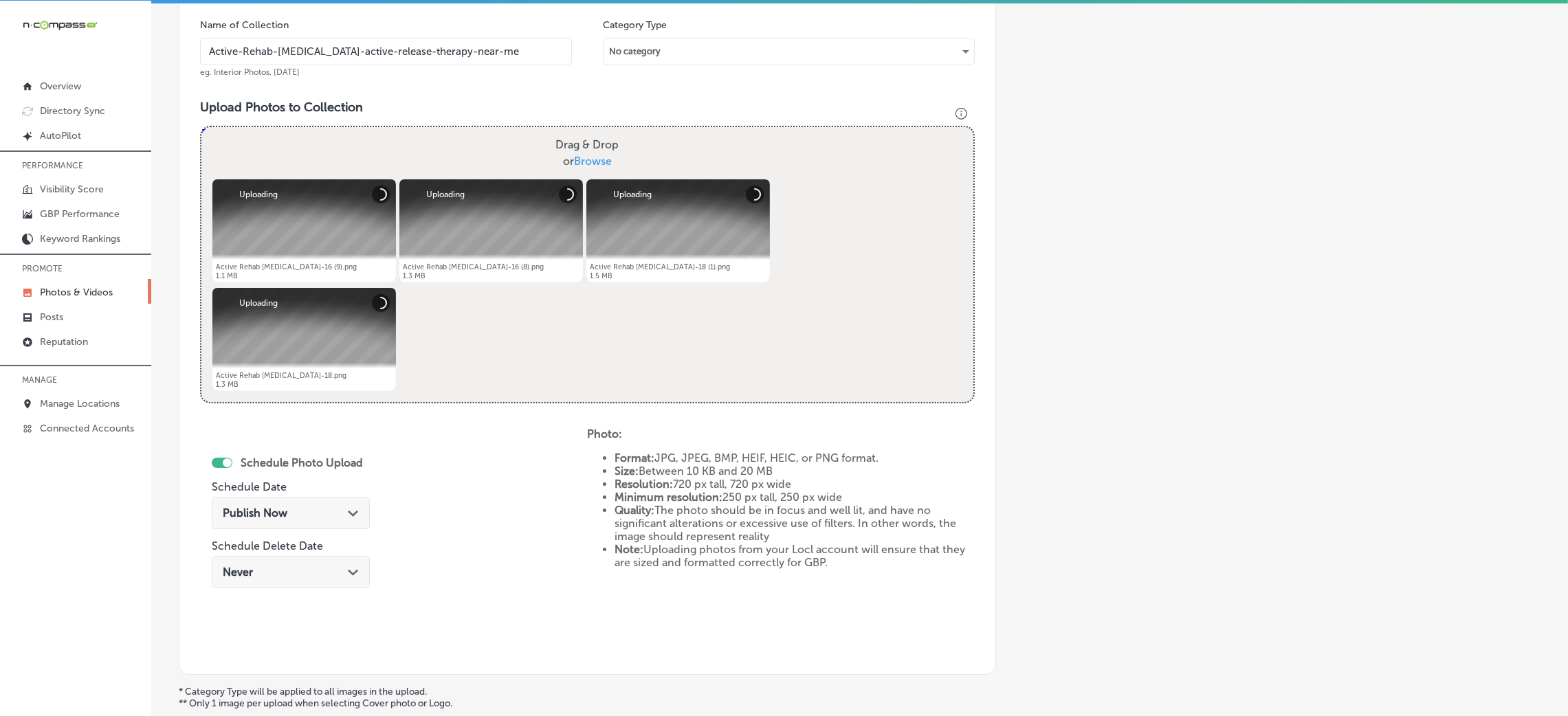
click at [294, 514] on div "Publish Now Path Created with Sketch." at bounding box center [290, 513] width 136 height 13
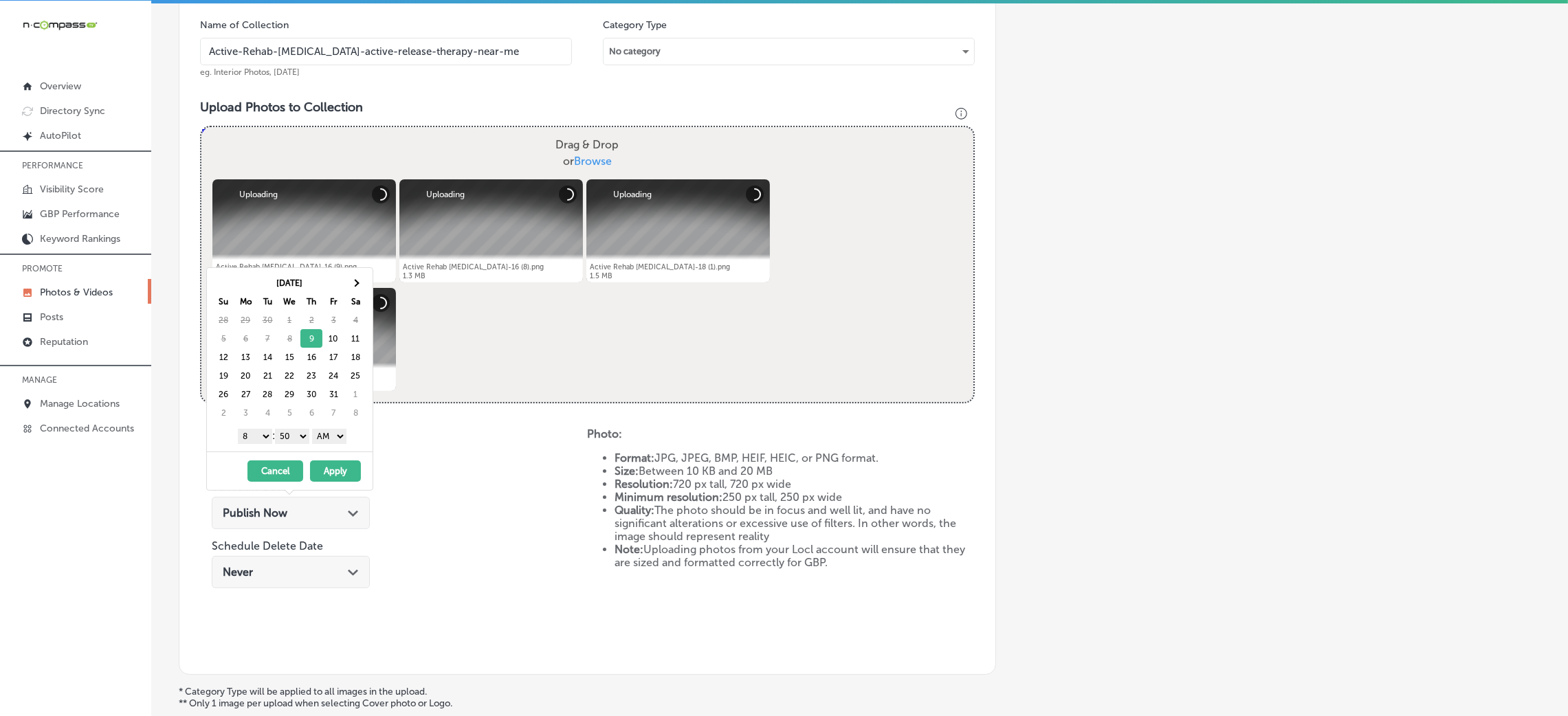
click at [337, 484] on div "[DATE] - [DATE] Cancel Apply" at bounding box center [289, 471] width 166 height 38
click at [339, 475] on button "Apply" at bounding box center [335, 471] width 51 height 21
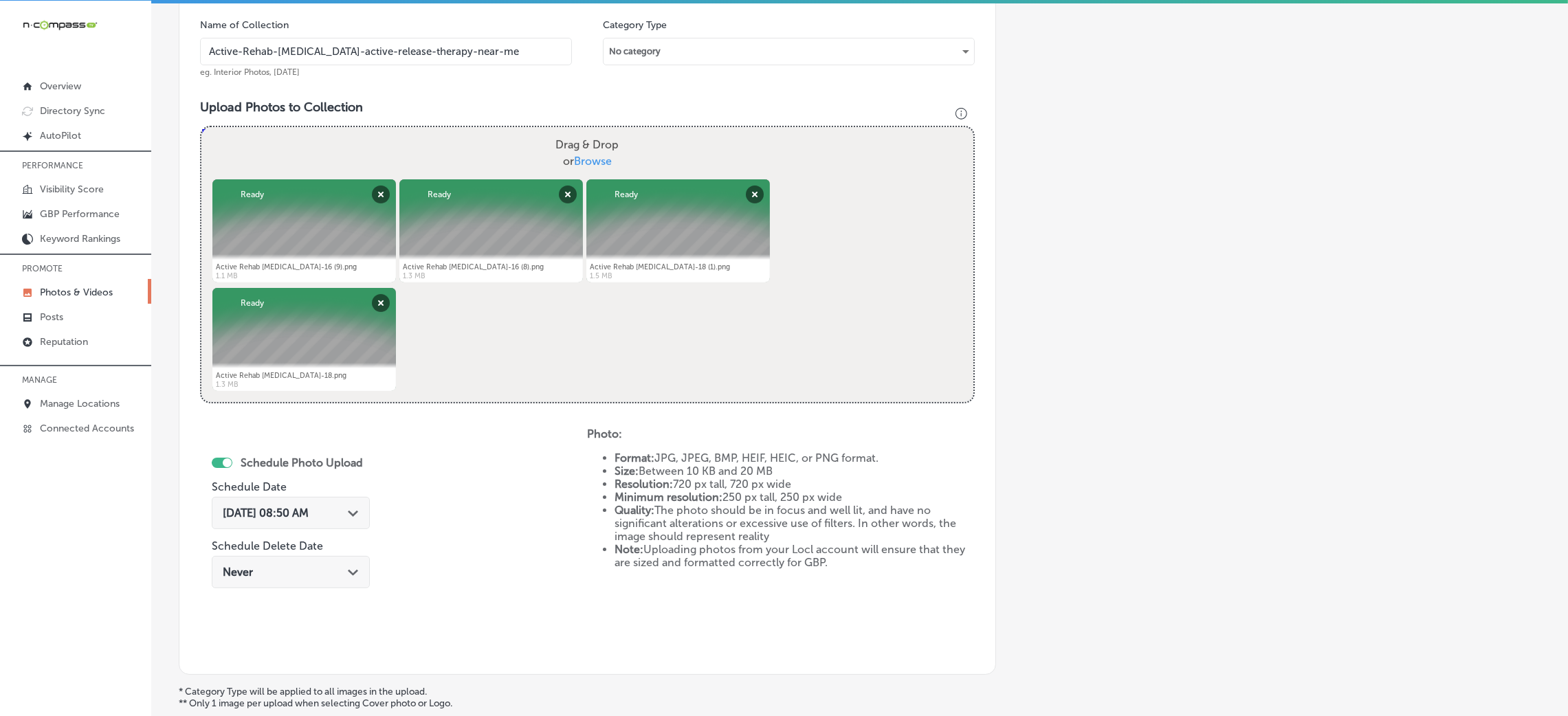
click at [296, 514] on span "[DATE] 08:50 AM" at bounding box center [265, 513] width 86 height 13
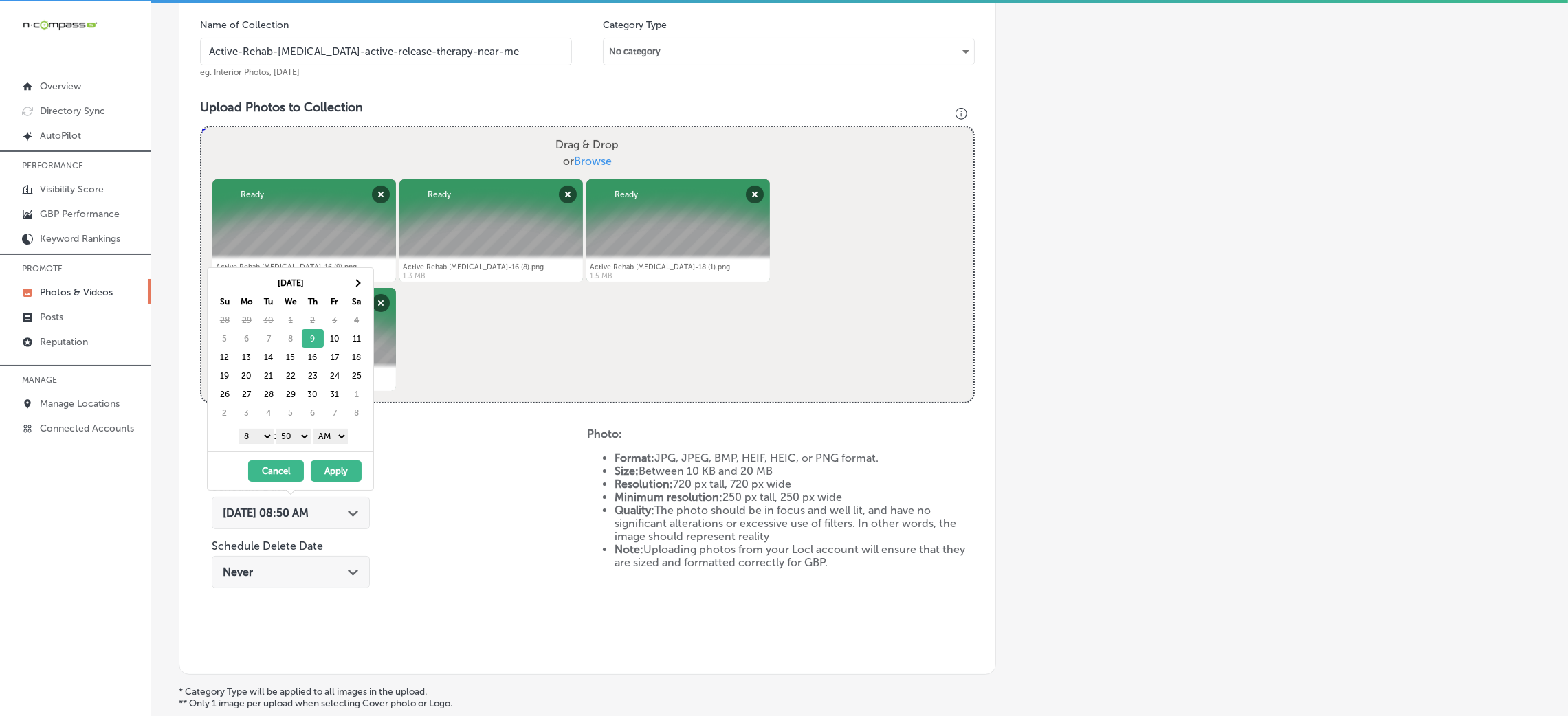
click at [344, 478] on button "Apply" at bounding box center [336, 471] width 51 height 21
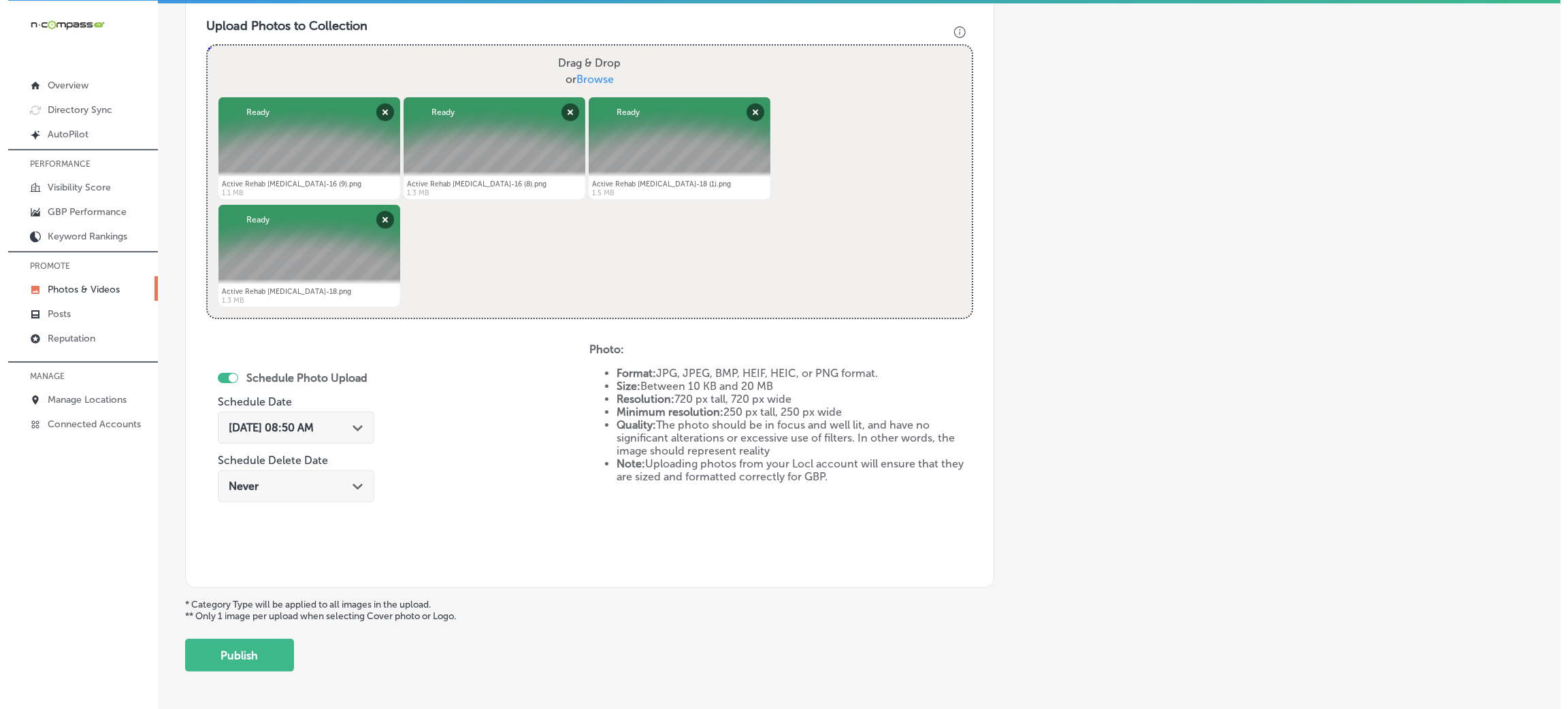
scroll to position [543, 0]
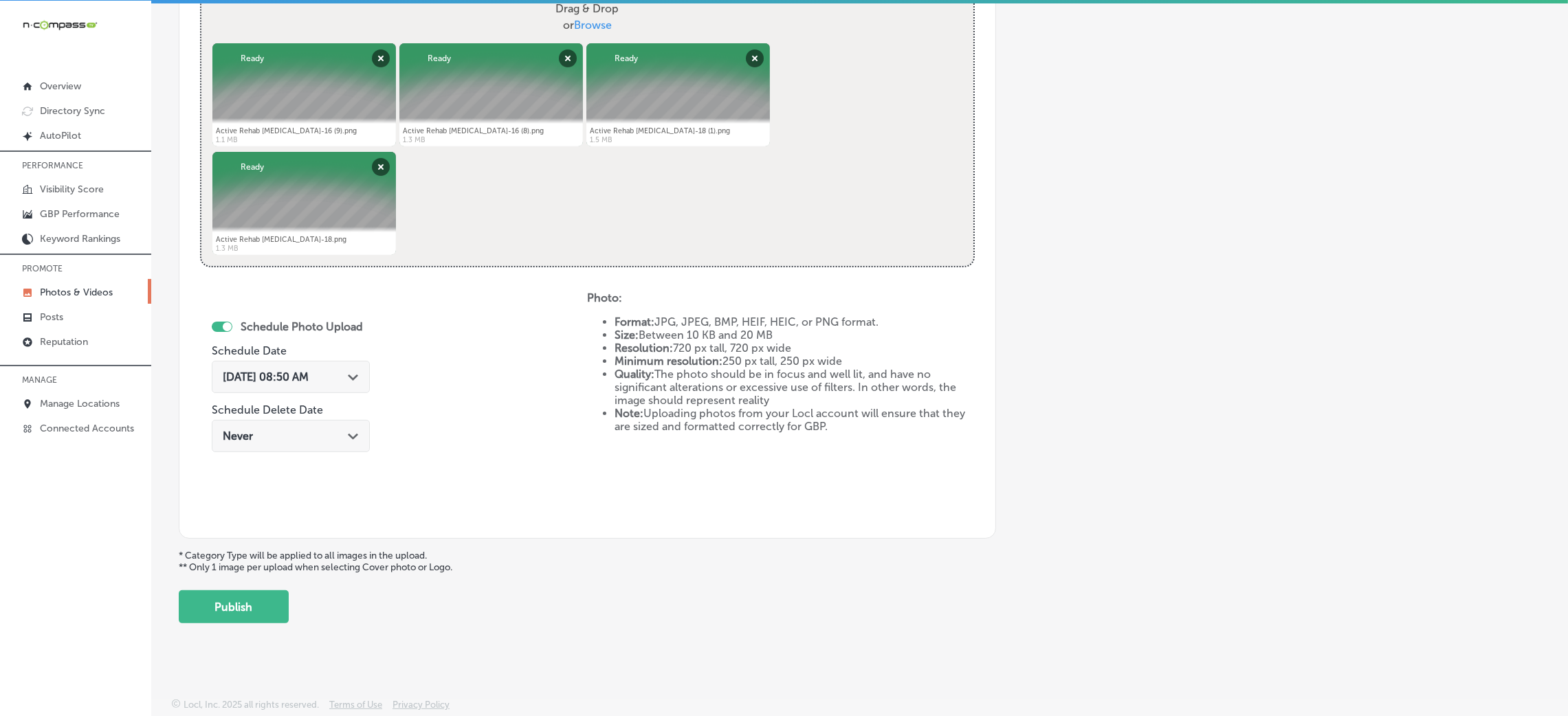
click at [195, 608] on button "Publish" at bounding box center [234, 606] width 110 height 33
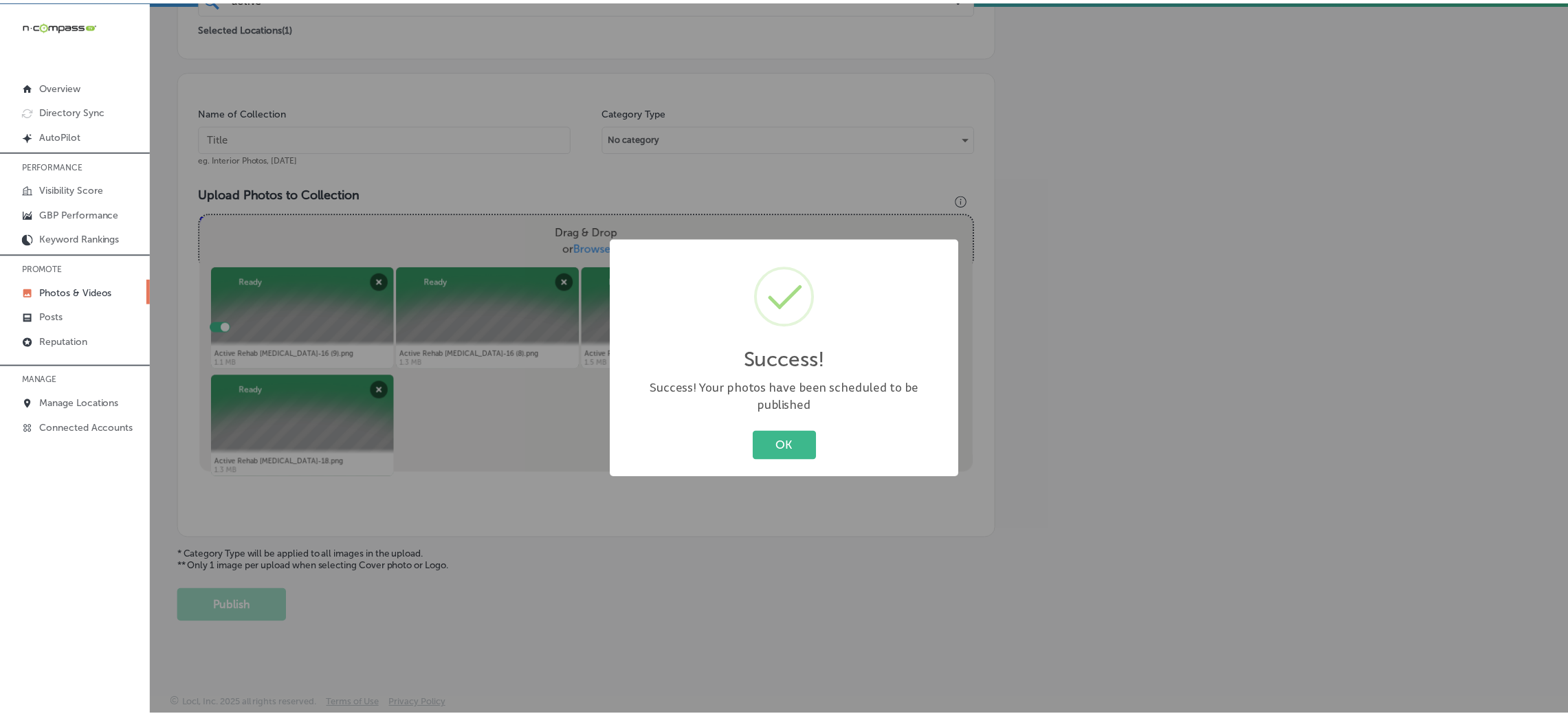
scroll to position [326, 0]
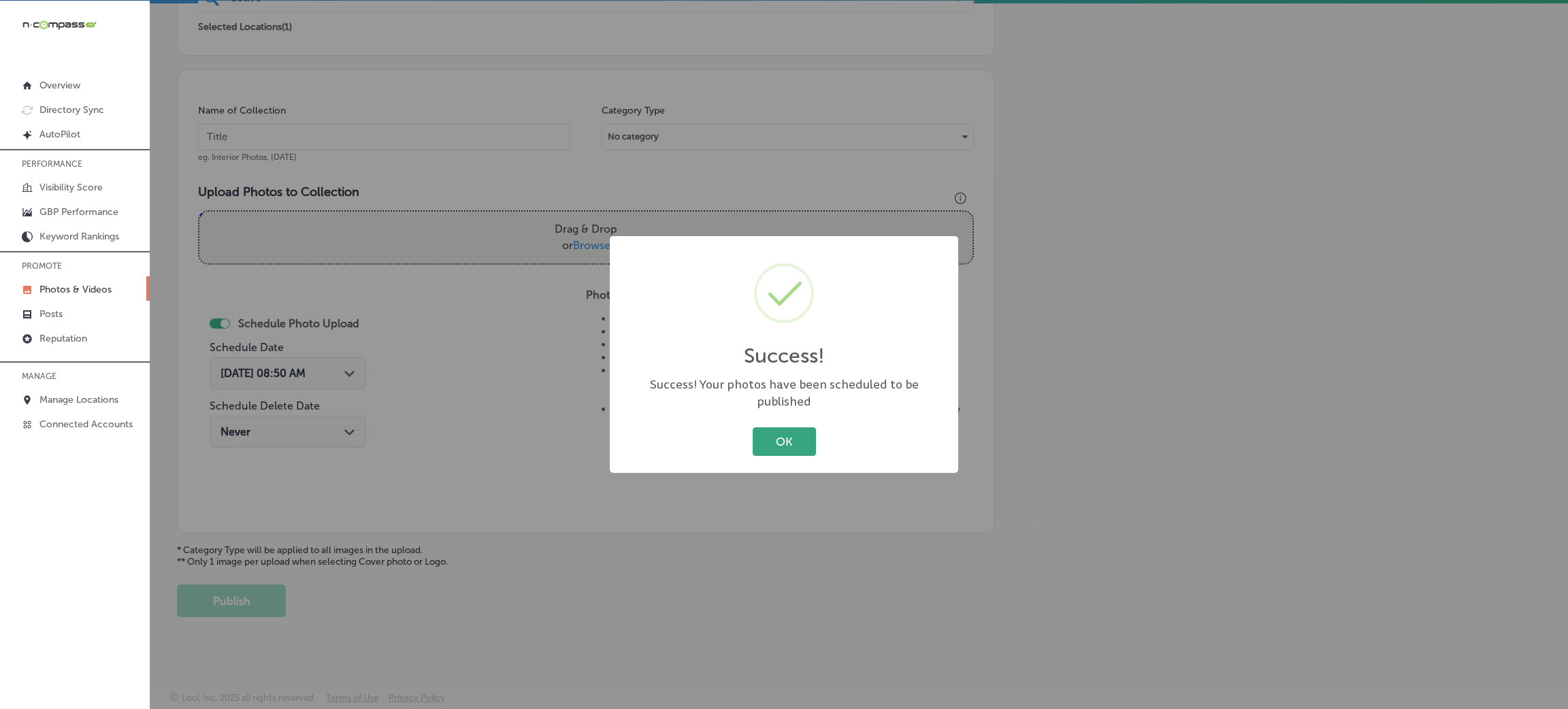
click at [802, 439] on button "OK" at bounding box center [784, 440] width 63 height 28
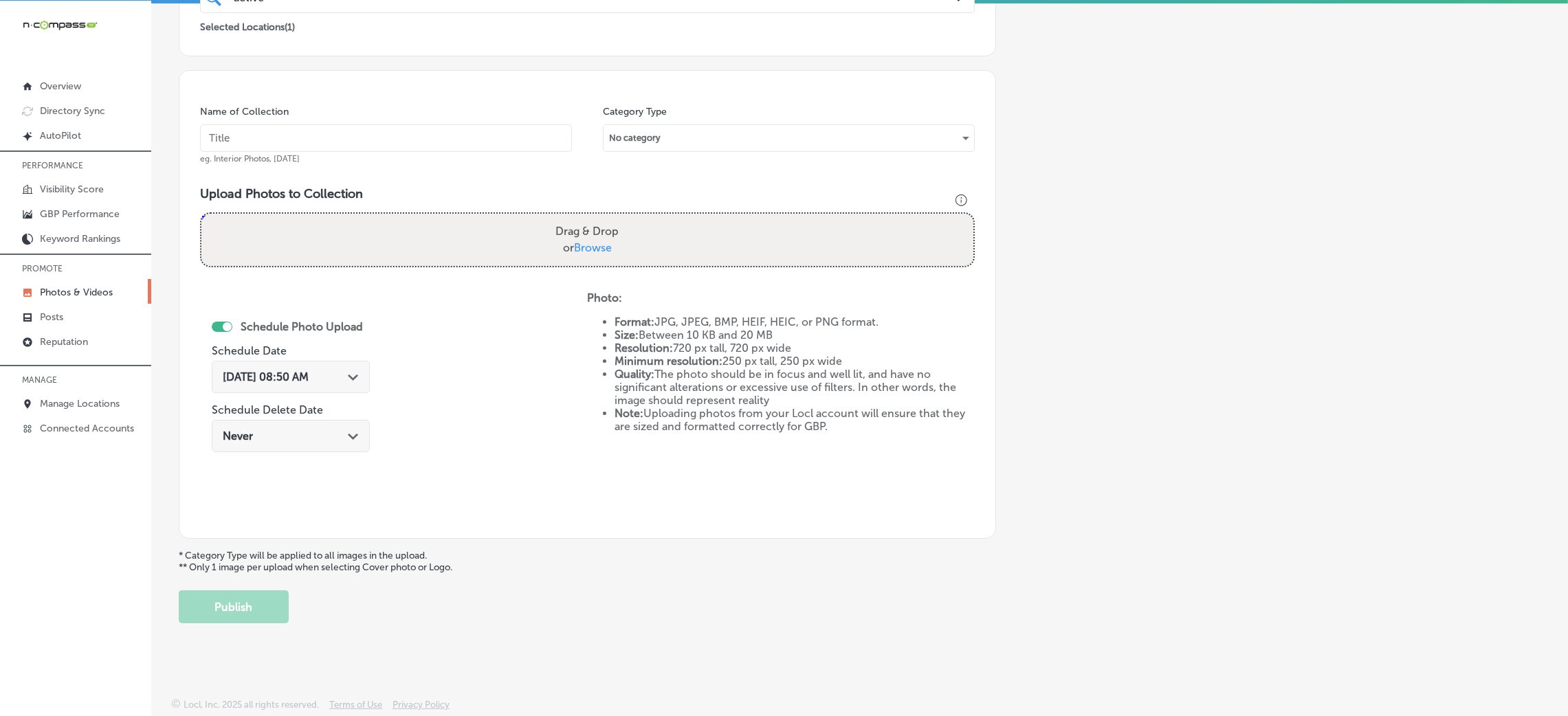
click at [423, 148] on input "text" at bounding box center [386, 138] width 372 height 28
paste input "Active-Rehab-[MEDICAL_DATA]-active-release-therapy-near-me"
click at [564, 147] on input "Active-Rehab-[MEDICAL_DATA]-active-release-therapy-near-me" at bounding box center [386, 138] width 372 height 28
type input "Active-Rehab-[MEDICAL_DATA]-active-release-therapy-near-me"
click at [586, 176] on div "Name of Collection Active-Rehab-[MEDICAL_DATA]-active-release-therapy-near-me e…" at bounding box center [587, 304] width 817 height 468
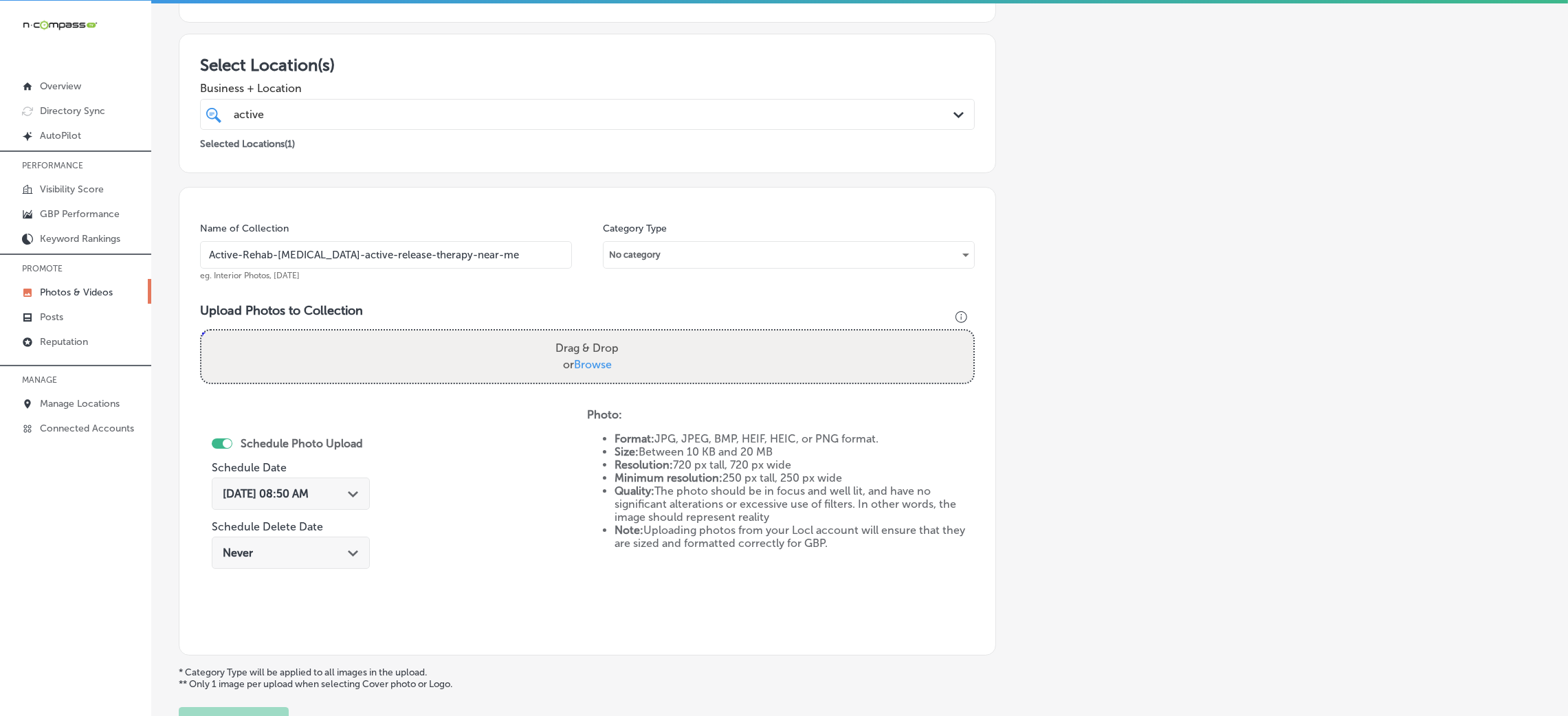
scroll to position [120, 0]
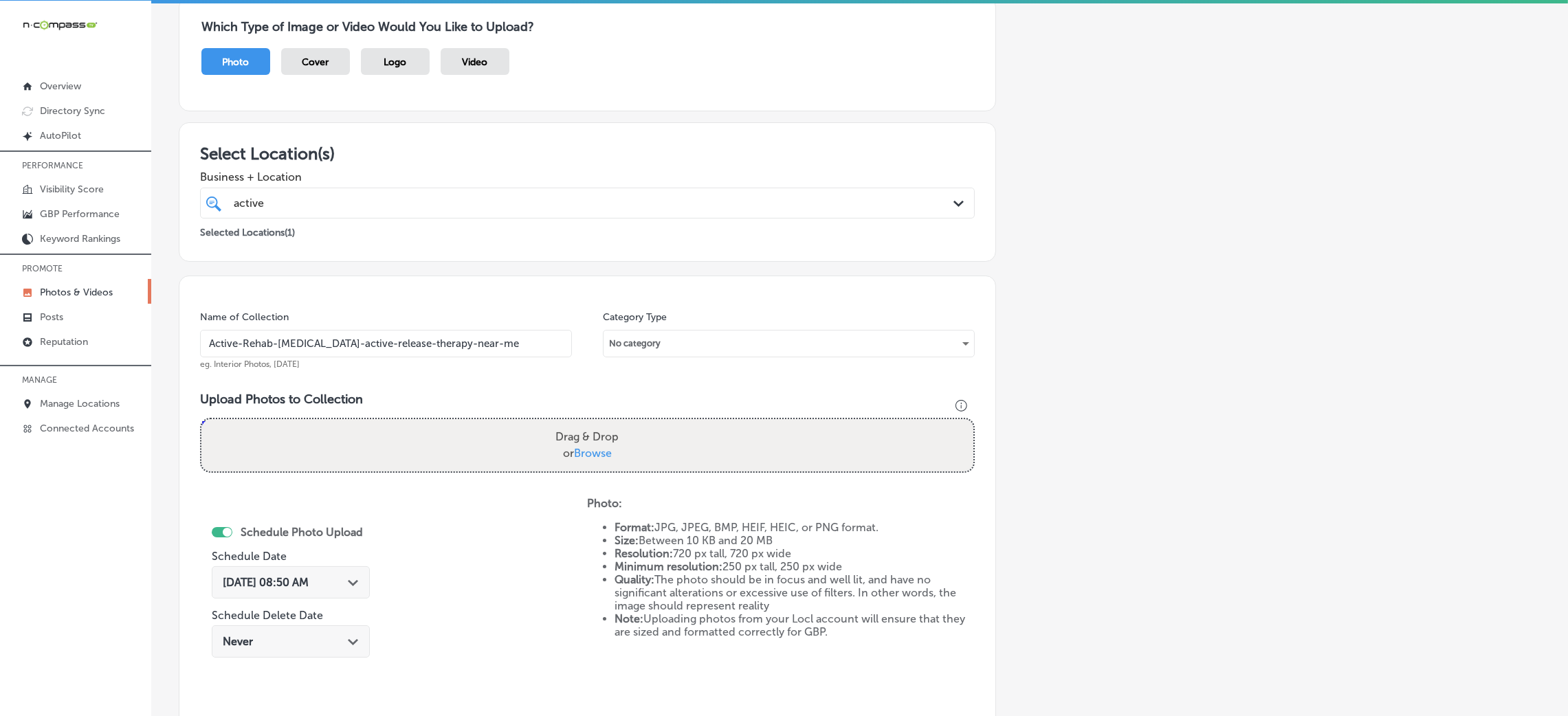
click at [563, 442] on label "Drag & Drop or Browse" at bounding box center [586, 445] width 74 height 44
click at [563, 423] on input "Drag & Drop or Browse" at bounding box center [588, 421] width 772 height 4
type input "C:\fakepath\Active Rehab [MEDICAL_DATA]-15 (11).png"
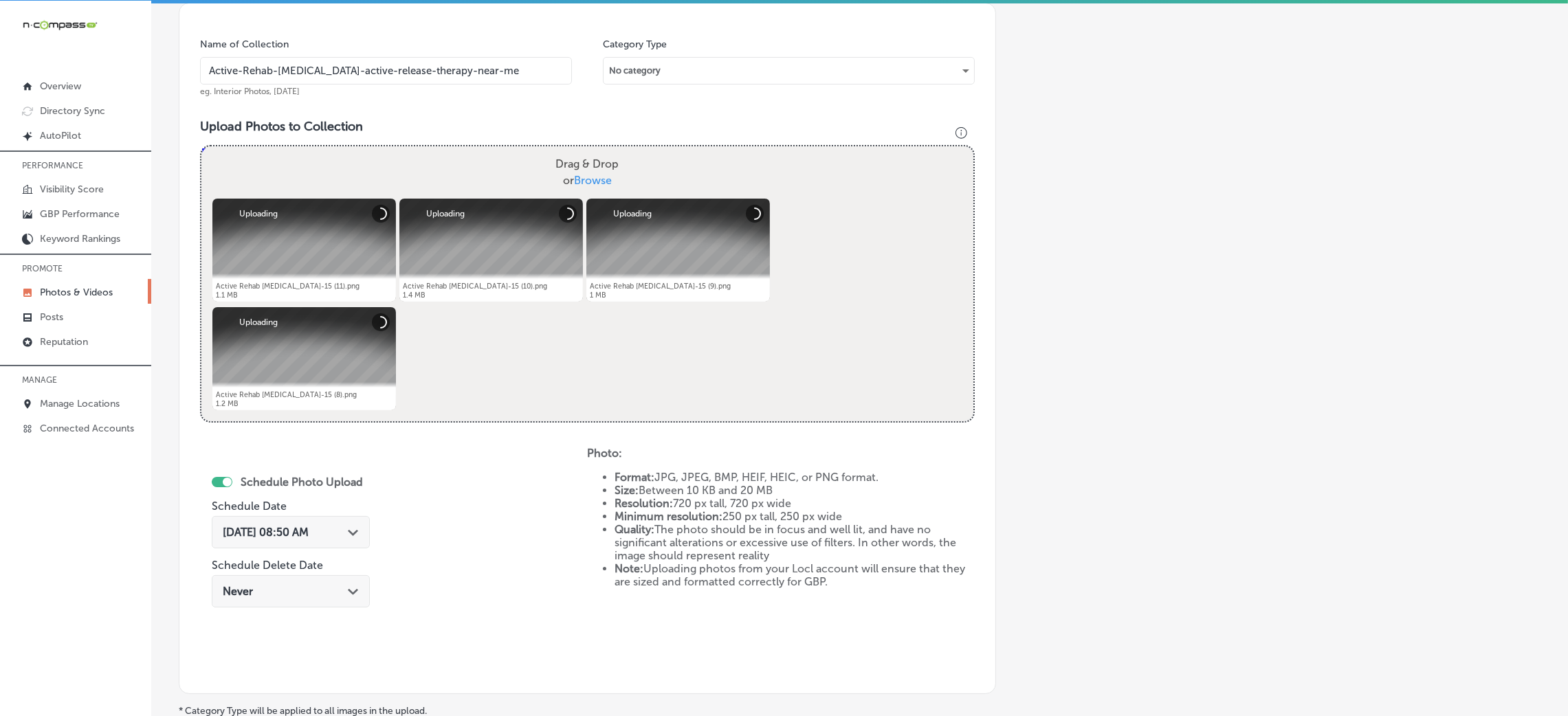
scroll to position [429, 0]
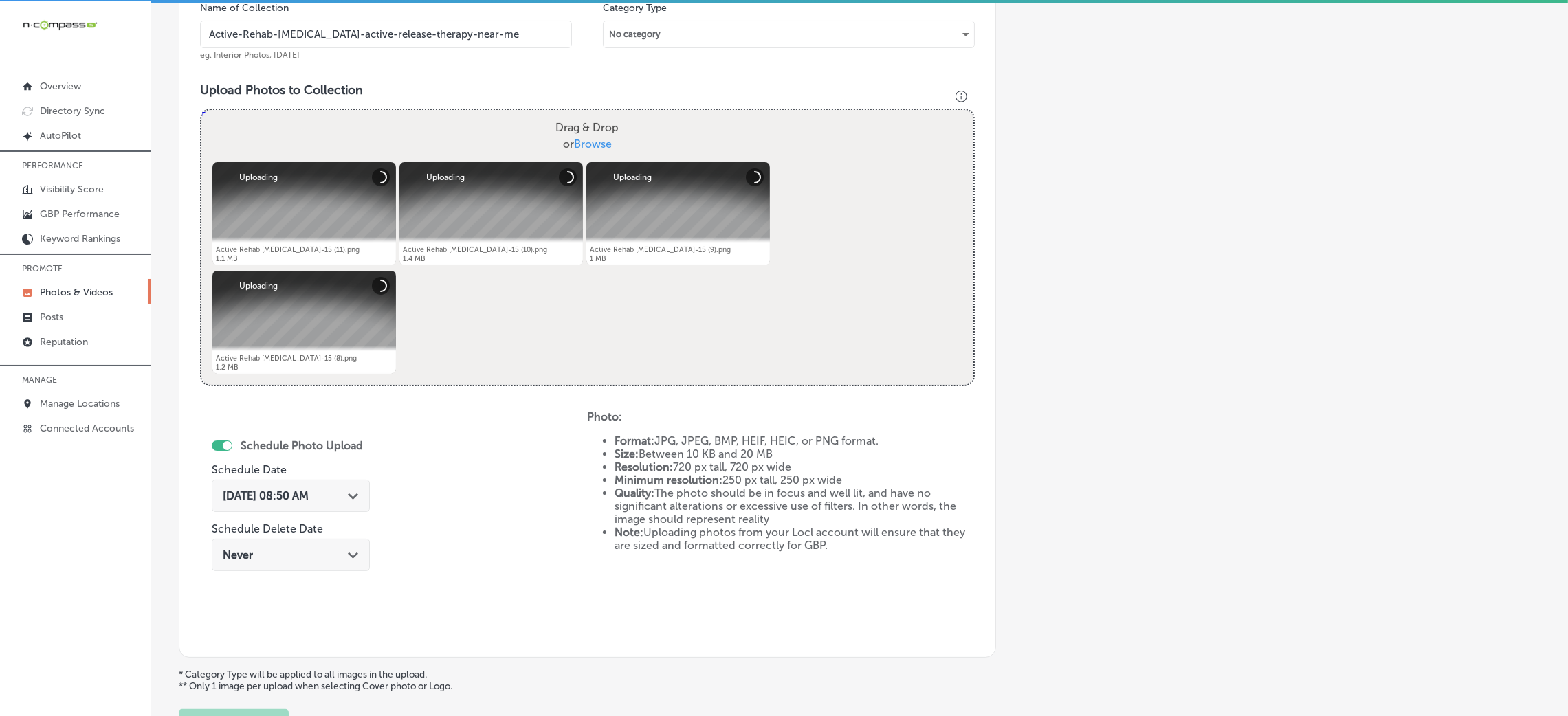
click at [338, 485] on div "[DATE] 08:50 AM Path Created with Sketch." at bounding box center [291, 495] width 158 height 33
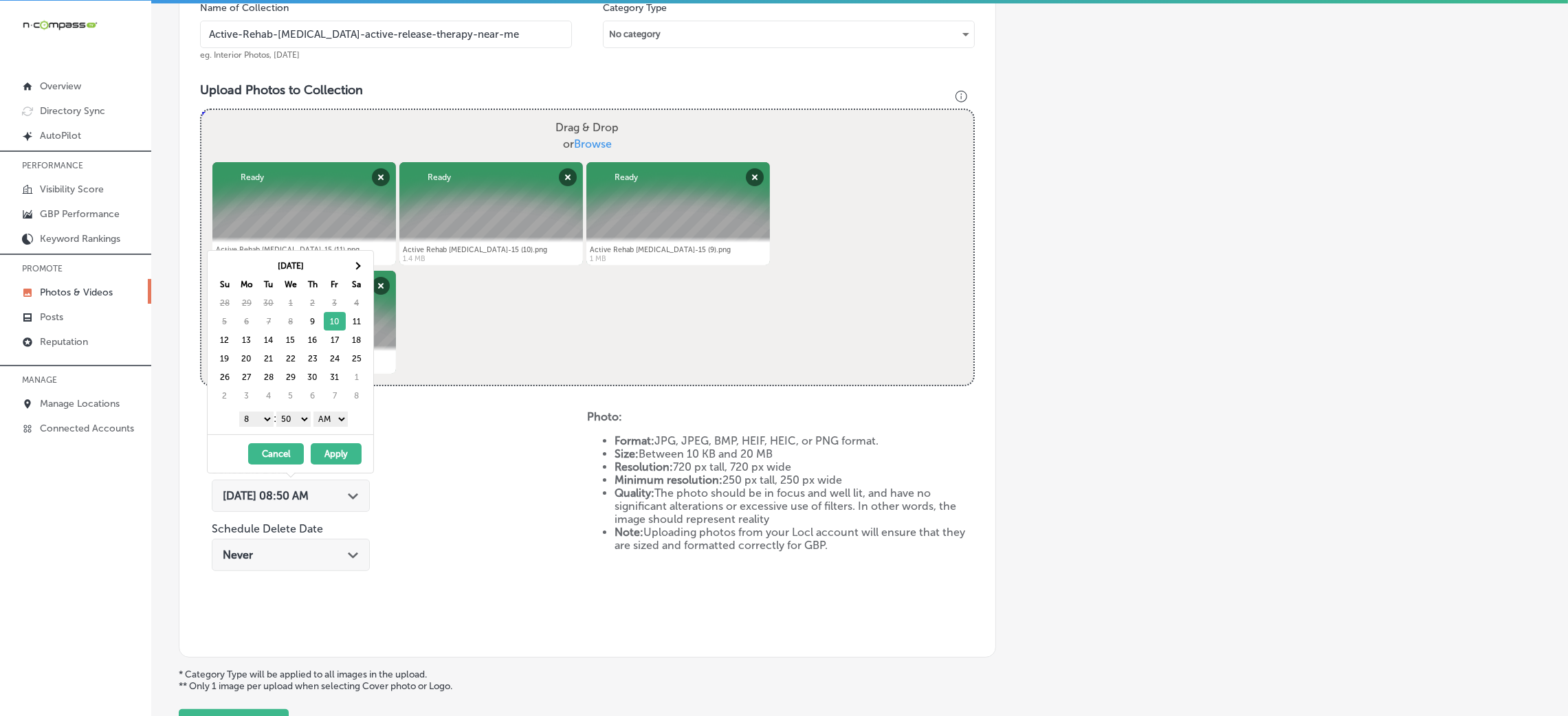
drag, startPoint x: 328, startPoint y: 416, endPoint x: 329, endPoint y: 425, distance: 9.1
click at [328, 418] on select "AM PM" at bounding box center [330, 418] width 34 height 15
click at [299, 425] on select "00 10 20 30 40 50" at bounding box center [293, 418] width 34 height 15
drag, startPoint x: 273, startPoint y: 419, endPoint x: 263, endPoint y: 423, distance: 10.8
click at [258, 414] on select "1 2 3 4 5 6 7 8 9 10 11 12" at bounding box center [256, 418] width 34 height 15
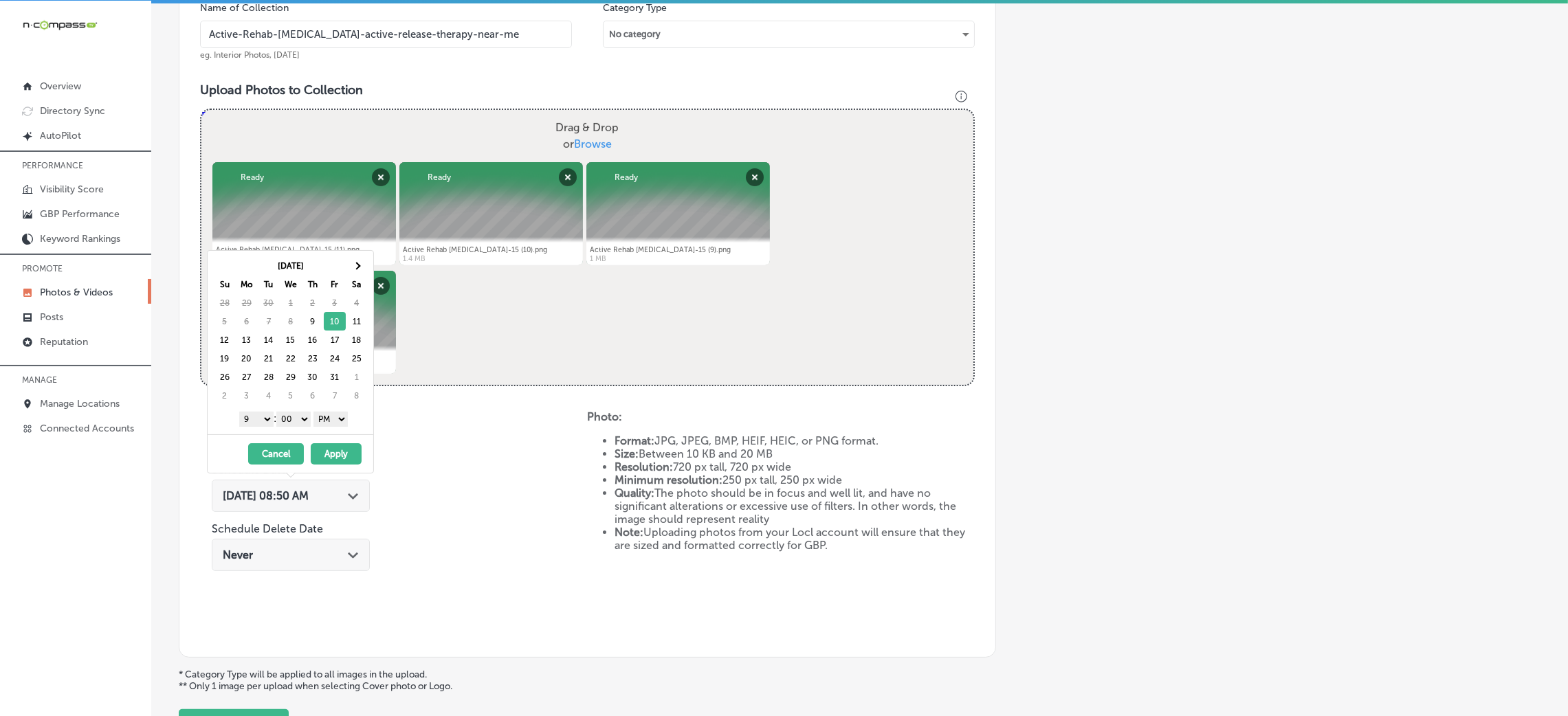
click at [347, 455] on button "Apply" at bounding box center [336, 453] width 51 height 21
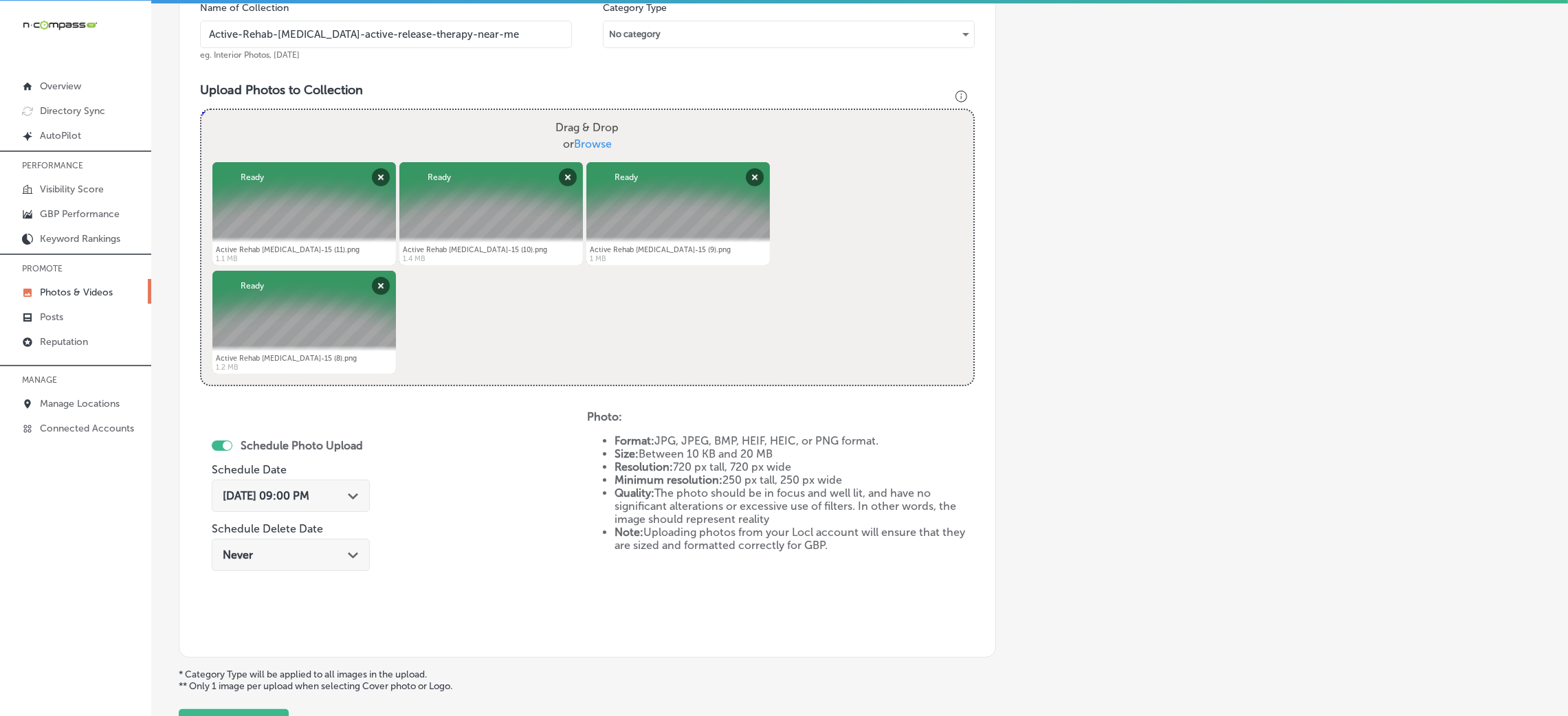
click at [421, 44] on input "Active-Rehab-[MEDICAL_DATA]-active-release-therapy-near-me" at bounding box center [386, 34] width 372 height 28
click at [420, 41] on input "Active-Rehab-[MEDICAL_DATA]-active-release-therapy-near-me" at bounding box center [386, 34] width 372 height 28
click at [440, 76] on div "Name of Collection Active-Rehab-[MEDICAL_DATA]-active-release-therapy-near-me e…" at bounding box center [587, 312] width 817 height 691
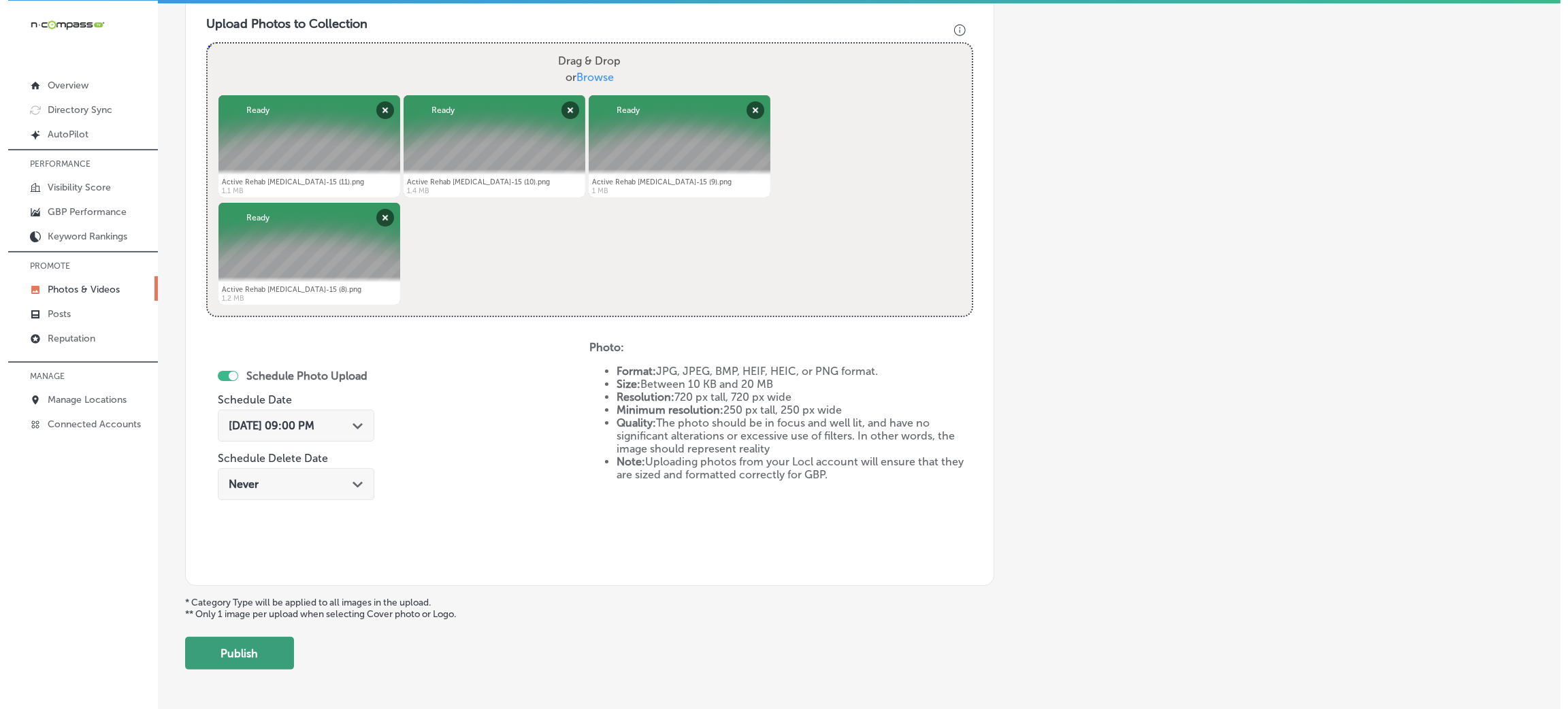
scroll to position [543, 0]
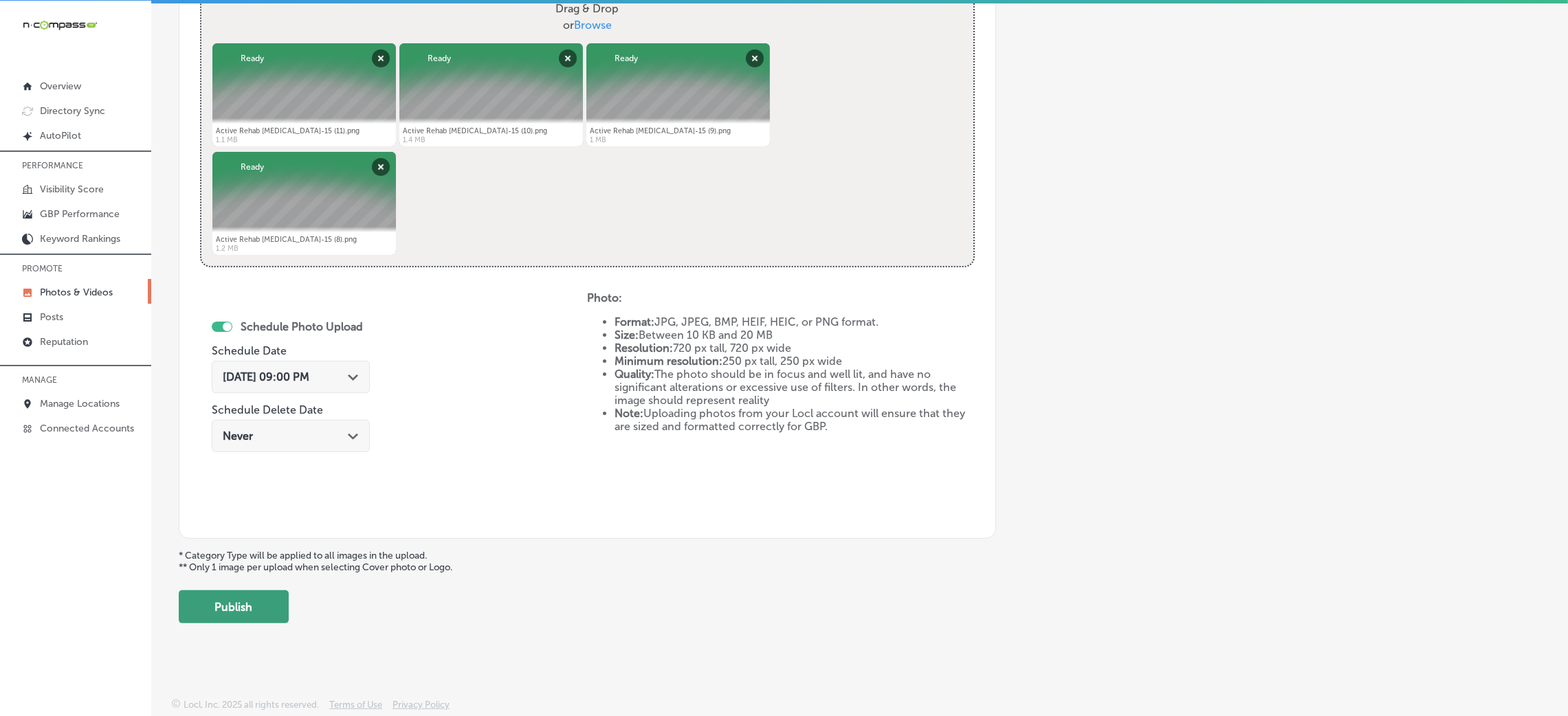
click at [253, 608] on button "Publish" at bounding box center [234, 606] width 110 height 33
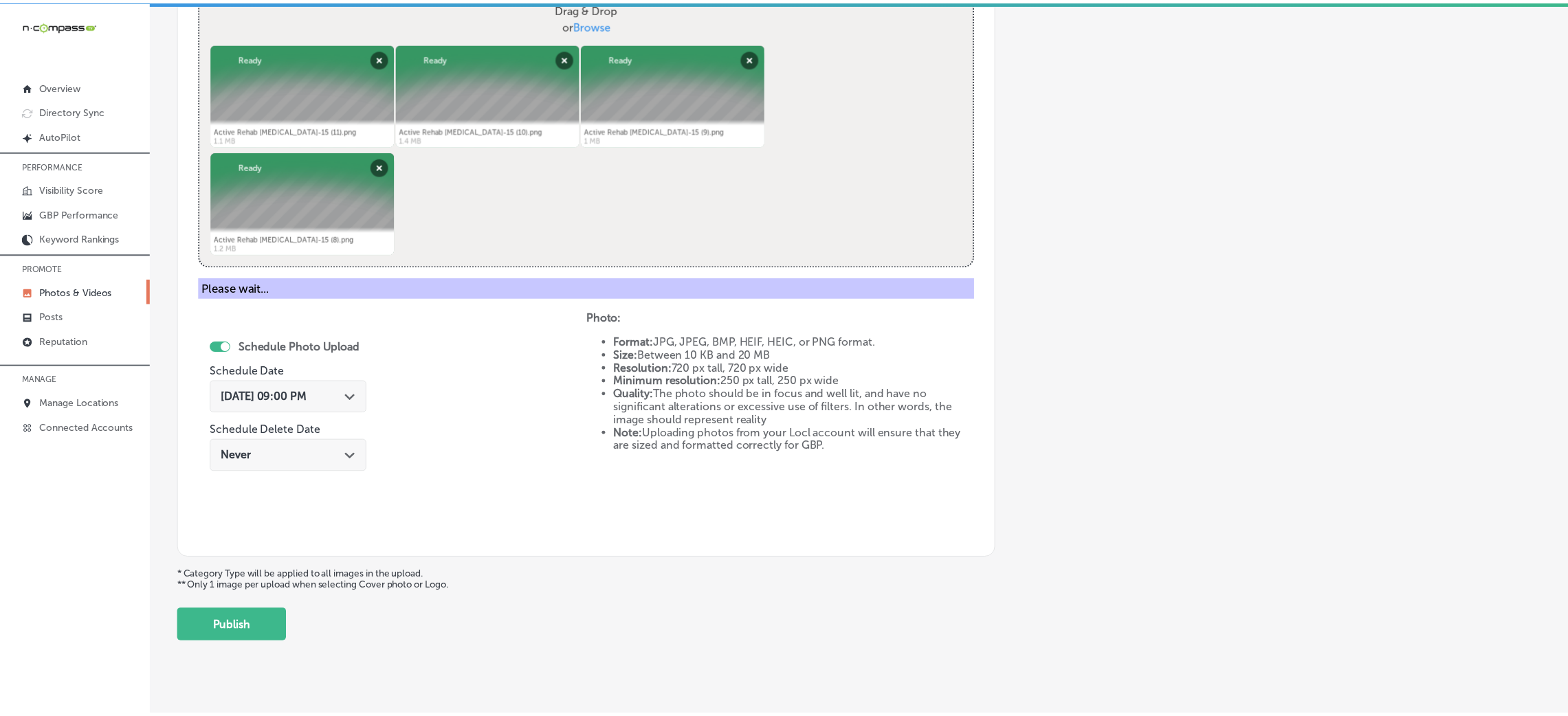
scroll to position [326, 0]
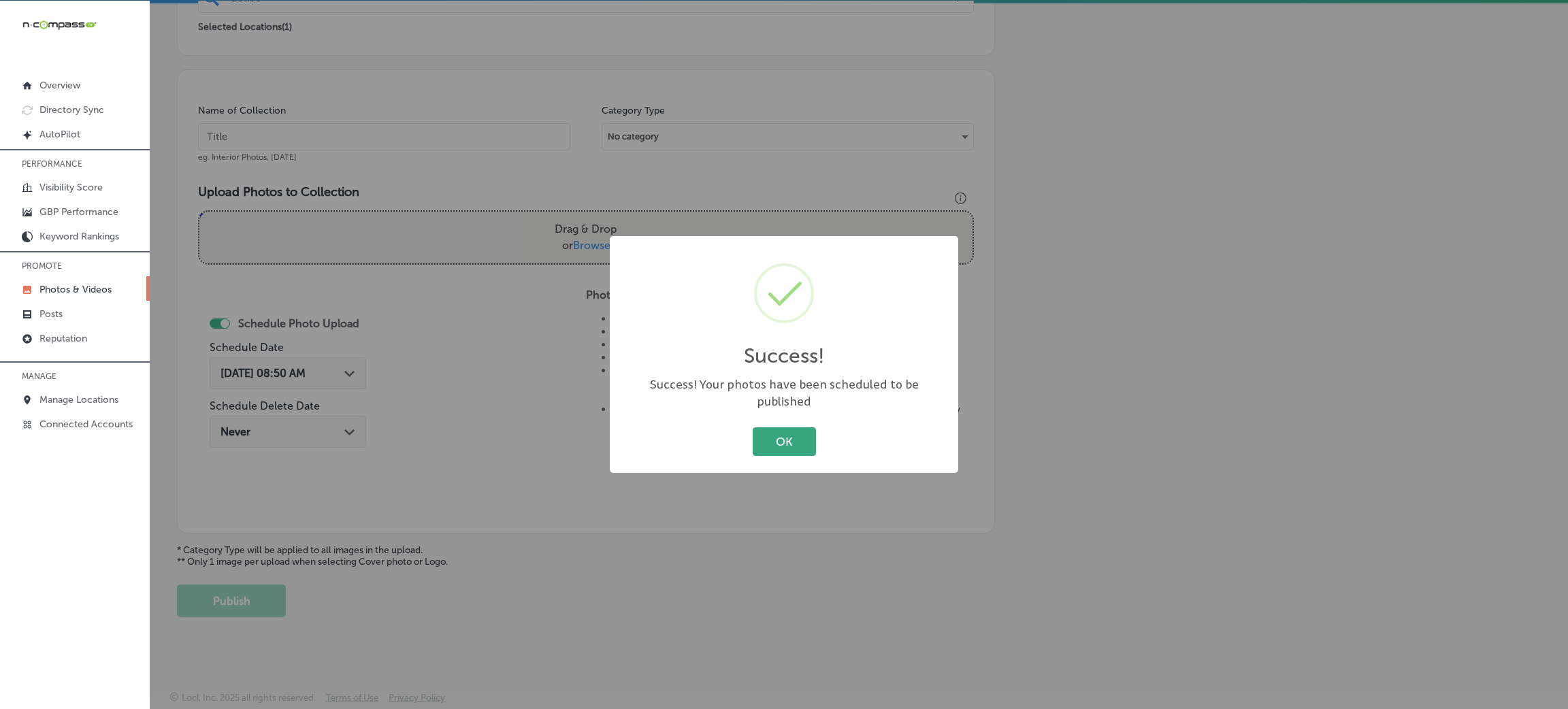
click at [770, 437] on button "OK" at bounding box center [784, 440] width 63 height 28
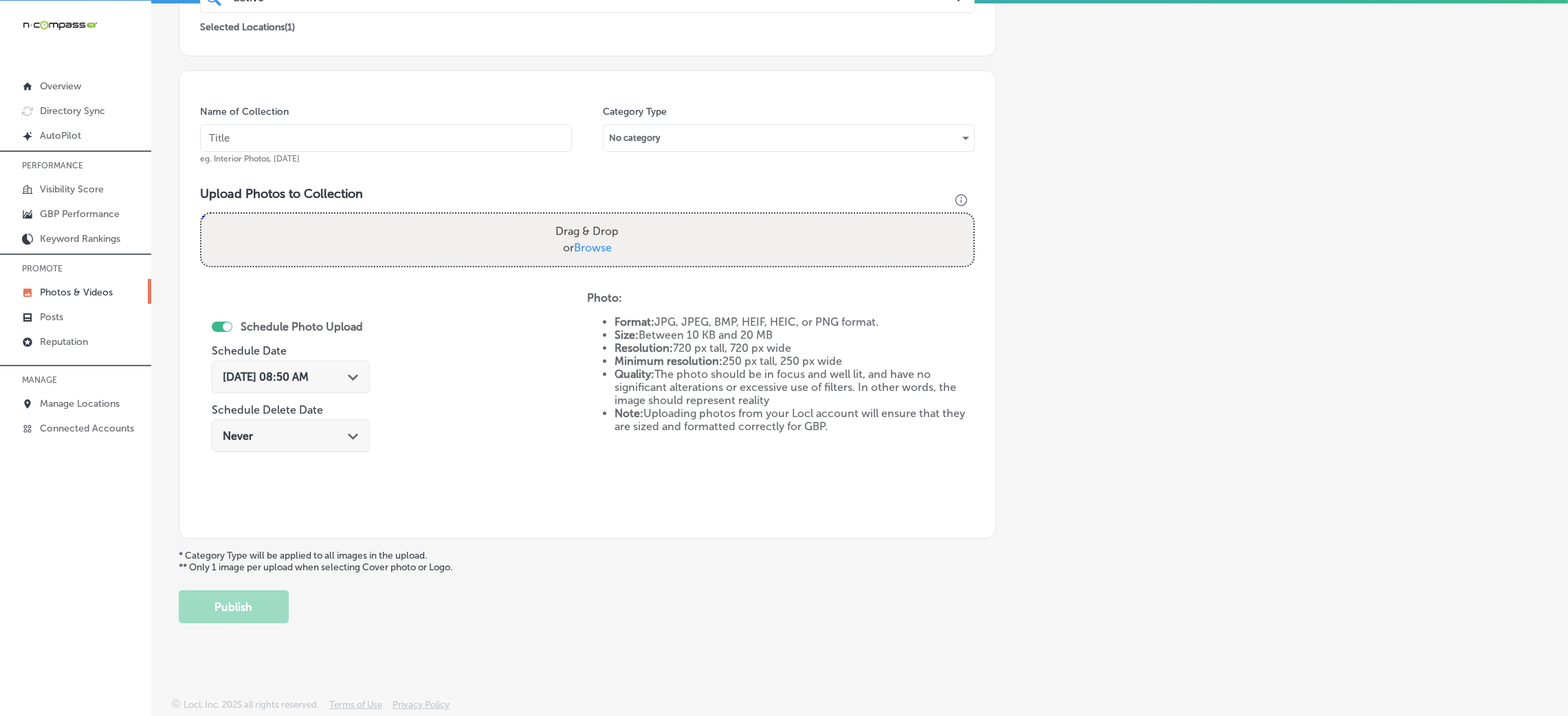
click at [481, 144] on input "text" at bounding box center [386, 138] width 372 height 28
paste input "Active-Rehab-[MEDICAL_DATA]-active-release-therapy-near-me"
type input "Active-Rehab-[MEDICAL_DATA]-active-release-therapy-near-me"
click at [583, 214] on div "Drag & Drop or Browse" at bounding box center [588, 240] width 772 height 52
click at [202, 214] on input "Drag & Drop or Browse" at bounding box center [588, 215] width 772 height 4
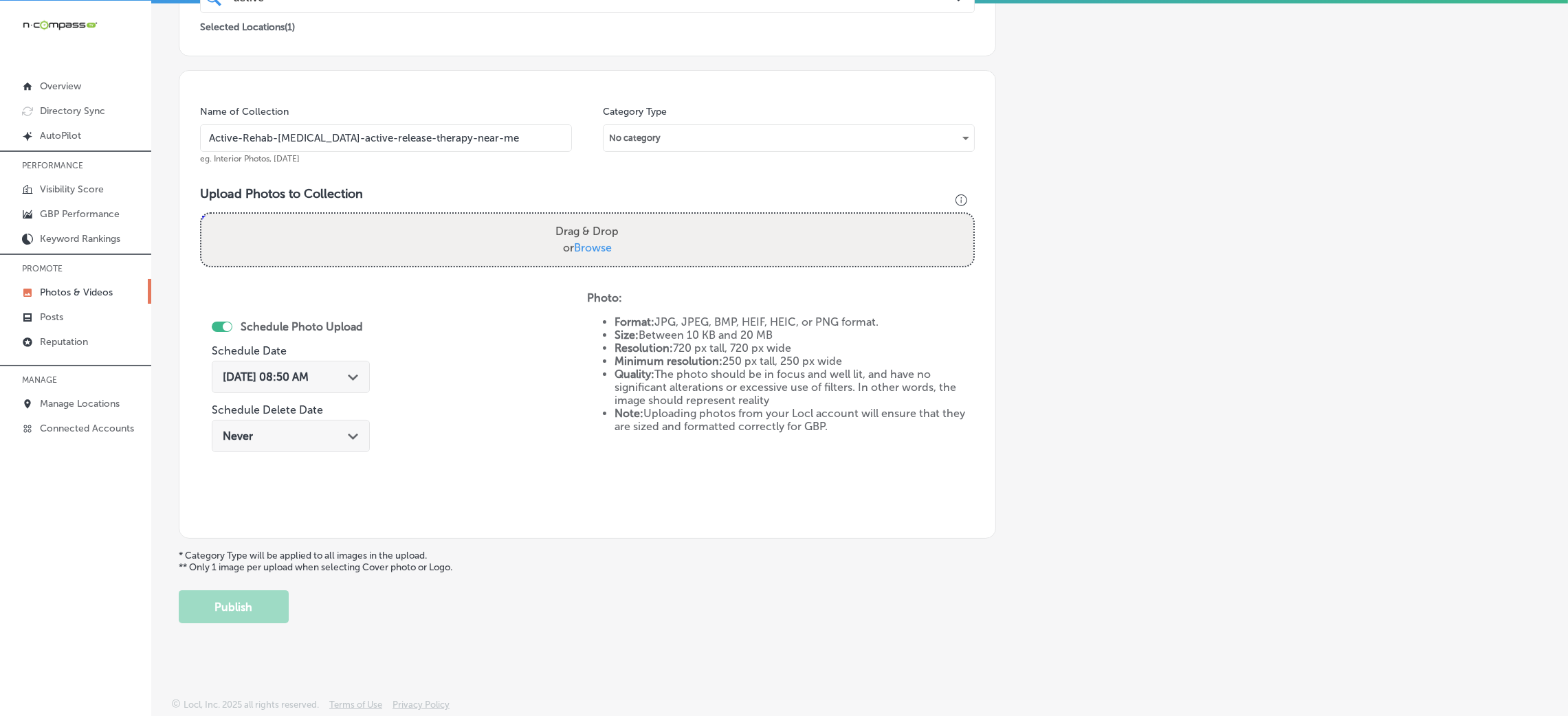
type input "C:\fakepath\Active Rehab [MEDICAL_DATA]-16 (7).png"
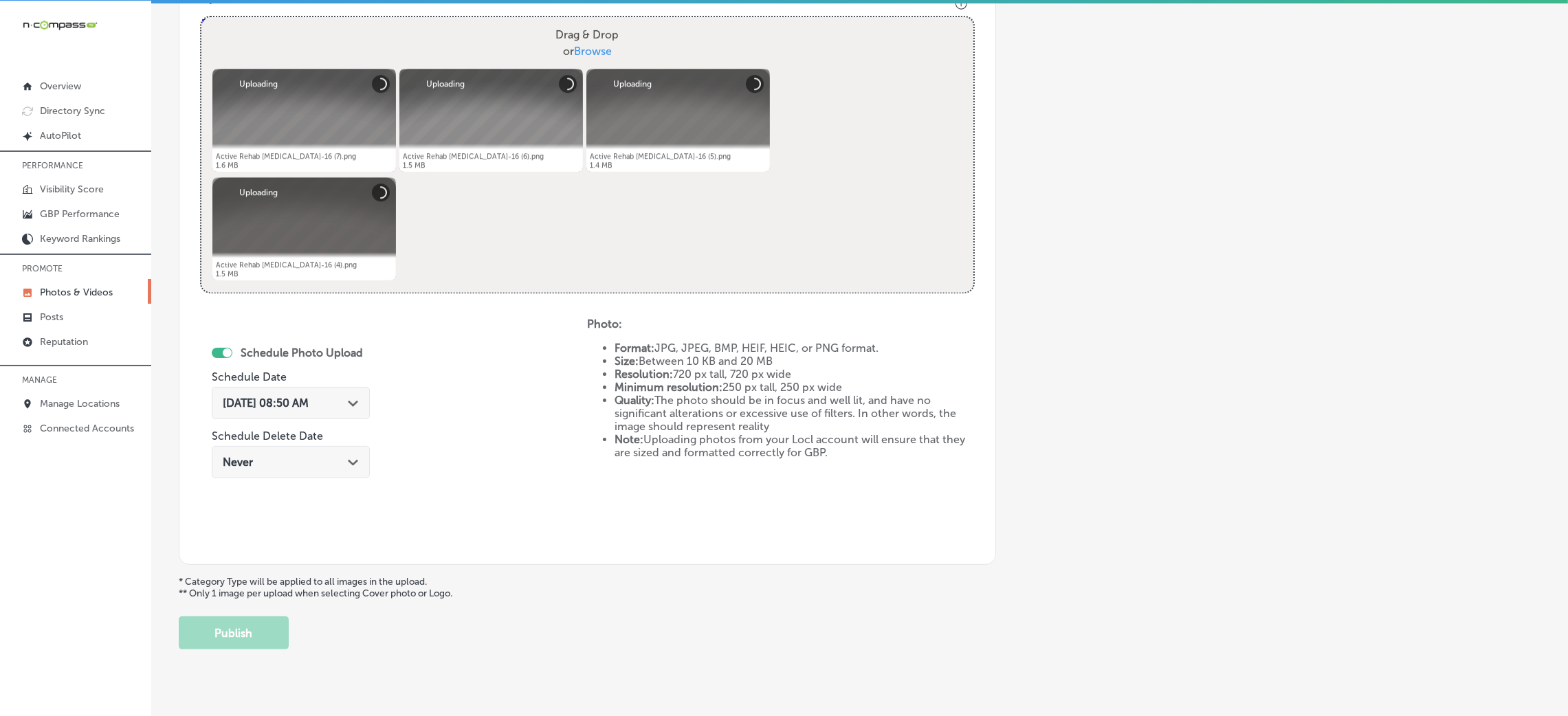
scroll to position [549, 0]
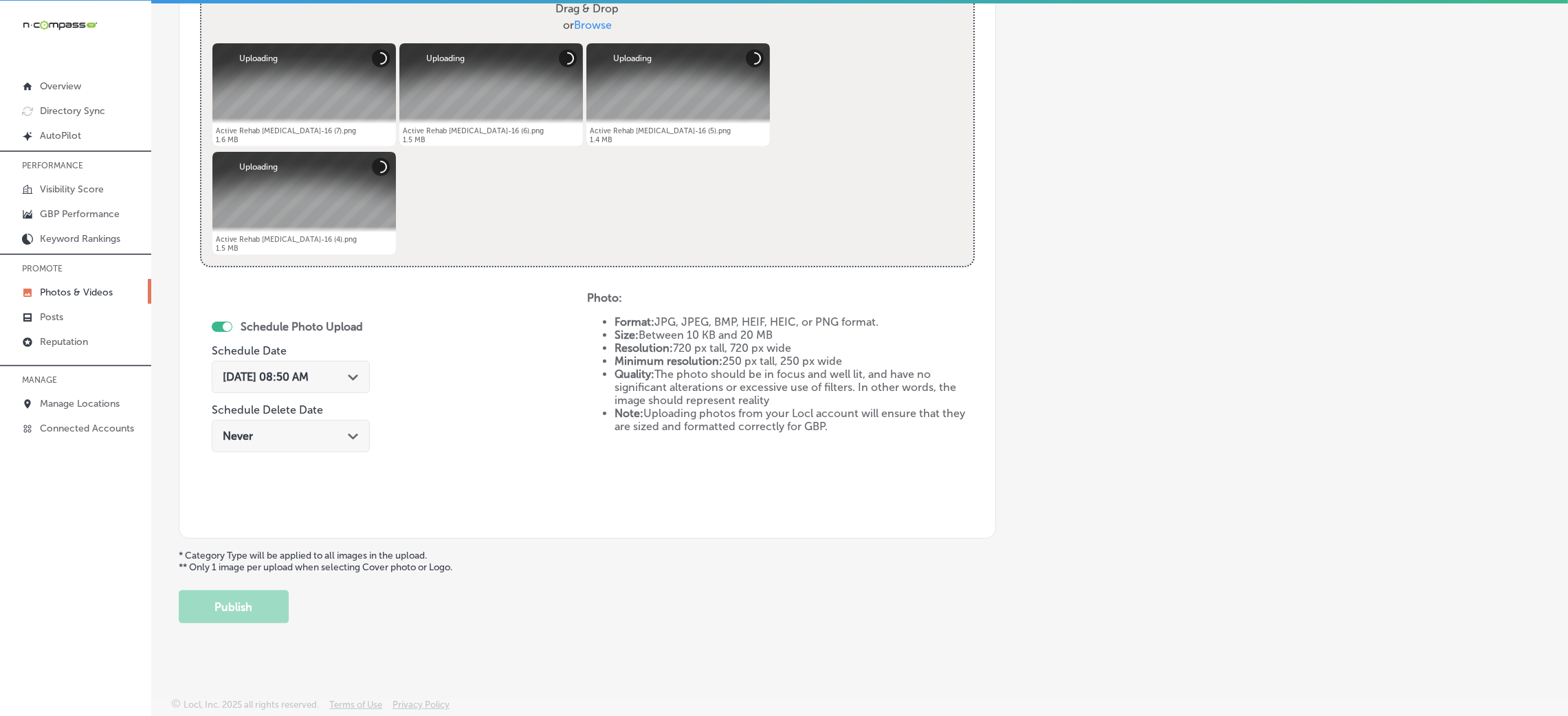
click at [288, 341] on div "Schedule Photo Upload Schedule Date [DATE] 08:50 AM Path Created with Sketch. S…" at bounding box center [291, 388] width 158 height 149
click at [298, 372] on span "[DATE] 08:50 AM" at bounding box center [265, 376] width 86 height 13
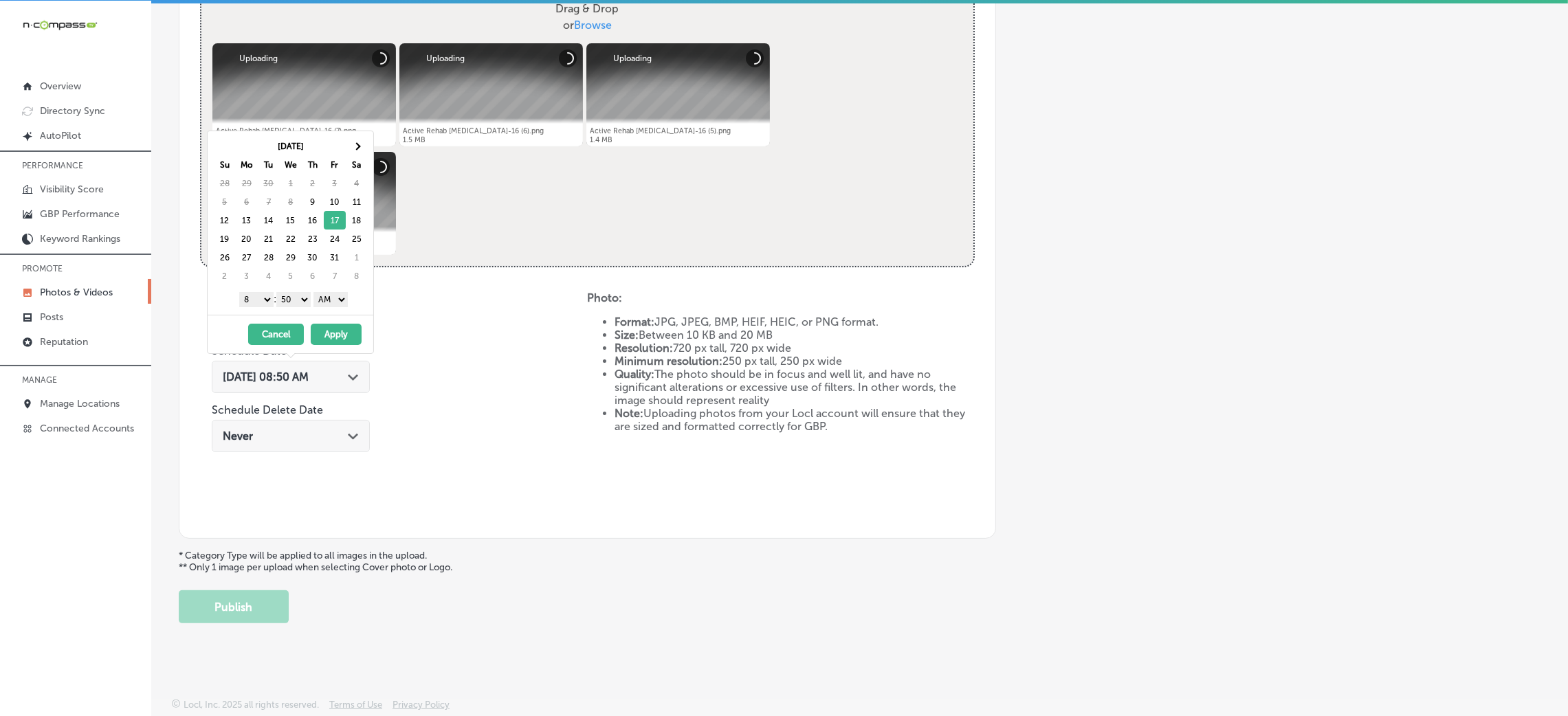
click at [328, 308] on div "1 2 3 4 5 6 7 8 9 10 11 12 : 00 10 20 30 40 50 AM PM" at bounding box center [293, 298] width 160 height 21
click at [332, 297] on select "AM PM" at bounding box center [330, 299] width 34 height 15
click at [285, 303] on select "00 10 20 30 40 50" at bounding box center [293, 299] width 34 height 15
click at [245, 290] on div "1 2 3 4 5 6 7 8 9 10 11 12 : 00 10 20 30 40 50 AM PM" at bounding box center [293, 298] width 160 height 21
click at [250, 302] on select "1 2 3 4 5 6 7 8 9 10 11 12" at bounding box center [256, 299] width 34 height 15
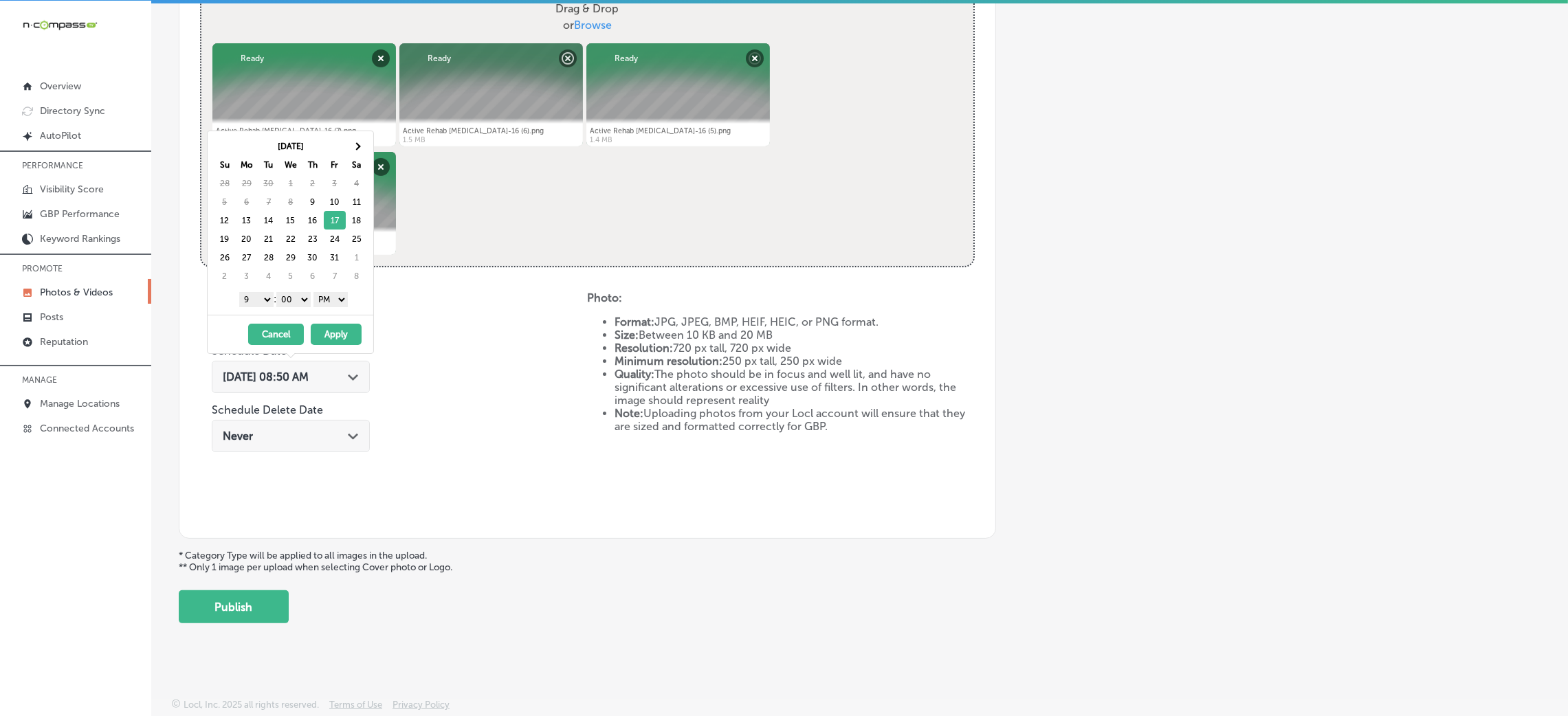
click at [326, 335] on button "Apply" at bounding box center [336, 334] width 51 height 21
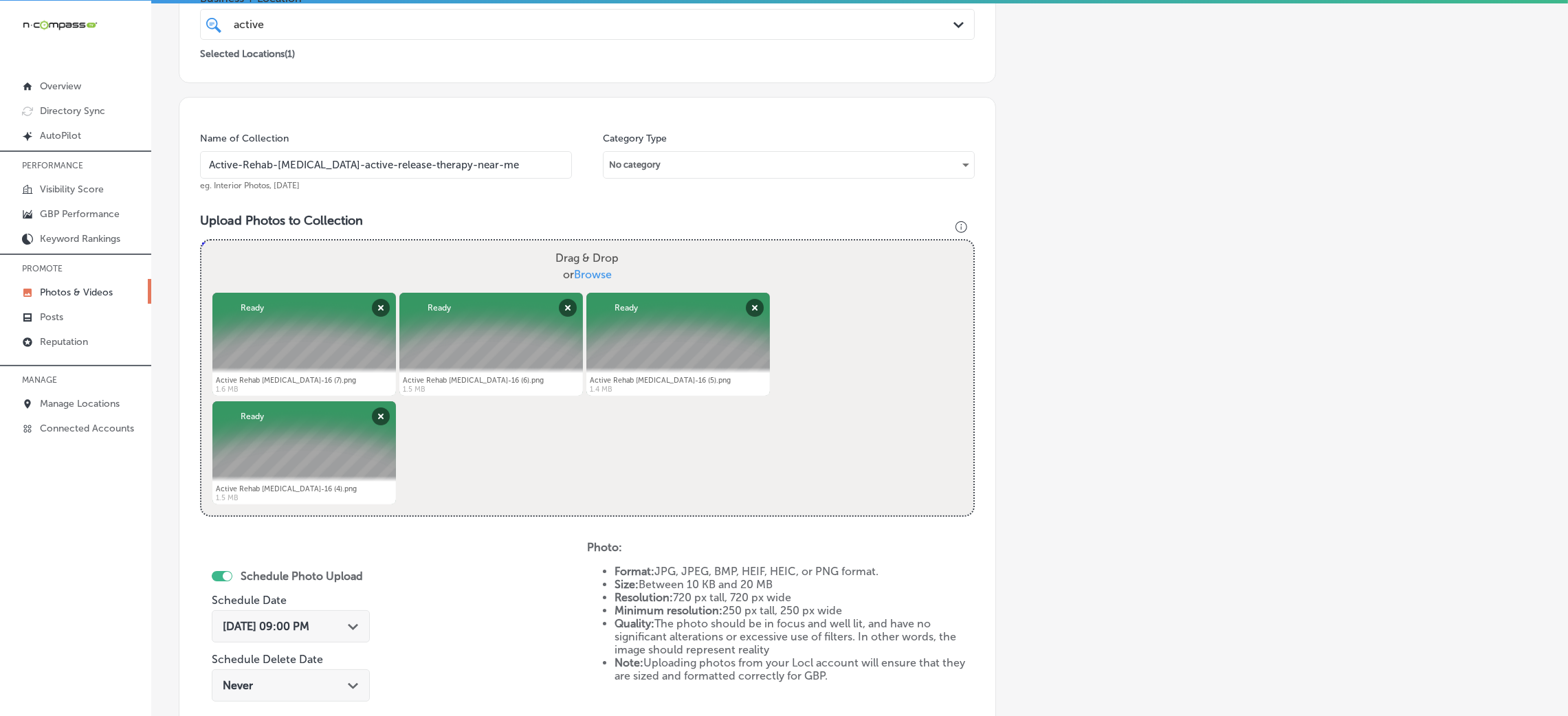
scroll to position [240, 0]
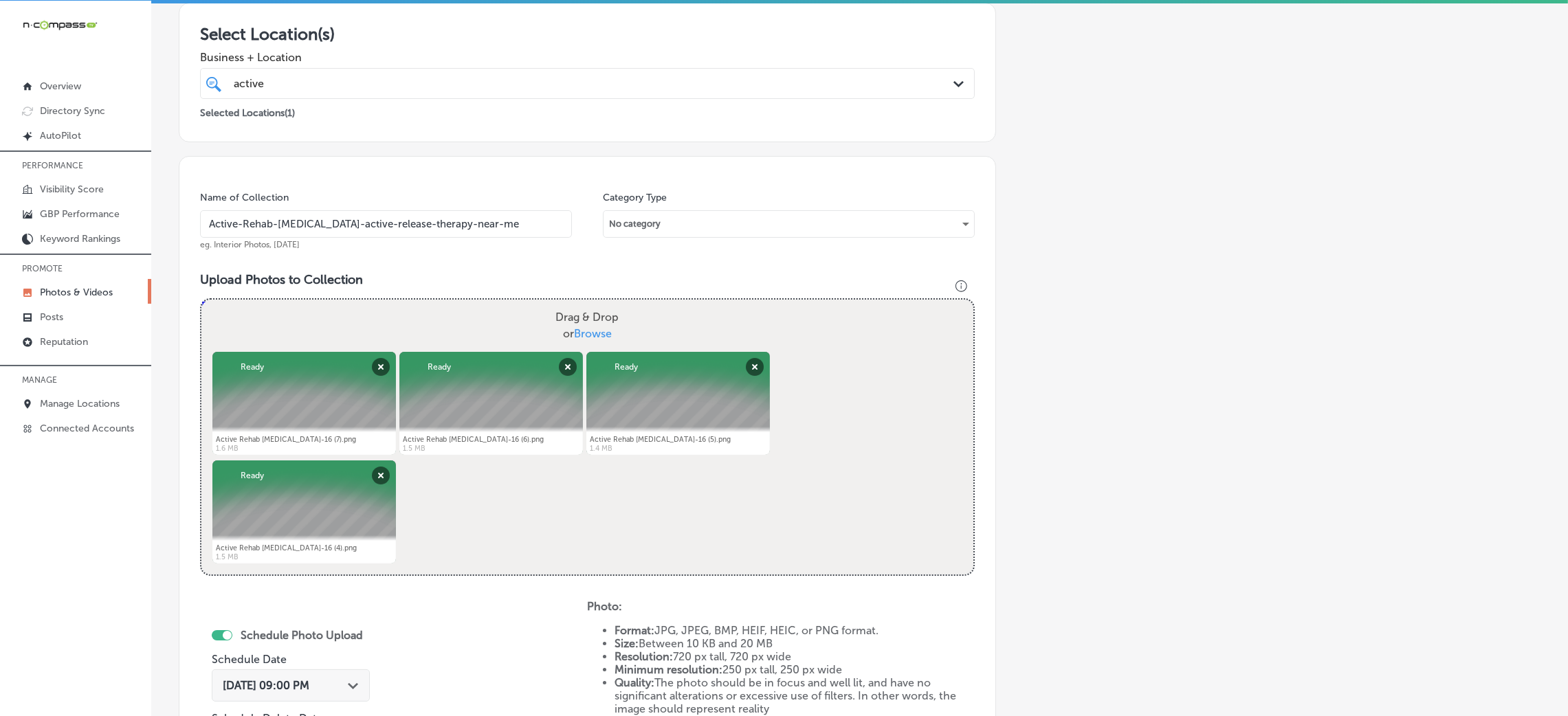
click at [339, 237] on div "Name of Collection Active-Rehab-[MEDICAL_DATA]-active-release-therapy-near-me e…" at bounding box center [386, 221] width 372 height 59
click at [338, 231] on input "Active-Rehab-[MEDICAL_DATA]-active-release-therapy-near-me" at bounding box center [386, 224] width 372 height 28
click at [337, 231] on input "Active-Rehab-[MEDICAL_DATA]-active-release-therapy-near-me" at bounding box center [386, 224] width 372 height 28
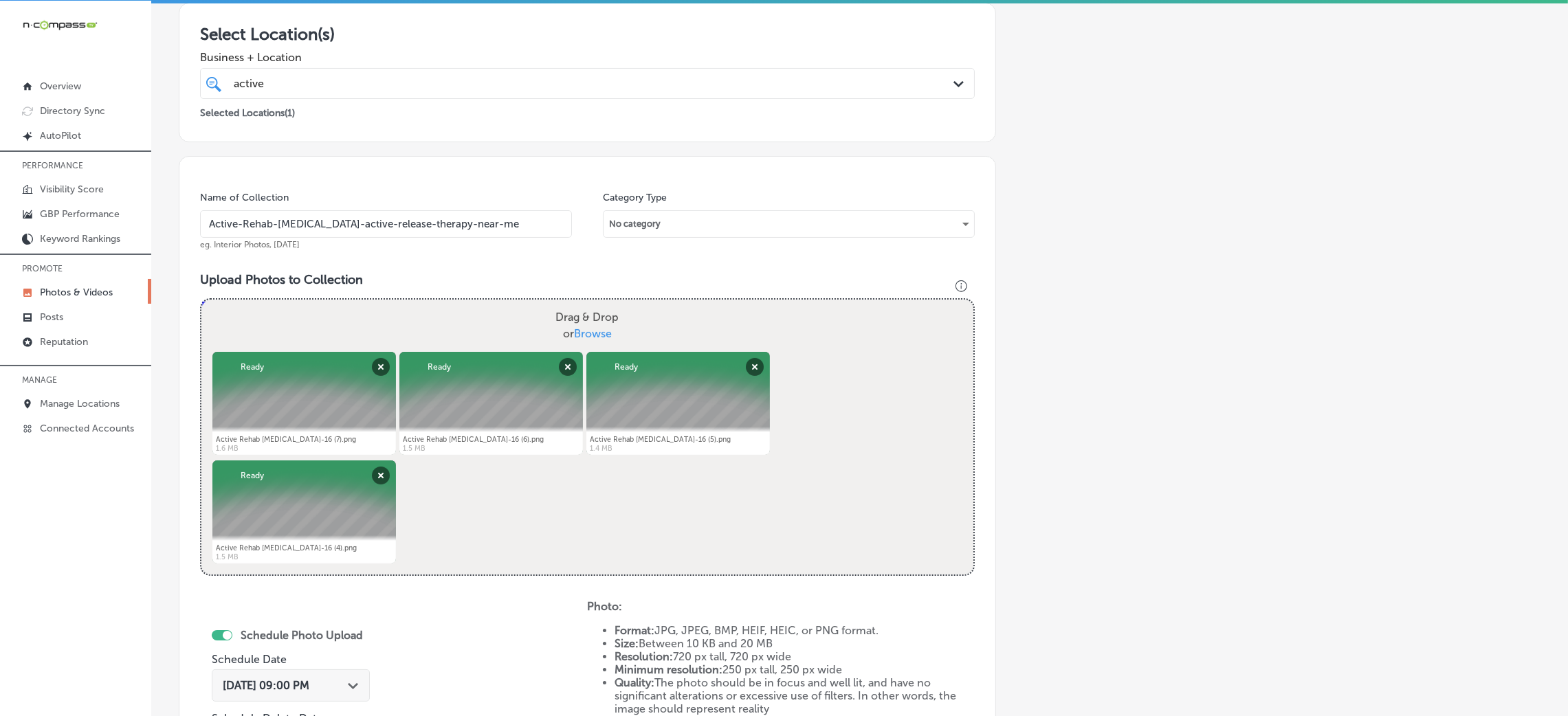
click at [436, 268] on div "Name of Collection Active-Rehab-[MEDICAL_DATA]-active-release-therapy-near-me e…" at bounding box center [587, 501] width 817 height 691
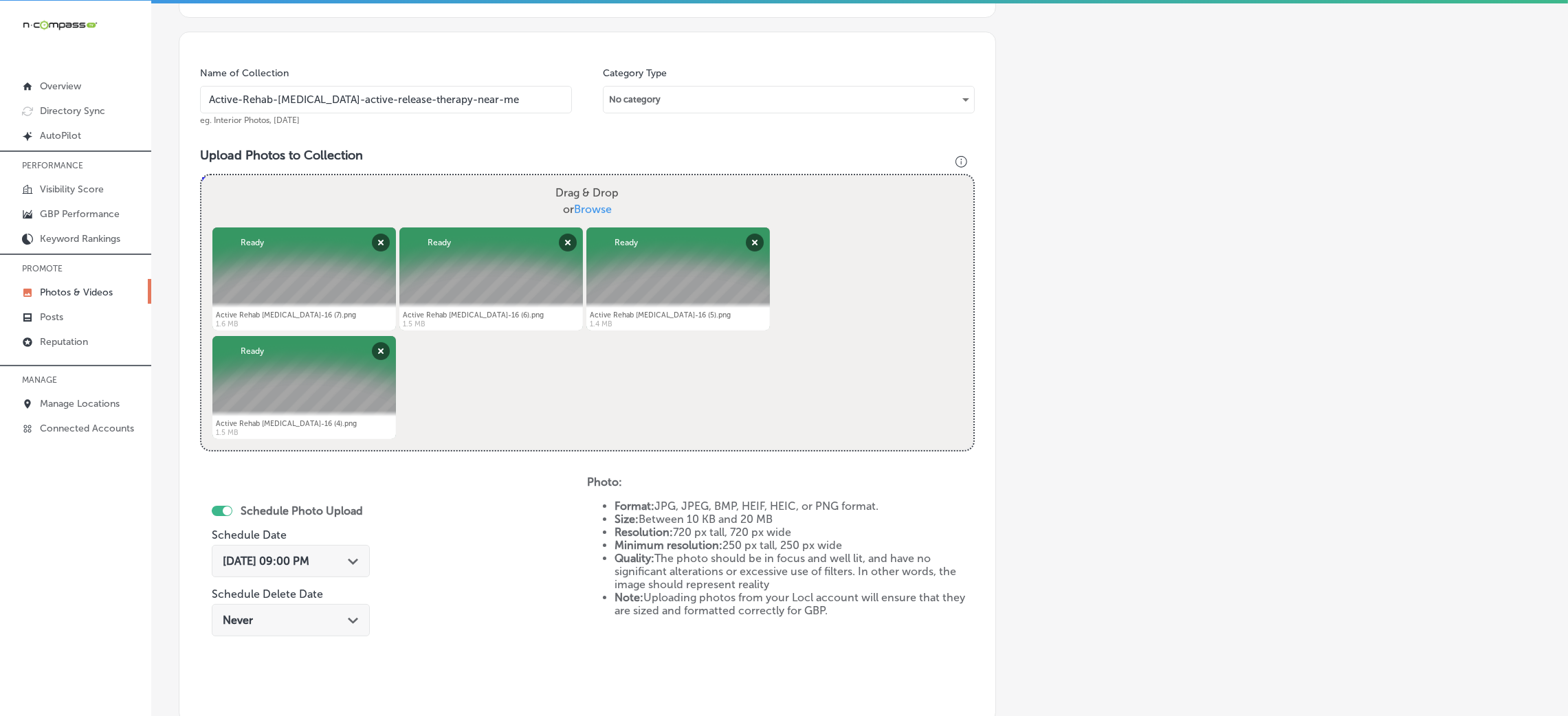
scroll to position [549, 0]
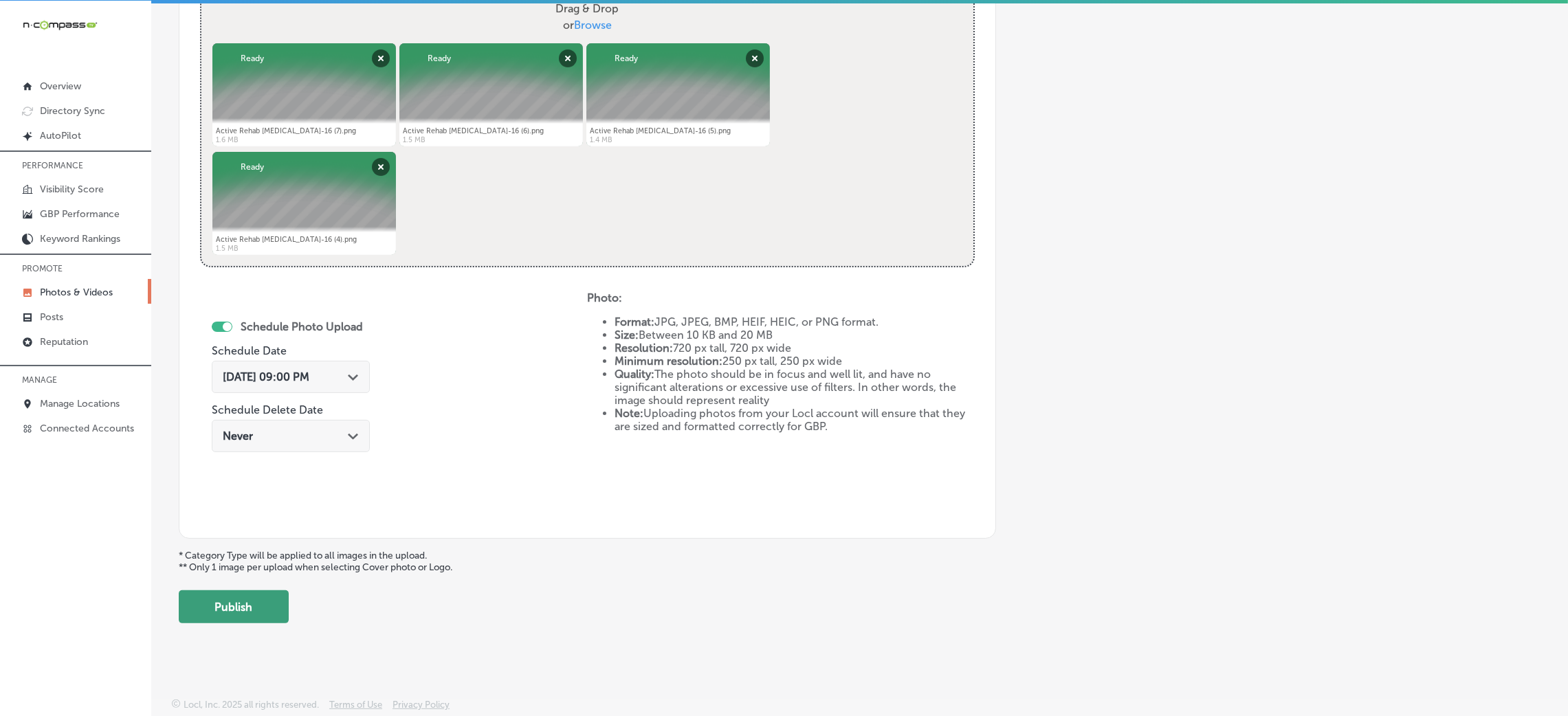
click at [218, 603] on button "Publish" at bounding box center [234, 606] width 110 height 33
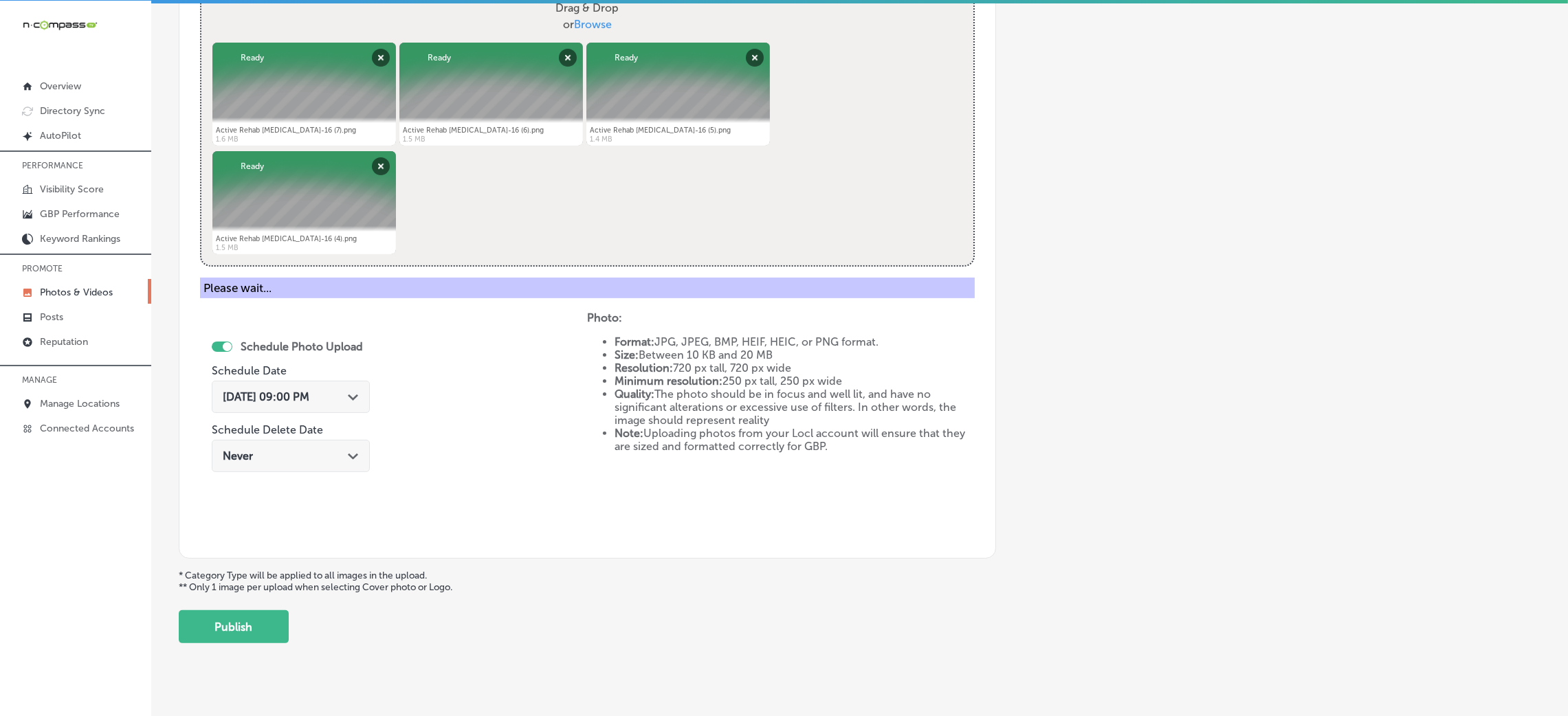
scroll to position [326, 0]
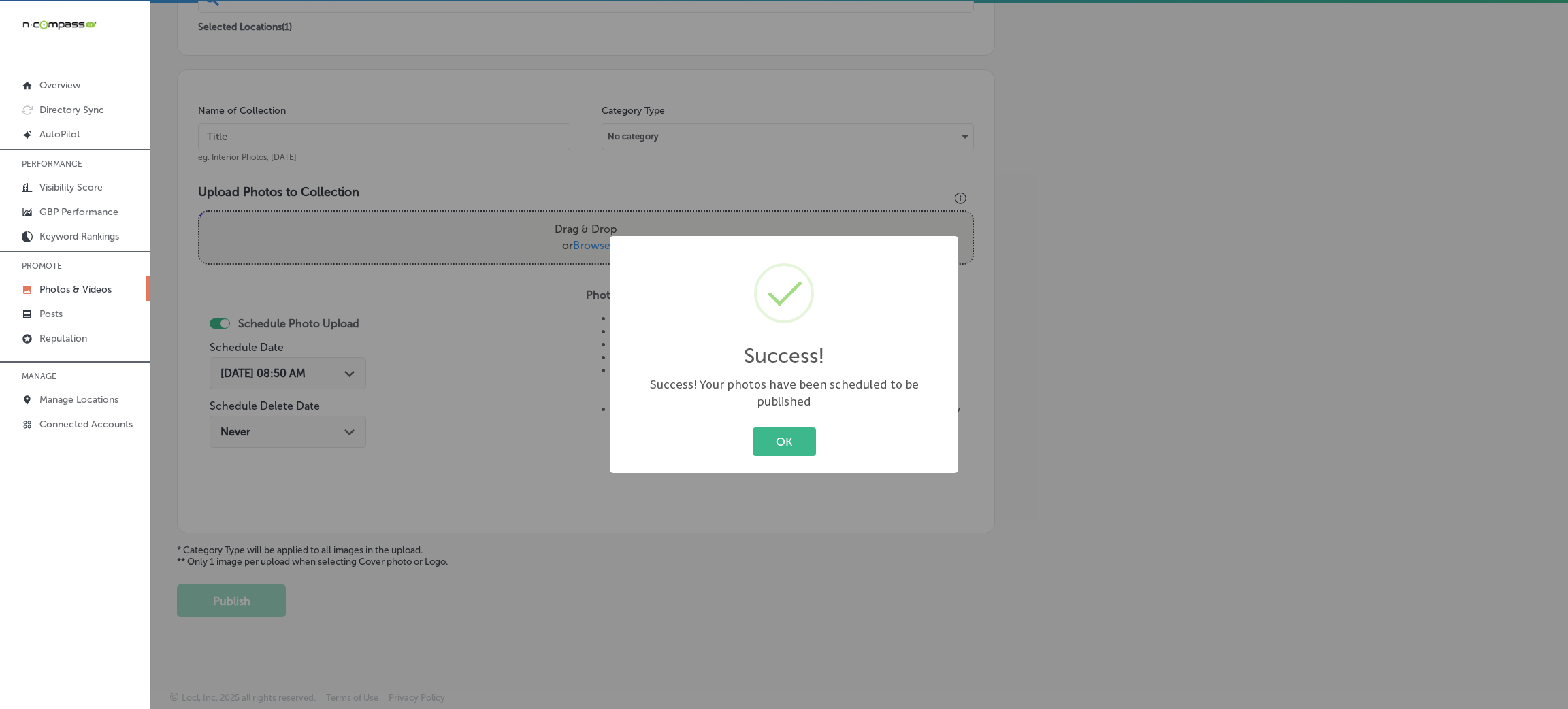
click at [798, 428] on button "OK" at bounding box center [784, 440] width 63 height 28
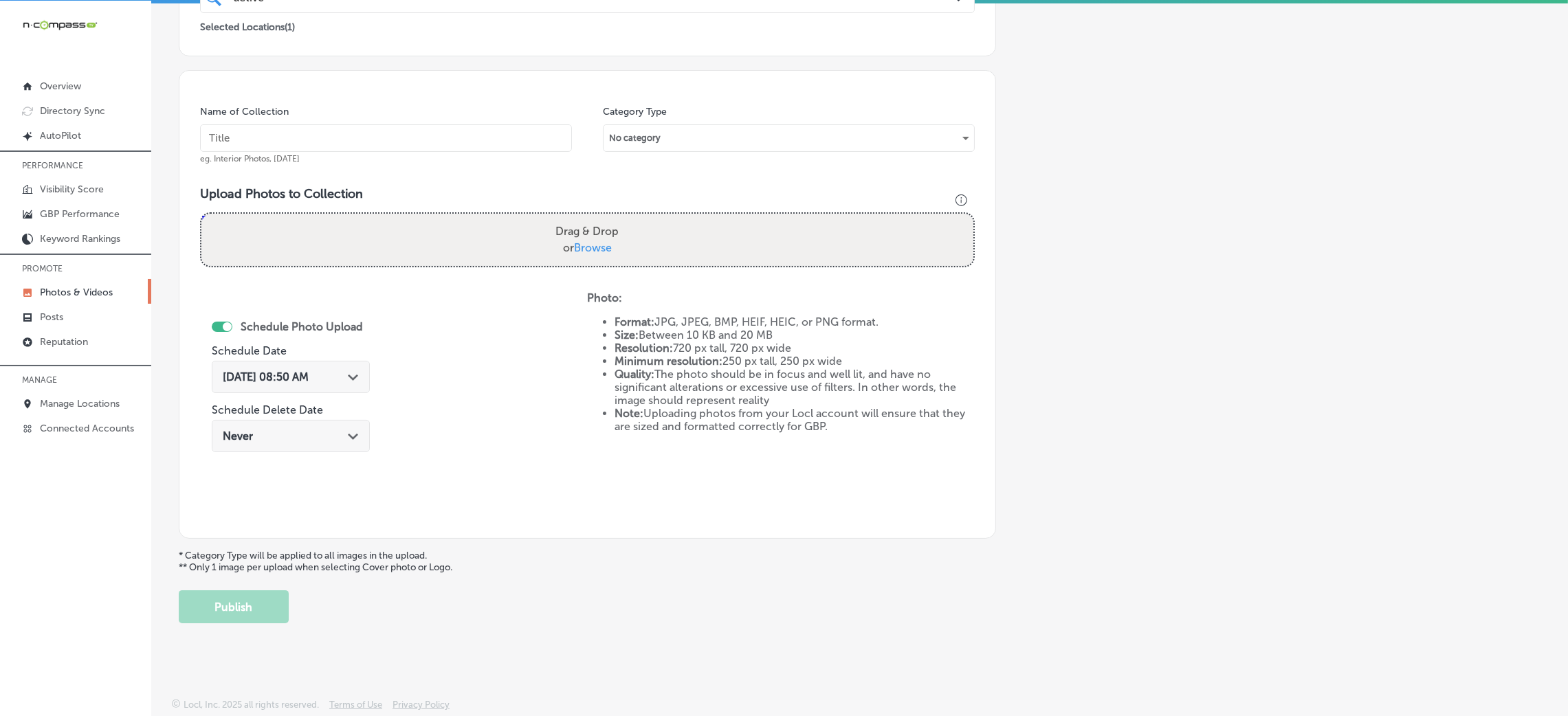
click at [423, 141] on input "text" at bounding box center [386, 138] width 372 height 28
paste input "Active-Rehab-[MEDICAL_DATA]-active-release-therapy-near-me"
type input "Active-Rehab-[MEDICAL_DATA]-active-release-therapy-near-me"
click at [622, 237] on div "Drag & Drop or Browse" at bounding box center [588, 240] width 772 height 52
click at [202, 214] on input "Drag & Drop or Browse" at bounding box center [588, 215] width 772 height 4
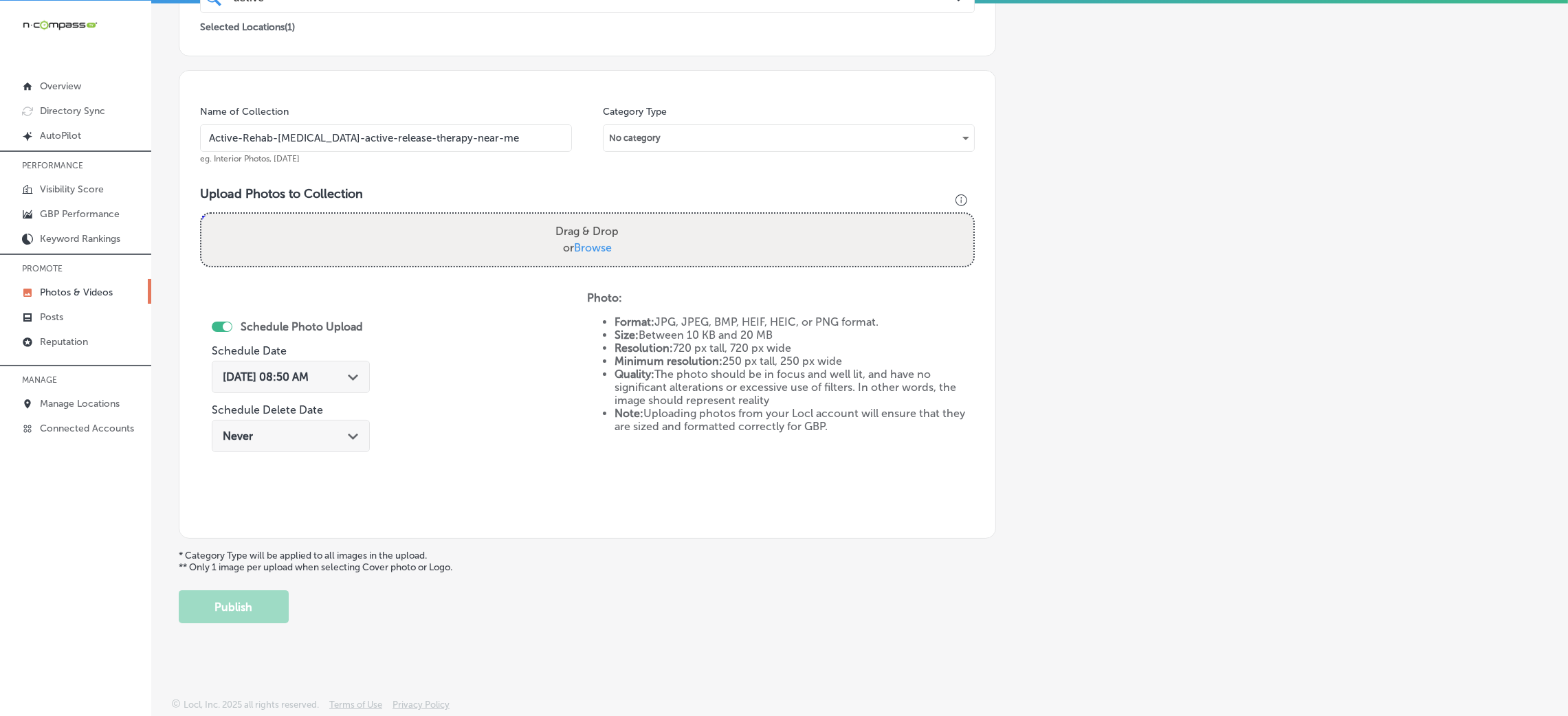
type input "C:\fakepath\Active Rehab [MEDICAL_DATA]-15 (7).png"
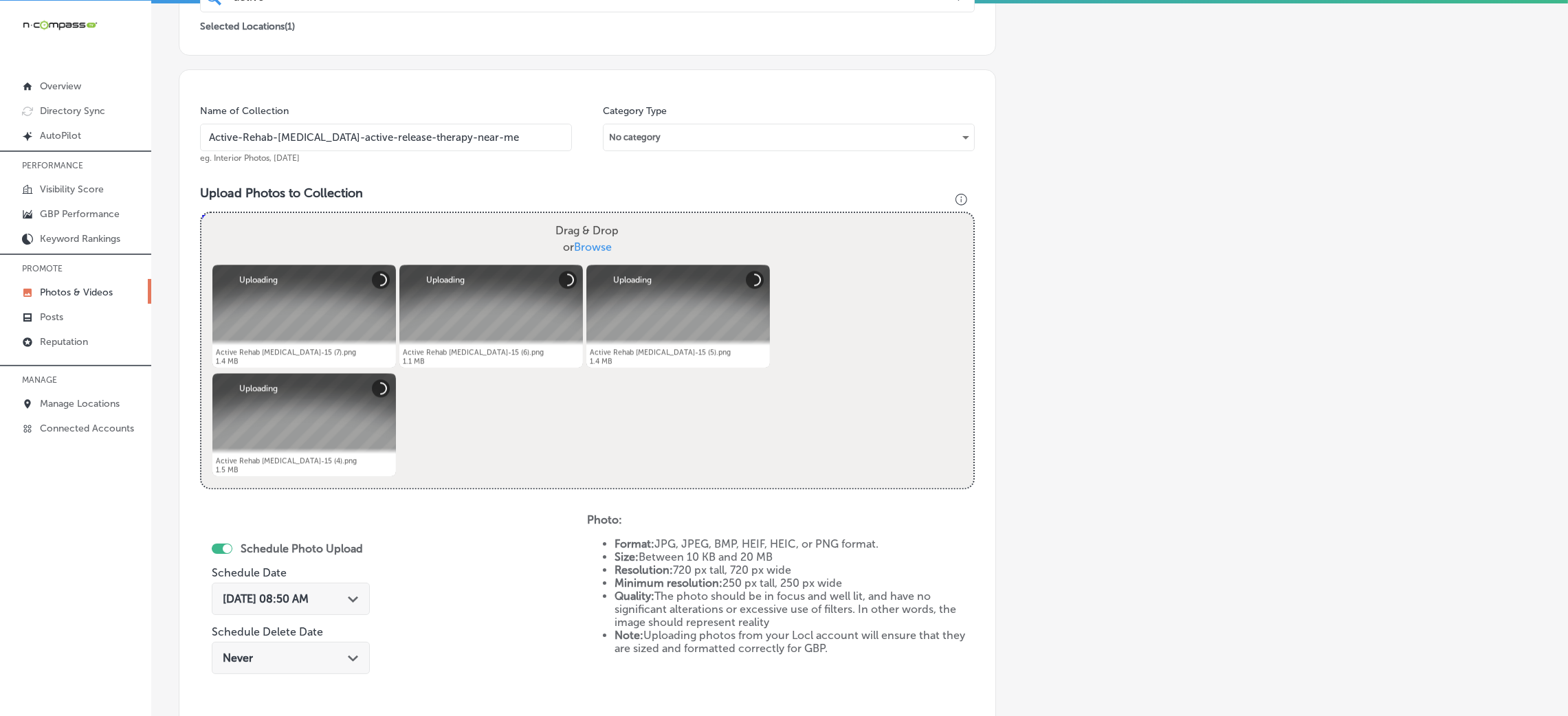
scroll to position [429, 0]
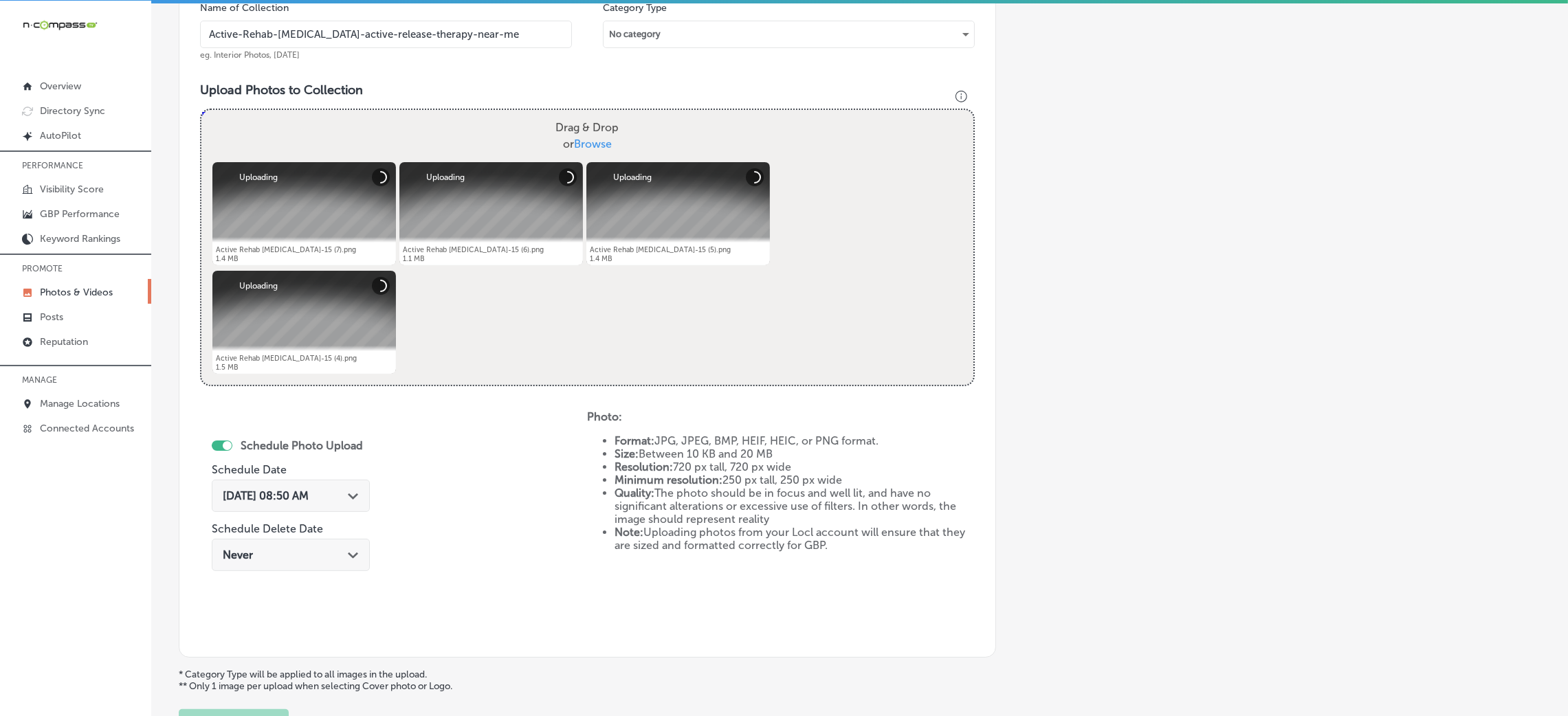
click at [266, 500] on span "[DATE] 08:50 AM" at bounding box center [265, 495] width 86 height 13
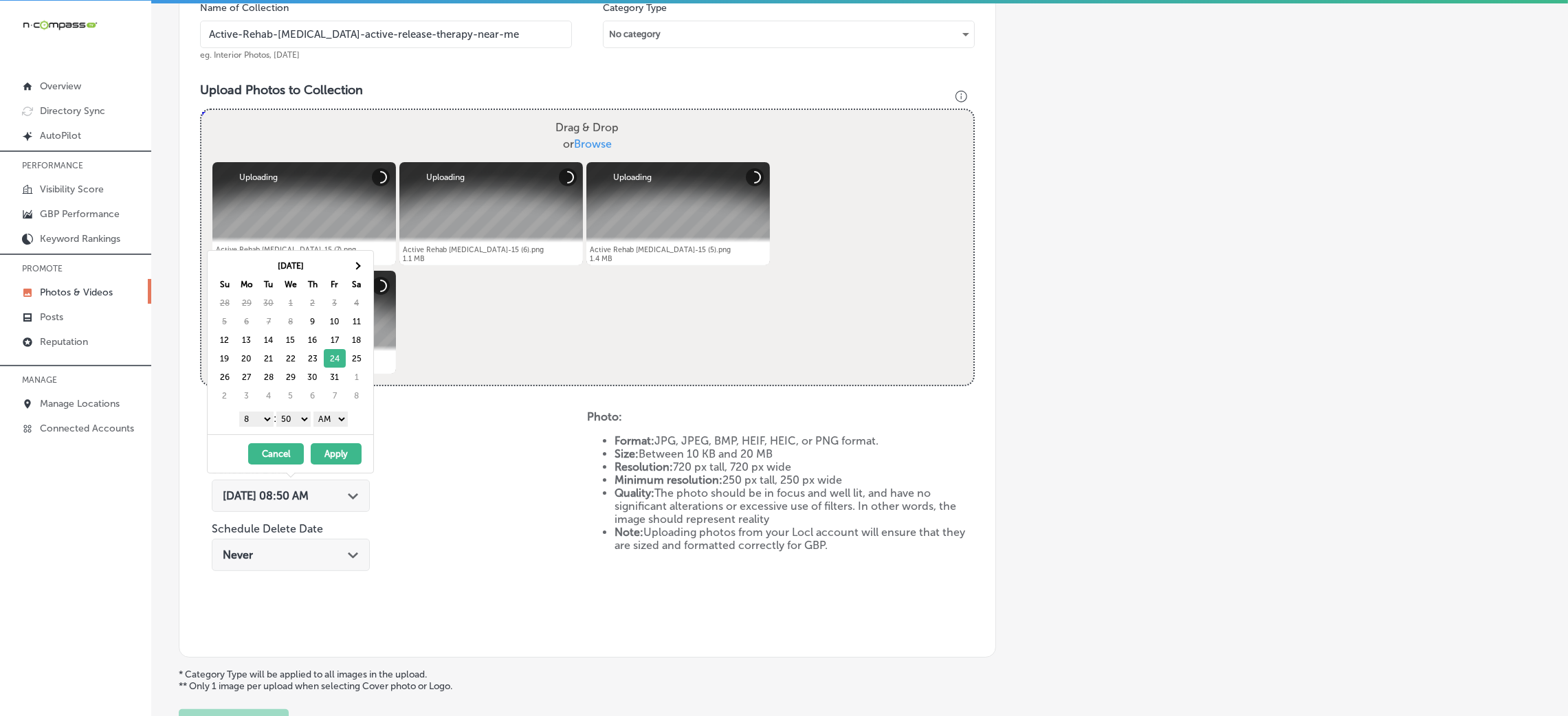
click at [336, 422] on select "AM PM" at bounding box center [330, 418] width 34 height 15
drag, startPoint x: 296, startPoint y: 416, endPoint x: 298, endPoint y: 423, distance: 7.3
click at [296, 416] on select "00 10 20 30 40 50" at bounding box center [293, 418] width 34 height 15
click at [254, 414] on select "1 2 3 4 5 6 7 8 9 10 11 12" at bounding box center [256, 418] width 34 height 15
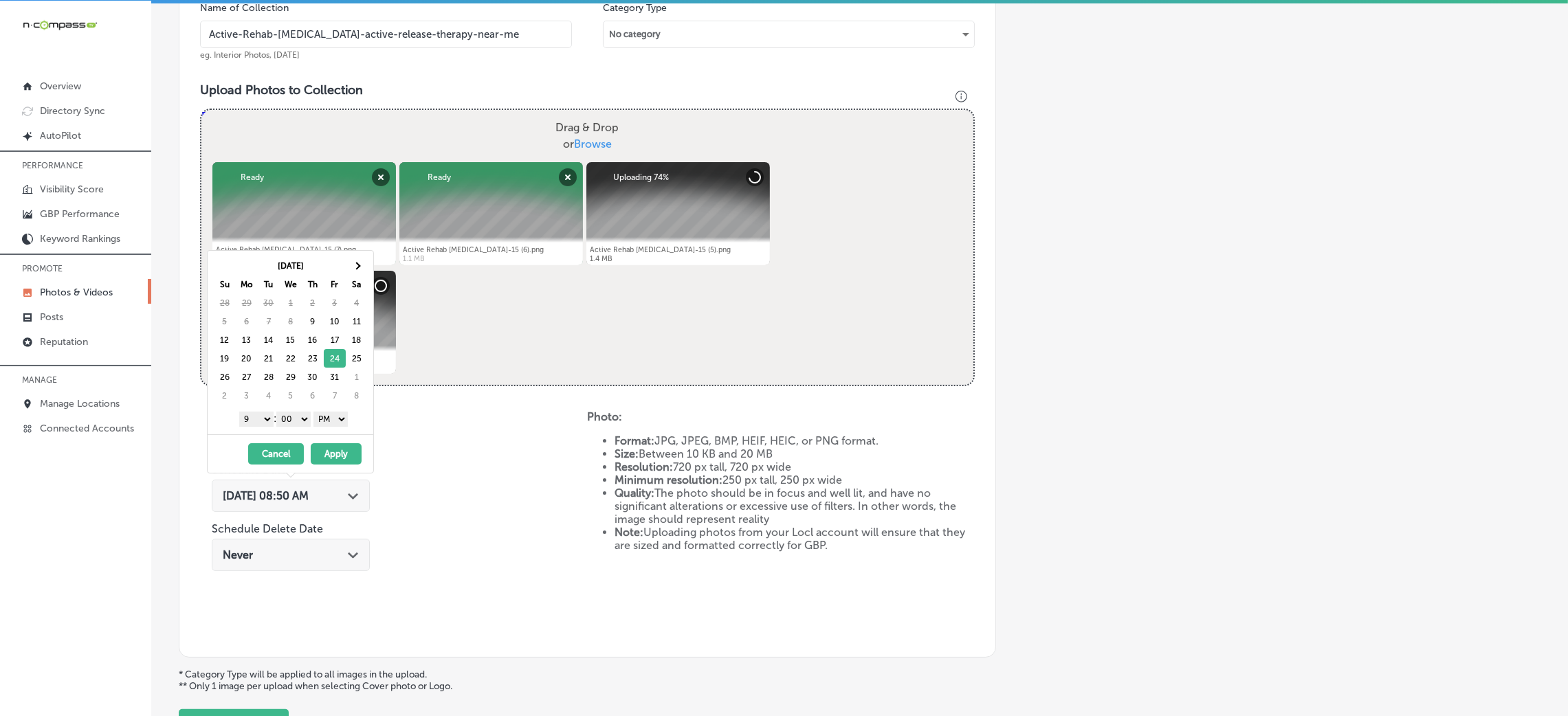
click at [328, 460] on button "Apply" at bounding box center [336, 453] width 51 height 21
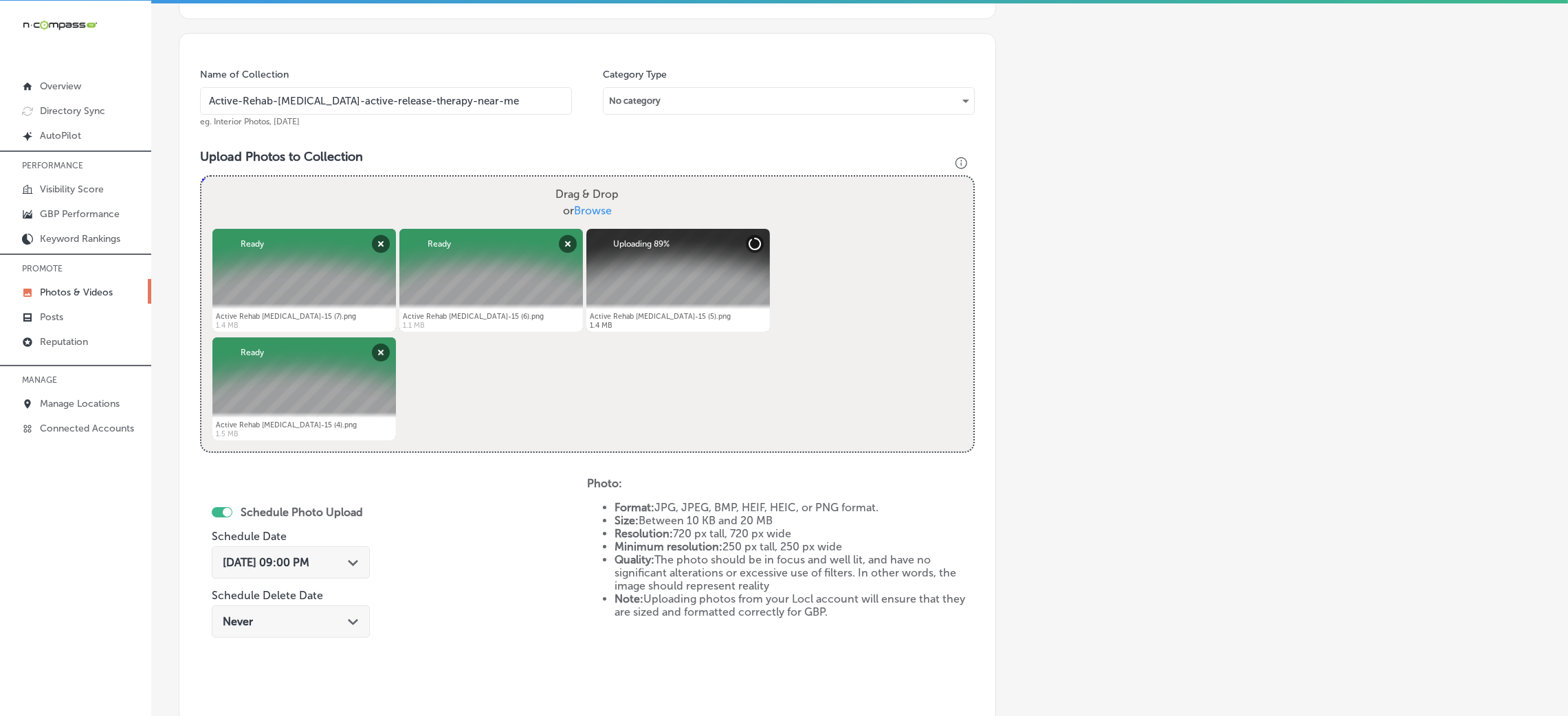
scroll to position [326, 0]
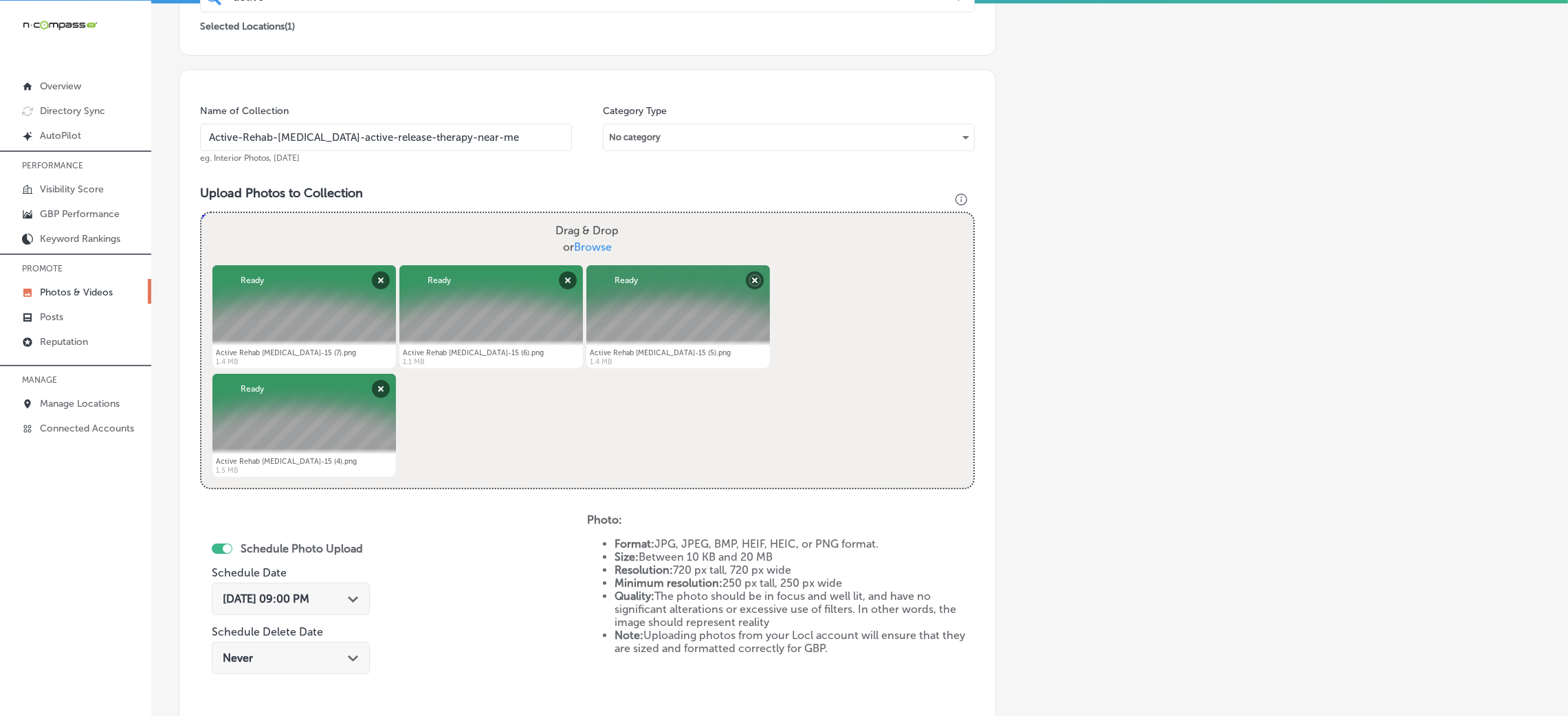
click at [435, 140] on input "Active-Rehab-[MEDICAL_DATA]-active-release-therapy-near-me" at bounding box center [386, 137] width 372 height 28
click at [435, 138] on input "Active-Rehab-[MEDICAL_DATA]-active-release-therapy-near-me" at bounding box center [386, 137] width 372 height 28
click at [483, 175] on div "Name of Collection Active-Rehab-[MEDICAL_DATA]-active-release-therapy-near-me e…" at bounding box center [587, 414] width 817 height 691
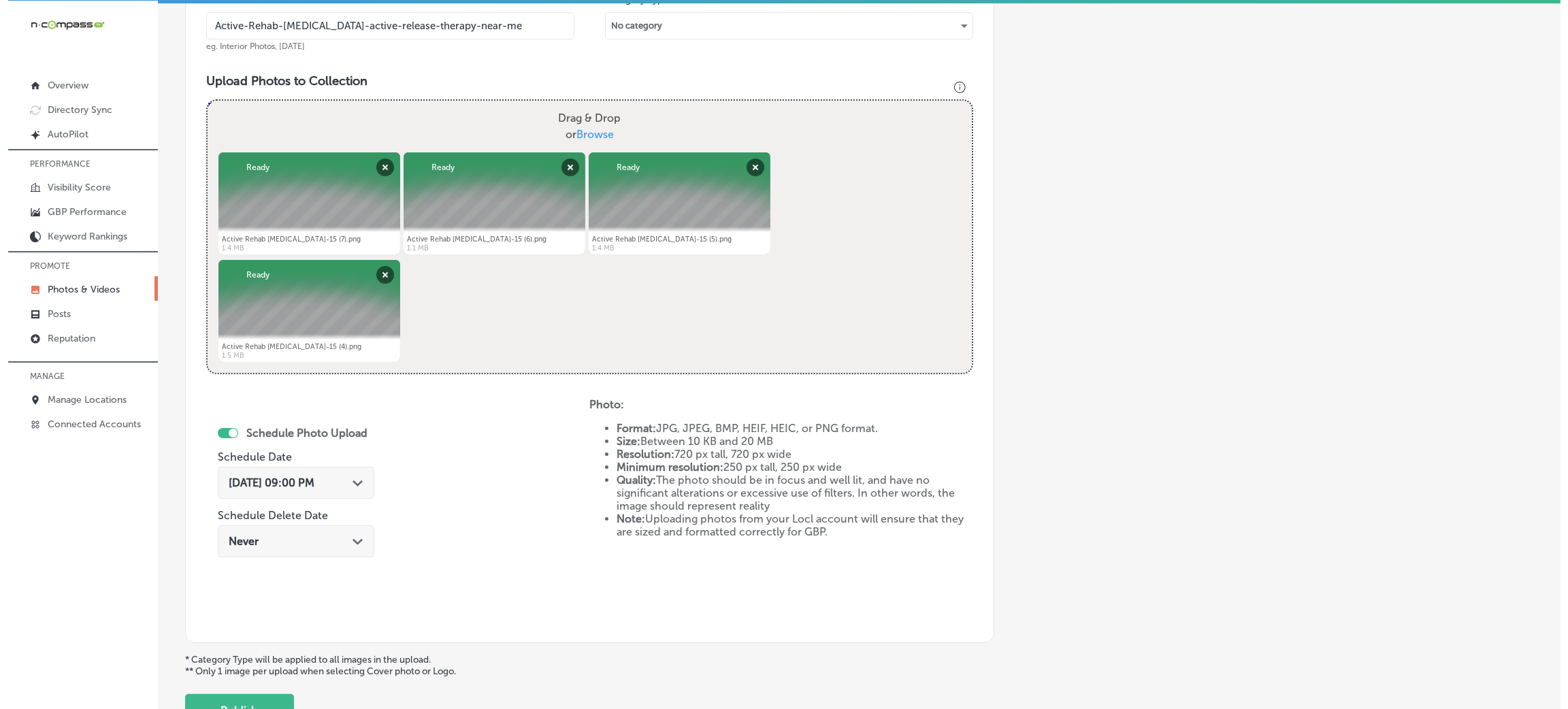
scroll to position [543, 0]
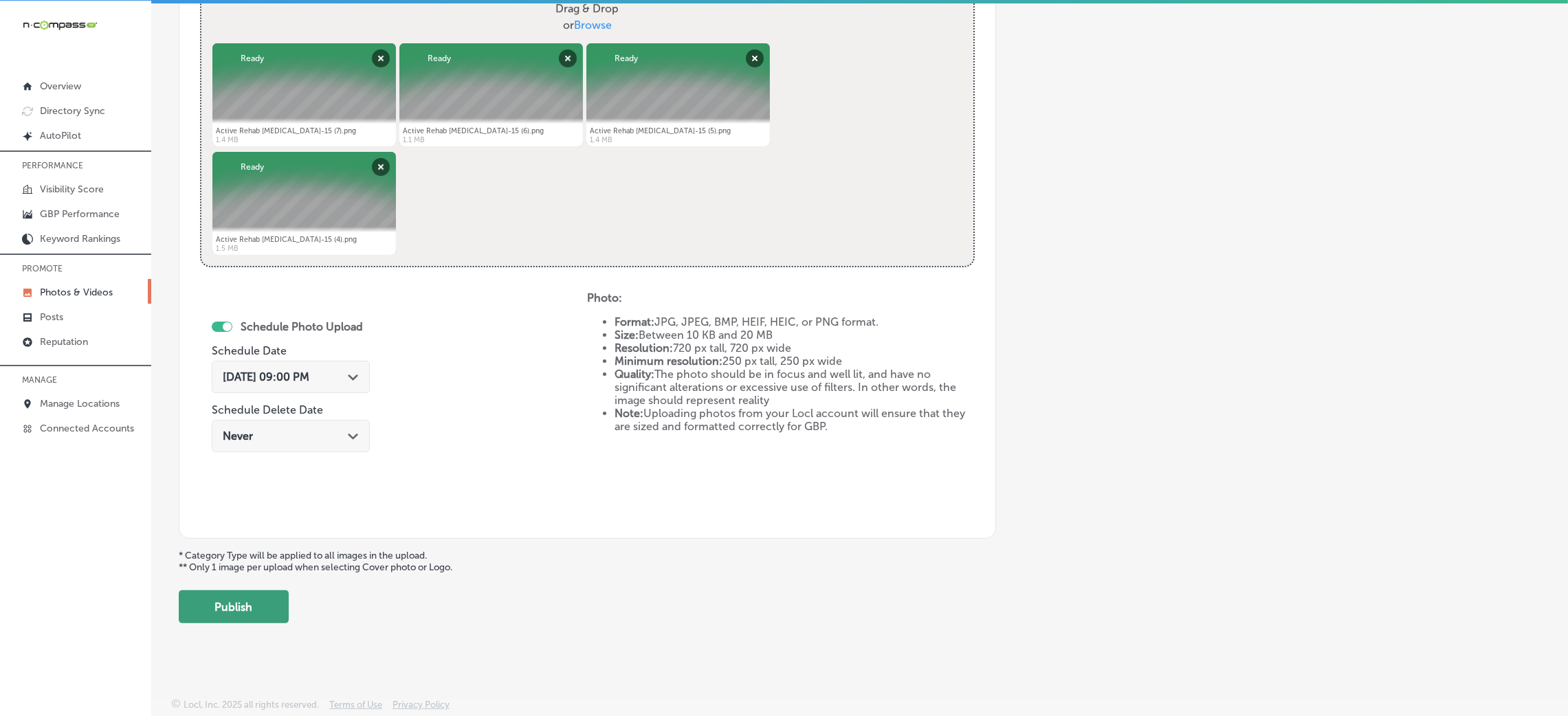
click at [285, 607] on button "Publish" at bounding box center [234, 606] width 110 height 33
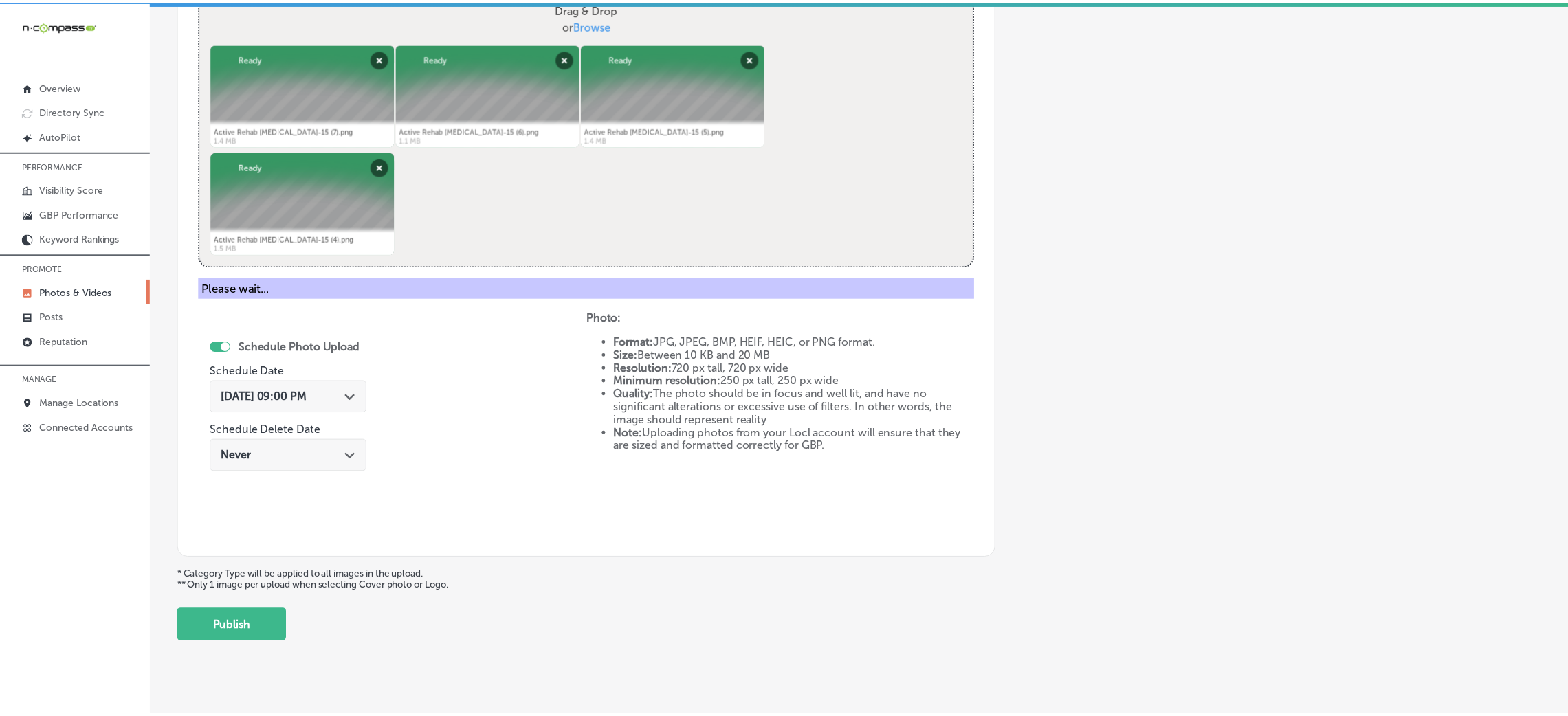
scroll to position [326, 0]
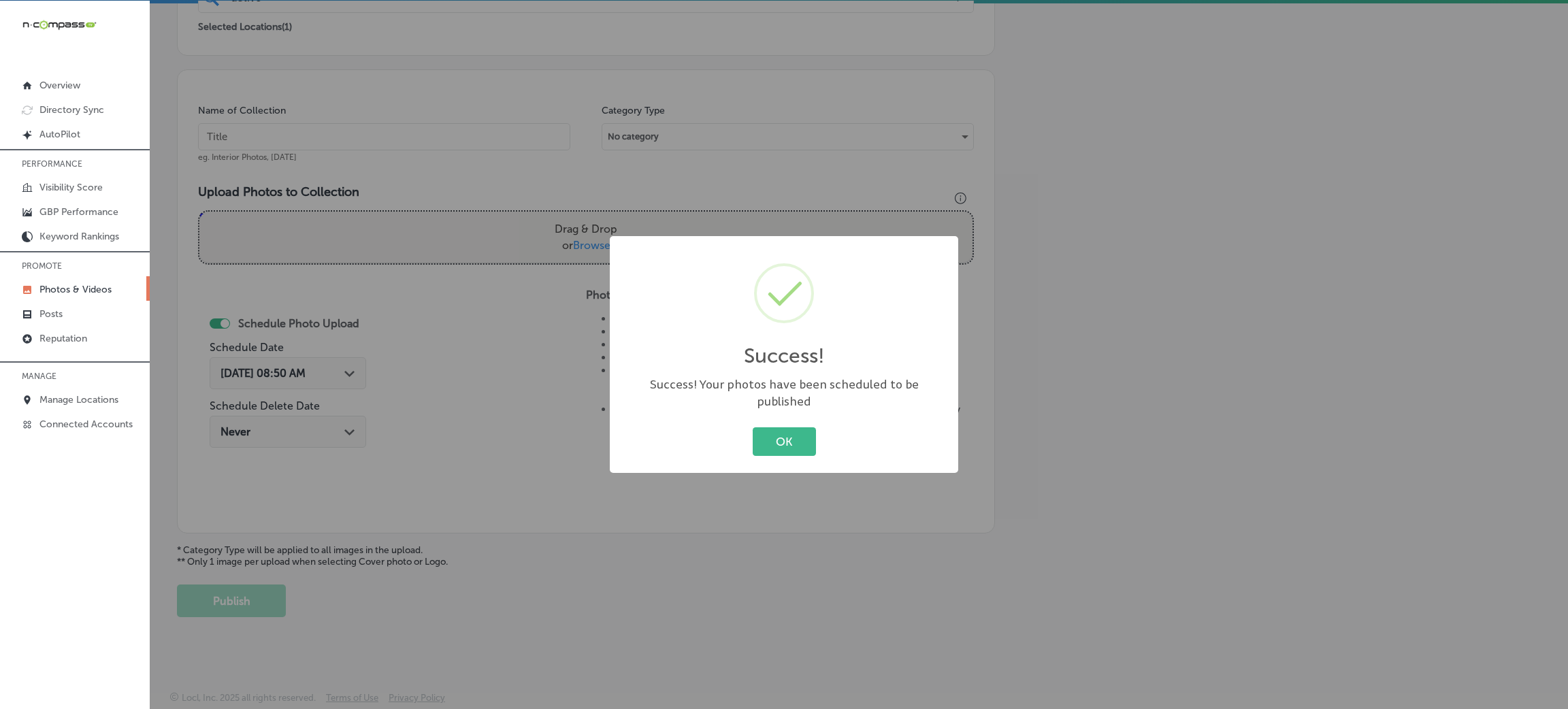
drag, startPoint x: 811, startPoint y: 435, endPoint x: 643, endPoint y: 336, distance: 195.0
click at [807, 436] on button "OK" at bounding box center [784, 440] width 63 height 28
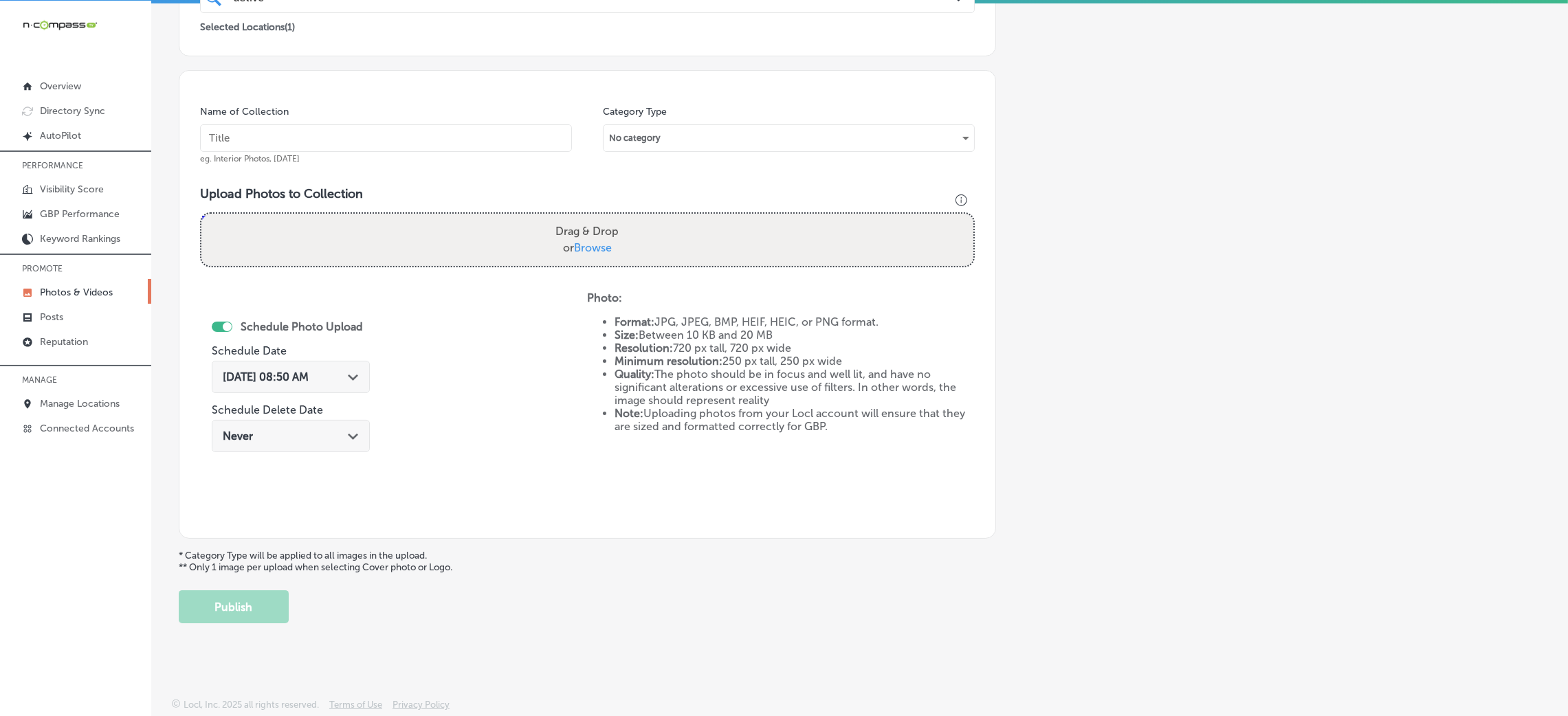
click at [462, 145] on input "text" at bounding box center [386, 138] width 372 height 28
paste input "Active-Rehab-[MEDICAL_DATA]-active-release-therapy-near-me"
type input "Active-Rehab-[MEDICAL_DATA]-active-release-therapy-near-me"
click at [589, 225] on label "Drag & Drop or Browse" at bounding box center [586, 239] width 74 height 44
click at [589, 217] on input "Drag & Drop or Browse" at bounding box center [588, 215] width 772 height 4
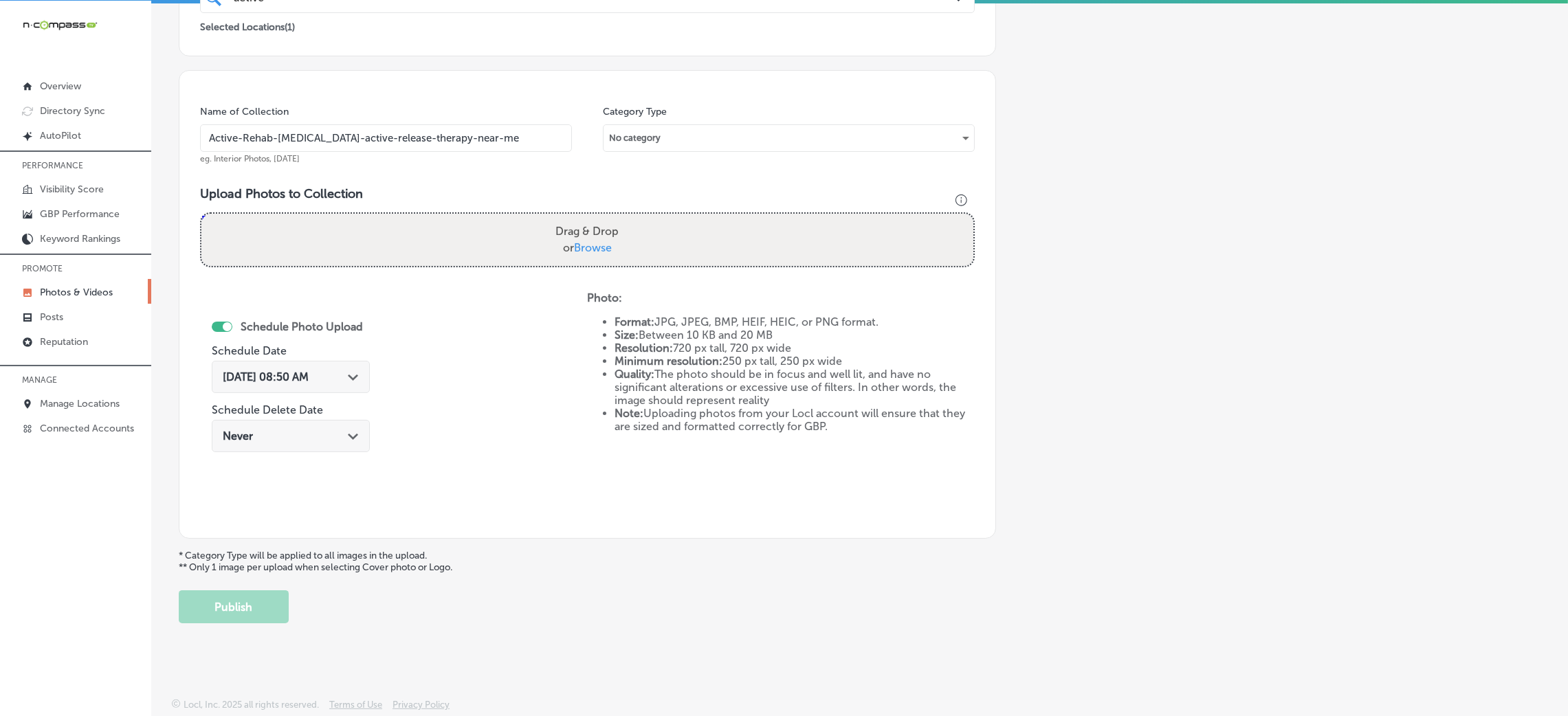
type input "C:\fakepath\Active Rehab [MEDICAL_DATA]-16 (7).png"
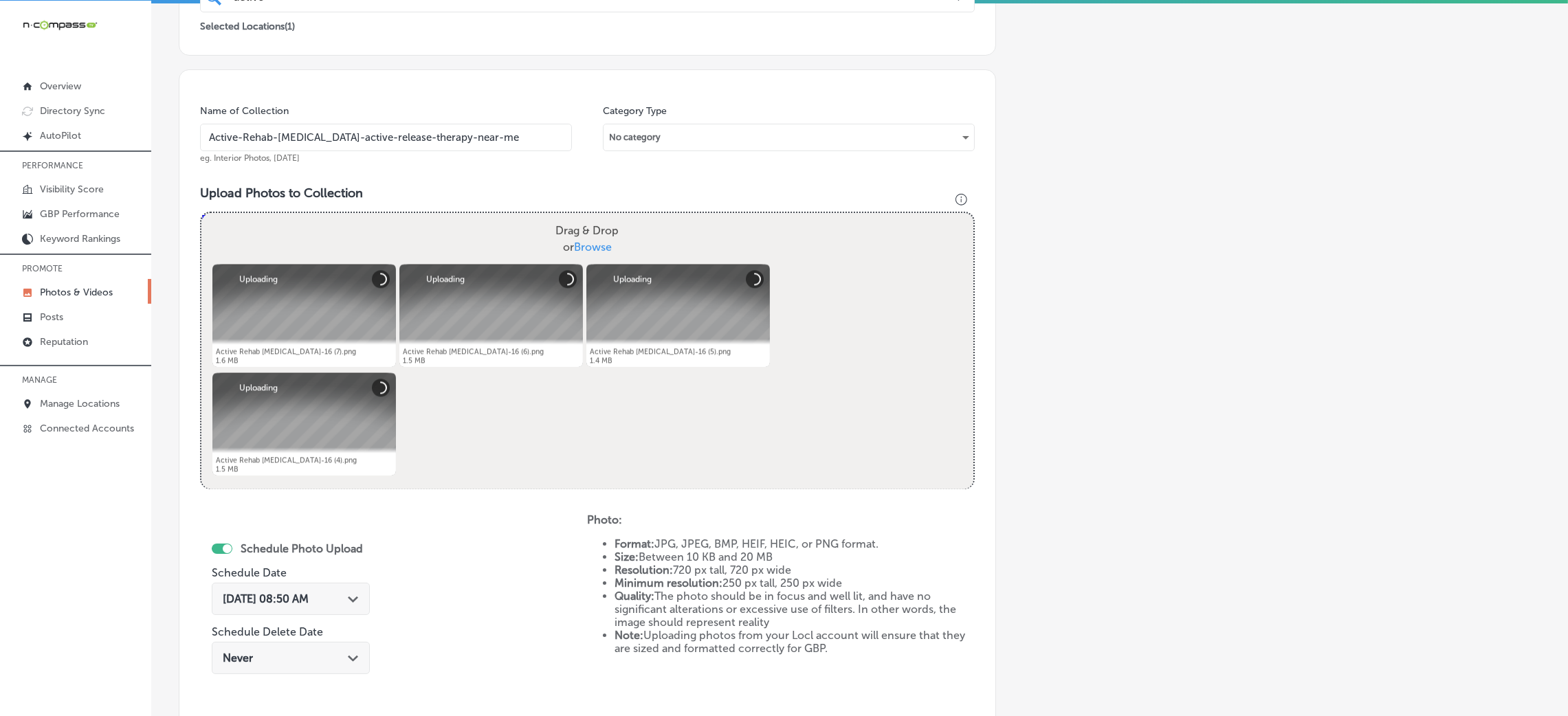
click at [351, 584] on div "[DATE] 08:50 AM Path Created with Sketch." at bounding box center [291, 599] width 158 height 33
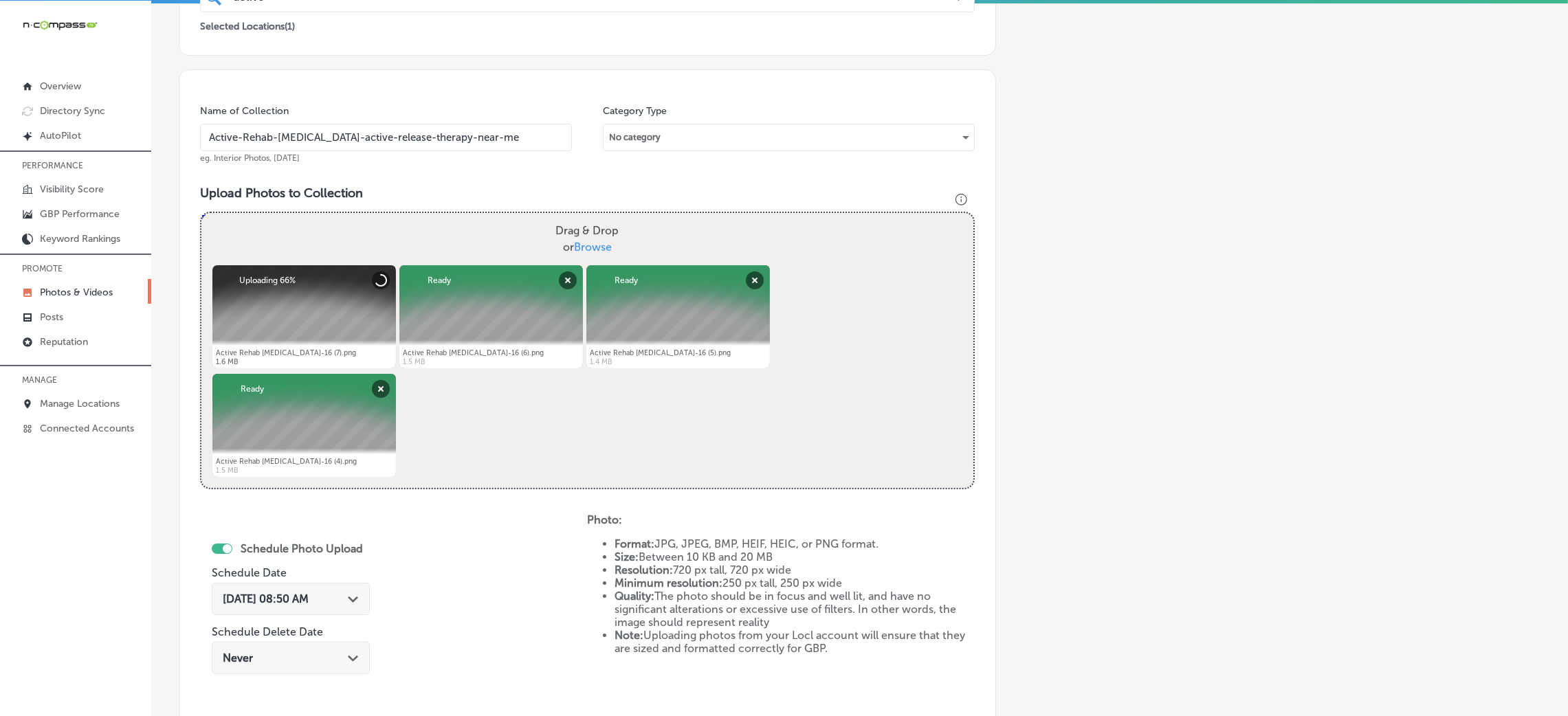
click at [511, 622] on div "Schedule Photo Upload Schedule Date [DATE] 08:50 AM Path Created with Sketch. S…" at bounding box center [393, 626] width 387 height 226
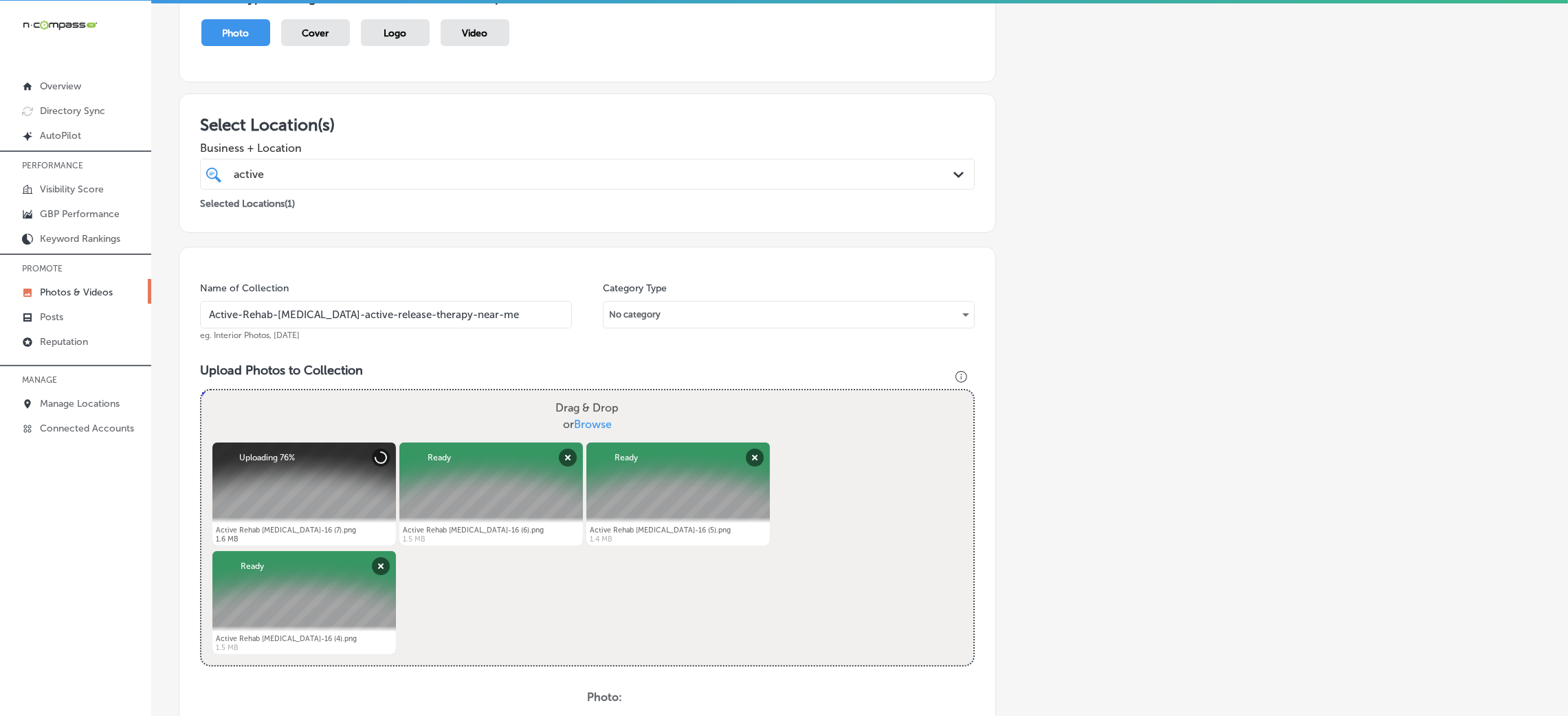
scroll to position [0, 0]
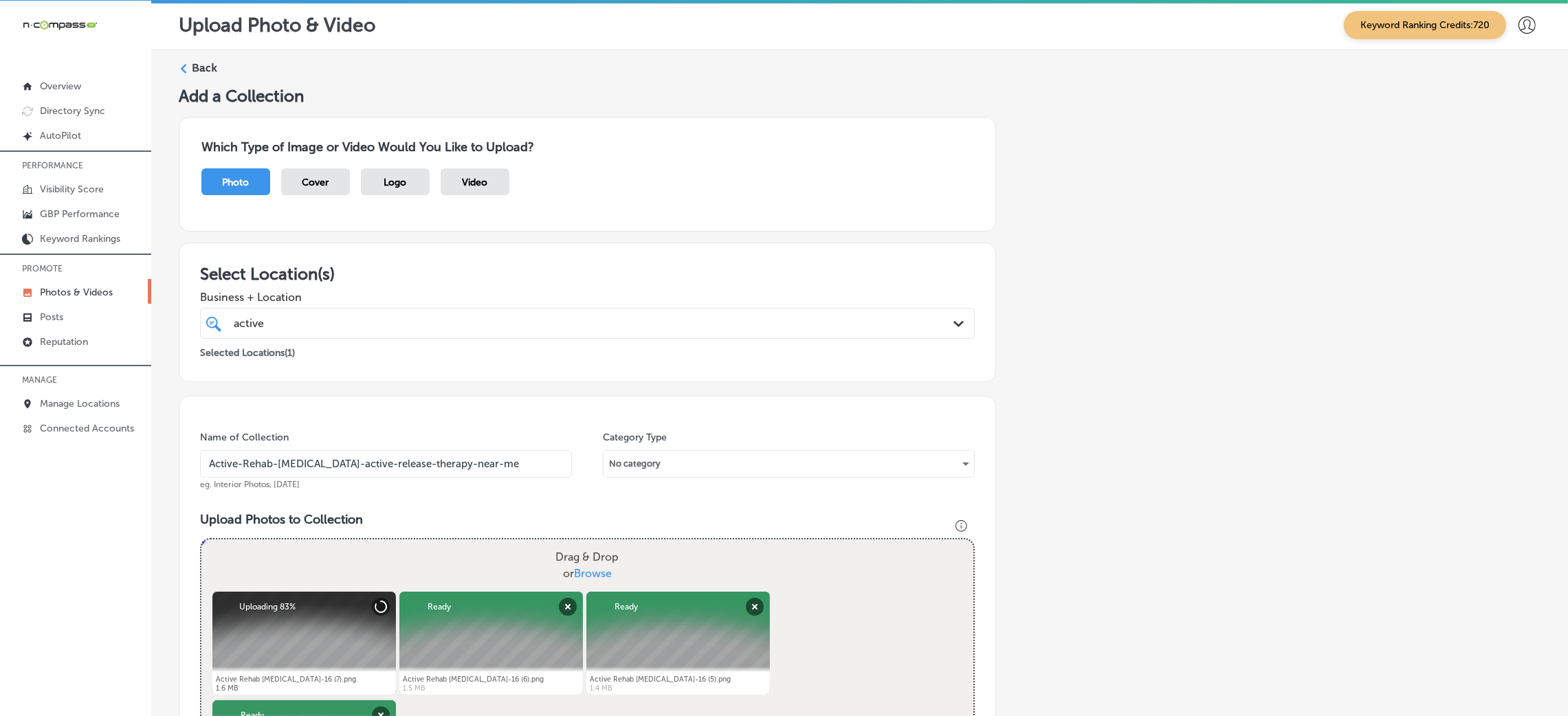
click at [197, 69] on label "Back" at bounding box center [204, 67] width 25 height 15
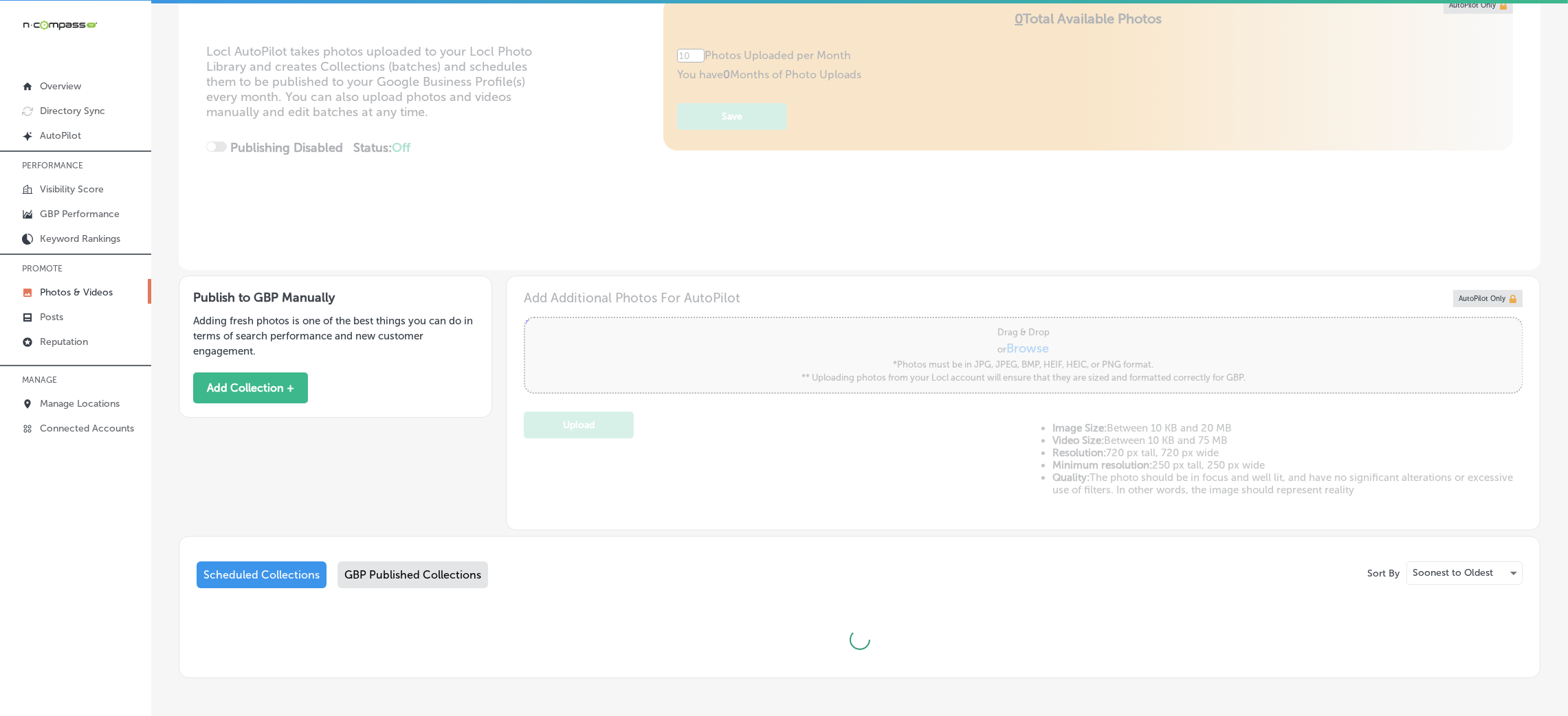
scroll to position [237, 0]
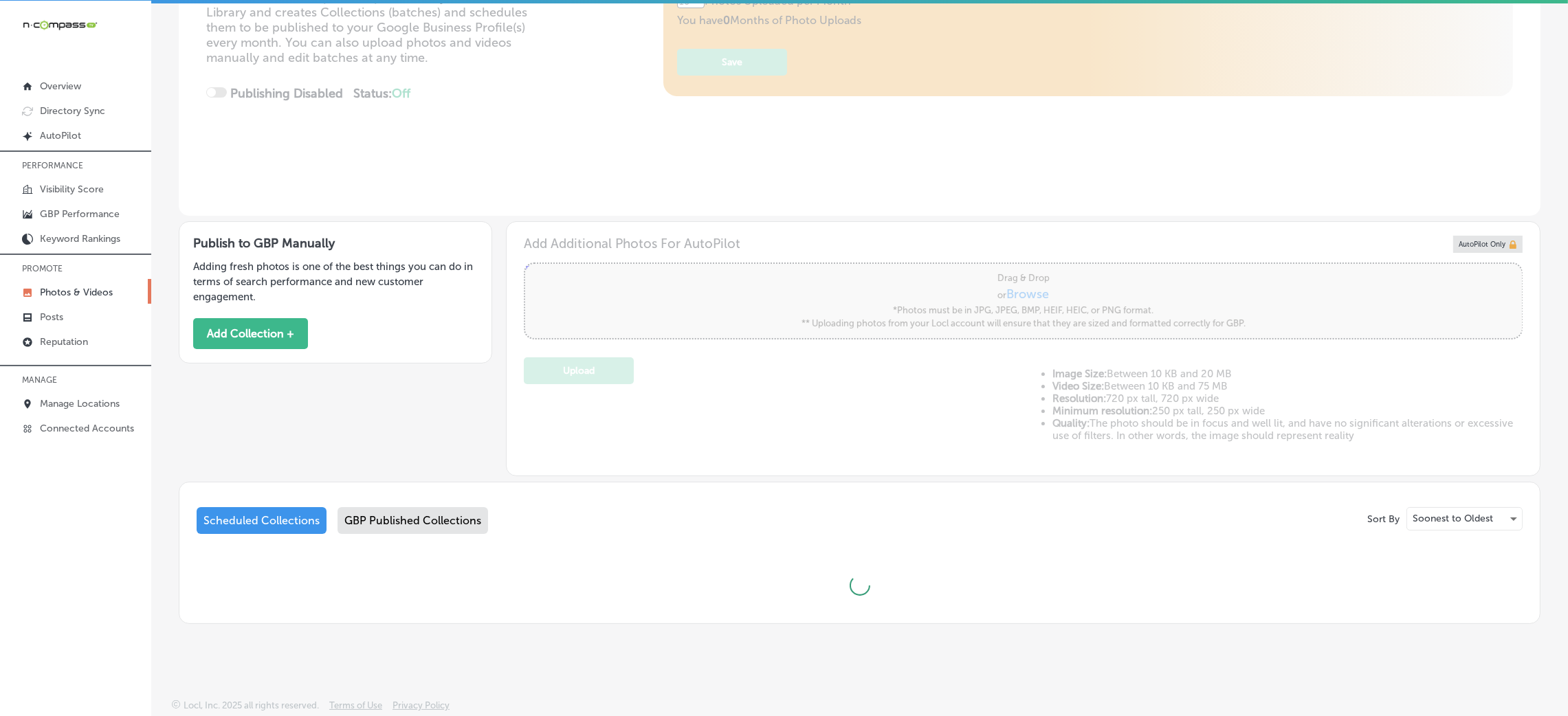
type input "5"
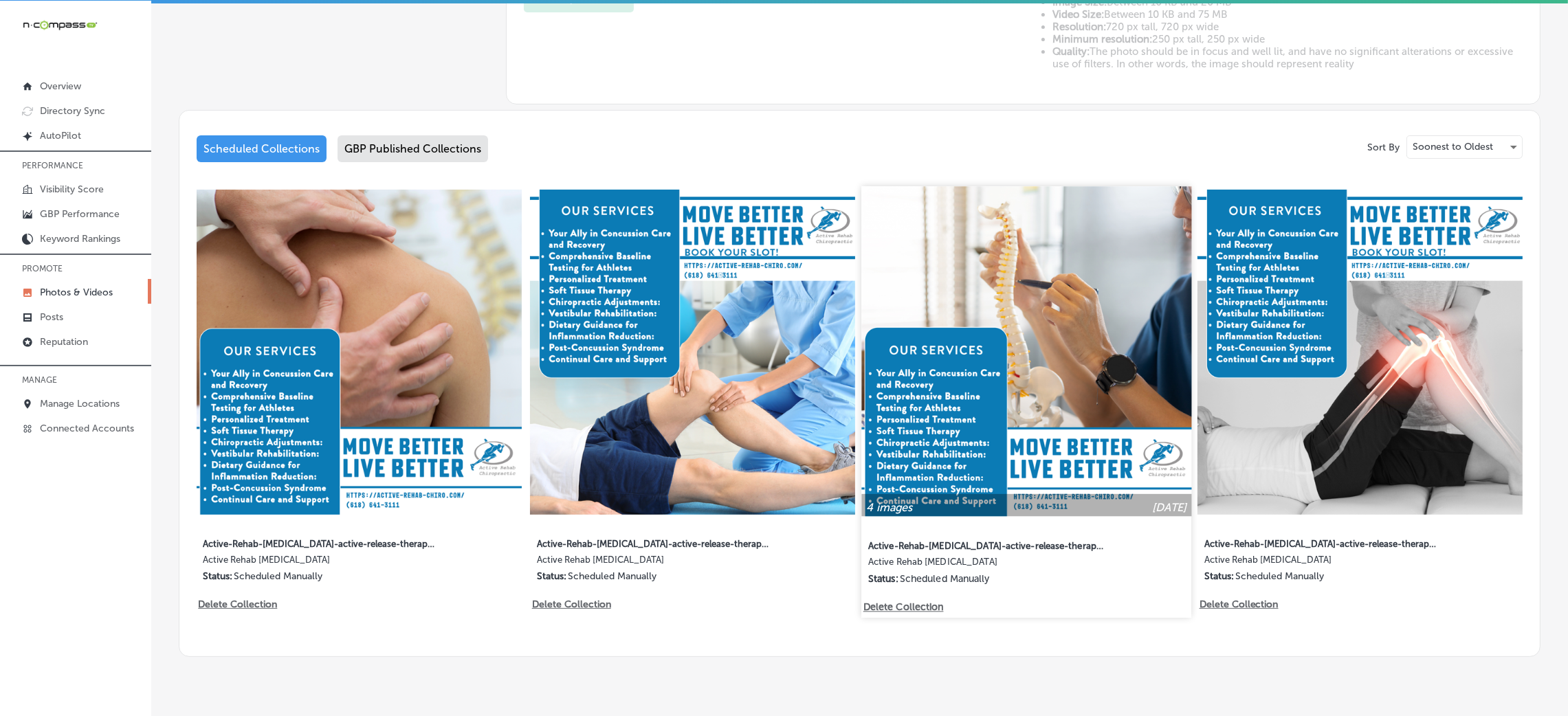
scroll to position [637, 0]
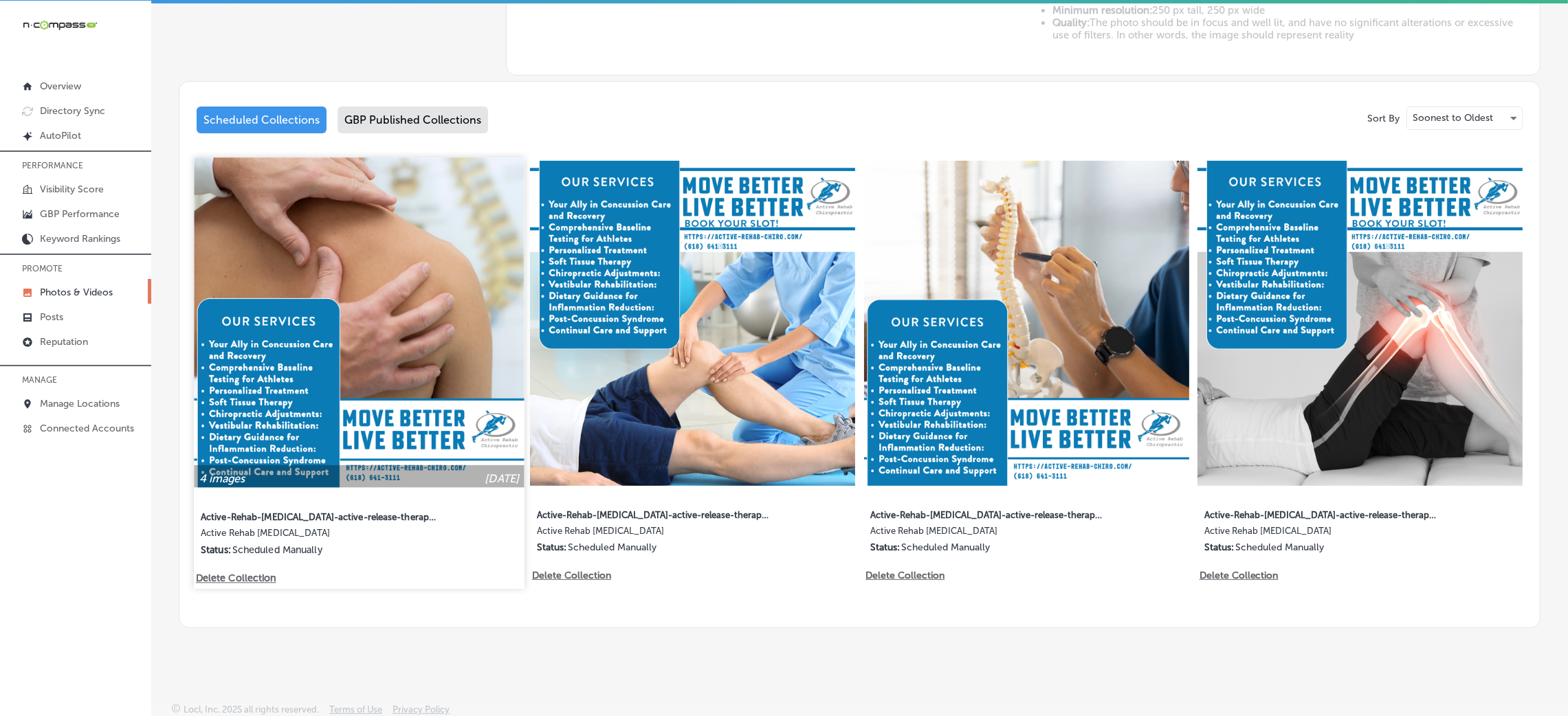
click at [423, 354] on img at bounding box center [358, 321] width 330 height 329
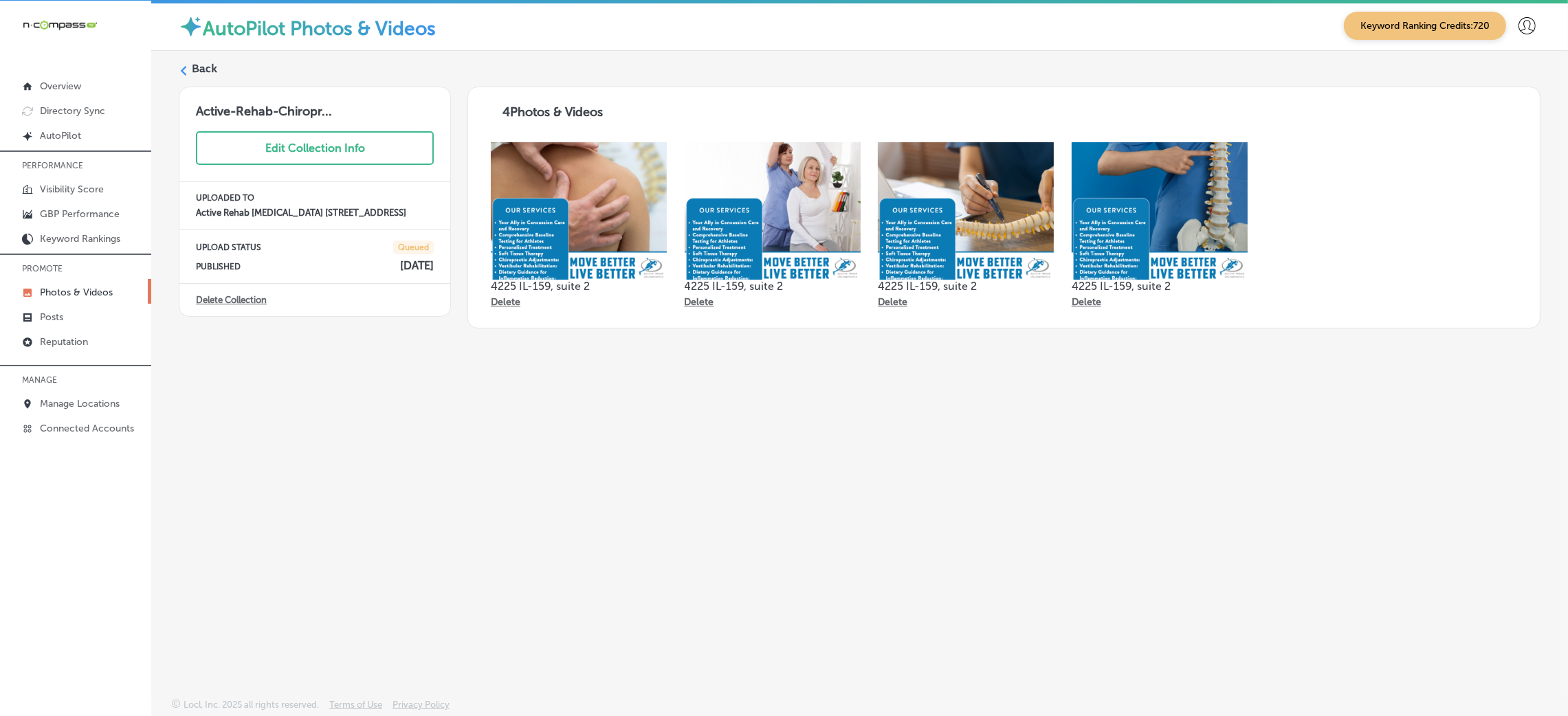
click at [199, 61] on label "Back" at bounding box center [204, 68] width 25 height 15
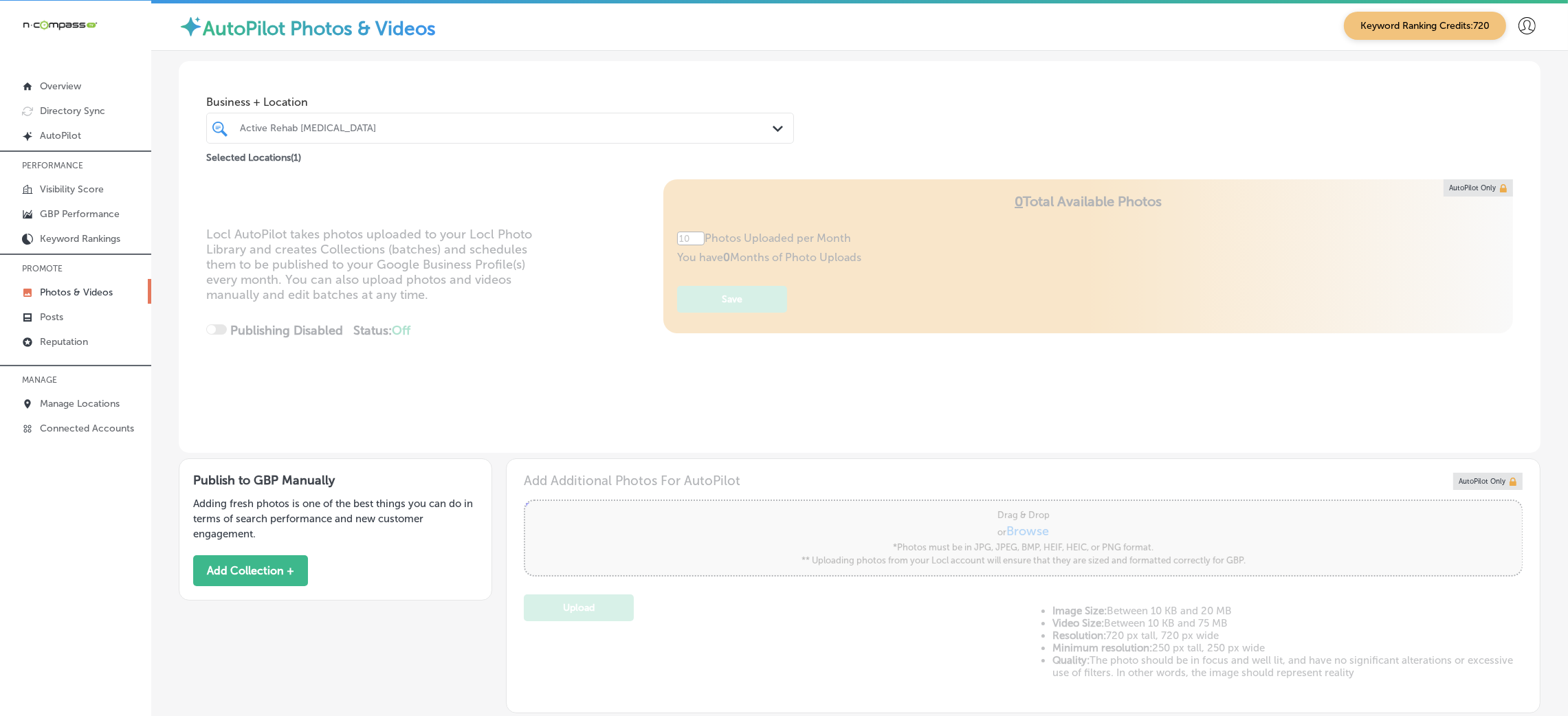
type input "5"
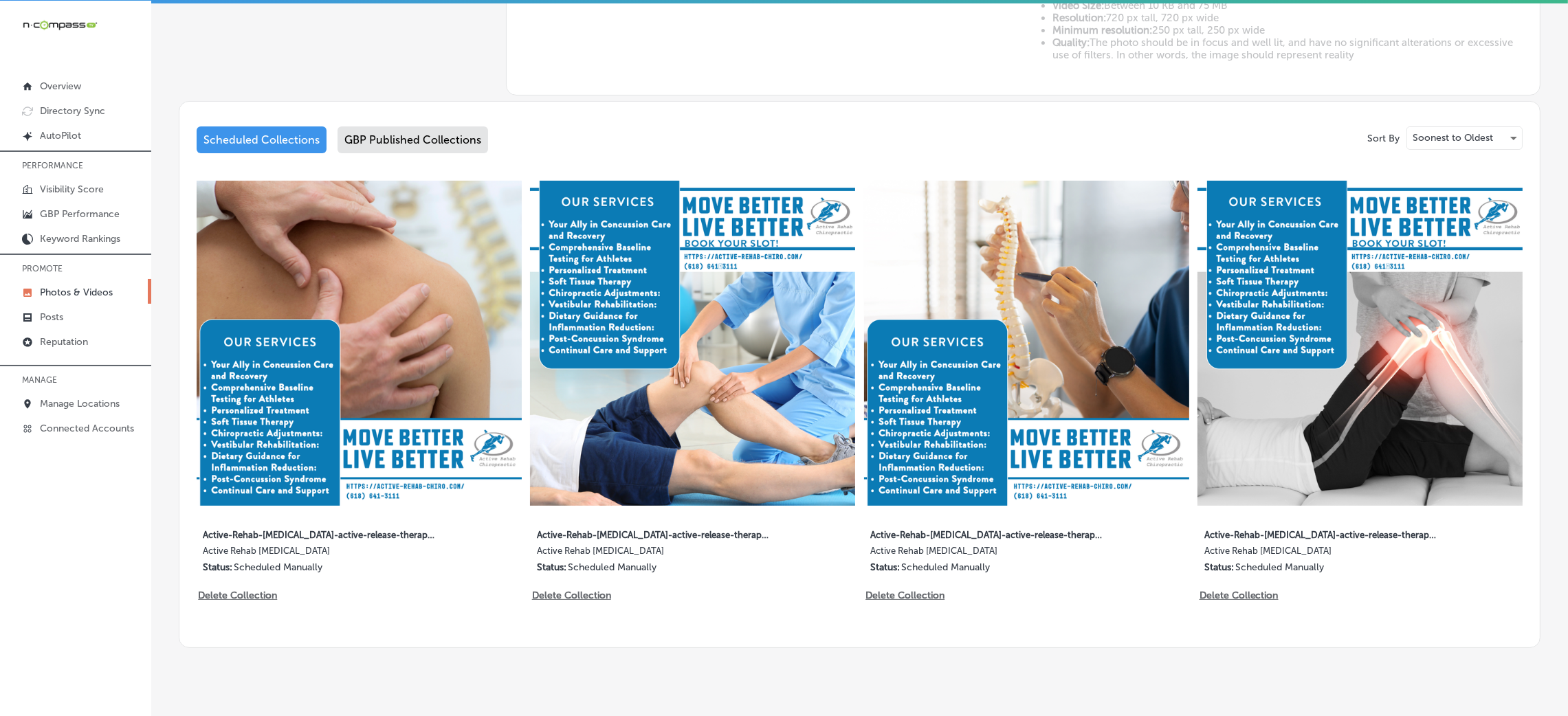
scroll to position [206, 0]
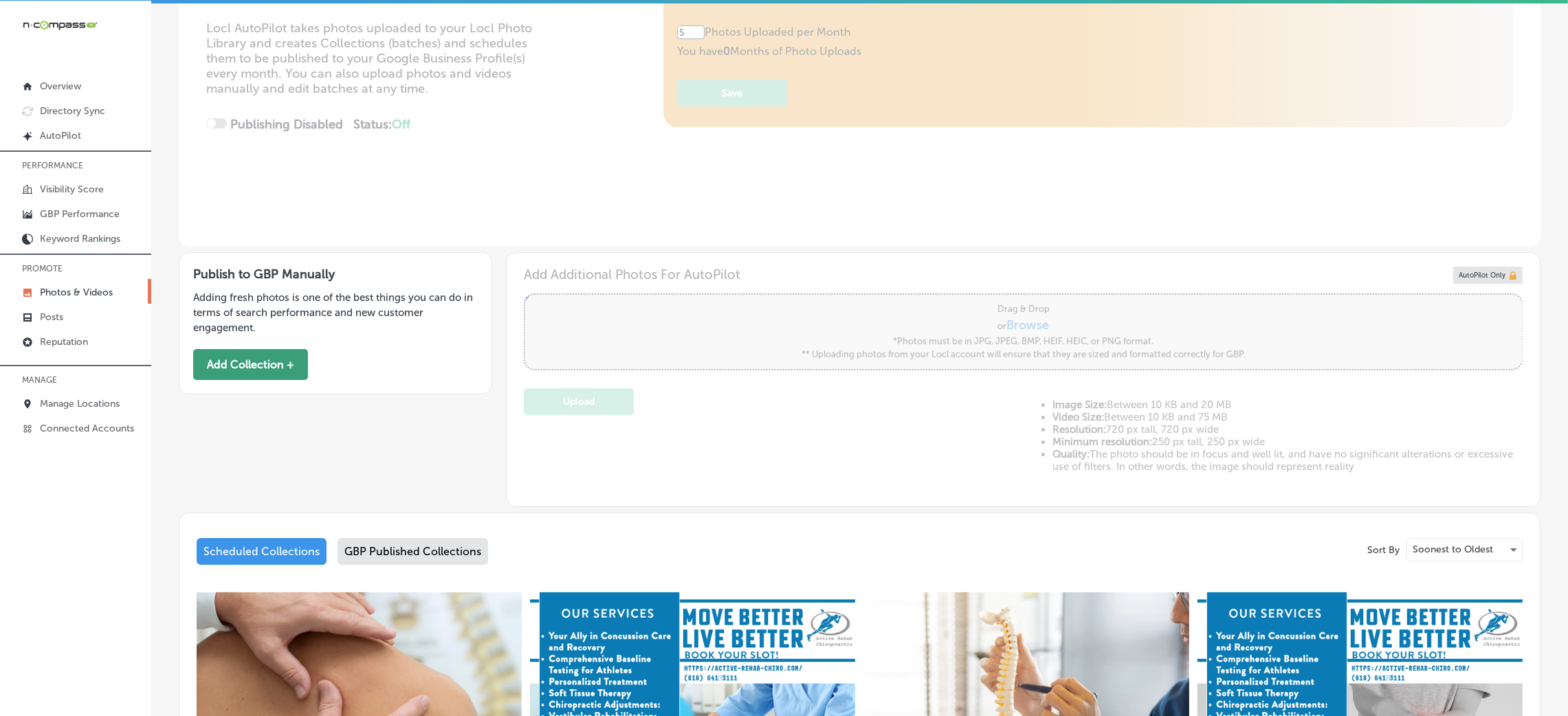
click at [278, 359] on button "Add Collection +" at bounding box center [250, 364] width 115 height 31
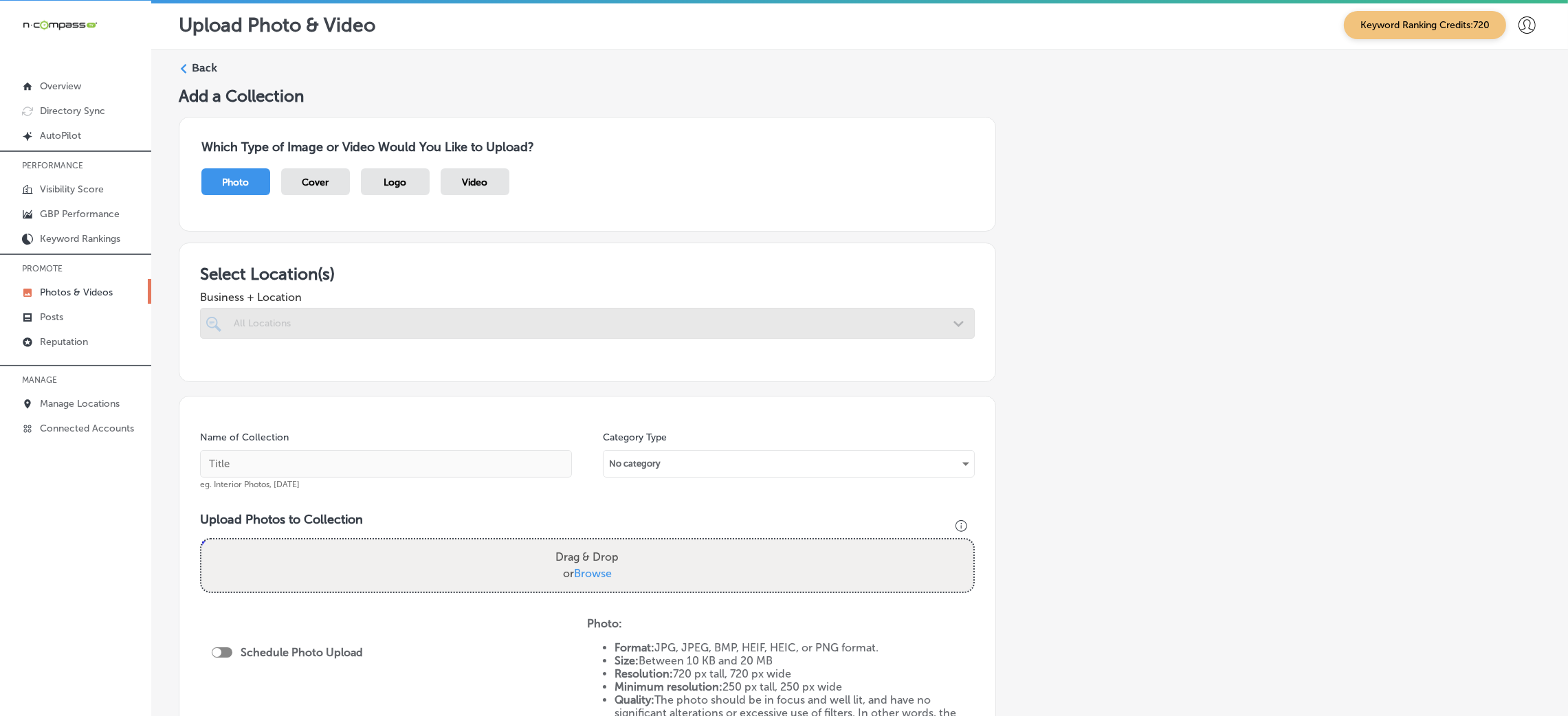
click at [483, 324] on div at bounding box center [587, 323] width 774 height 31
click at [483, 324] on div "All Locations" at bounding box center [594, 323] width 721 height 12
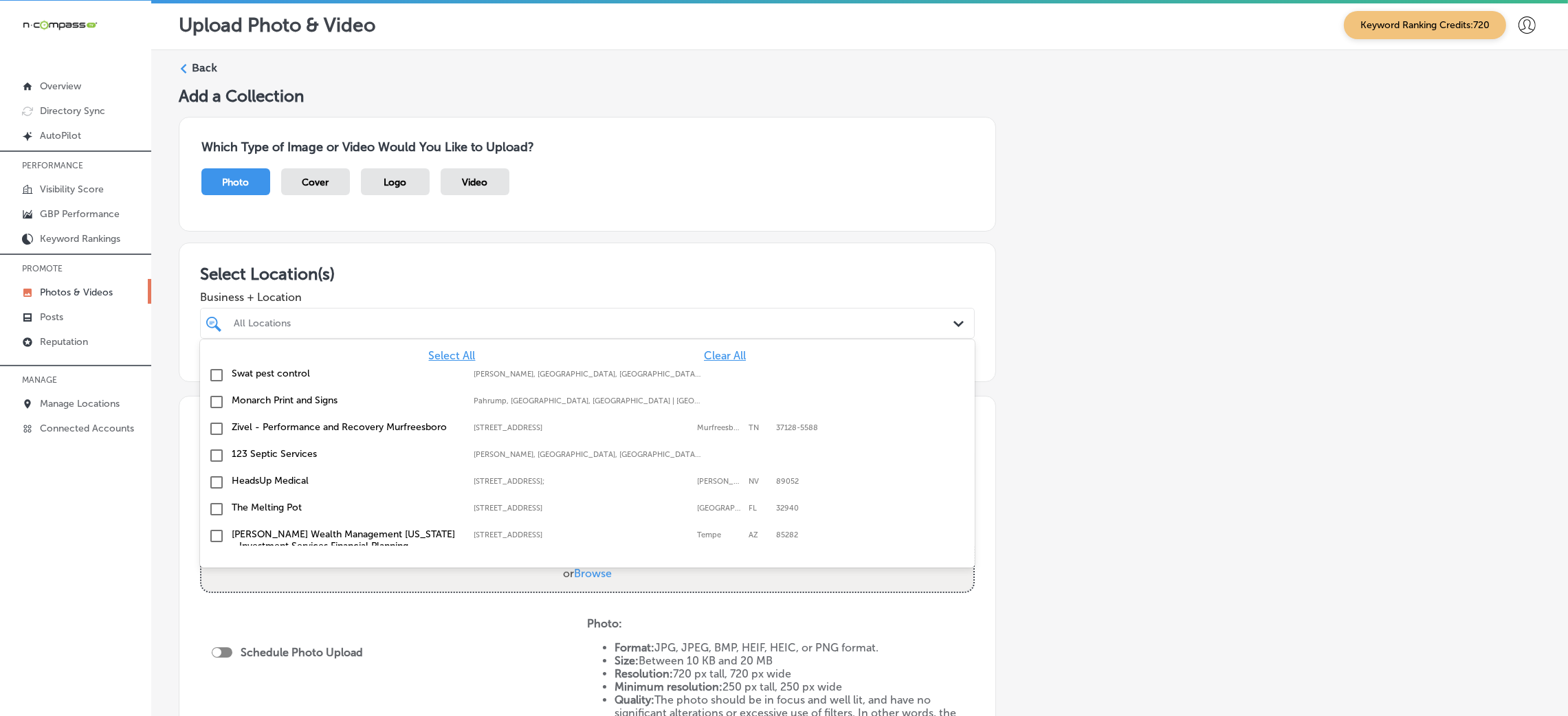
click at [483, 324] on div "All Locations" at bounding box center [594, 323] width 721 height 12
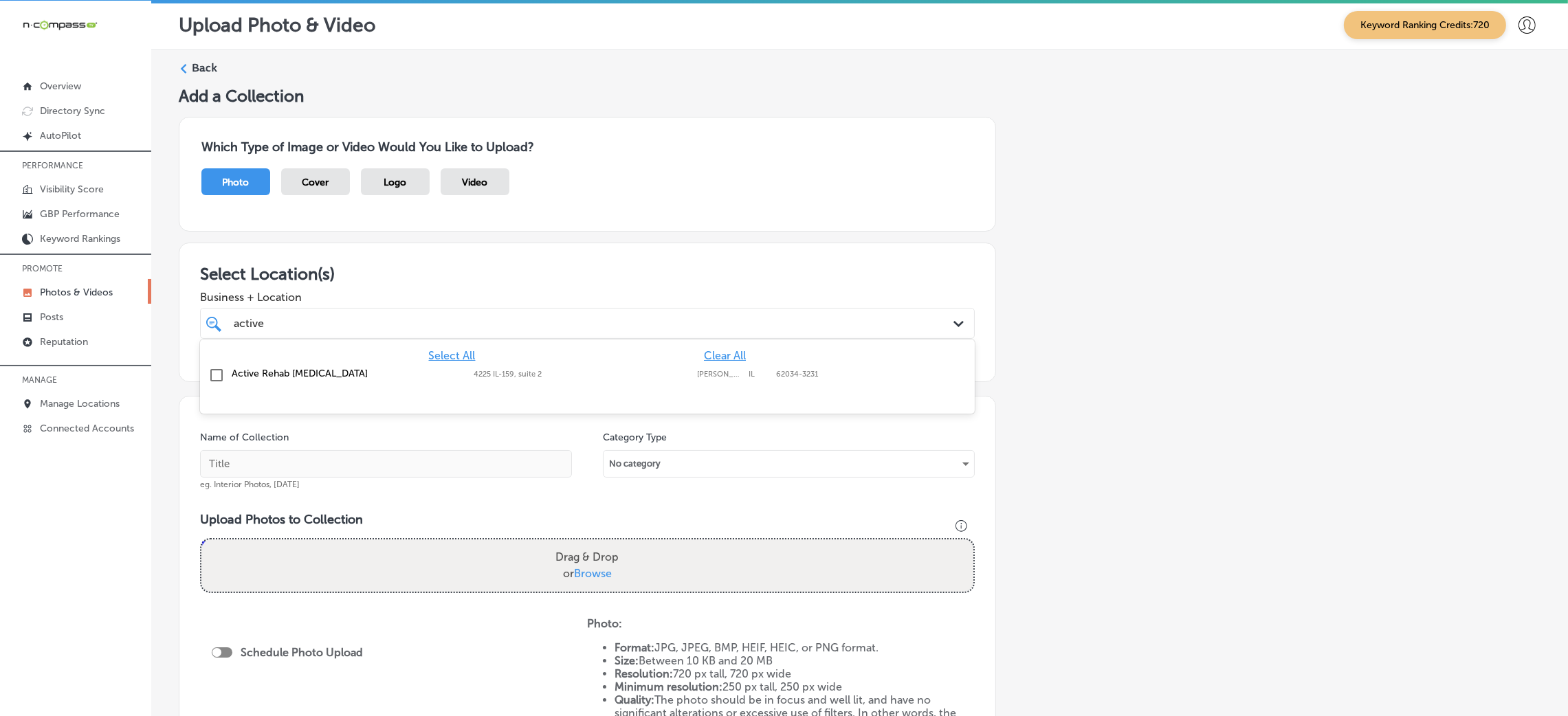
click at [496, 375] on label "4225 IL-159, suite 2" at bounding box center [581, 374] width 217 height 9
type input "active"
click at [571, 252] on div "Select Location(s) Business + Location option [STREET_ADDRESS]. option 4225 IL-…" at bounding box center [587, 312] width 817 height 140
click at [299, 483] on span "eg. Interior Photos, [DATE]" at bounding box center [249, 484] width 99 height 10
click at [310, 464] on input "text" at bounding box center [386, 464] width 372 height 28
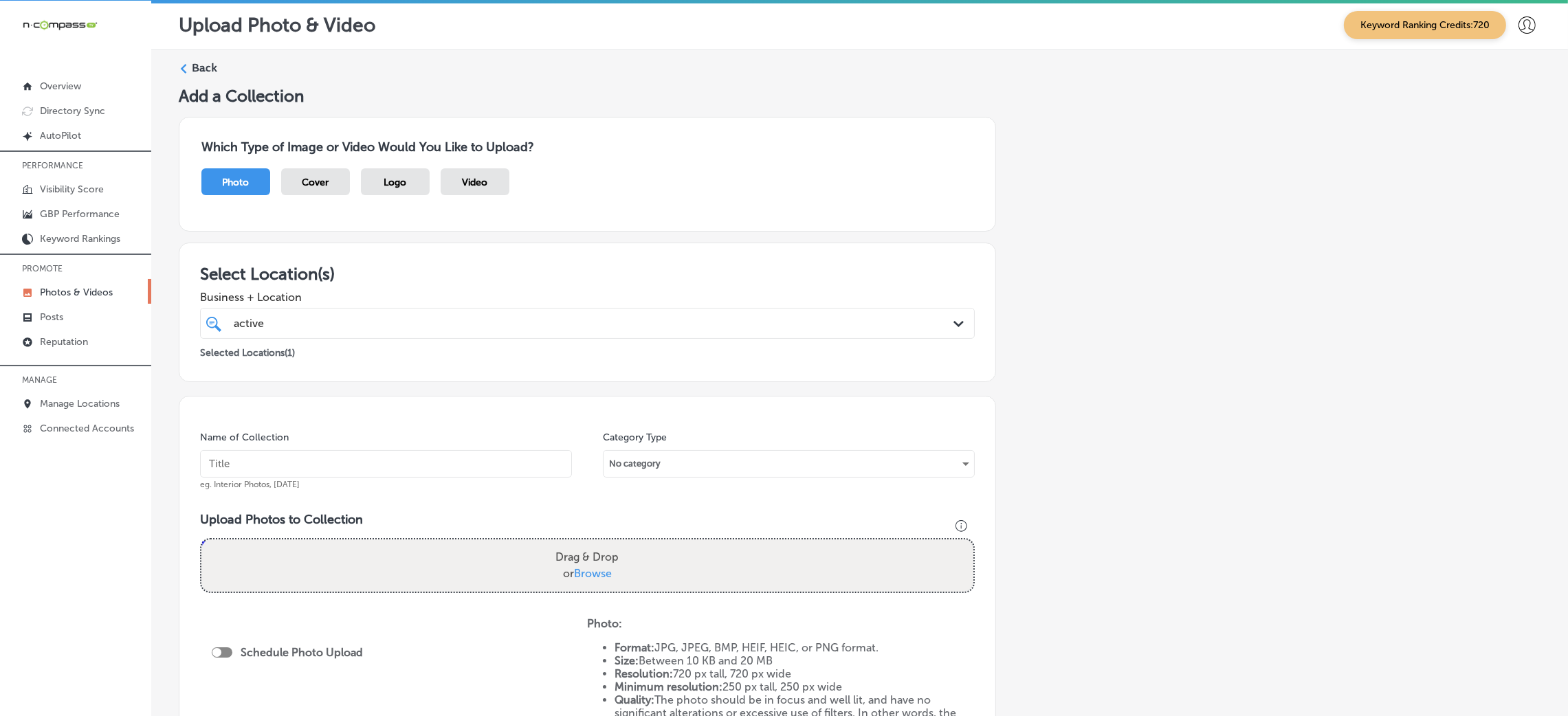
paste input "Active-Rehab-[MEDICAL_DATA]-active-release-therapy-near-me"
type input "Active-Rehab-[MEDICAL_DATA]-active-release-therapy-near-me"
click at [559, 541] on div "Drag & Drop or Browse" at bounding box center [588, 565] width 772 height 52
click at [202, 539] on input "Drag & Drop or Browse" at bounding box center [588, 541] width 772 height 4
type input "C:\fakepath\Active Rehab [MEDICAL_DATA]-16 (3).png"
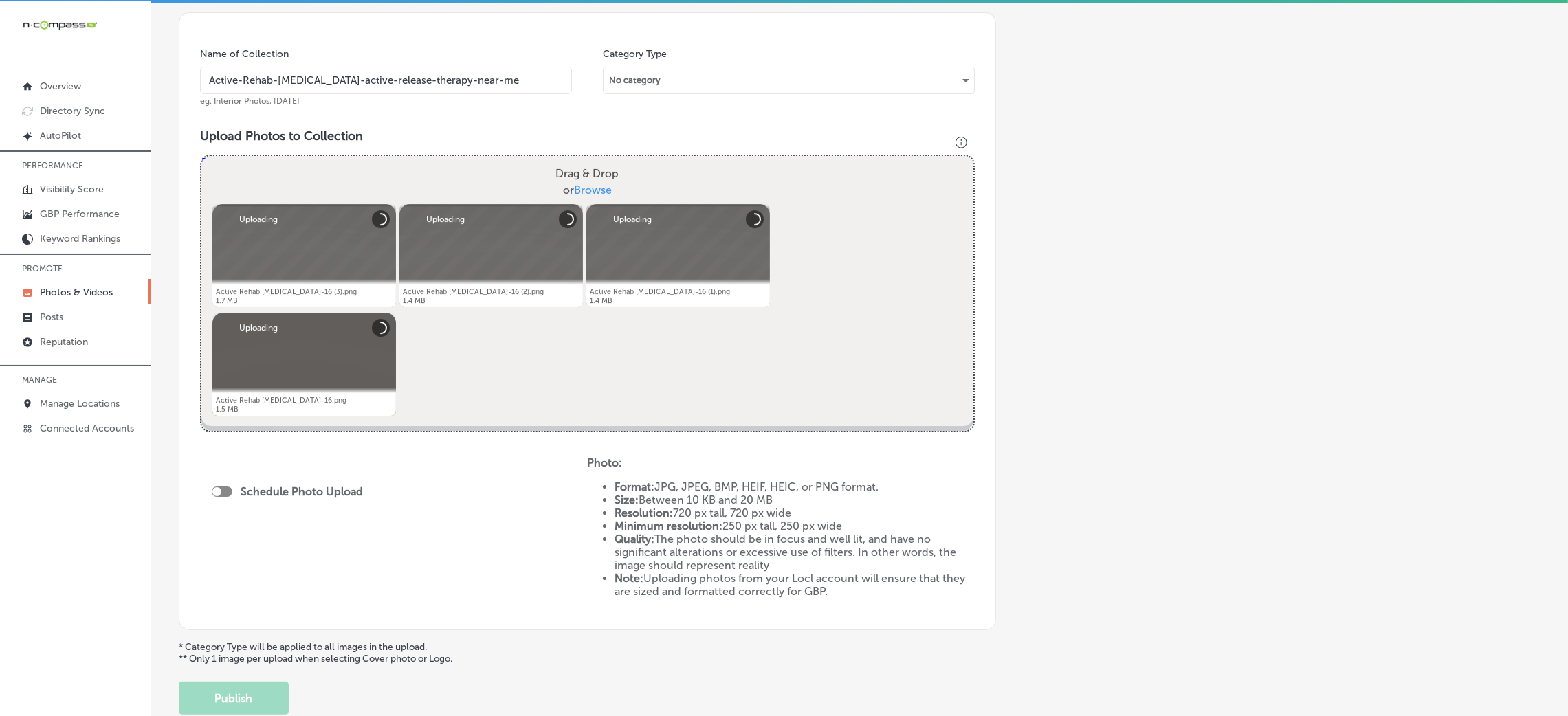
scroll to position [412, 0]
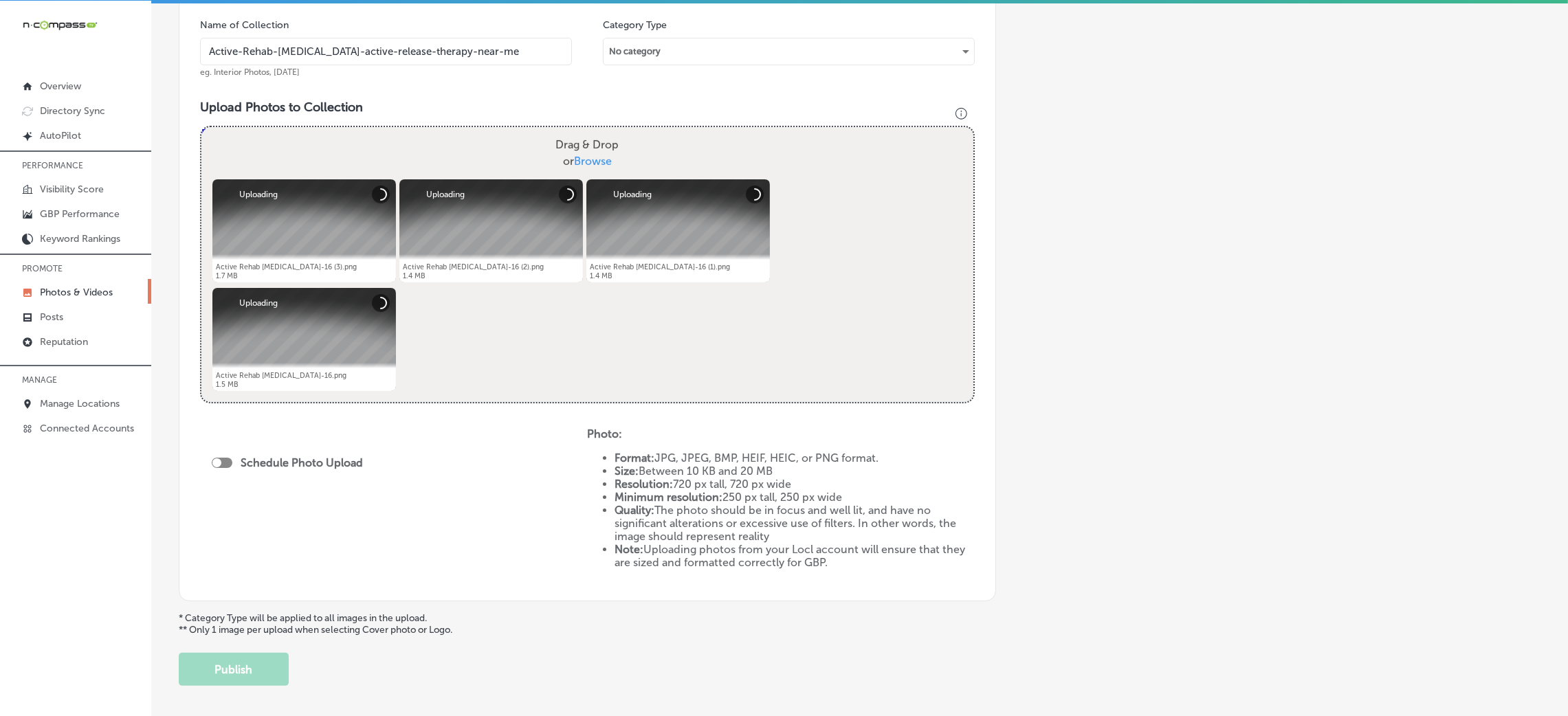
click at [228, 461] on div at bounding box center [222, 462] width 21 height 10
checkbox input "true"
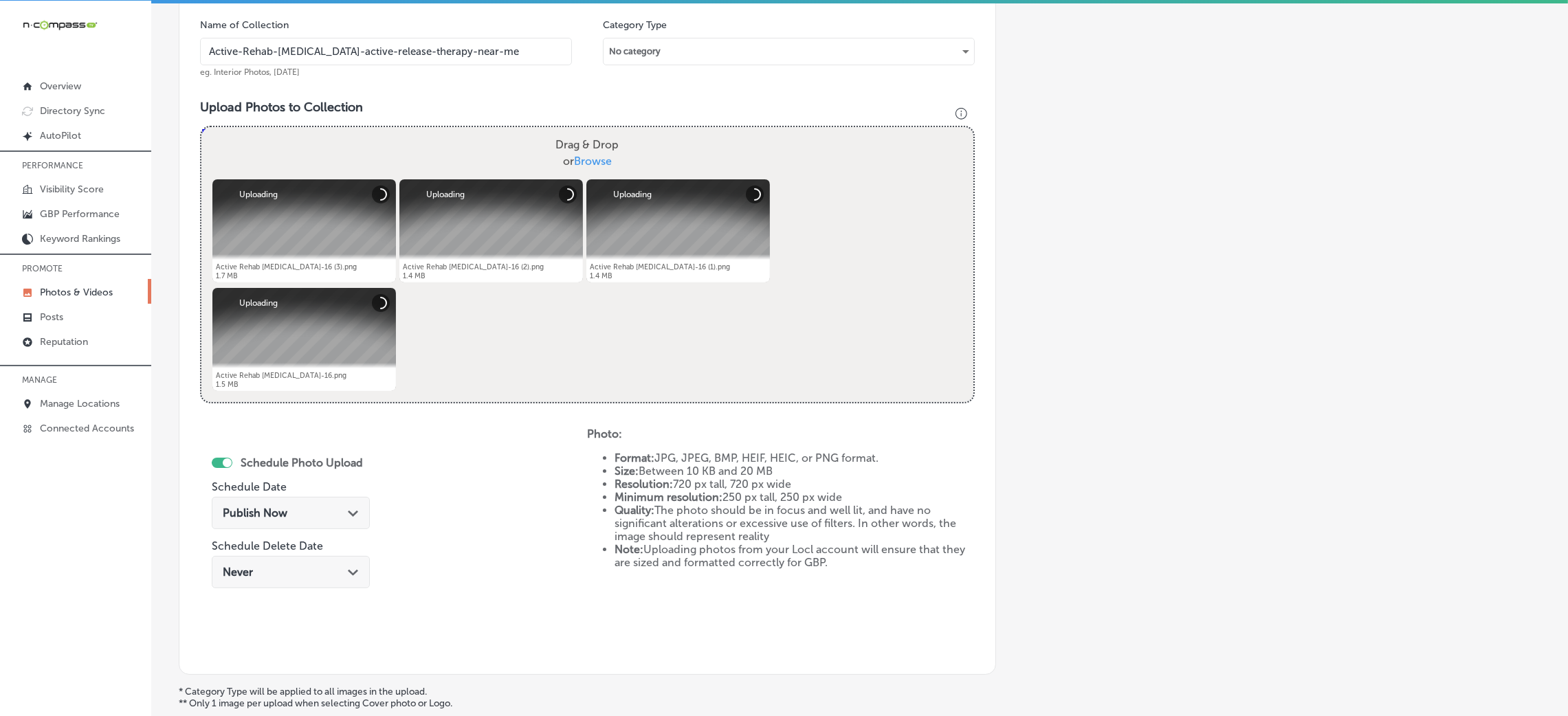
click at [349, 500] on div "Publish Now Path Created with Sketch." at bounding box center [291, 513] width 158 height 33
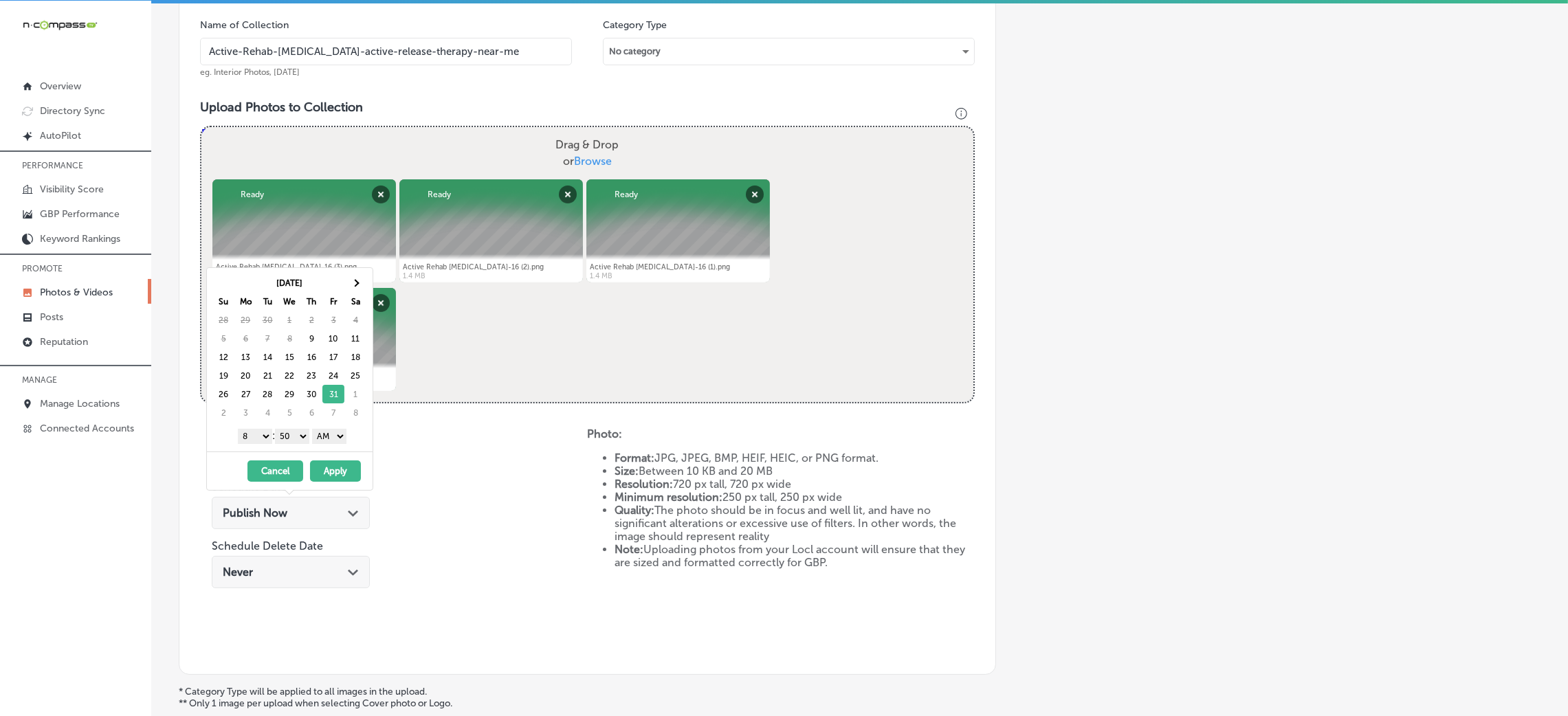
click at [294, 443] on select "00 10 20 30 40 50" at bounding box center [292, 436] width 34 height 15
drag, startPoint x: 325, startPoint y: 434, endPoint x: 331, endPoint y: 442, distance: 10.0
click at [327, 436] on select "AM PM" at bounding box center [329, 436] width 34 height 15
drag, startPoint x: 258, startPoint y: 438, endPoint x: 265, endPoint y: 452, distance: 15.7
click at [258, 438] on select "1 2 3 4 5 6 7 8 9 10 11 12" at bounding box center [254, 436] width 34 height 15
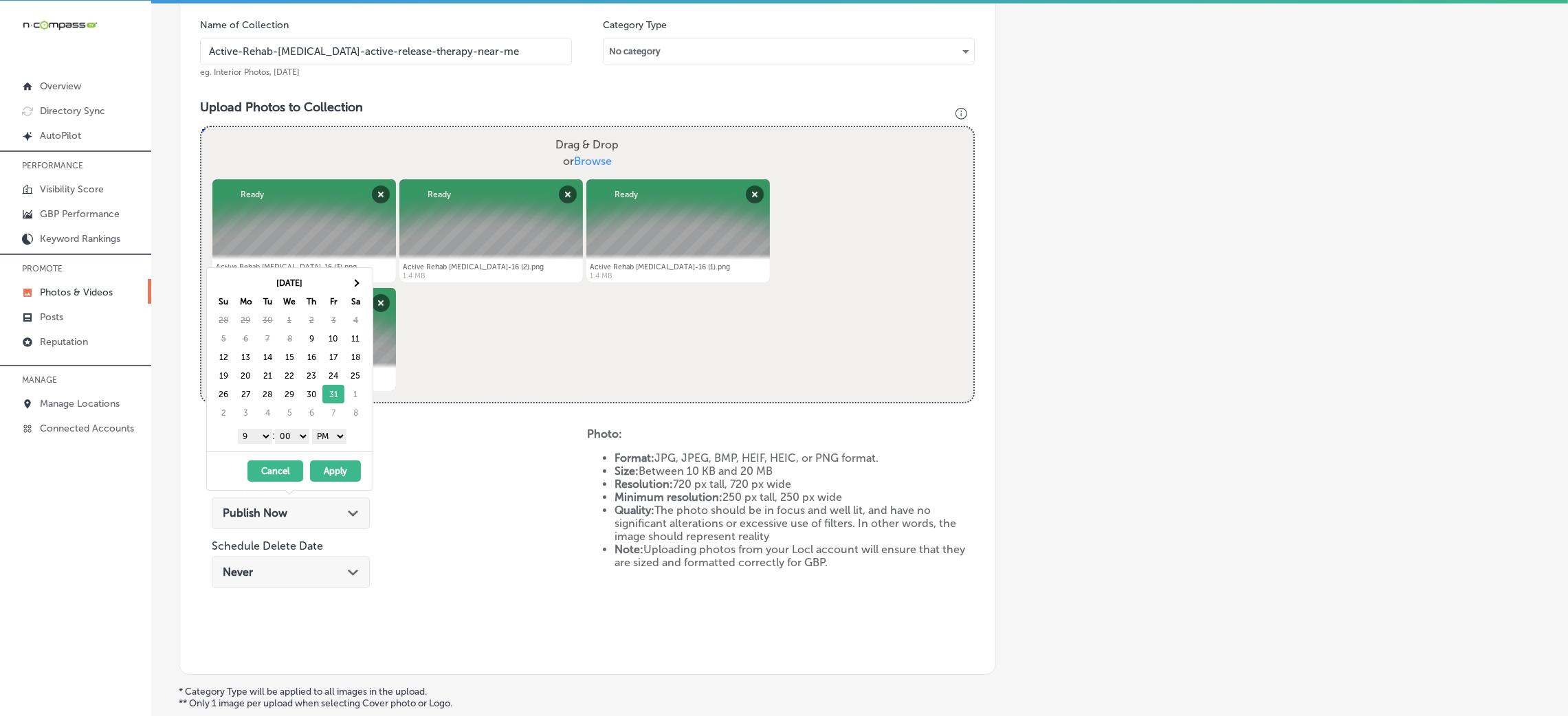
click at [355, 477] on button "Apply" at bounding box center [335, 471] width 51 height 21
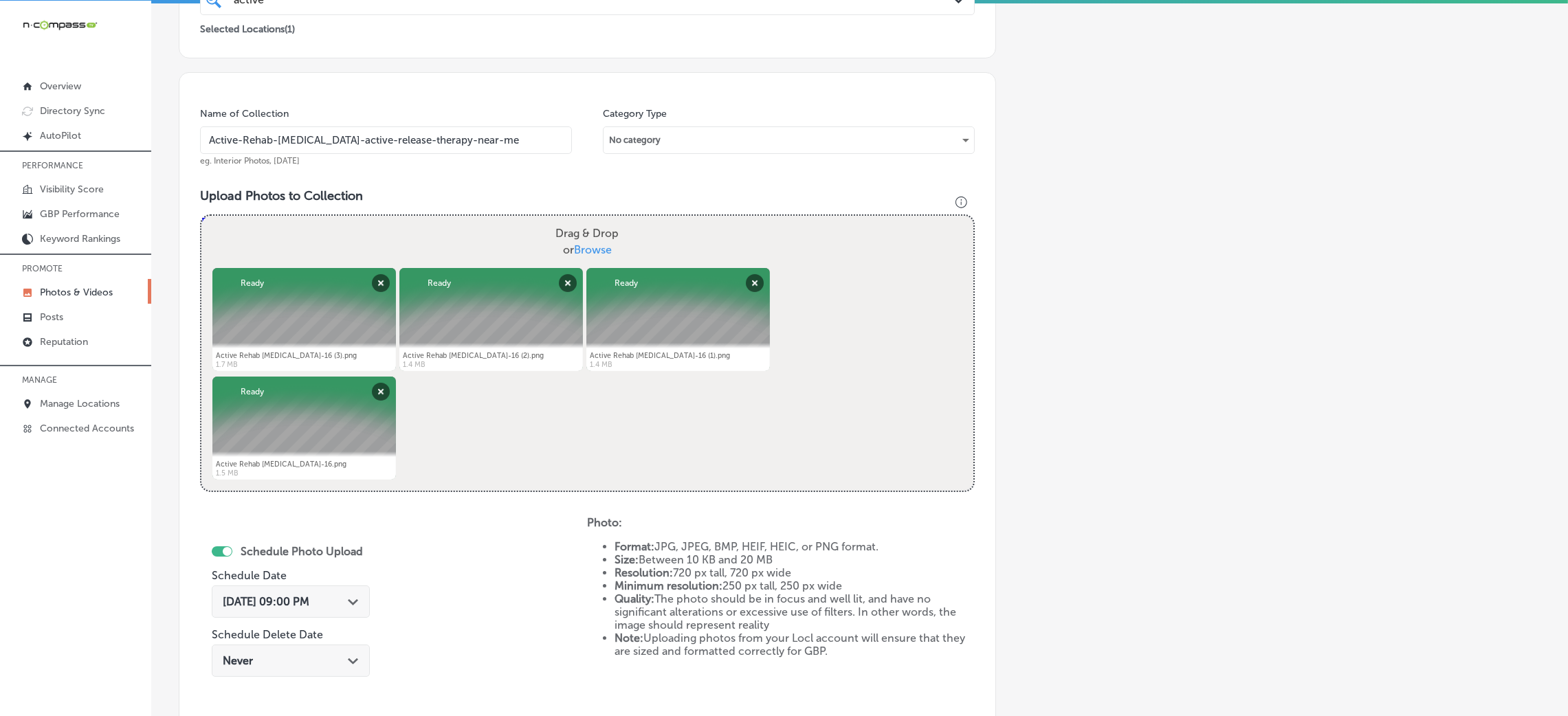
scroll to position [206, 0]
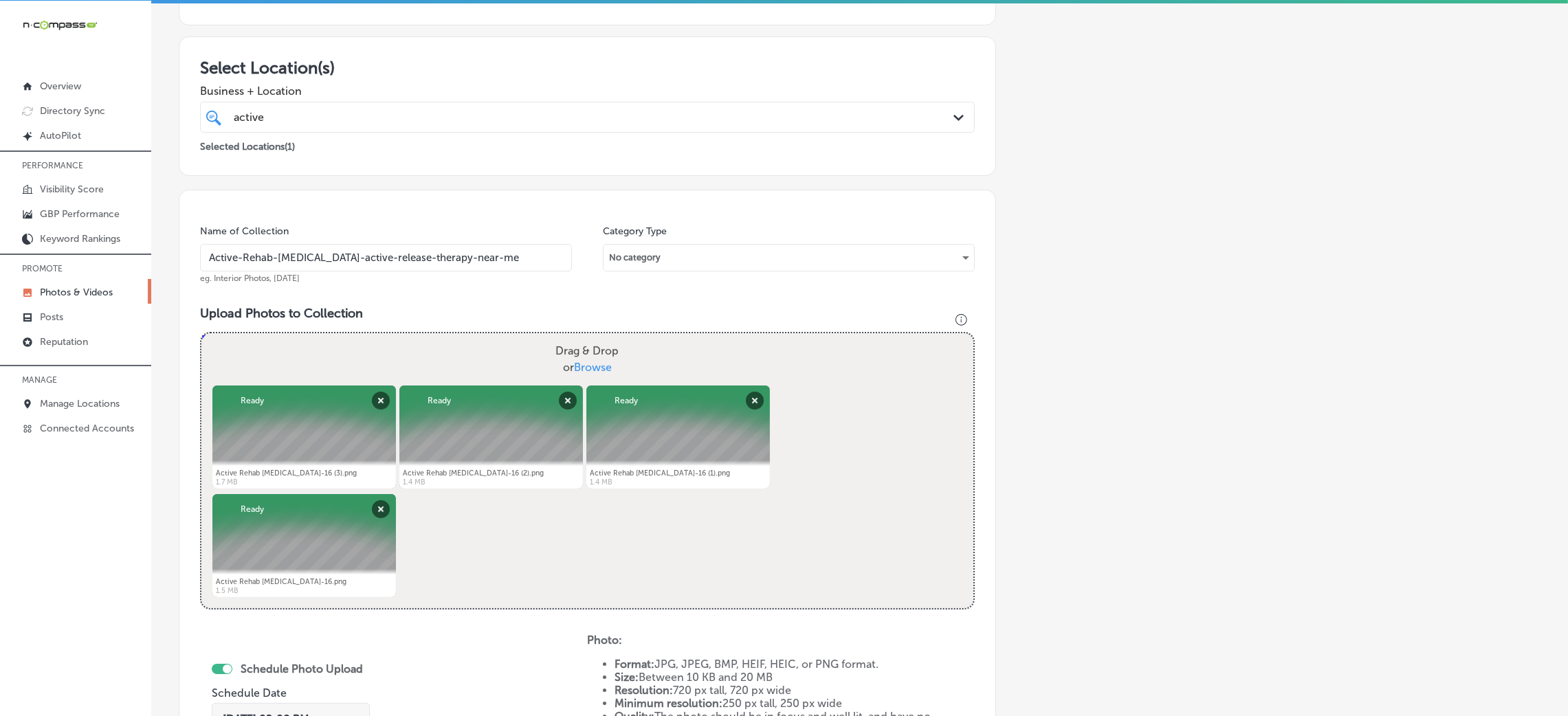
click at [369, 245] on input "Active-Rehab-[MEDICAL_DATA]-active-release-therapy-near-me" at bounding box center [386, 257] width 372 height 28
click at [448, 288] on div "Name of Collection Active-Rehab-[MEDICAL_DATA]-active-release-therapy-near-me e…" at bounding box center [587, 535] width 817 height 691
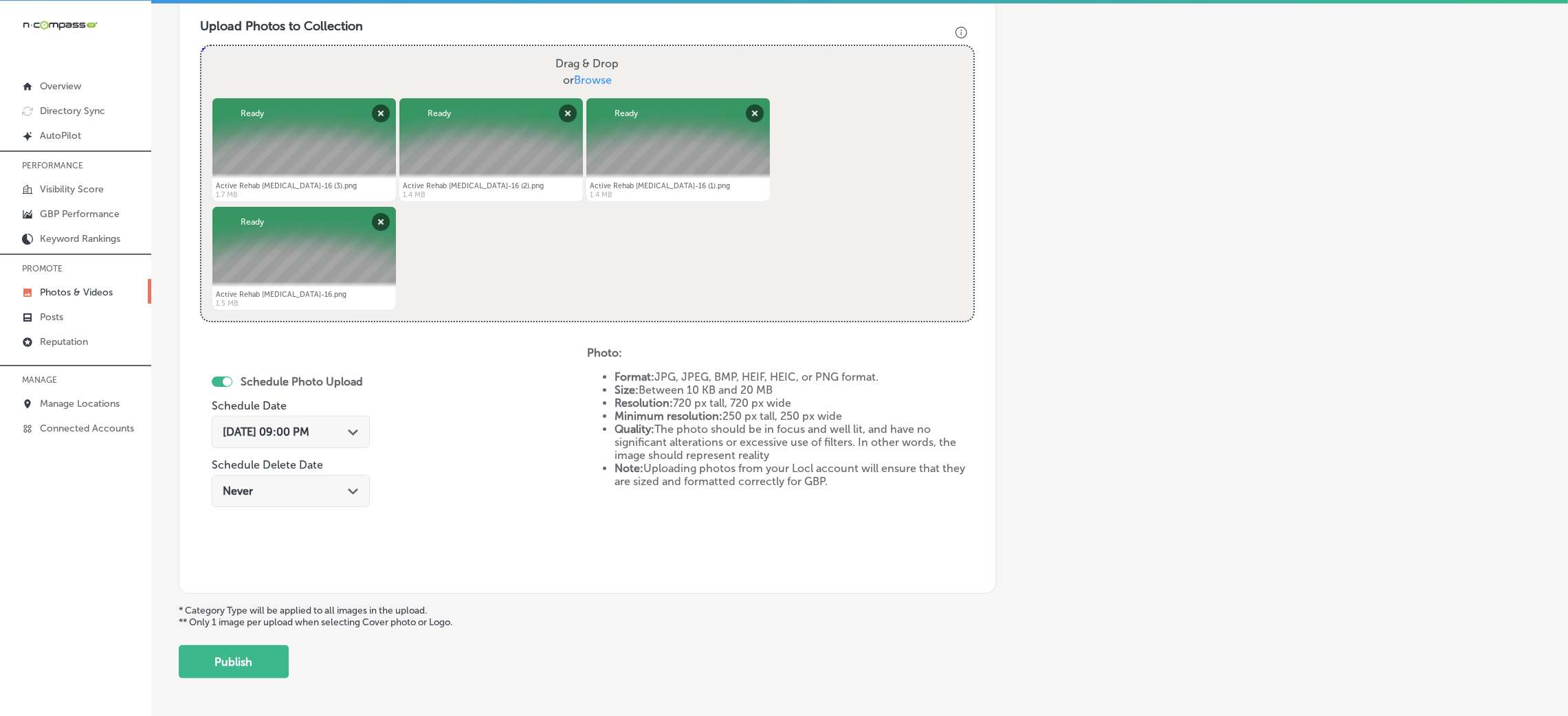
scroll to position [549, 0]
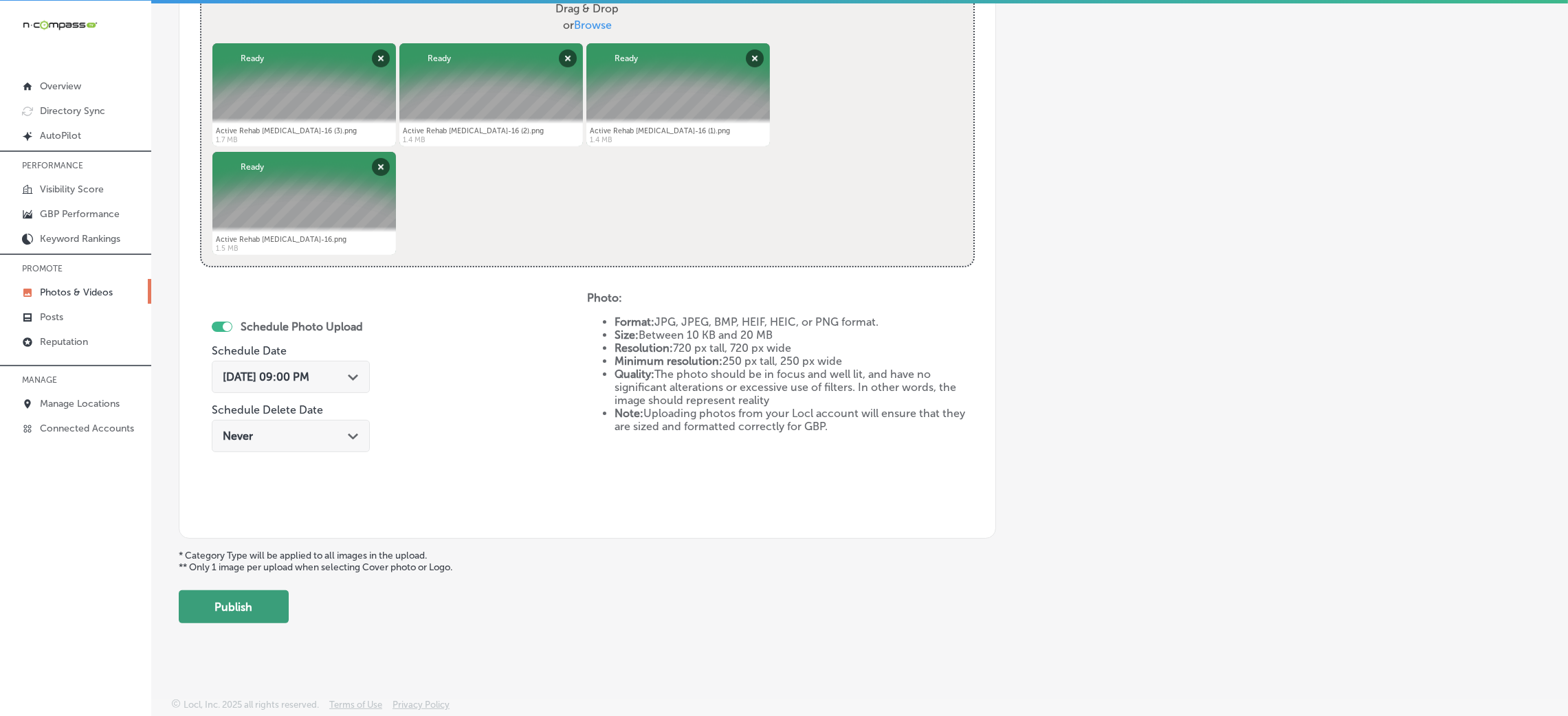
click at [230, 590] on button "Publish" at bounding box center [234, 606] width 110 height 33
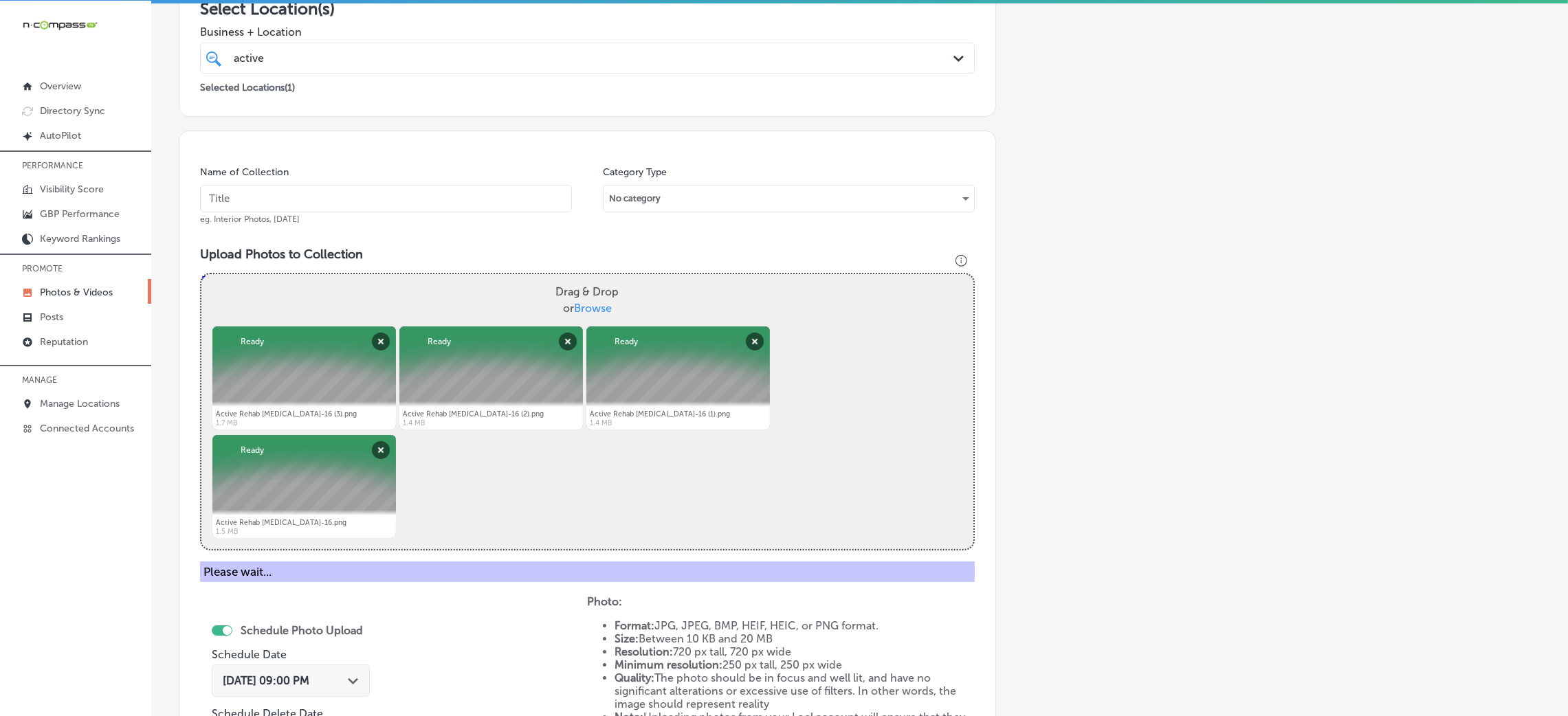
scroll to position [326, 0]
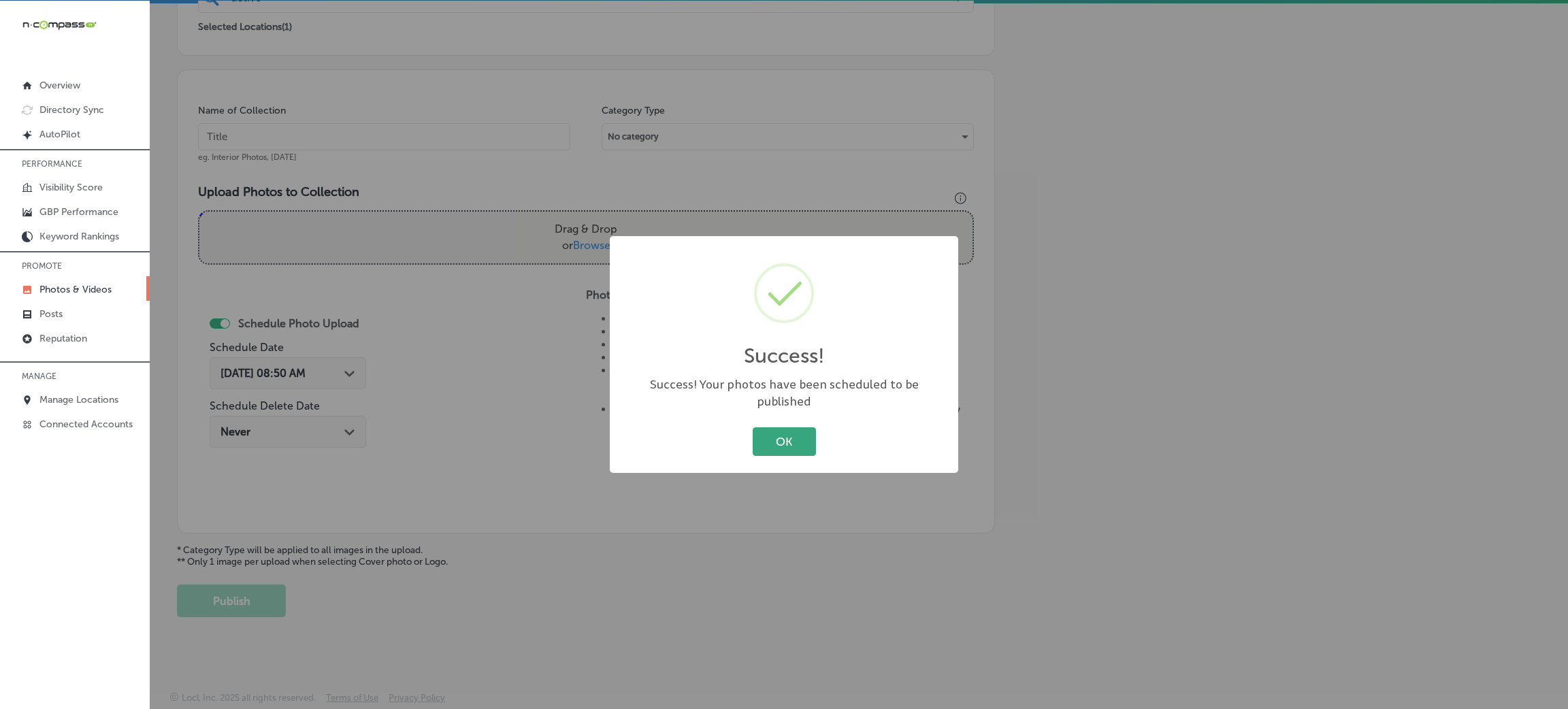
click at [794, 427] on button "OK" at bounding box center [784, 440] width 63 height 28
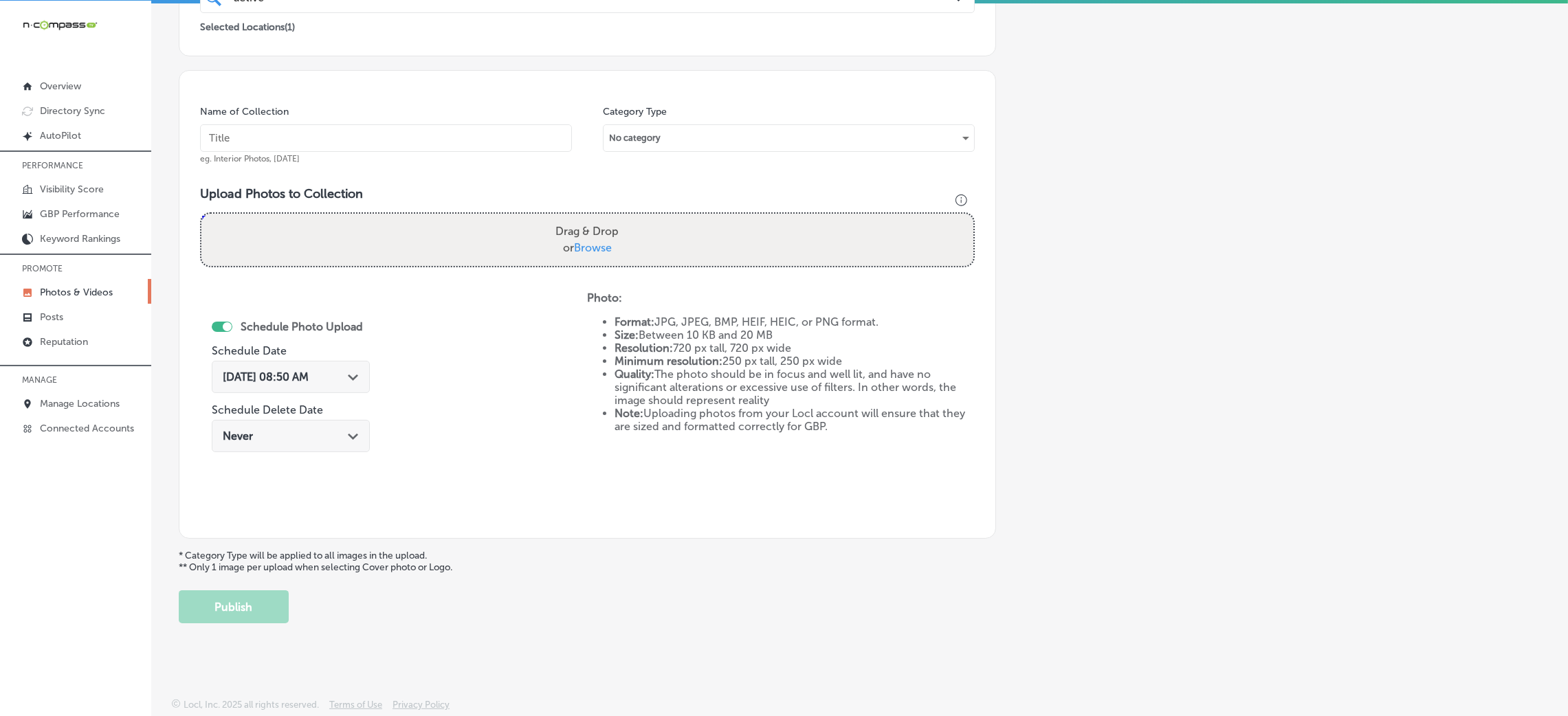
click at [500, 144] on input "text" at bounding box center [386, 138] width 372 height 28
paste input "Active-Rehab-[MEDICAL_DATA]-active-release-therapy-near-me"
type input "Active-Rehab-[MEDICAL_DATA]-active-release-therapy-near-me"
click at [644, 254] on div "Drag & Drop or Browse" at bounding box center [588, 240] width 772 height 52
click at [202, 214] on input "Drag & Drop or Browse" at bounding box center [588, 215] width 772 height 4
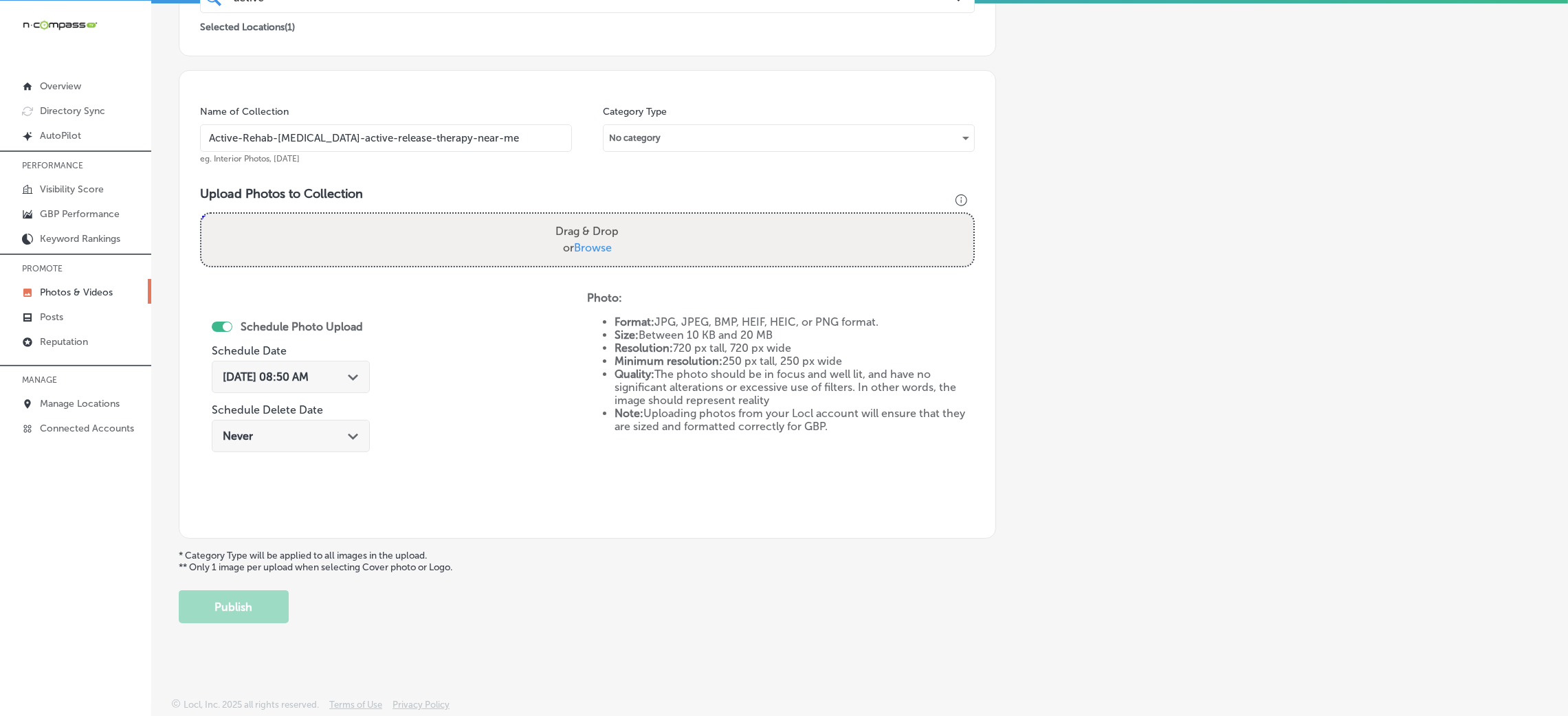
type input "C:\fakepath\Active Rehab [MEDICAL_DATA]-15 (3).png"
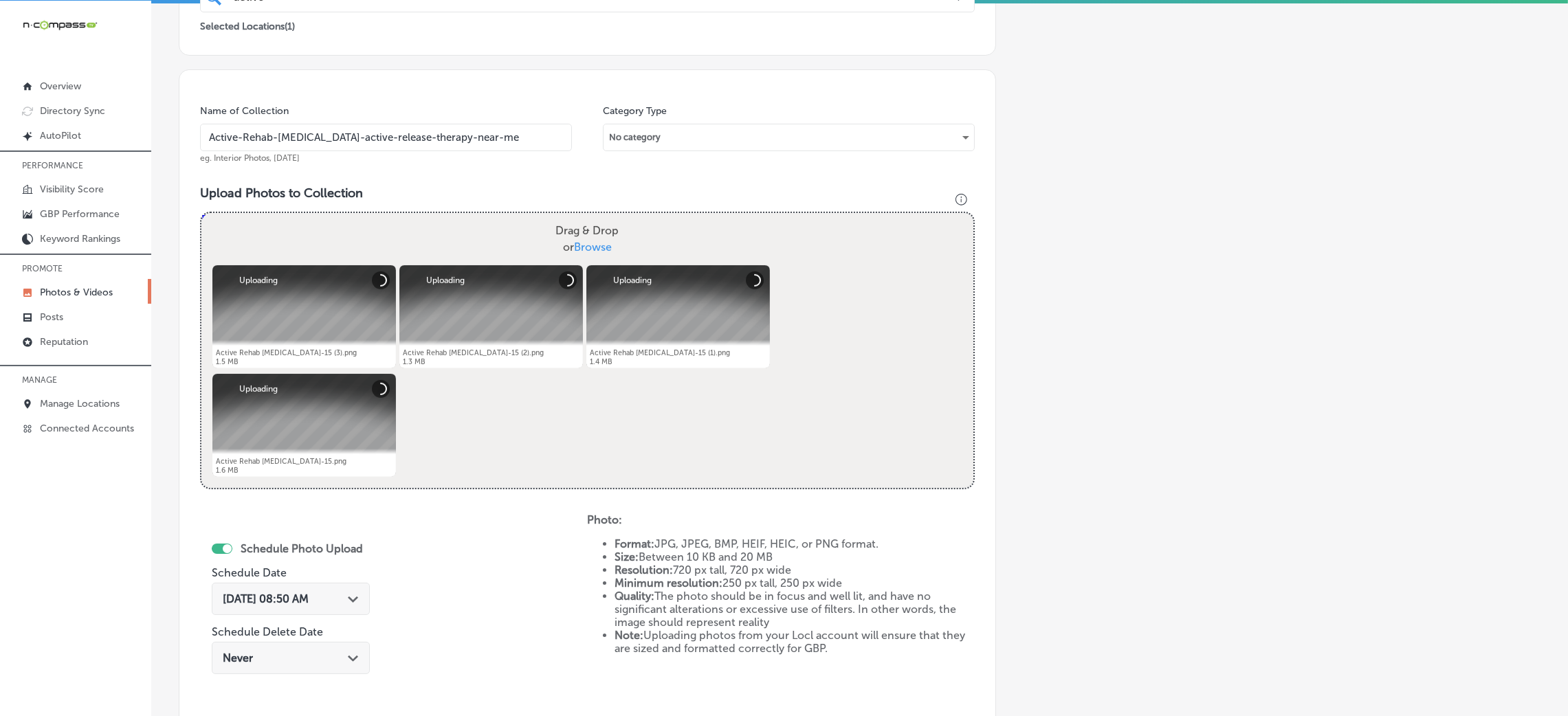
scroll to position [429, 0]
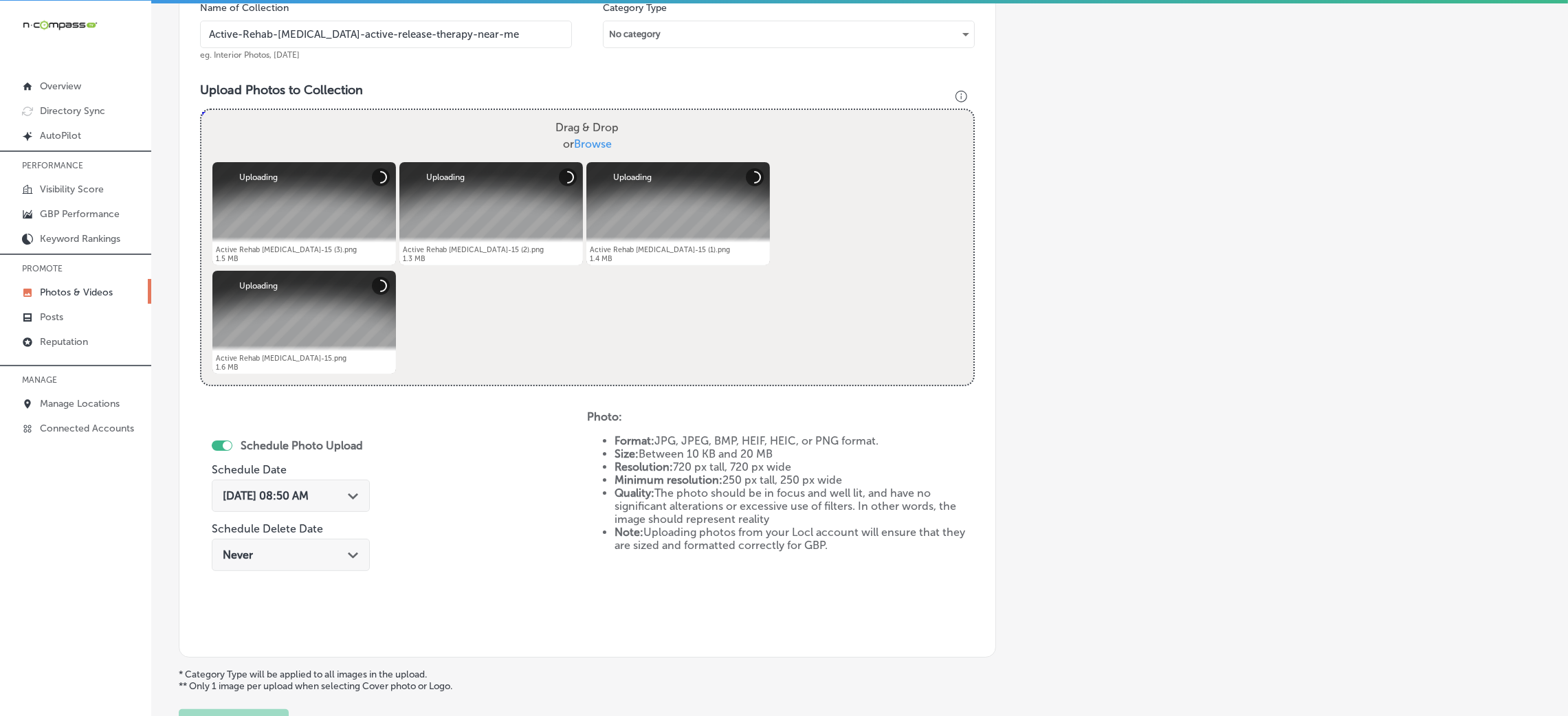
click at [292, 495] on span "[DATE] 08:50 AM" at bounding box center [265, 495] width 86 height 13
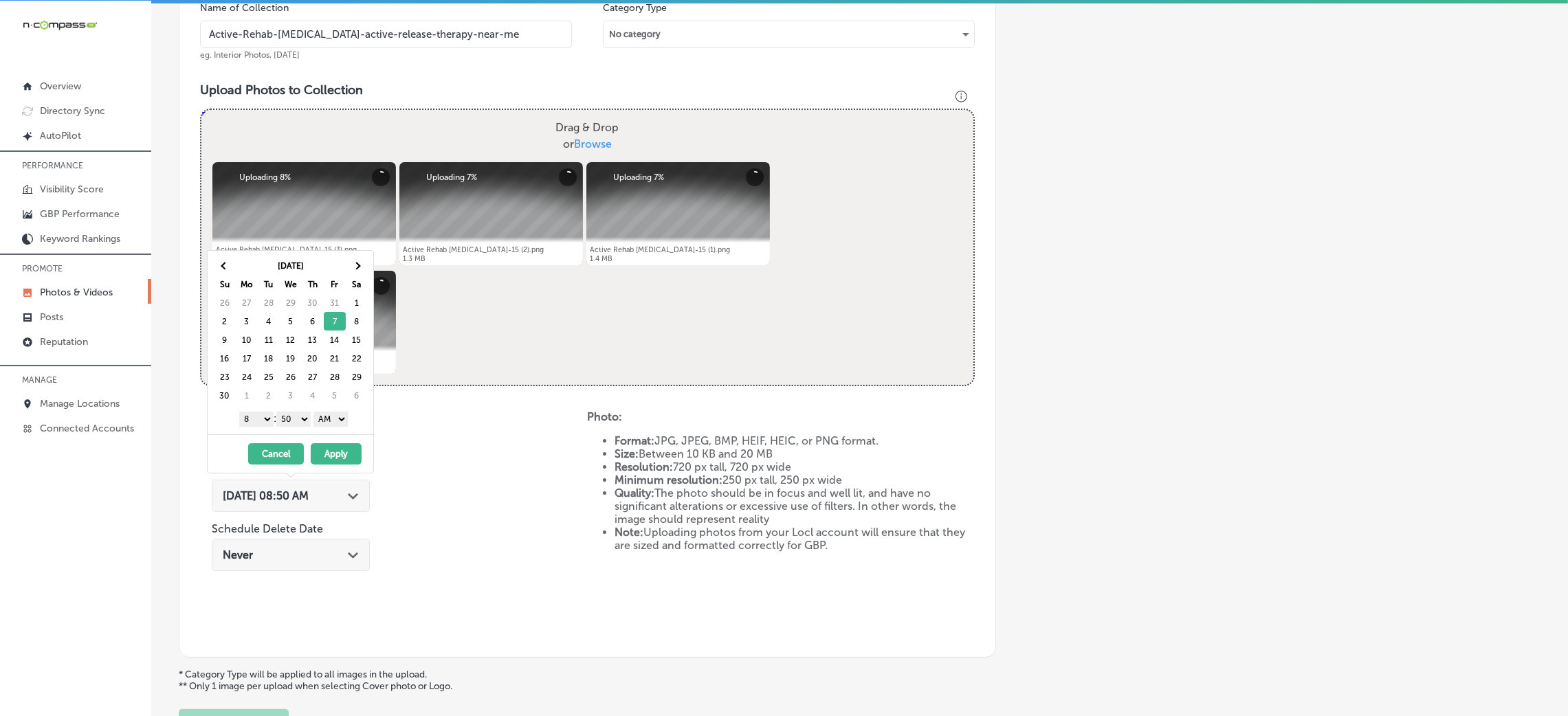
drag, startPoint x: 345, startPoint y: 418, endPoint x: 344, endPoint y: 425, distance: 7.1
click at [345, 418] on select "AM PM" at bounding box center [330, 418] width 34 height 15
click at [303, 419] on select "00 10 20 30 40 50" at bounding box center [293, 418] width 34 height 15
click at [253, 416] on select "1 2 3 4 5 6 7 8 9 10 11 12" at bounding box center [256, 418] width 34 height 15
click at [328, 456] on button "Apply" at bounding box center [336, 453] width 51 height 21
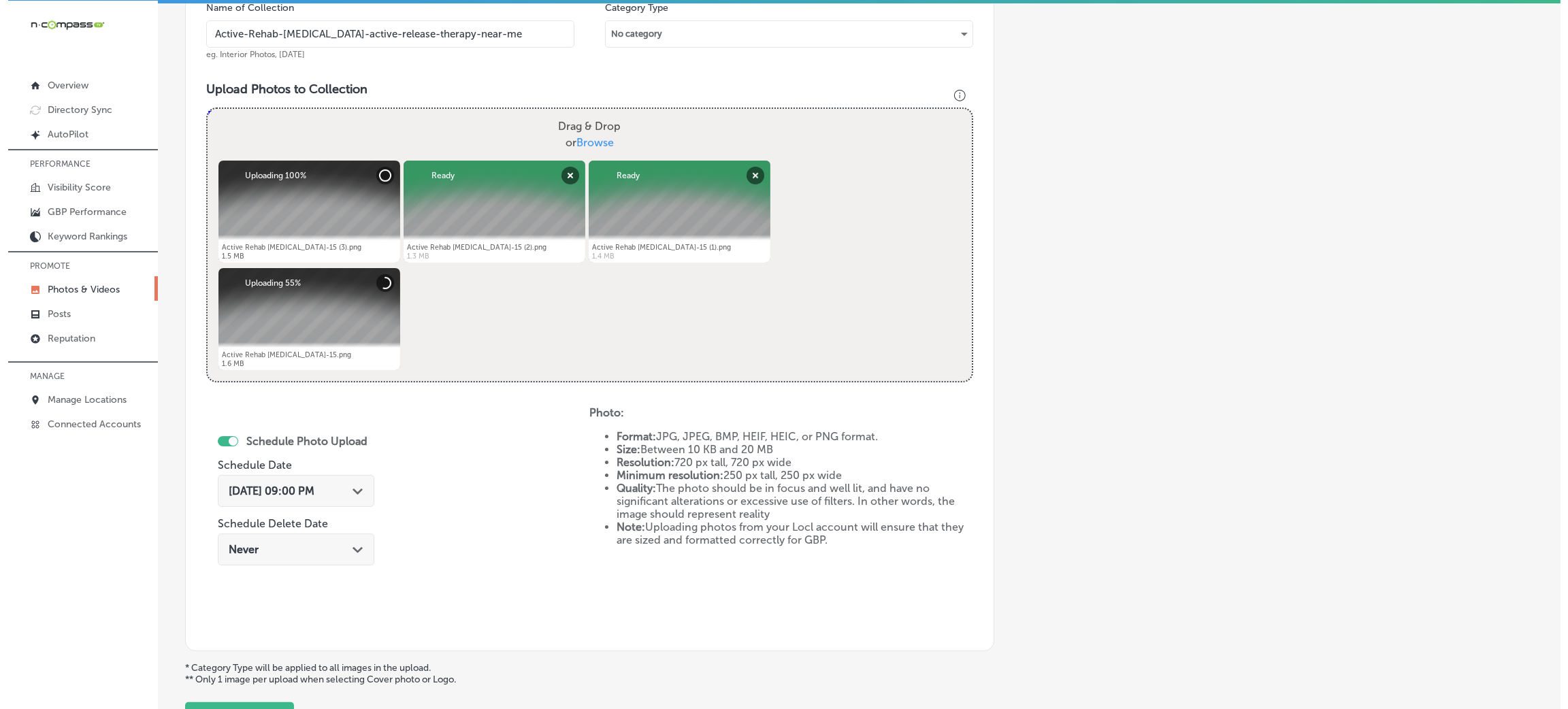
scroll to position [527, 0]
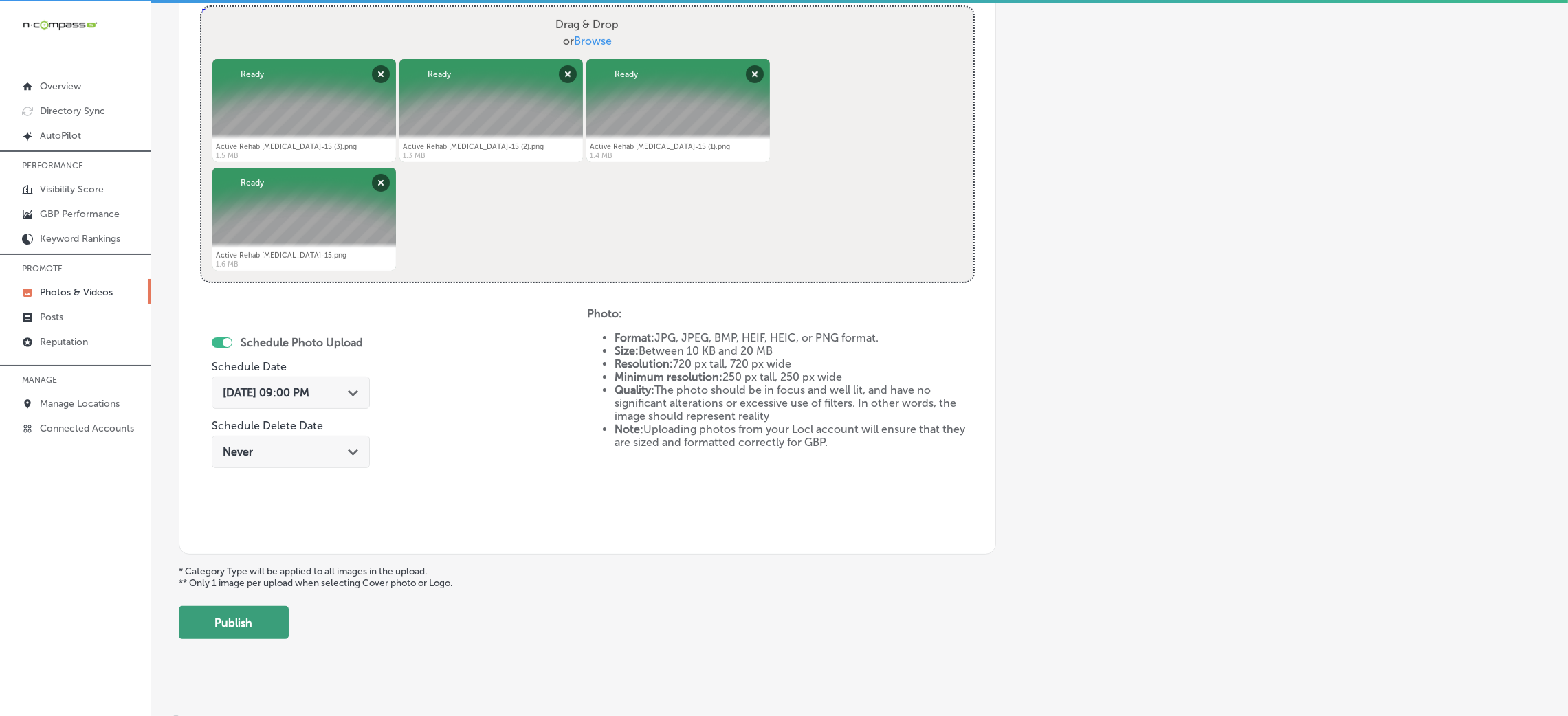
click at [209, 620] on button "Publish" at bounding box center [234, 622] width 110 height 33
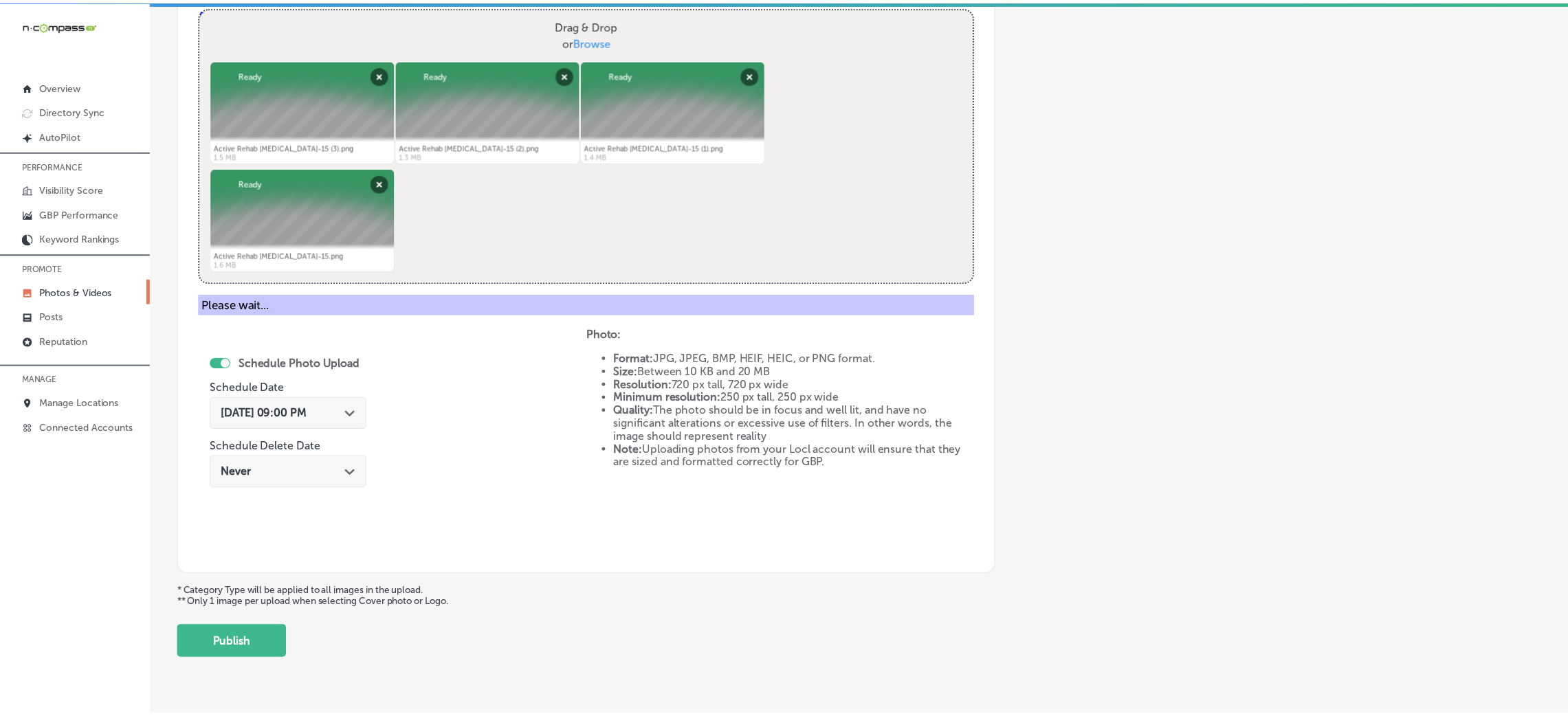
scroll to position [326, 0]
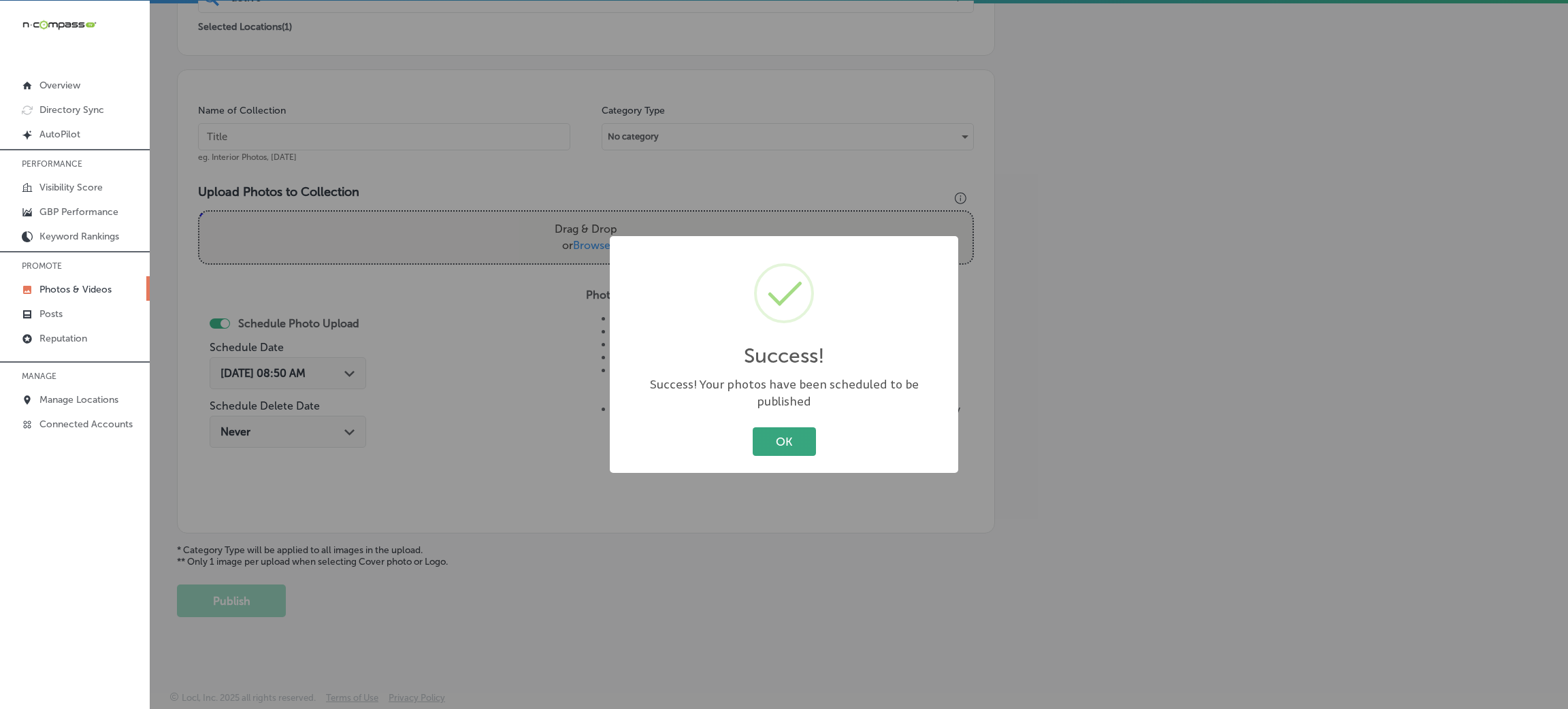
click at [781, 435] on button "OK" at bounding box center [784, 440] width 63 height 28
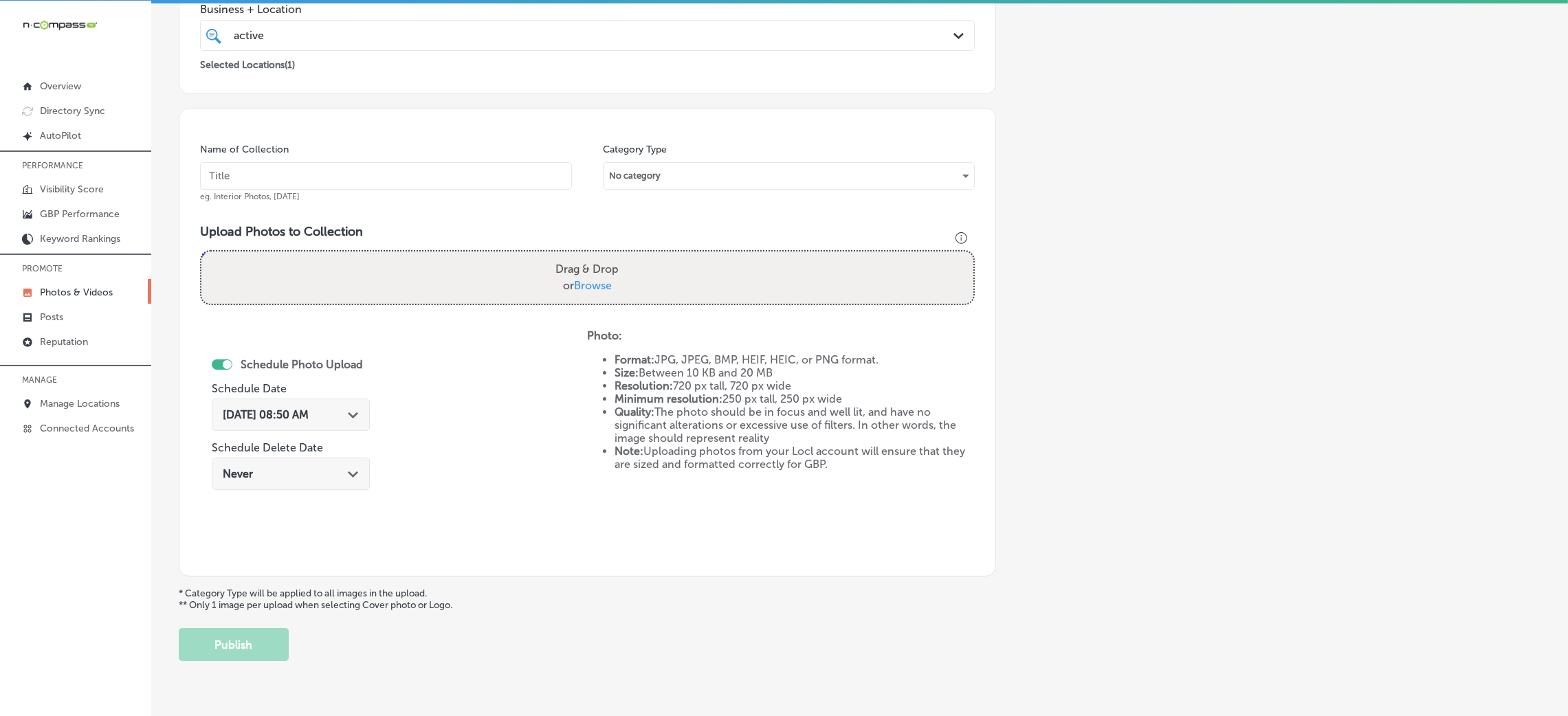
scroll to position [120, 0]
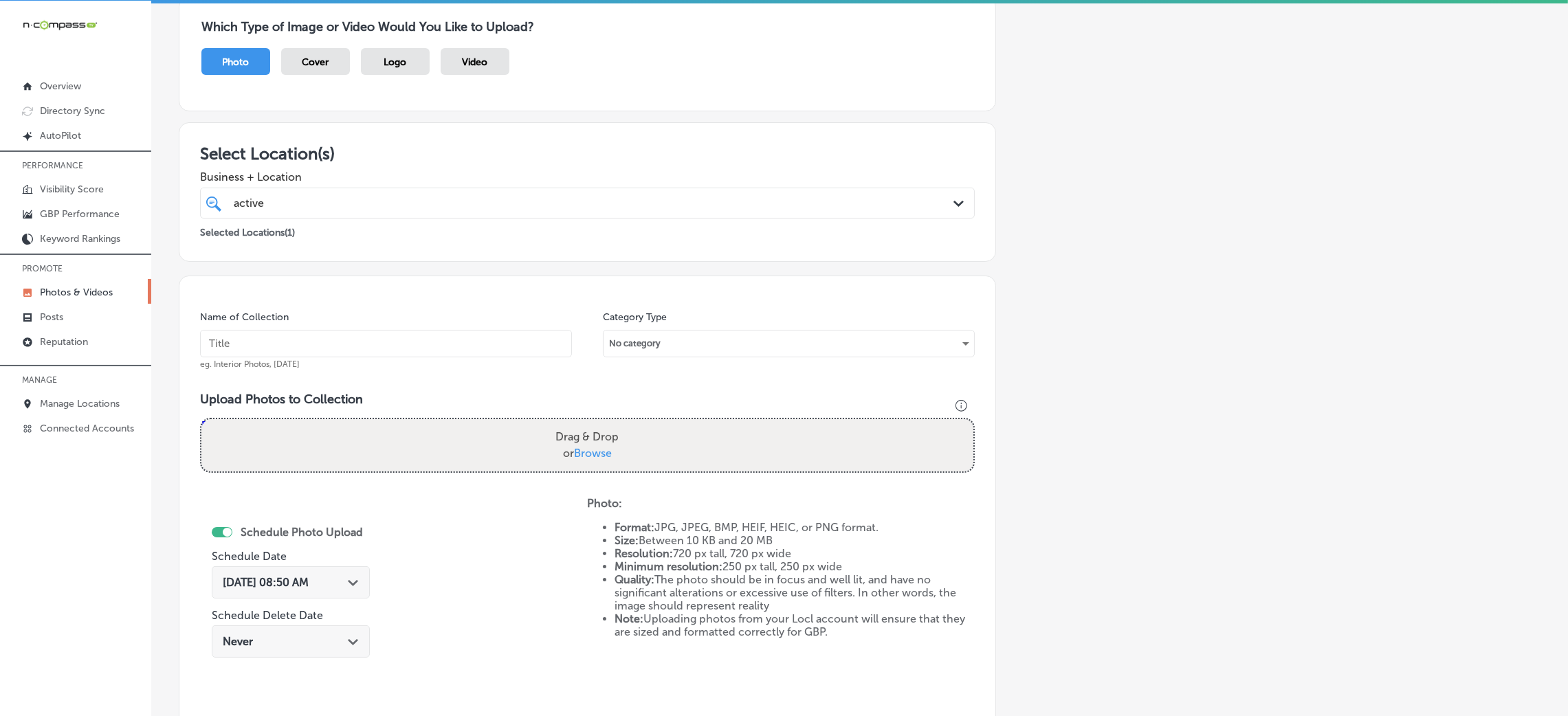
click at [446, 331] on input "text" at bounding box center [386, 343] width 372 height 28
paste input "Active-Rehab-[MEDICAL_DATA]-active-release-therapy-near-me"
type input "Active-Rehab-[MEDICAL_DATA]-active-release-therapy-near-me"
click at [590, 436] on label "Drag & Drop or Browse" at bounding box center [586, 445] width 74 height 44
click at [590, 423] on input "Drag & Drop or Browse" at bounding box center [588, 421] width 772 height 4
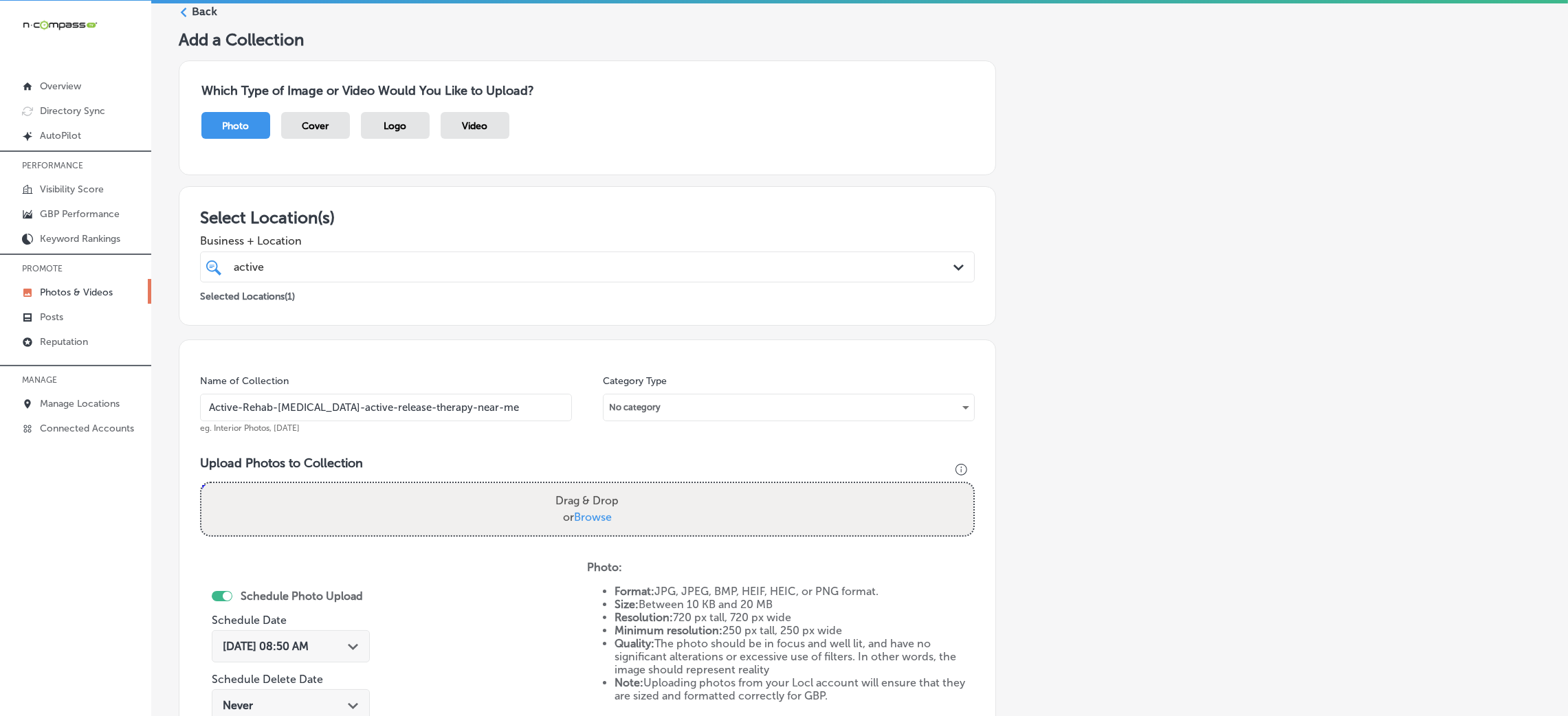
scroll to position [0, 0]
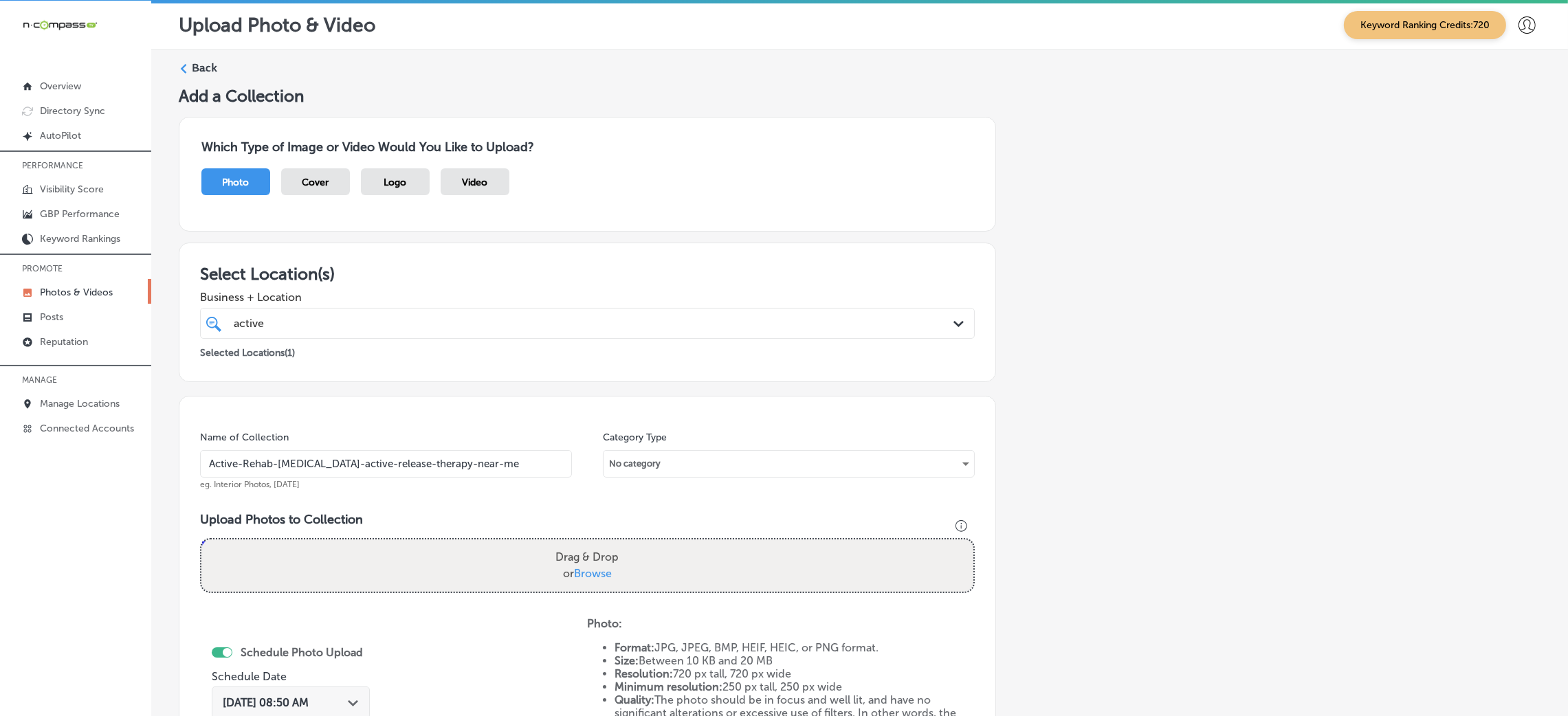
click at [191, 80] on div "Back" at bounding box center [859, 73] width 1361 height 25
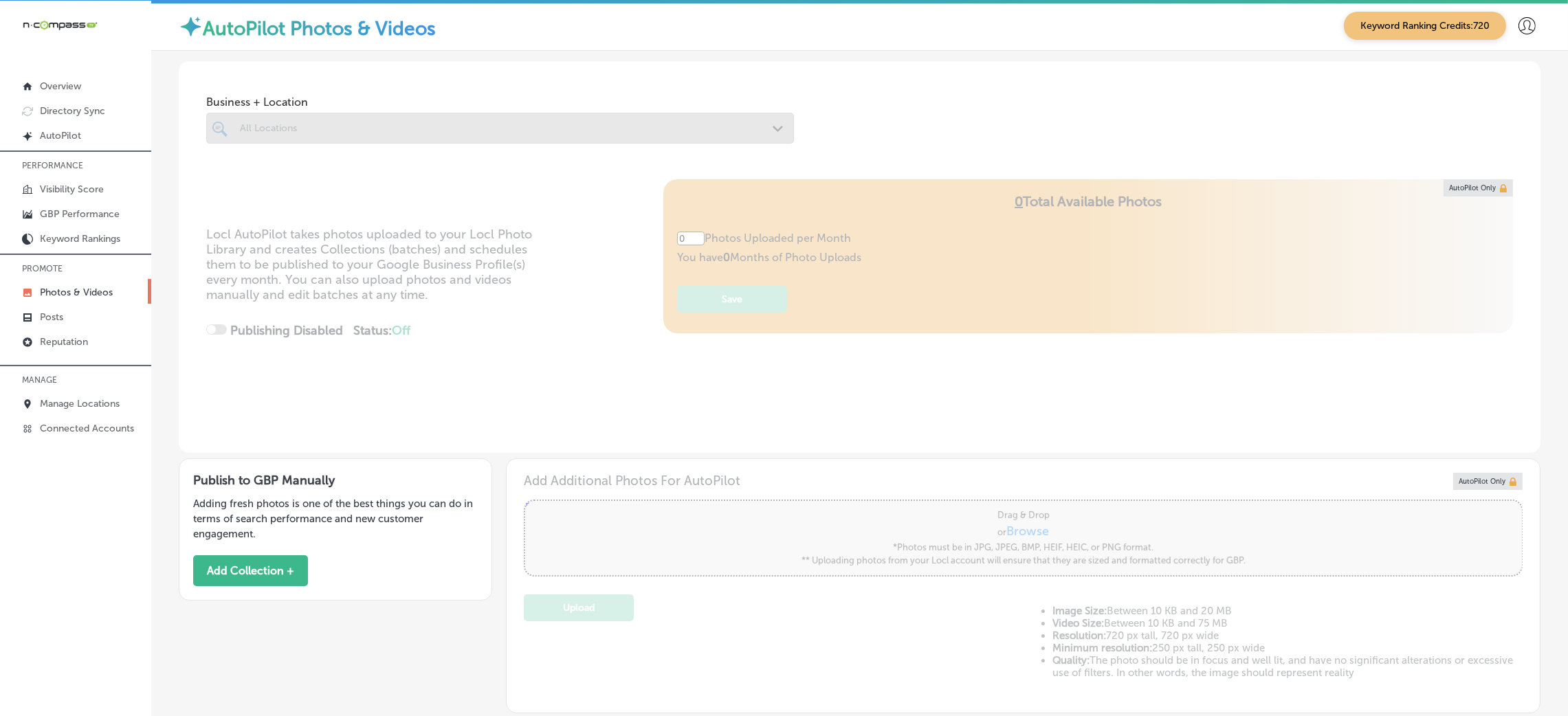
type input "5"
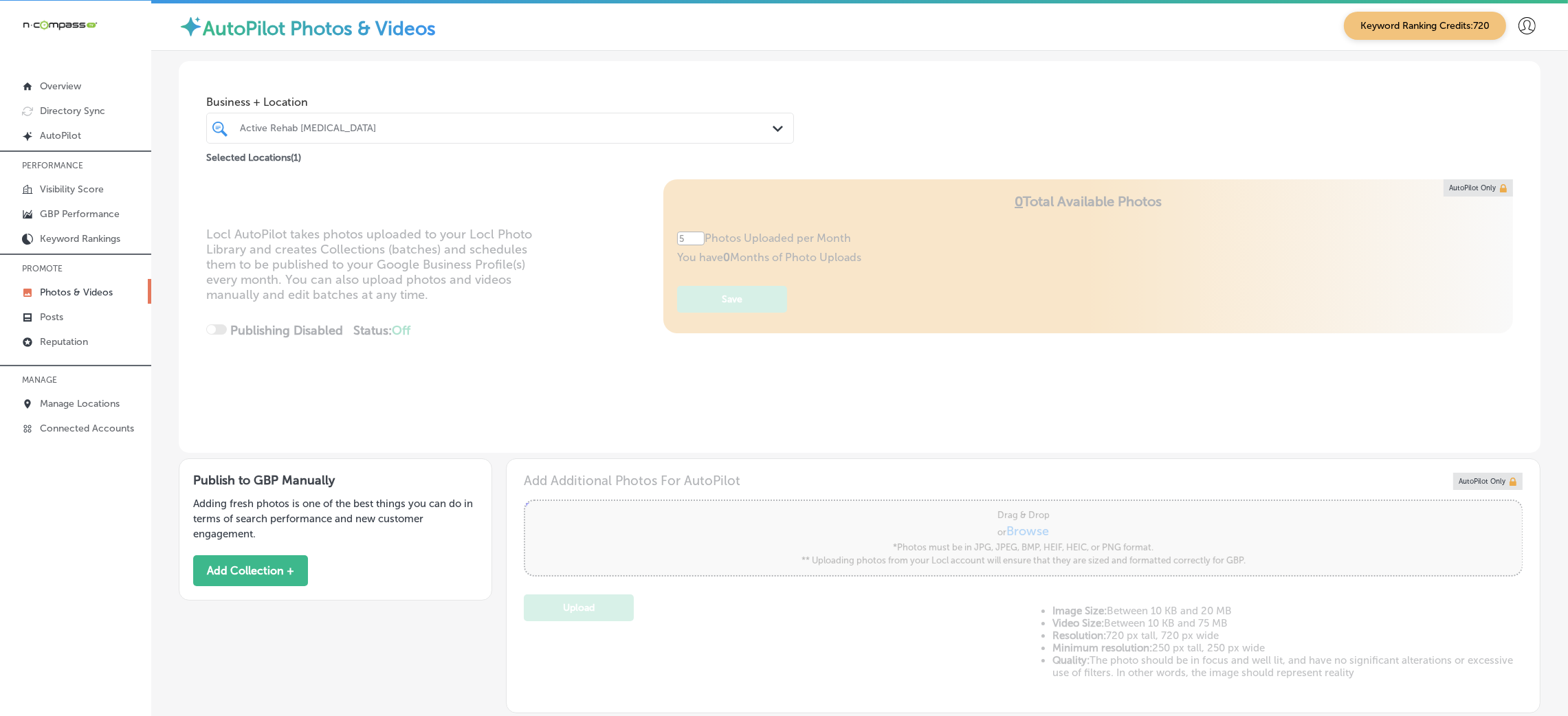
click at [266, 122] on div "Active Rehab [MEDICAL_DATA]" at bounding box center [507, 128] width 534 height 12
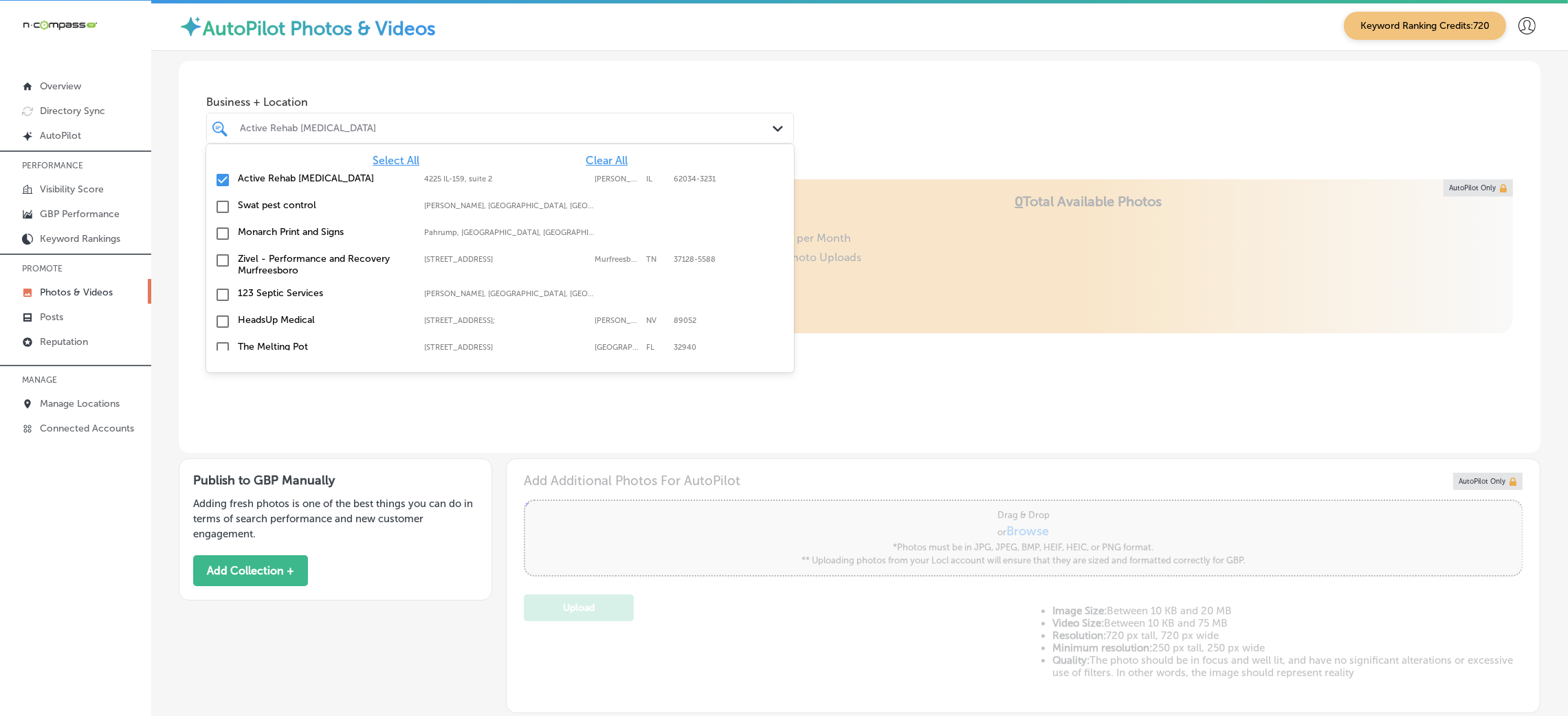
click at [585, 154] on span "Clear All" at bounding box center [606, 160] width 42 height 13
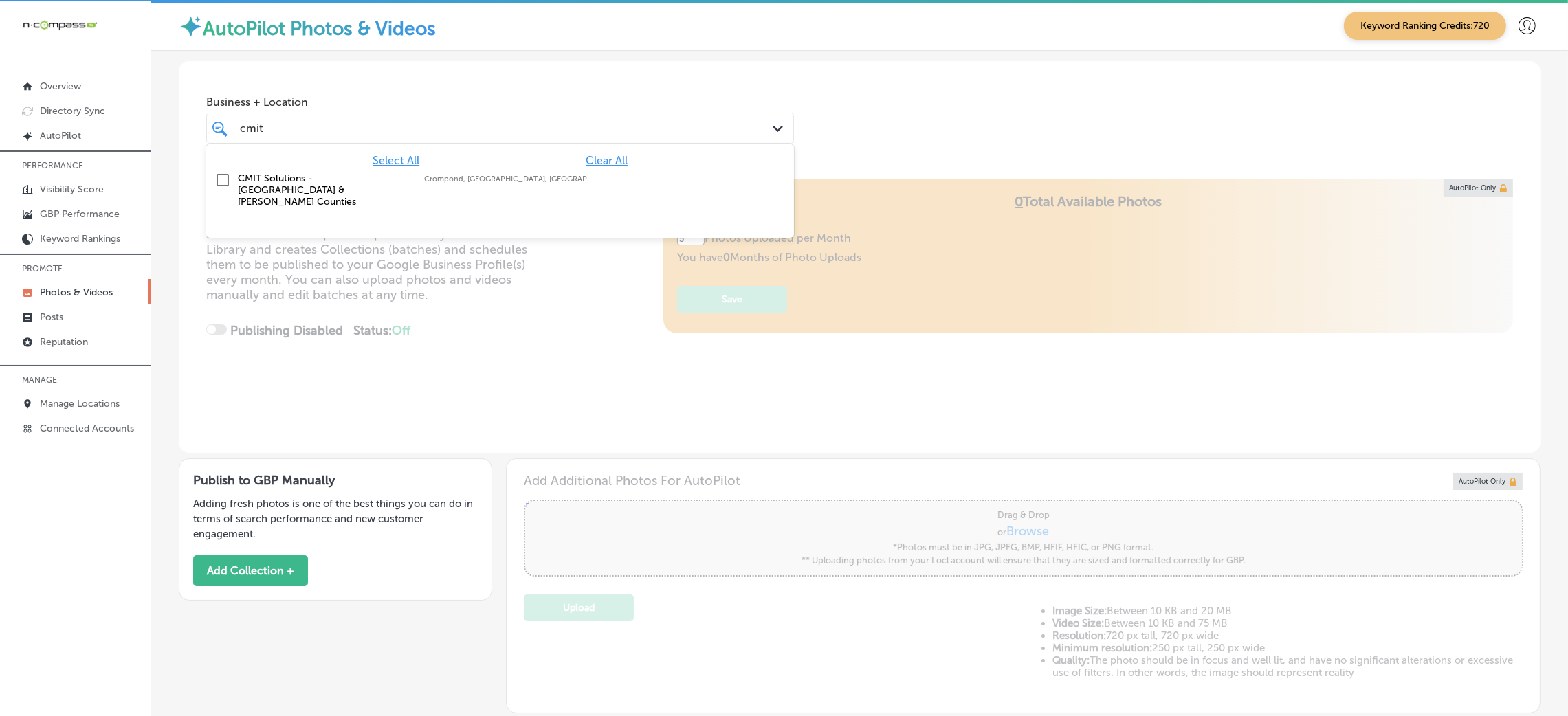
click at [387, 176] on label "CMIT Solutions - [GEOGRAPHIC_DATA] & [PERSON_NAME] Counties" at bounding box center [323, 190] width 172 height 35
type input "cmit"
click at [1019, 148] on div "Business + Location option focused, 2 of 181. 2 results available for search te…" at bounding box center [859, 114] width 1361 height 105
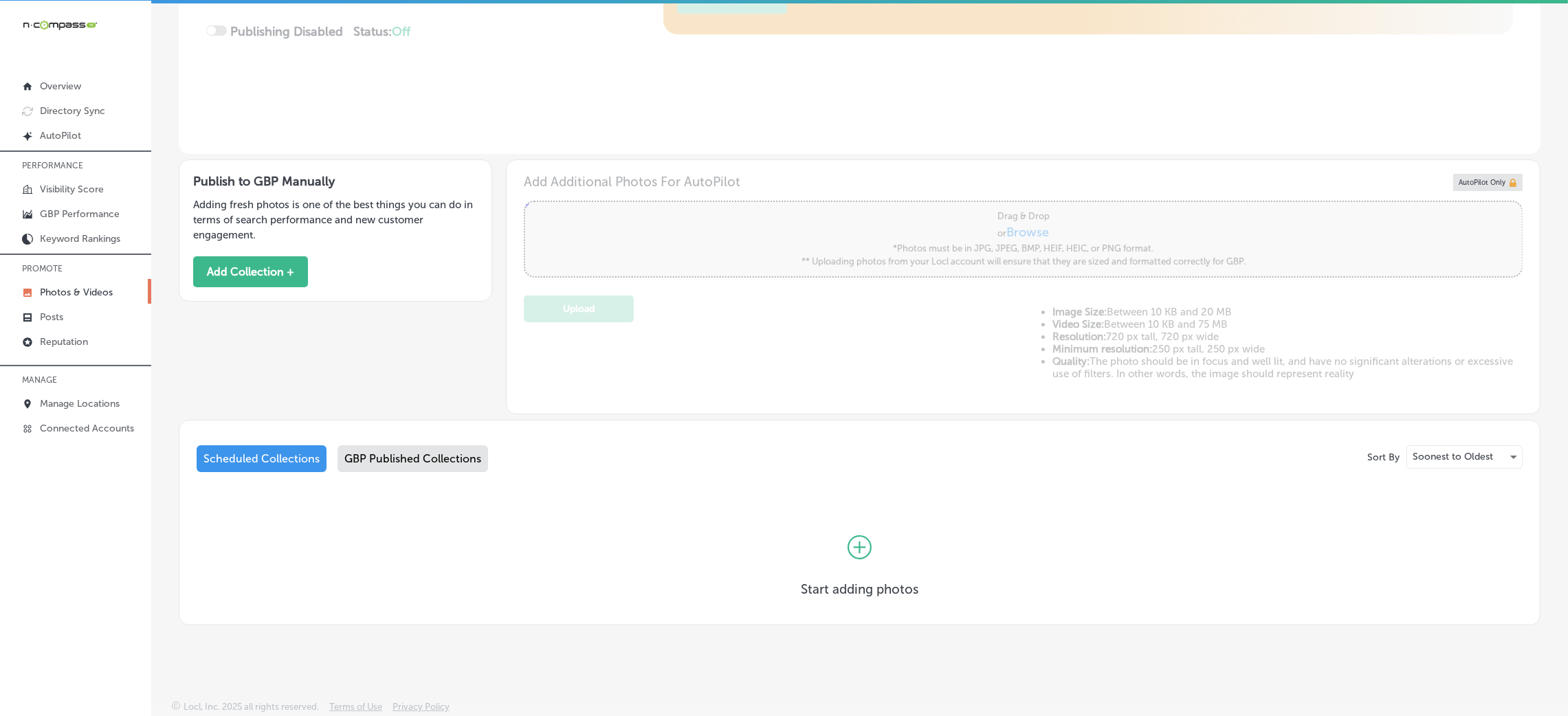
scroll to position [299, 0]
click at [362, 446] on div "GBP Published Collections" at bounding box center [413, 458] width 151 height 27
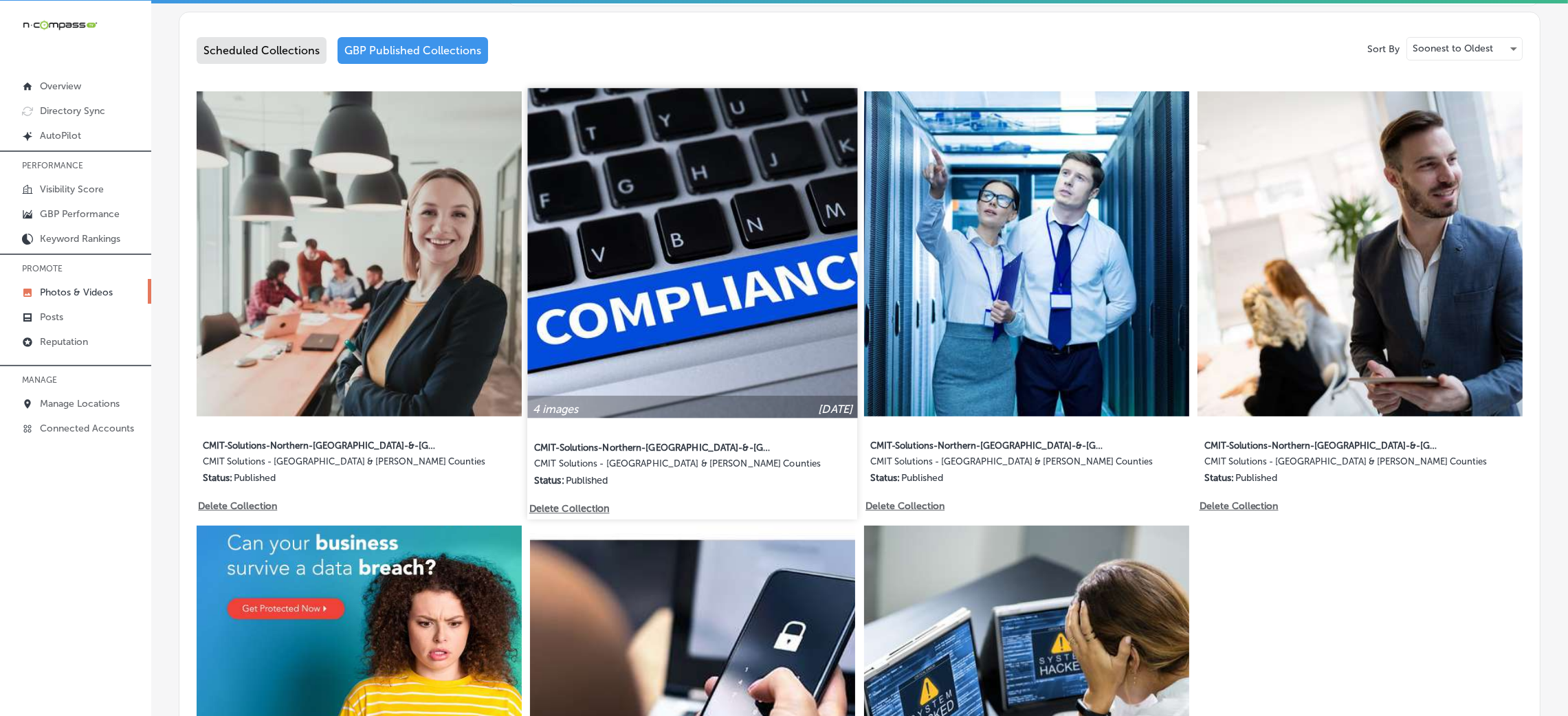
scroll to position [712, 0]
